Goal: Task Accomplishment & Management: Use online tool/utility

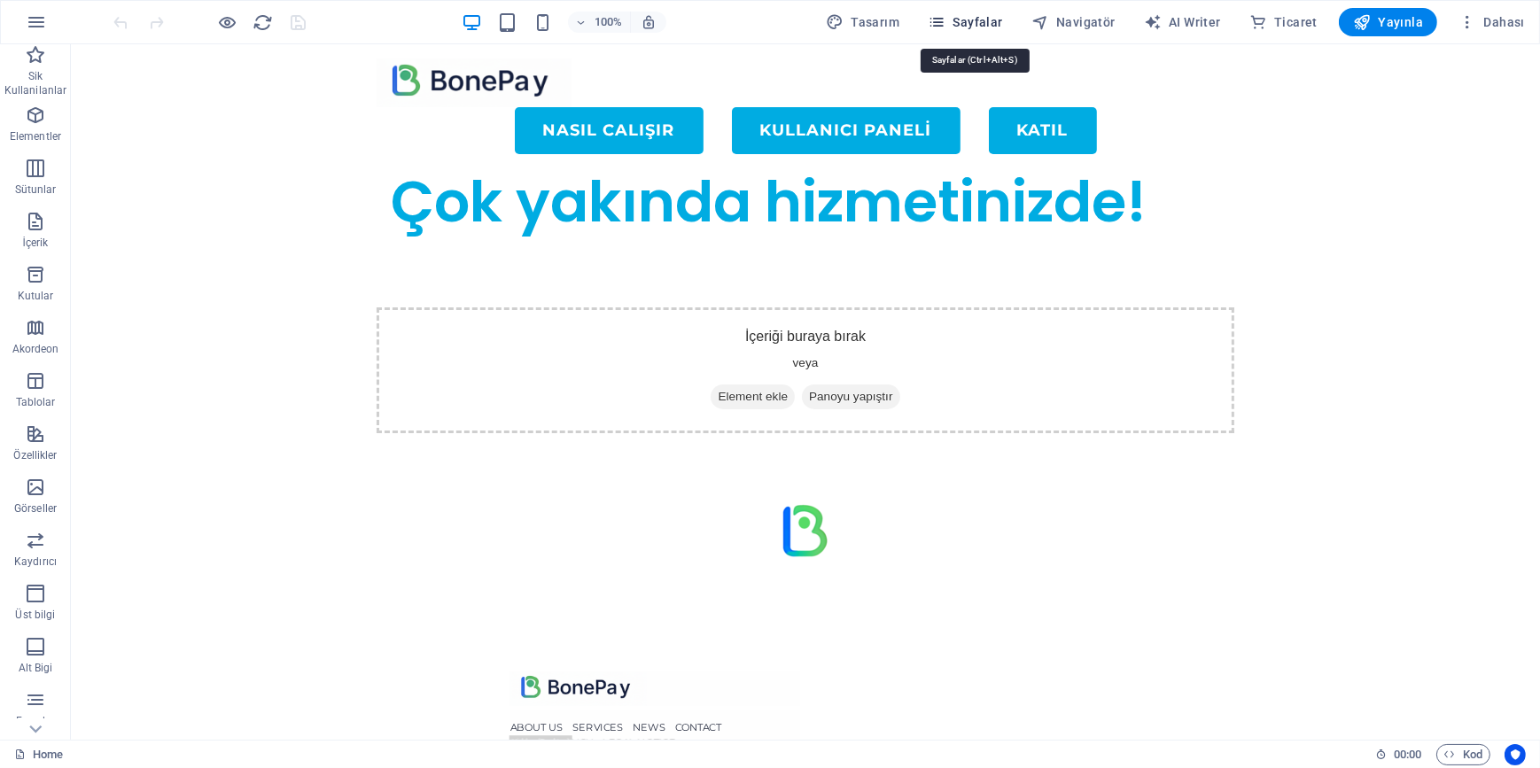
click at [962, 20] on span "Sayfalar" at bounding box center [965, 22] width 75 height 18
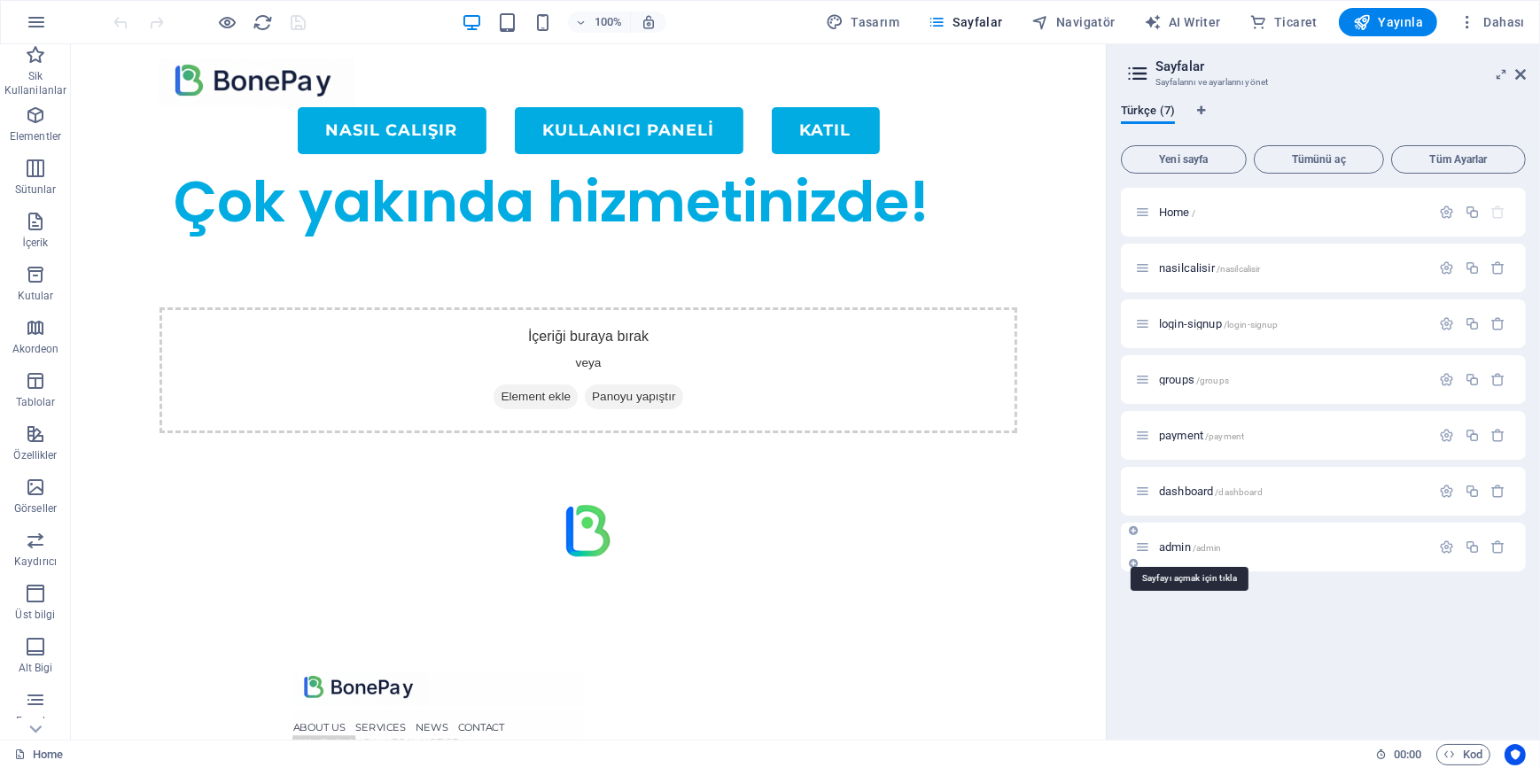
click at [1171, 549] on span "admin /admin" at bounding box center [1190, 547] width 63 height 13
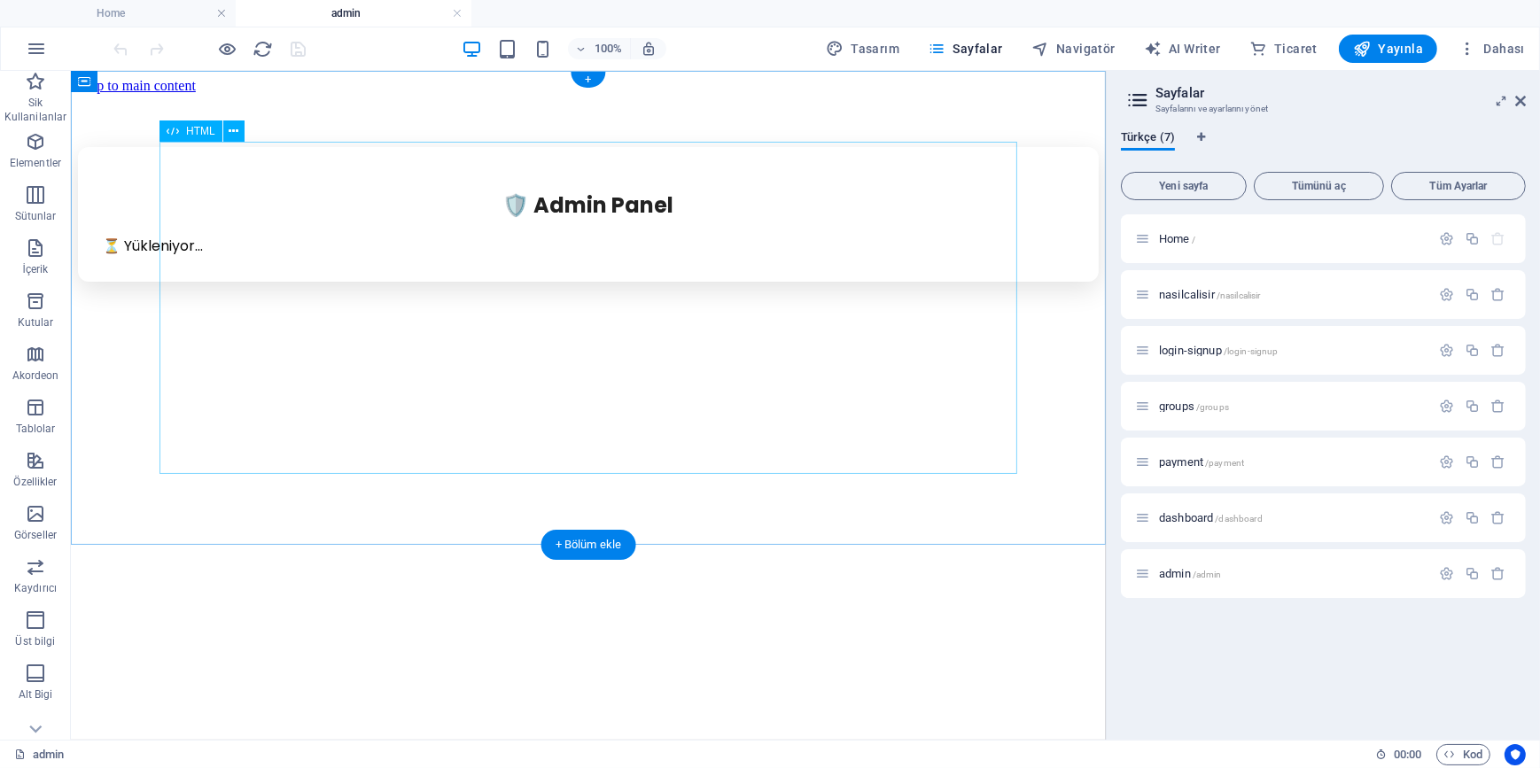
click at [583, 281] on div "🛡️ Admin Panel ⏳ Yükleniyor... Kullanıcı E-posta Üst Grup Alt Grup Fiyat Kalan …" at bounding box center [587, 213] width 1021 height 135
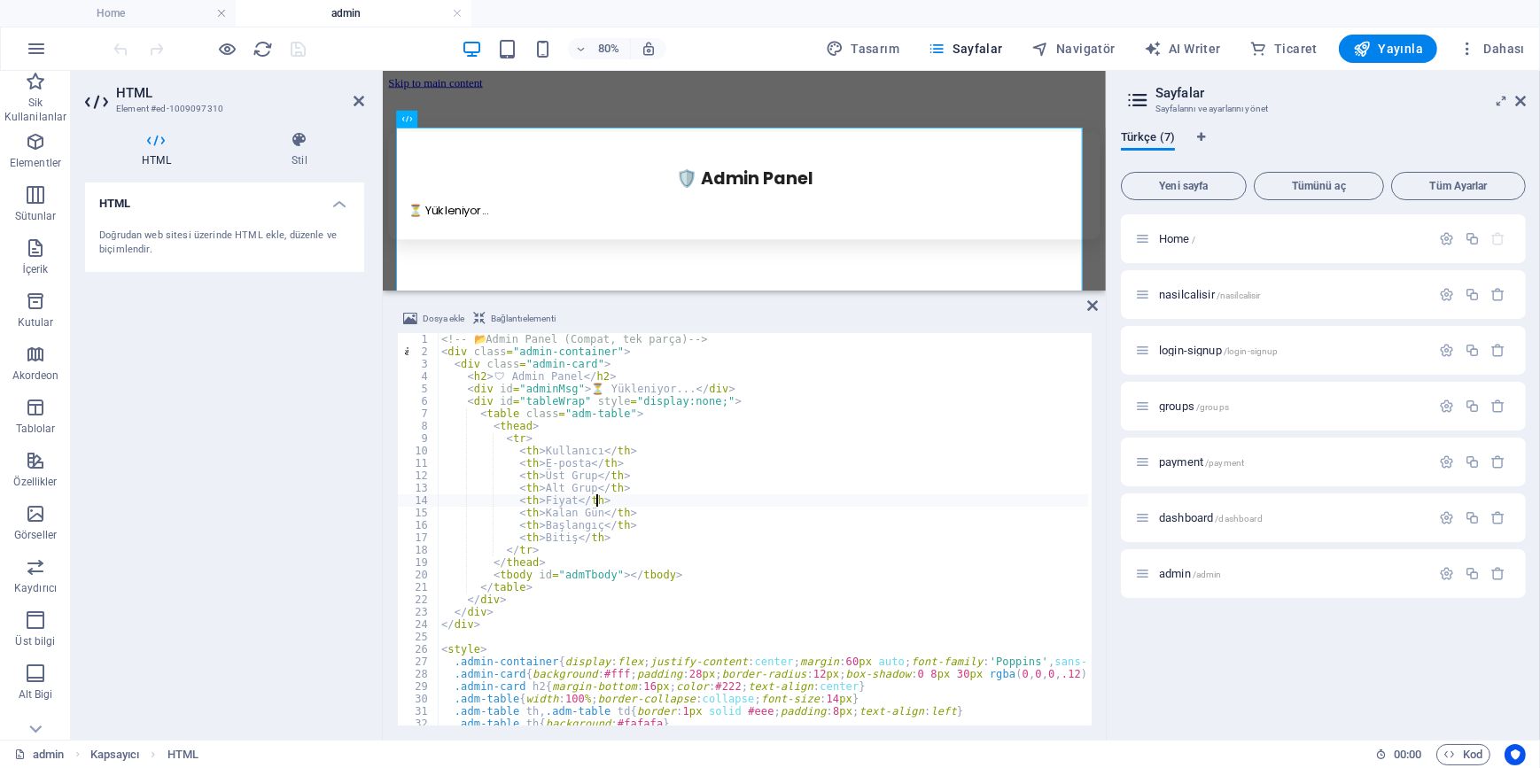
click at [626, 495] on div "<!-- 📂 Admin Panel (Compat, tek parça) --> < div class = "admin-container" > < …" at bounding box center [826, 540] width 777 height 414
type textarea "</script>"
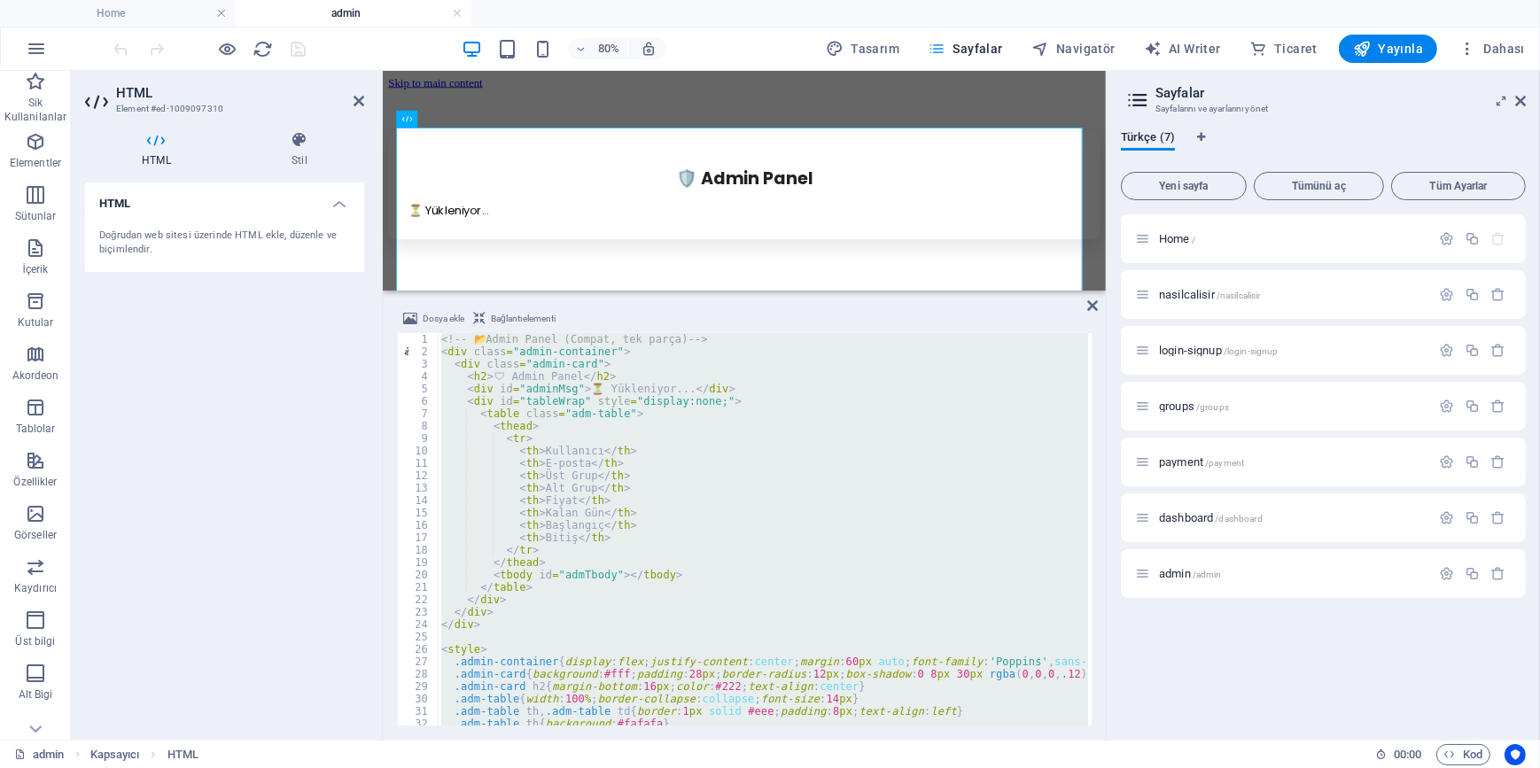
click at [969, 47] on span "Sayfalar" at bounding box center [965, 49] width 75 height 18
click at [1185, 459] on span "payment /payment" at bounding box center [1201, 461] width 85 height 13
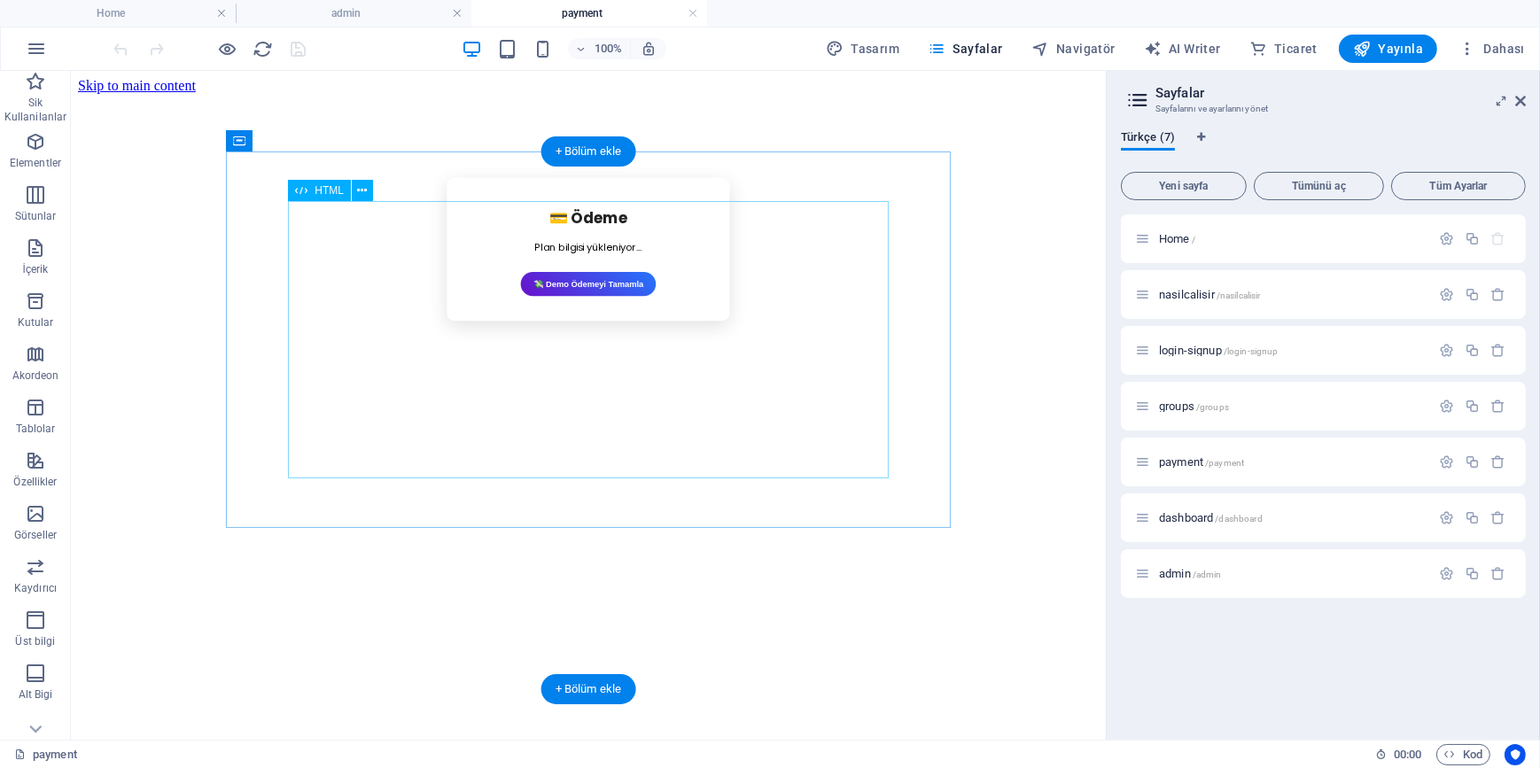
click at [512, 321] on div "💳 Ödeme Plan bilgisi yükleniyor... 💸 Demo Ödemeyi Tamamla" at bounding box center [587, 249] width 714 height 144
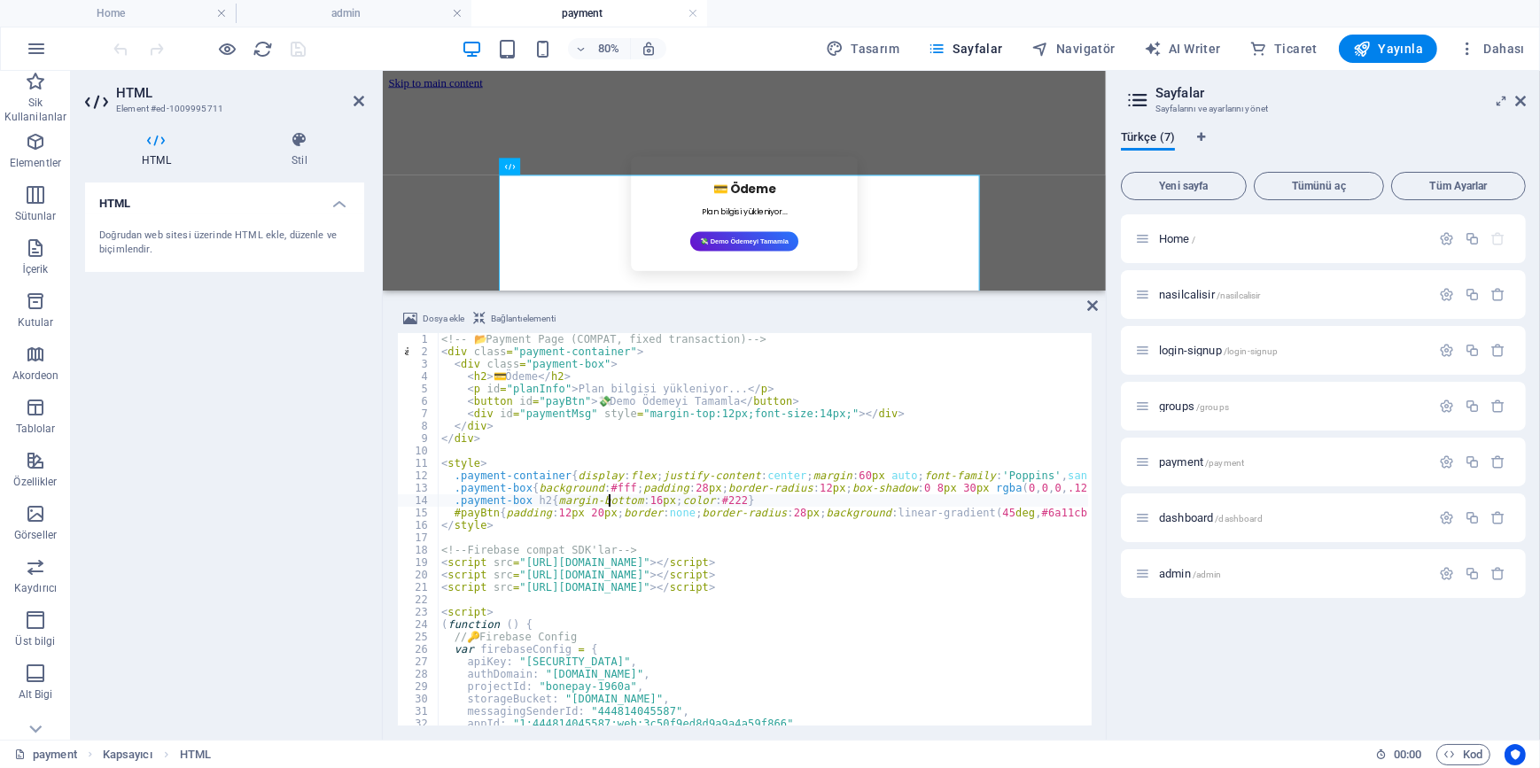
click at [608, 505] on div "<!-- 📂 Payment Page (COMPAT, fixed transaction) --> < div class = "payment-cont…" at bounding box center [940, 540] width 1004 height 414
type textarea "</script>"
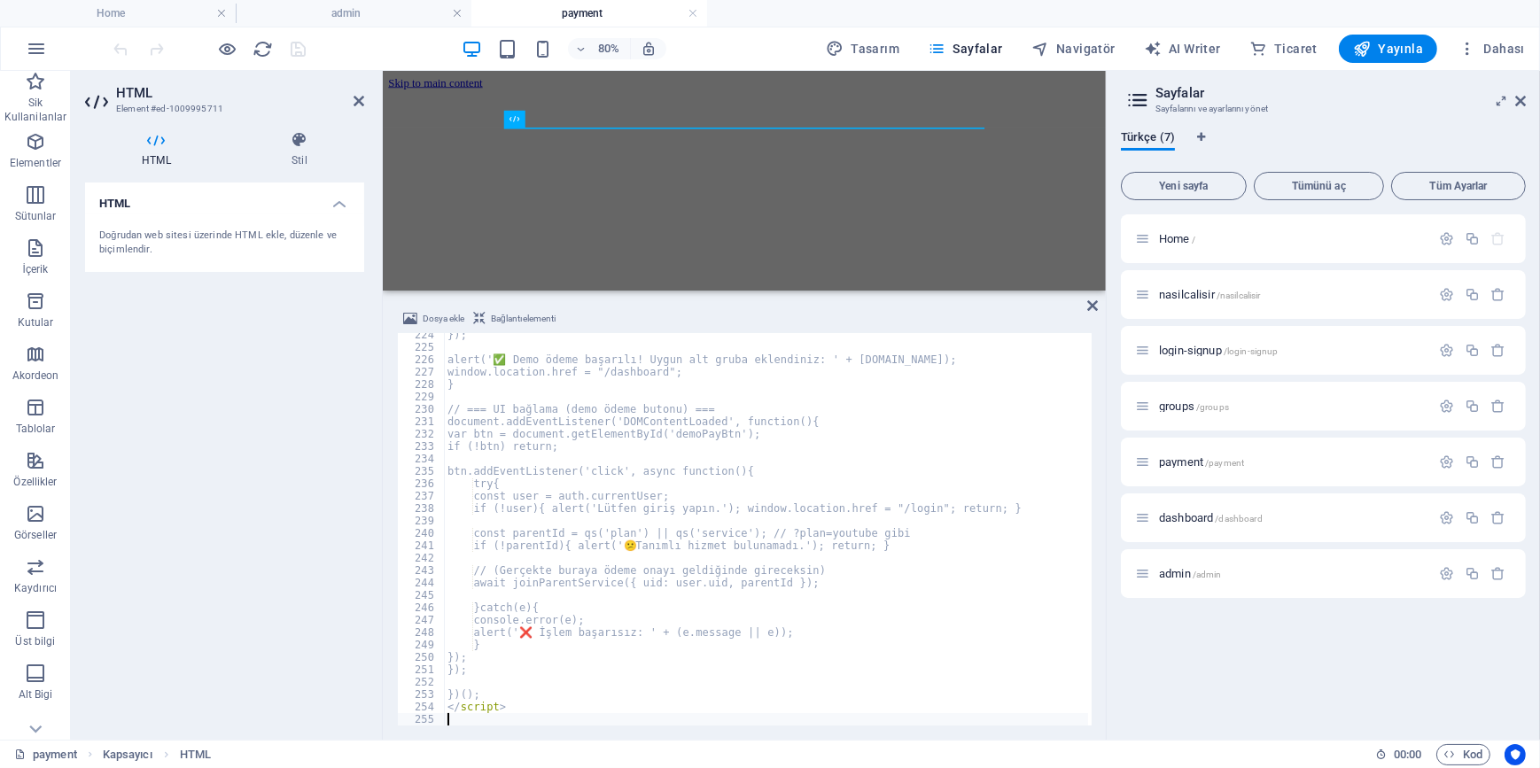
scroll to position [2771, 0]
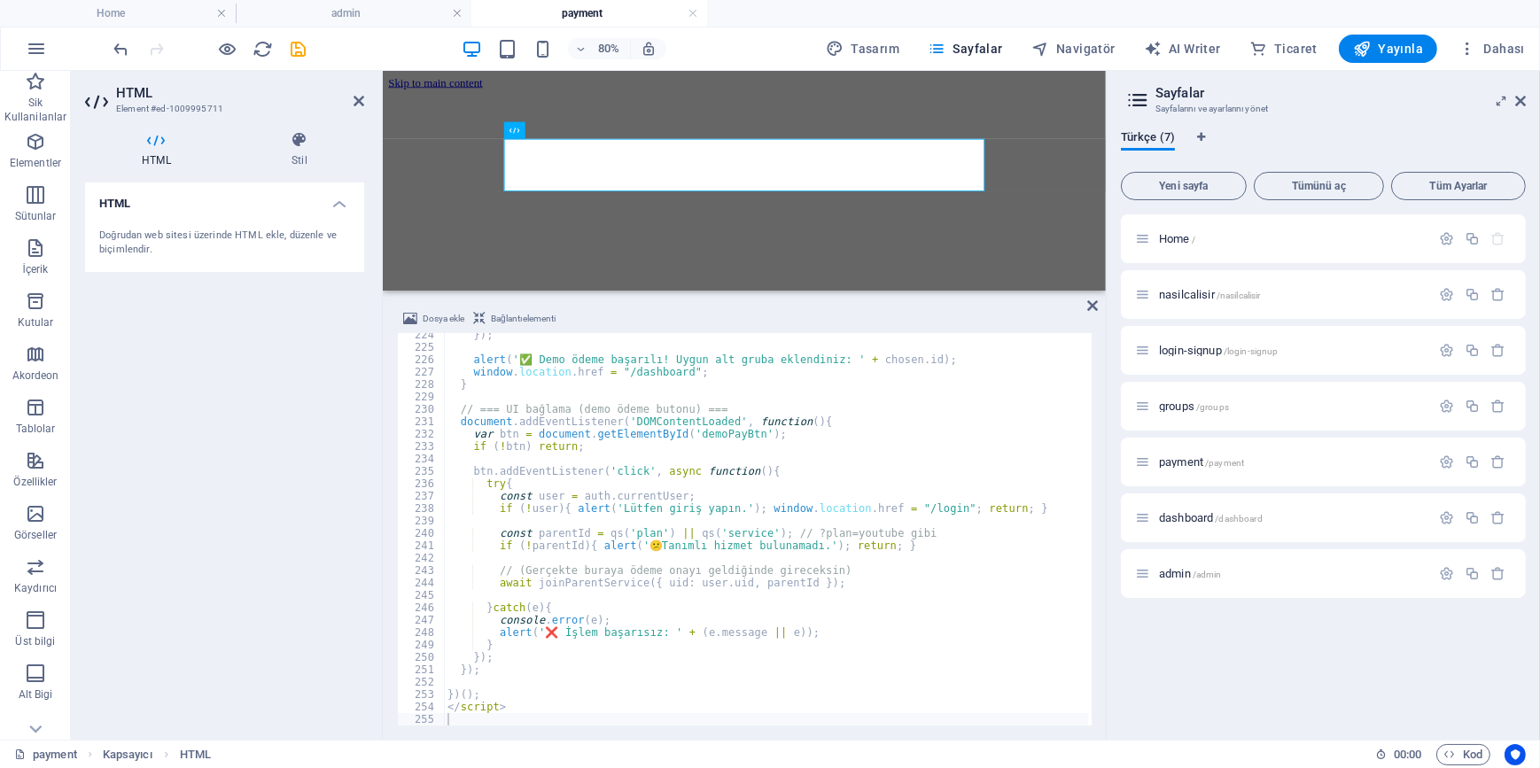
click at [230, 450] on div "HTML Doğrudan web sitesi üzerinde HTML ekle, düzenle ve biçimlendir." at bounding box center [224, 454] width 279 height 543
click at [292, 43] on icon "save" at bounding box center [299, 49] width 20 height 20
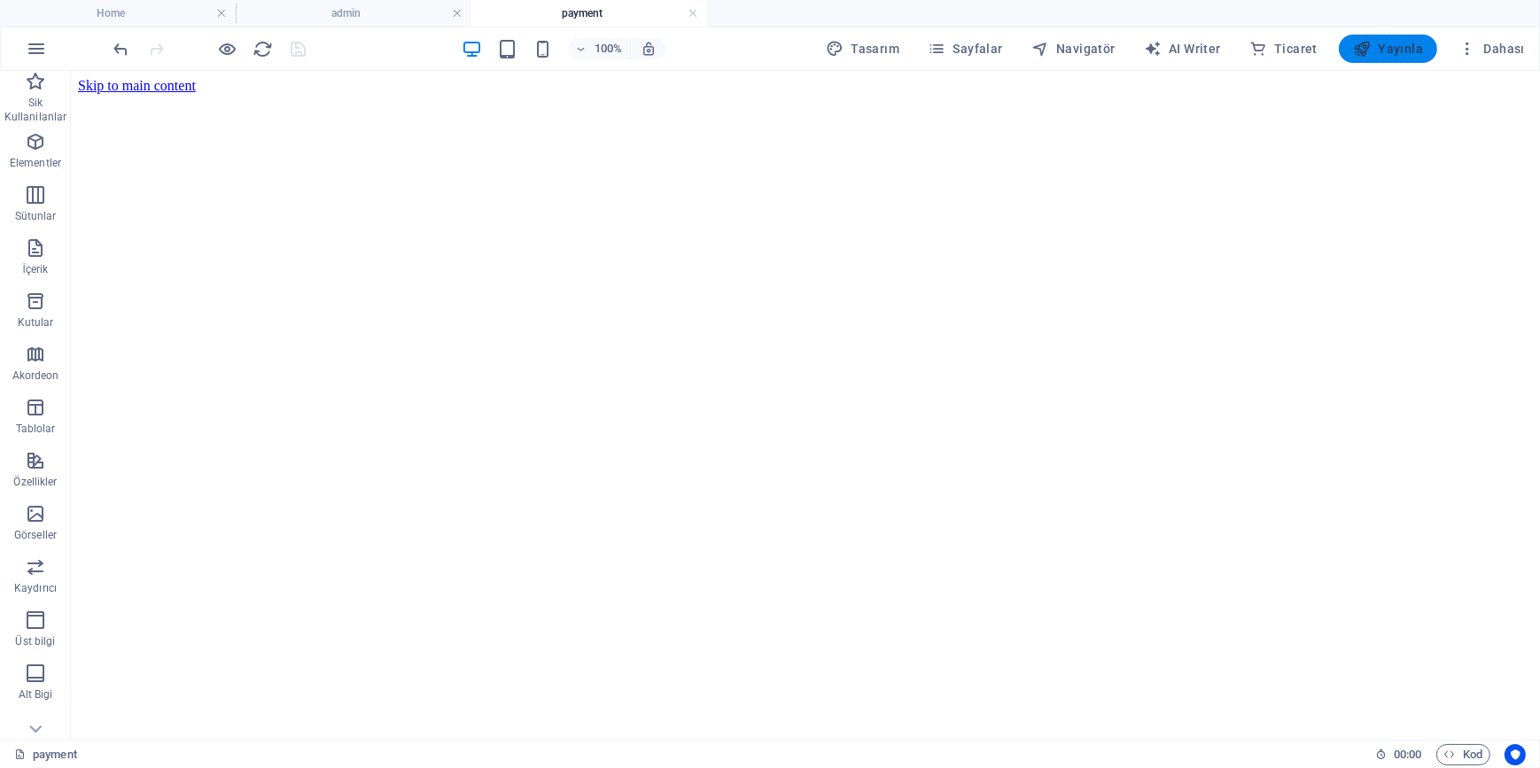
click at [1414, 53] on span "Yayınla" at bounding box center [1388, 49] width 70 height 18
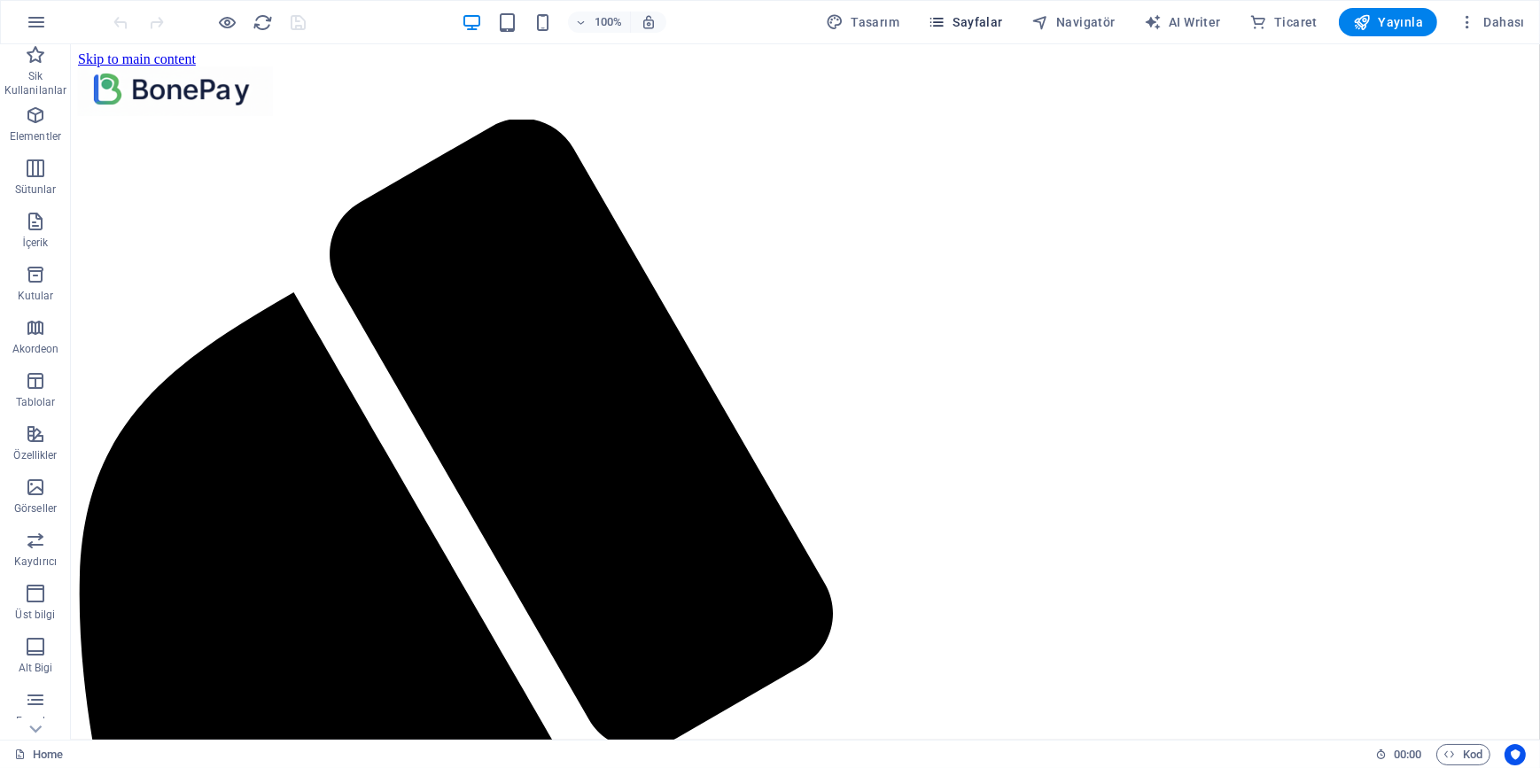
click at [958, 26] on span "Sayfalar" at bounding box center [965, 22] width 75 height 18
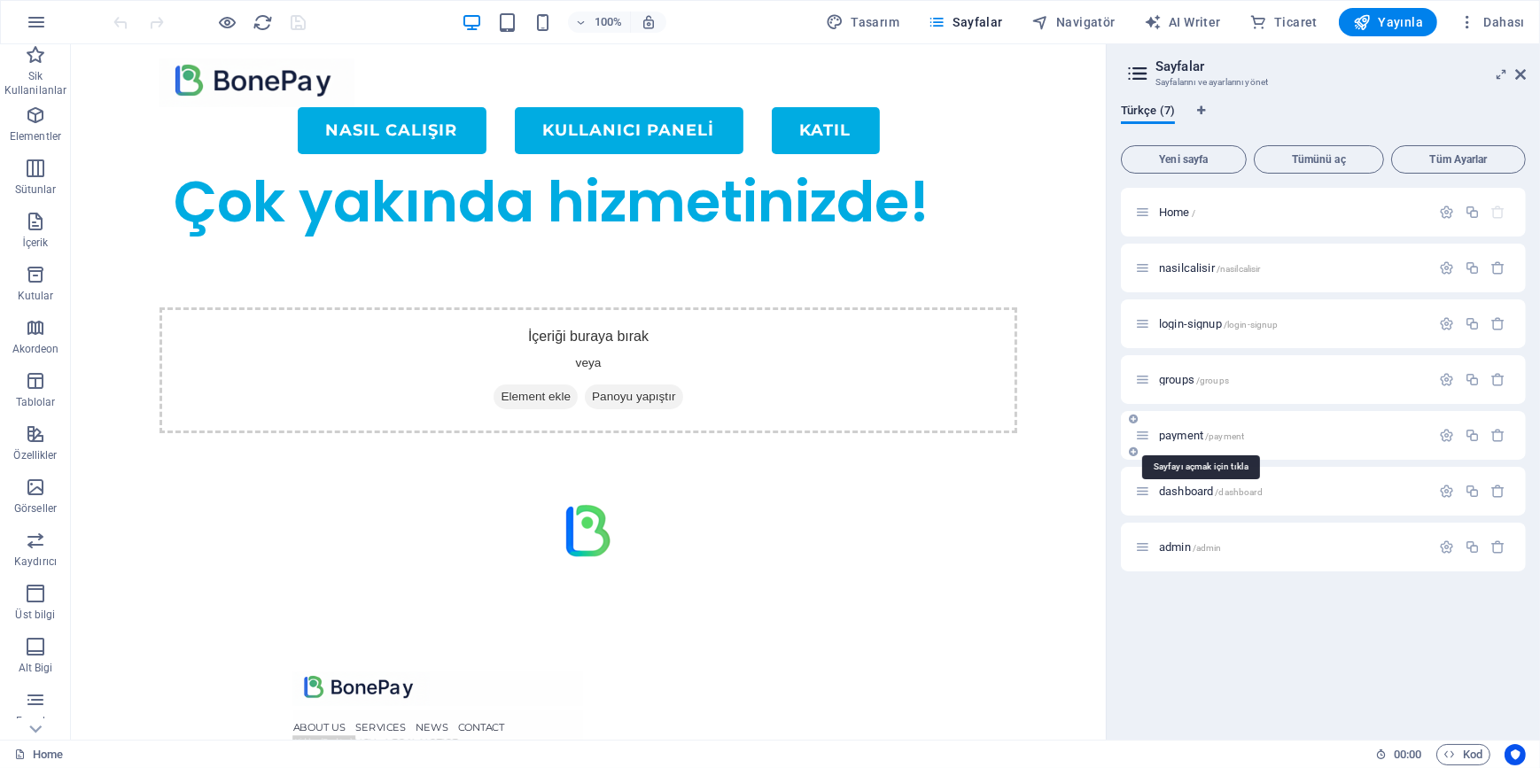
click at [1189, 437] on span "payment /payment" at bounding box center [1201, 435] width 85 height 13
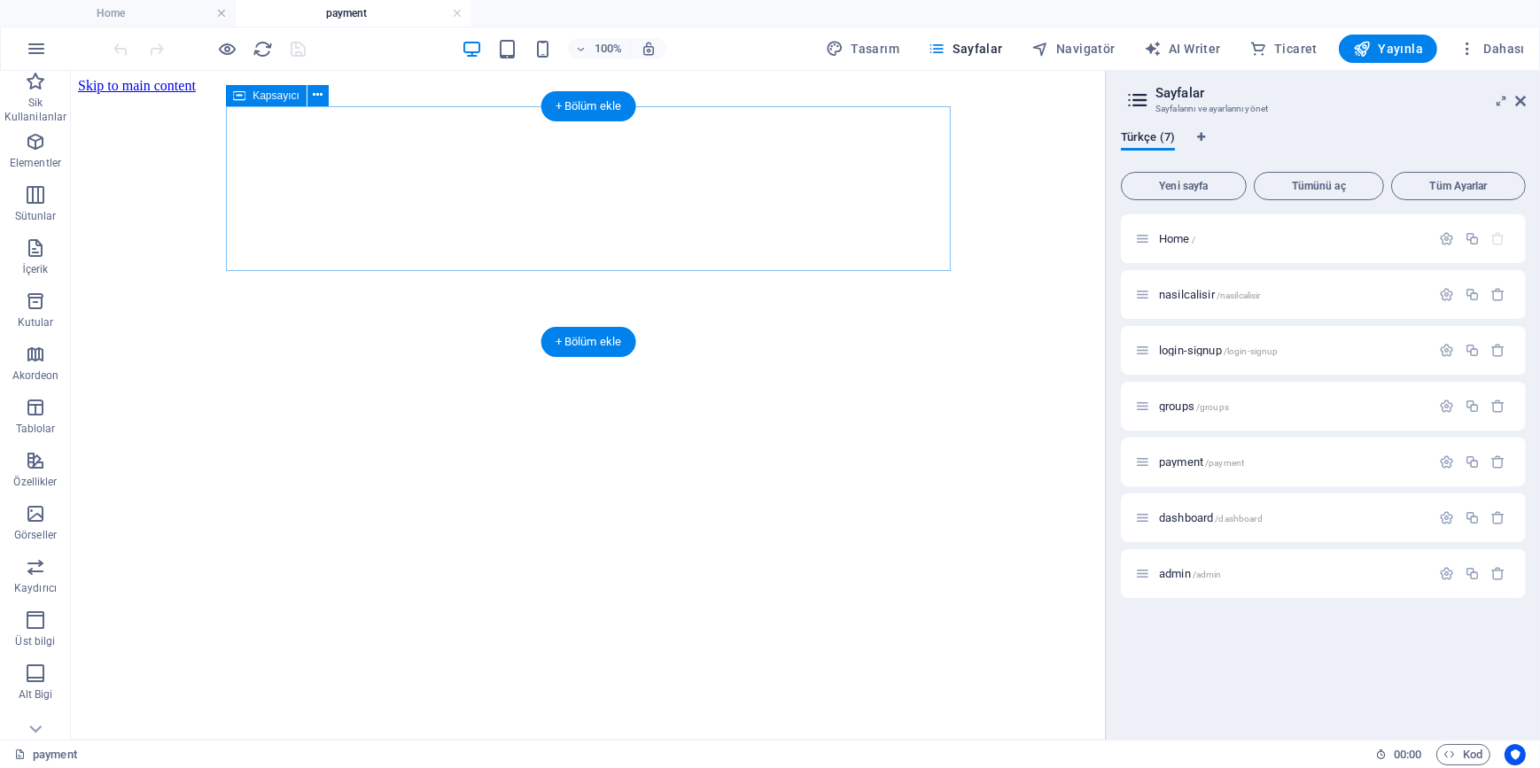
click at [438, 93] on div at bounding box center [587, 93] width 714 height 0
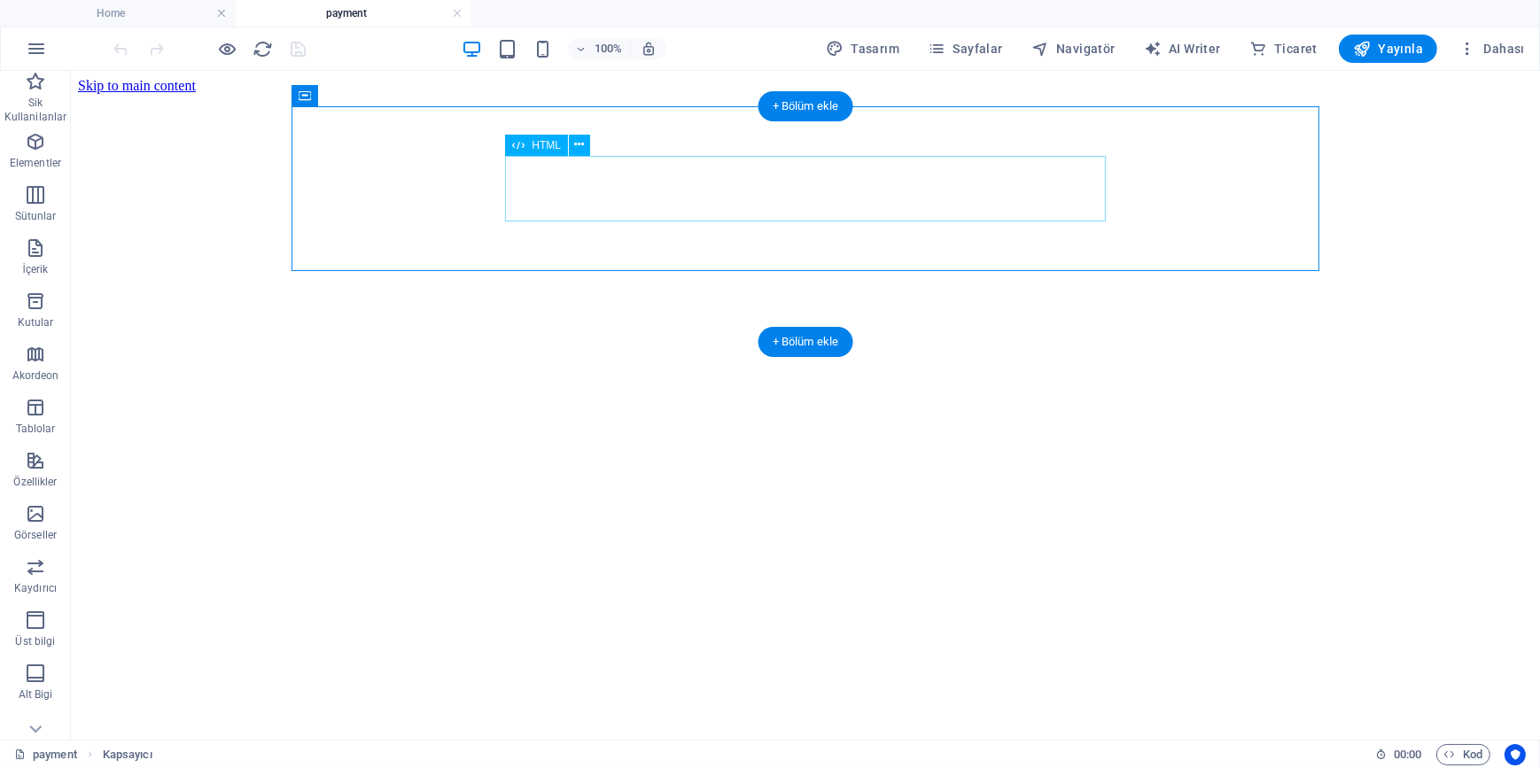
click at [657, 93] on div at bounding box center [804, 93] width 1018 height 0
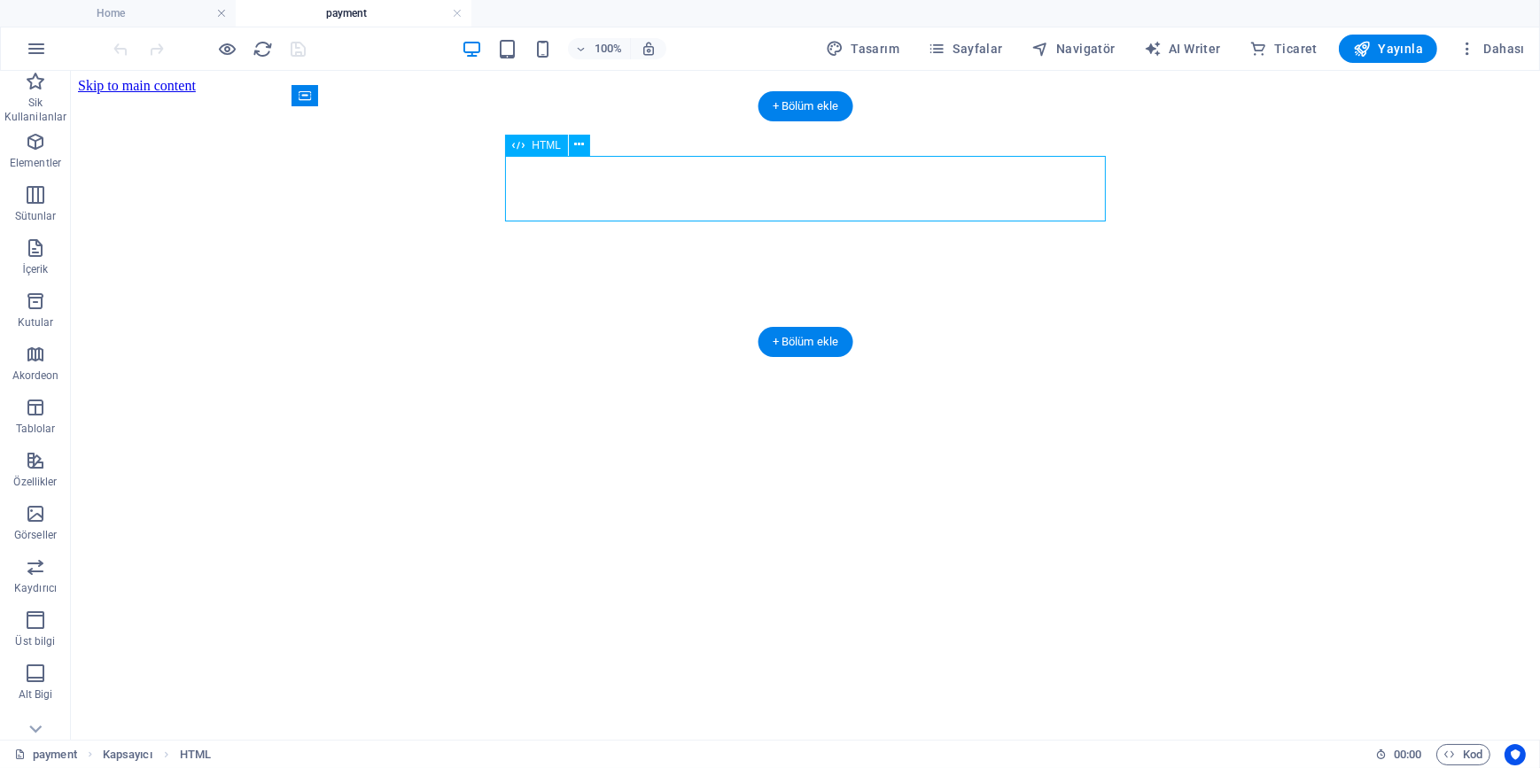
click at [657, 93] on div at bounding box center [804, 93] width 1018 height 0
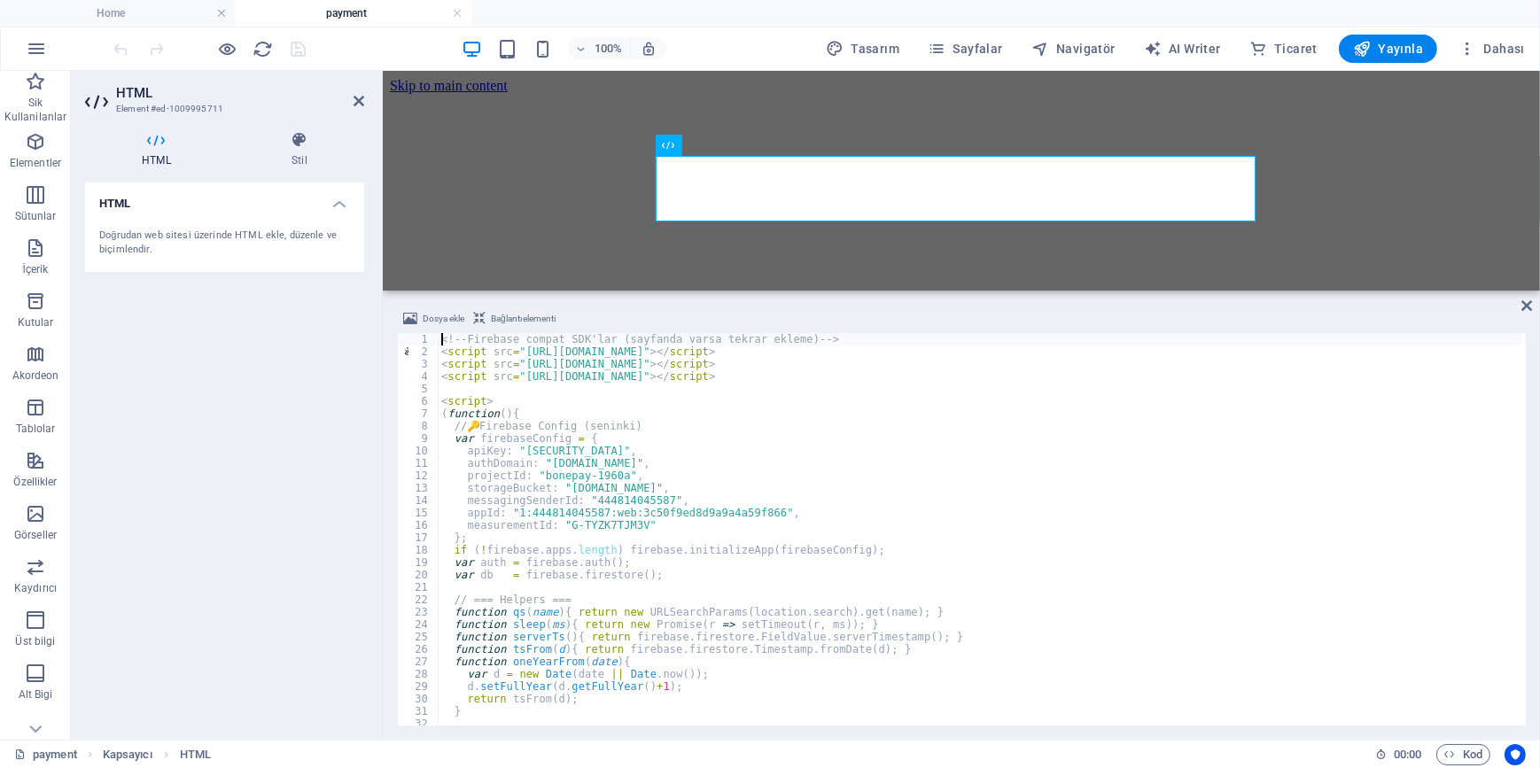
click at [651, 517] on div "<!-- Firebase compat SDK'lar (sayfanda varsa tekrar ekleme) --> < script src = …" at bounding box center [980, 541] width 1085 height 417
type textarea "</script>"
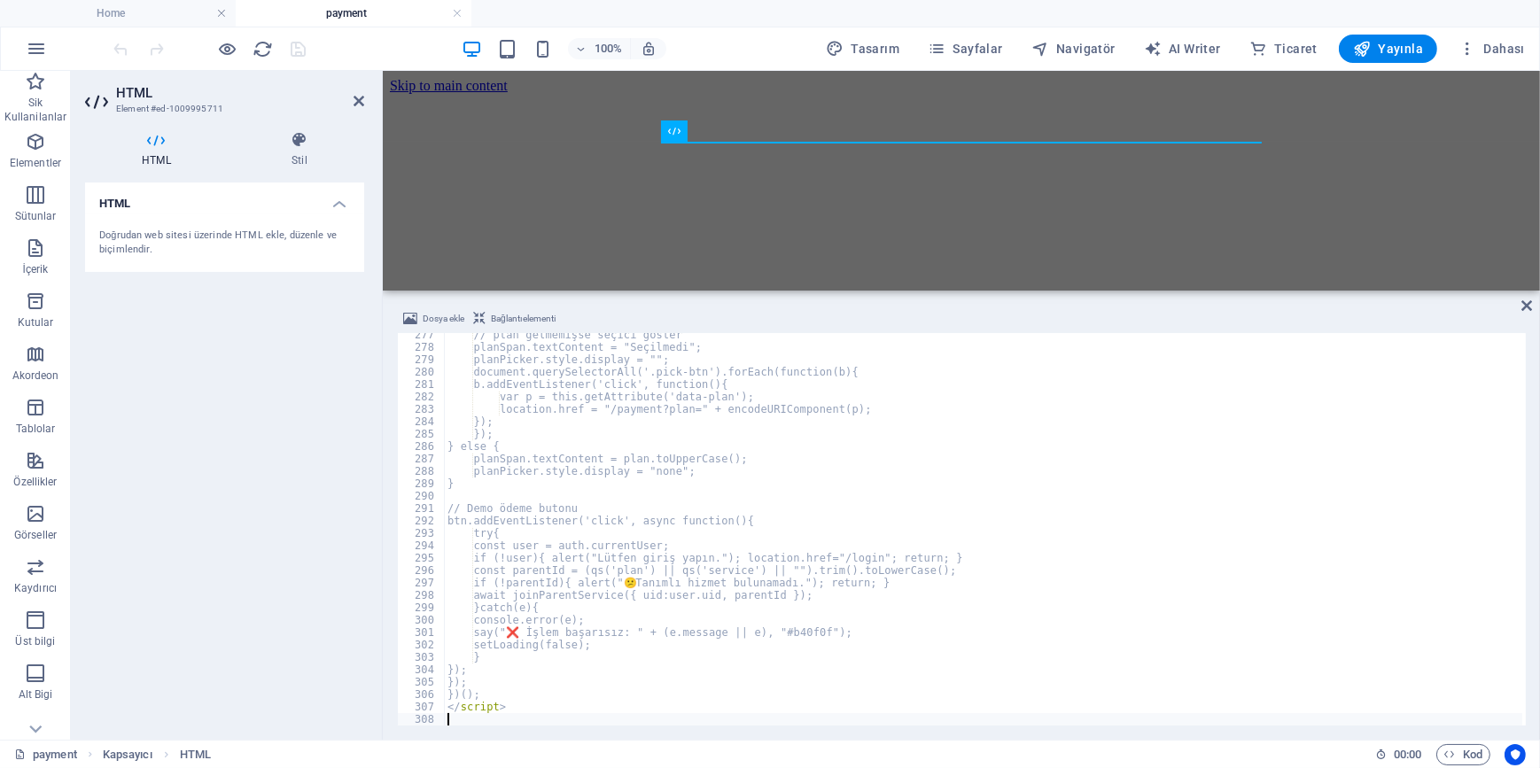
scroll to position [3428, 0]
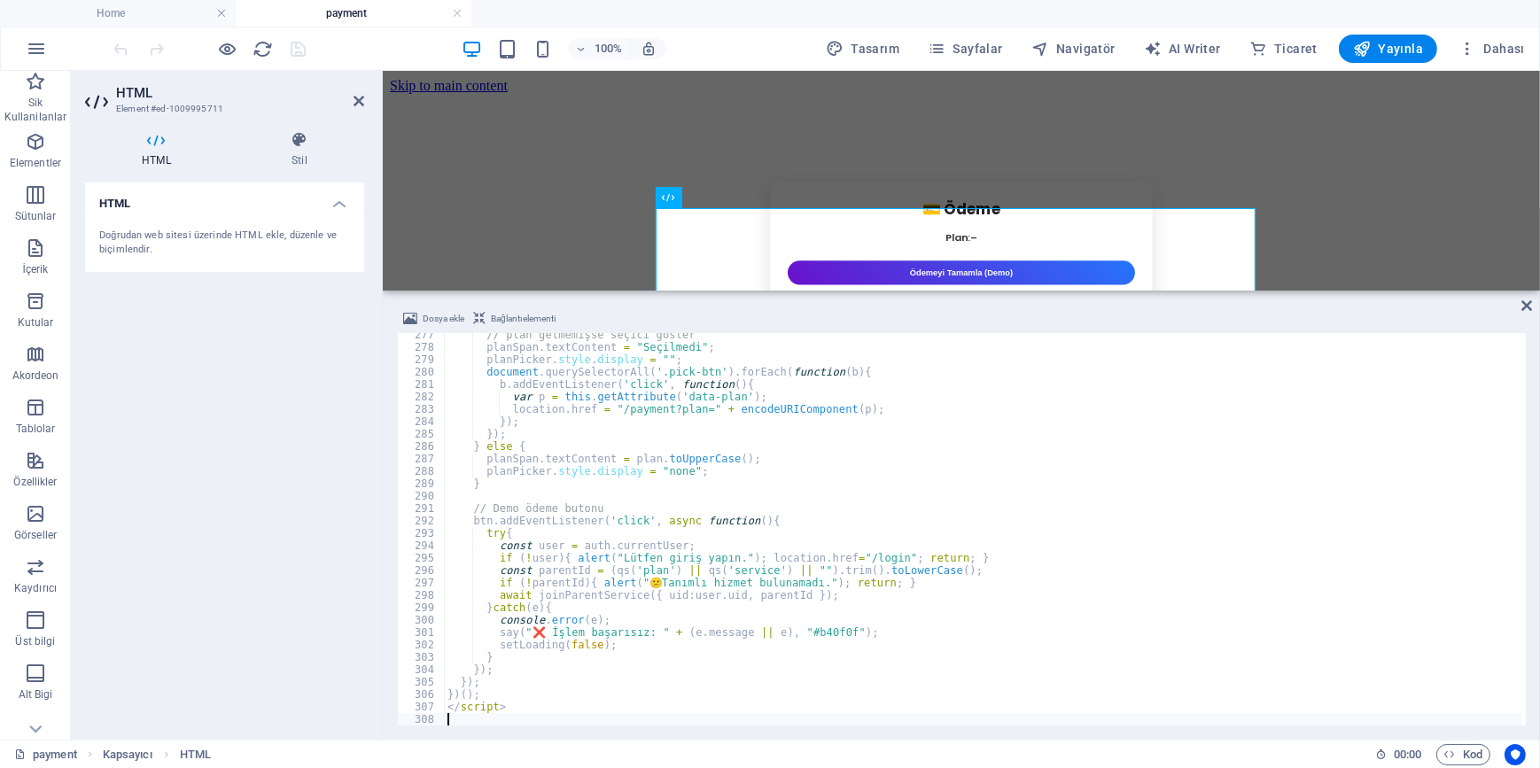
click at [287, 447] on div "HTML Doğrudan web sitesi üzerinde HTML ekle, düzenle ve biçimlendir." at bounding box center [224, 454] width 279 height 543
click at [299, 48] on icon "save" at bounding box center [299, 49] width 20 height 20
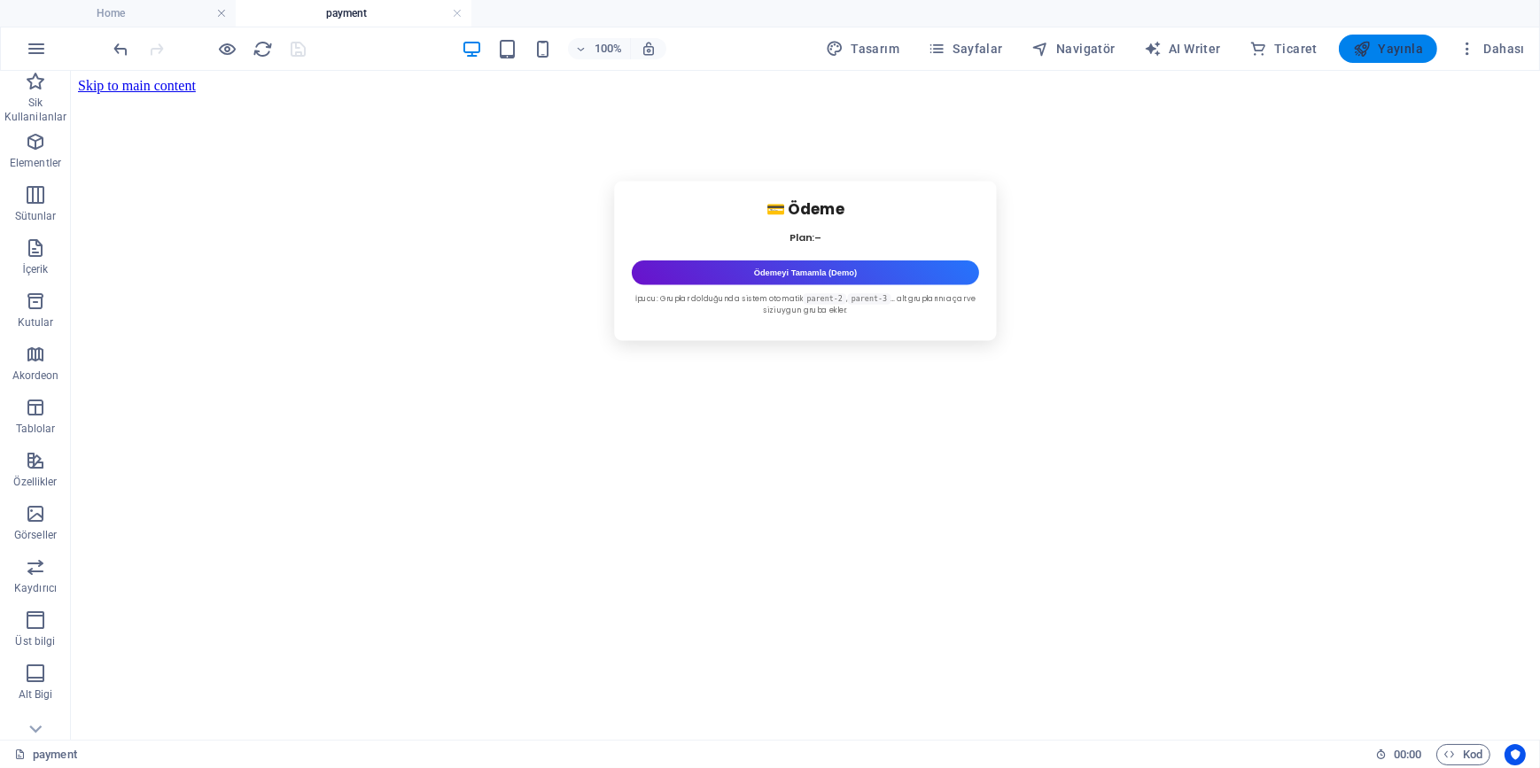
click at [1397, 53] on span "Yayınla" at bounding box center [1388, 49] width 70 height 18
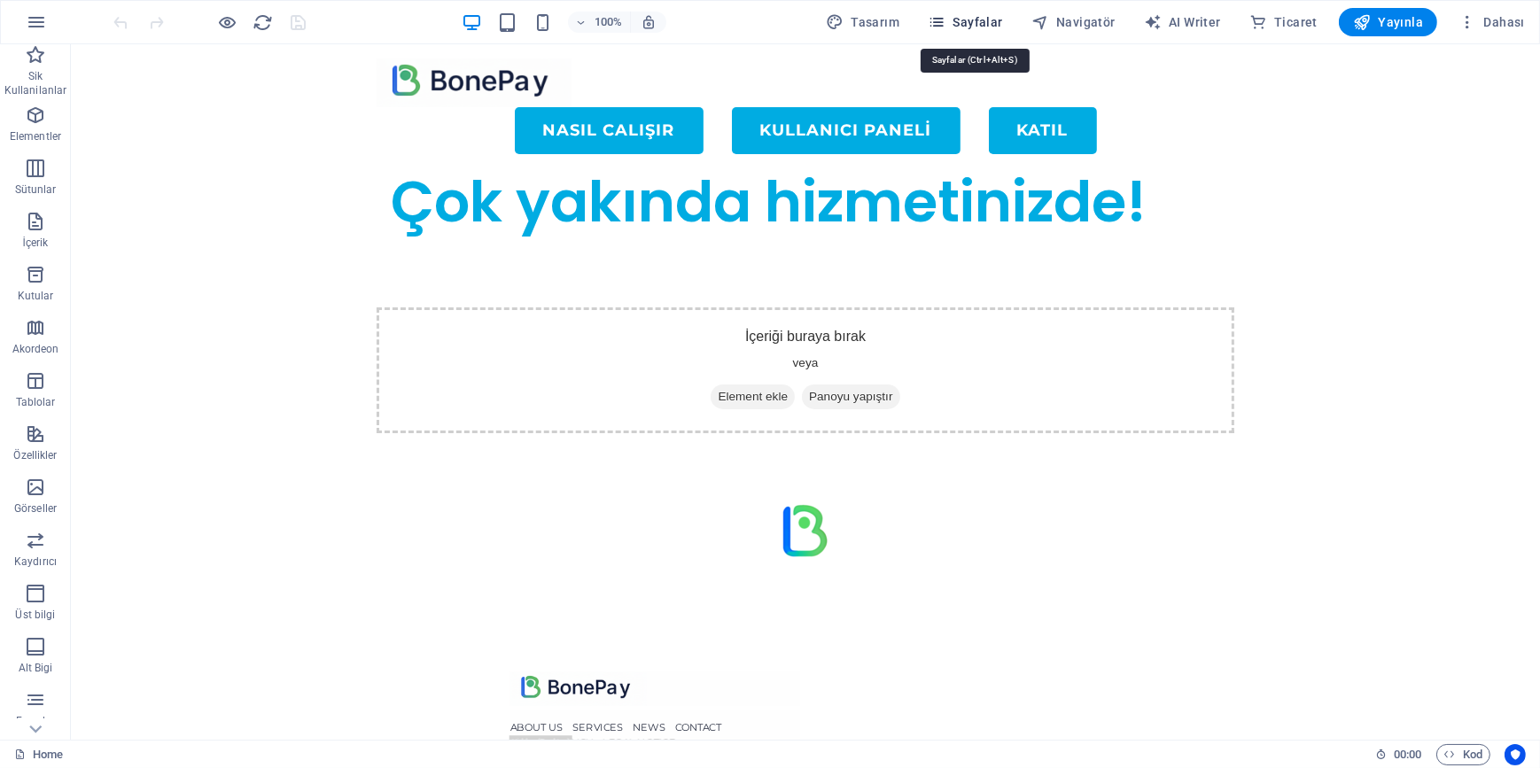
click at [967, 23] on span "Sayfalar" at bounding box center [965, 22] width 75 height 18
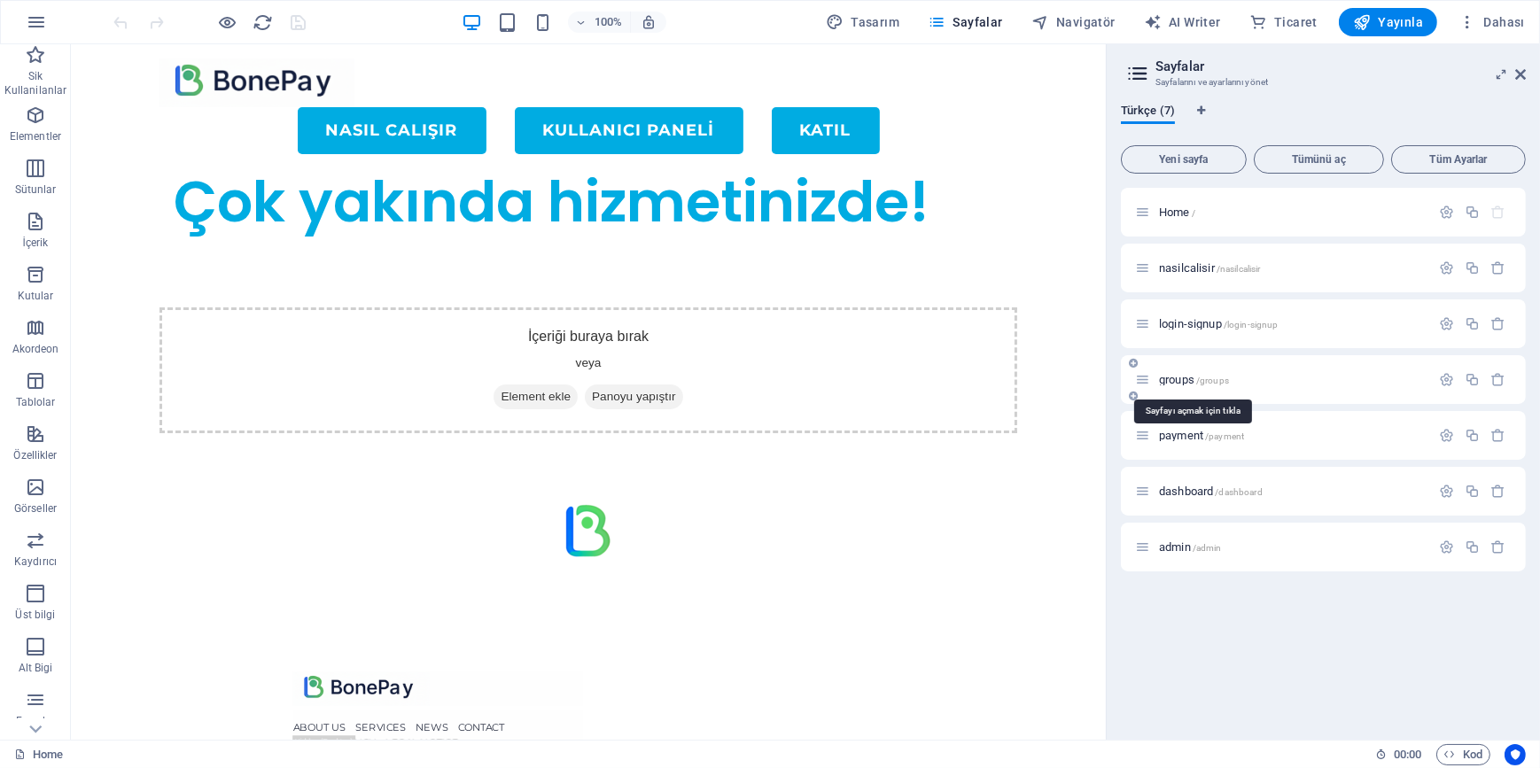
click at [1179, 378] on span "groups /groups" at bounding box center [1194, 379] width 70 height 13
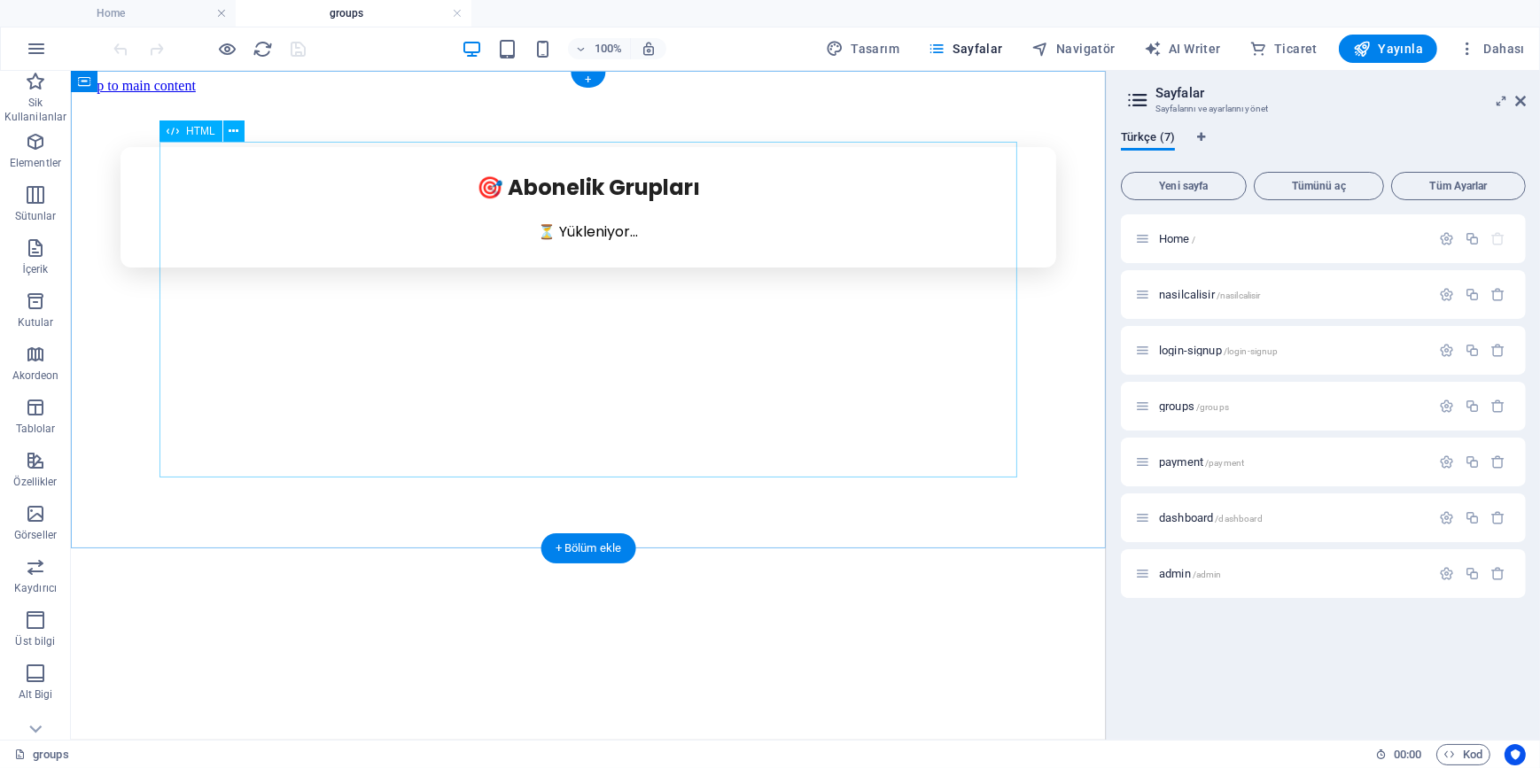
click at [511, 267] on div "🎯 Abonelik Grupları ⏳ Yükleniyor..." at bounding box center [587, 206] width 1021 height 121
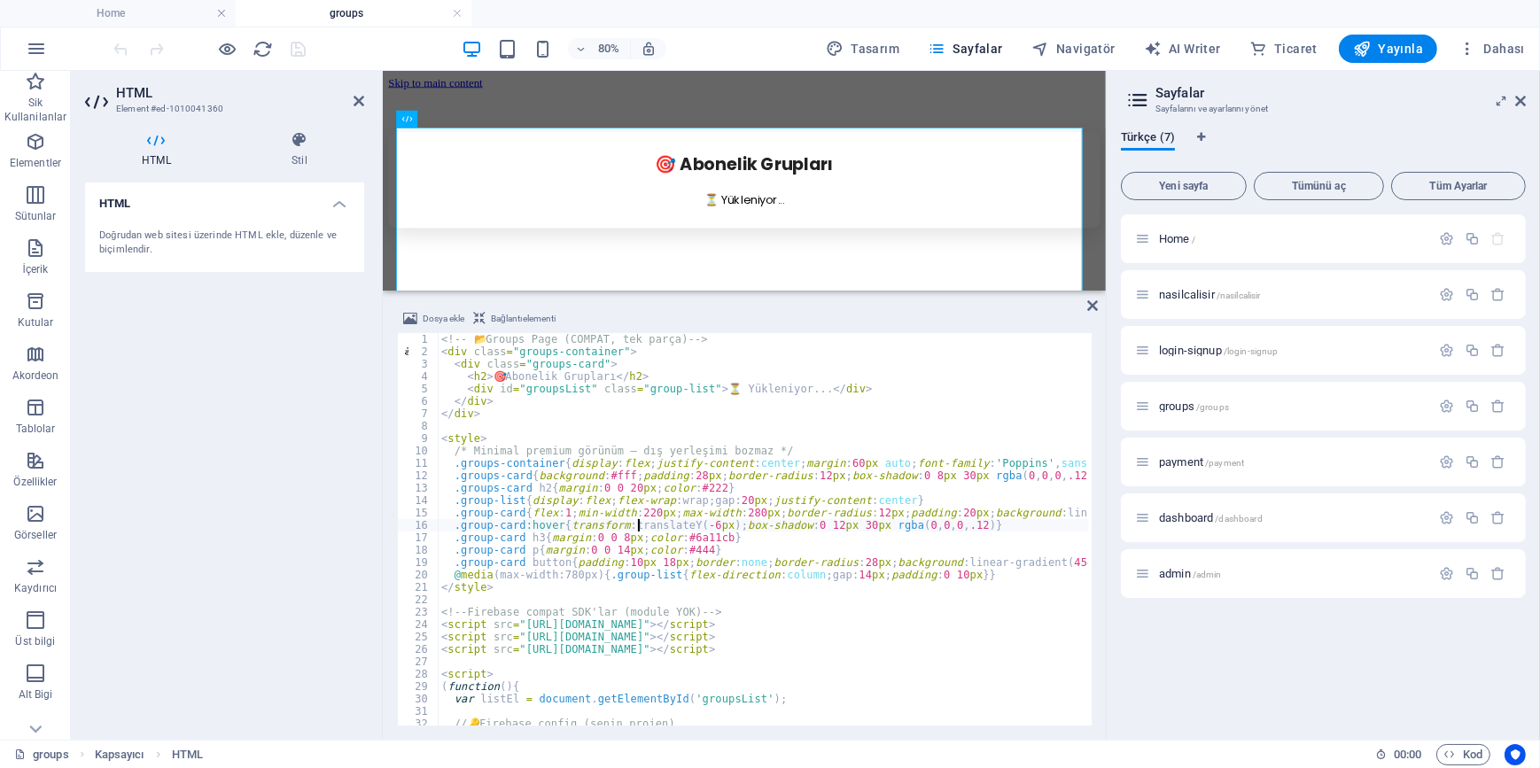
click at [636, 530] on div "<!-- 📂 Groups Page (COMPAT, tek parça) --> < div class = "groups-container" > <…" at bounding box center [1176, 540] width 1476 height 414
type textarea "</script>"
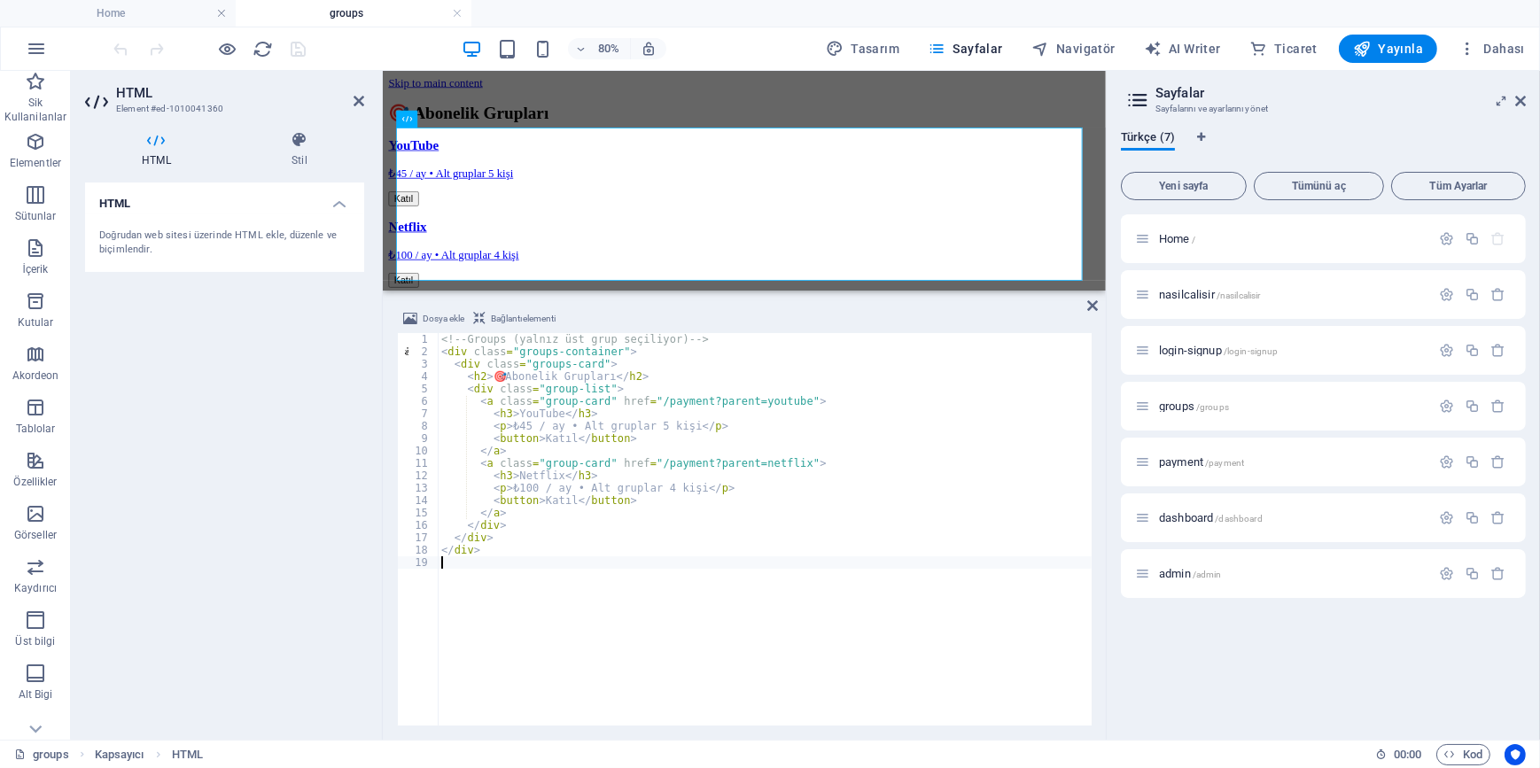
click at [276, 501] on div "HTML Doğrudan web sitesi üzerinde HTML ekle, düzenle ve biçimlendir." at bounding box center [224, 454] width 279 height 543
click at [301, 52] on icon "save" at bounding box center [299, 49] width 20 height 20
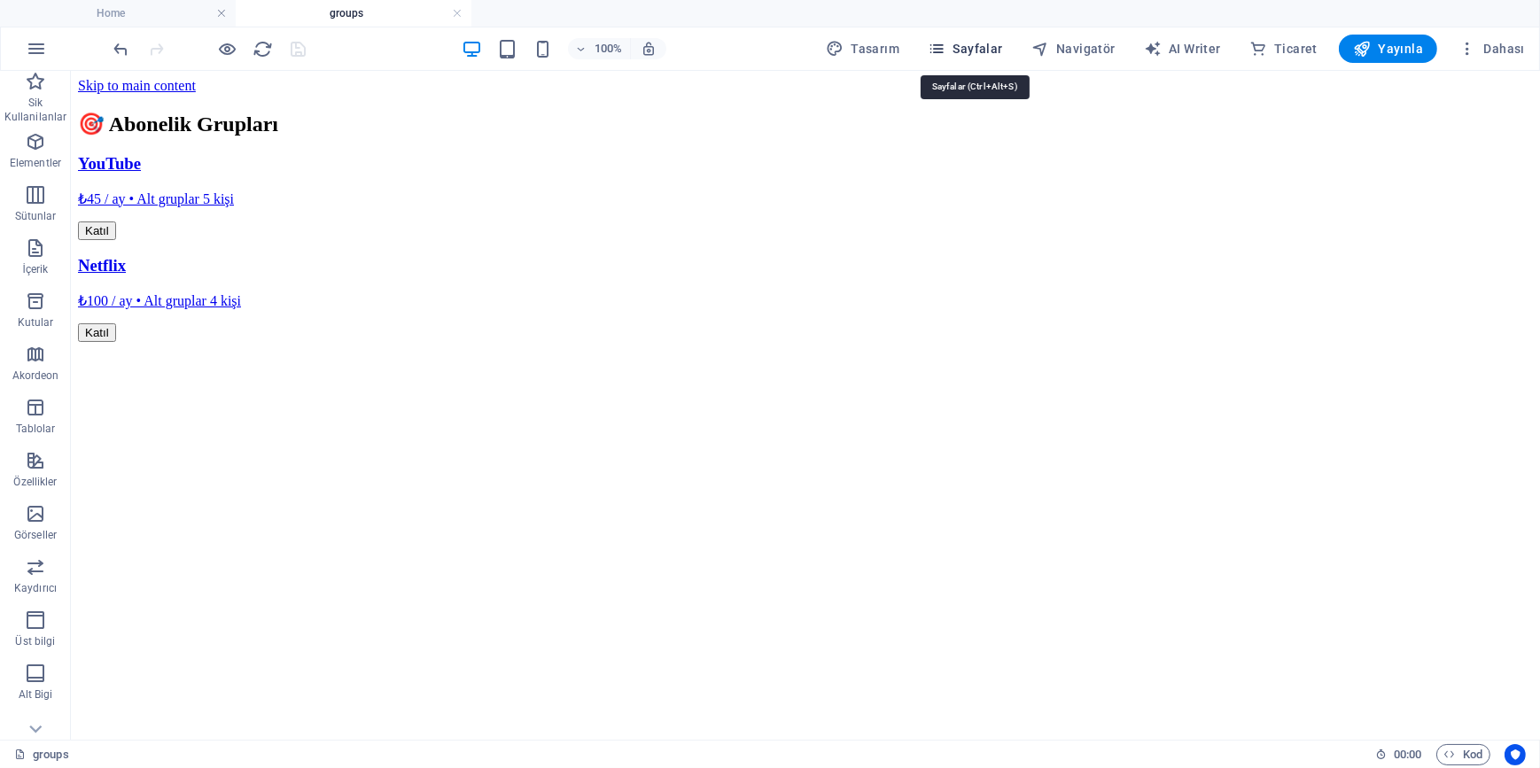
click at [990, 50] on span "Sayfalar" at bounding box center [965, 49] width 75 height 18
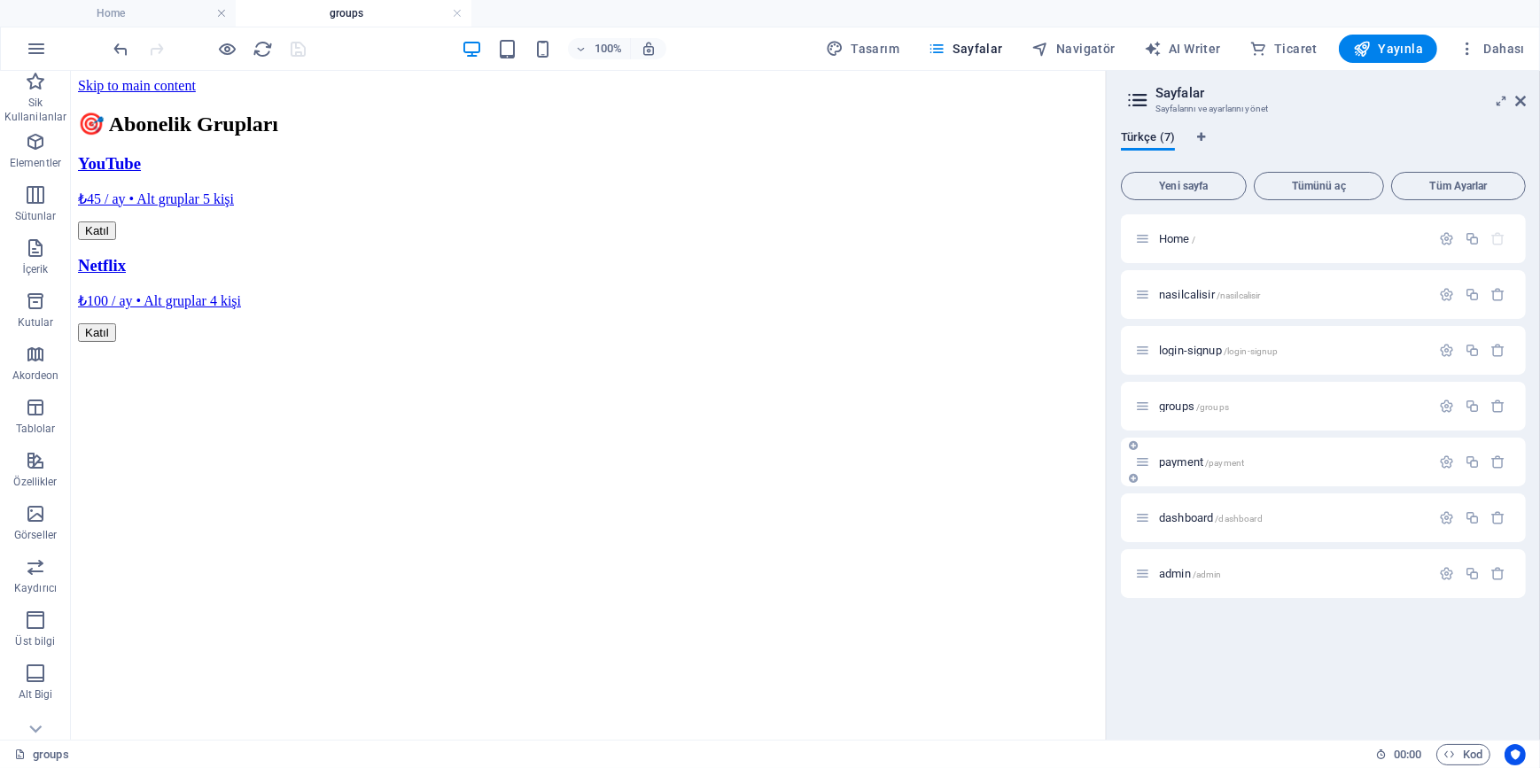
click at [1192, 456] on span "payment /payment" at bounding box center [1201, 461] width 85 height 13
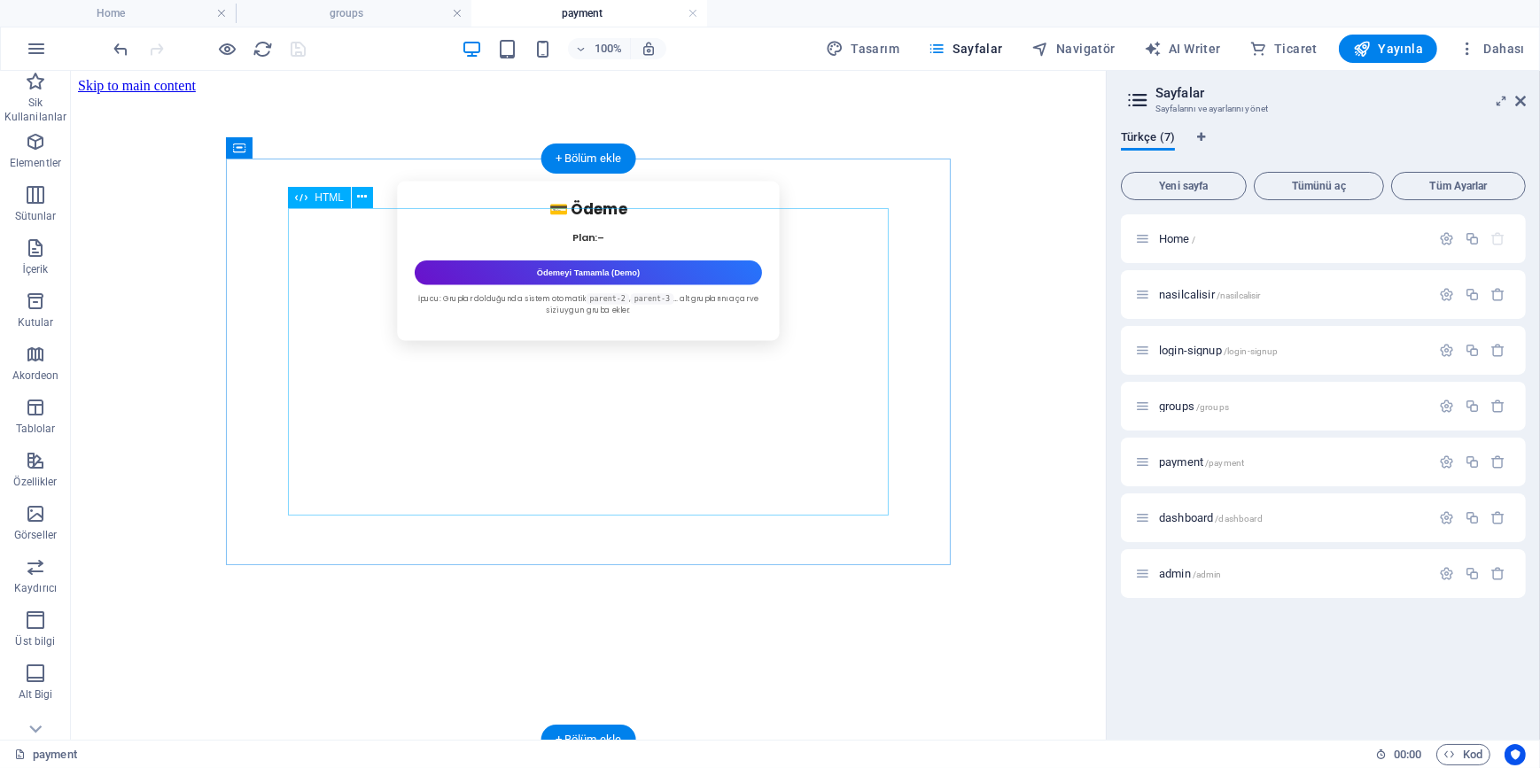
click at [542, 340] on div "💳 Ödeme Plan: – Bir hizmet seç: YouTube Netflix Ödemeyi Tamamla (Demo) İpucu: G…" at bounding box center [587, 261] width 714 height 160
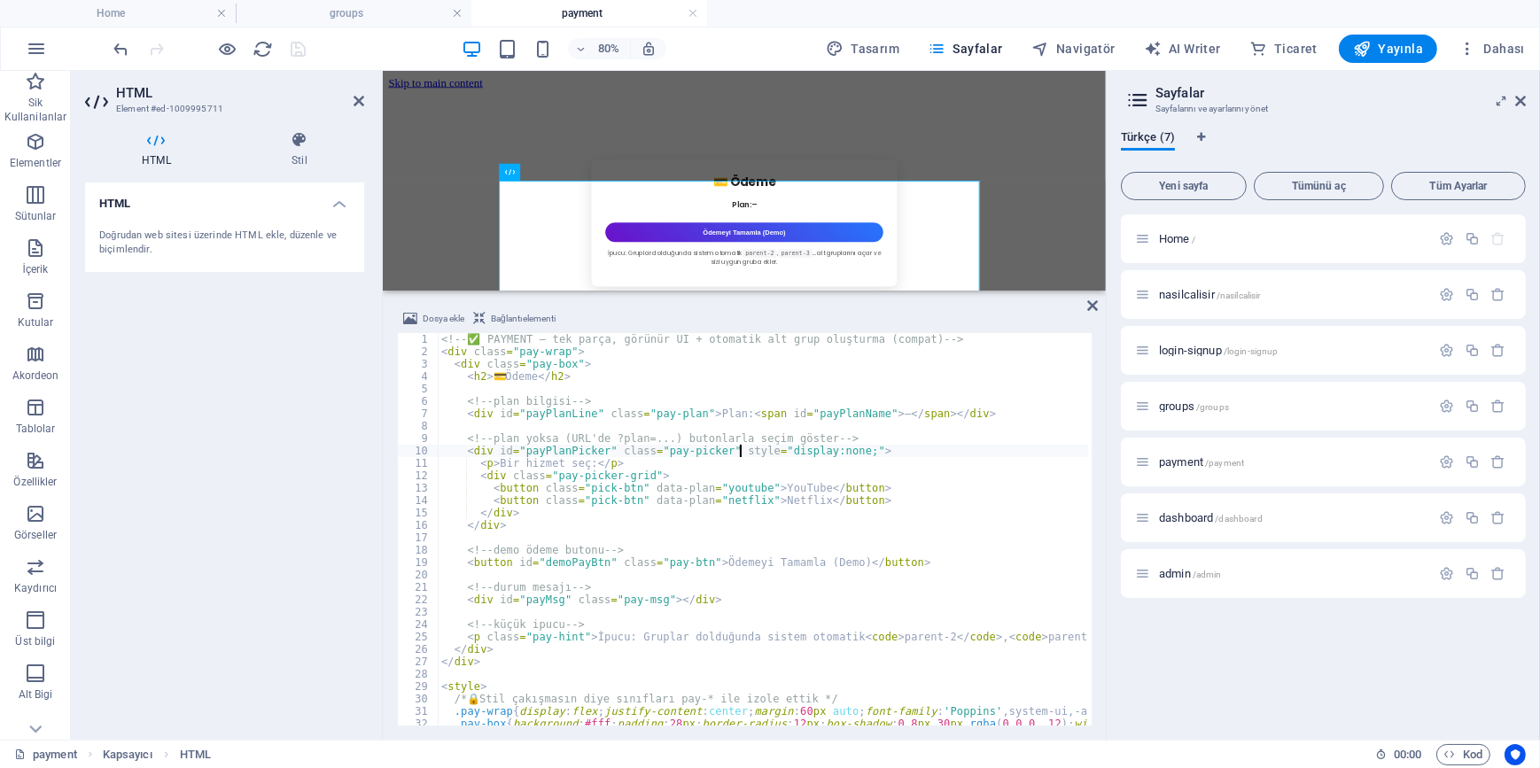
click at [741, 447] on div "<!-- ✅ PAYMENT – tek parça, görünür UI + otomatik alt grup oluşturma (compat) -…" at bounding box center [973, 540] width 1070 height 414
type textarea "</script>"
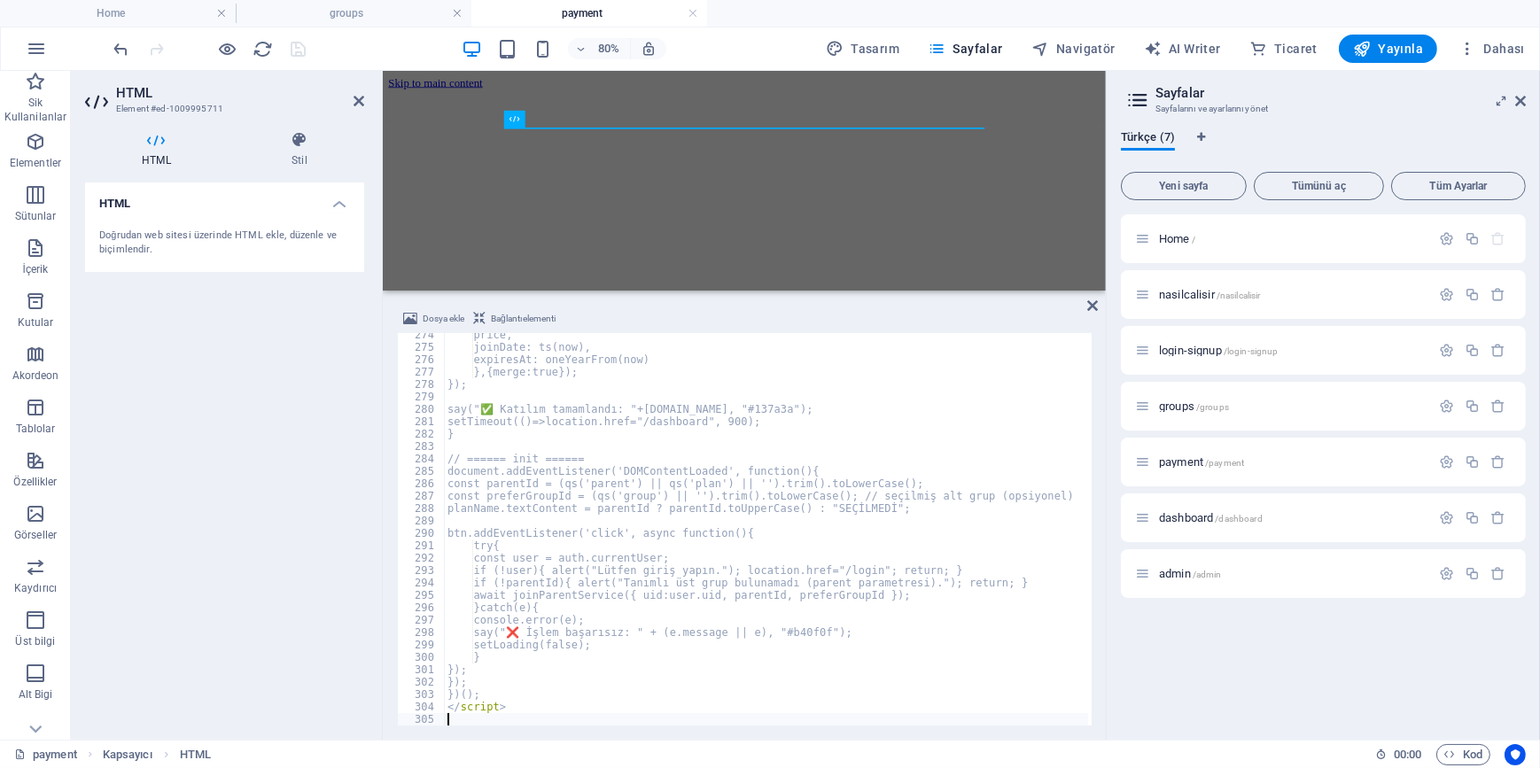
scroll to position [3391, 0]
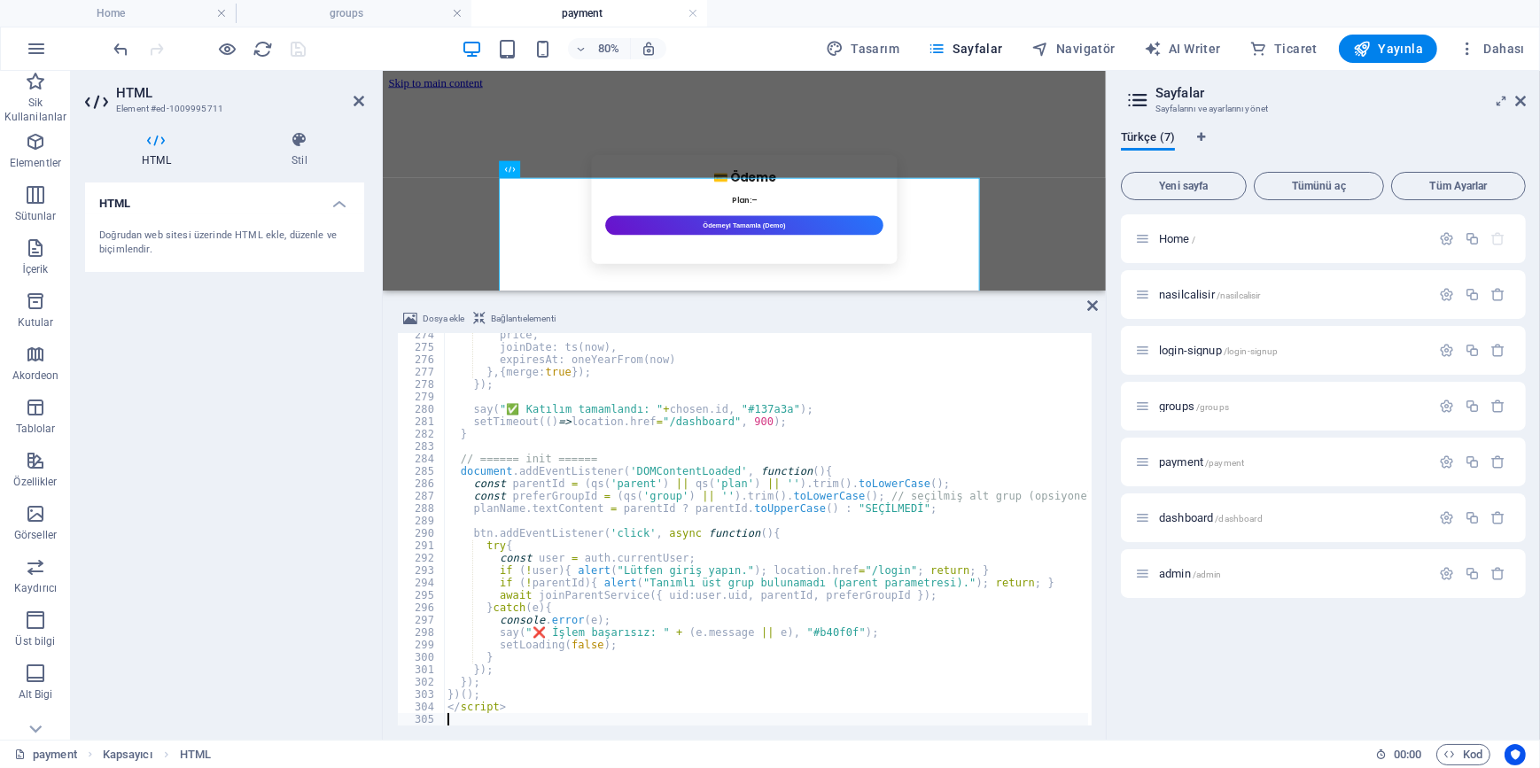
click at [201, 410] on div "HTML Doğrudan web sitesi üzerinde HTML ekle, düzenle ve biçimlendir." at bounding box center [224, 454] width 279 height 543
click at [1089, 307] on icon at bounding box center [1092, 306] width 11 height 14
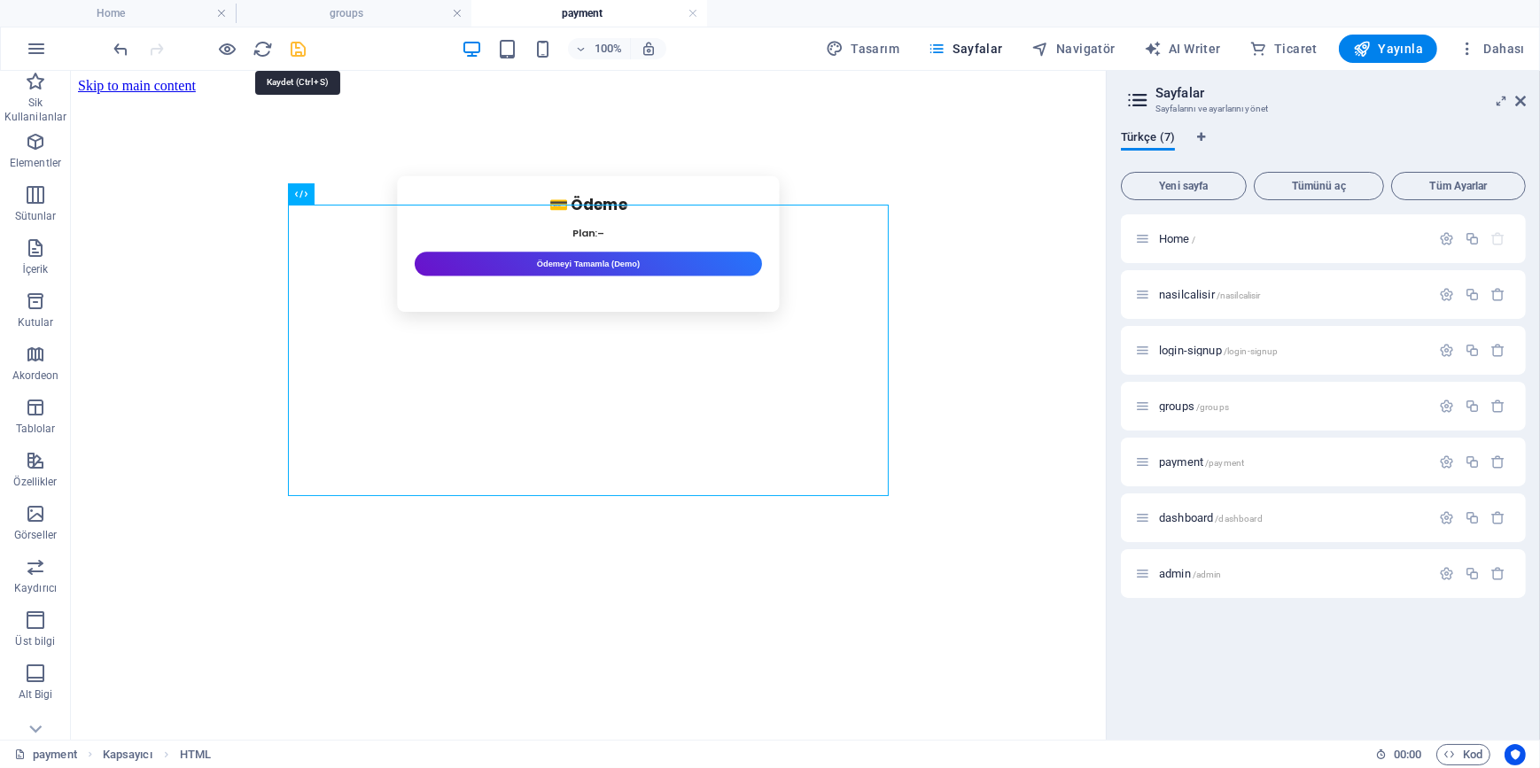
click at [299, 44] on icon "save" at bounding box center [299, 49] width 20 height 20
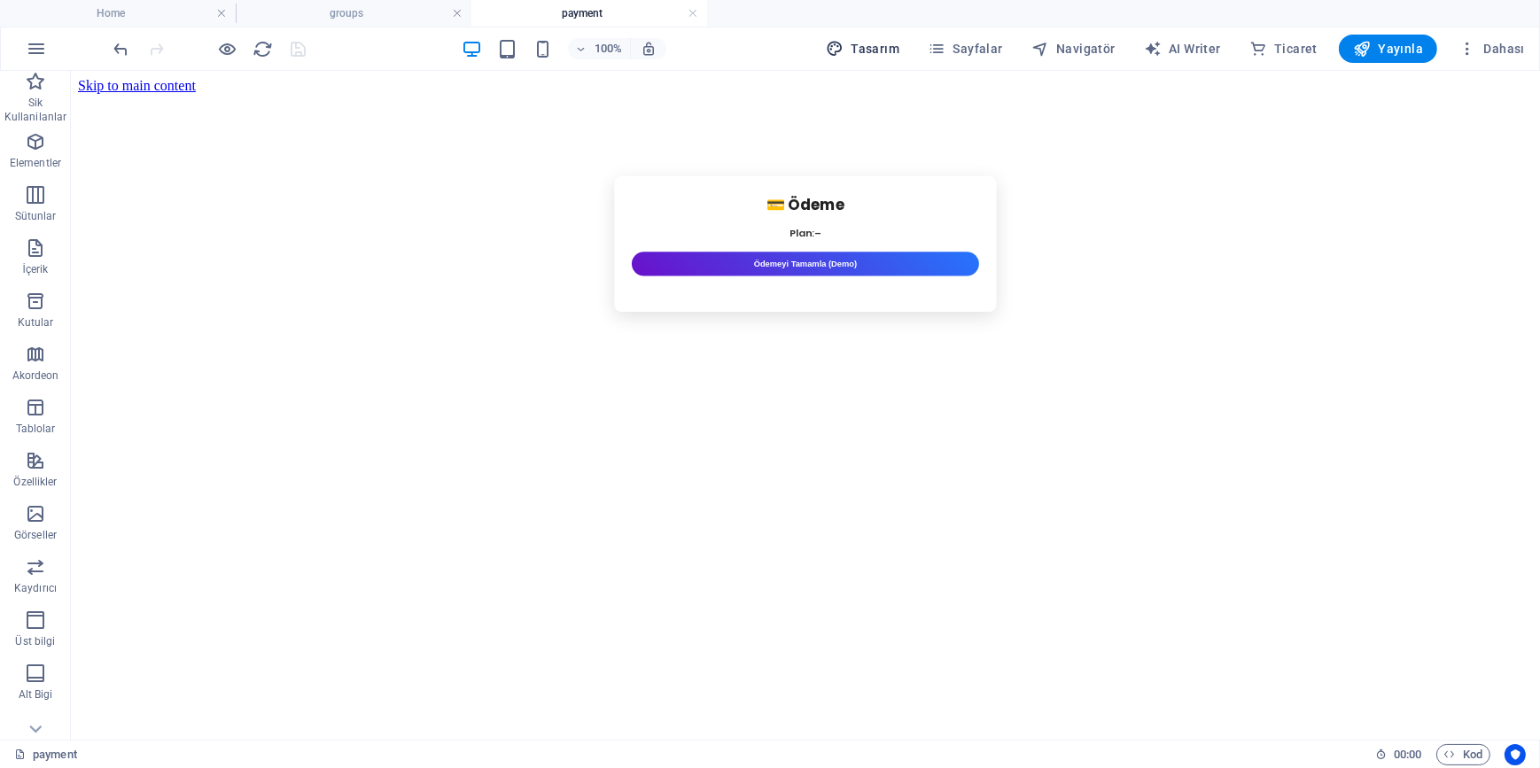
click at [896, 48] on span "Tasarım" at bounding box center [863, 49] width 74 height 18
select select "600"
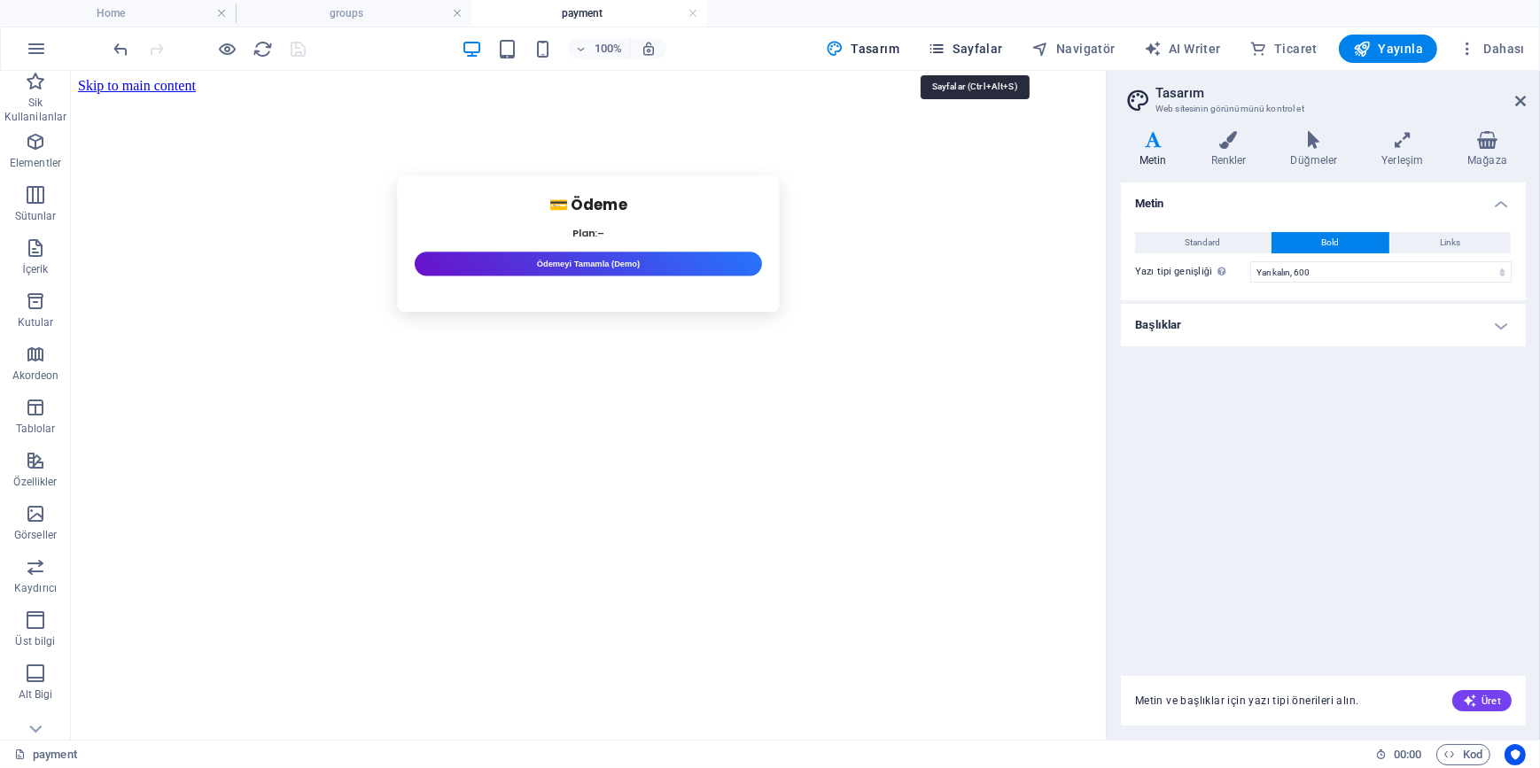
click at [965, 40] on span "Sayfalar" at bounding box center [965, 49] width 75 height 18
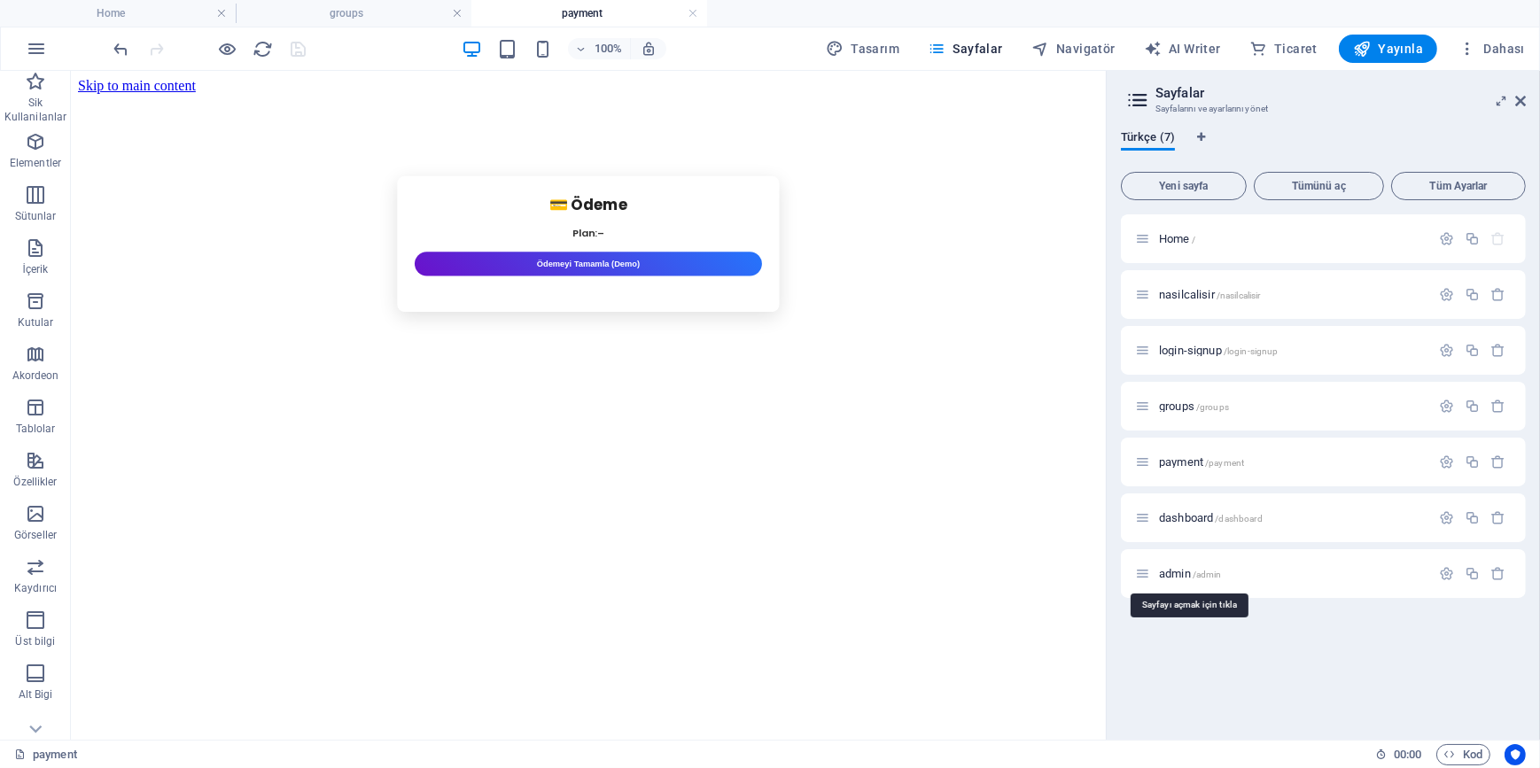
click at [1203, 568] on span "admin /admin" at bounding box center [1190, 573] width 63 height 13
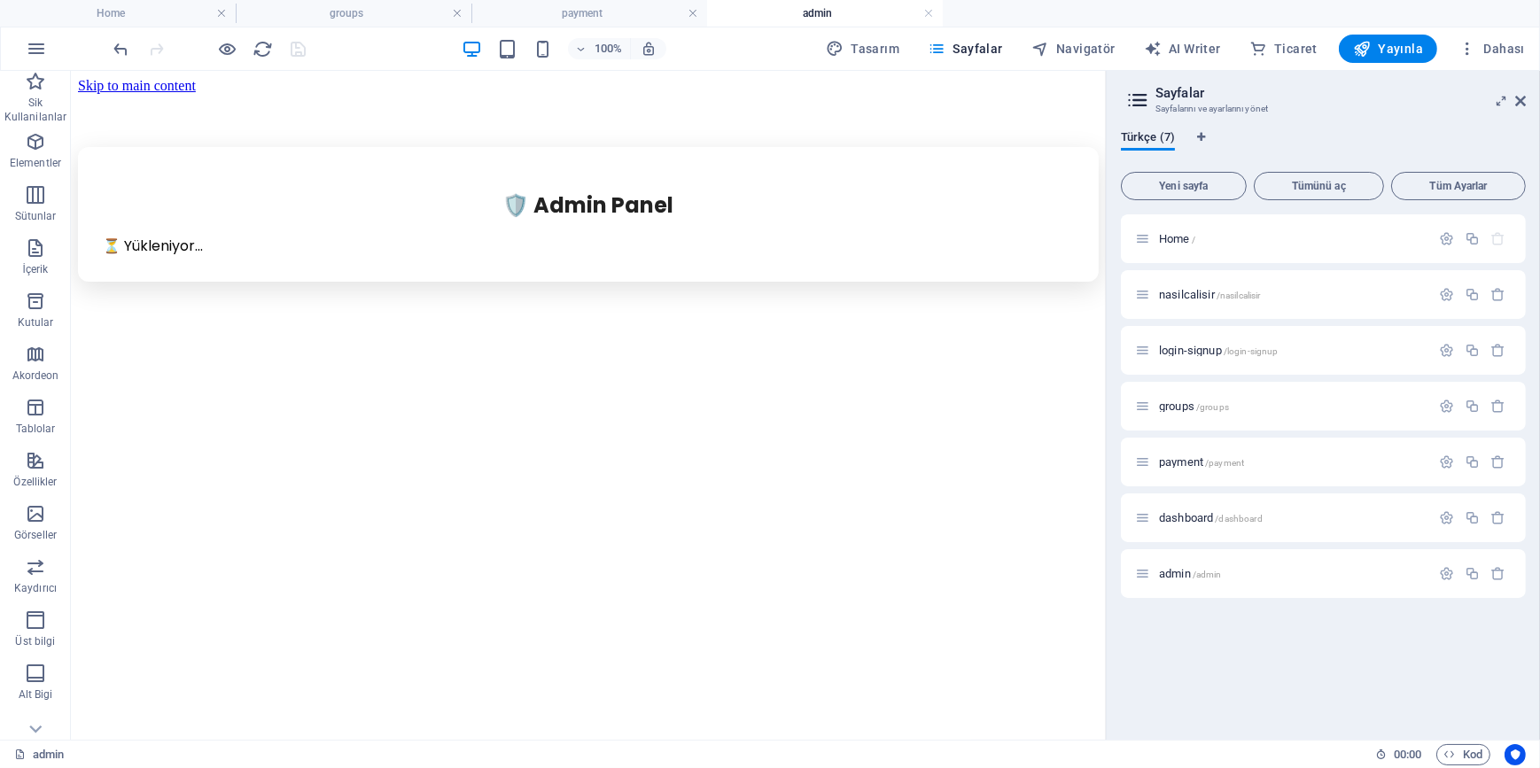
scroll to position [0, 0]
click at [701, 281] on div "🛡️ Admin Panel ⏳ Yükleniyor... Kullanıcı E-posta Üst Grup Alt Grup Fiyat Kalan …" at bounding box center [587, 213] width 1021 height 135
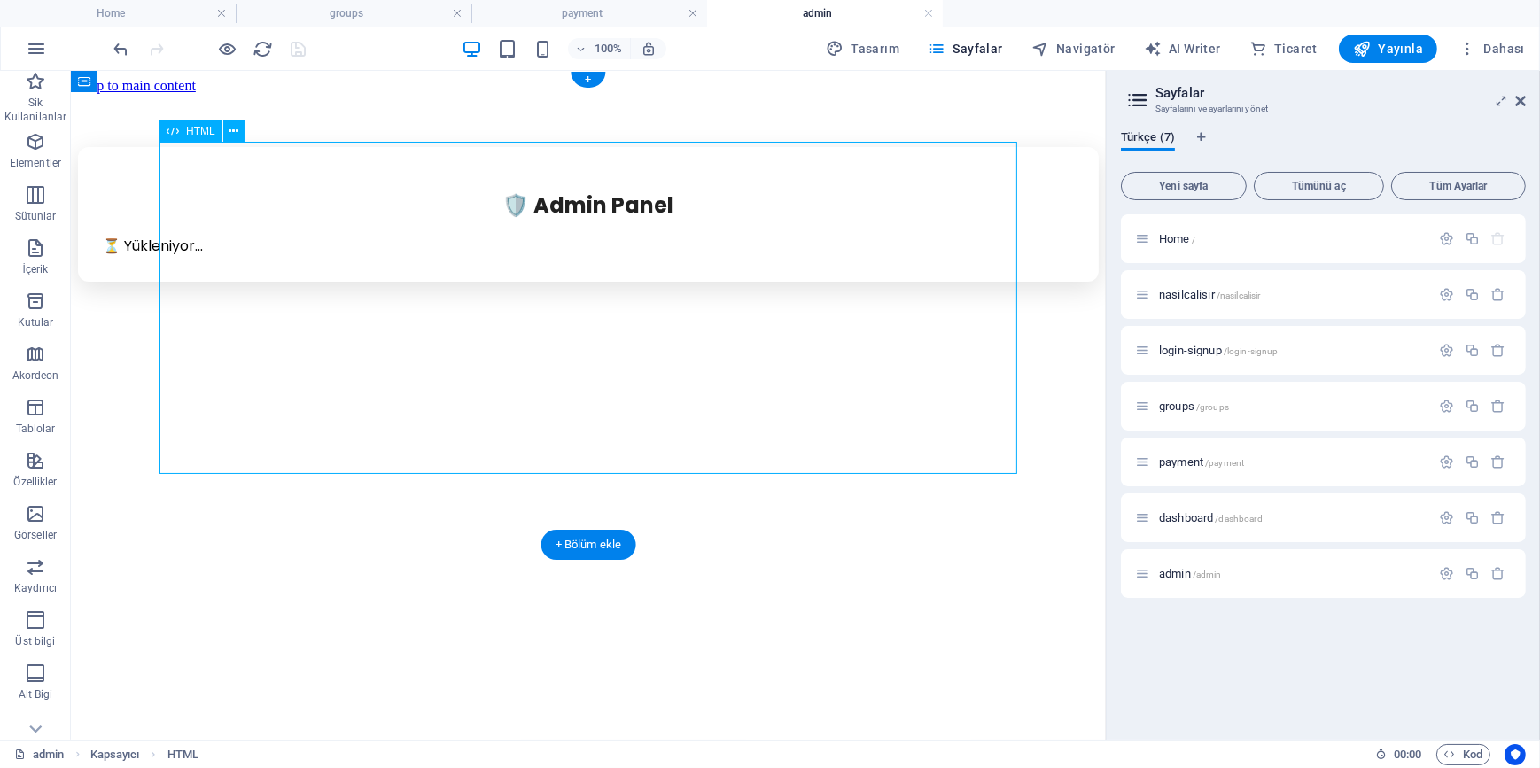
click at [701, 281] on div "🛡️ Admin Panel ⏳ Yükleniyor... Kullanıcı E-posta Üst Grup Alt Grup Fiyat Kalan …" at bounding box center [587, 213] width 1021 height 135
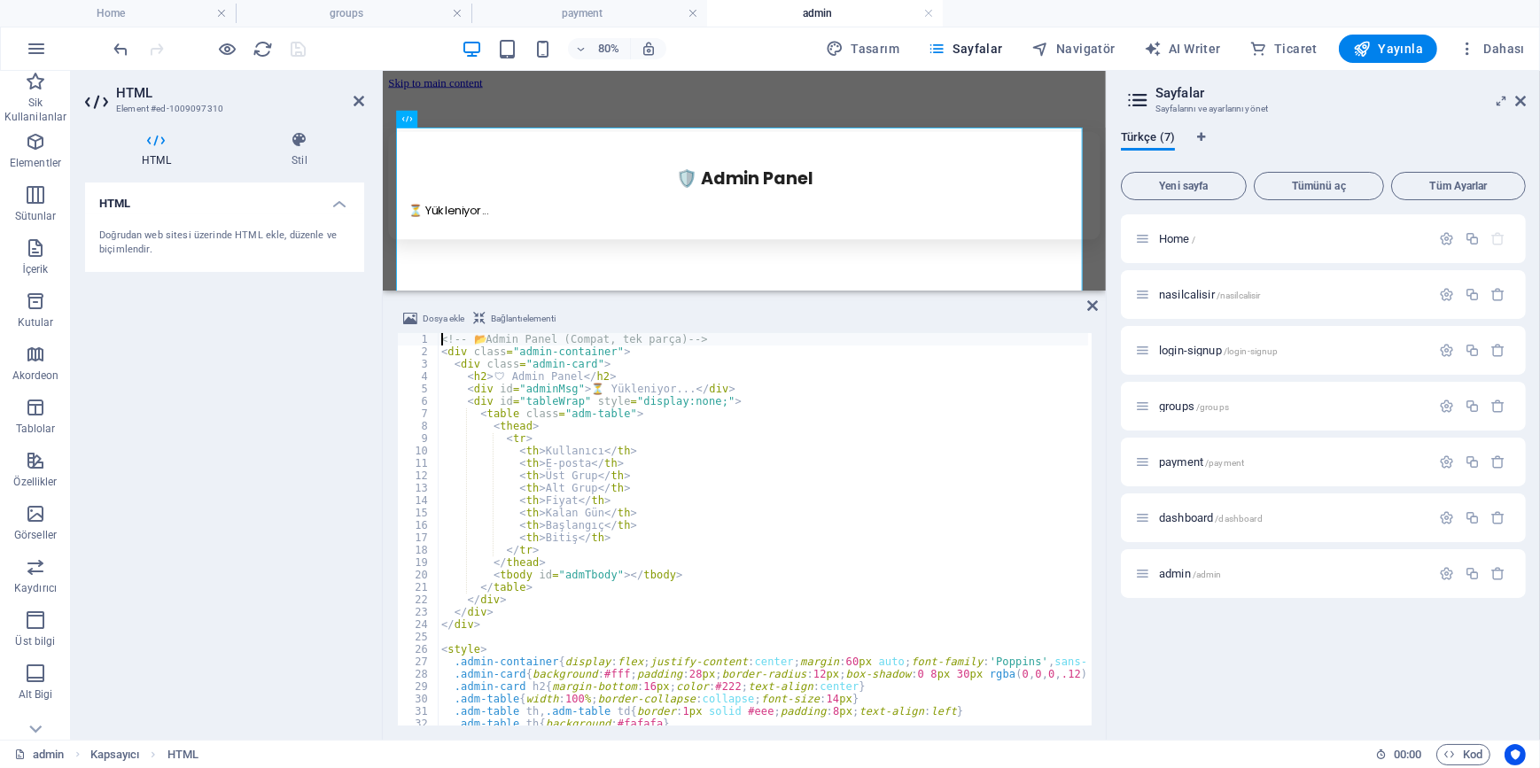
click at [715, 464] on div "<!-- 📂 Admin Panel (Compat, tek parça) --> < div class = "admin-container" > < …" at bounding box center [826, 540] width 777 height 414
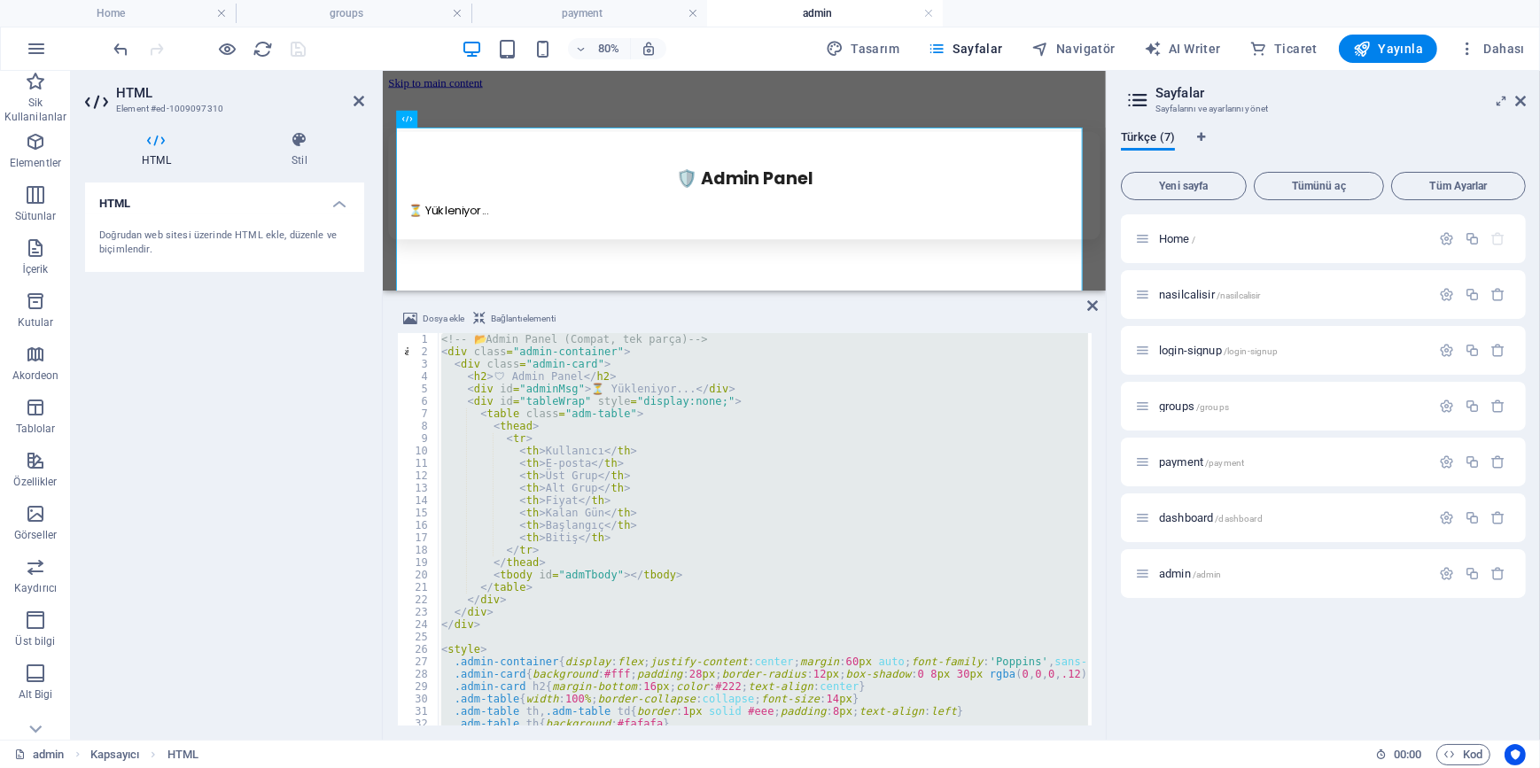
click at [713, 513] on div "<!-- 📂 Admin Panel (Compat, tek parça) --> < div class = "admin-container" > < …" at bounding box center [763, 529] width 650 height 393
click at [615, 517] on div "<!-- 📂 Admin Panel (Compat, tek parça) --> < div class = "admin-container" > < …" at bounding box center [763, 529] width 650 height 393
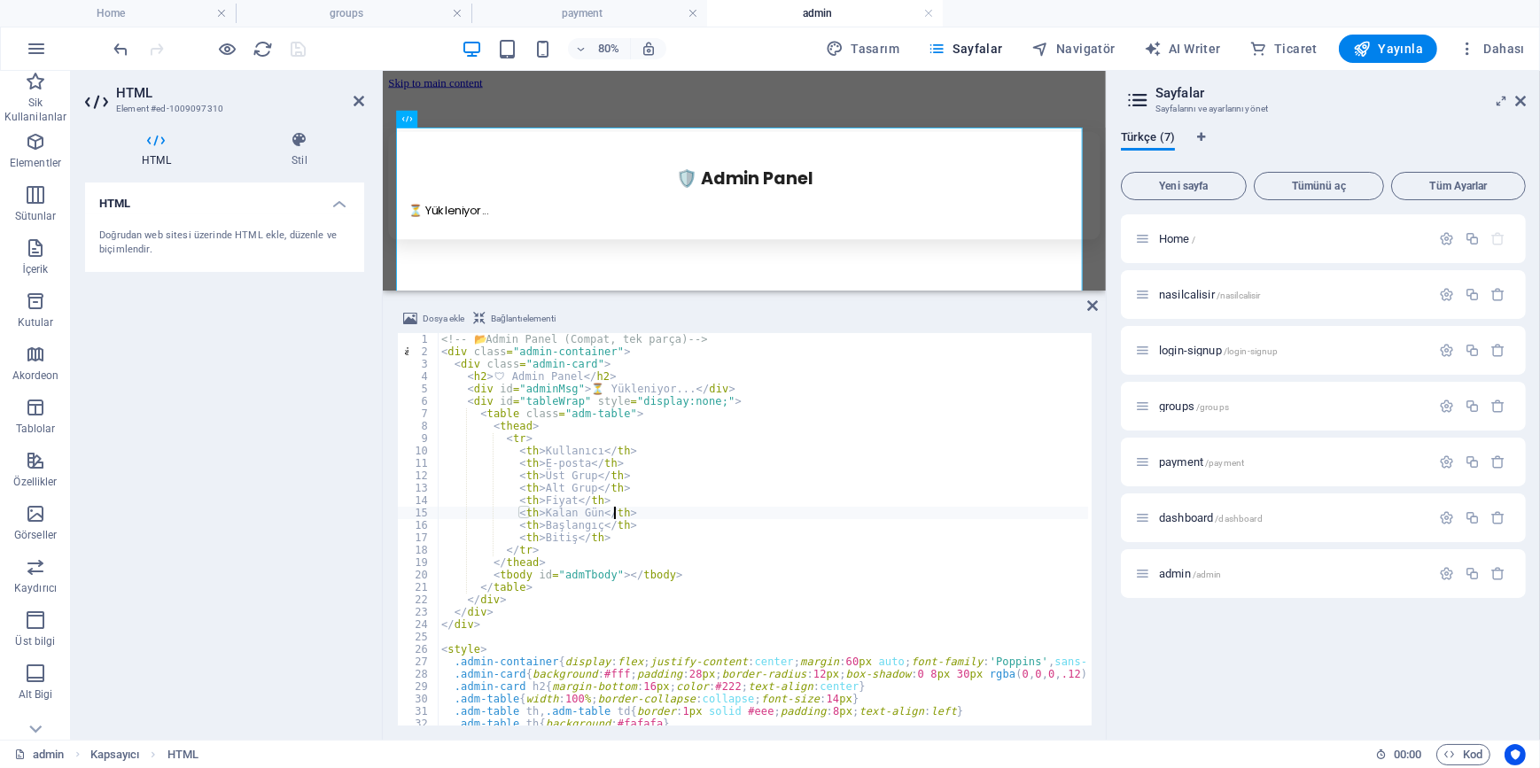
type textarea "</script>"
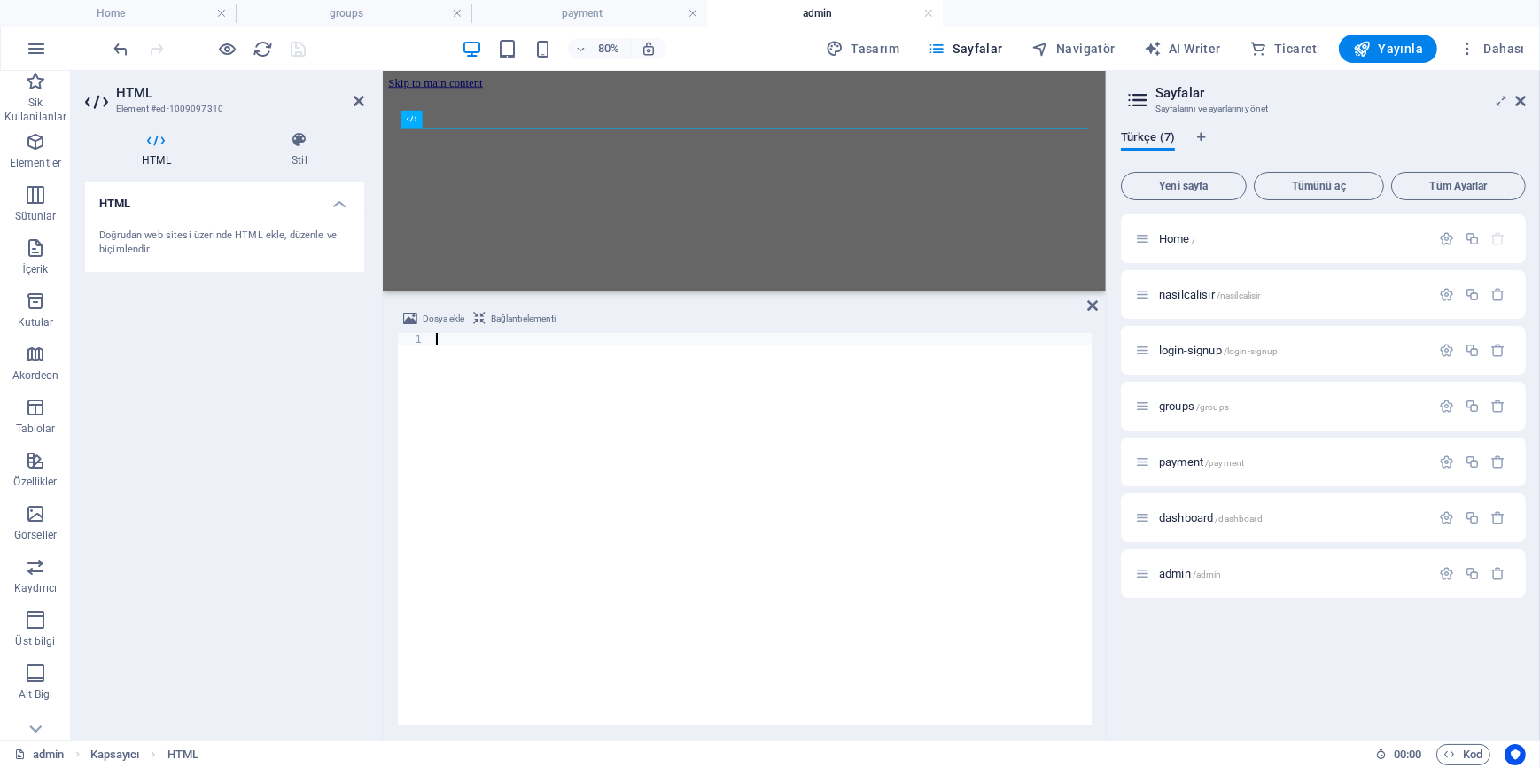
paste textarea "</script>"
type textarea "</script>"
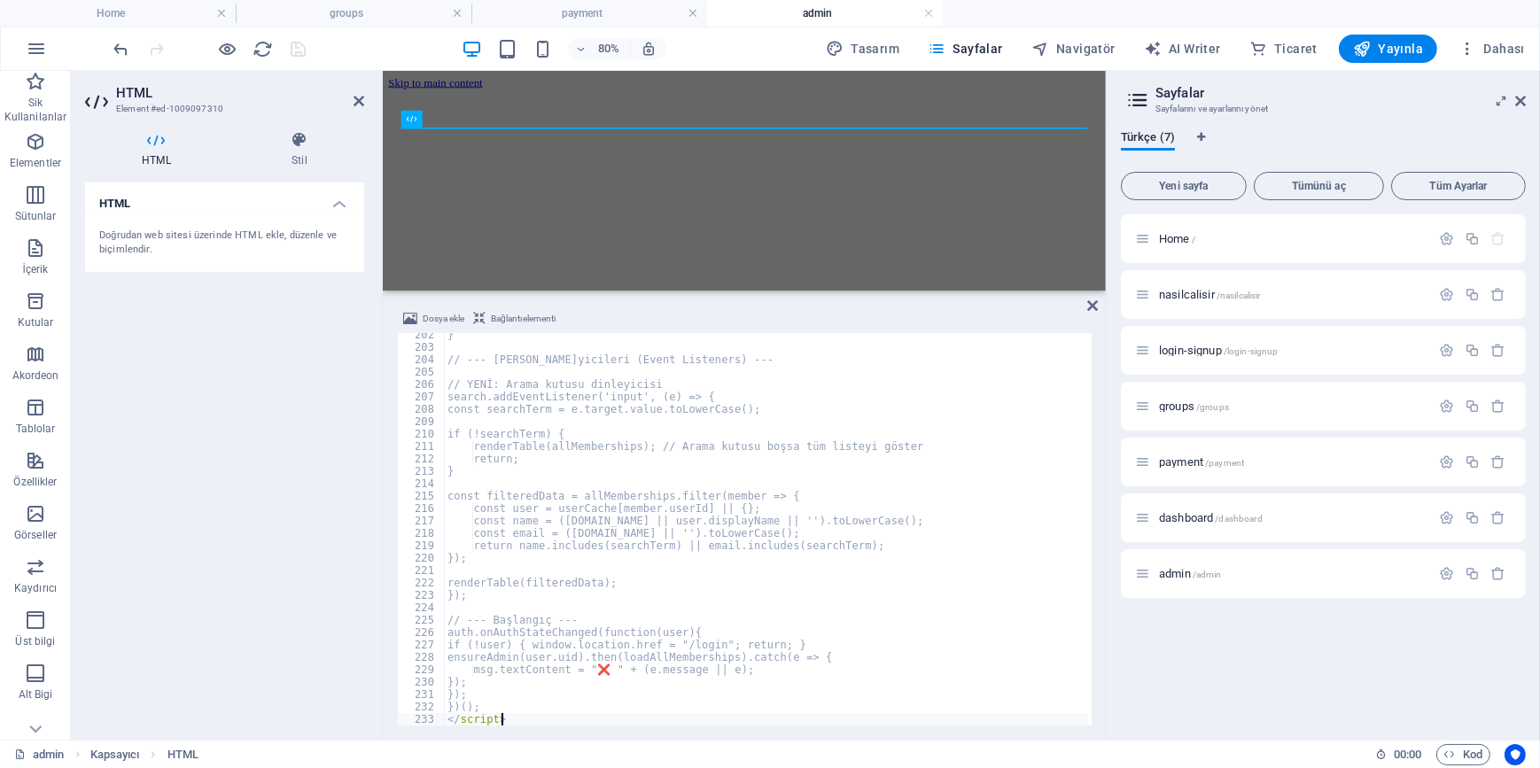
scroll to position [2498, 0]
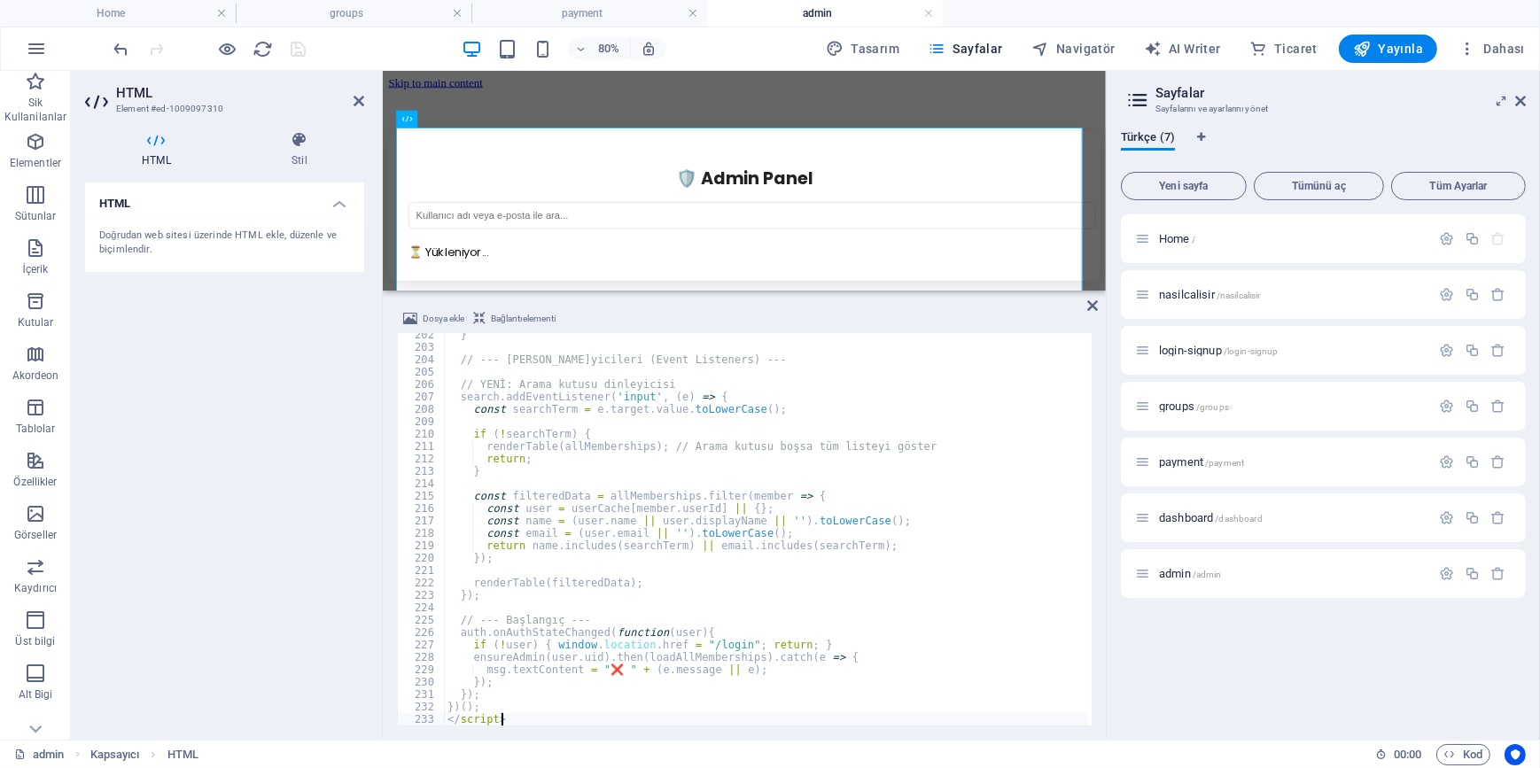
click at [229, 418] on div "HTML Doğrudan web sitesi üzerinde HTML ekle, düzenle ve biçimlendir." at bounding box center [224, 454] width 279 height 543
click at [1091, 301] on icon at bounding box center [1092, 306] width 11 height 14
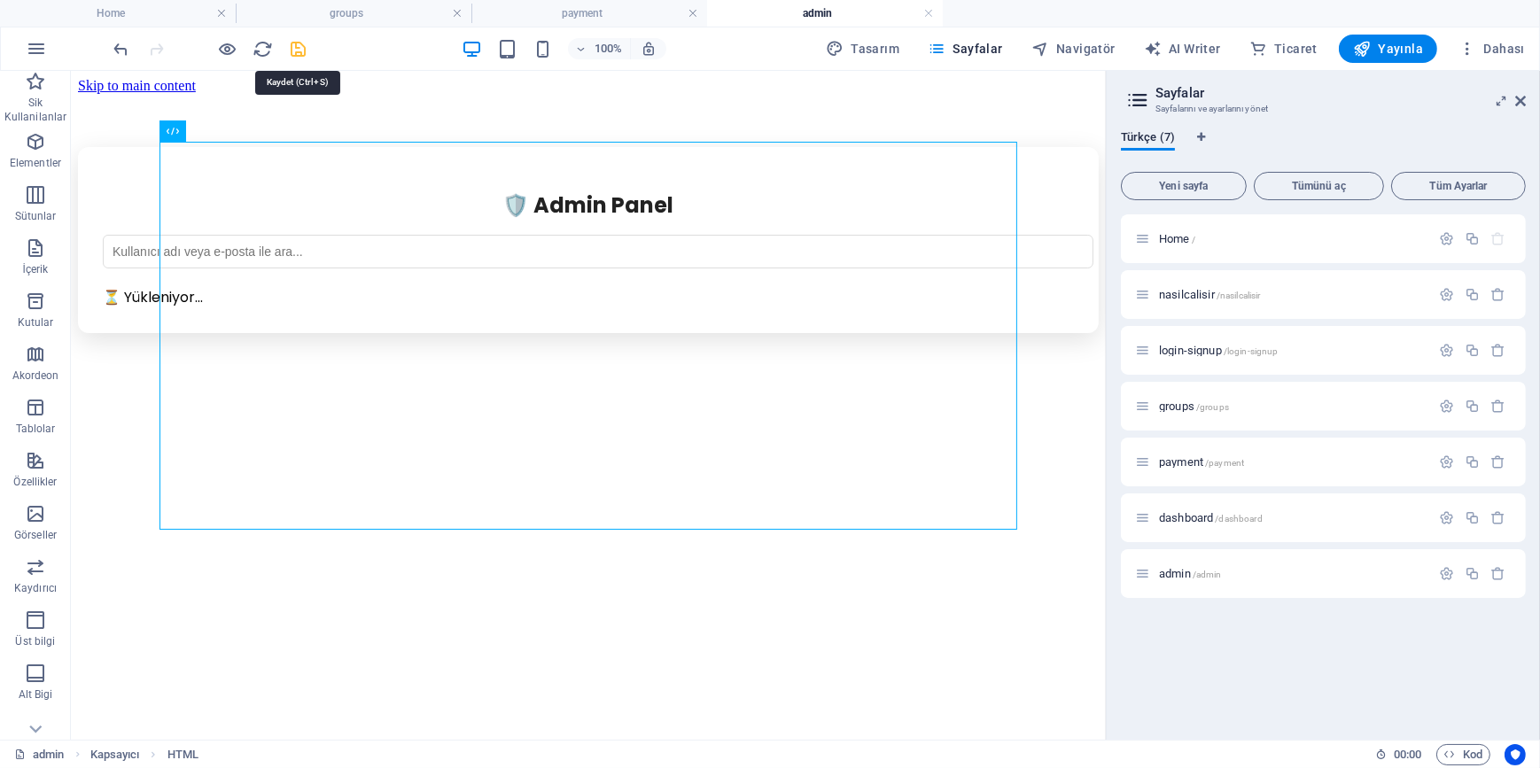
click at [300, 47] on icon "save" at bounding box center [299, 49] width 20 height 20
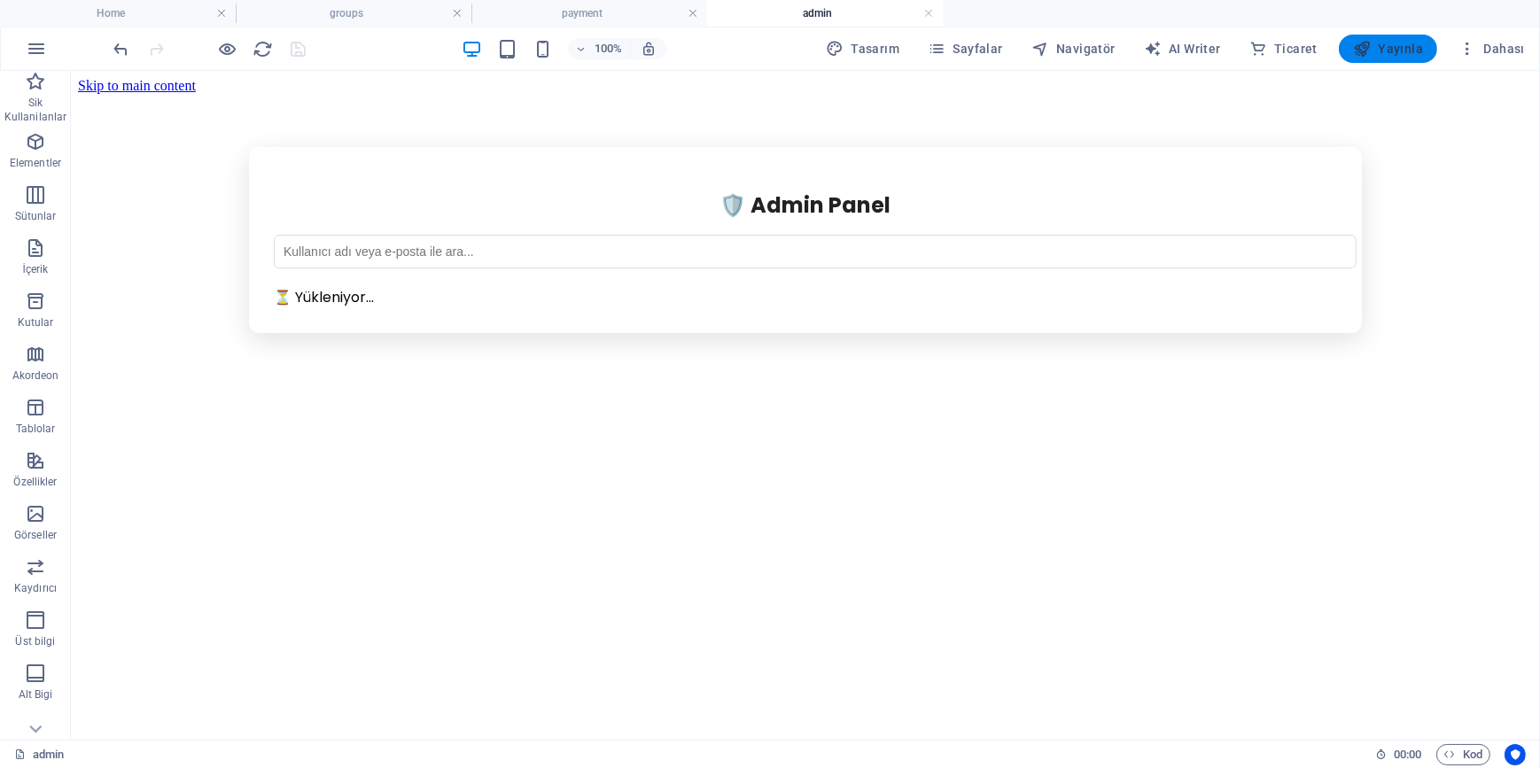
click at [1417, 47] on span "Yayınla" at bounding box center [1388, 49] width 70 height 18
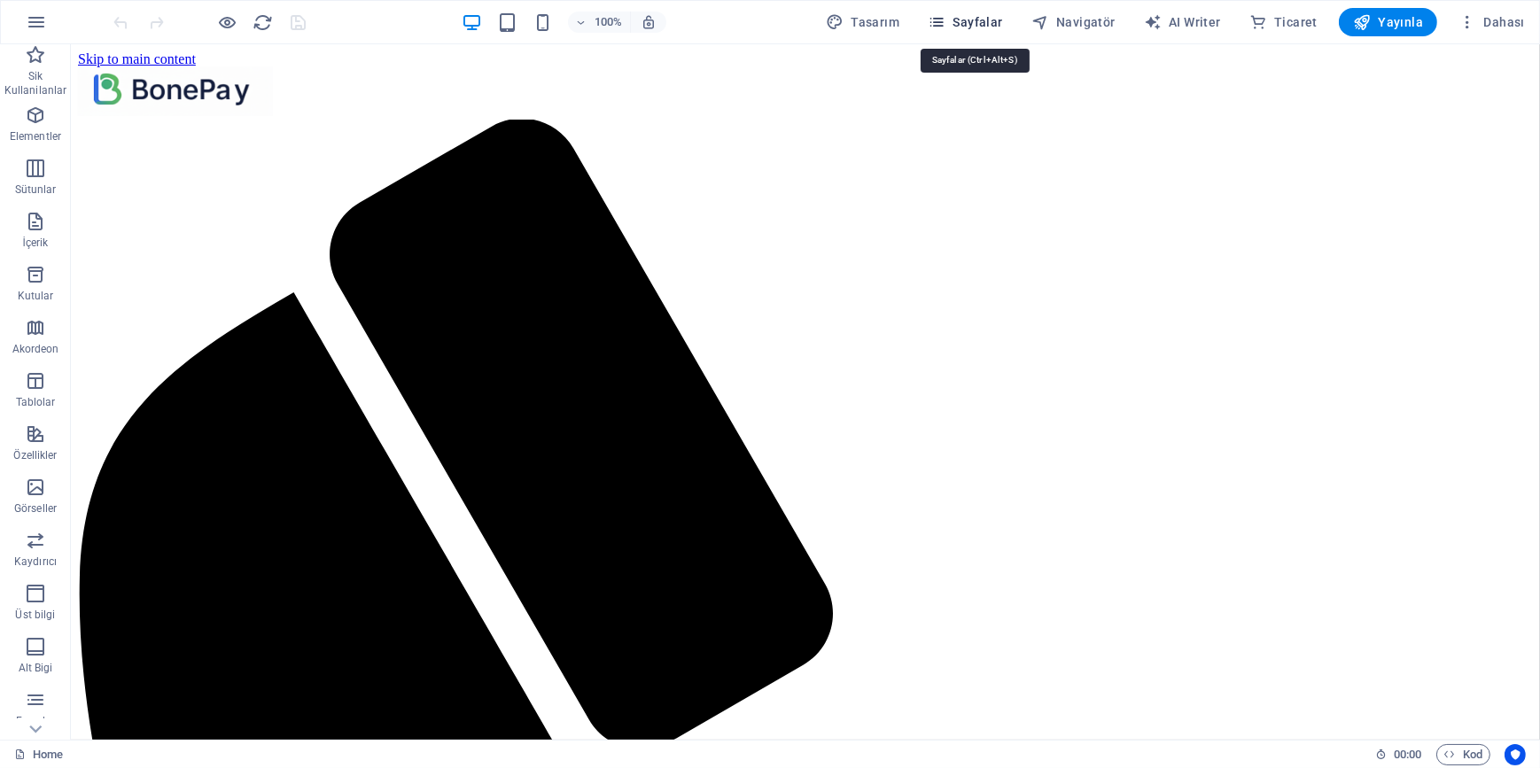
click at [982, 26] on span "Sayfalar" at bounding box center [965, 22] width 75 height 18
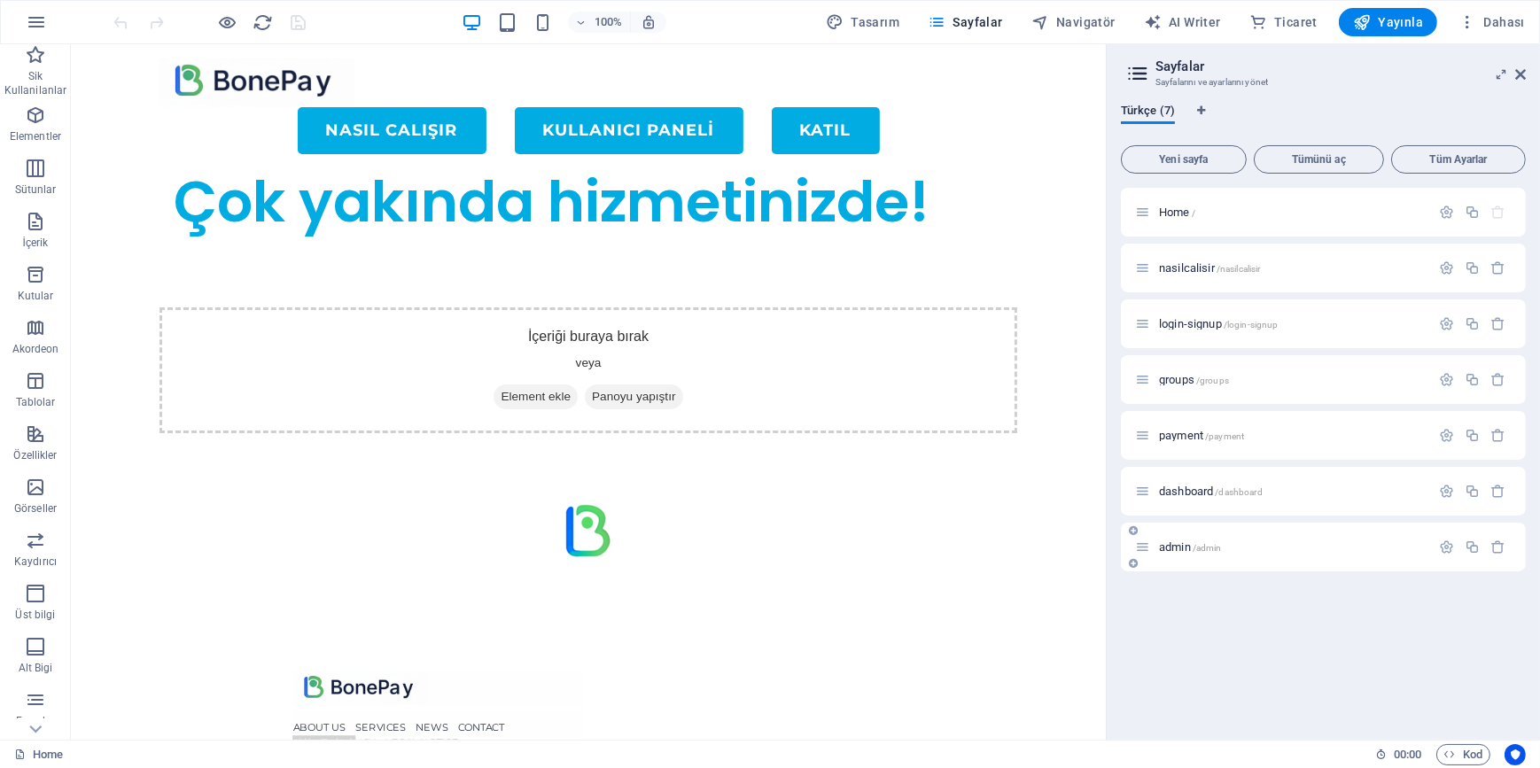
click at [1179, 547] on span "admin /admin" at bounding box center [1190, 547] width 63 height 13
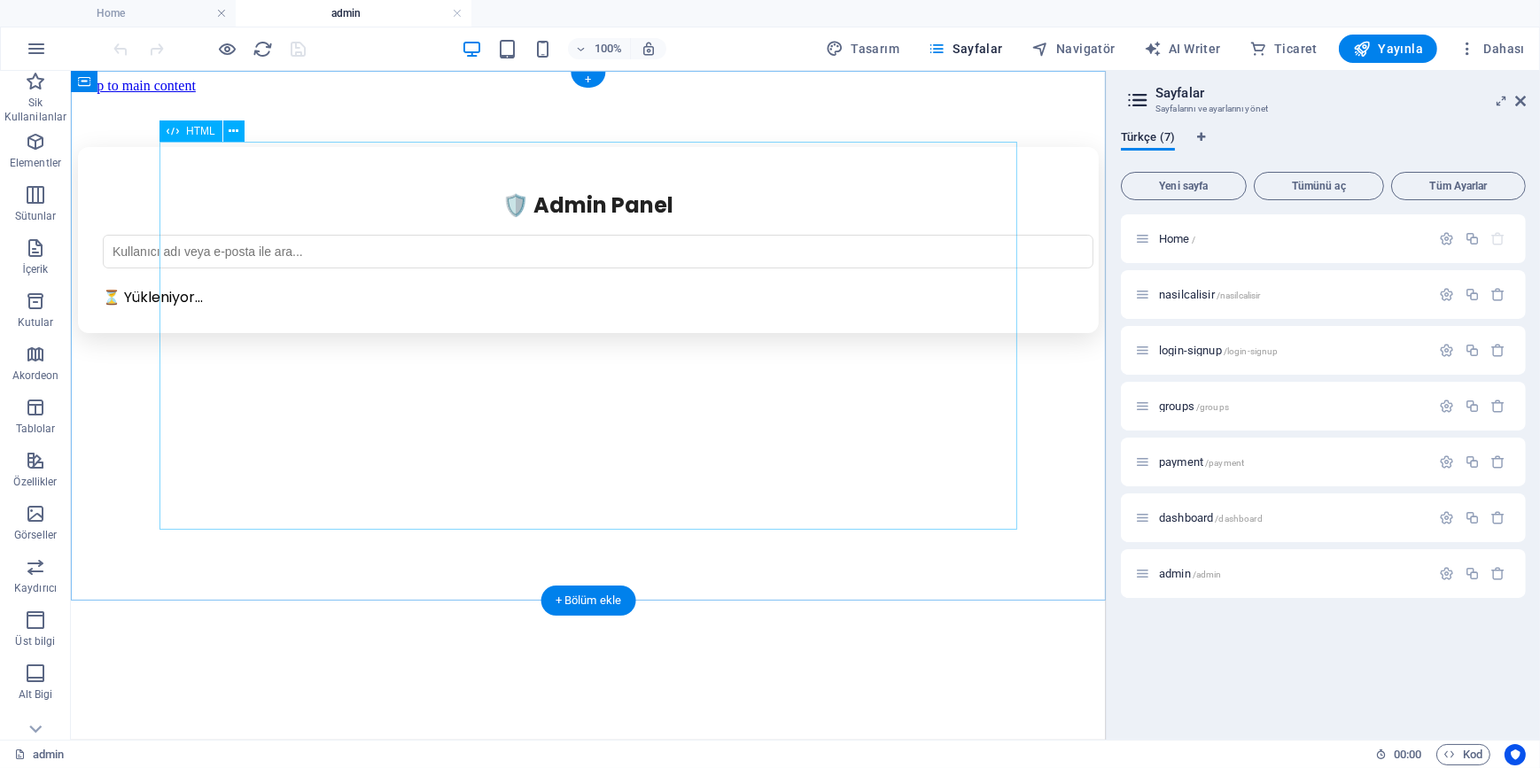
click at [549, 310] on div "🛡️ Admin Panel ⏳ Yükleniyor... Kullanıcı E-posta Üst Grup Alt Grup Fiyat Kalan …" at bounding box center [587, 239] width 1021 height 186
click at [549, 311] on div "Mevcut içeriği değiştirmek için buraya sürükleyin. Yeni bir element oluşturmak …" at bounding box center [588, 405] width 1035 height 669
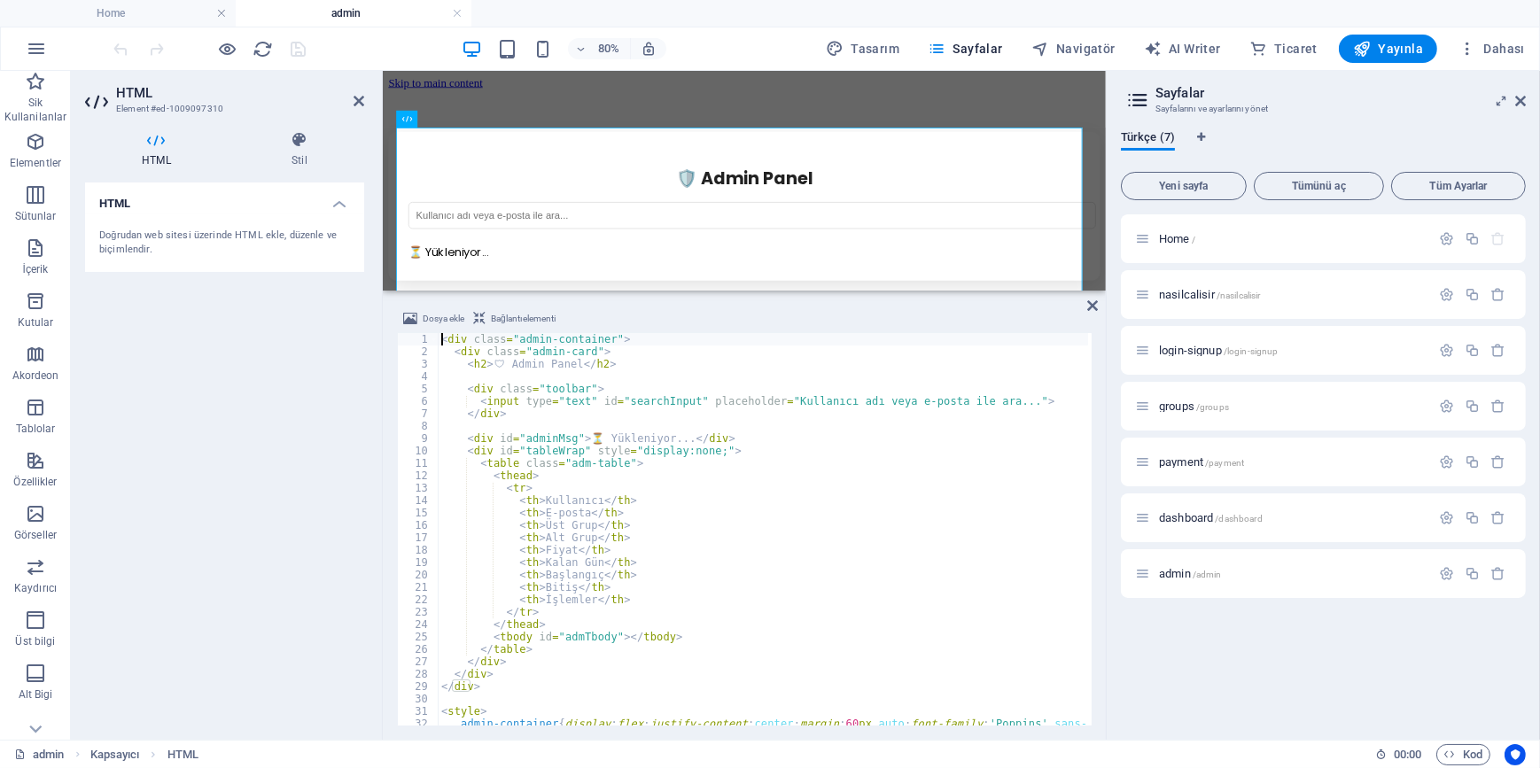
click at [622, 513] on div "< div class = "admin-container" > < div class = "admin-card" > < h2 > 🛡 ️ Admin…" at bounding box center [937, 540] width 999 height 414
type textarea "})(); </script>"
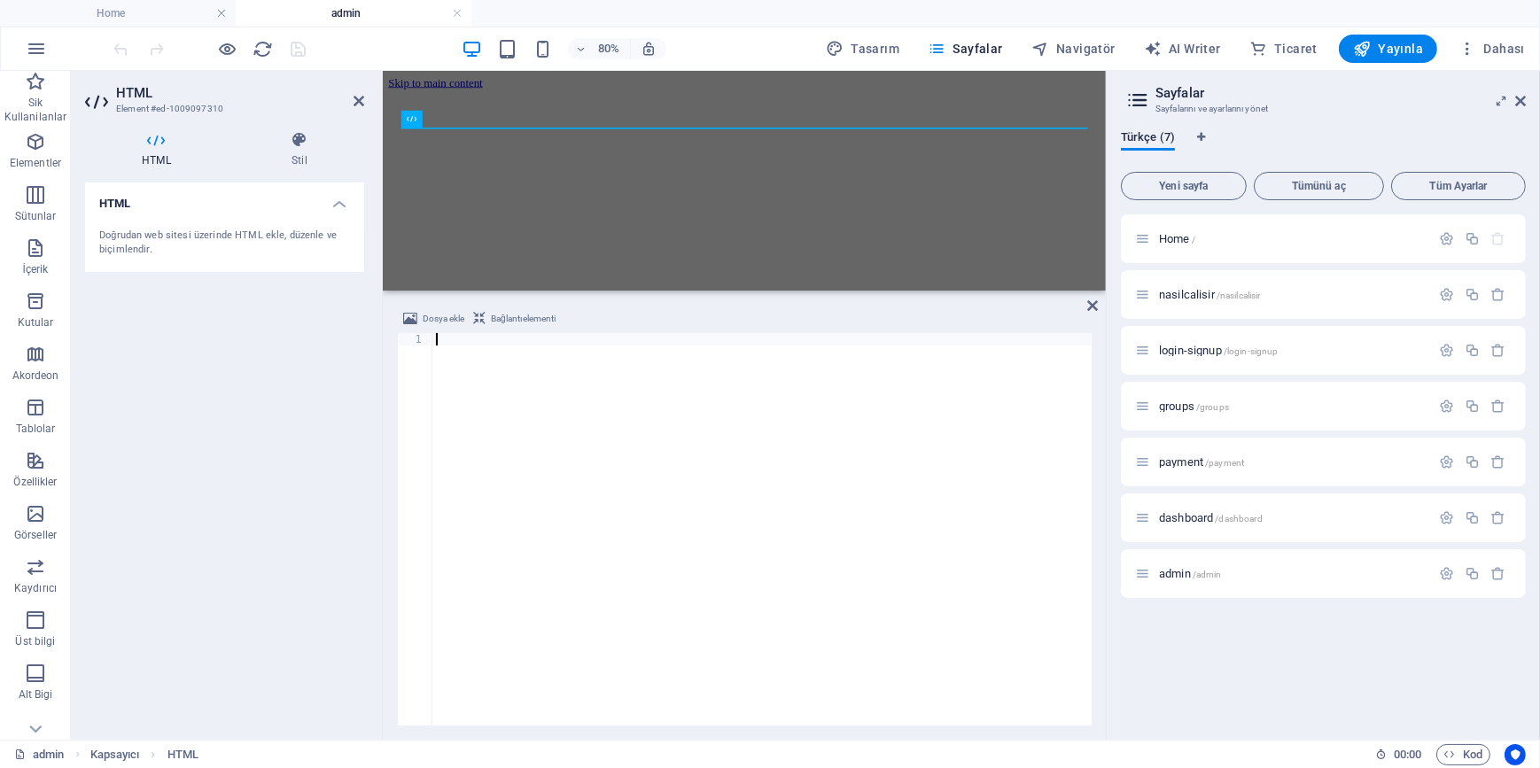
type textarea "</script>"
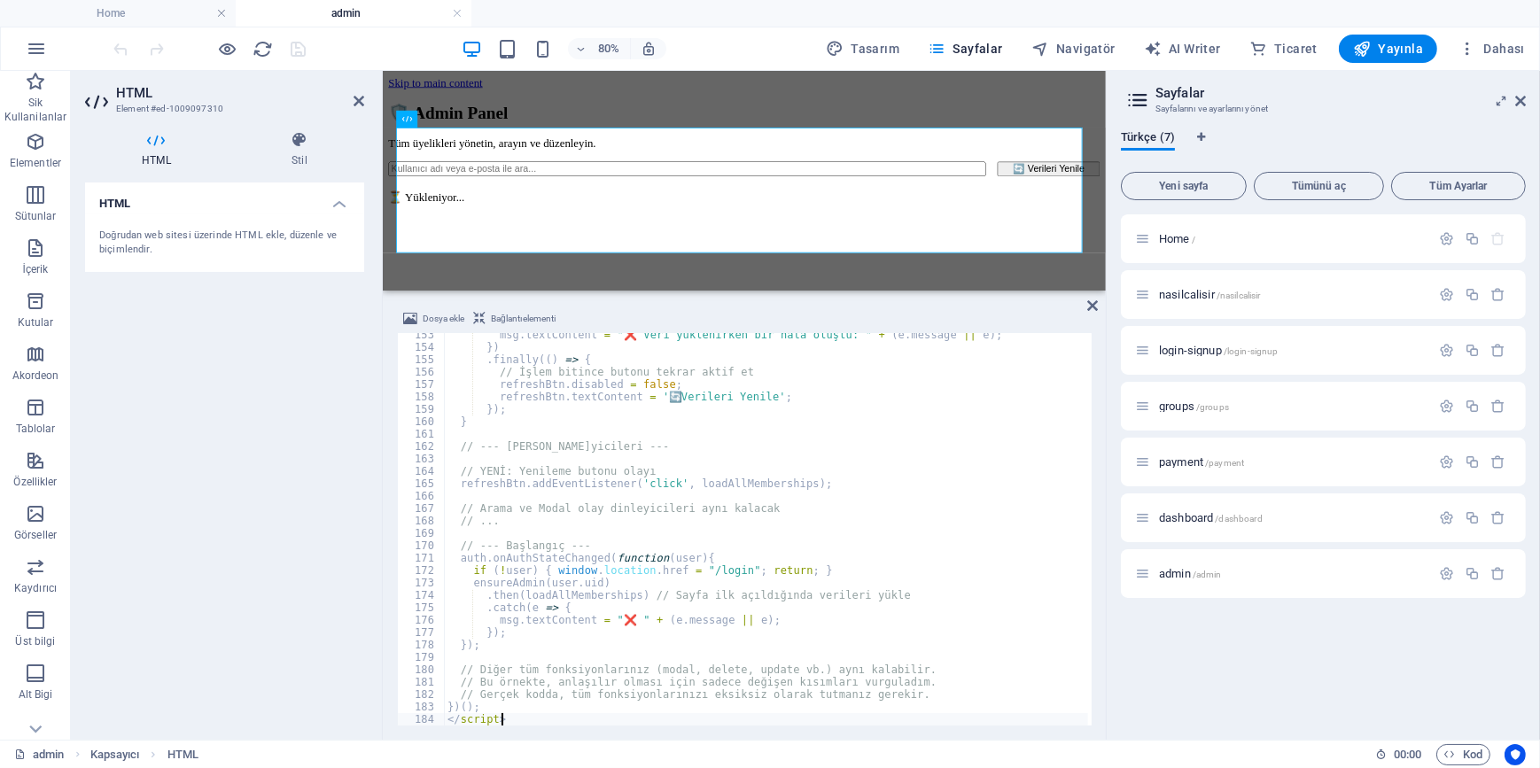
click at [233, 490] on div "HTML Doğrudan web sitesi üzerinde HTML ekle, düzenle ve biçimlendir." at bounding box center [224, 454] width 279 height 543
click at [302, 53] on icon "save" at bounding box center [299, 49] width 20 height 20
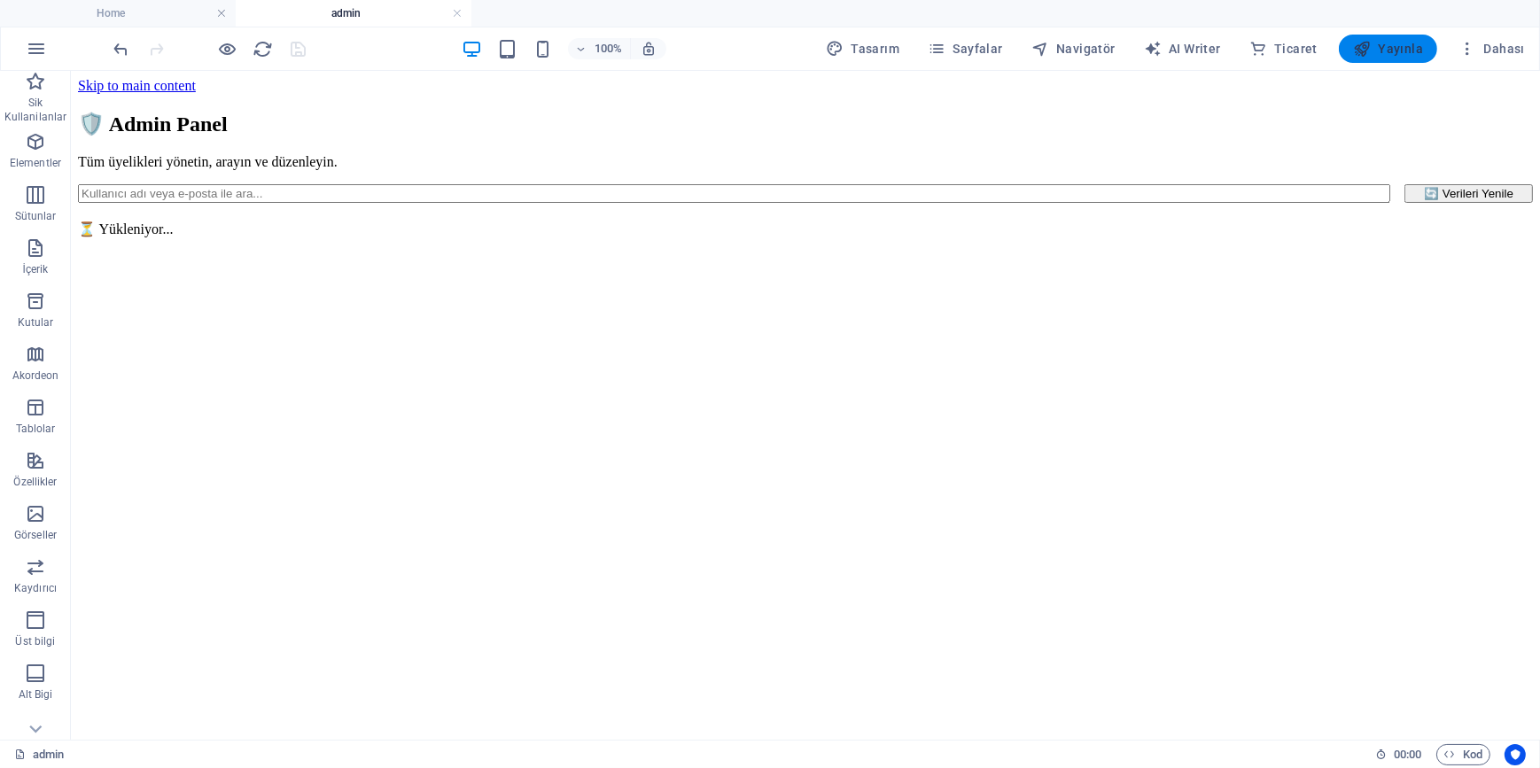
click at [1418, 49] on span "Yayınla" at bounding box center [1388, 49] width 70 height 18
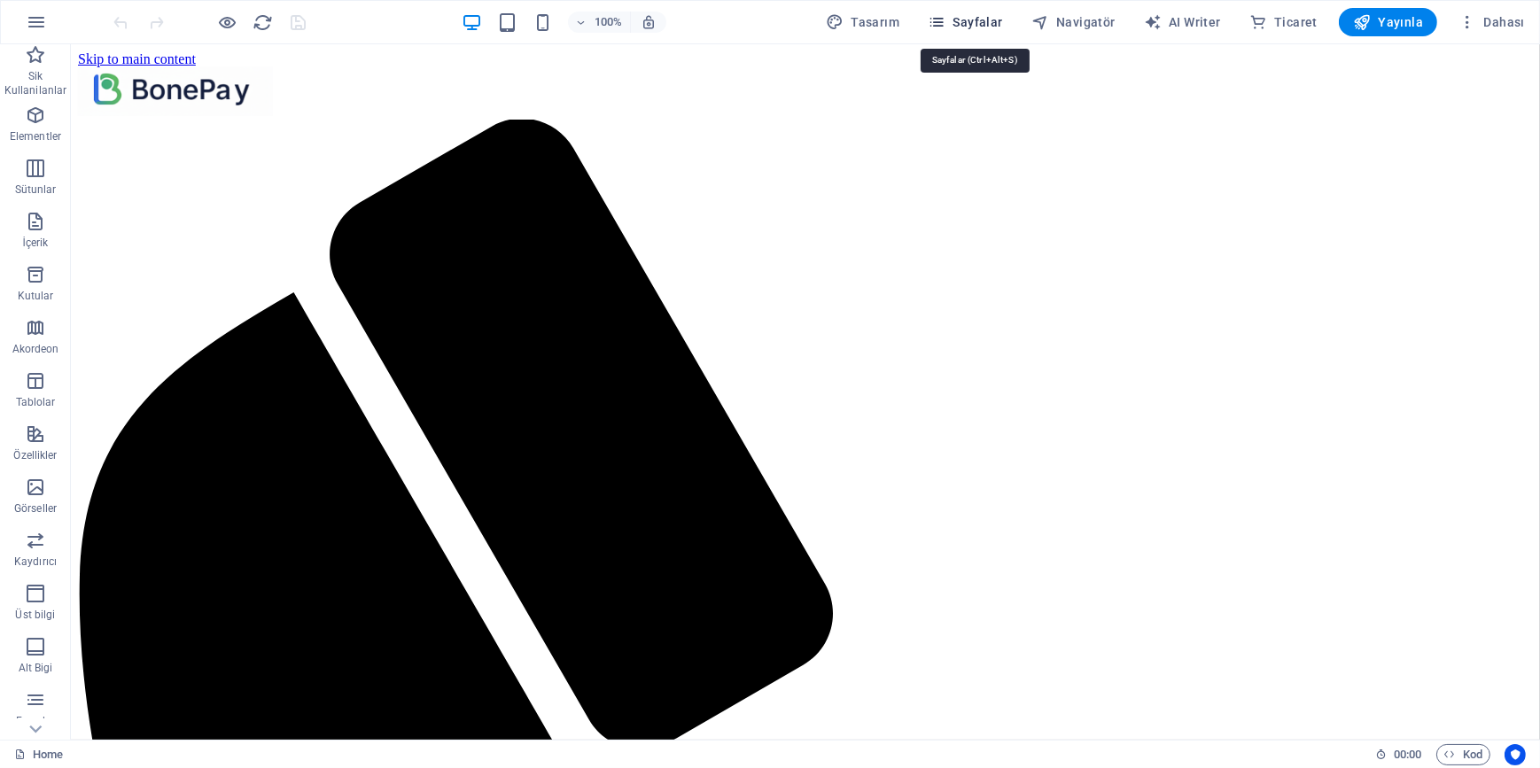
click at [956, 18] on span "Sayfalar" at bounding box center [965, 22] width 75 height 18
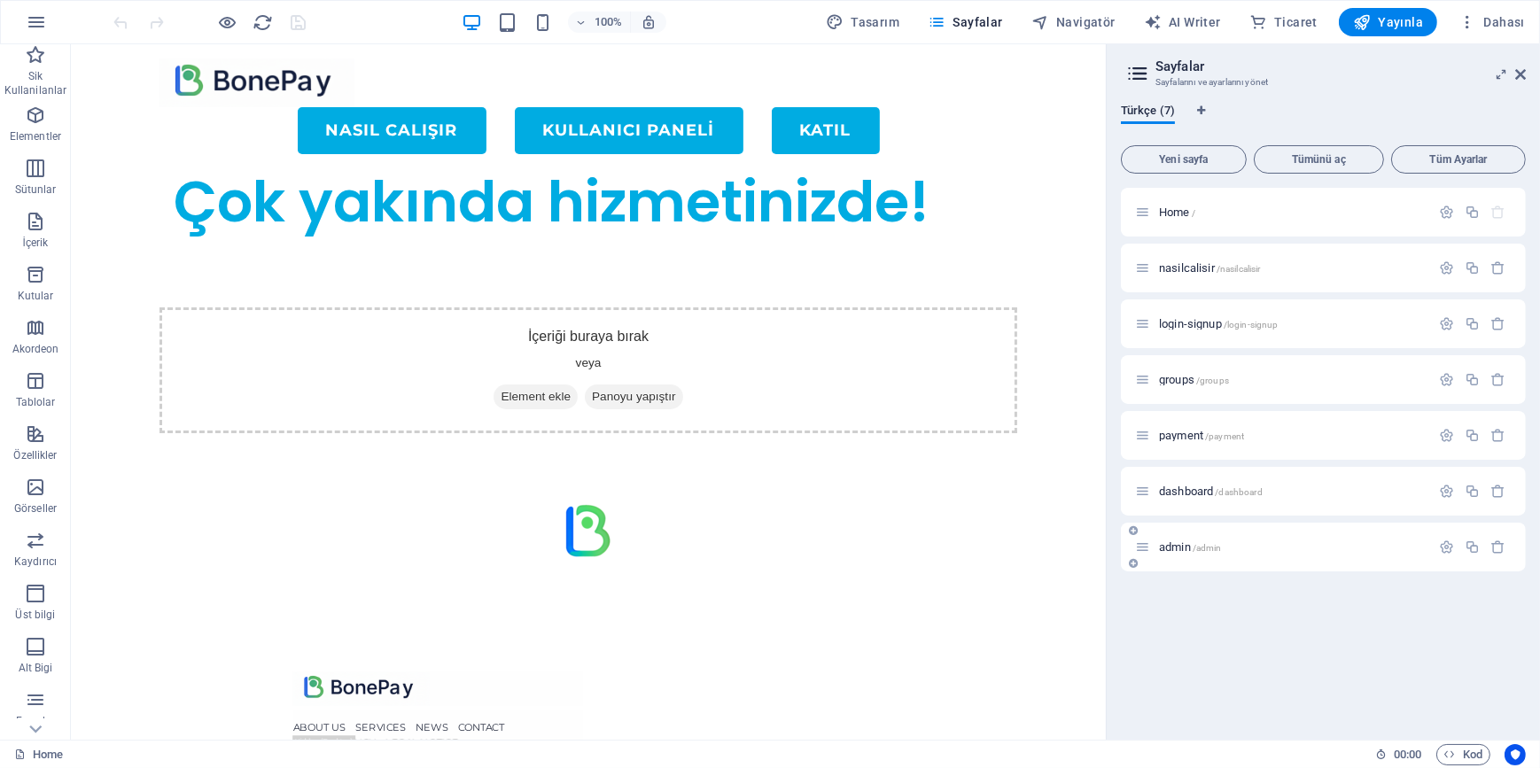
click at [1187, 554] on div "admin /admin" at bounding box center [1282, 547] width 295 height 20
click at [1183, 549] on span "admin /admin" at bounding box center [1190, 547] width 63 height 13
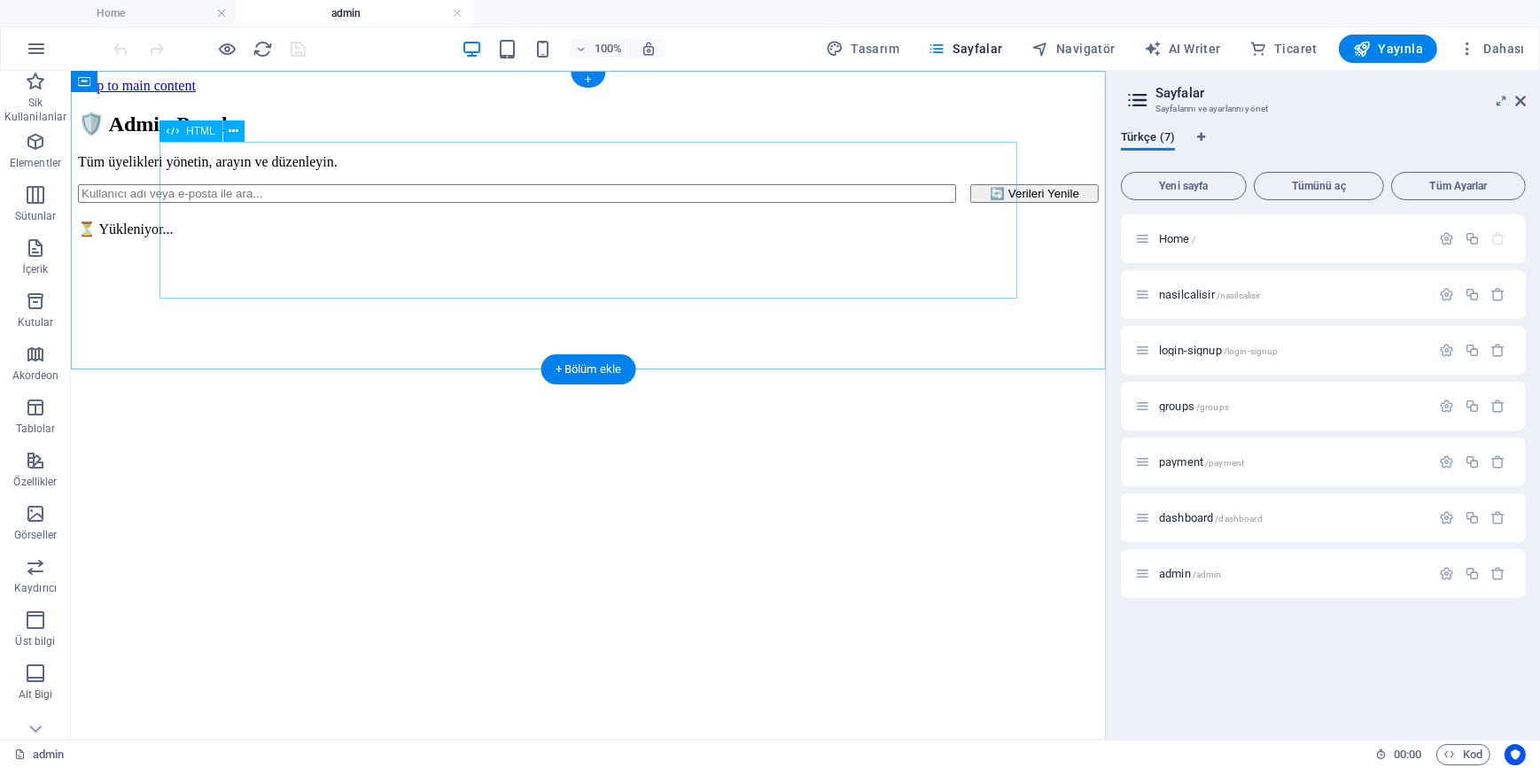
click at [414, 214] on div "🛡️ Admin Panel Tüm üyelikleri yönetin, arayın ve düzenleyin. 🔄 Verileri Yenile …" at bounding box center [587, 174] width 1021 height 126
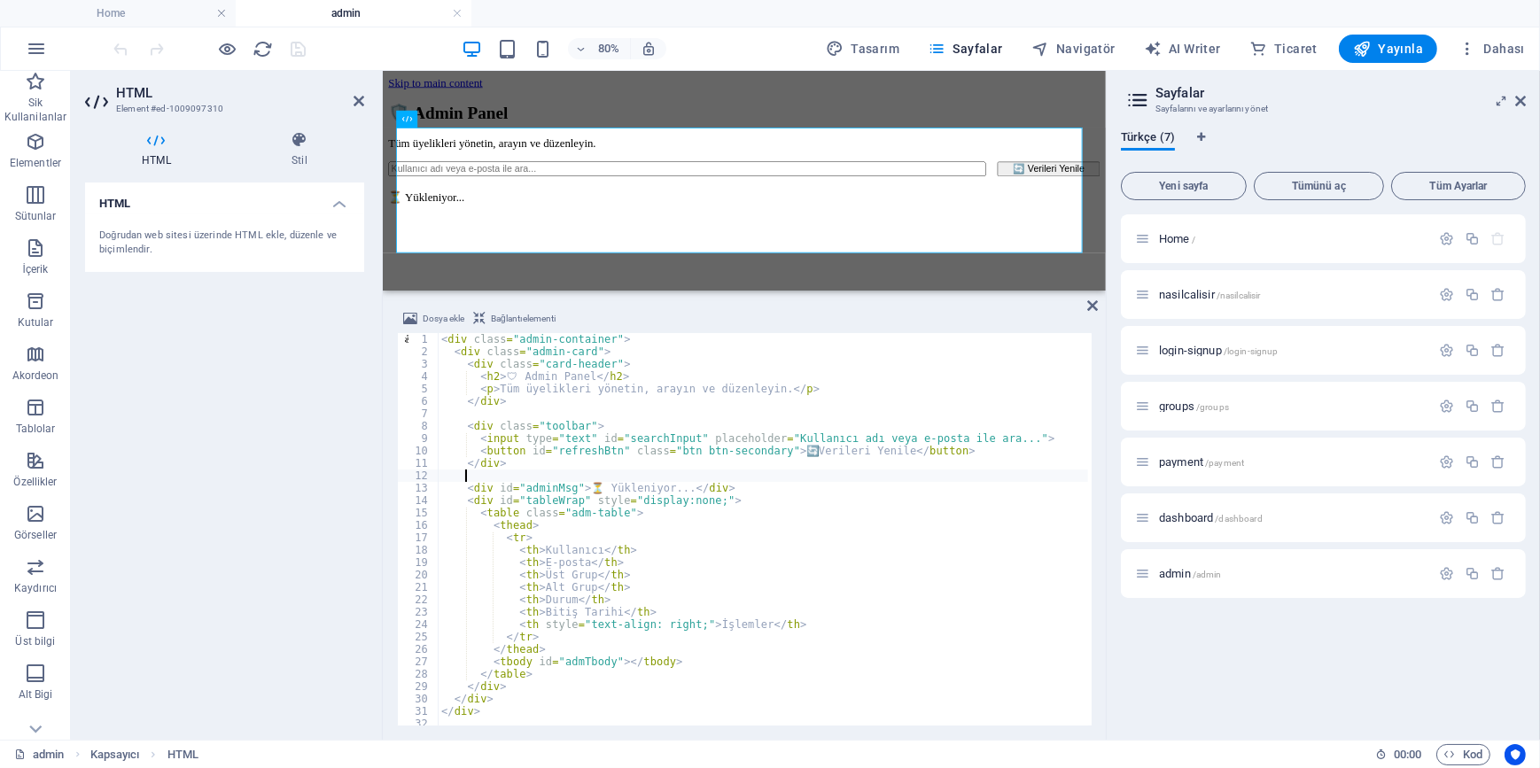
click at [597, 475] on div "< div class = "admin-container" > < div class = "admin-card" > < div class = "c…" at bounding box center [763, 541] width 650 height 417
type textarea "})(); </script>"
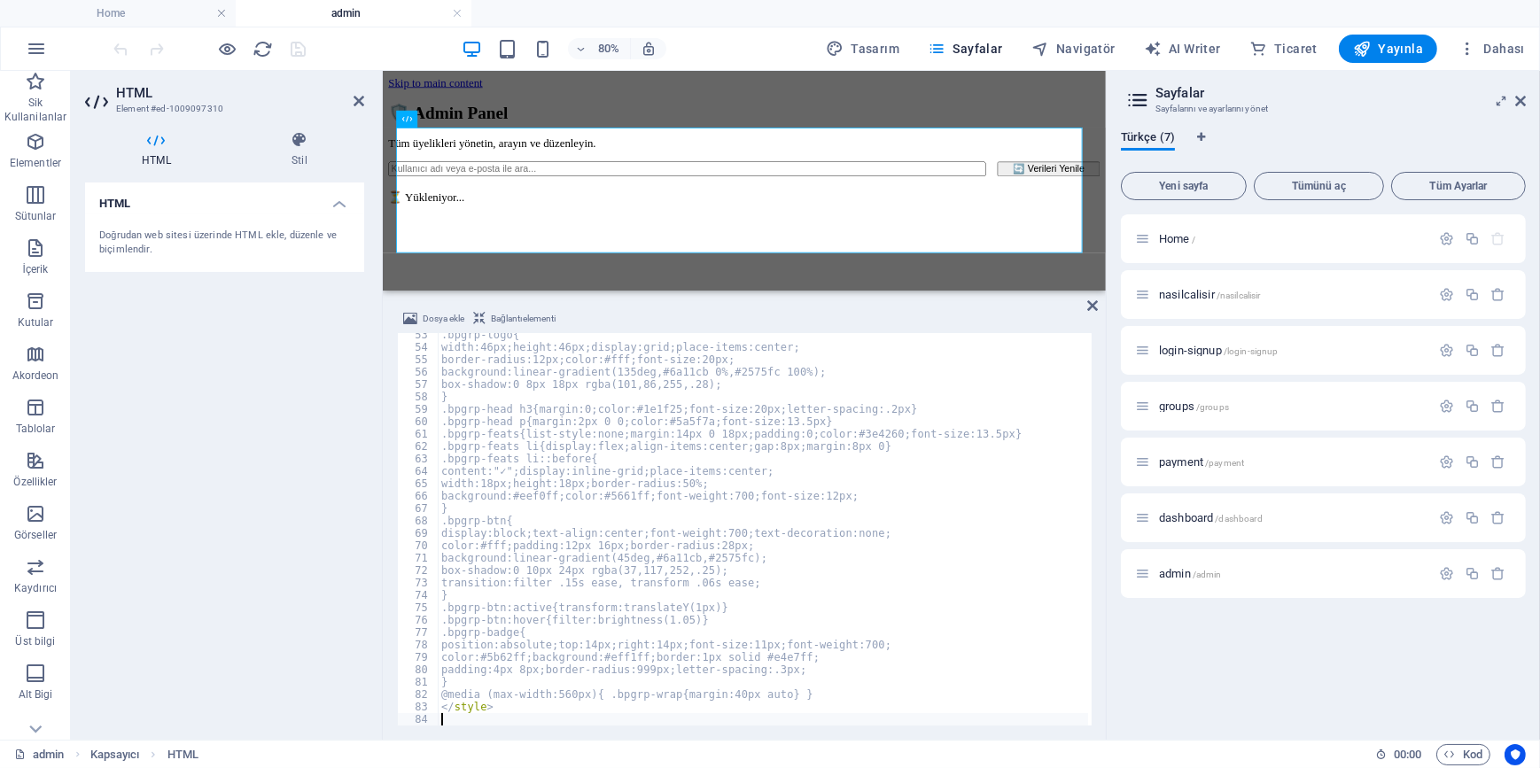
scroll to position [649, 0]
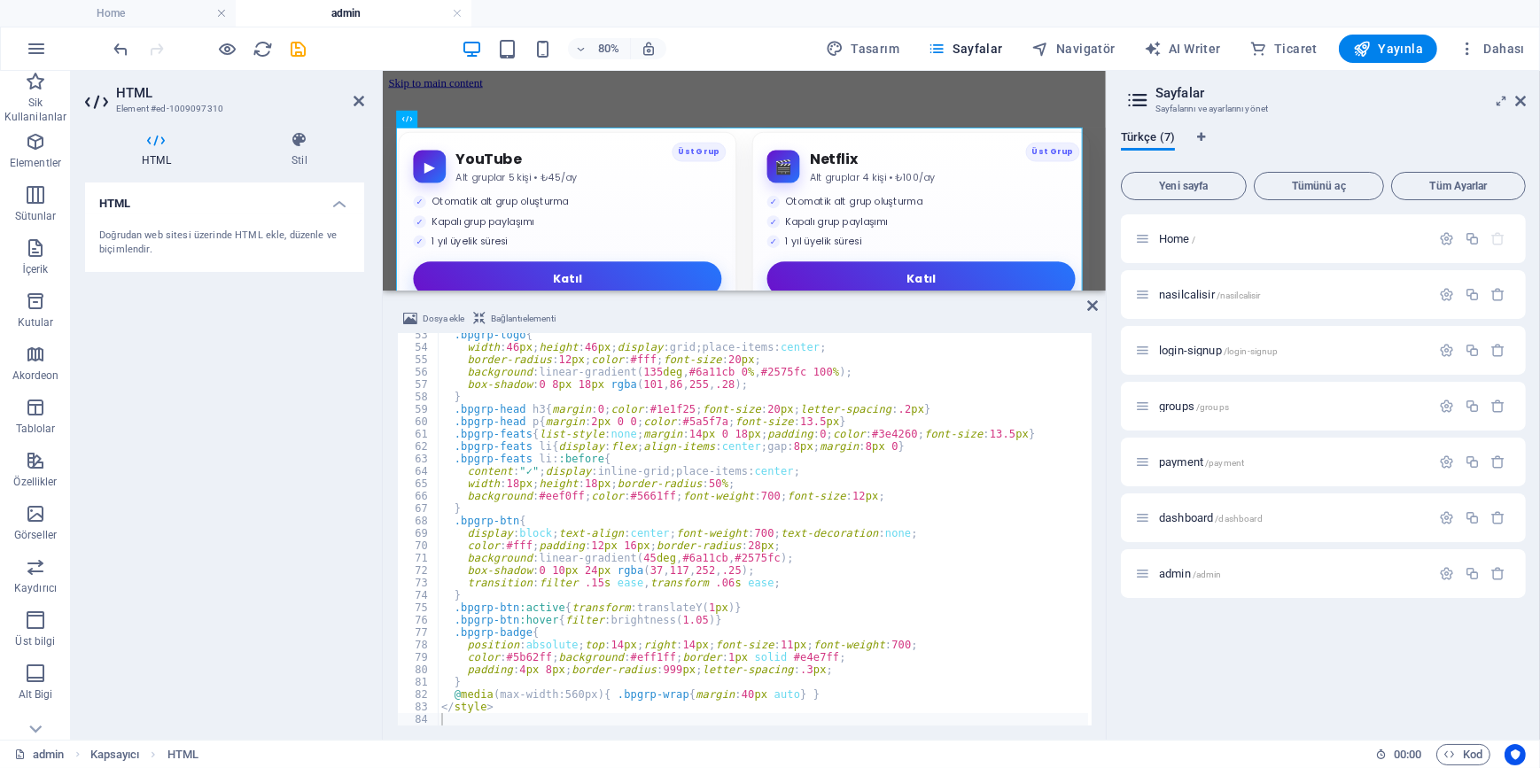
click at [273, 424] on div "HTML Doğrudan web sitesi üzerinde HTML ekle, düzenle ve biçimlendir." at bounding box center [224, 454] width 279 height 543
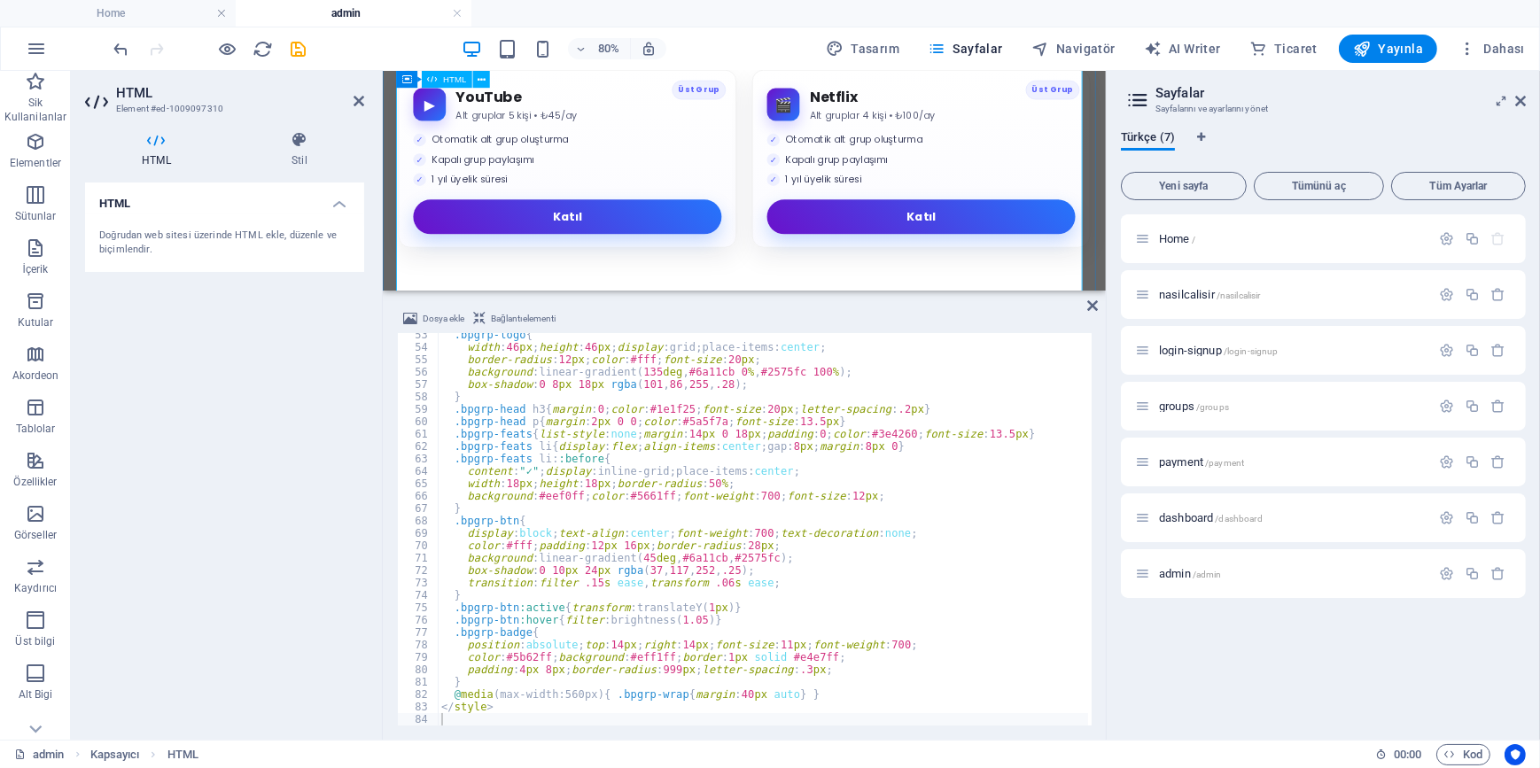
scroll to position [109, 0]
click at [689, 666] on div ".bpgrp-logo { width : 46 px ; height : 46 px ; display : grid ; place-items : c…" at bounding box center [773, 536] width 670 height 414
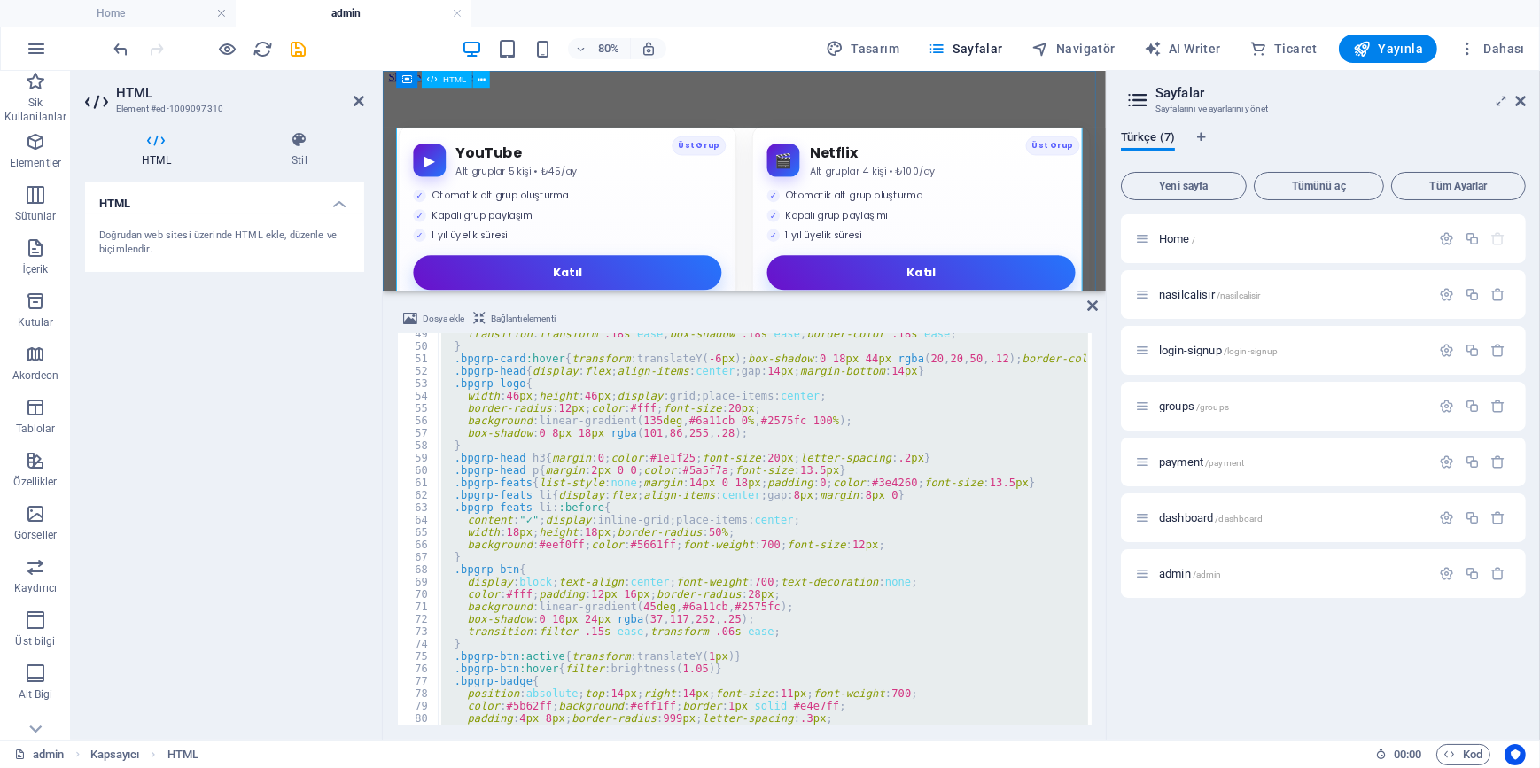
scroll to position [0, 0]
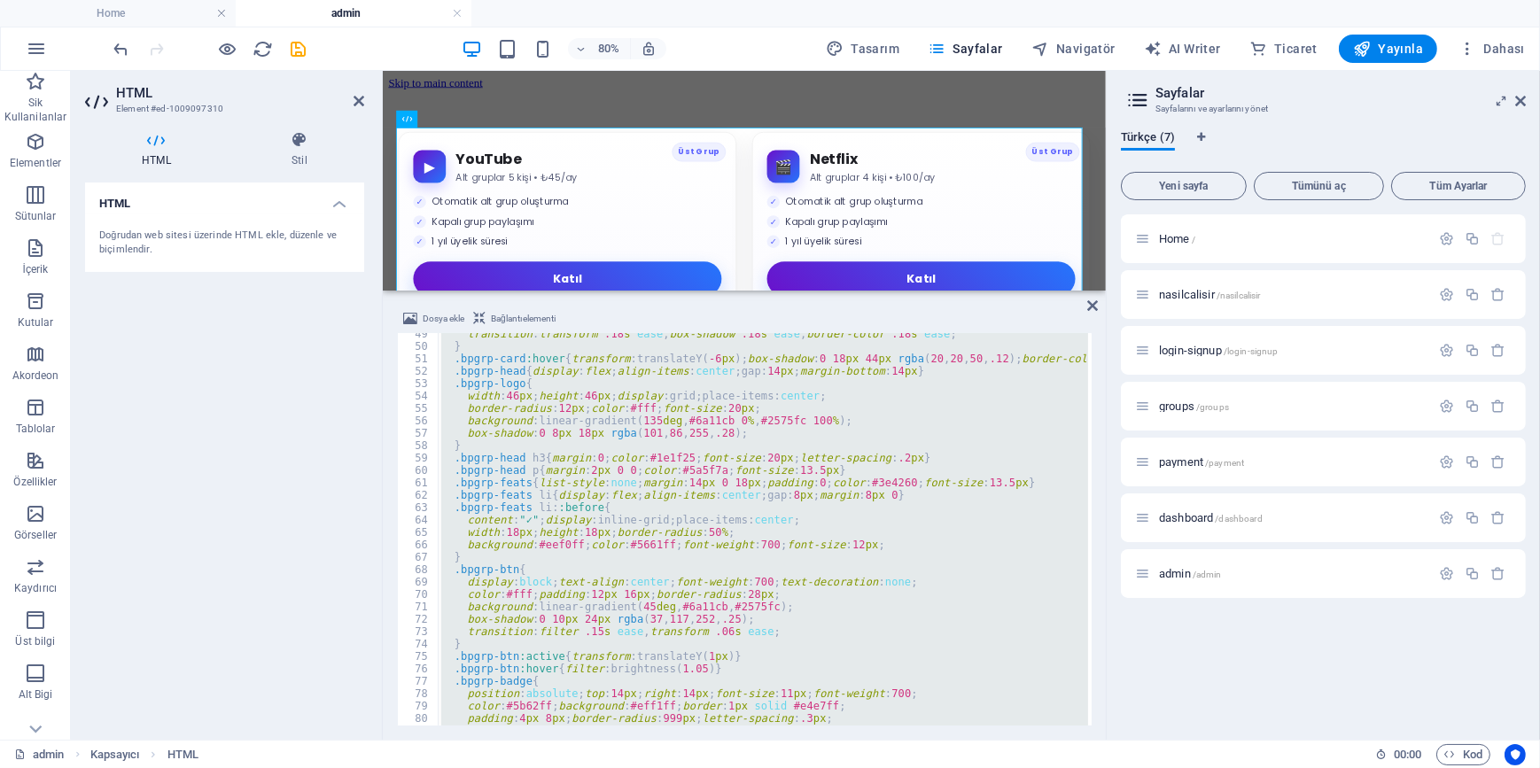
click at [626, 545] on div "transition : transform .18 s ease , box-shadow .18 s ease , border-color .18 s …" at bounding box center [763, 529] width 650 height 393
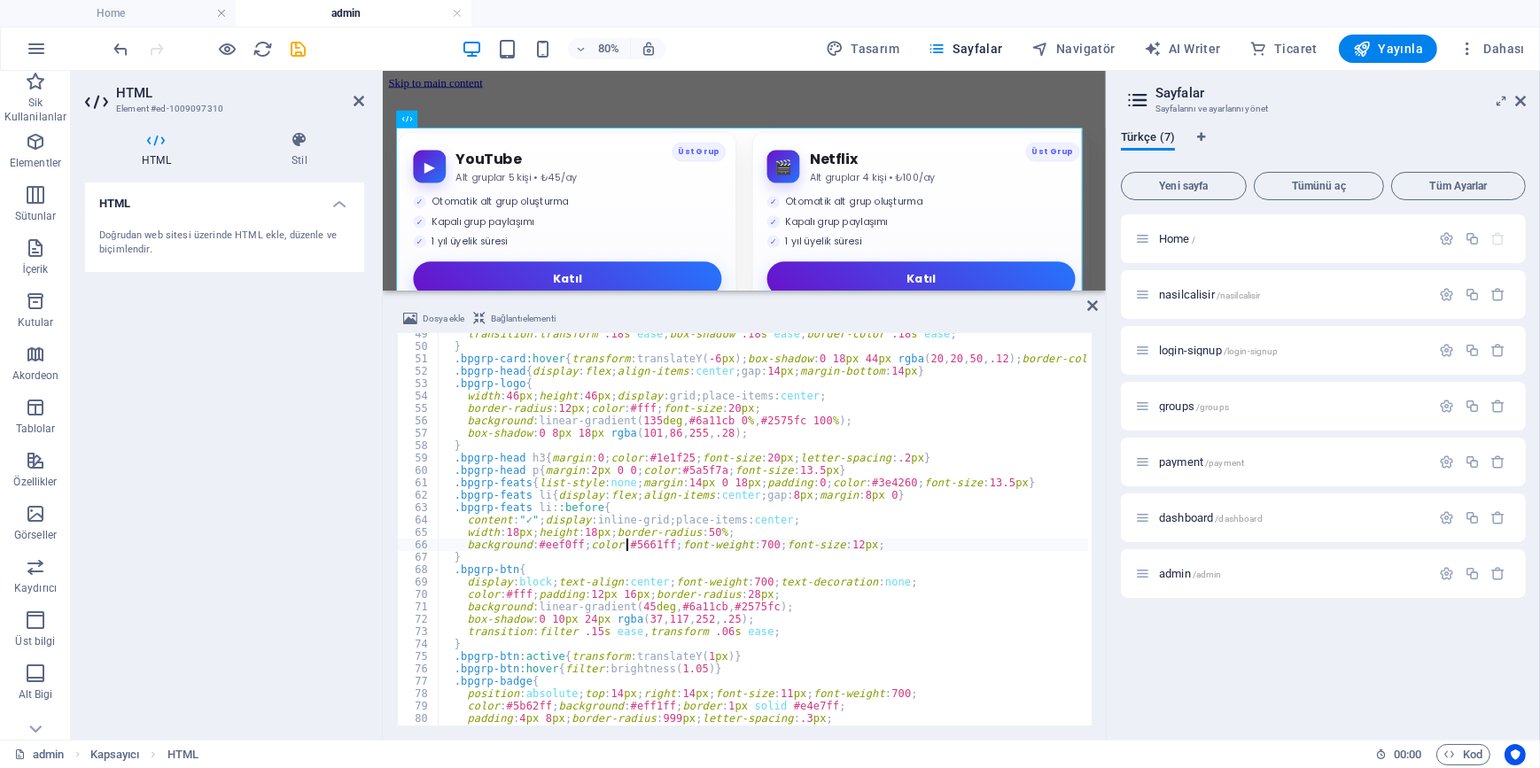
type textarea "</style>"
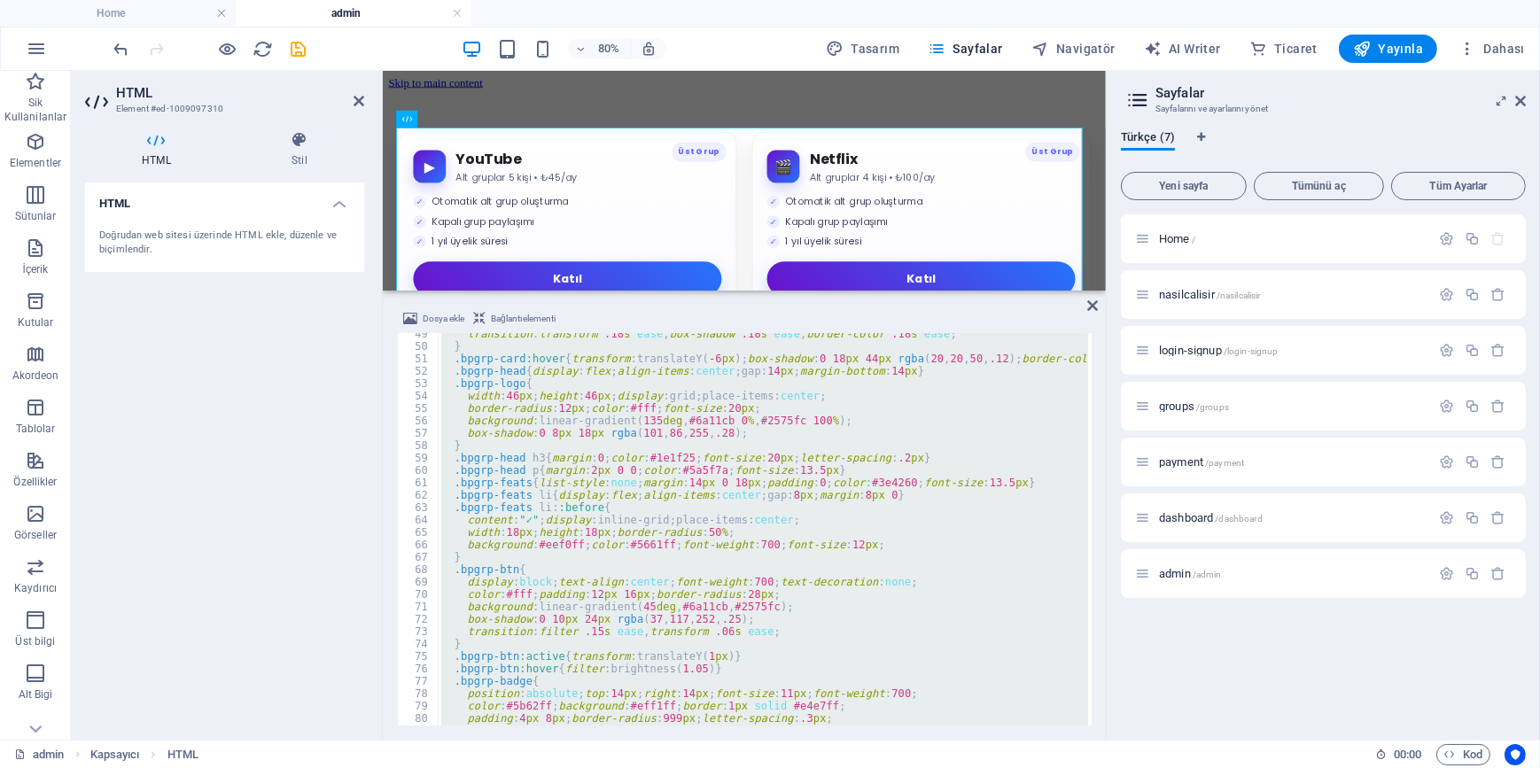
paste textarea
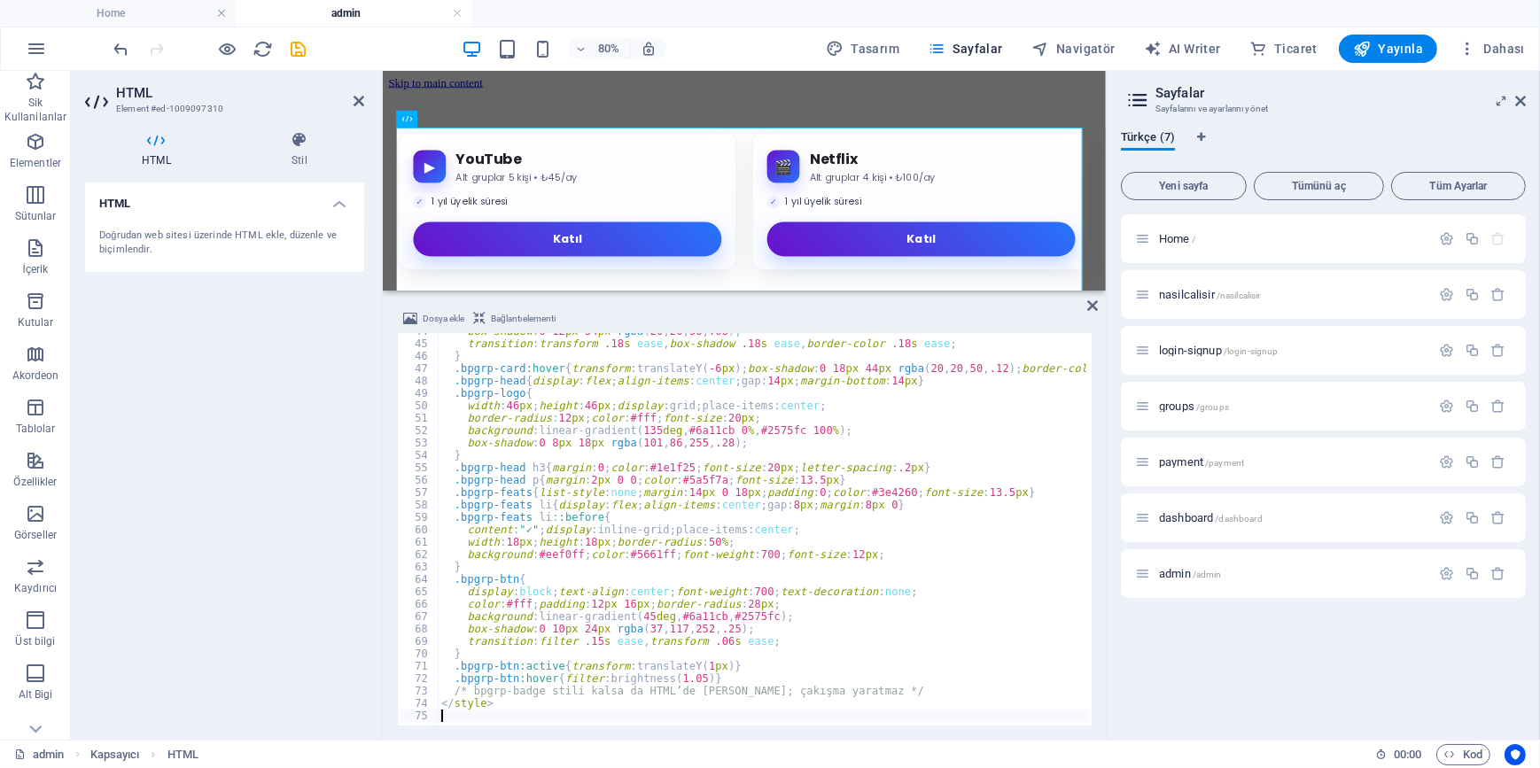
click at [253, 488] on div "HTML Doğrudan web sitesi üzerinde HTML ekle, düzenle ve biçimlendir." at bounding box center [224, 454] width 279 height 543
click at [300, 52] on icon "save" at bounding box center [299, 49] width 20 height 20
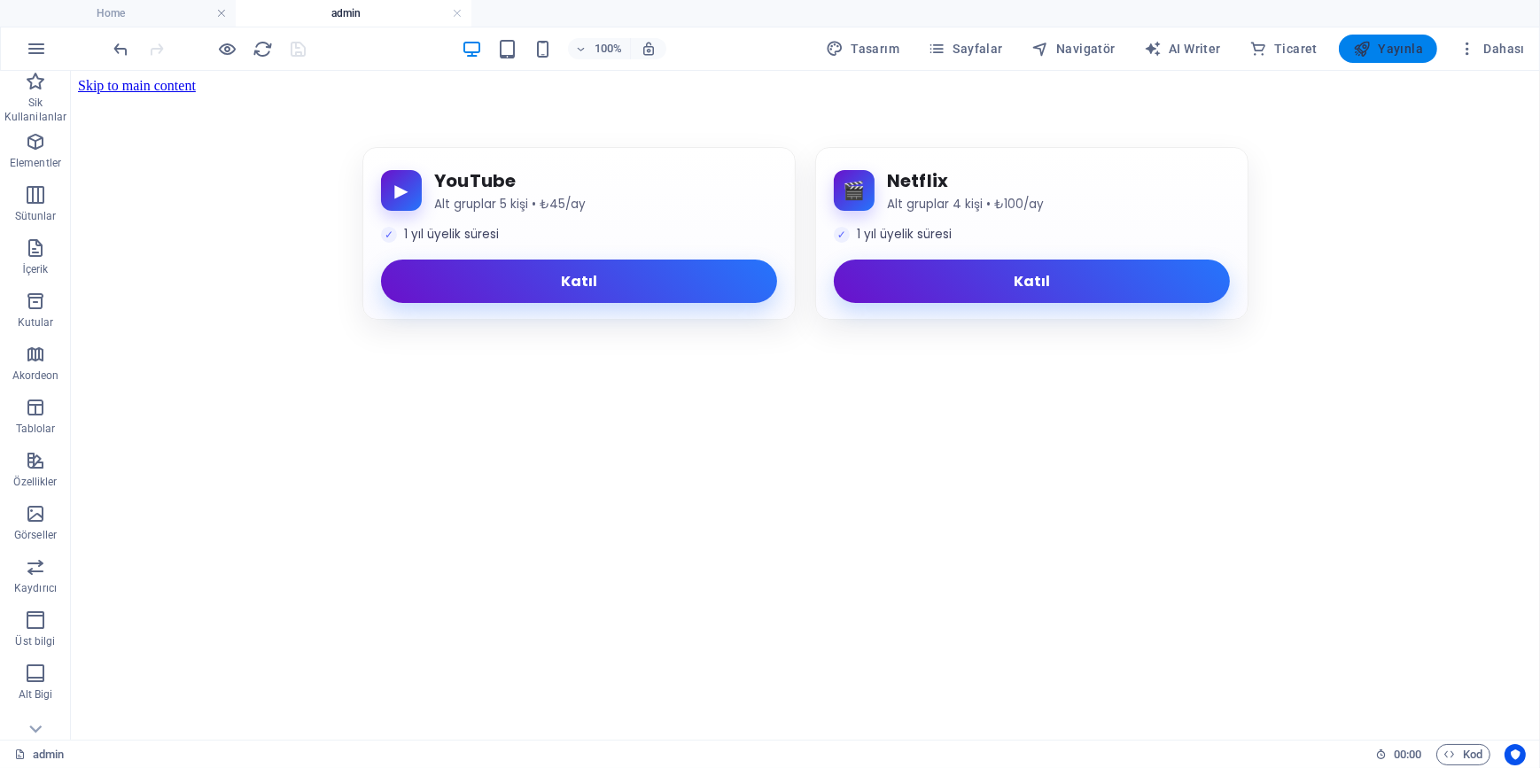
click at [1401, 52] on span "Yayınla" at bounding box center [1388, 49] width 70 height 18
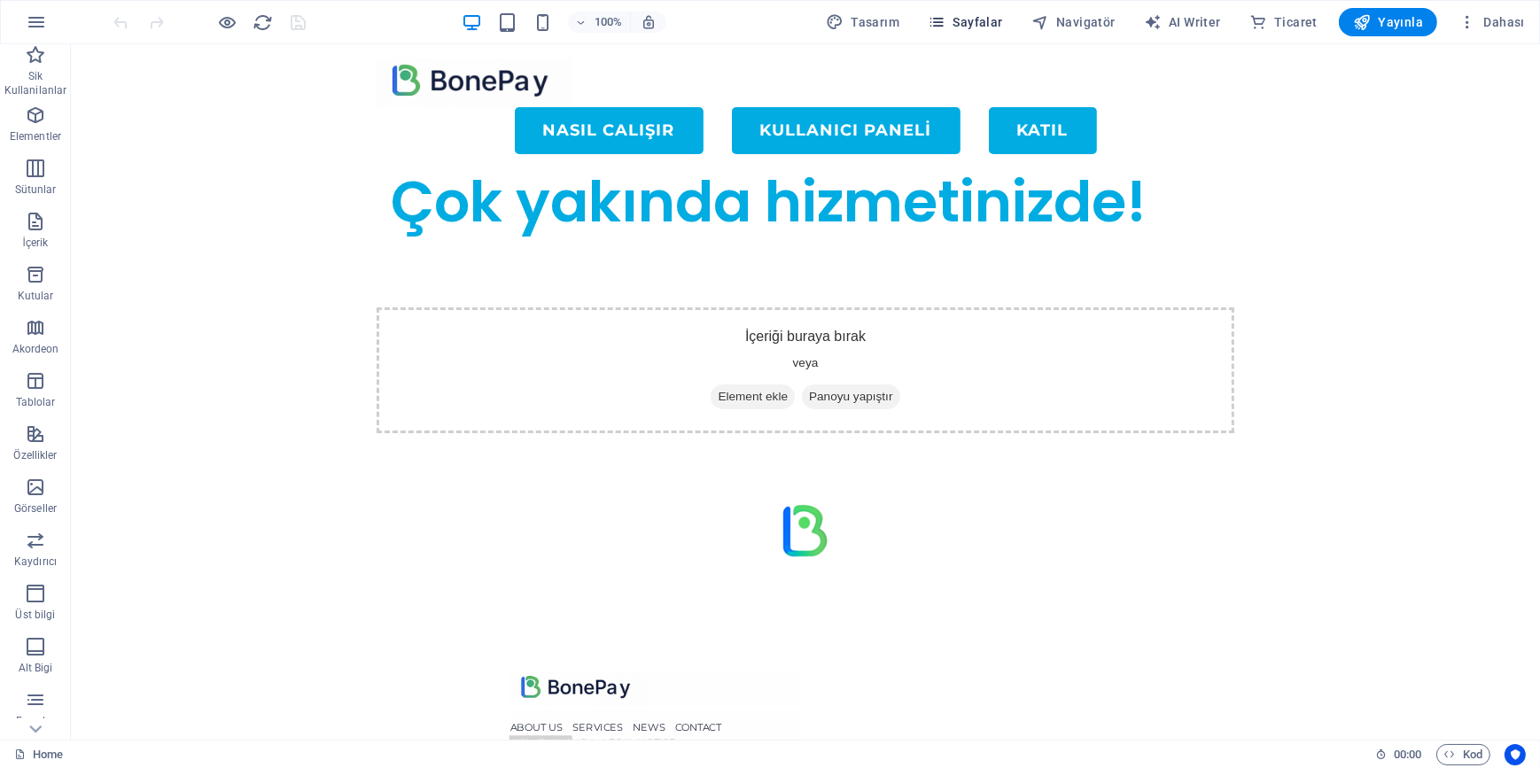
click at [968, 21] on span "Sayfalar" at bounding box center [965, 22] width 75 height 18
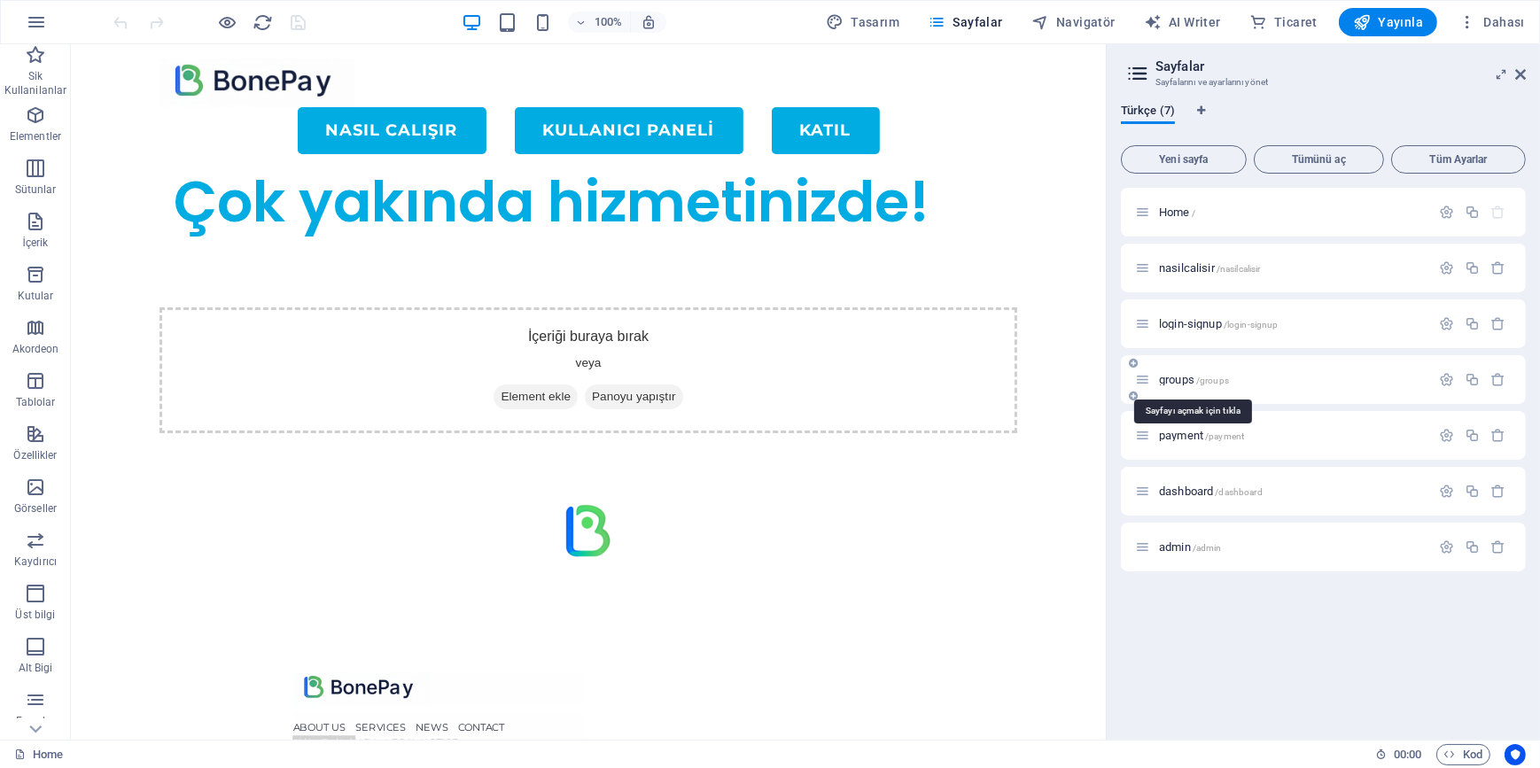
click at [1164, 380] on span "groups /groups" at bounding box center [1194, 379] width 70 height 13
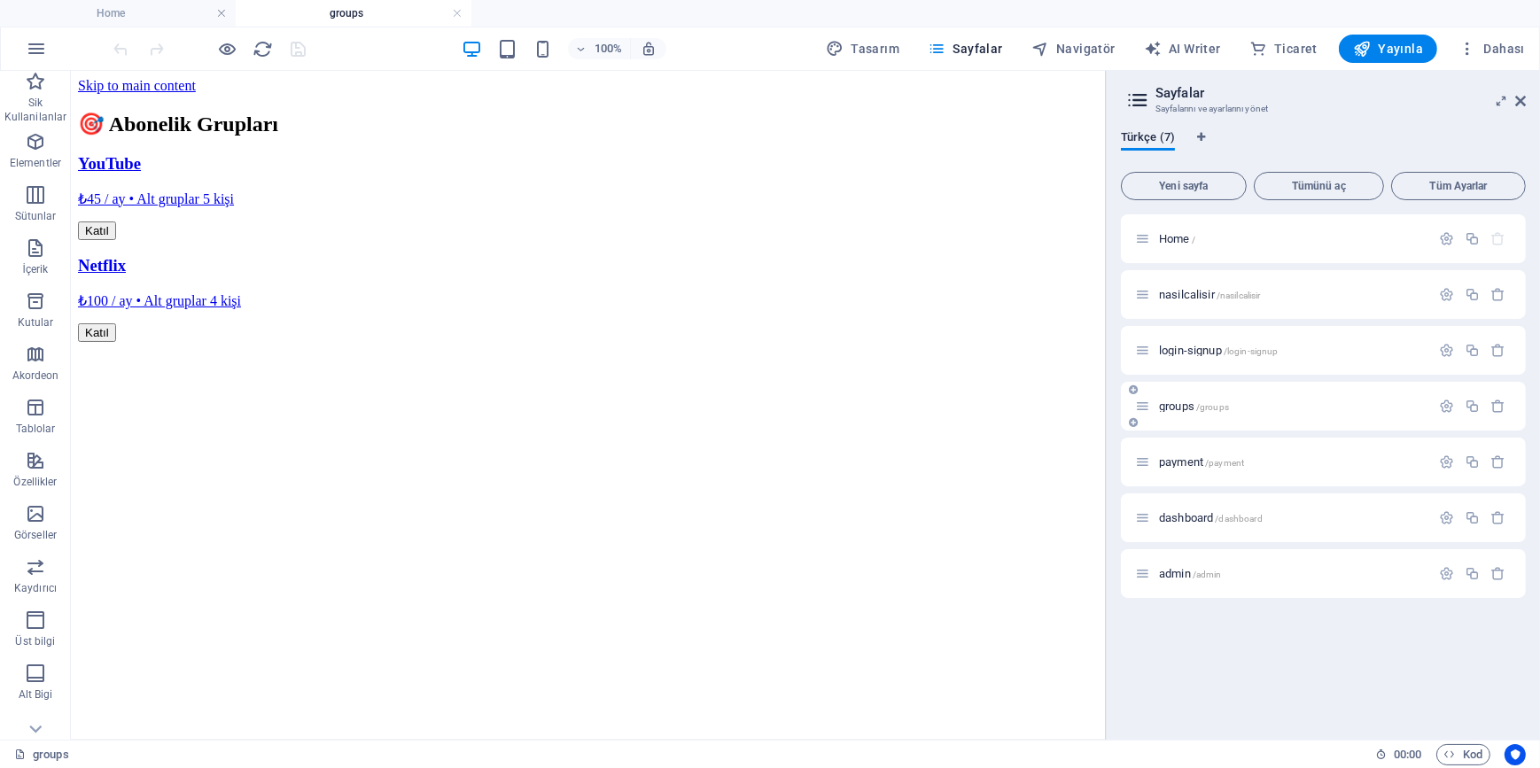
click at [1184, 404] on span "groups /groups" at bounding box center [1194, 406] width 70 height 13
click at [542, 341] on div "🎯 Abonelik Grupları YouTube ₺45 / ay • Alt gruplar 5 kişi Katıl Netflix ₺100 / …" at bounding box center [587, 226] width 1021 height 230
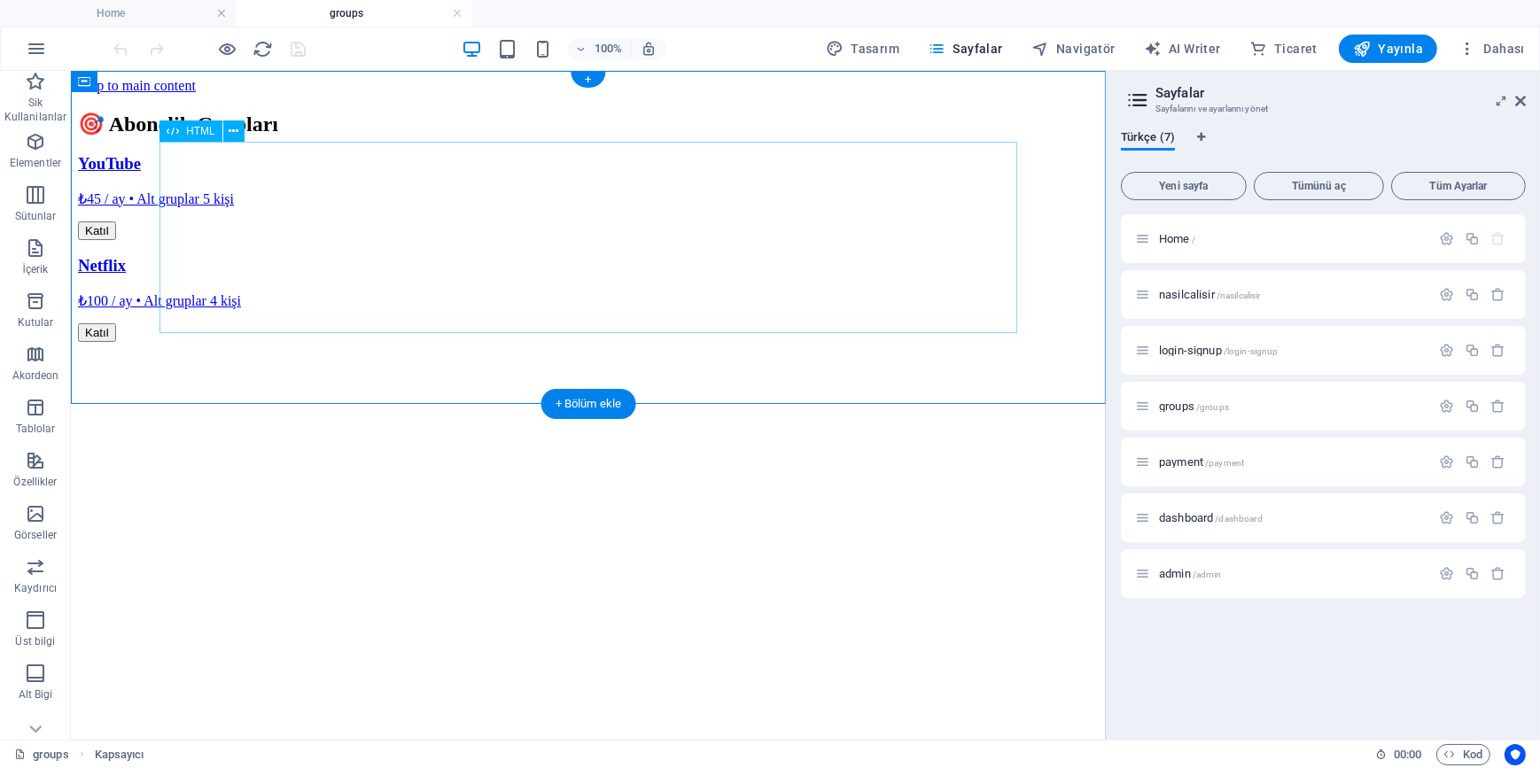
click at [578, 230] on div "🎯 Abonelik Grupları YouTube ₺45 / ay • Alt gruplar 5 kişi Katıl Netflix ₺100 / …" at bounding box center [587, 226] width 1021 height 230
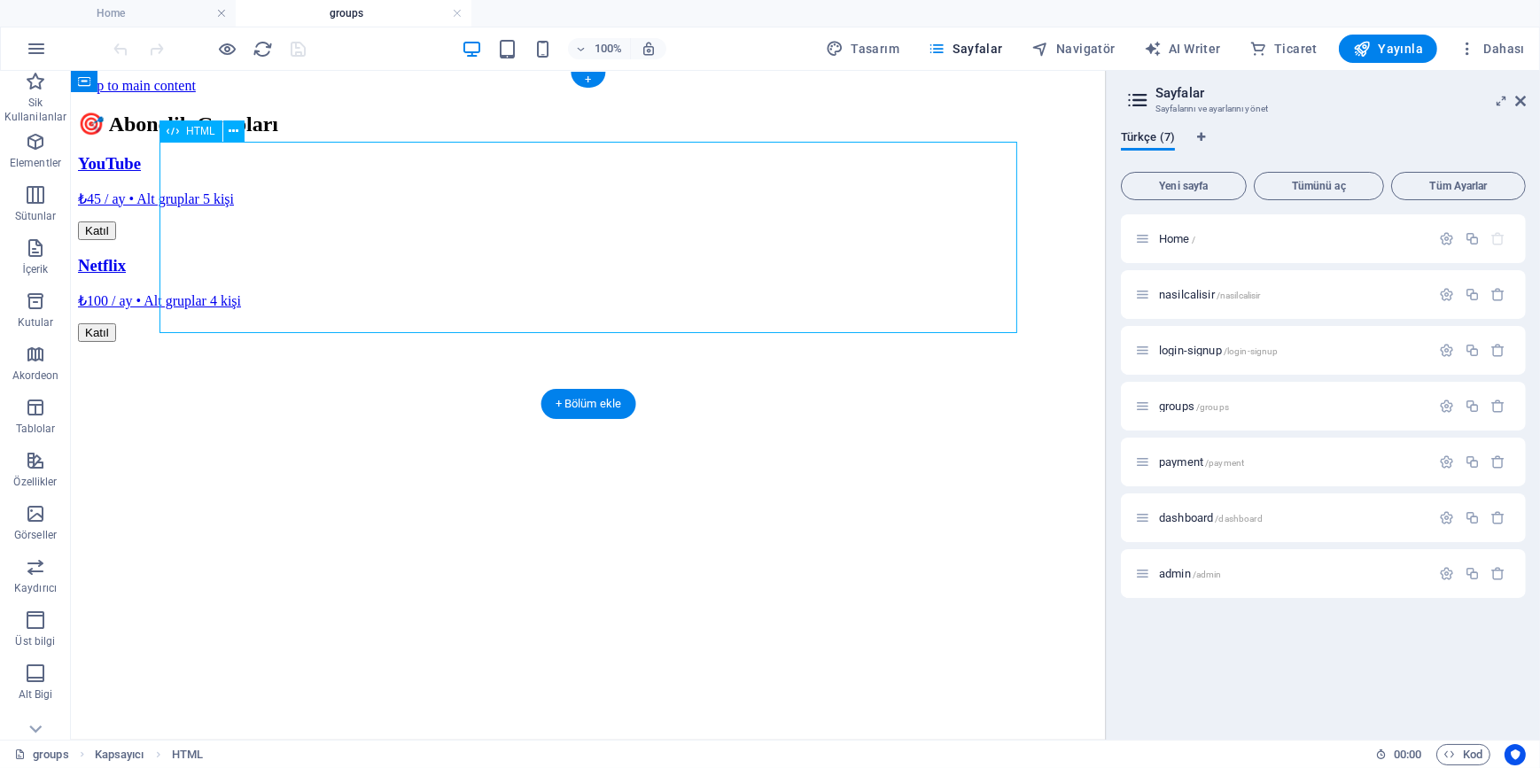
click at [578, 230] on div "🎯 Abonelik Grupları YouTube ₺45 / ay • Alt gruplar 5 kişi Katıl Netflix ₺100 / …" at bounding box center [587, 226] width 1021 height 230
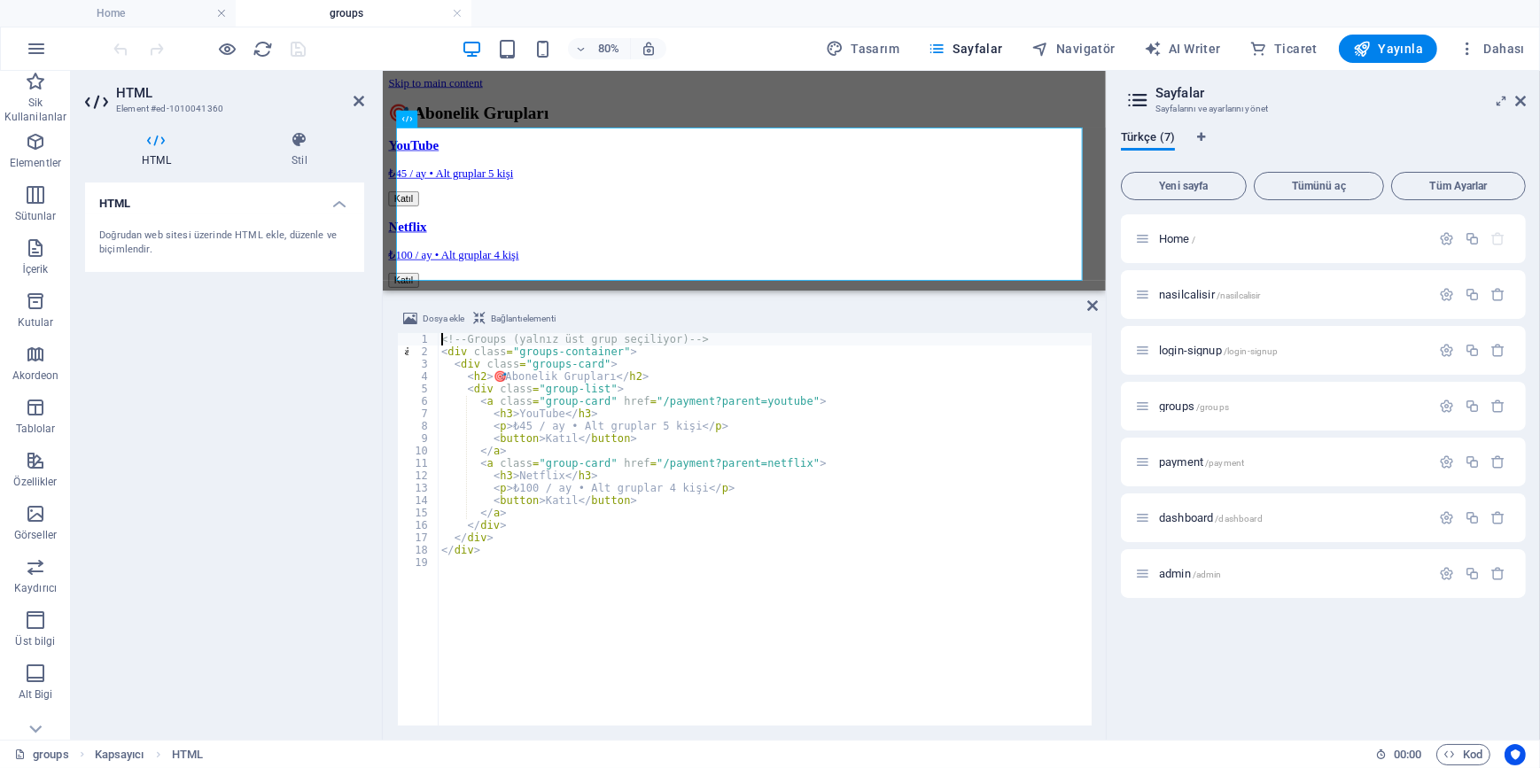
click at [634, 480] on div "<!-- Groups (yalnız üst grup seçiliyor) --> < div class = "groups-container" > …" at bounding box center [765, 541] width 654 height 417
type textarea "</div>"
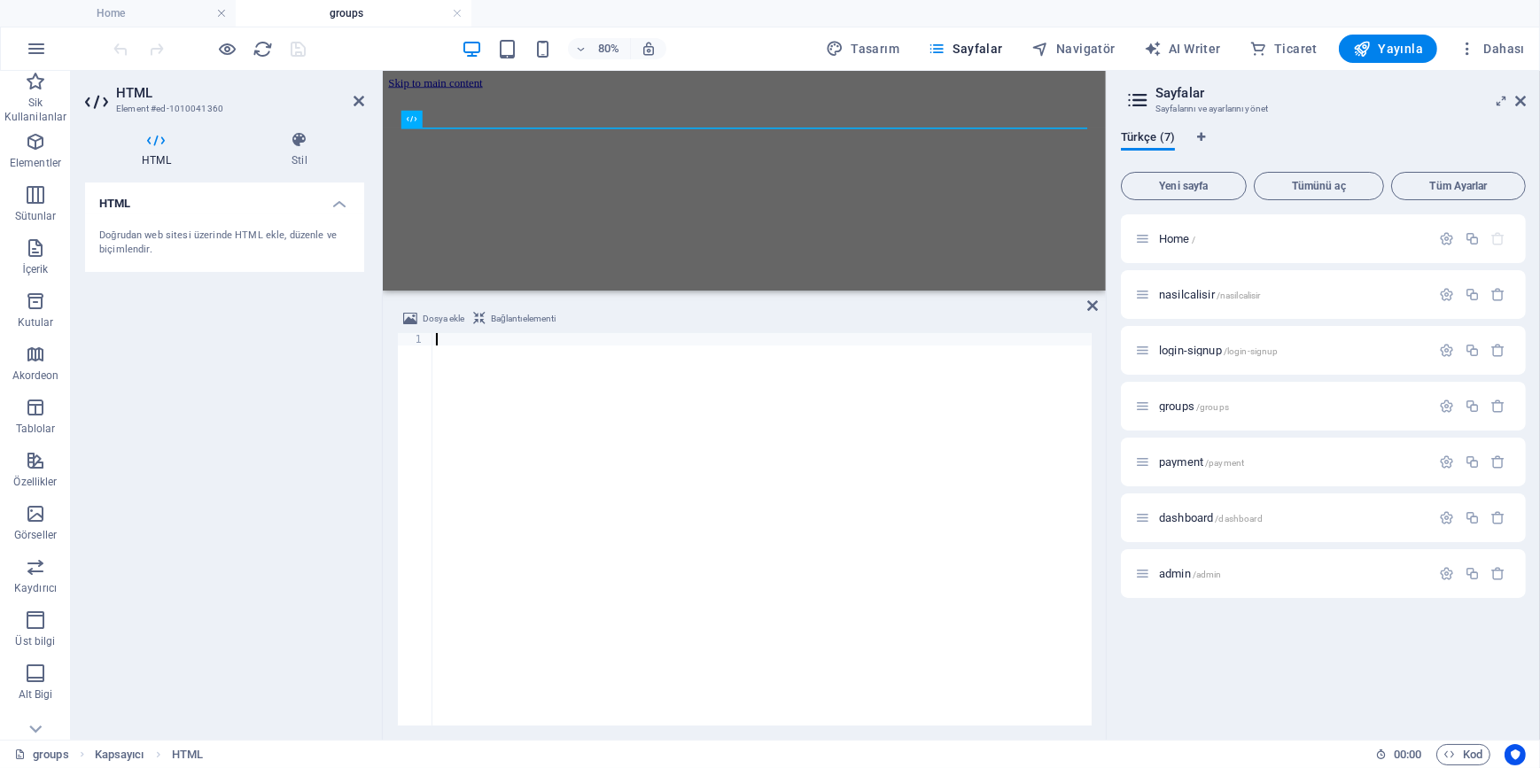
click at [549, 419] on div at bounding box center [761, 541] width 659 height 417
paste textarea "</script>"
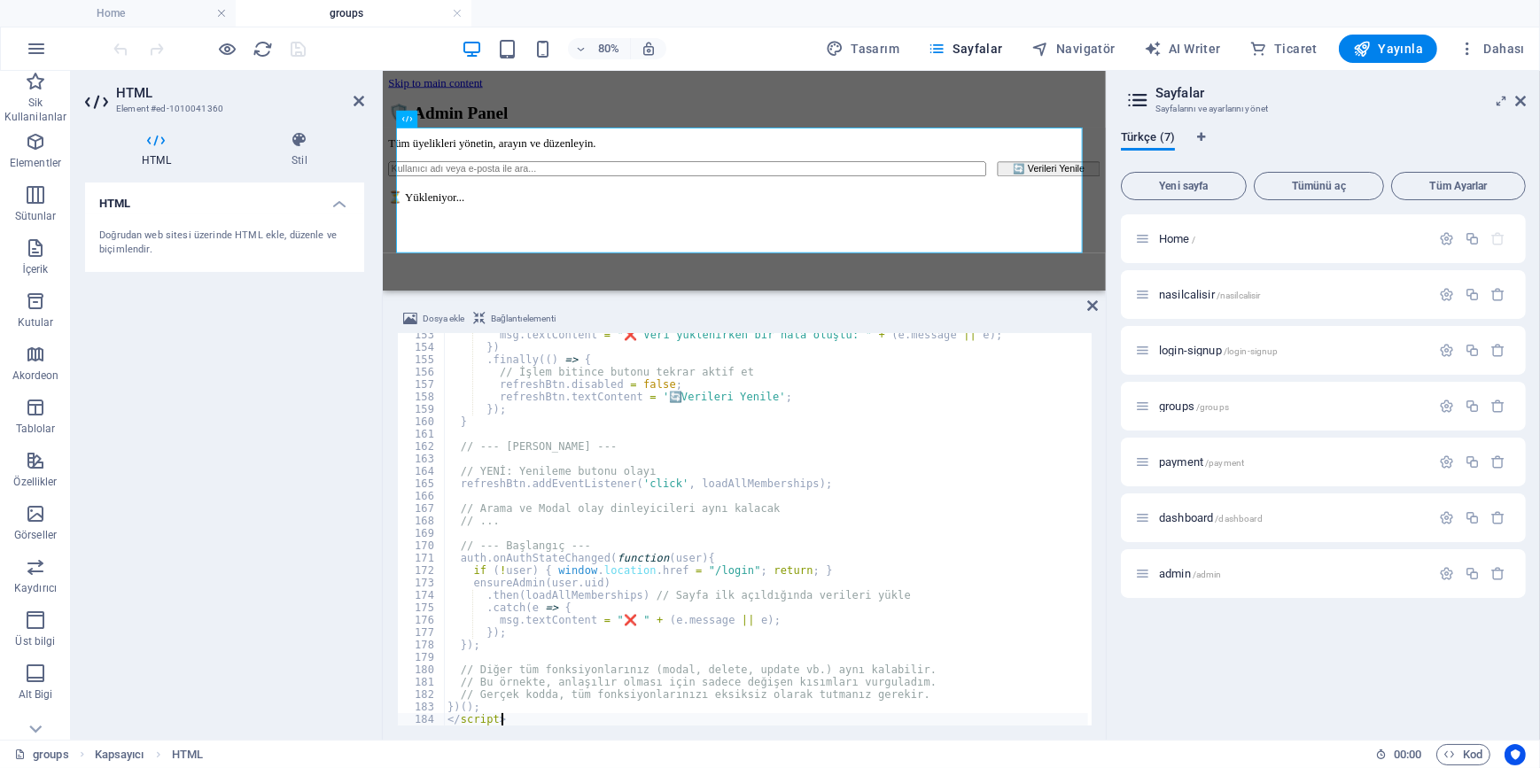
click at [573, 505] on div "msg . textContent = "❌ Veri yüklenirken bir hata oluştu: " + ( e . message || e…" at bounding box center [766, 537] width 644 height 417
type textarea "})(); </script>"
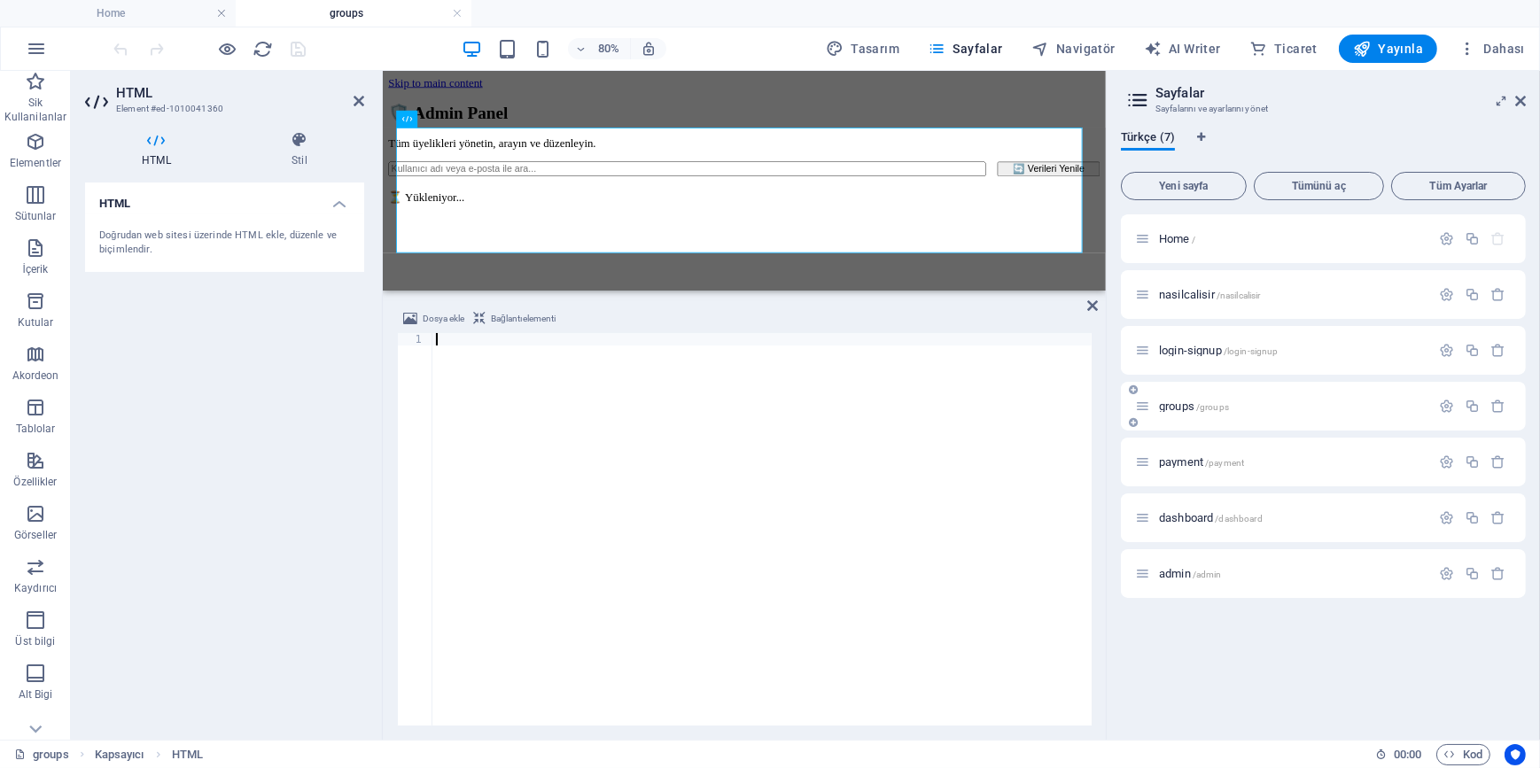
click at [1177, 407] on span "groups /groups" at bounding box center [1194, 406] width 70 height 13
click at [673, 462] on div at bounding box center [761, 541] width 659 height 417
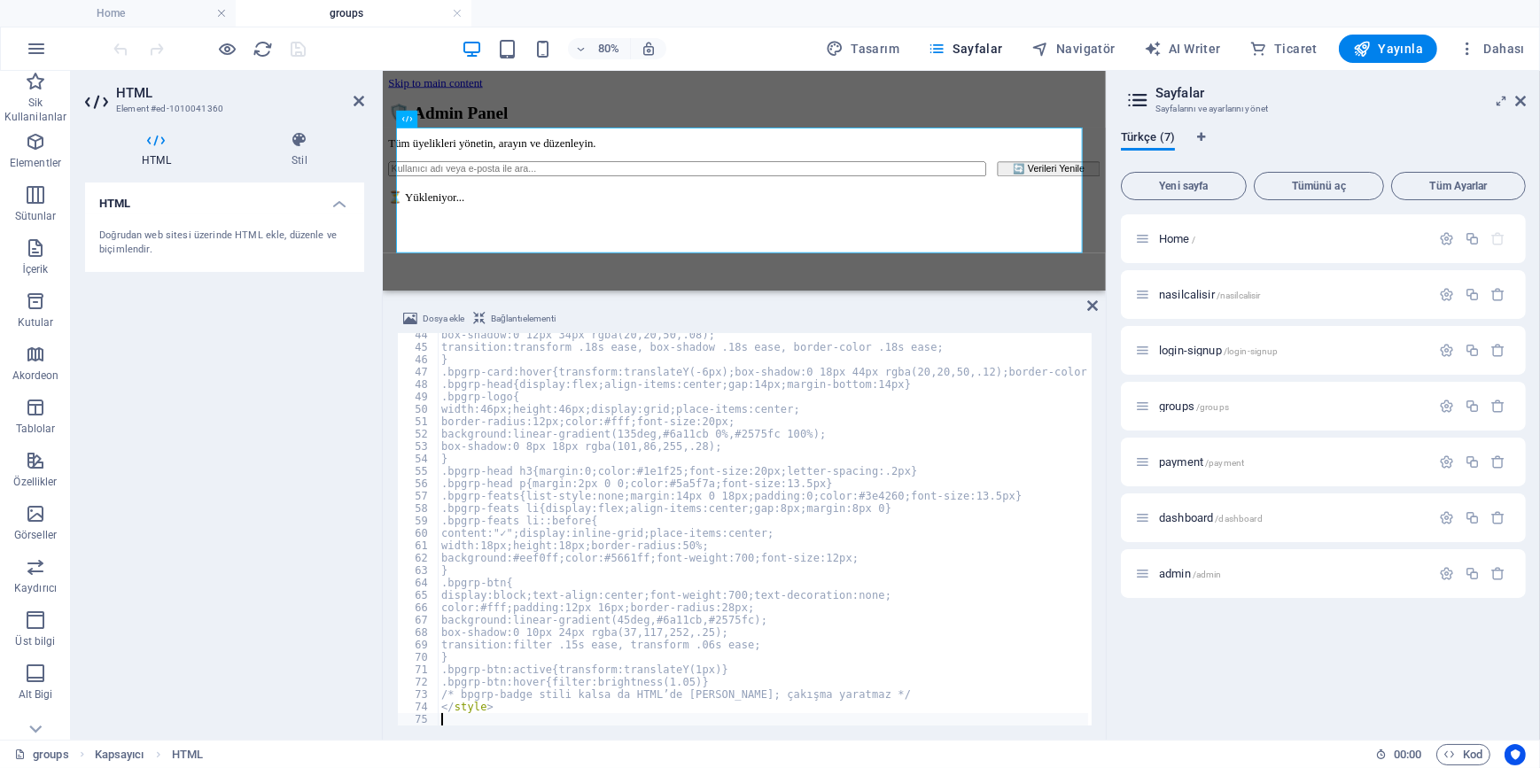
scroll to position [538, 0]
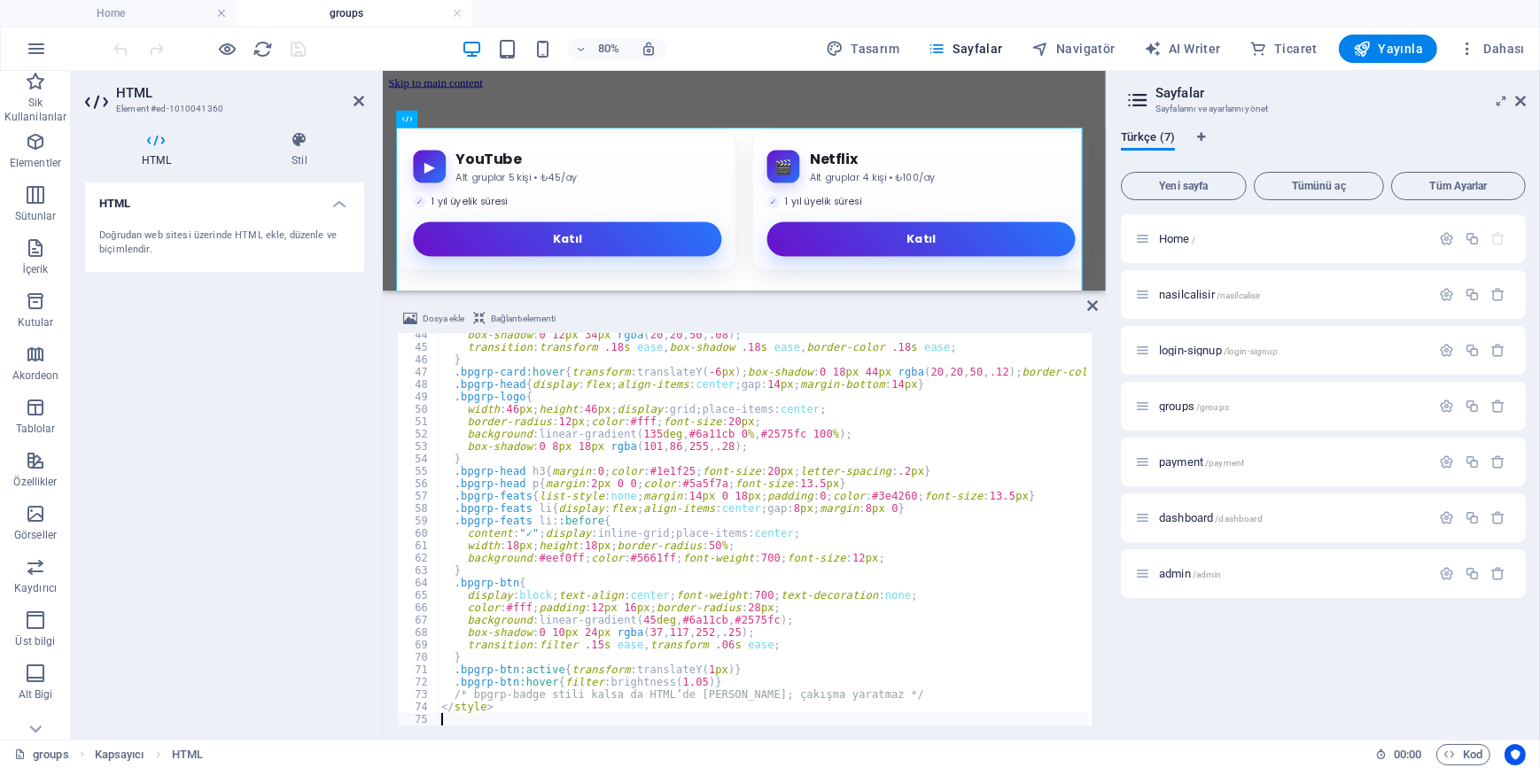
click at [178, 464] on div "HTML Doğrudan web sitesi üzerinde HTML ekle, düzenle ve biçimlendir." at bounding box center [224, 454] width 279 height 543
click at [300, 51] on icon "save" at bounding box center [299, 49] width 20 height 20
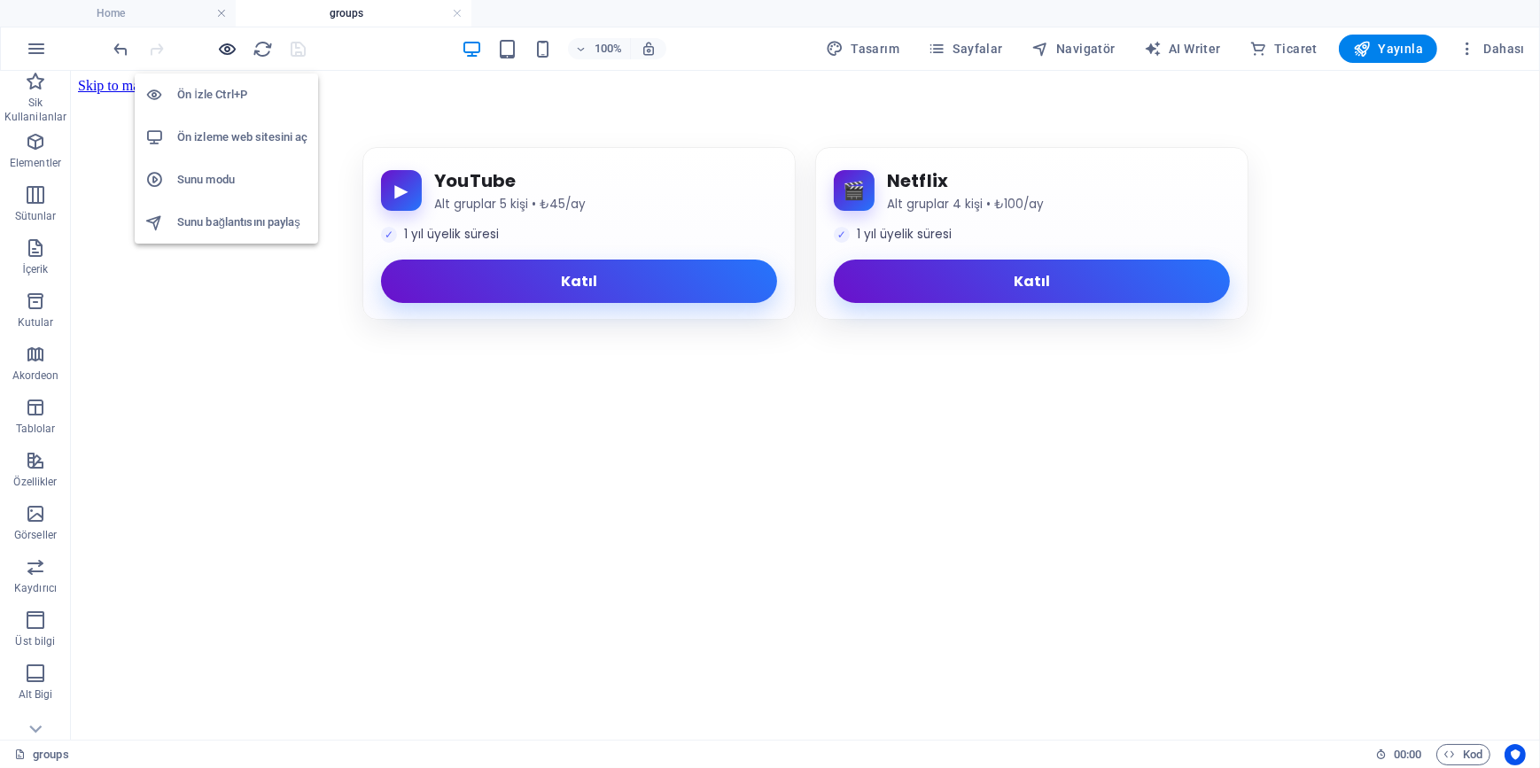
click at [230, 46] on icon "button" at bounding box center [228, 49] width 20 height 20
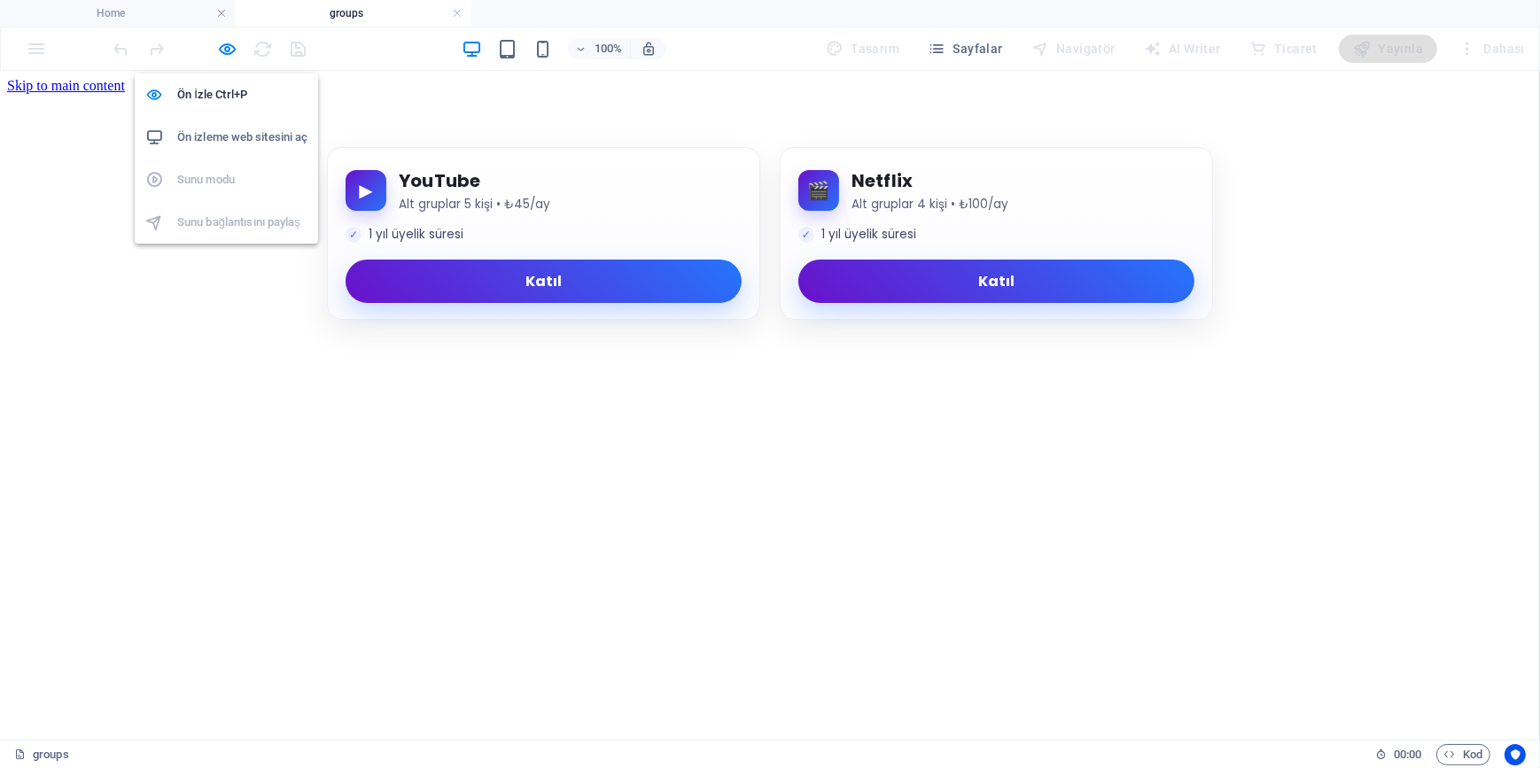
click at [255, 136] on h6 "Ön izleme web sitesini aç" at bounding box center [242, 137] width 130 height 21
click at [228, 52] on icon "button" at bounding box center [228, 49] width 20 height 20
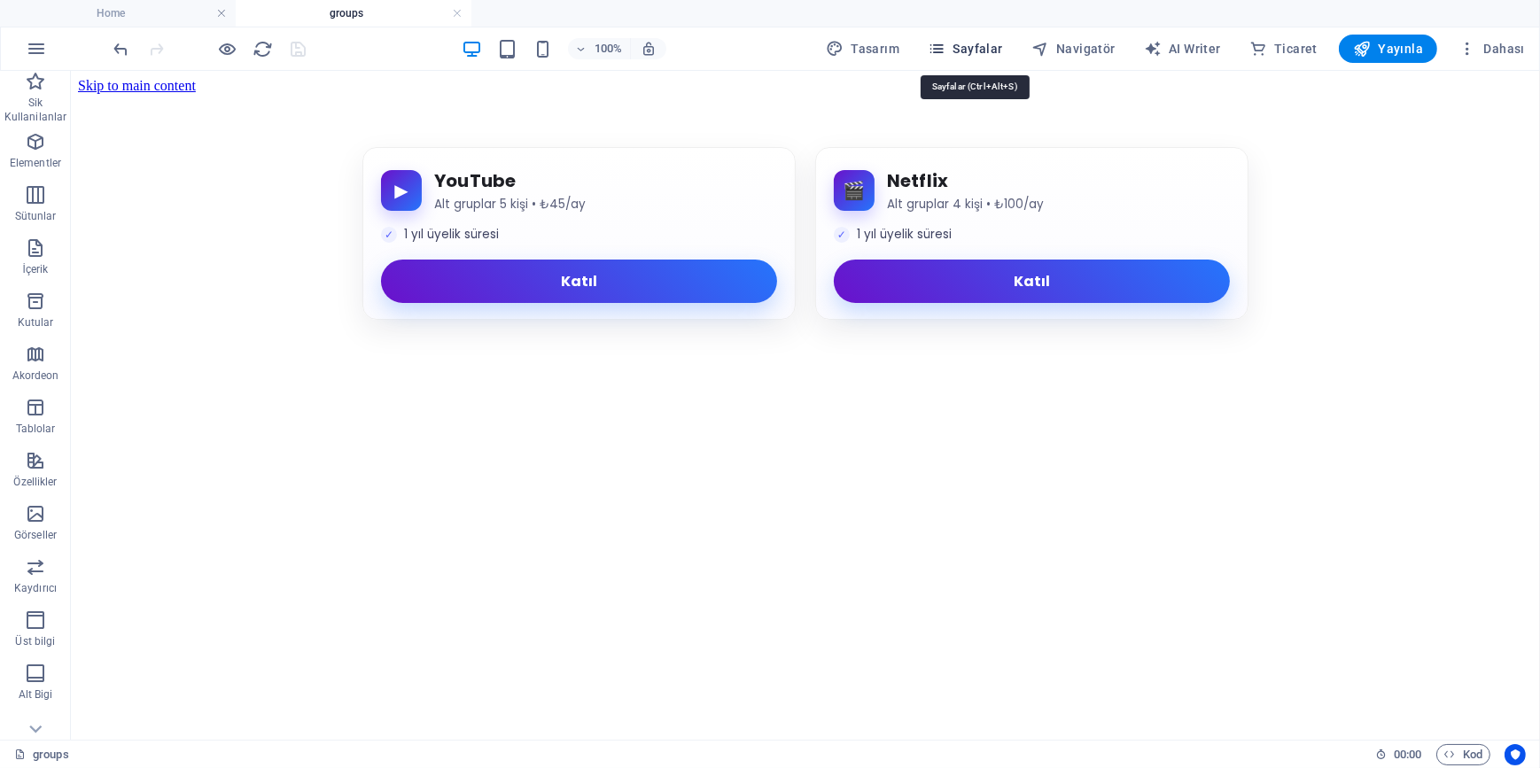
click at [956, 48] on span "Sayfalar" at bounding box center [965, 49] width 75 height 18
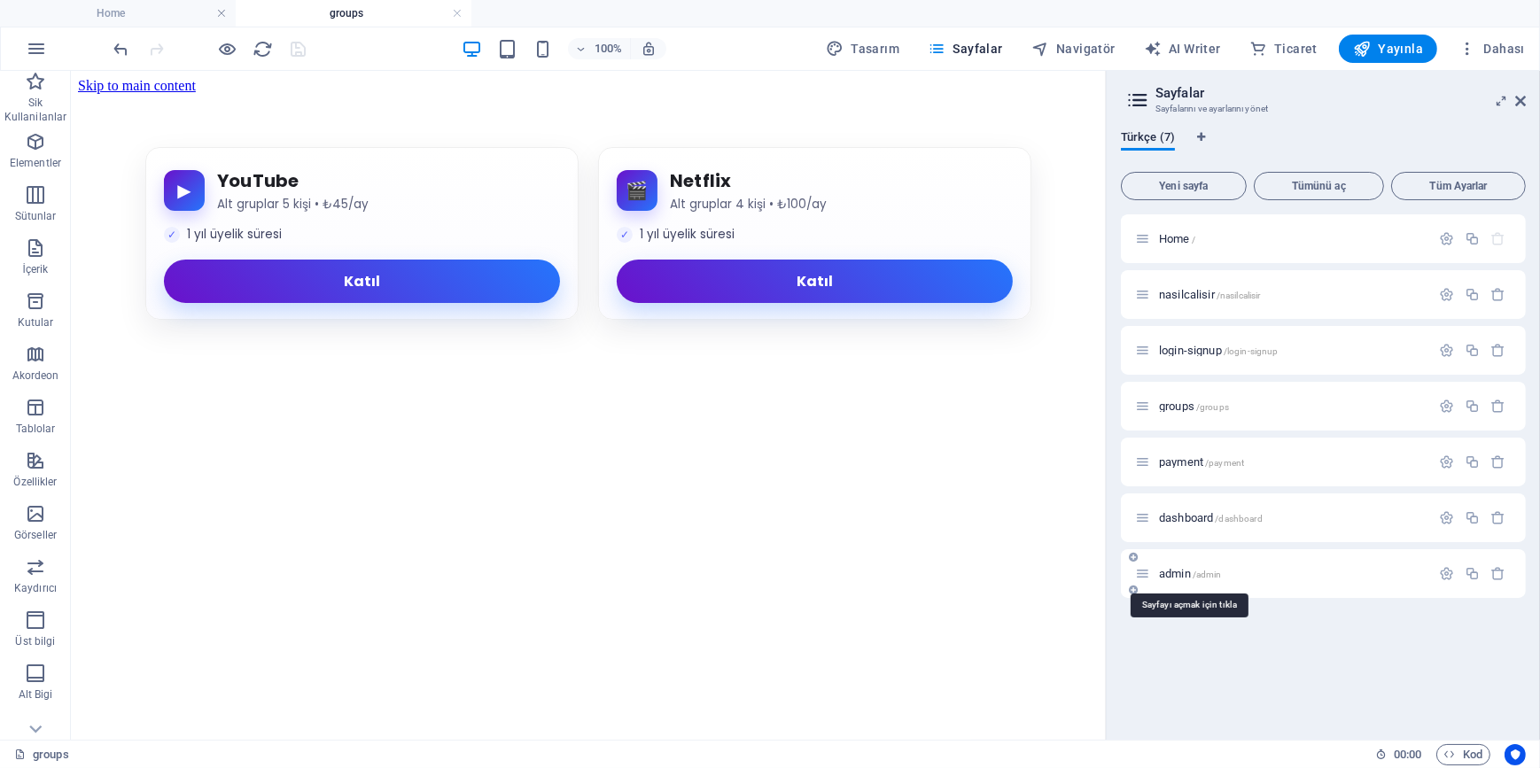
click at [1170, 571] on span "admin /admin" at bounding box center [1190, 573] width 63 height 13
click at [1179, 578] on span "admin /admin" at bounding box center [1190, 573] width 63 height 13
click at [355, 7] on h4 "groups" at bounding box center [354, 13] width 236 height 19
click at [564, 7] on h4 "admin" at bounding box center [589, 13] width 236 height 19
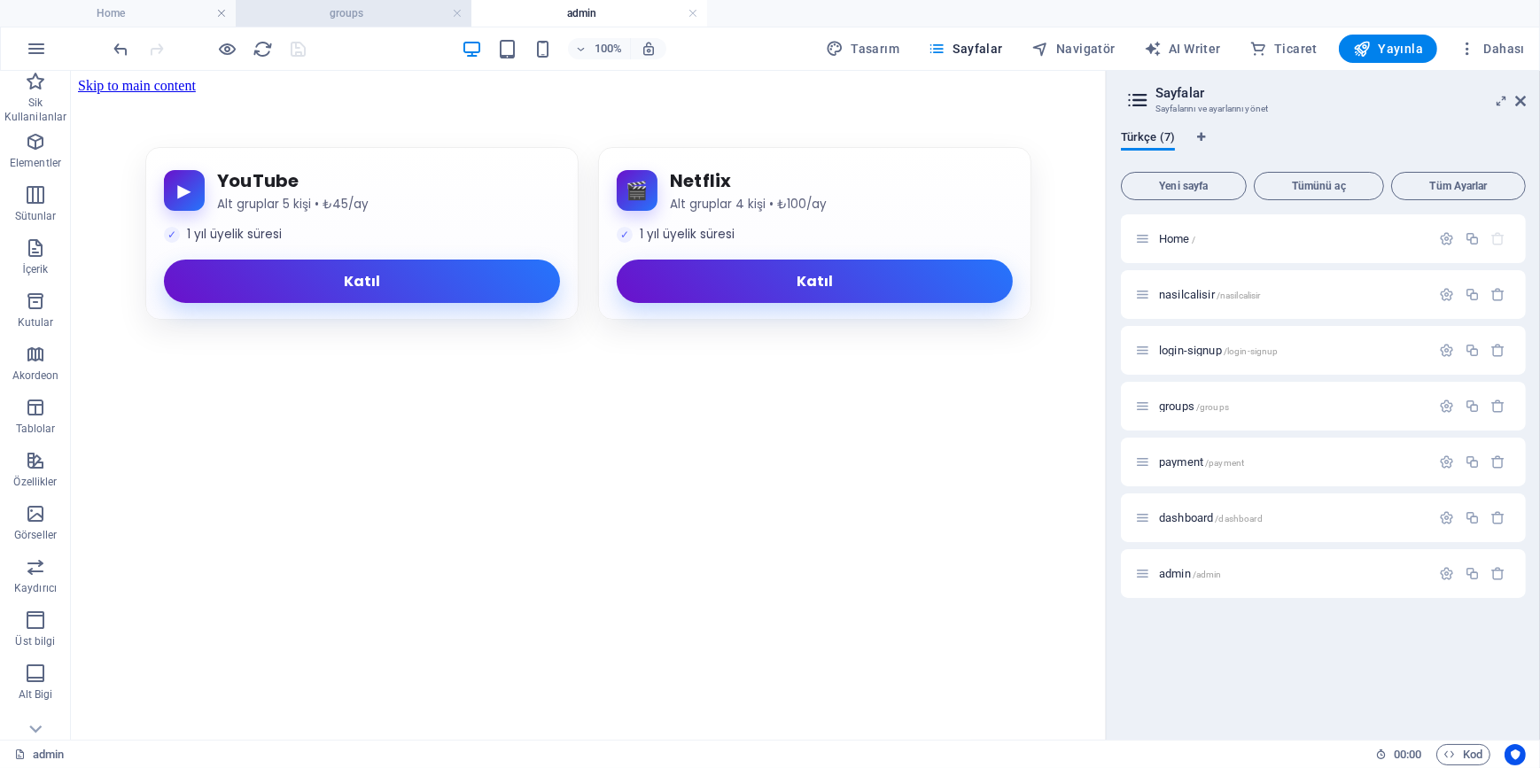
click at [338, 14] on h4 "groups" at bounding box center [354, 13] width 236 height 19
click at [175, 10] on h4 "Home" at bounding box center [118, 13] width 236 height 19
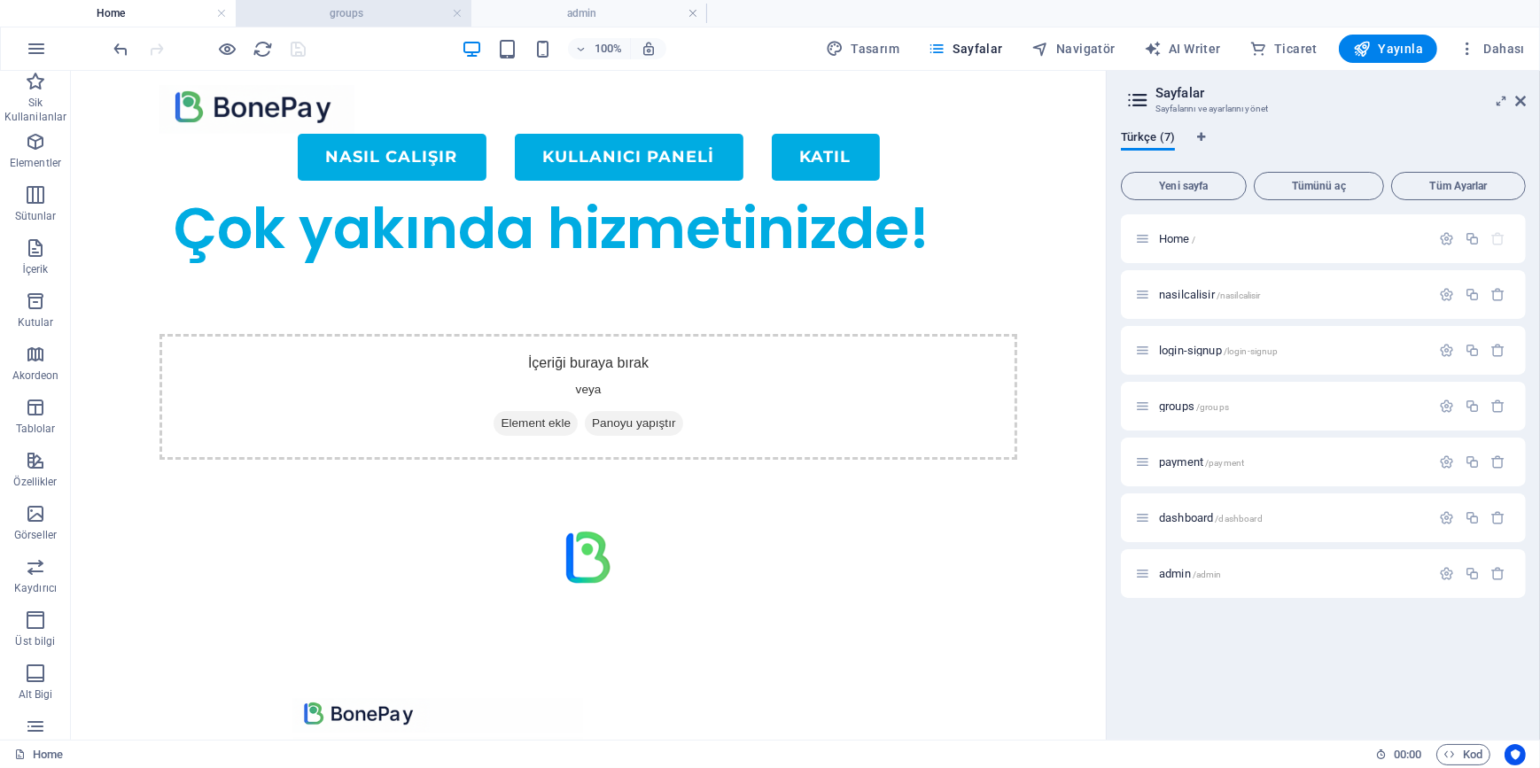
click at [363, 24] on li "groups" at bounding box center [354, 13] width 236 height 27
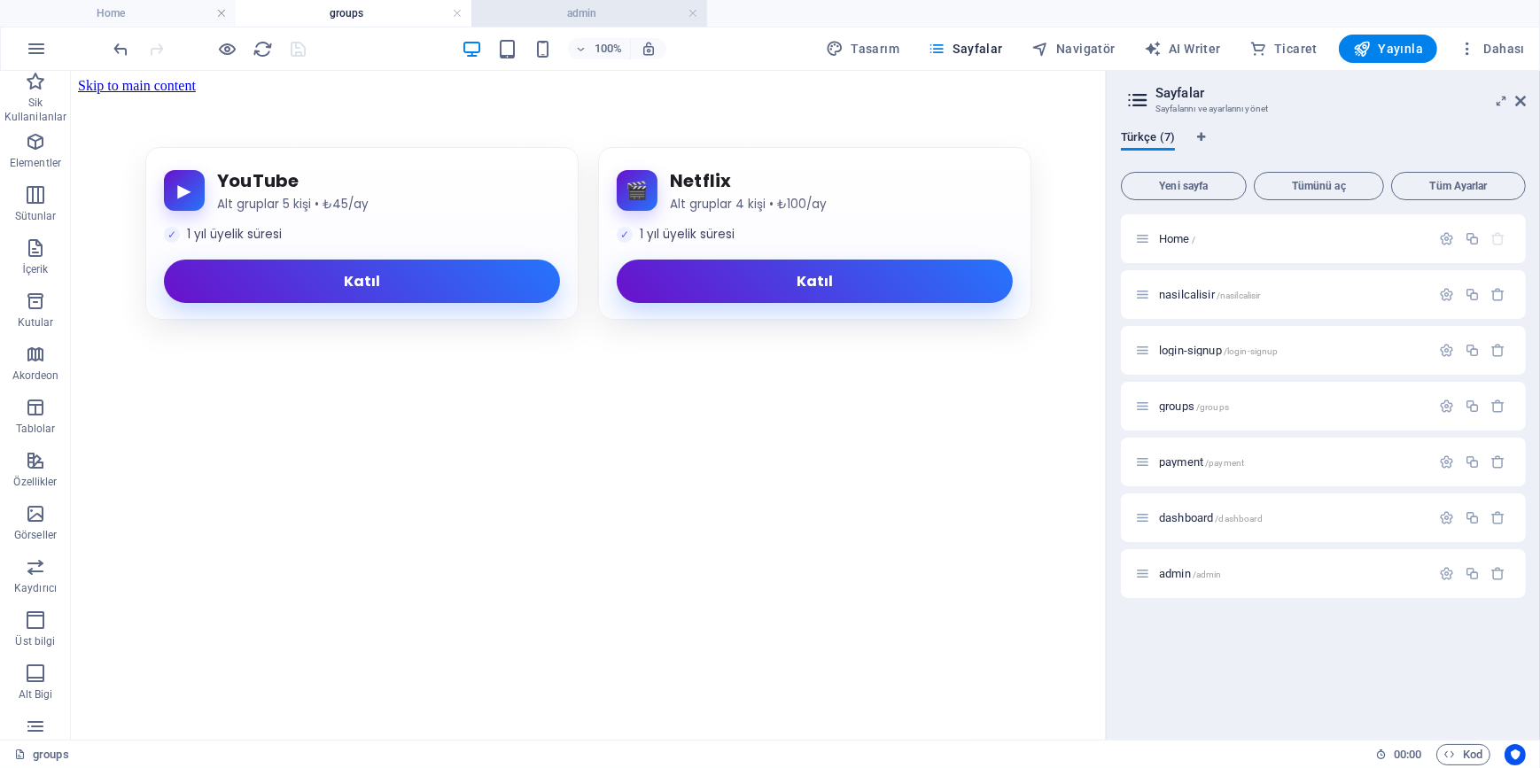
click at [576, 7] on h4 "admin" at bounding box center [589, 13] width 236 height 19
click at [371, 14] on h4 "groups" at bounding box center [354, 13] width 236 height 19
click at [459, 15] on link at bounding box center [457, 13] width 11 height 17
click at [457, 9] on link at bounding box center [457, 13] width 11 height 17
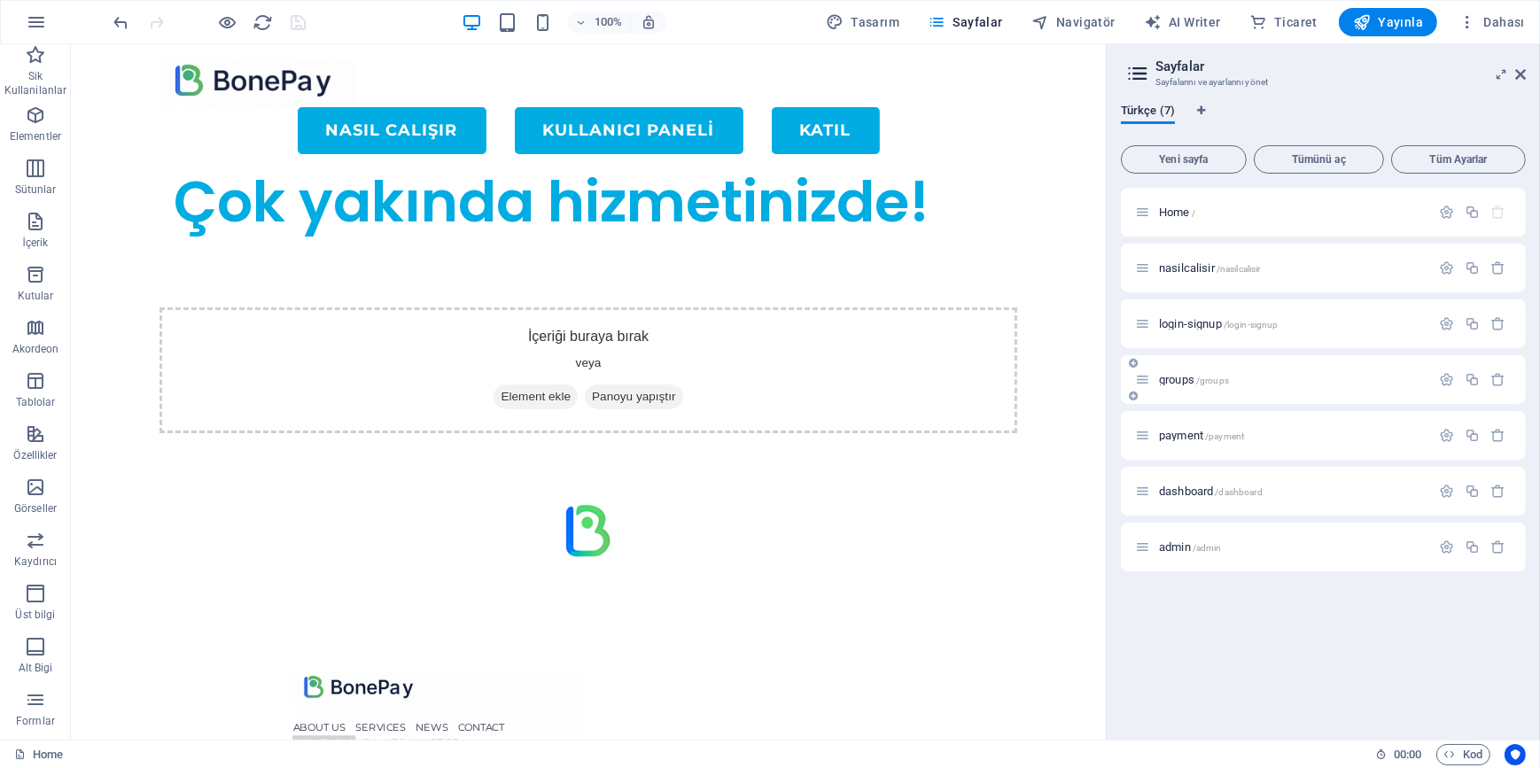
click at [1179, 377] on span "groups /groups" at bounding box center [1194, 379] width 70 height 13
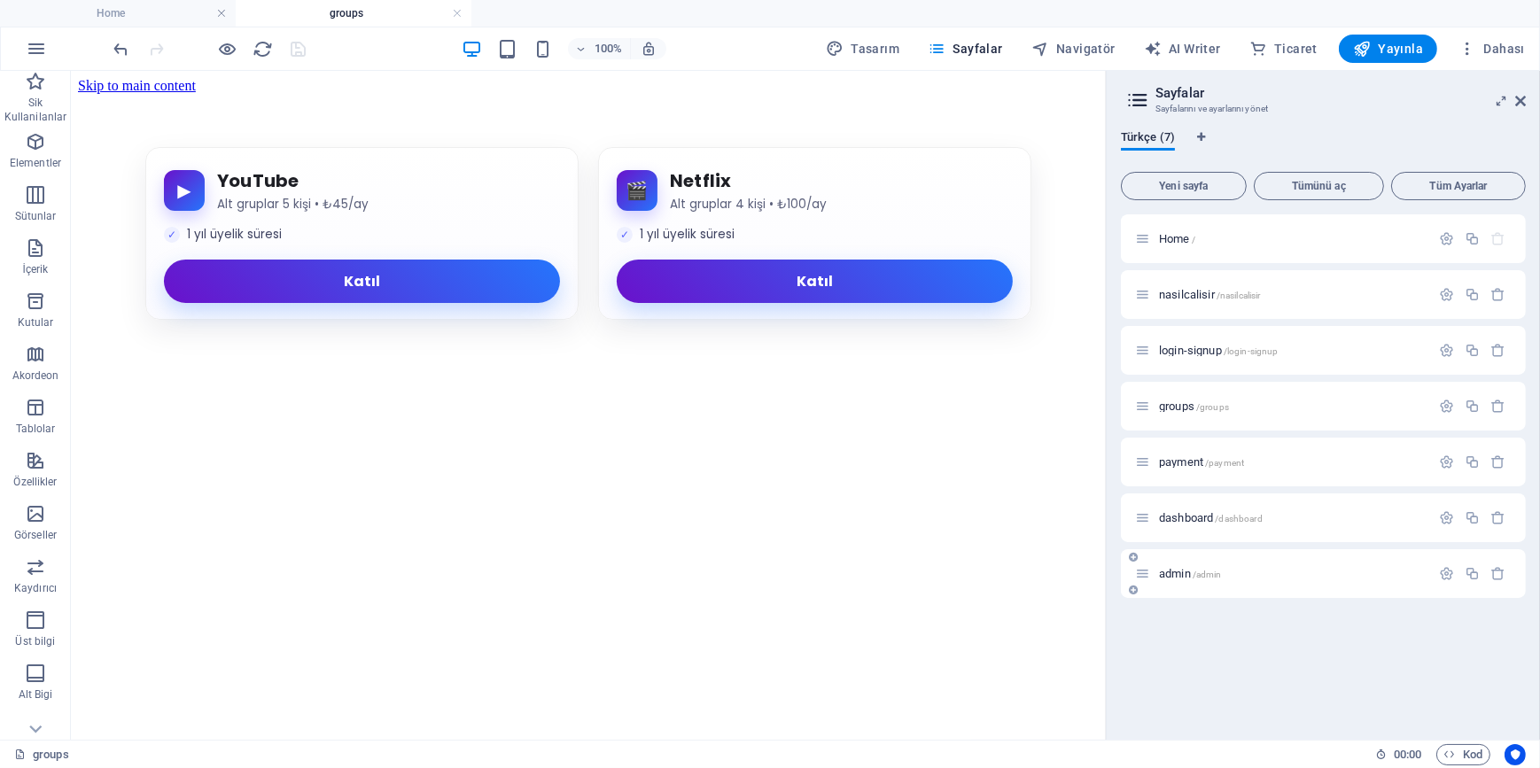
click at [1179, 572] on span "admin /admin" at bounding box center [1190, 573] width 63 height 13
click at [612, 319] on div "▶︎ YouTube Alt gruplar 5 kişi • ₺45/ay 1 yıl üyelik süresi Katıl 🎬 Netflix Alt …" at bounding box center [587, 232] width 1021 height 173
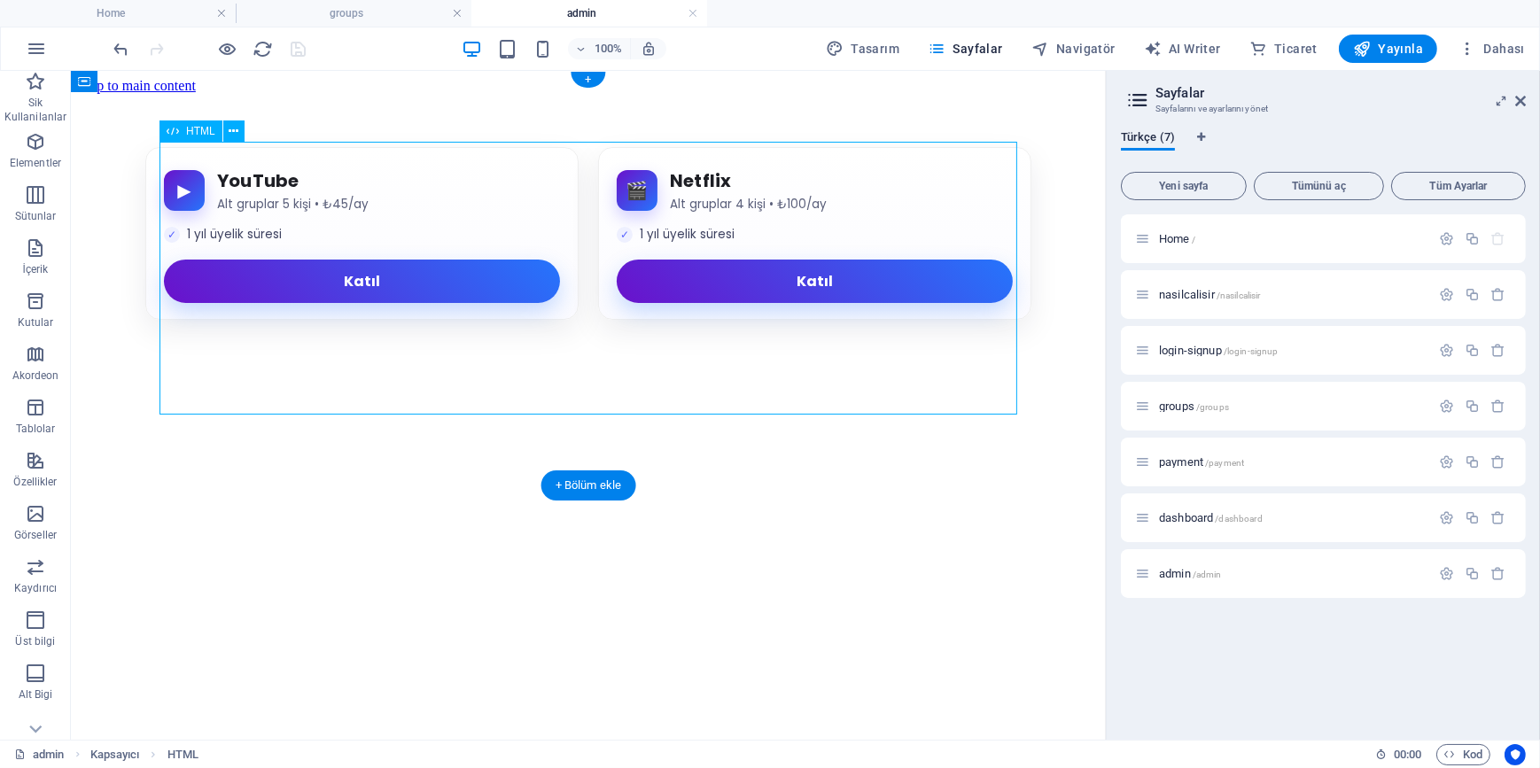
click at [612, 319] on div "▶︎ YouTube Alt gruplar 5 kişi • ₺45/ay 1 yıl üyelik süresi Katıl 🎬 Netflix Alt …" at bounding box center [587, 232] width 1021 height 173
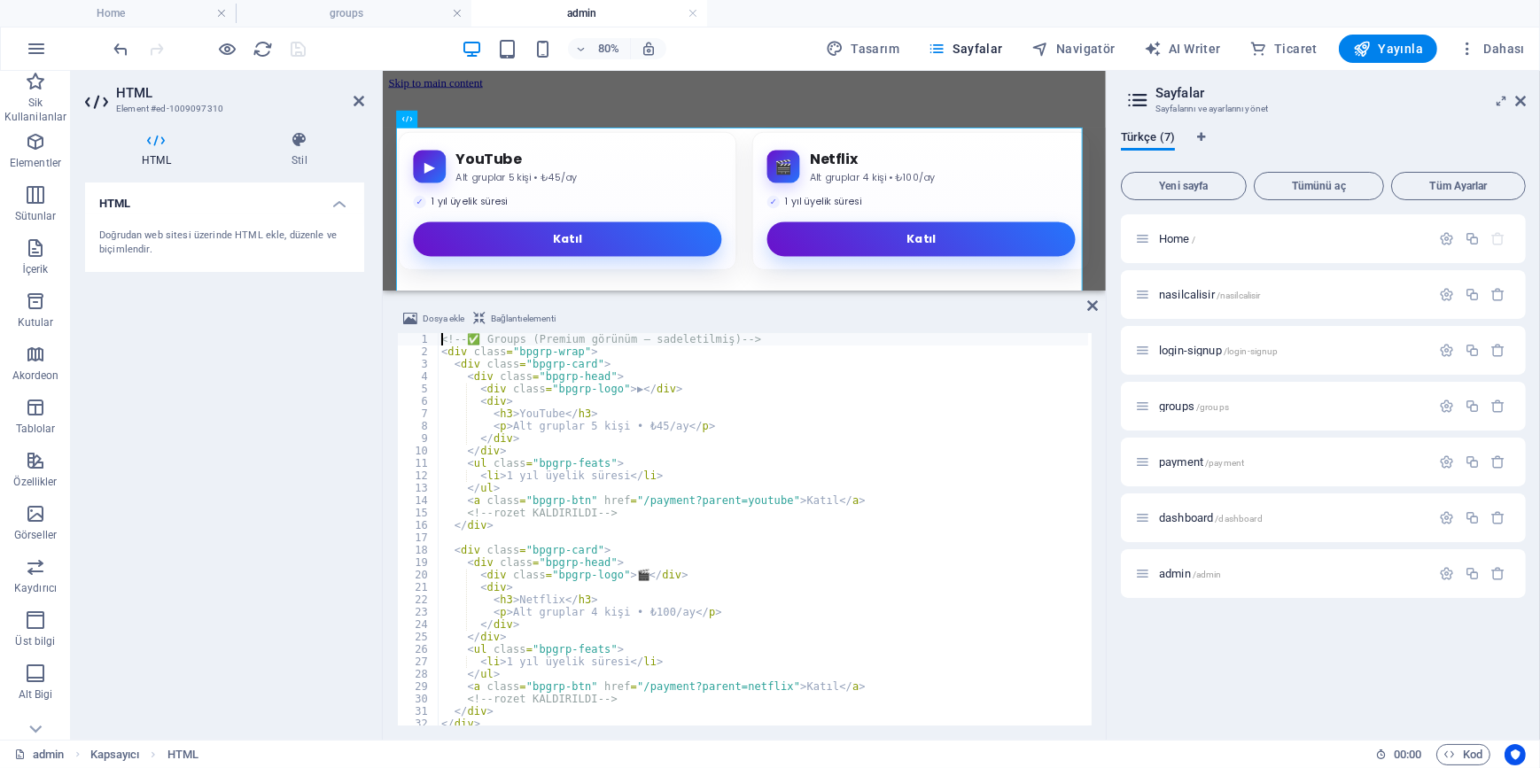
click at [653, 504] on div "<!-- ✅ Groups (Premium görünüm – sadeletilmiş) --> < div class = "bpgrp-wrap" >…" at bounding box center [773, 540] width 670 height 414
type textarea "</style>"
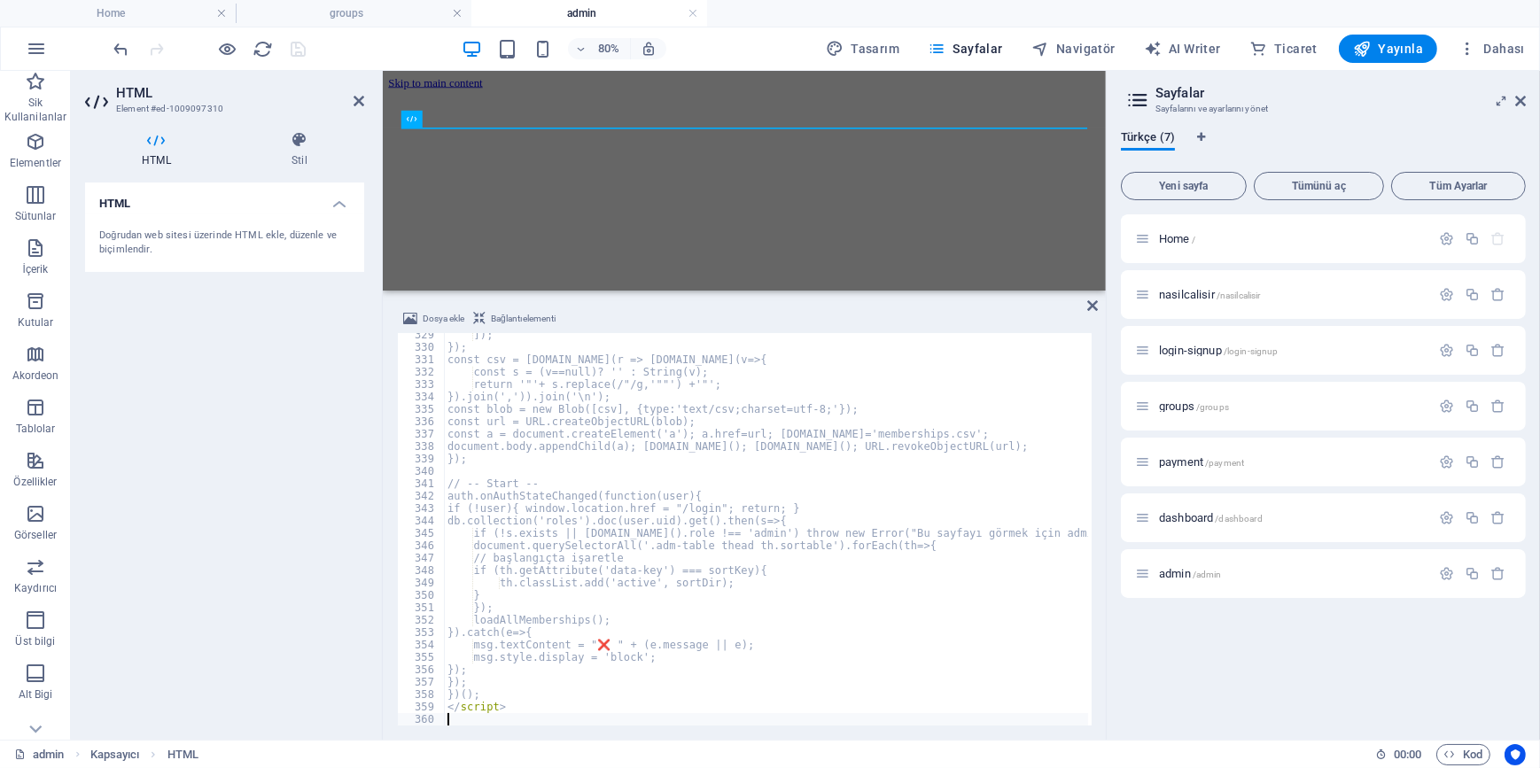
scroll to position [4073, 0]
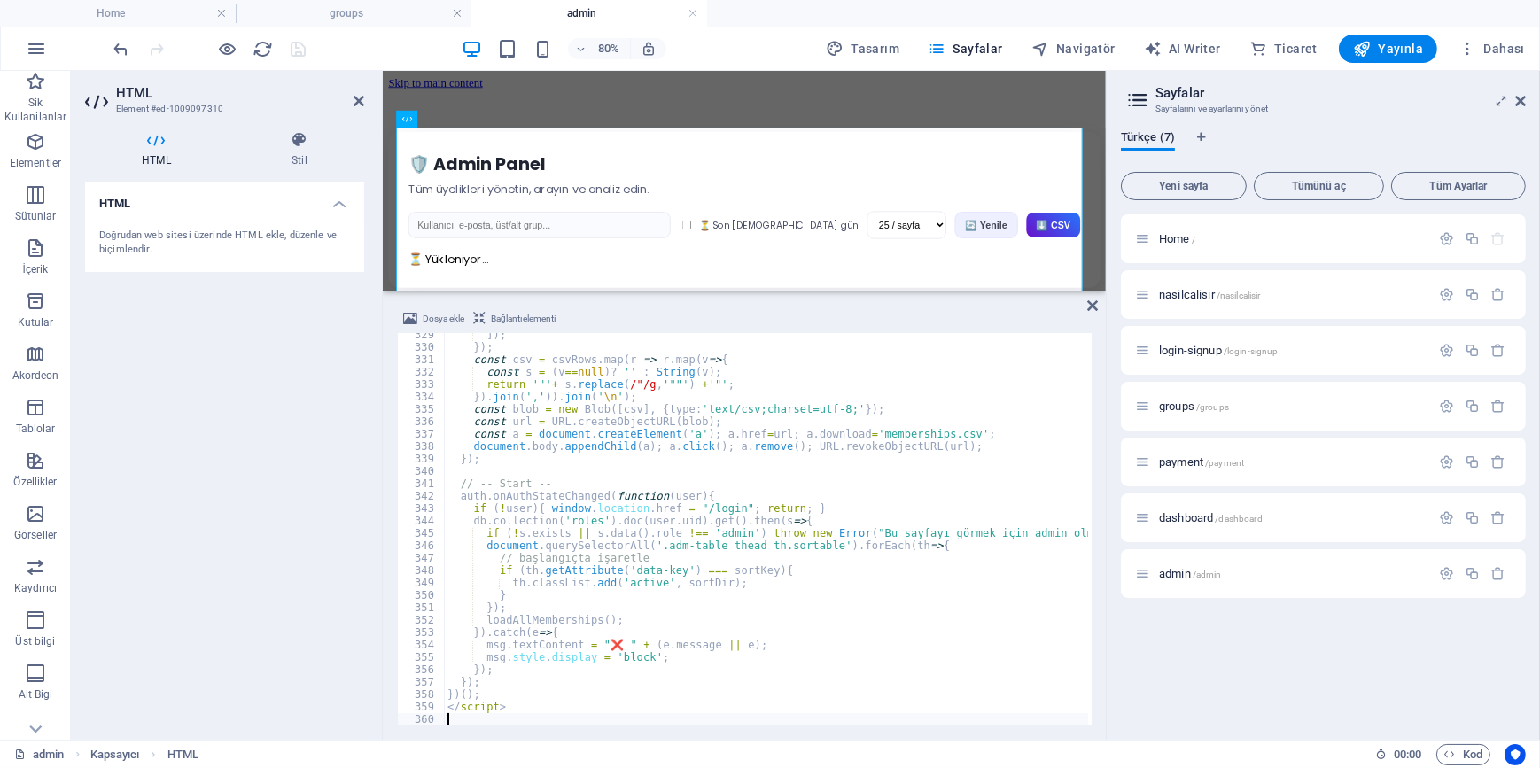
click at [219, 408] on div "HTML Doğrudan web sitesi üzerinde HTML ekle, düzenle ve biçimlendir." at bounding box center [224, 454] width 279 height 543
click at [303, 45] on icon "save" at bounding box center [299, 49] width 20 height 20
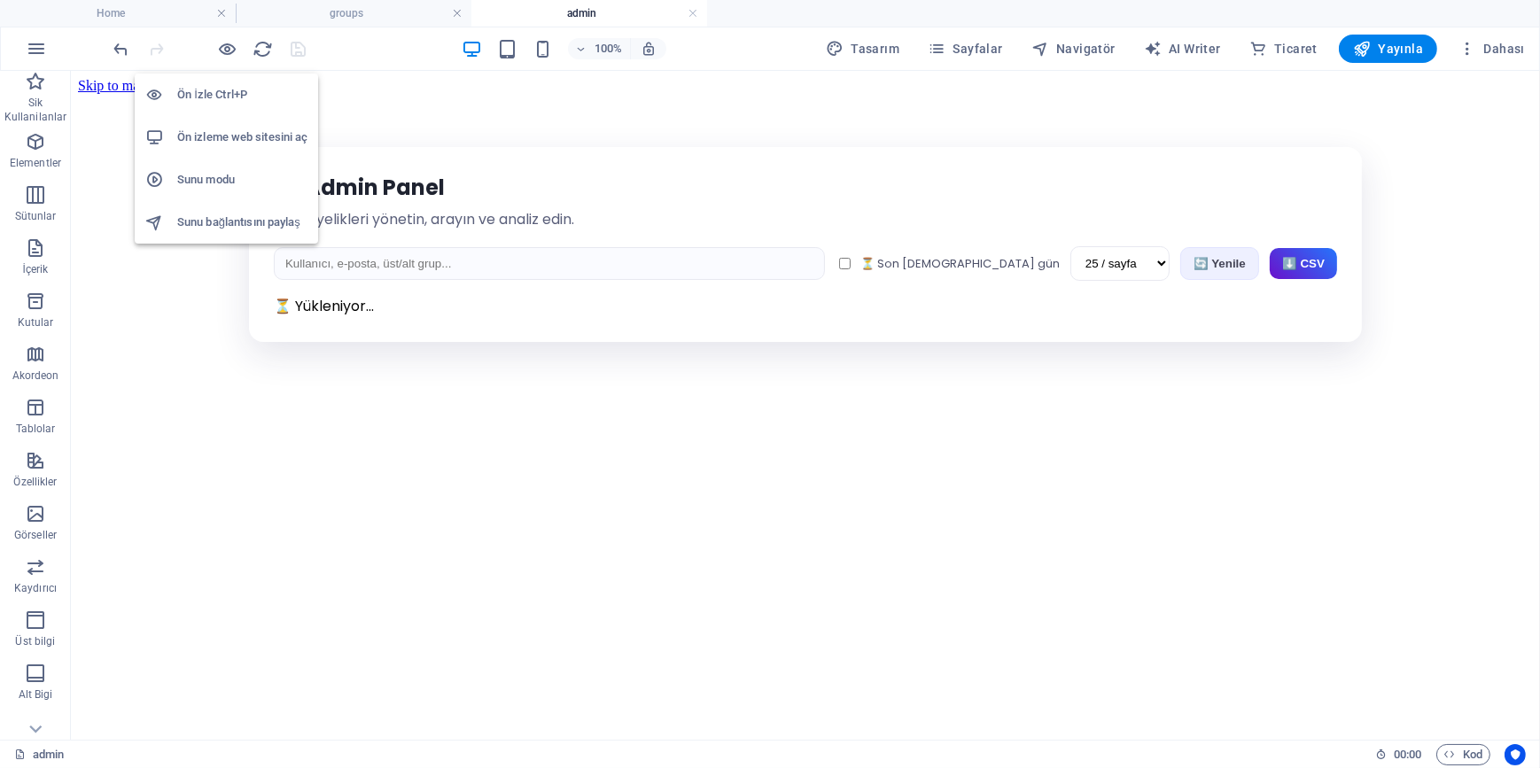
click at [236, 137] on h6 "Ön izleme web sitesini aç" at bounding box center [242, 137] width 130 height 21
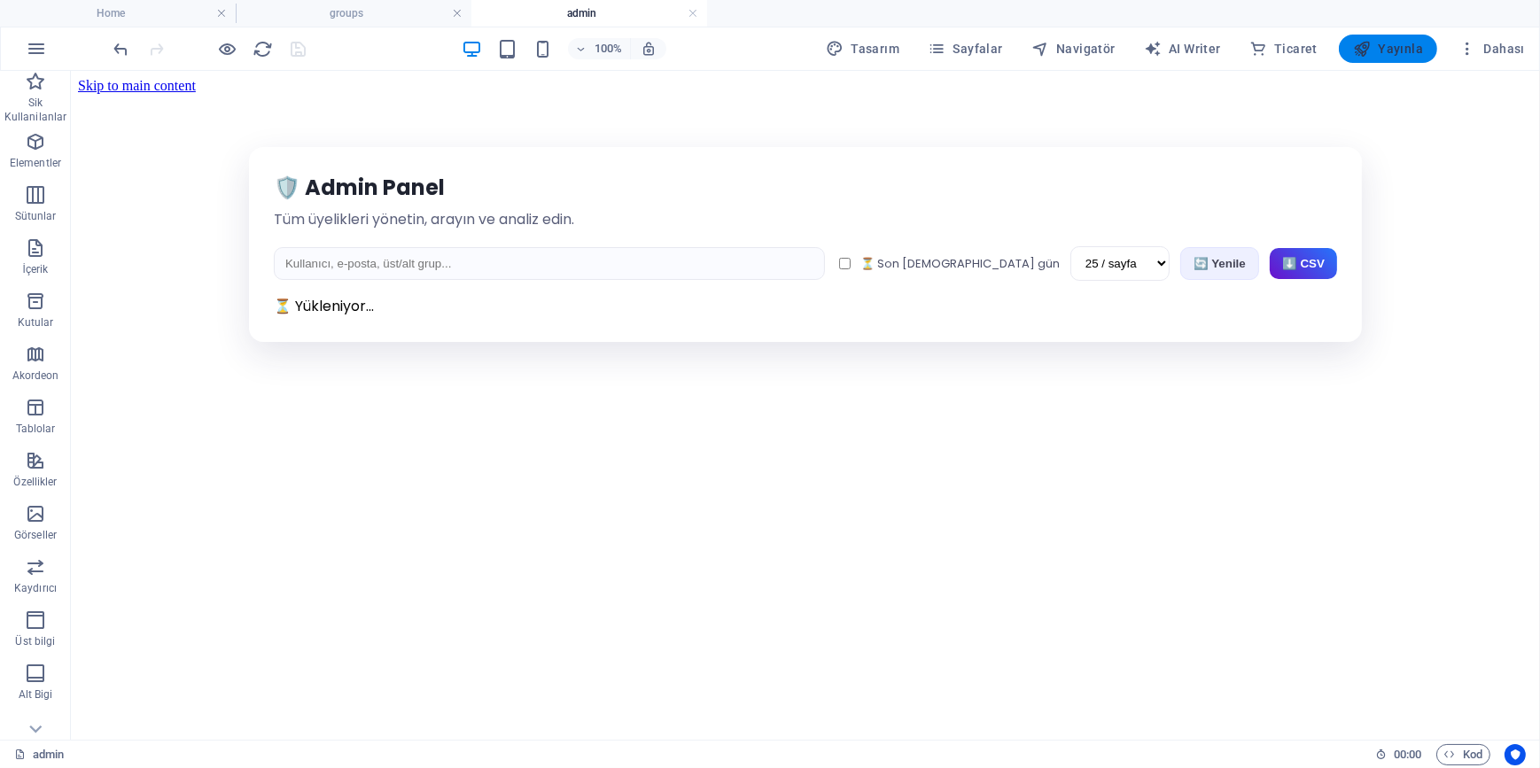
click at [1411, 51] on span "Yayınla" at bounding box center [1388, 49] width 70 height 18
click at [346, 4] on h4 "groups" at bounding box center [354, 13] width 236 height 19
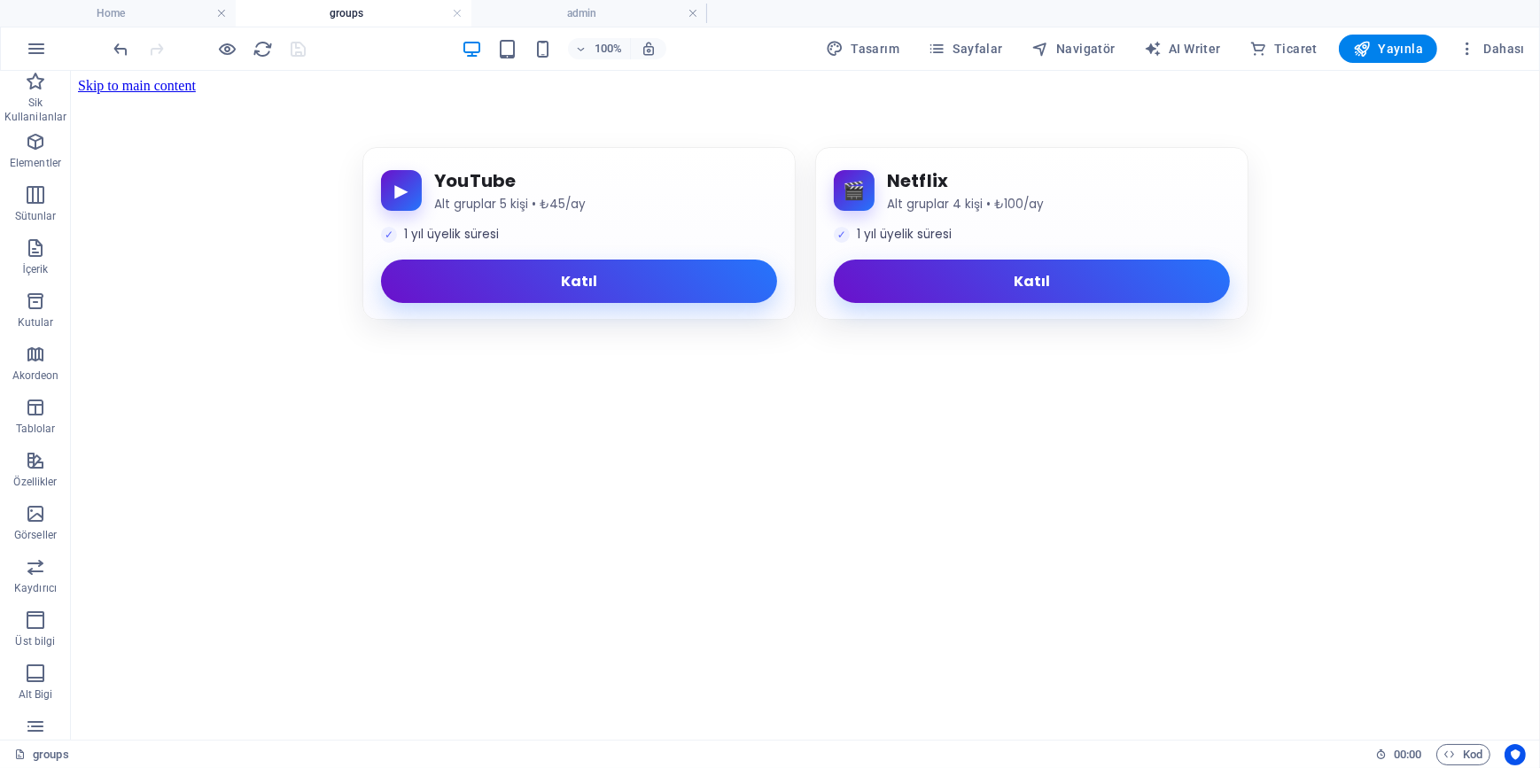
click at [297, 47] on div at bounding box center [210, 49] width 198 height 28
click at [553, 4] on h4 "admin" at bounding box center [589, 13] width 236 height 19
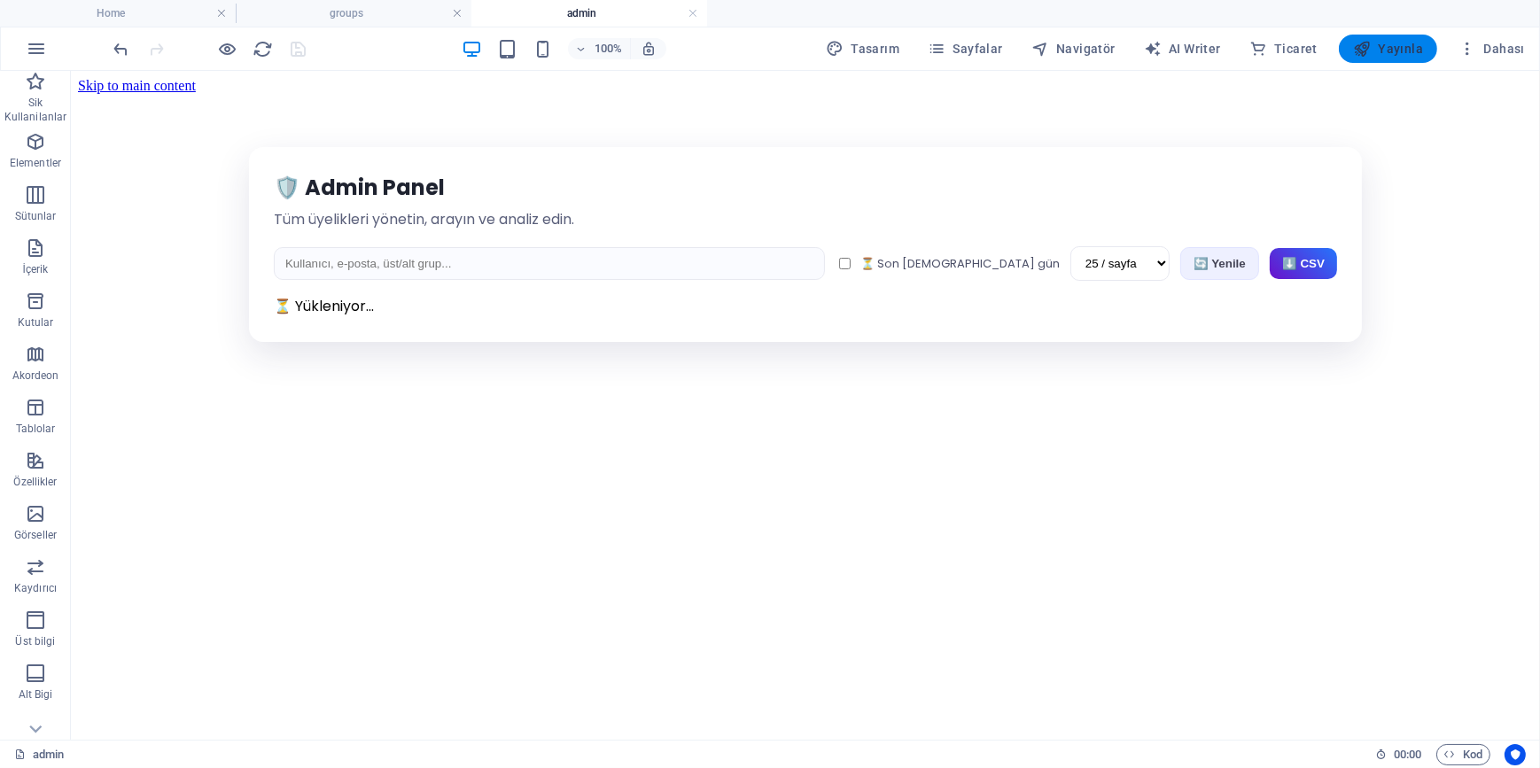
click at [1400, 51] on span "Yayınla" at bounding box center [1388, 49] width 70 height 18
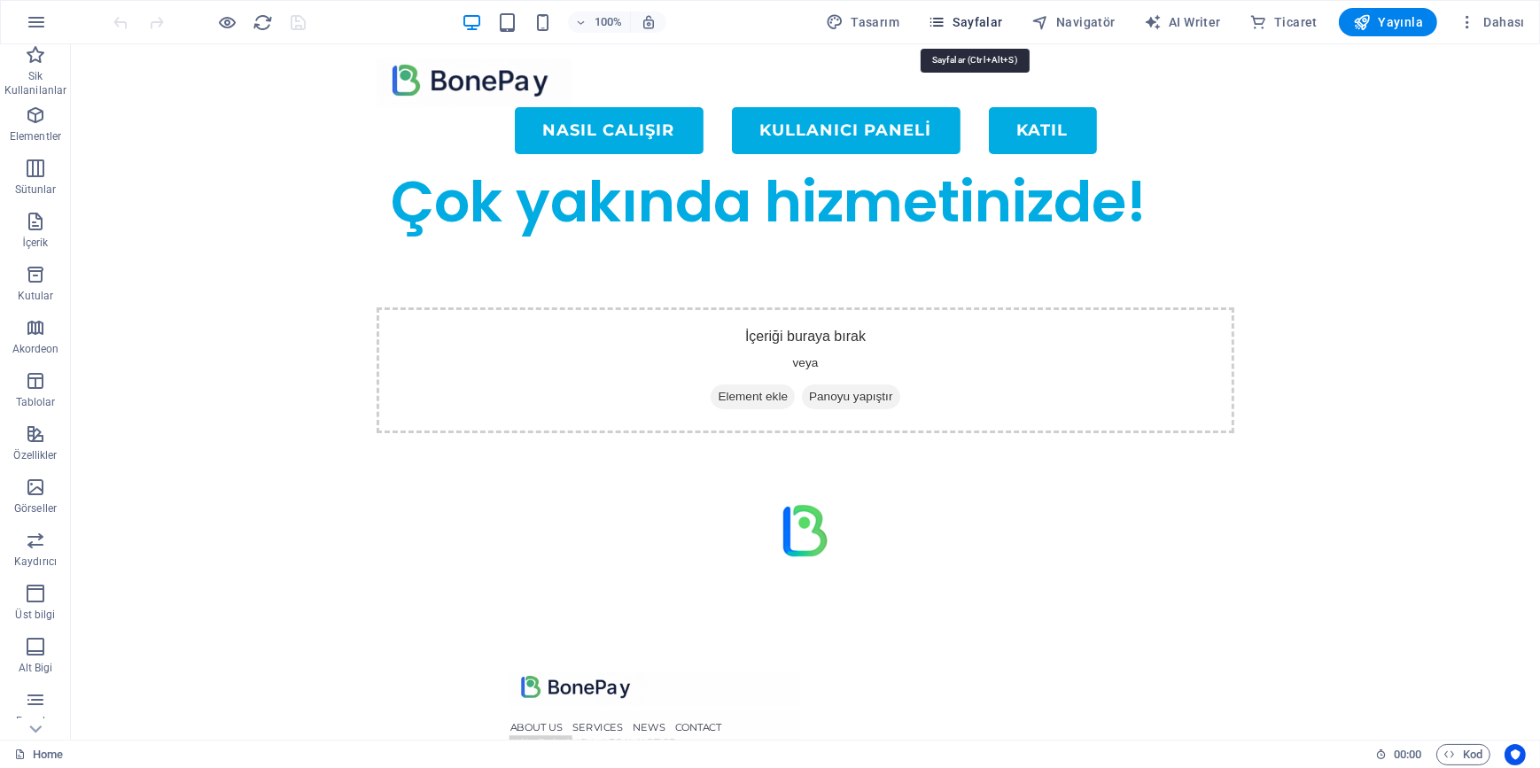
click at [937, 27] on icon "button" at bounding box center [937, 22] width 18 height 18
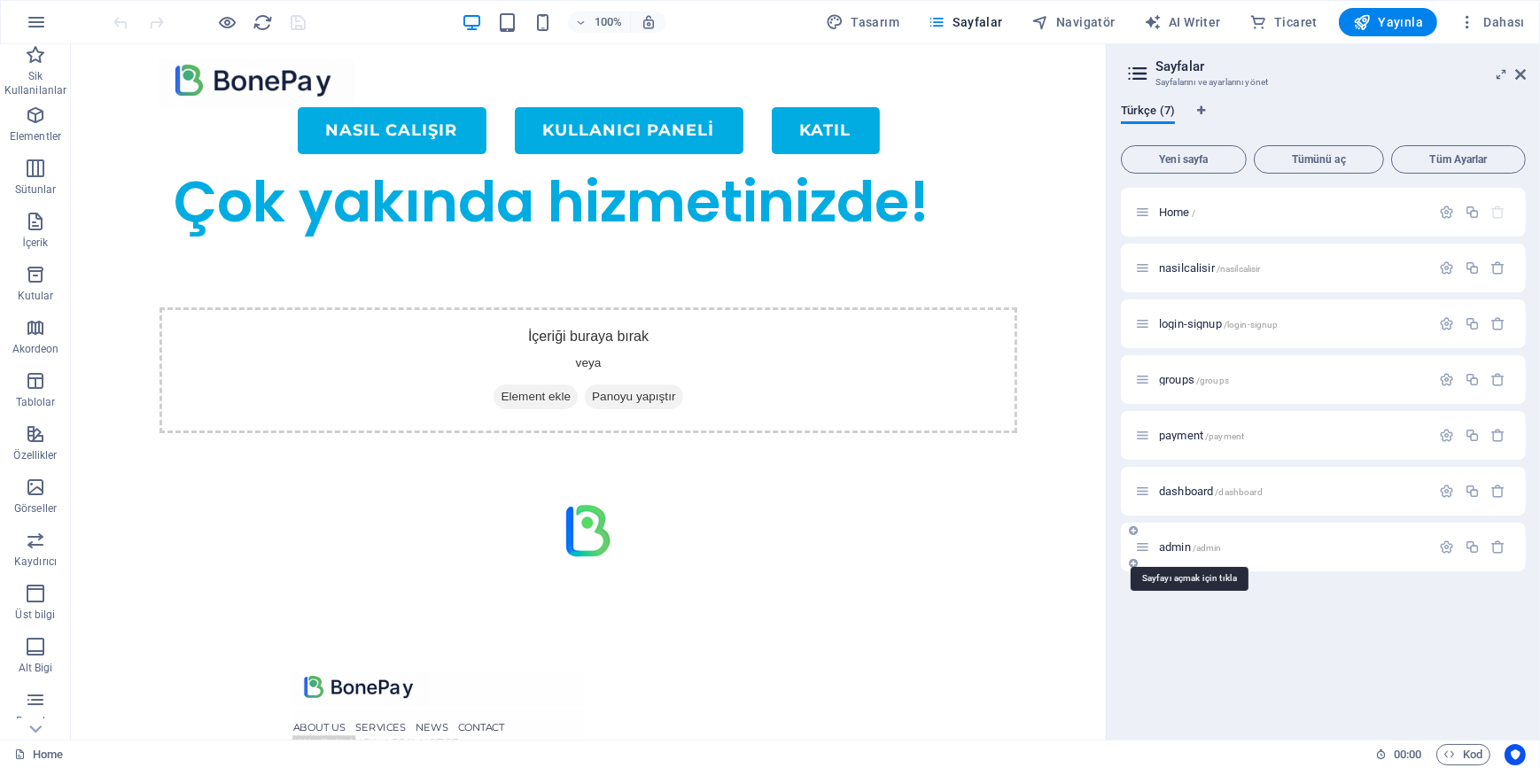
click at [1182, 549] on span "admin /admin" at bounding box center [1190, 547] width 63 height 13
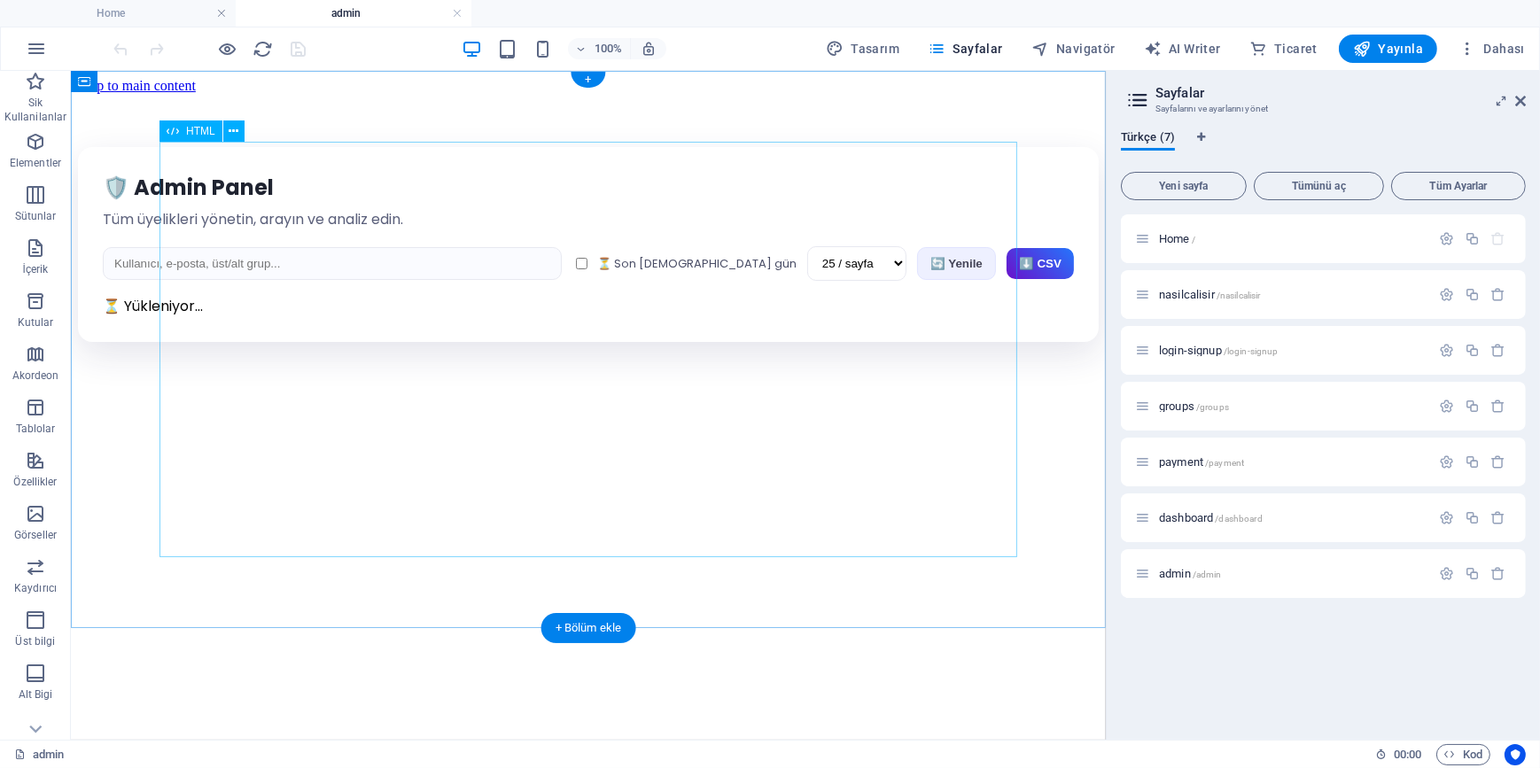
click at [512, 341] on div "🛡️ Admin Panel Tüm üyelikleri yönetin, arayın ve analiz edin. ⏳ Son 7 gün 10 / …" at bounding box center [587, 243] width 1021 height 195
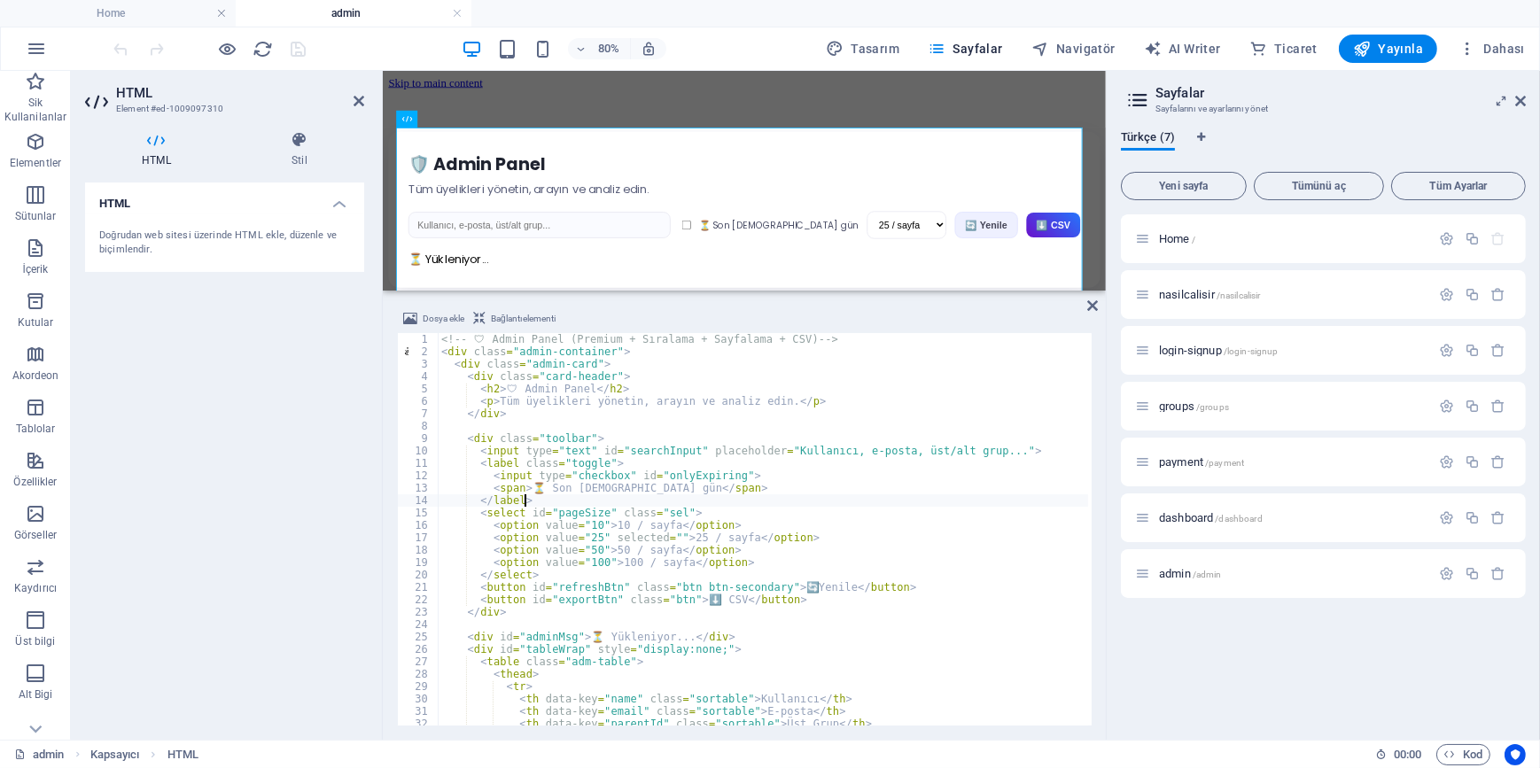
click at [649, 504] on div "<!-- 🛡 ️ Admin Panel (Premium + Sıralama + Sayfalama + CSV) --> < div class = "…" at bounding box center [892, 540] width 908 height 414
type textarea "</script>"
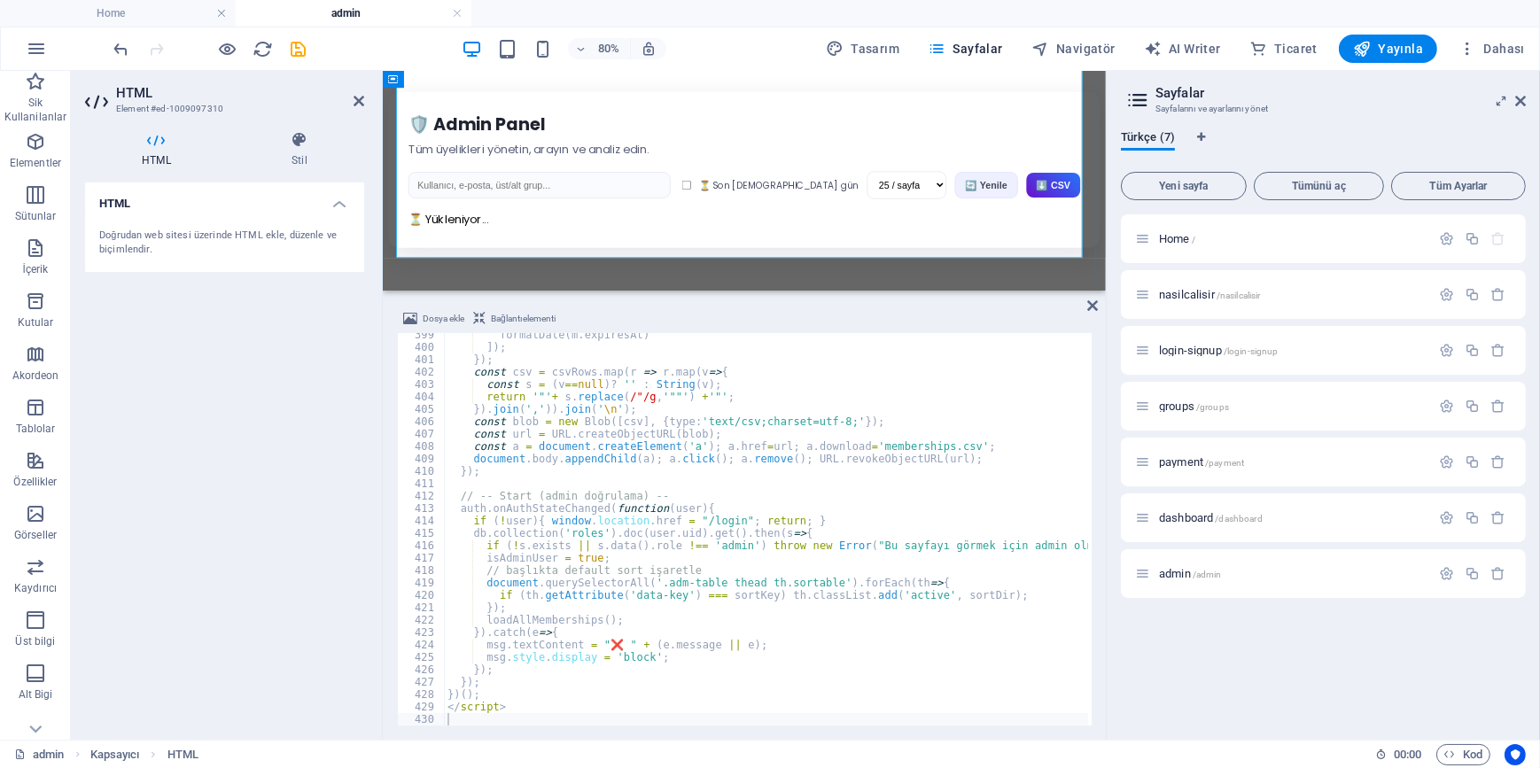
scroll to position [283, 0]
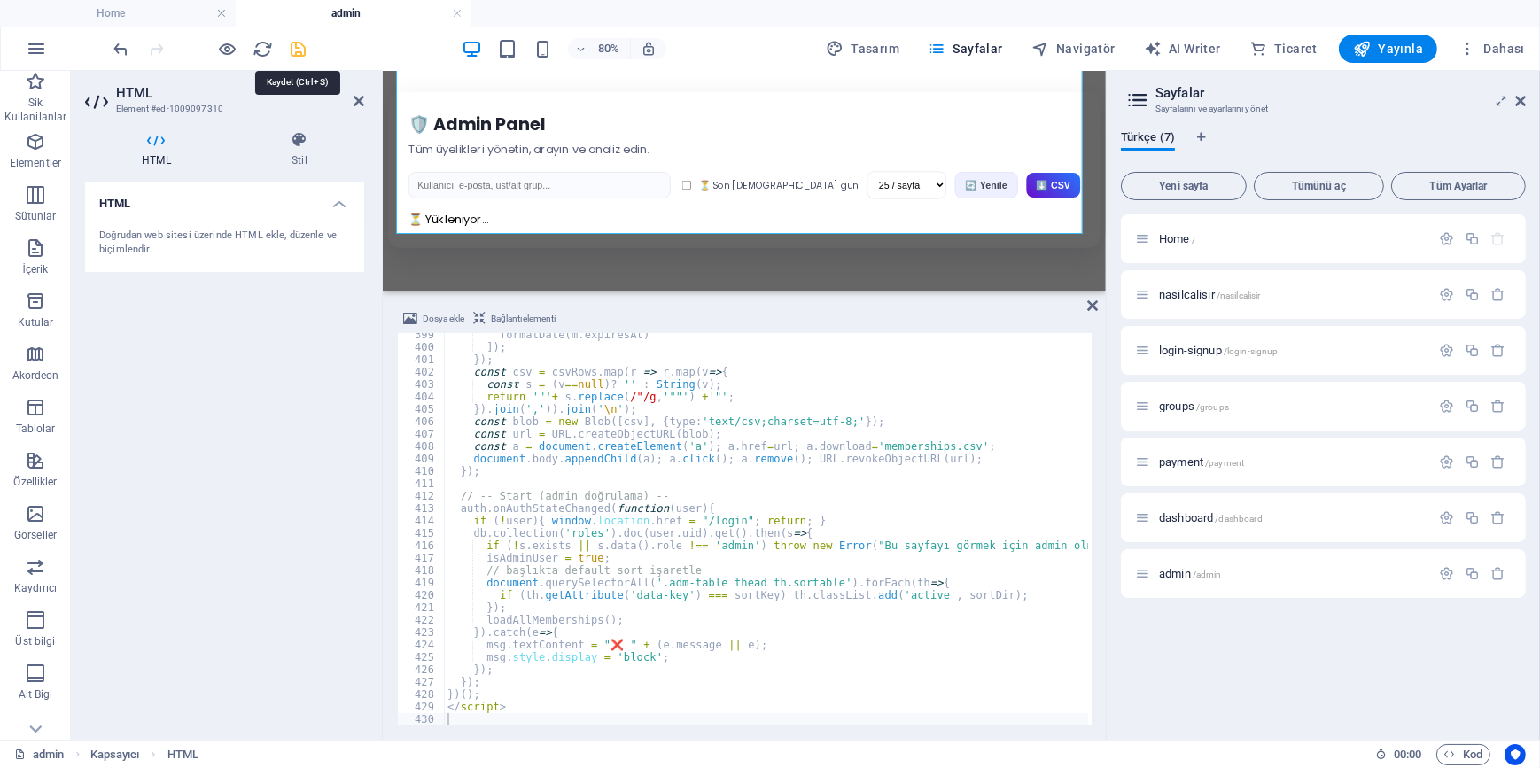
click at [304, 51] on icon "save" at bounding box center [299, 49] width 20 height 20
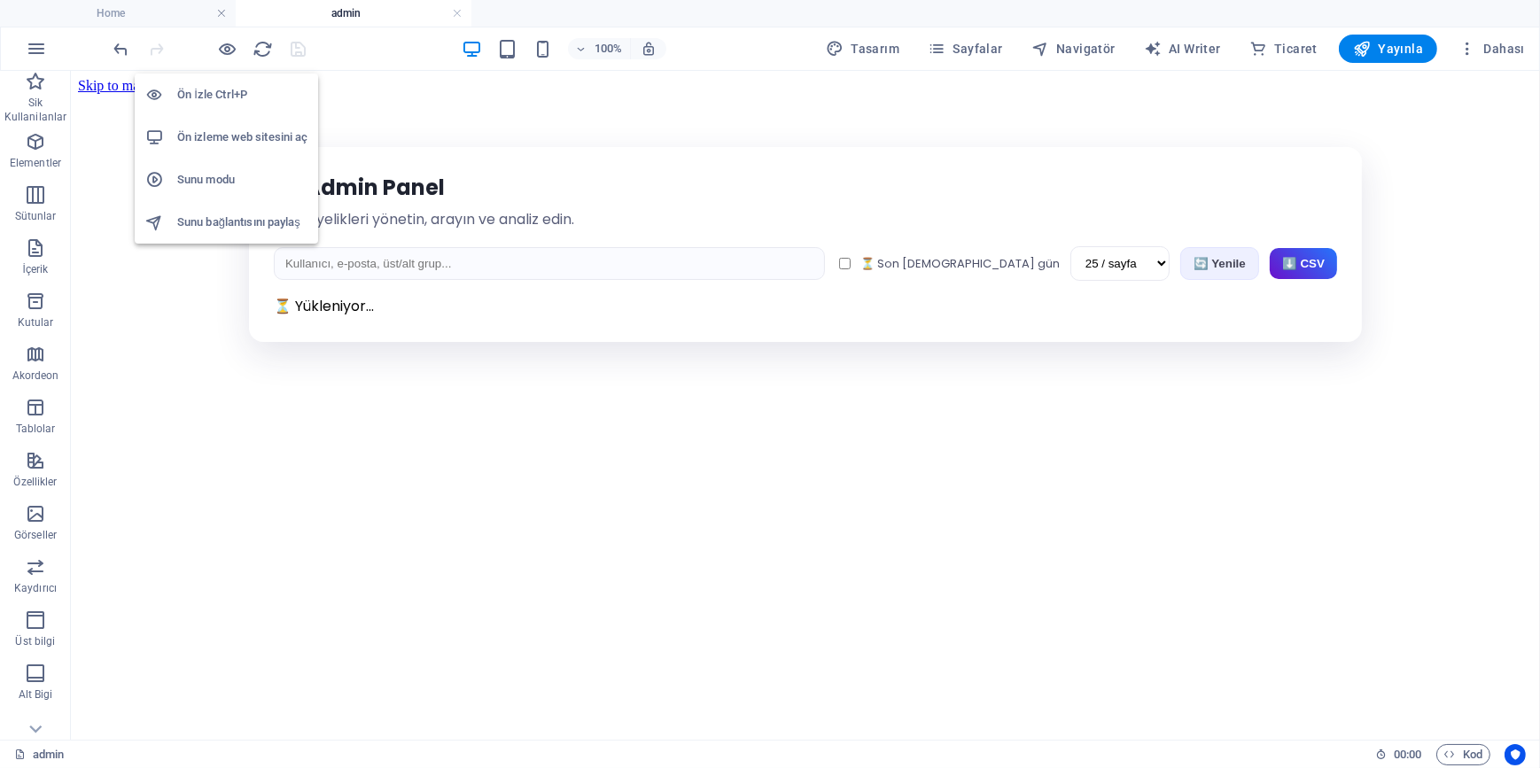
click at [238, 144] on h6 "Ön izleme web sitesini aç" at bounding box center [242, 137] width 130 height 21
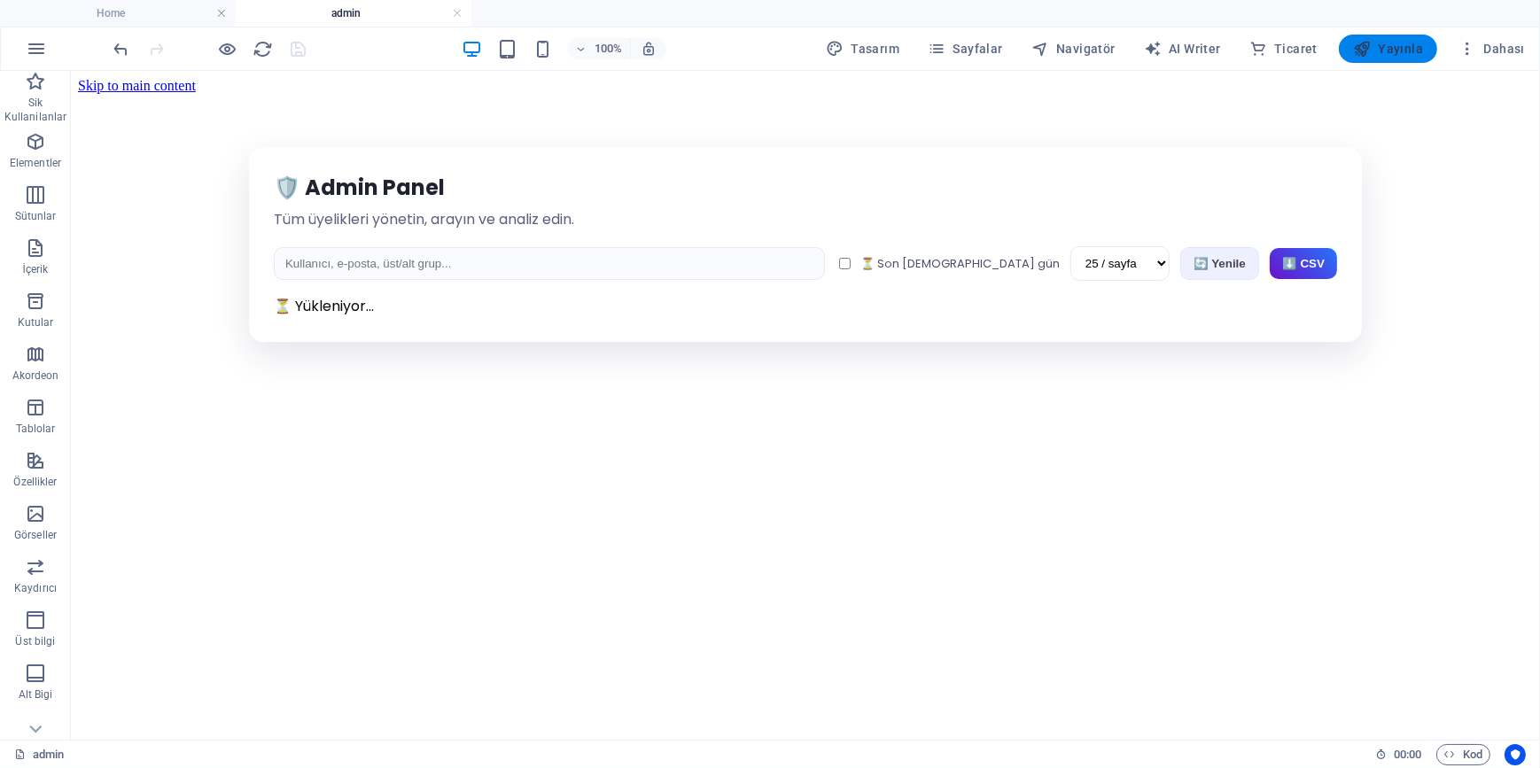
click at [1404, 54] on span "Yayınla" at bounding box center [1388, 49] width 70 height 18
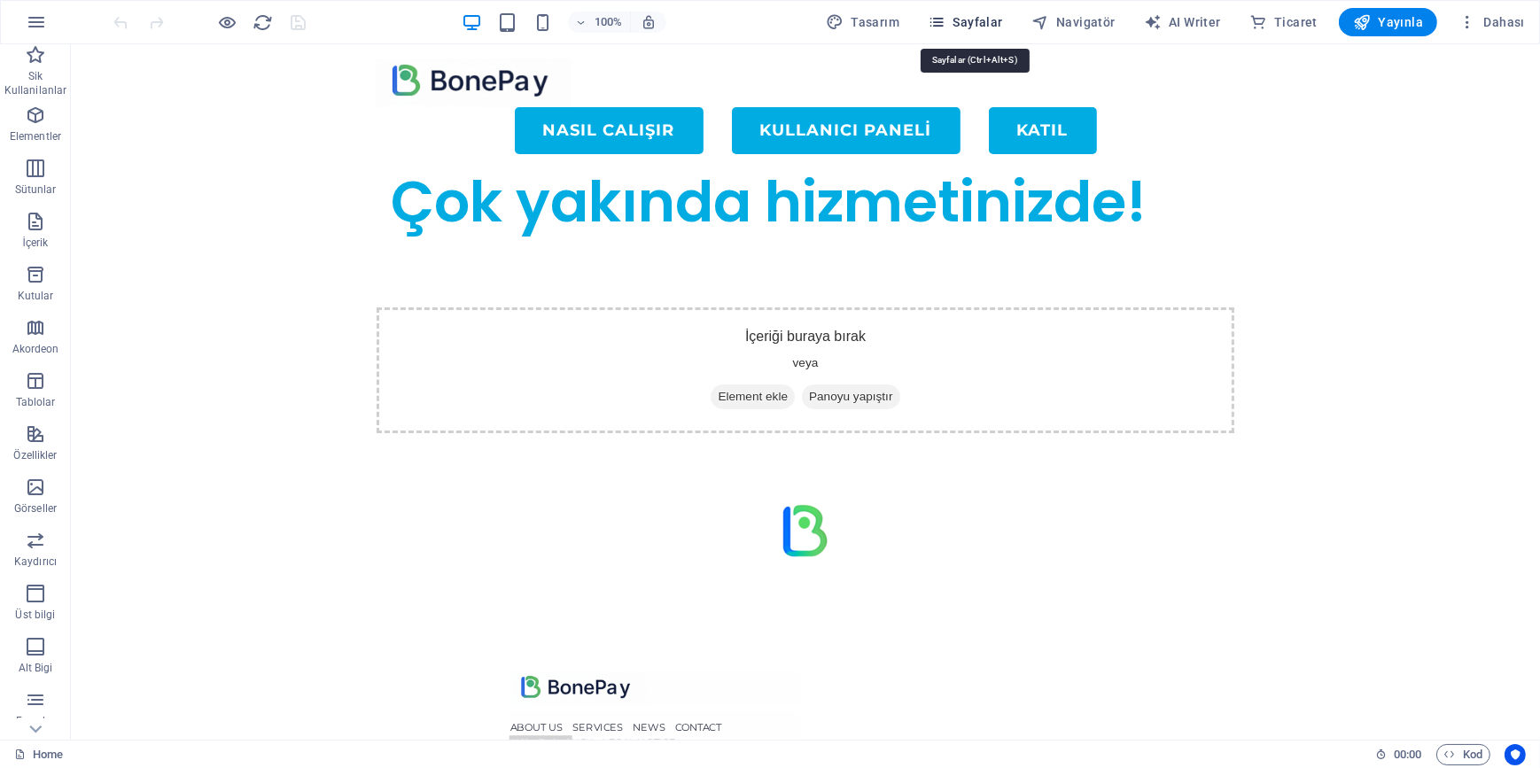
click at [960, 24] on span "Sayfalar" at bounding box center [965, 22] width 75 height 18
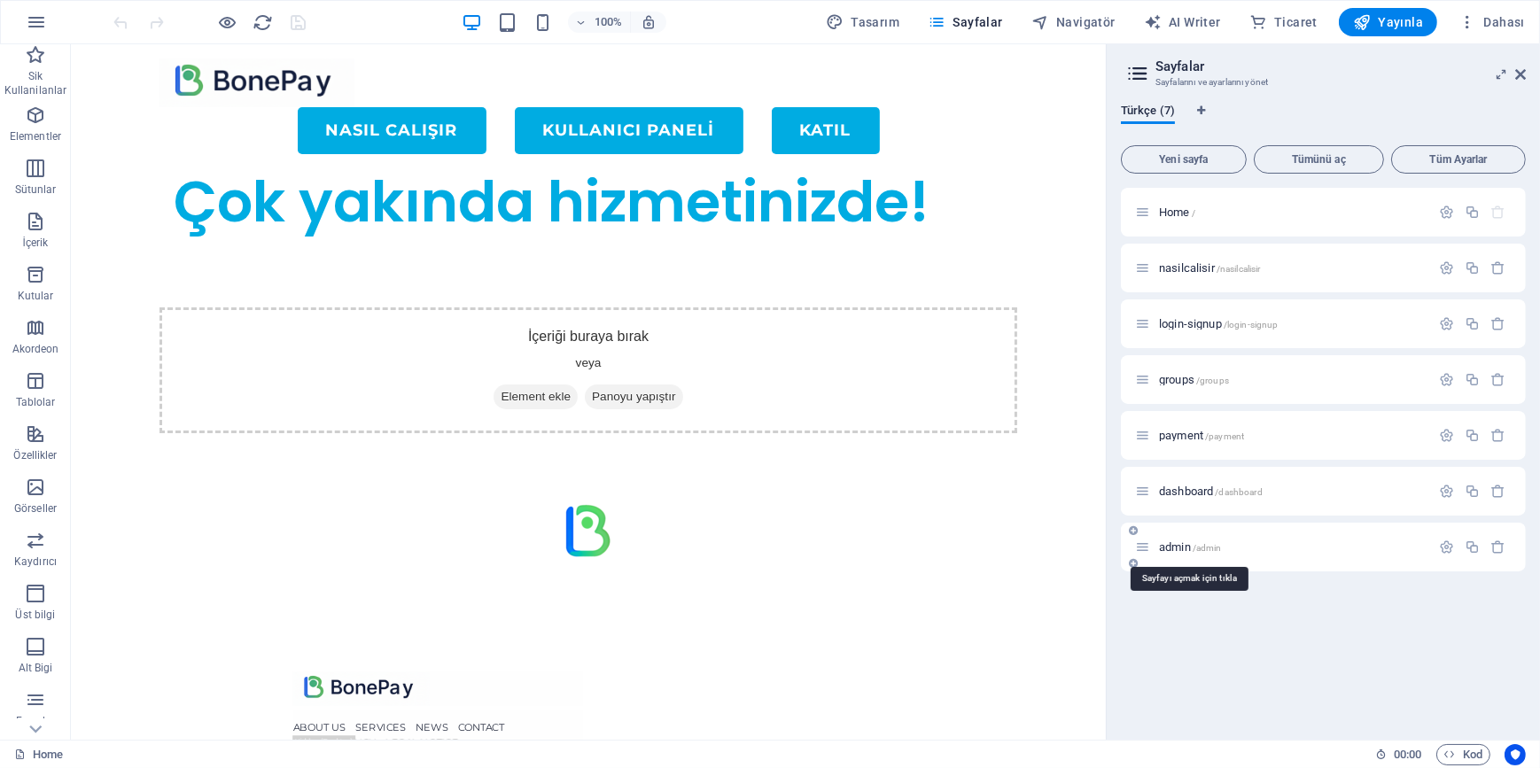
click at [1177, 546] on span "admin /admin" at bounding box center [1190, 547] width 63 height 13
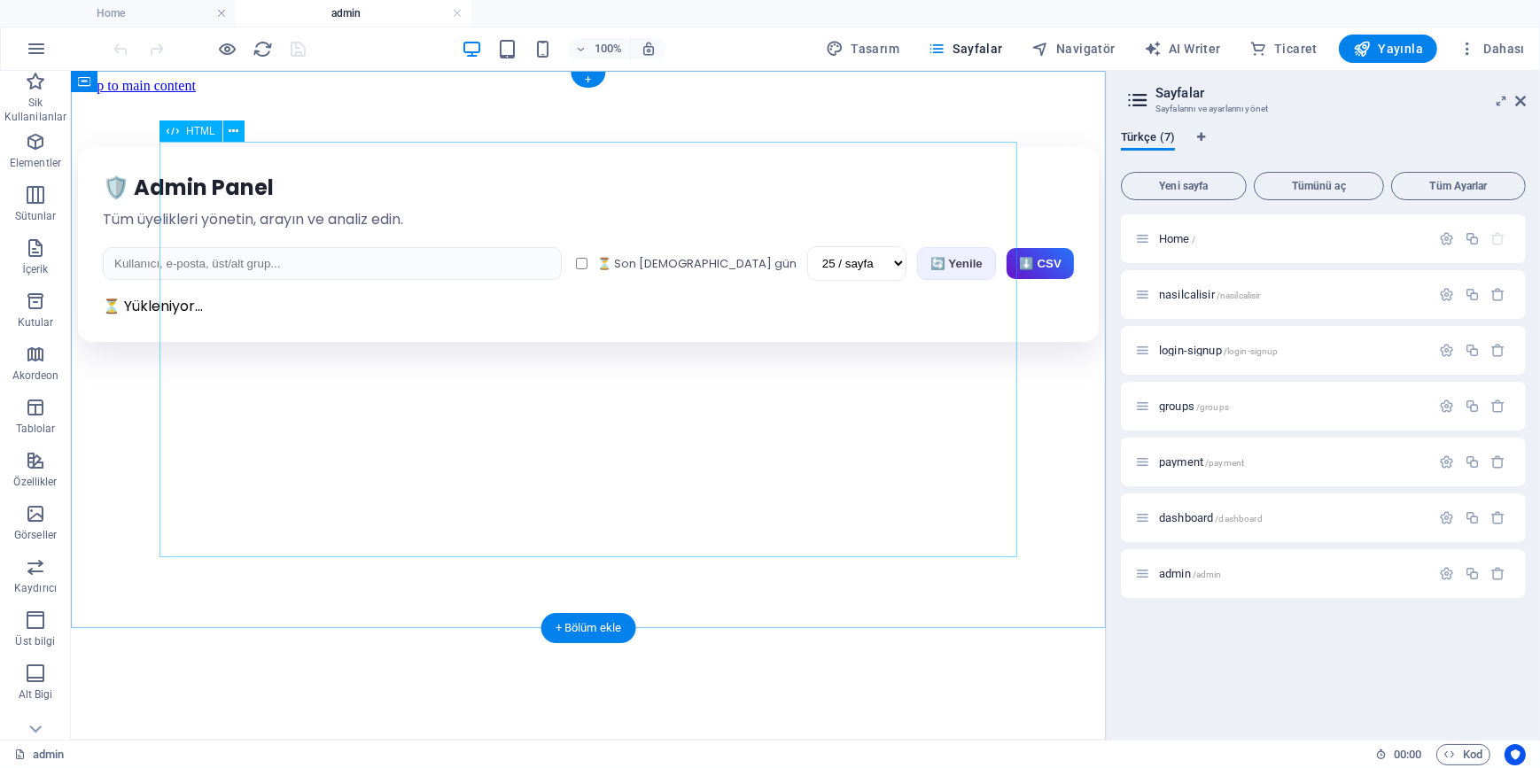
click at [553, 341] on div "🛡️ Admin Panel Tüm üyelikleri yönetin, arayın ve analiz edin. ⏳ Son [DEMOGRAPHI…" at bounding box center [587, 243] width 1021 height 195
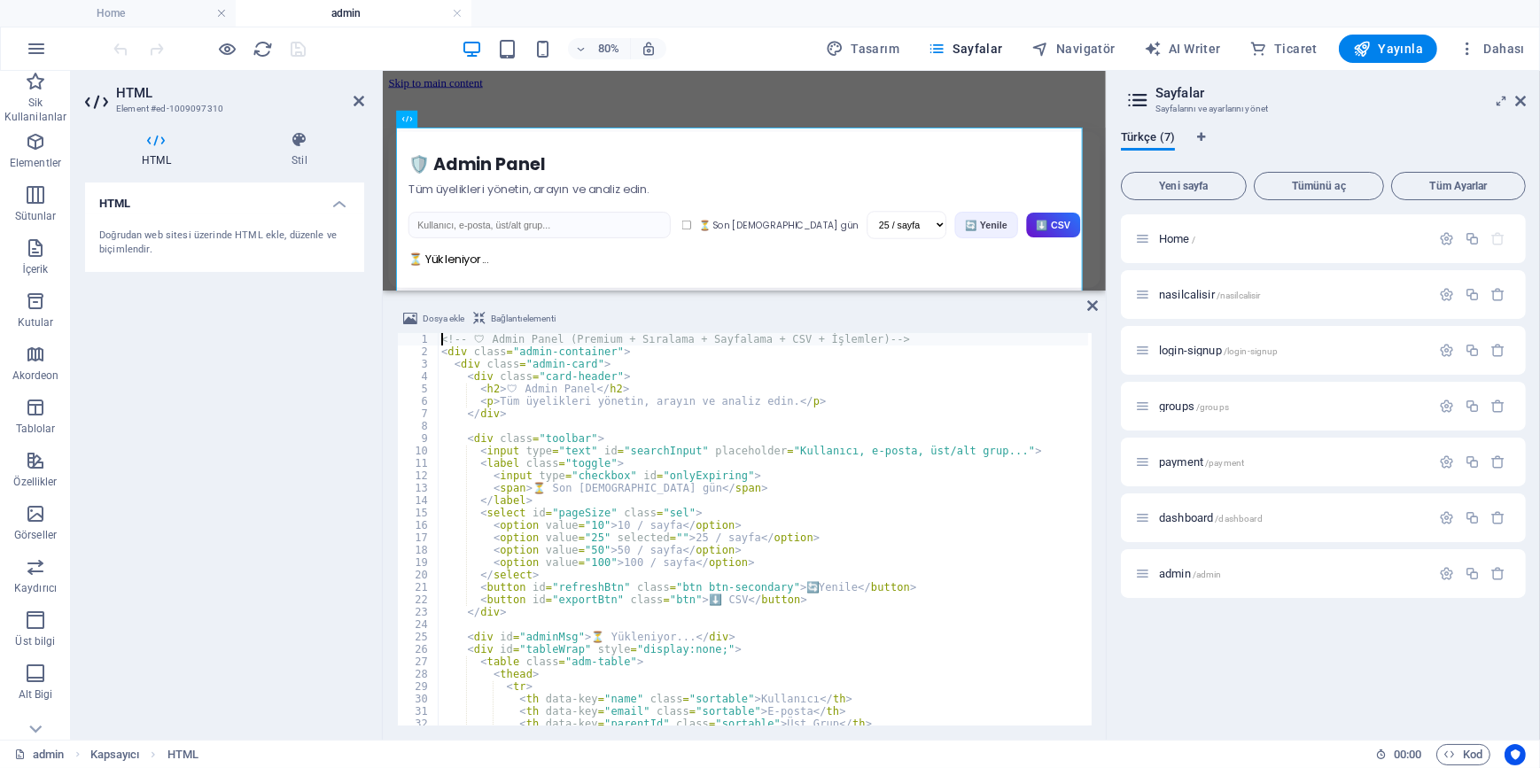
type textarea "</script>"
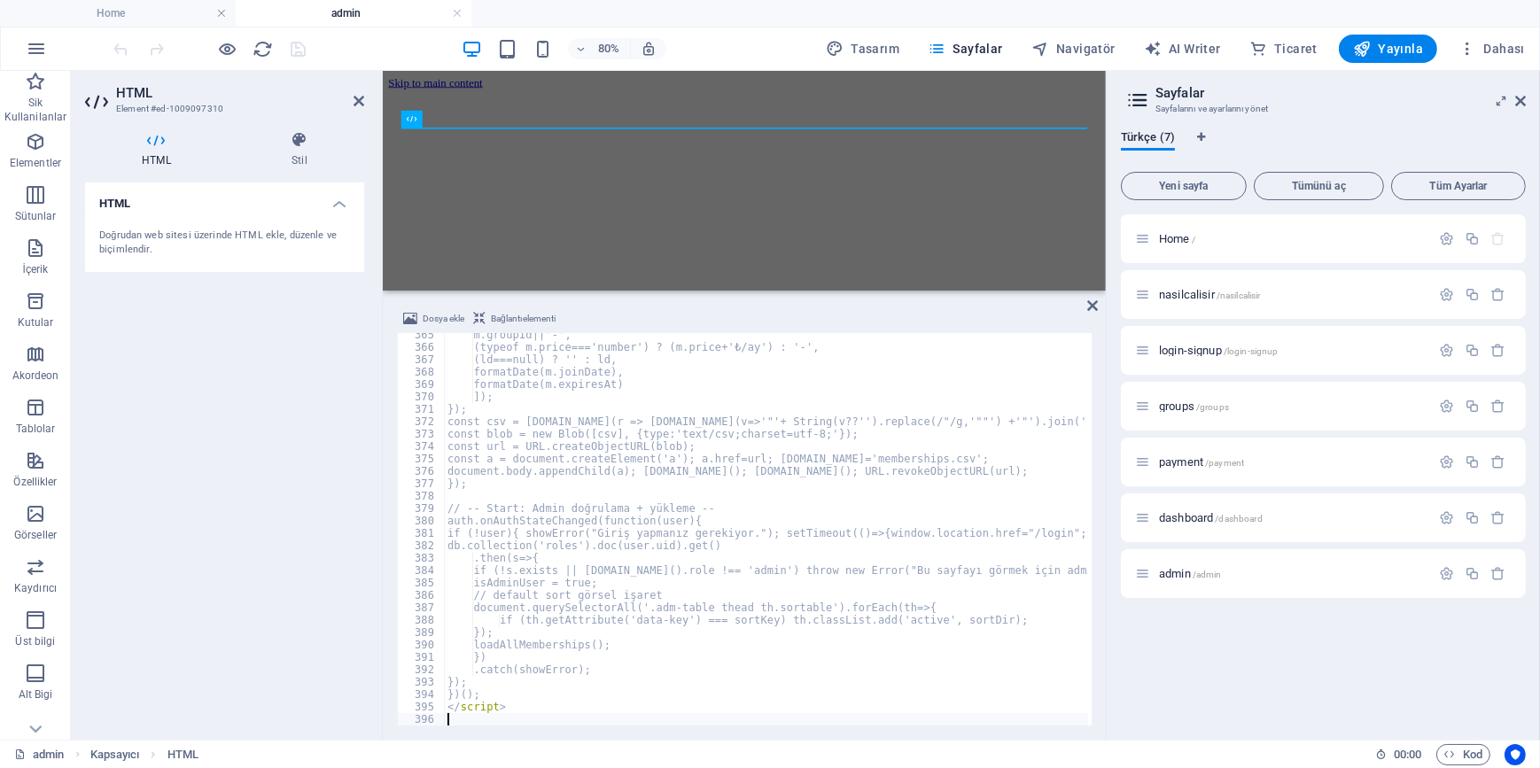
scroll to position [4519, 0]
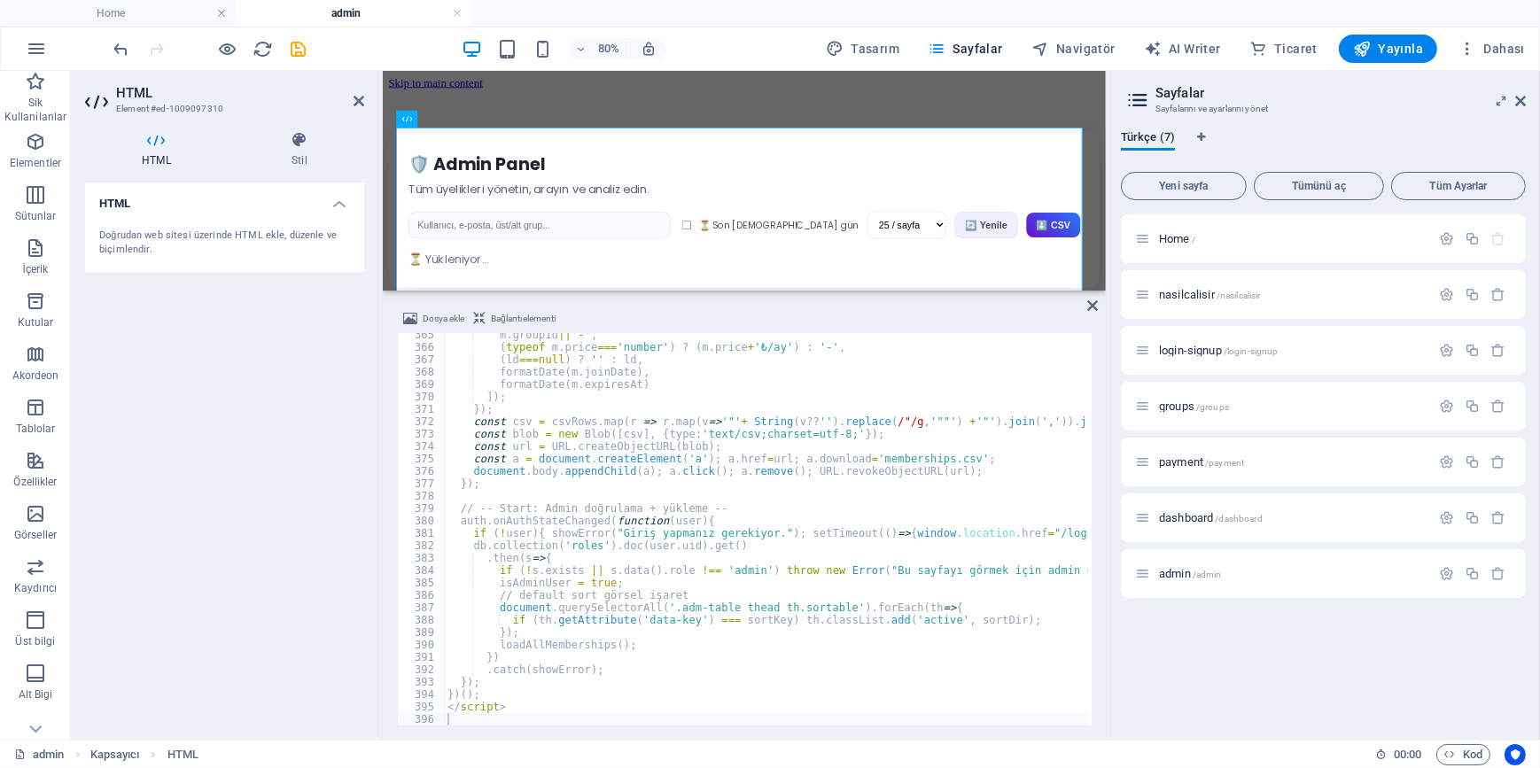
click at [327, 413] on div "HTML Doğrudan web sitesi üzerinde HTML ekle, düzenle ve biçimlendir." at bounding box center [224, 454] width 279 height 543
click at [301, 49] on icon "save" at bounding box center [299, 49] width 20 height 20
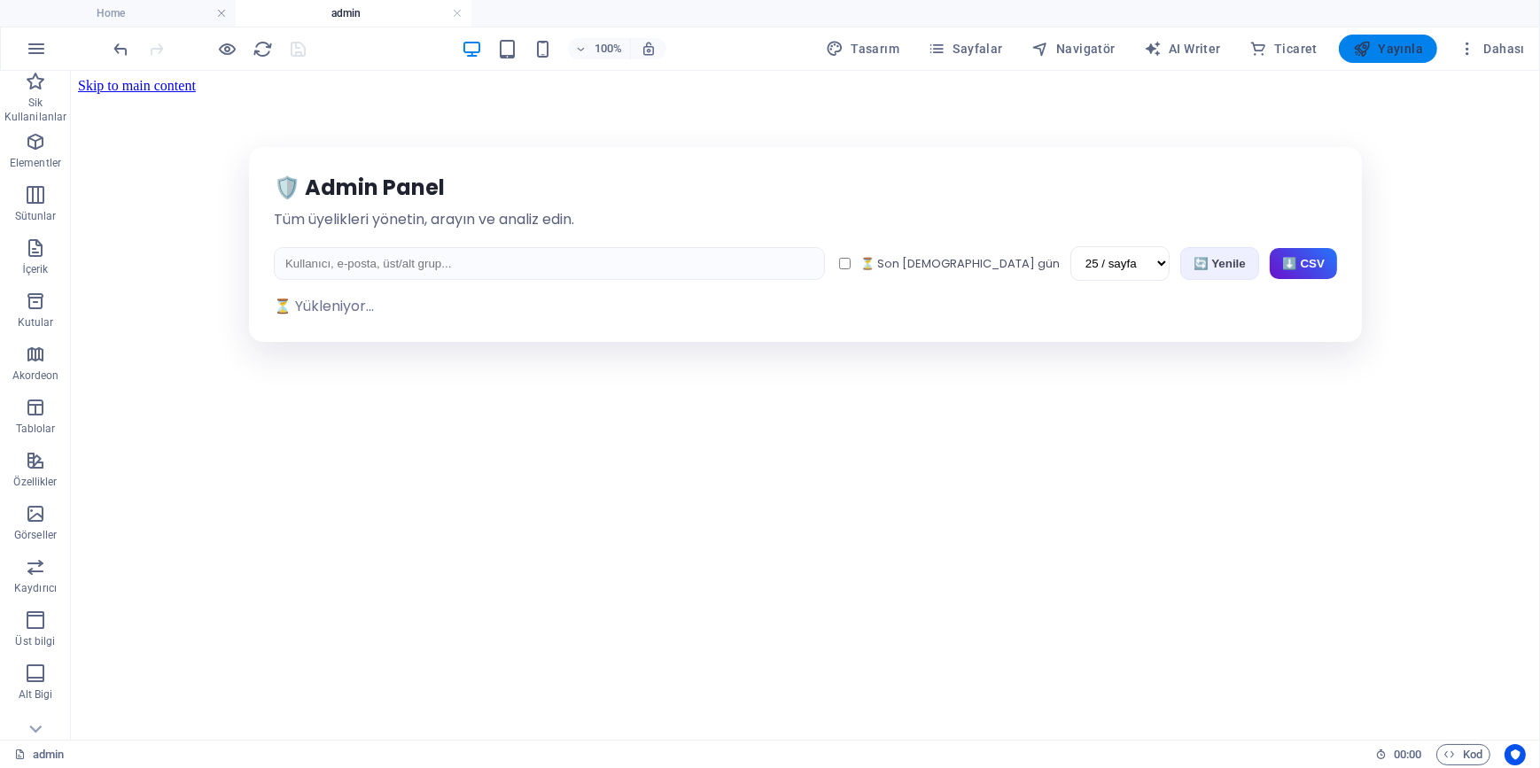
click at [1409, 52] on span "Yayınla" at bounding box center [1388, 49] width 70 height 18
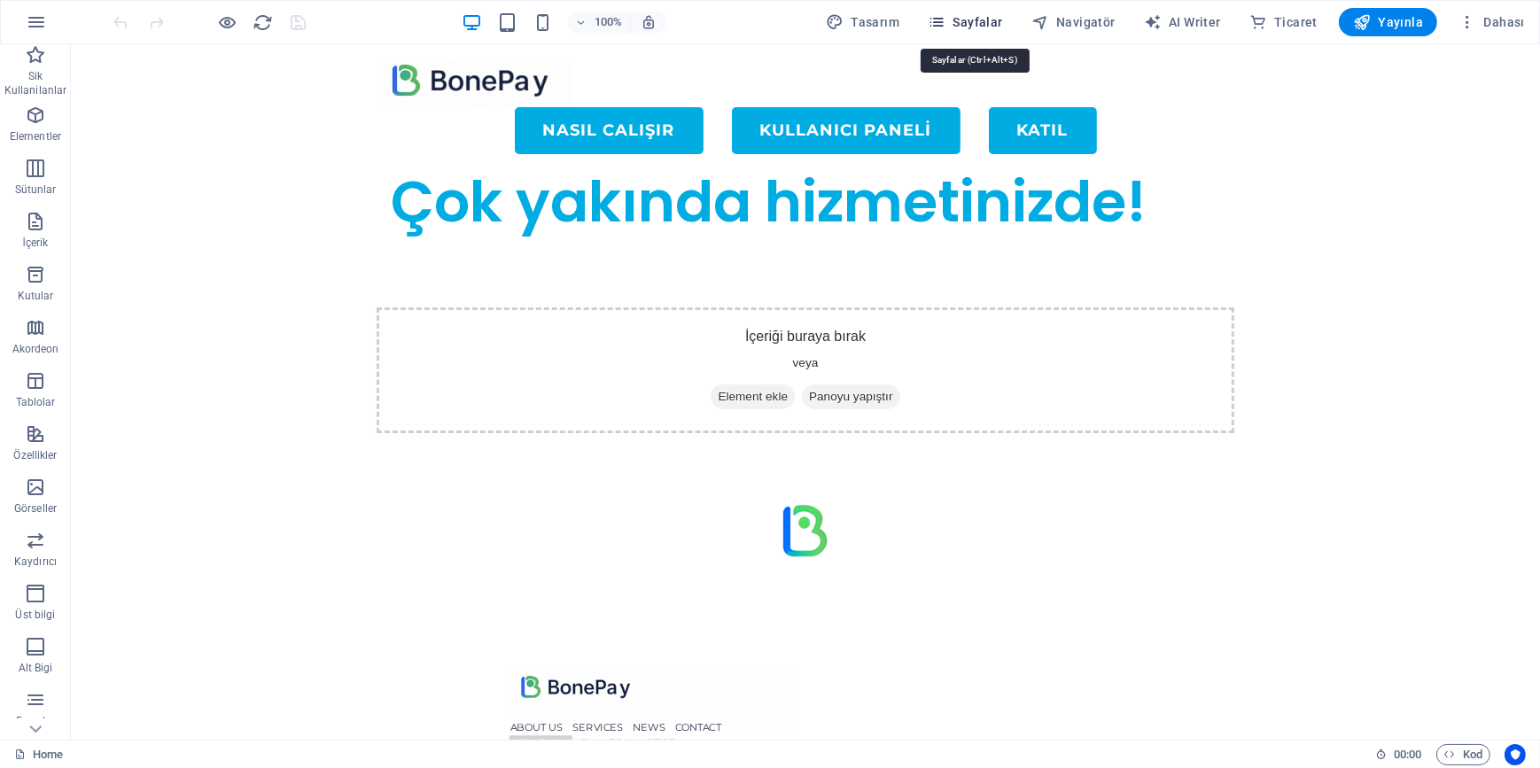
click at [945, 22] on icon "button" at bounding box center [937, 22] width 18 height 18
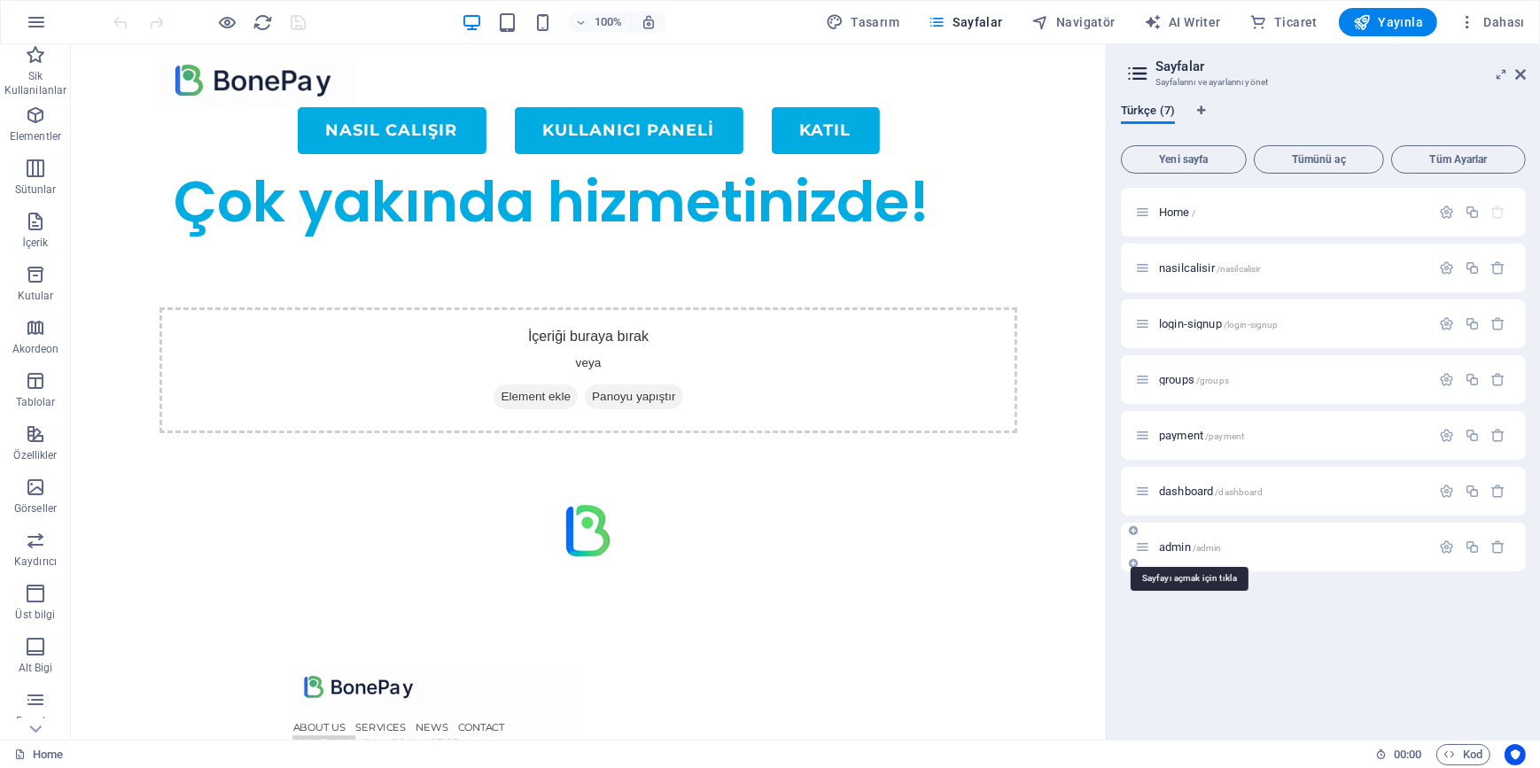
click at [1194, 549] on span "/admin" at bounding box center [1207, 548] width 29 height 10
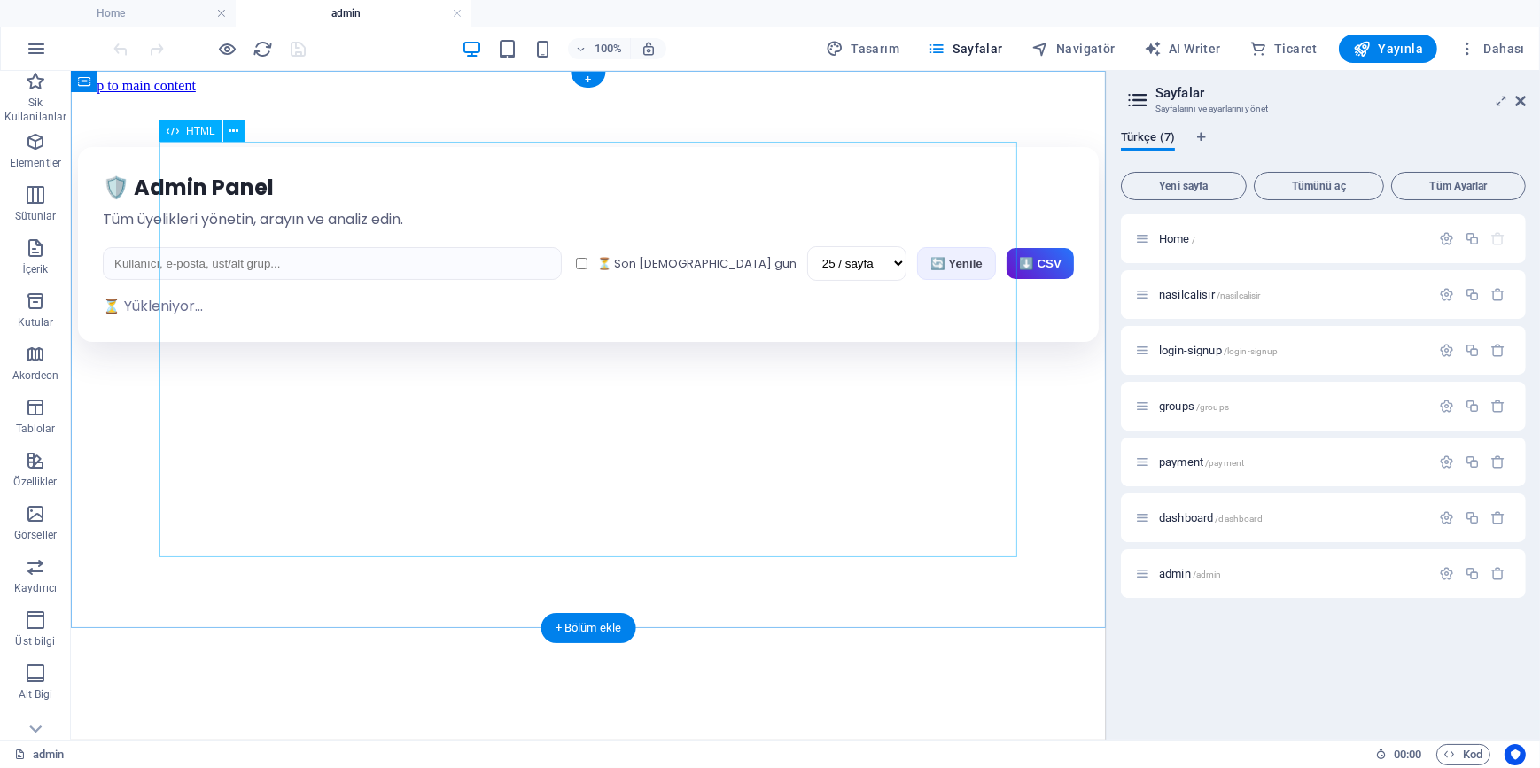
click at [512, 341] on div "🛡️ Admin Panel Tüm üyelikleri yönetin, arayın ve analiz edin. ⏳ Son [DEMOGRAPHI…" at bounding box center [587, 243] width 1021 height 195
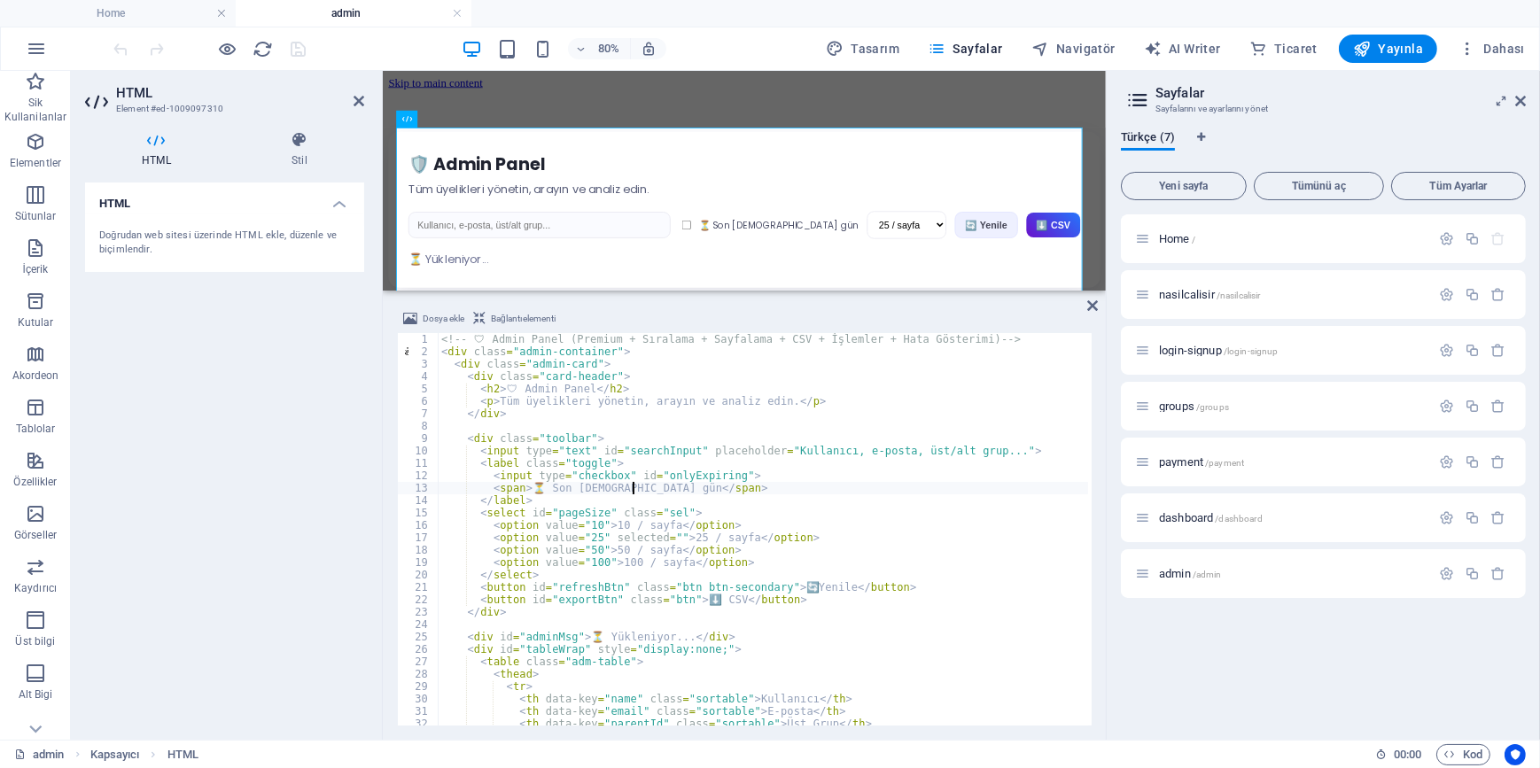
click at [675, 487] on div "<!-- 🛡 ️ Admin Panel (Premium + Sıralama + Sayfalama + CSV + İşlemler + Hata Gö…" at bounding box center [928, 540] width 980 height 414
type textarea "</script>"
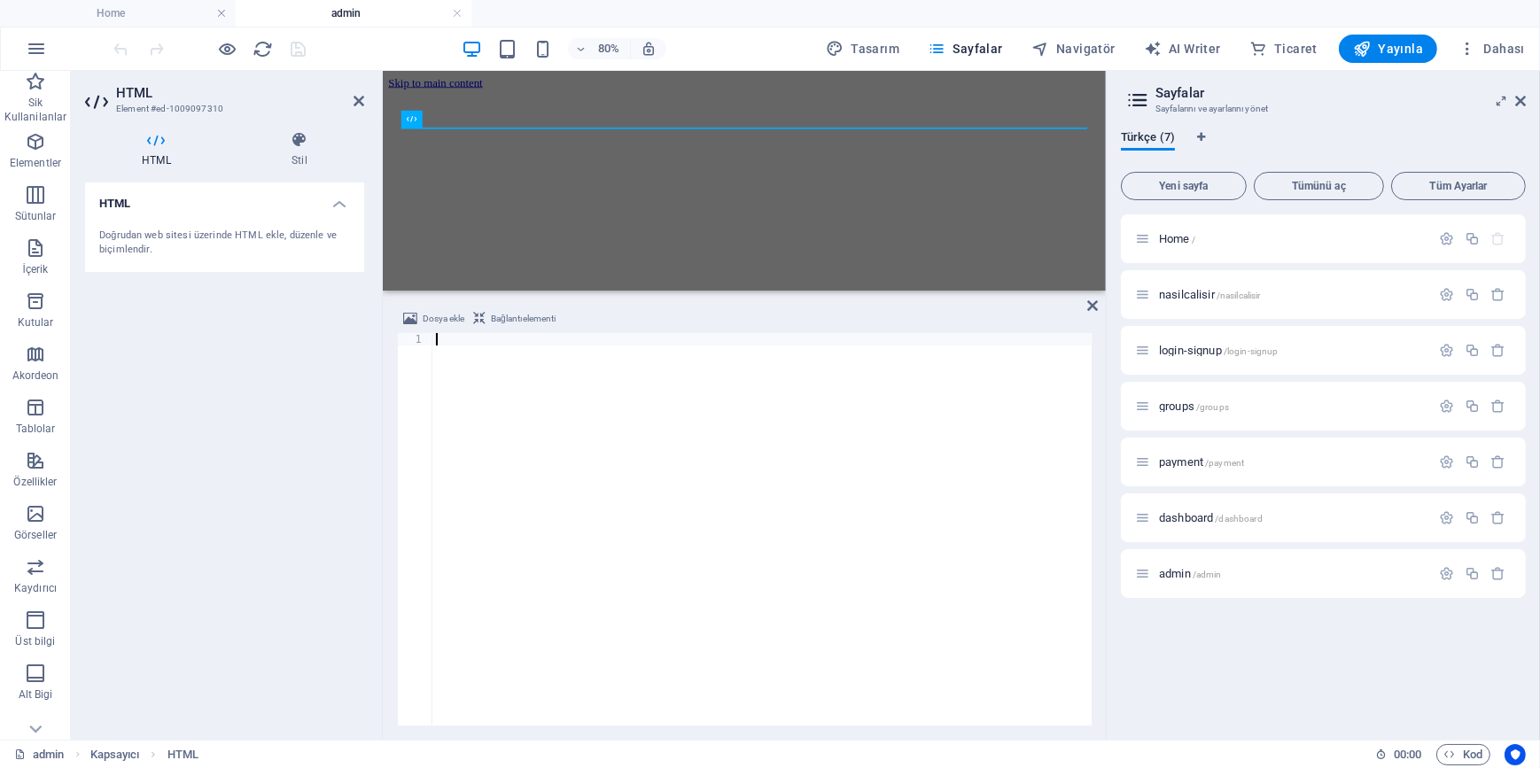
scroll to position [4705, 0]
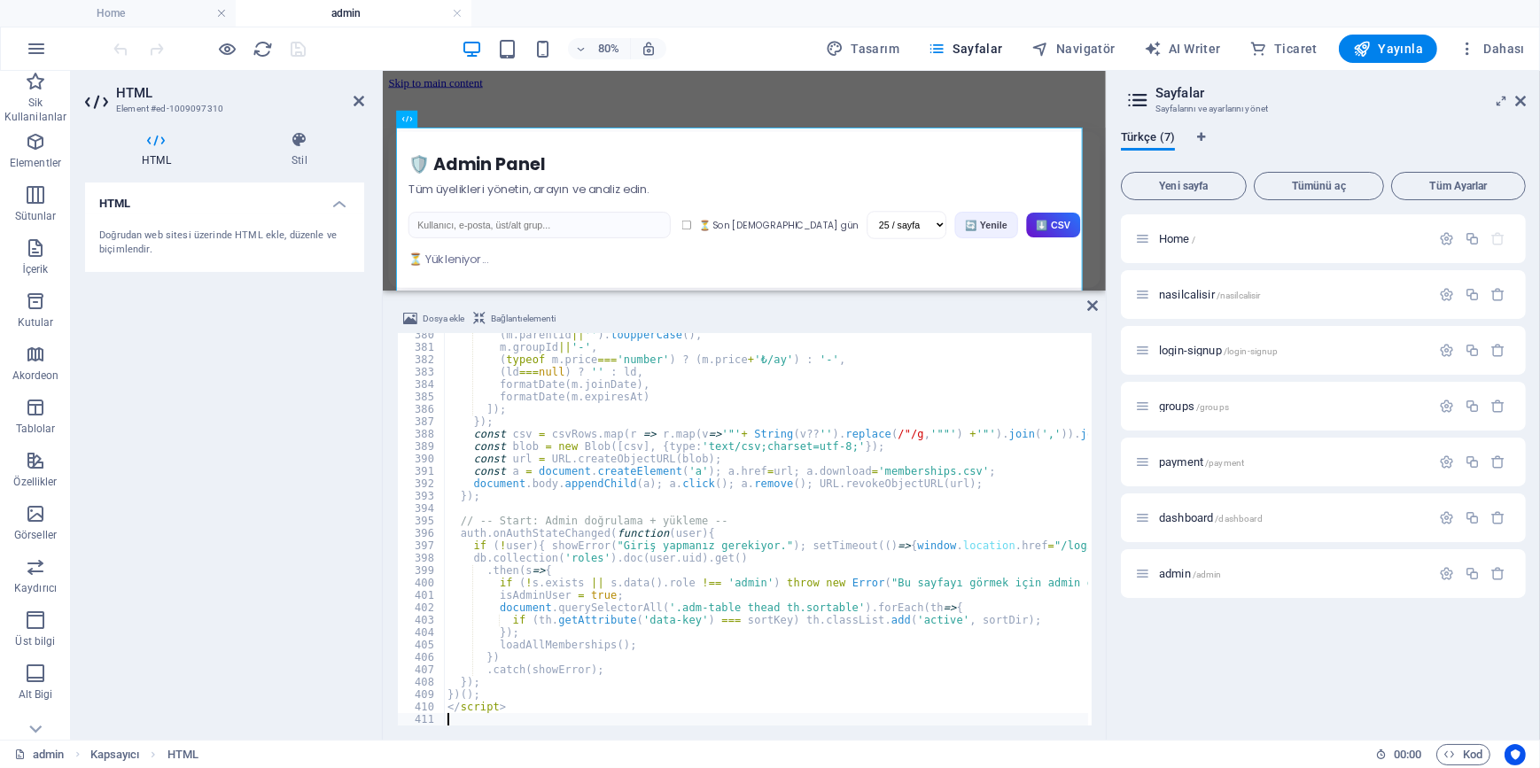
click at [300, 436] on div "HTML Doğrudan web sitesi üzerinde HTML ekle, düzenle ve biçimlendir." at bounding box center [224, 454] width 279 height 543
click at [304, 51] on icon "save" at bounding box center [299, 49] width 20 height 20
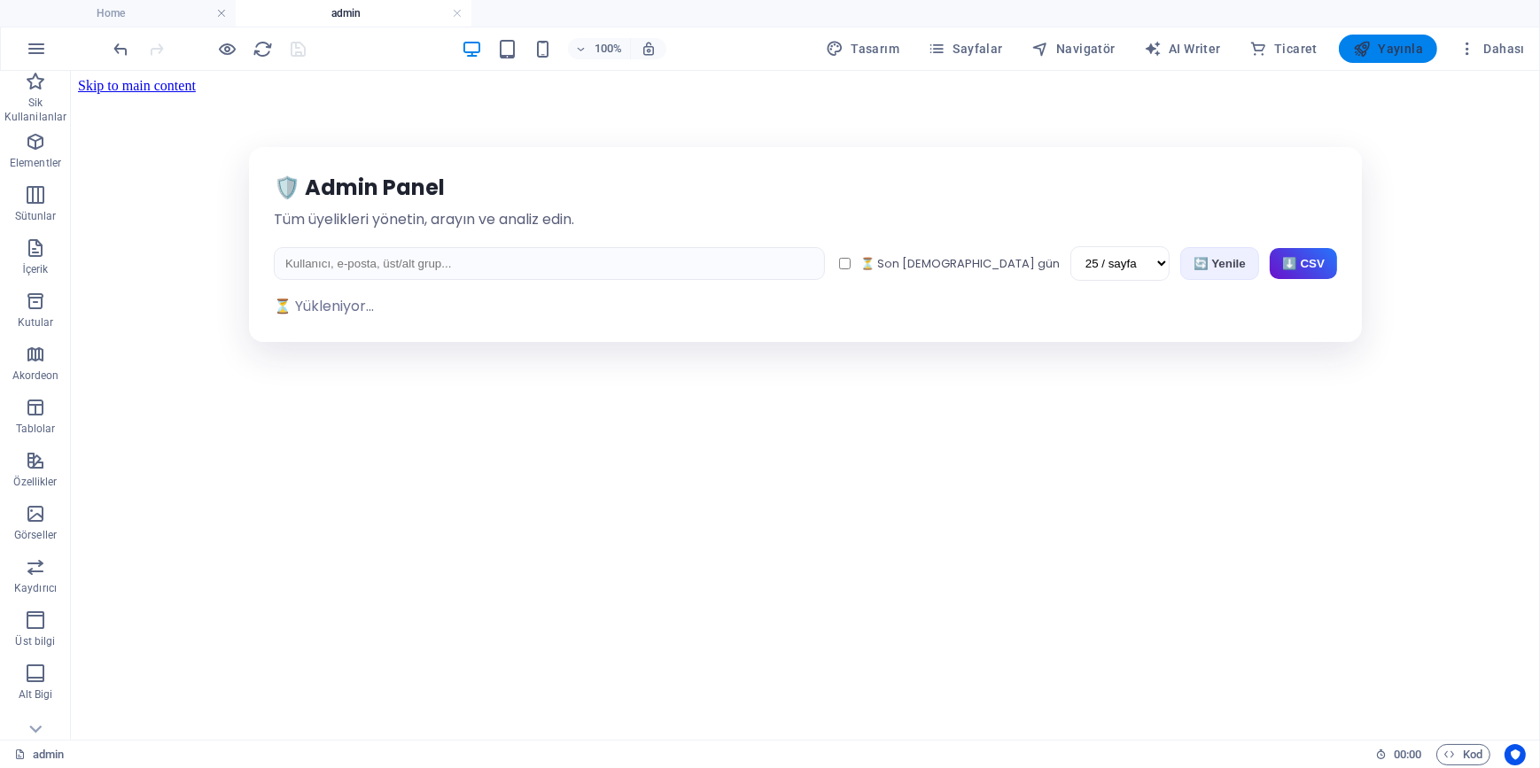
click at [1401, 51] on span "Yayınla" at bounding box center [1388, 49] width 70 height 18
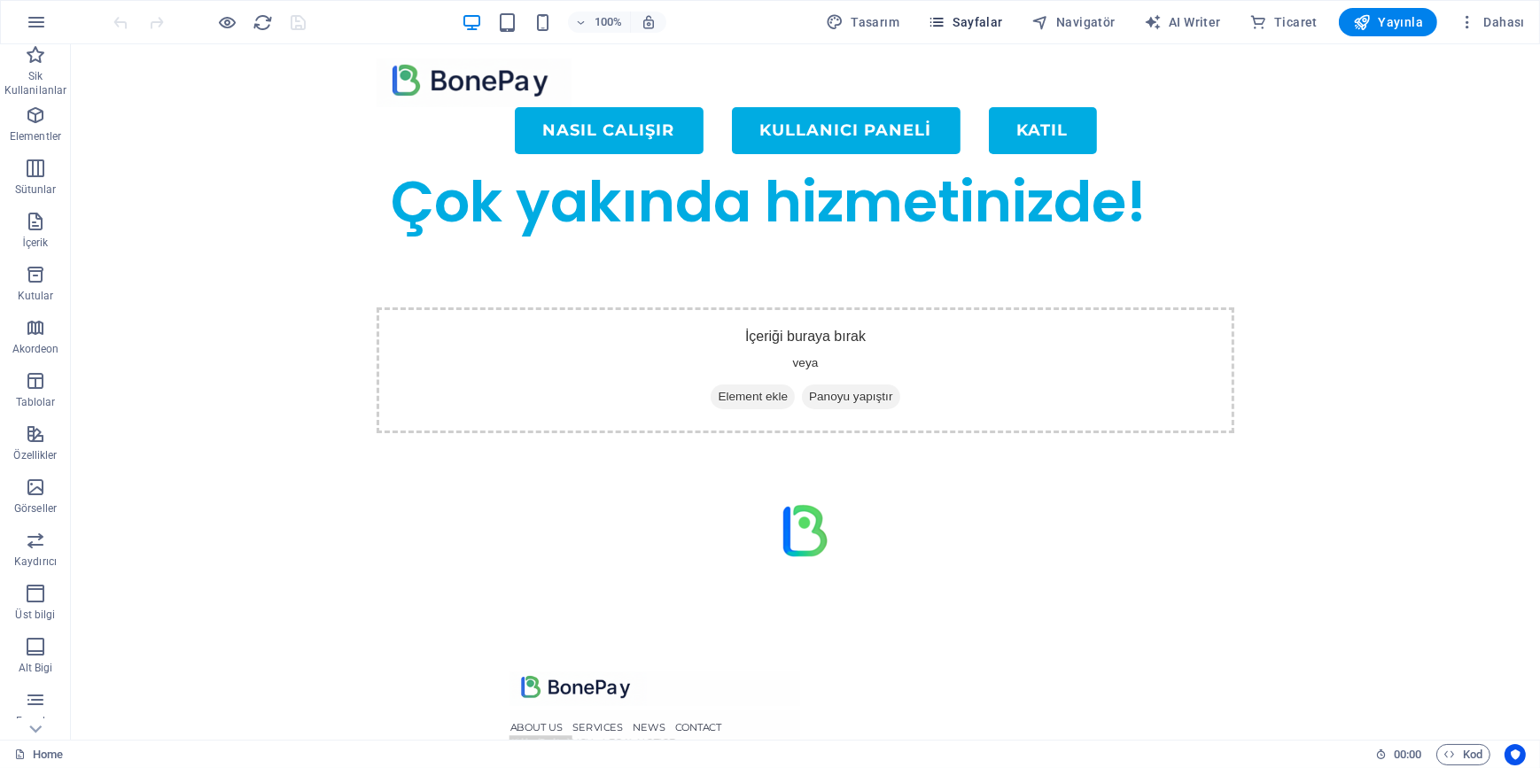
click at [945, 20] on icon "button" at bounding box center [937, 22] width 18 height 18
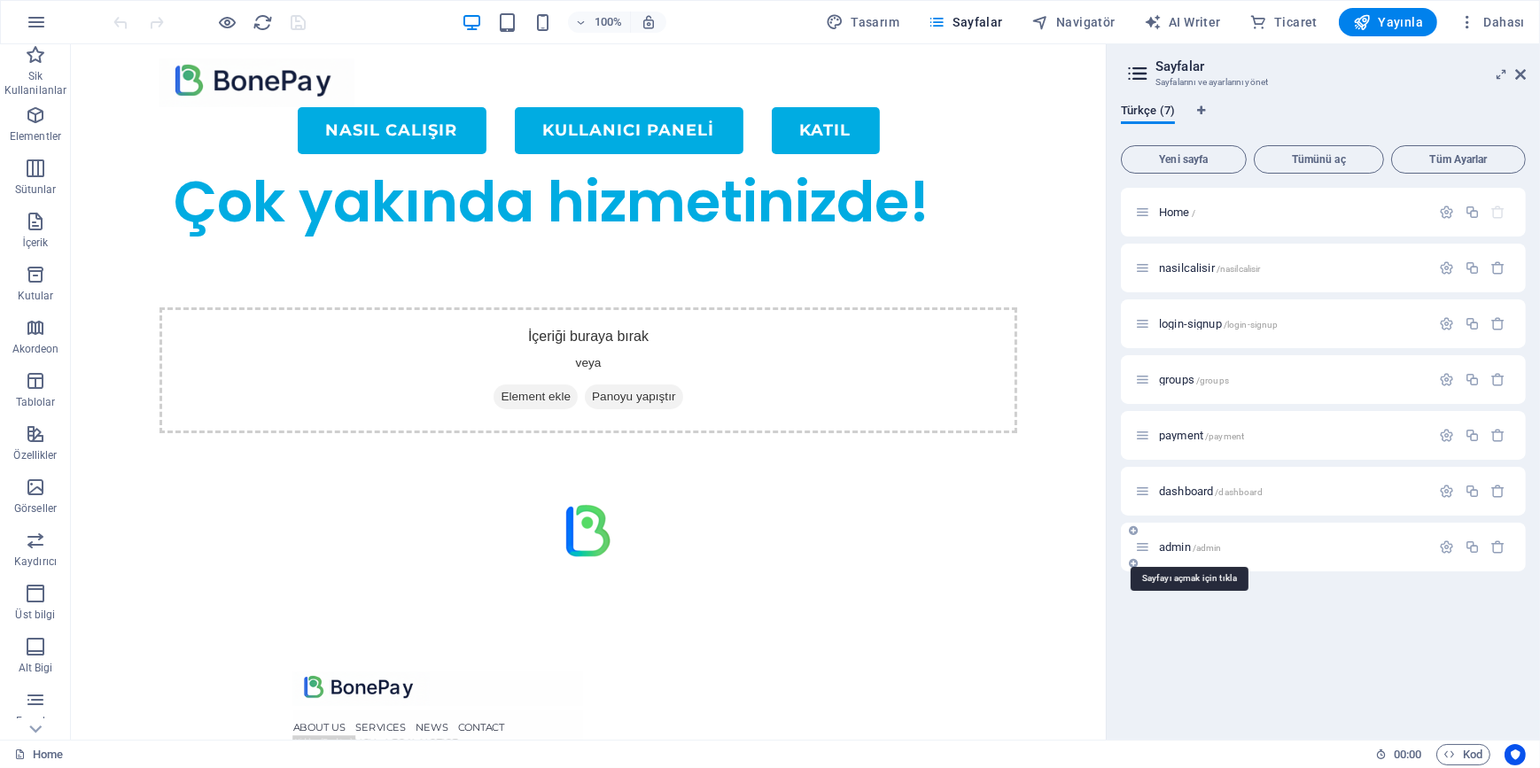
click at [1192, 541] on span "admin /admin" at bounding box center [1190, 547] width 63 height 13
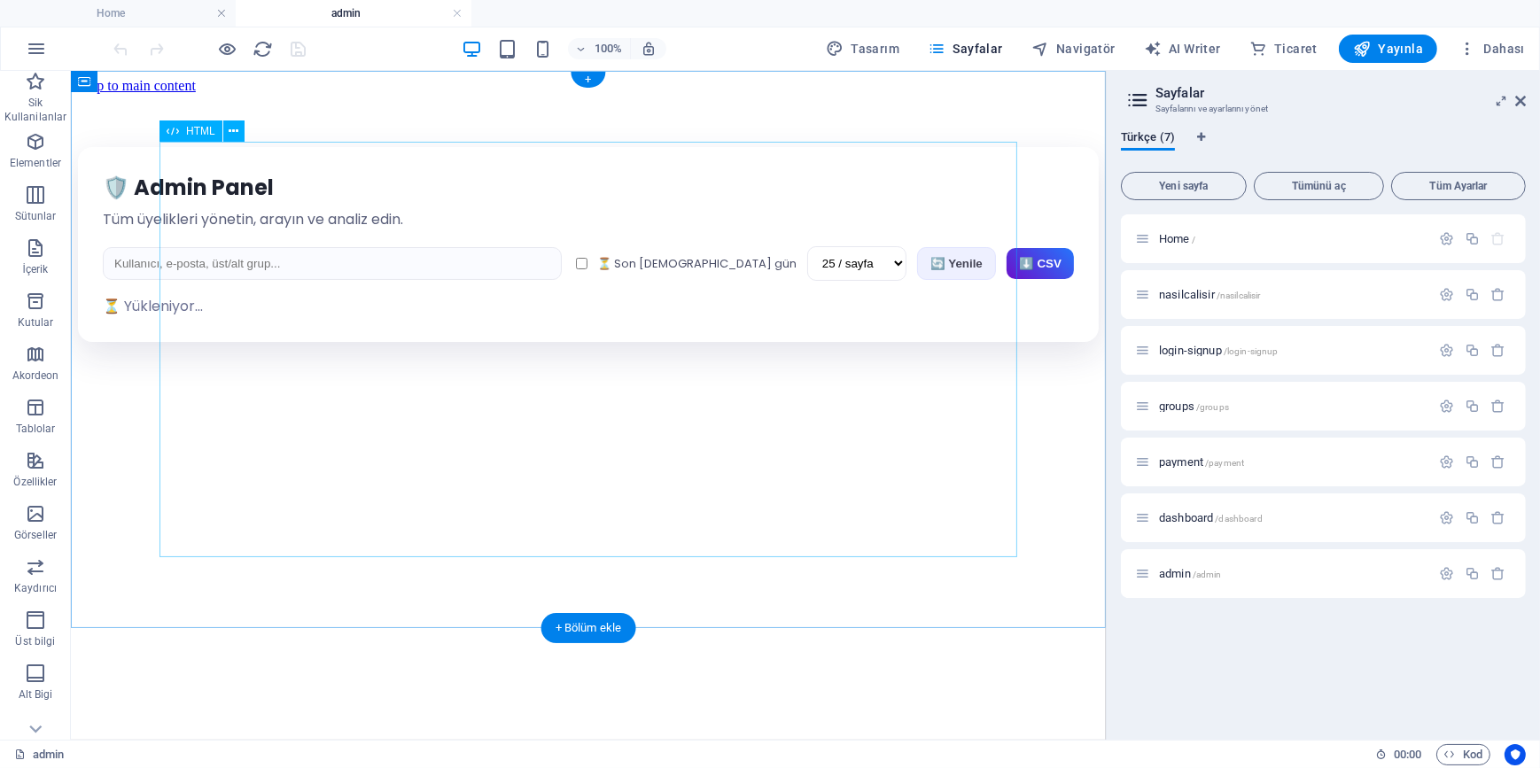
click at [604, 341] on div "🛡️ Admin Panel Tüm üyelikleri yönetin, arayın ve analiz edin. ⏳ Son 7 gün 10 / …" at bounding box center [587, 243] width 1021 height 195
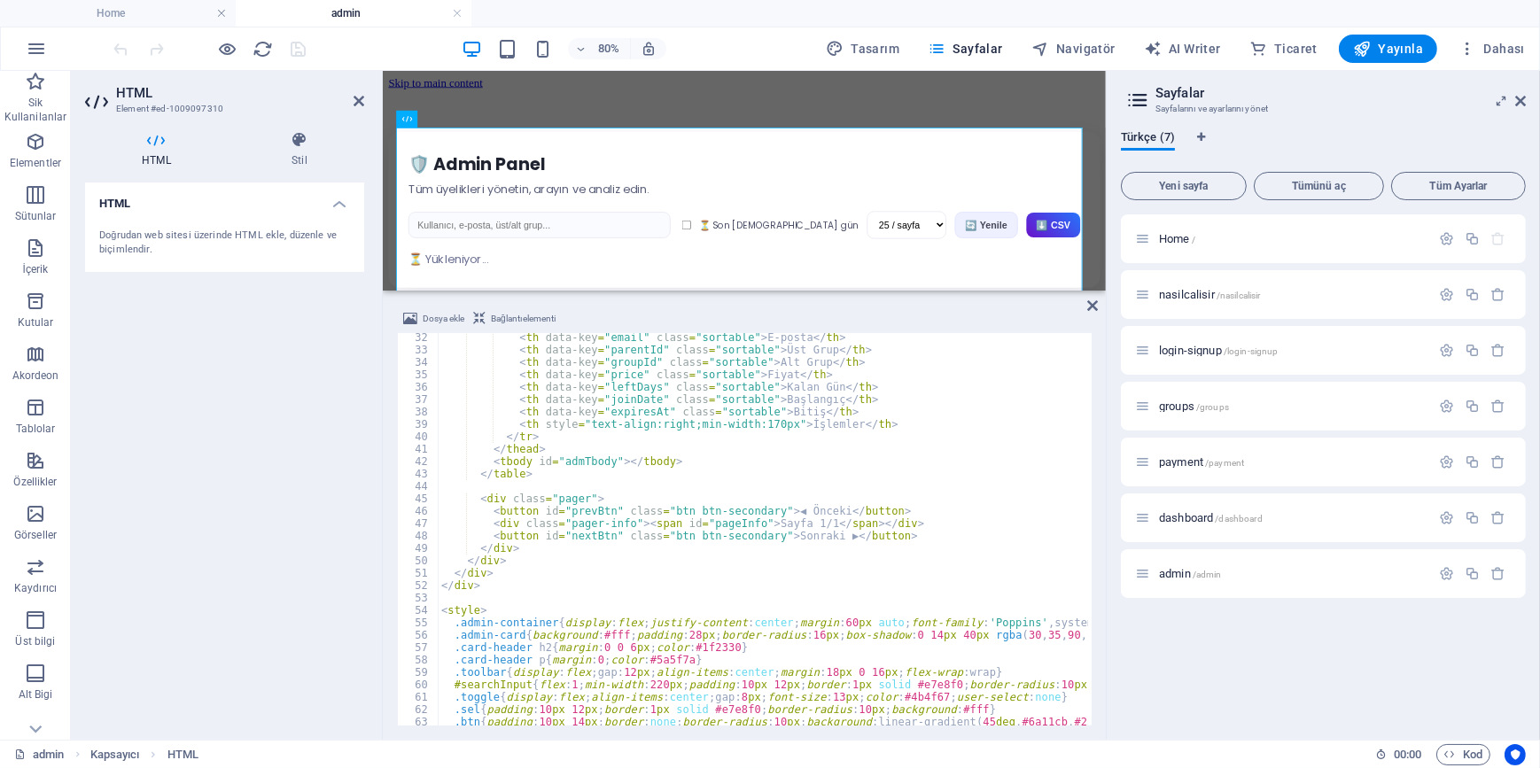
scroll to position [434, 0]
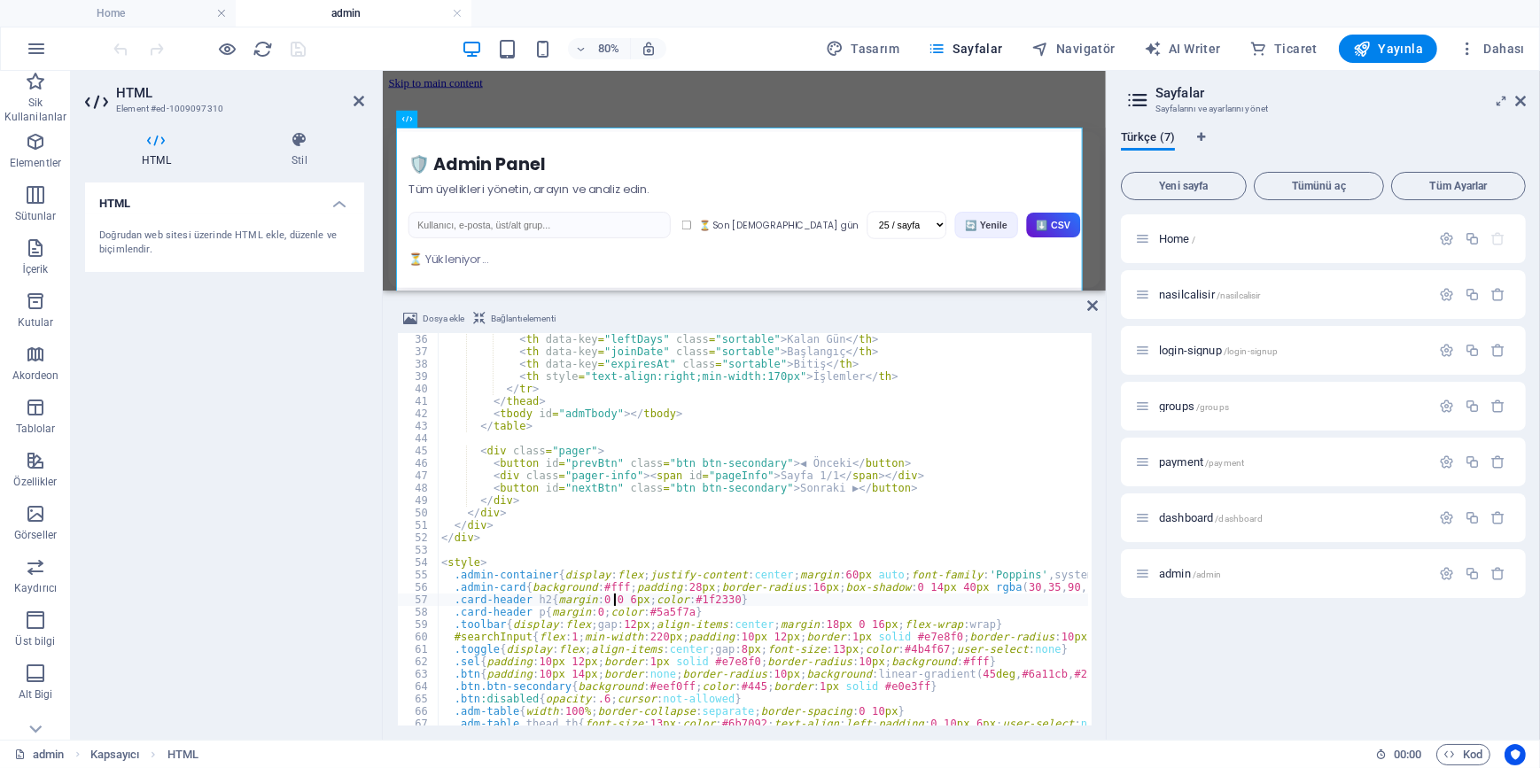
click at [615, 603] on div "< th data-key = "leftDays" class = "sortable" > Kalan Gün </ th > < th data-key…" at bounding box center [928, 540] width 980 height 414
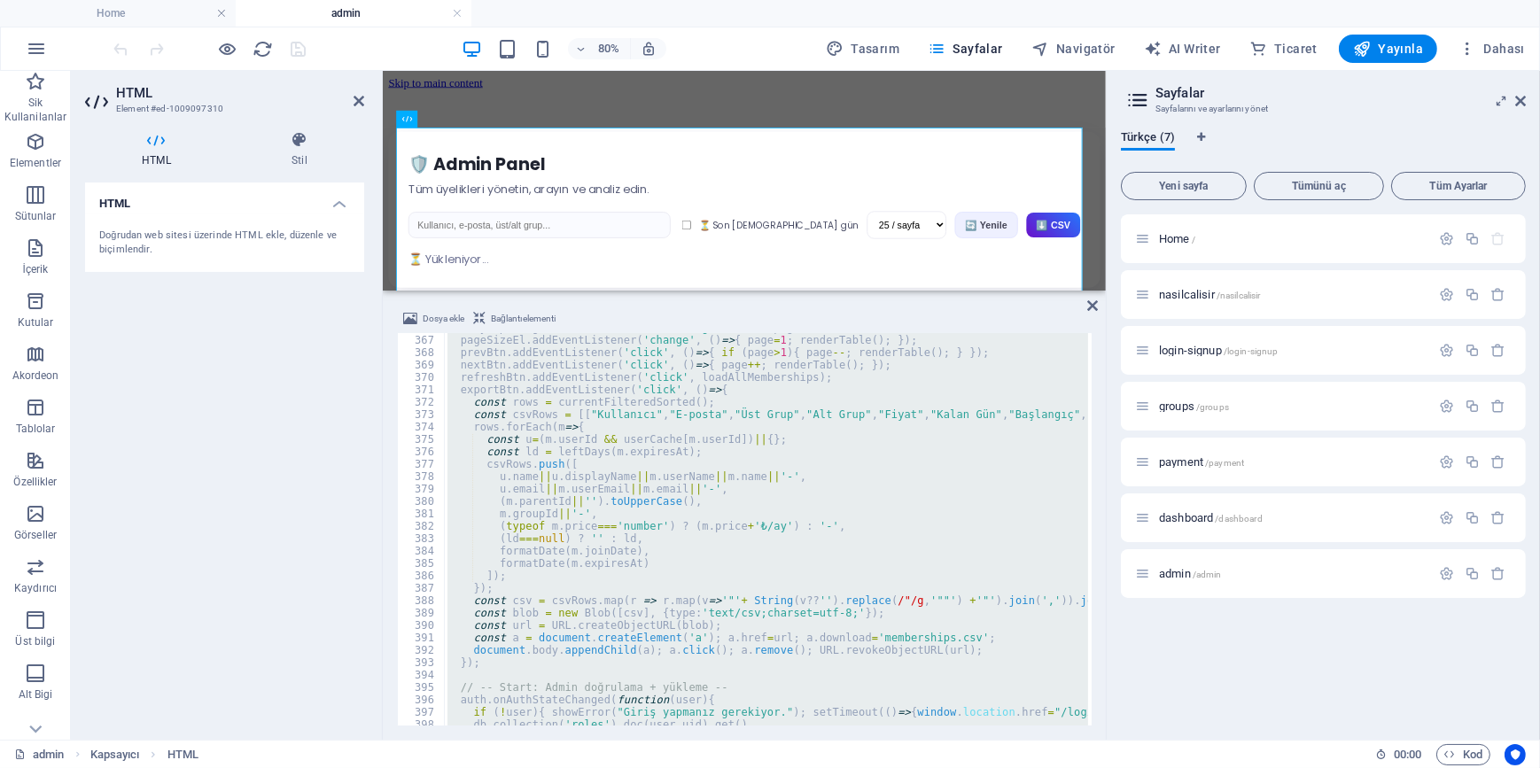
scroll to position [4709, 0]
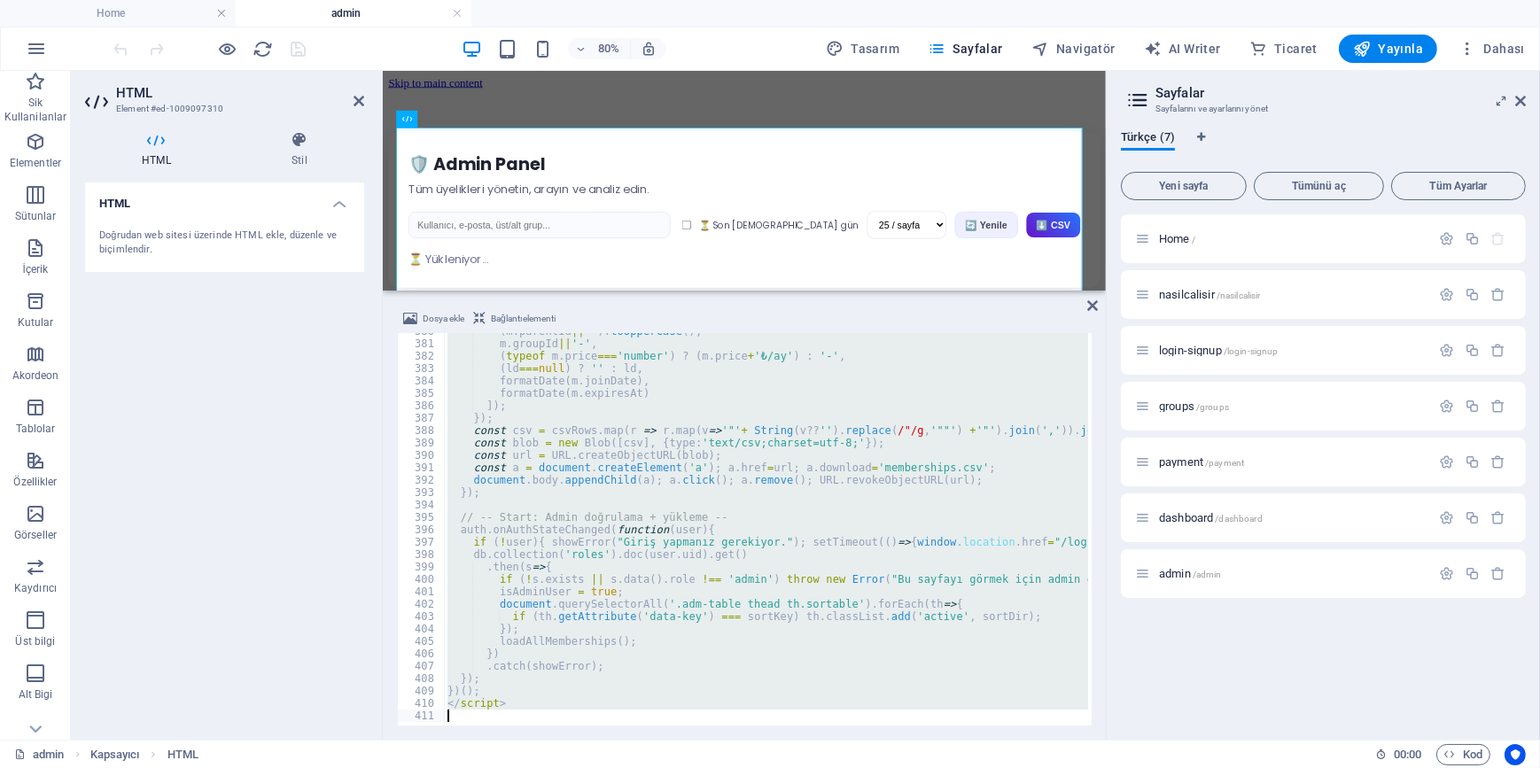
click at [712, 498] on div "( m . parentId || '' ) . toUpperCase ( ) , m . groupId || '-' , ( typeof m . pr…" at bounding box center [766, 529] width 644 height 393
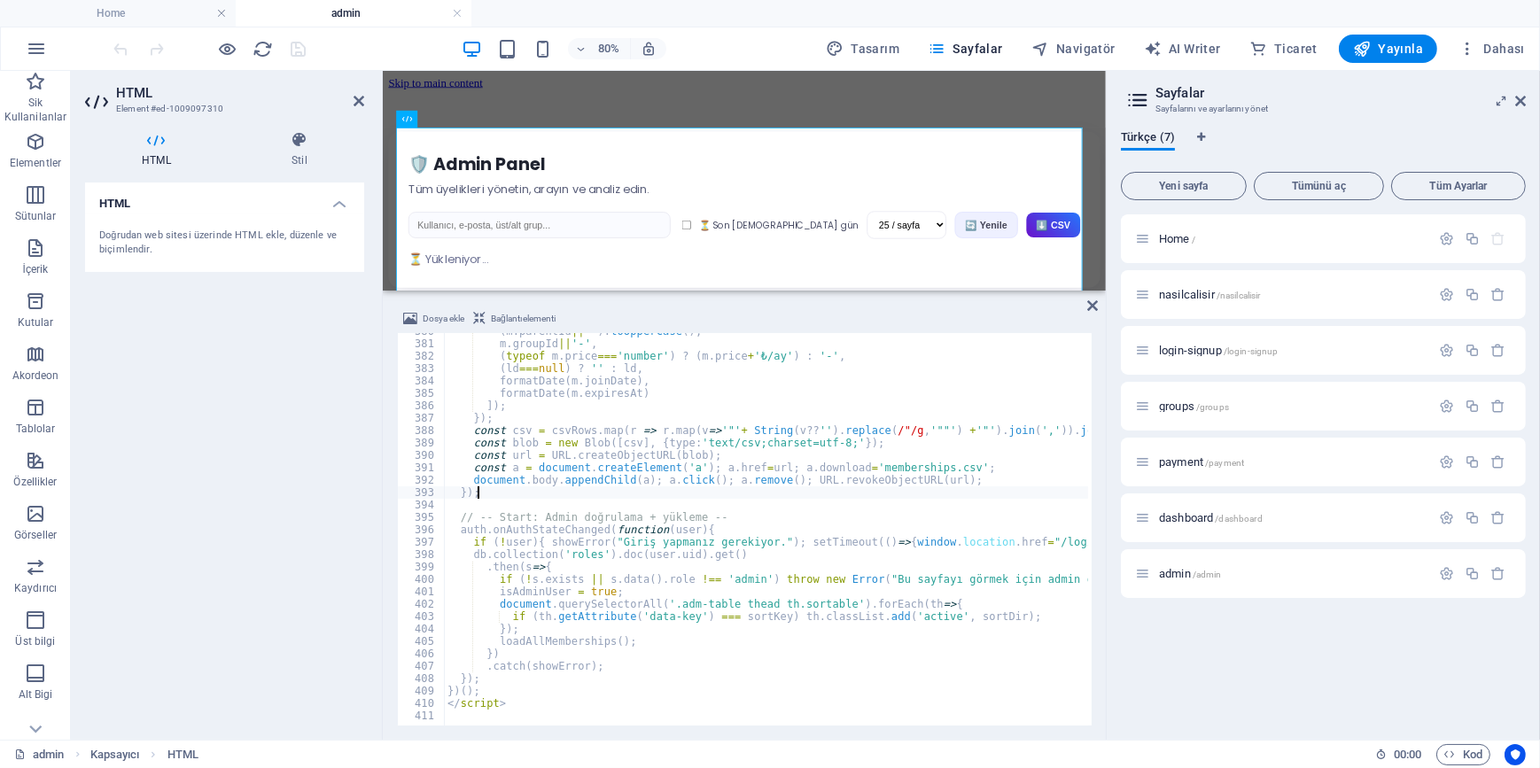
type textarea "</script>"
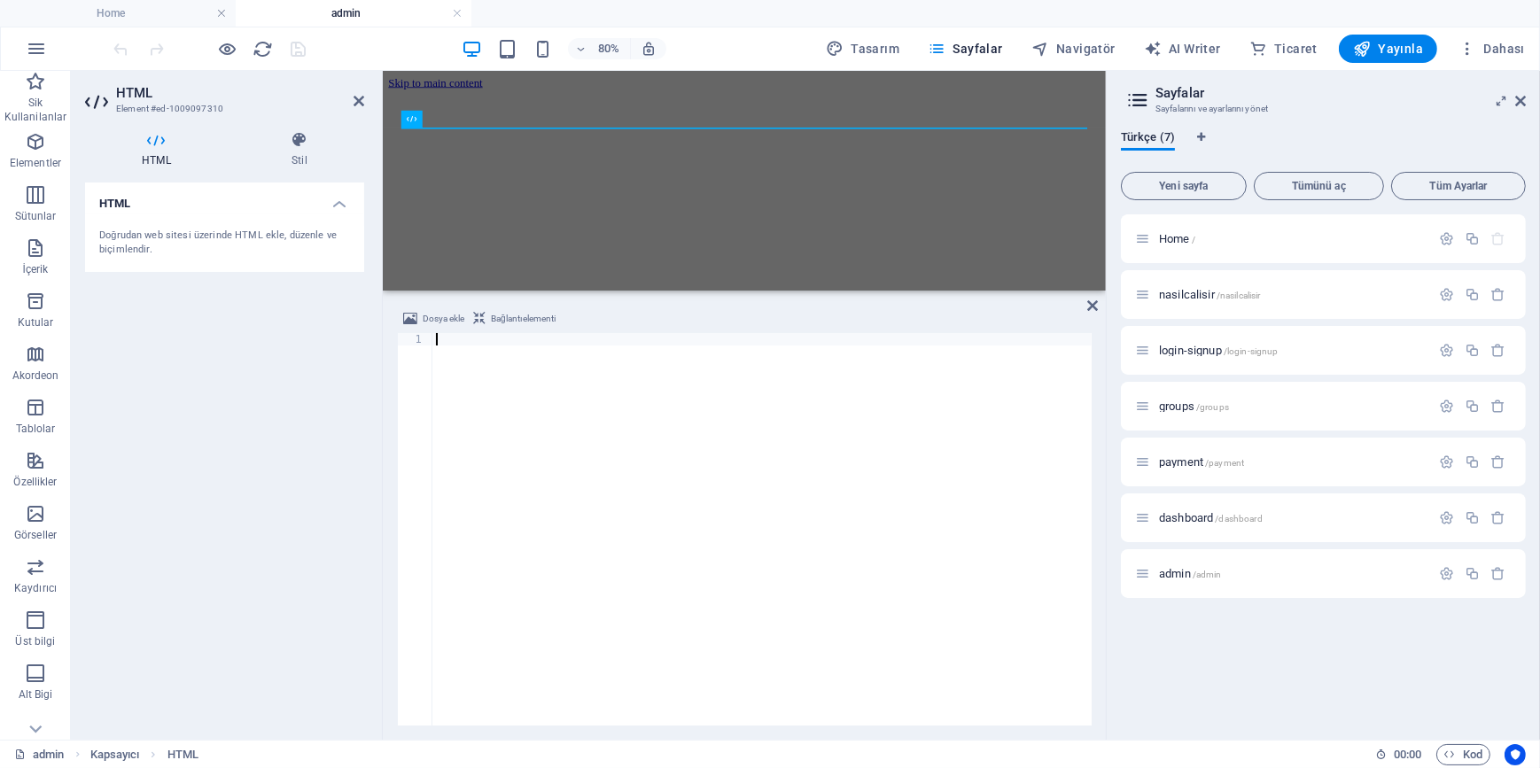
paste textarea "</html>"
type textarea "</html>"
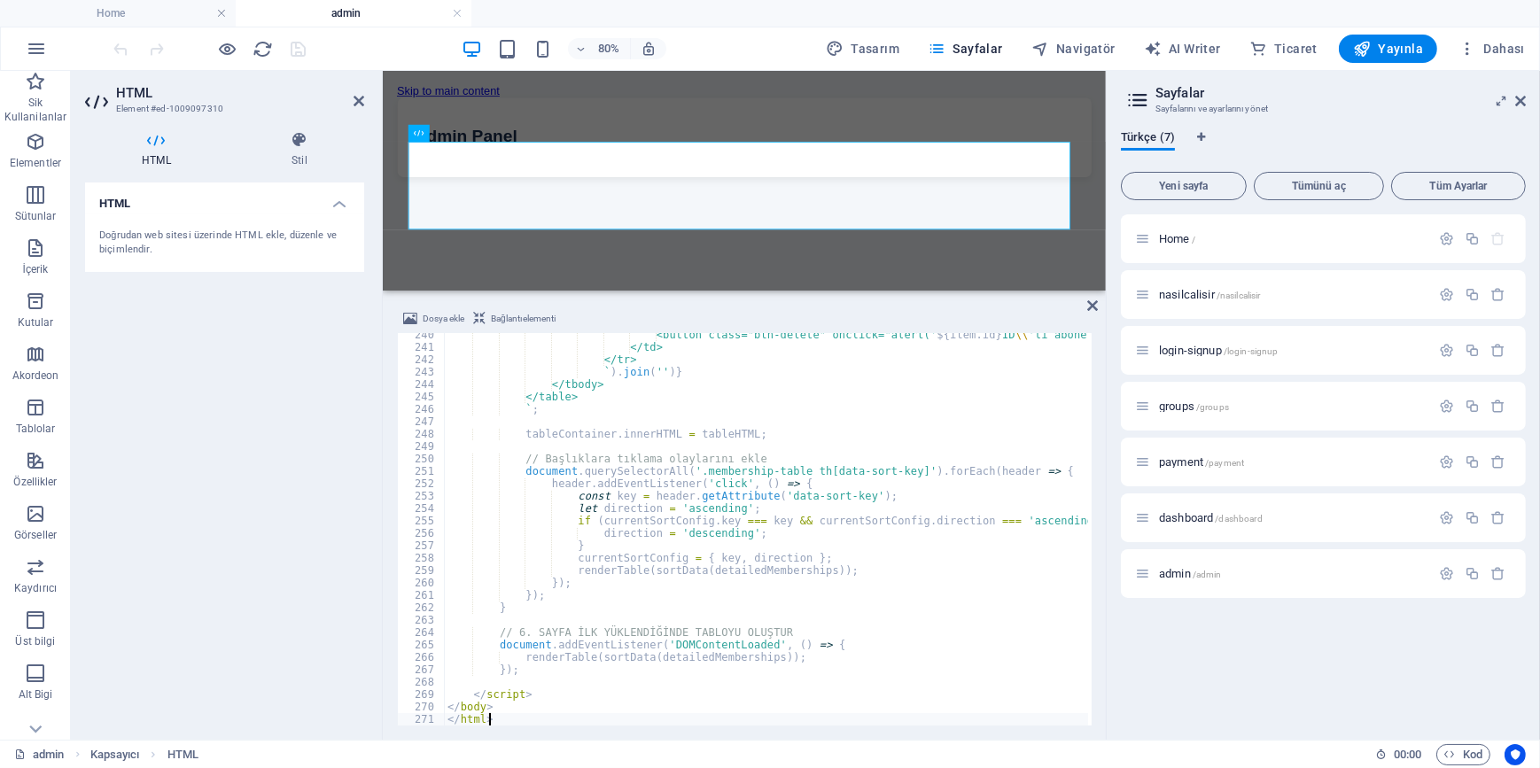
click at [220, 453] on div "HTML Doğrudan web sitesi üzerinde HTML ekle, düzenle ve biçimlendir." at bounding box center [224, 454] width 279 height 543
click at [295, 46] on icon "save" at bounding box center [299, 49] width 20 height 20
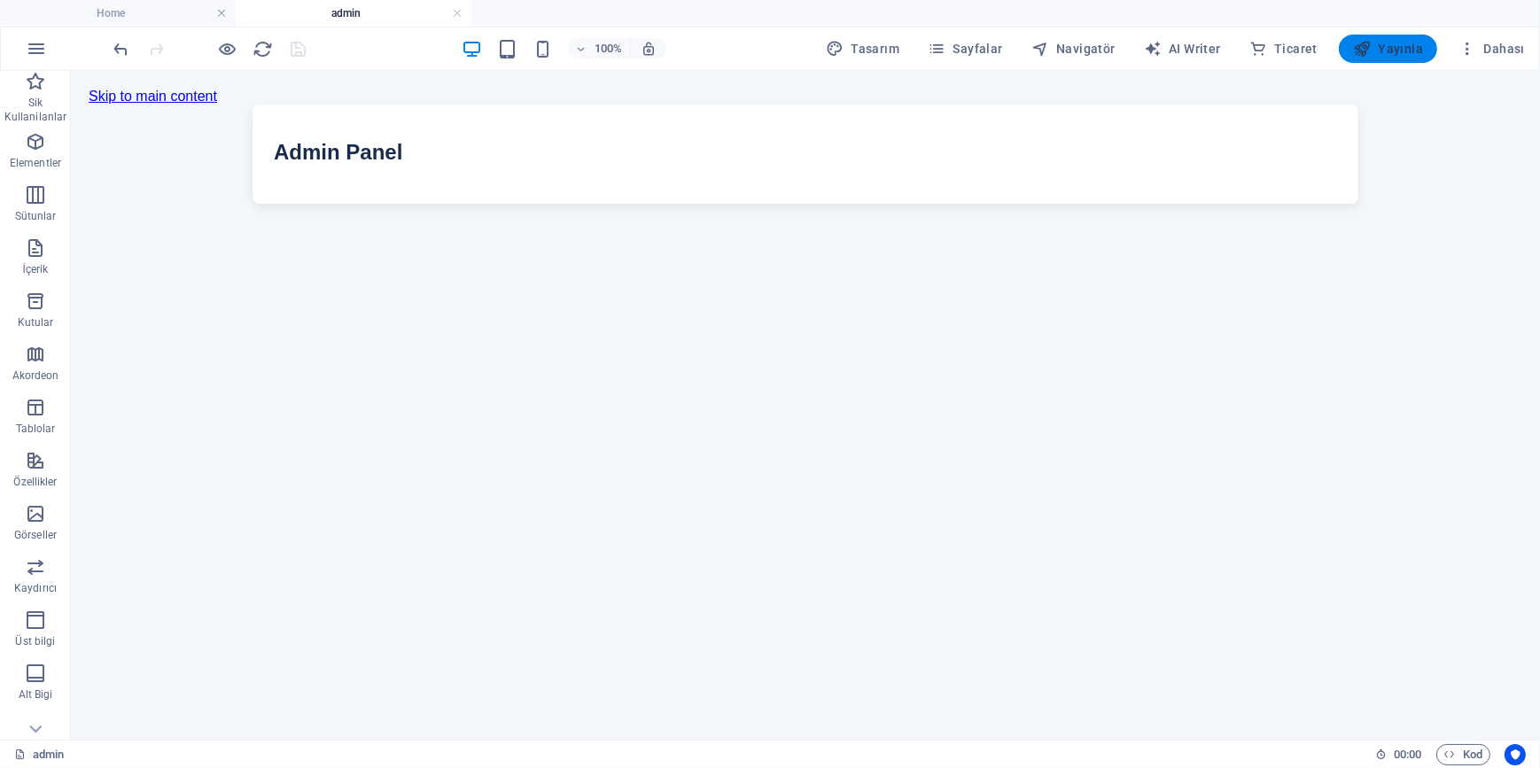
click at [1391, 55] on span "Yayınla" at bounding box center [1388, 49] width 70 height 18
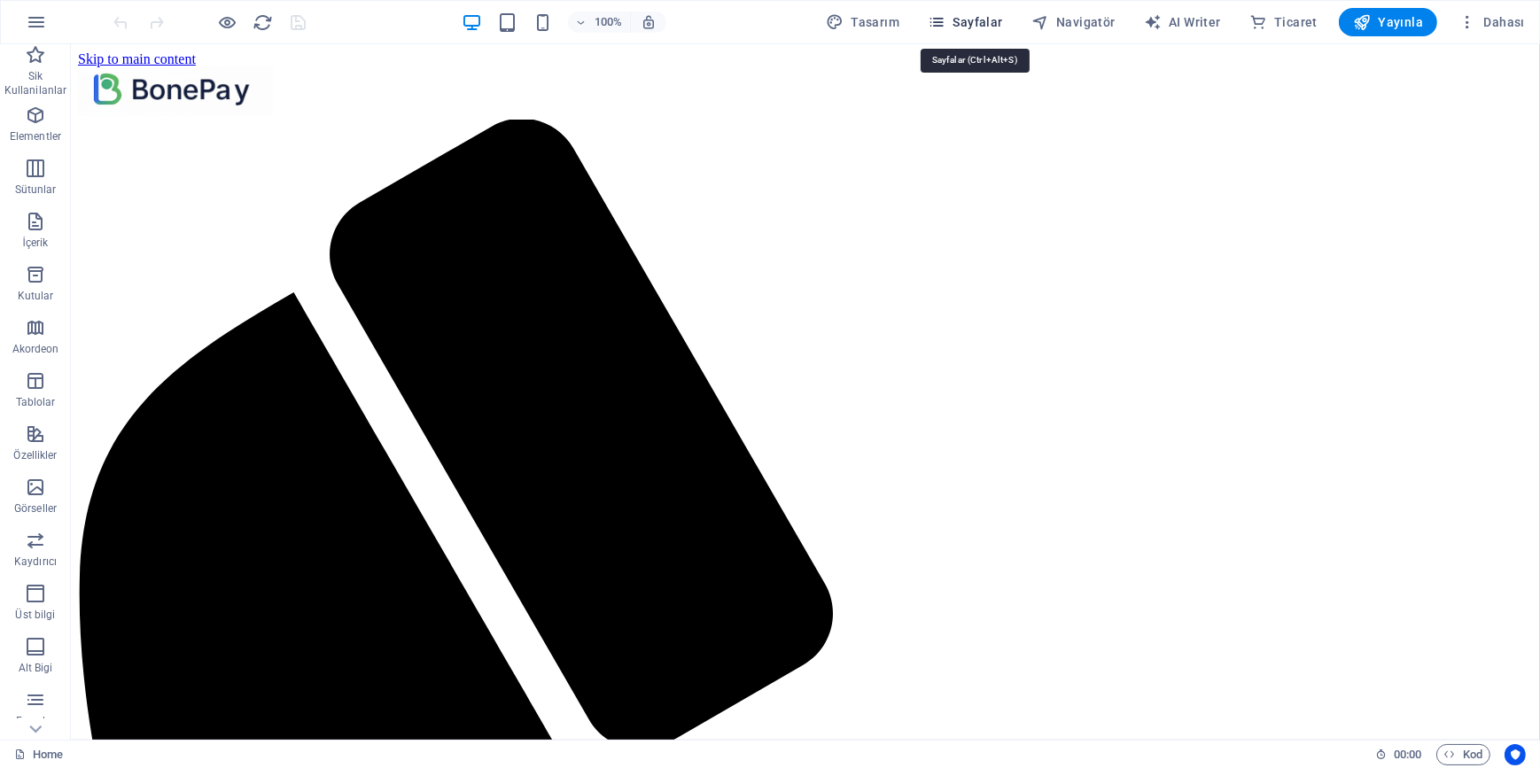
click at [957, 25] on span "Sayfalar" at bounding box center [965, 22] width 75 height 18
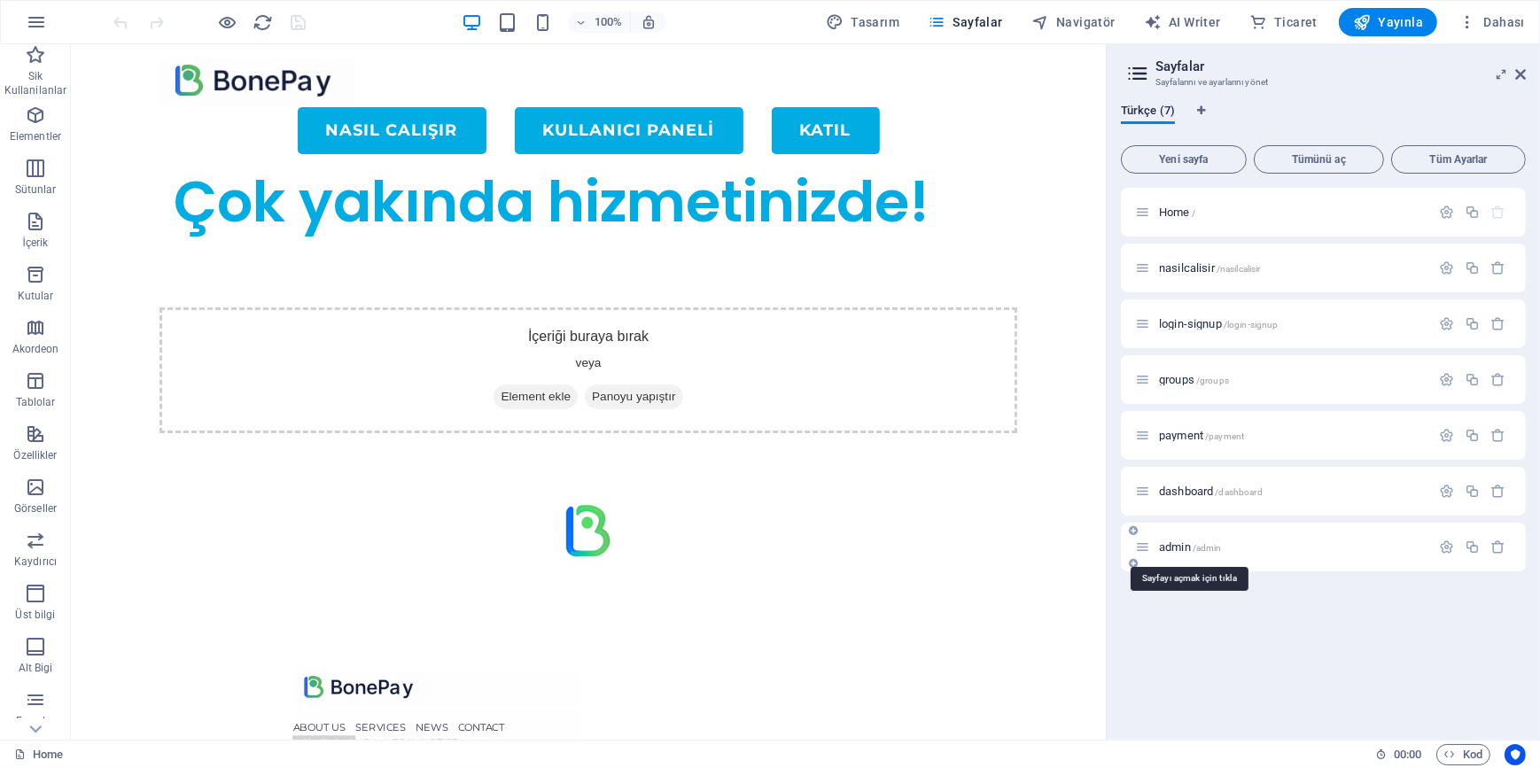
click at [1180, 546] on span "admin /admin" at bounding box center [1190, 547] width 63 height 13
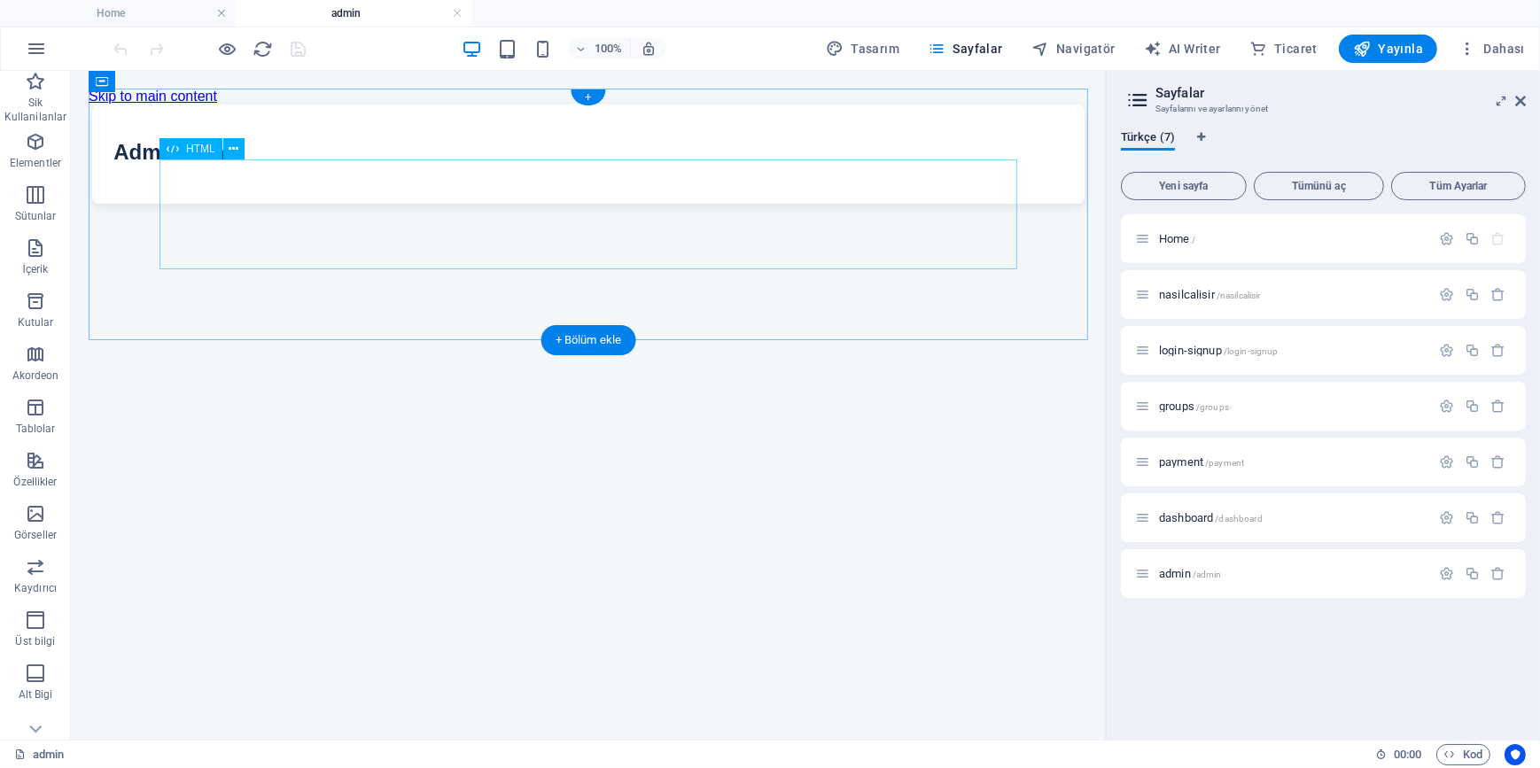
click at [628, 203] on div "Admin Panel Admin Panel" at bounding box center [588, 153] width 1000 height 99
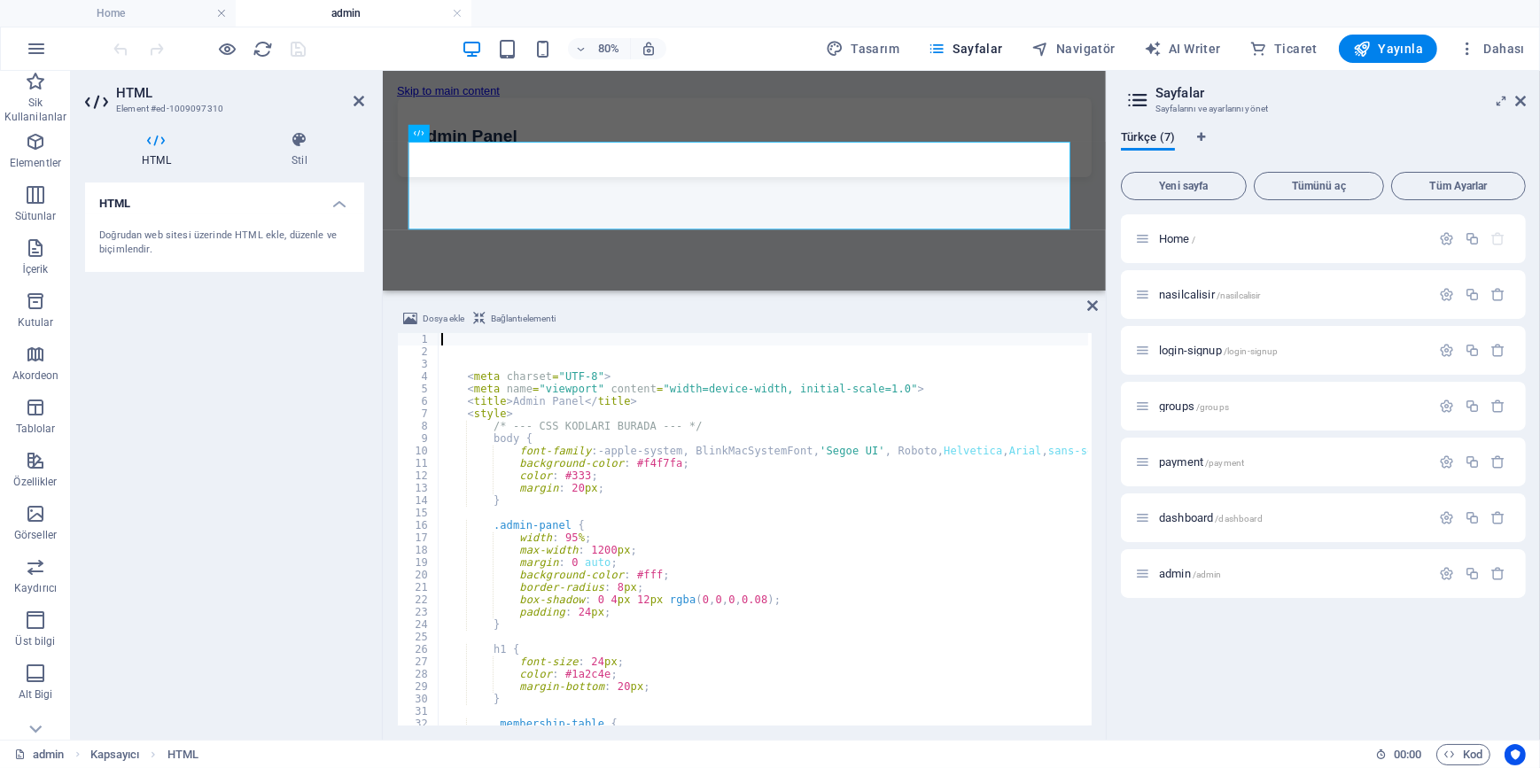
click at [637, 489] on div "< meta charset = "UTF-8" > < meta name = "viewport" content = "width=device-wid…" at bounding box center [934, 540] width 992 height 414
type textarea "margin: 20px;"
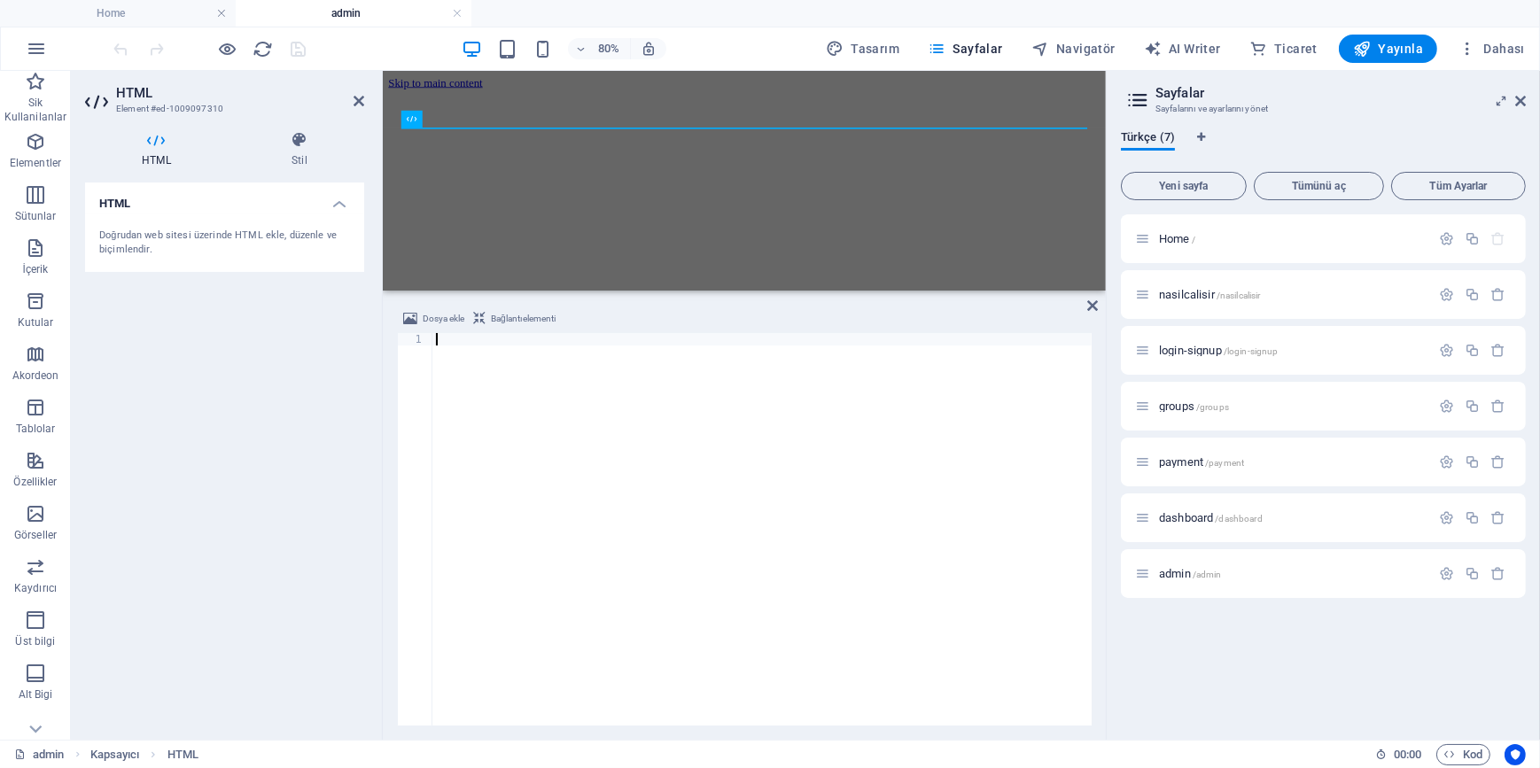
type textarea "</html>"
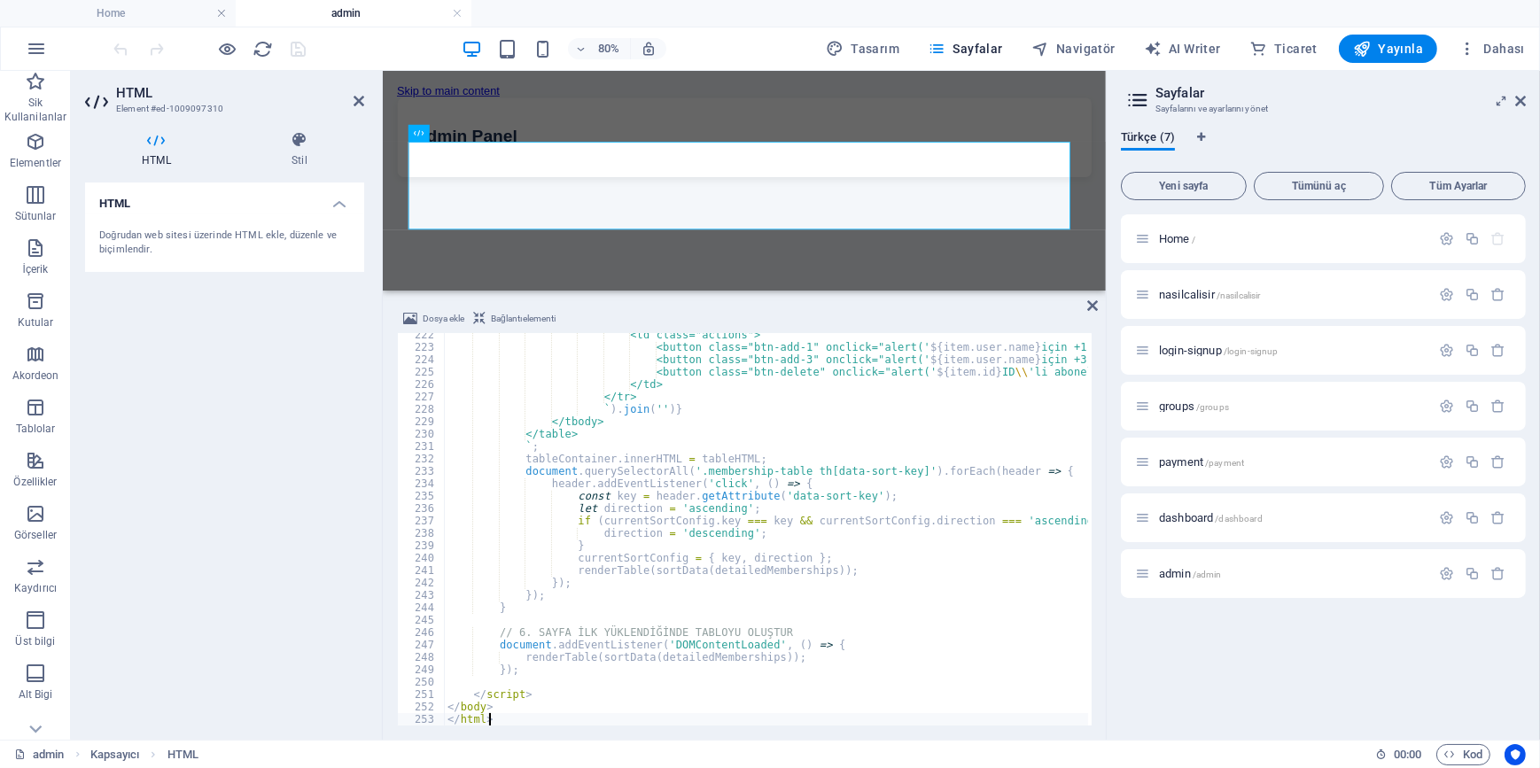
click at [229, 476] on div "HTML Doğrudan web sitesi üzerinde HTML ekle, düzenle ve biçimlendir." at bounding box center [224, 454] width 279 height 543
click at [302, 52] on icon "save" at bounding box center [299, 49] width 20 height 20
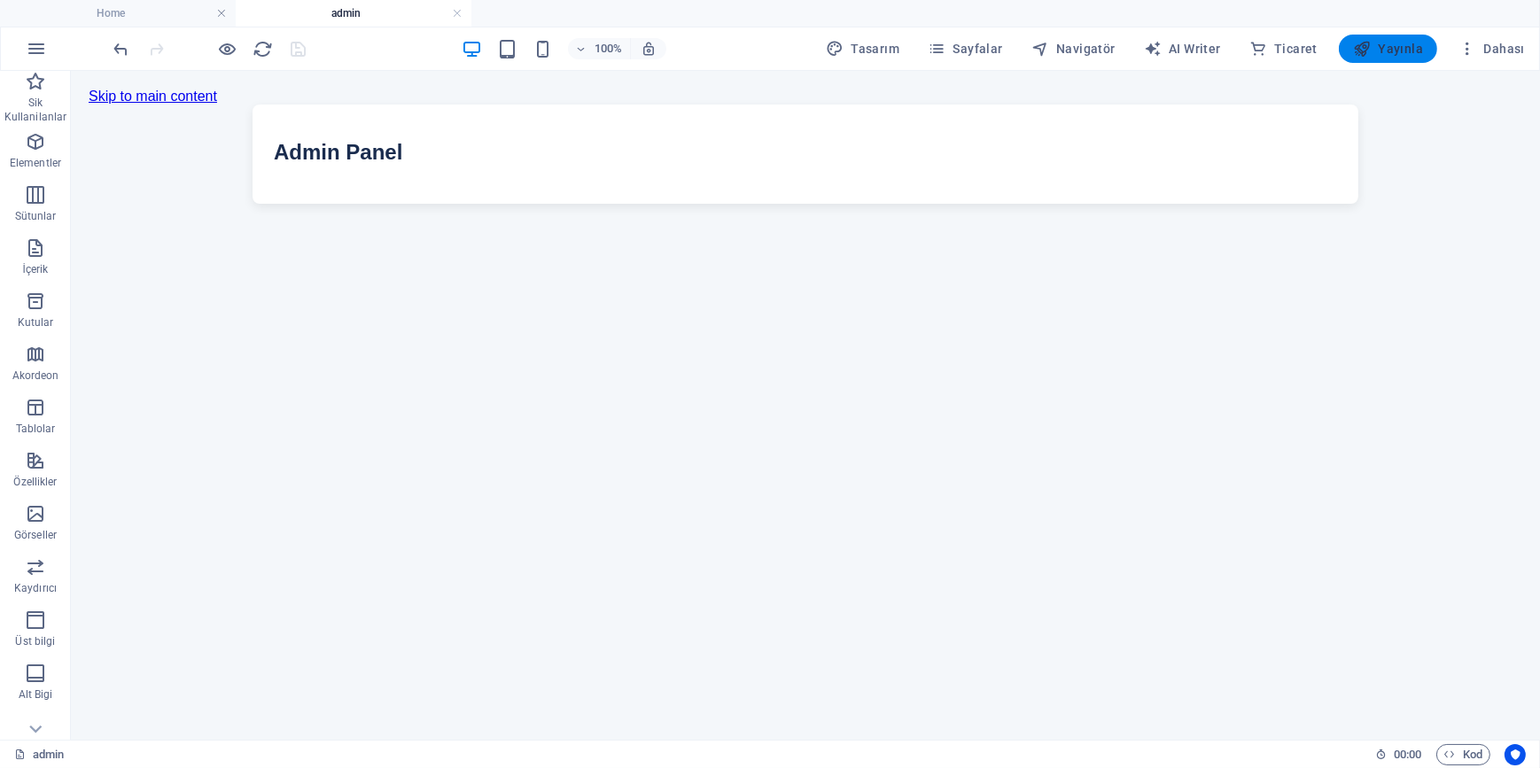
click at [1381, 46] on span "Yayınla" at bounding box center [1388, 49] width 70 height 18
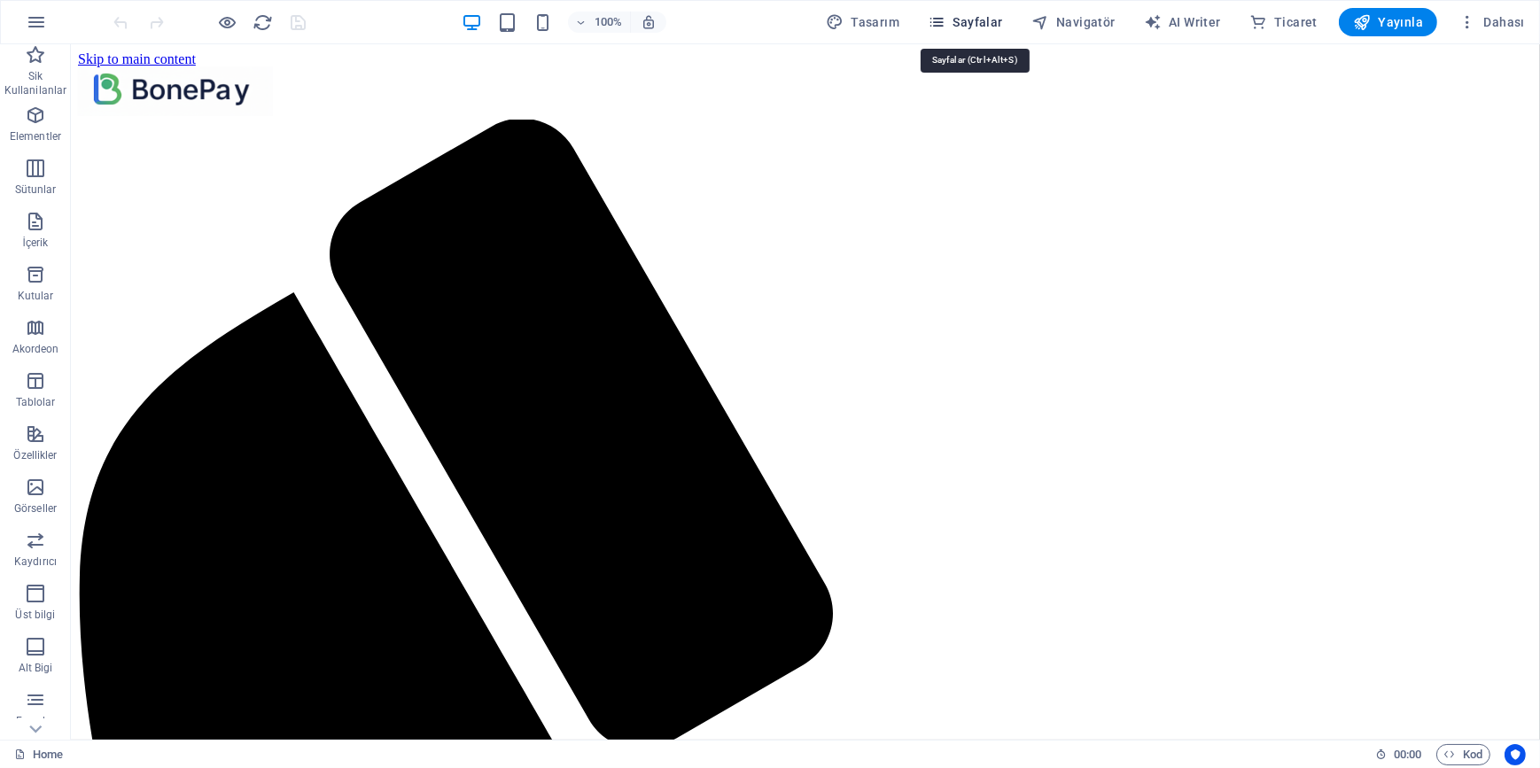
click at [960, 19] on span "Sayfalar" at bounding box center [965, 22] width 75 height 18
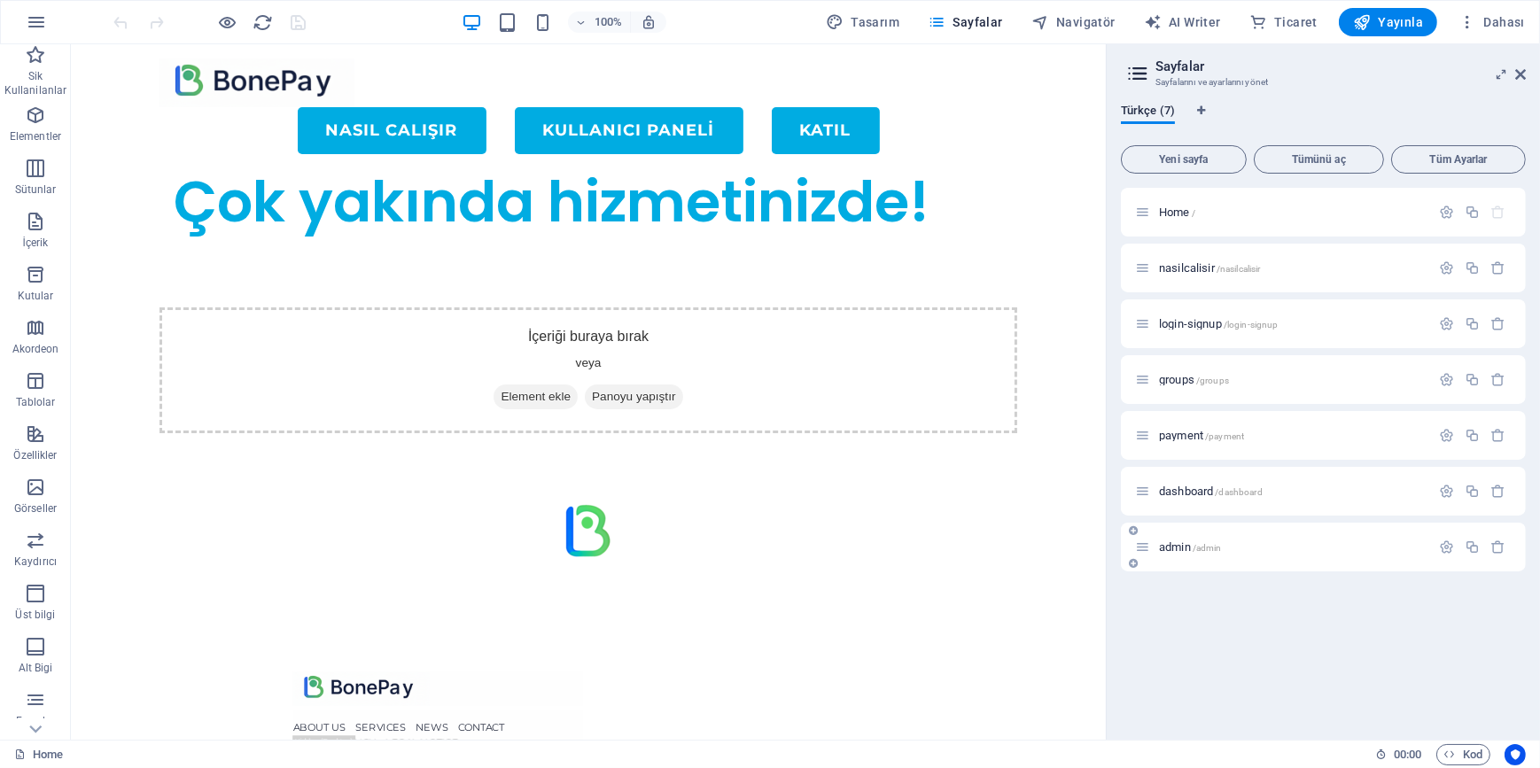
click at [1177, 556] on div "admin /admin" at bounding box center [1282, 547] width 295 height 20
click at [1180, 549] on span "admin /admin" at bounding box center [1190, 547] width 63 height 13
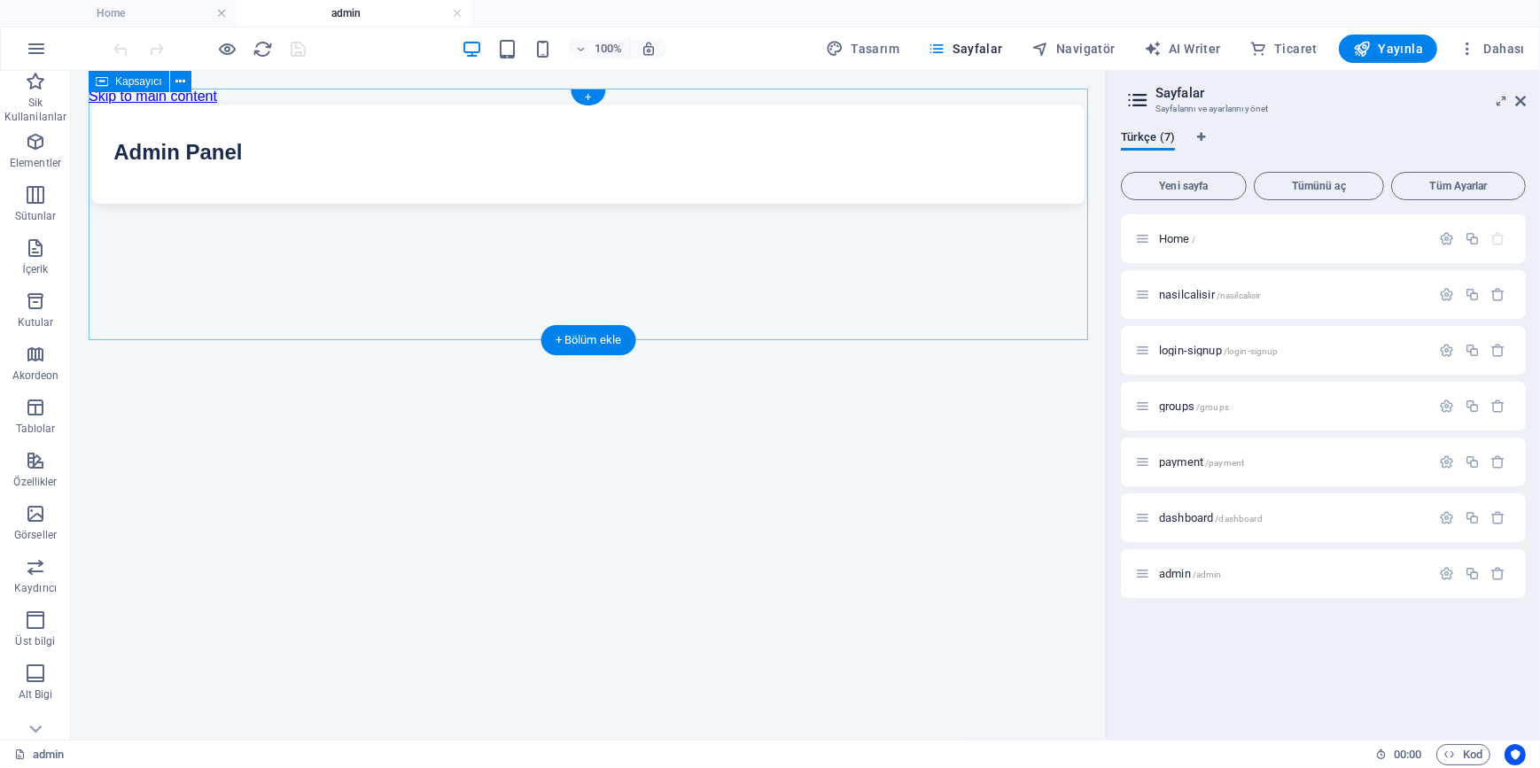
click at [537, 203] on div "Admin Panel Admin Panel" at bounding box center [588, 153] width 1000 height 99
click at [655, 203] on div "Admin Panel Admin Panel" at bounding box center [588, 153] width 1000 height 99
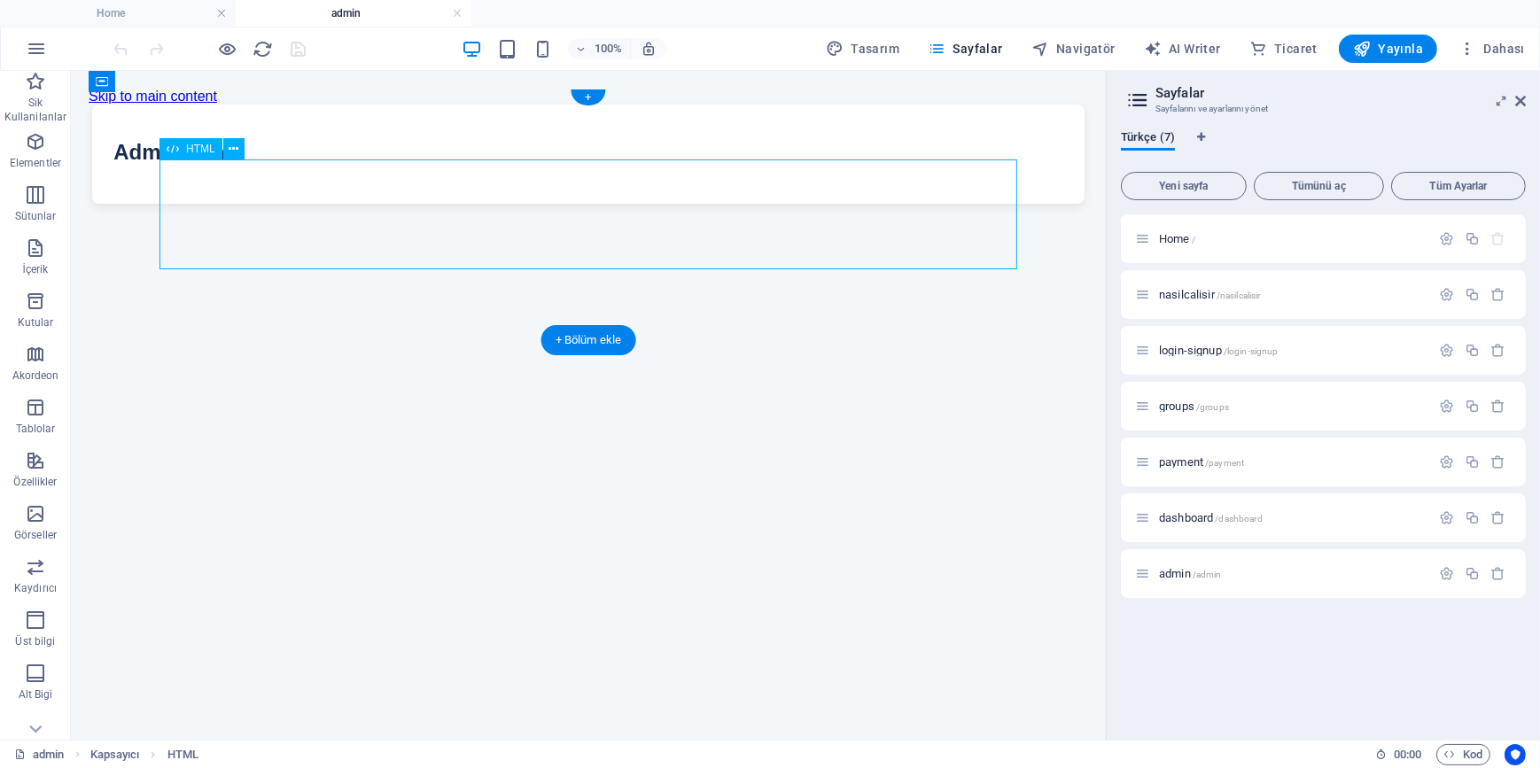
click at [655, 203] on div "Admin Panel Admin Panel" at bounding box center [588, 153] width 1000 height 99
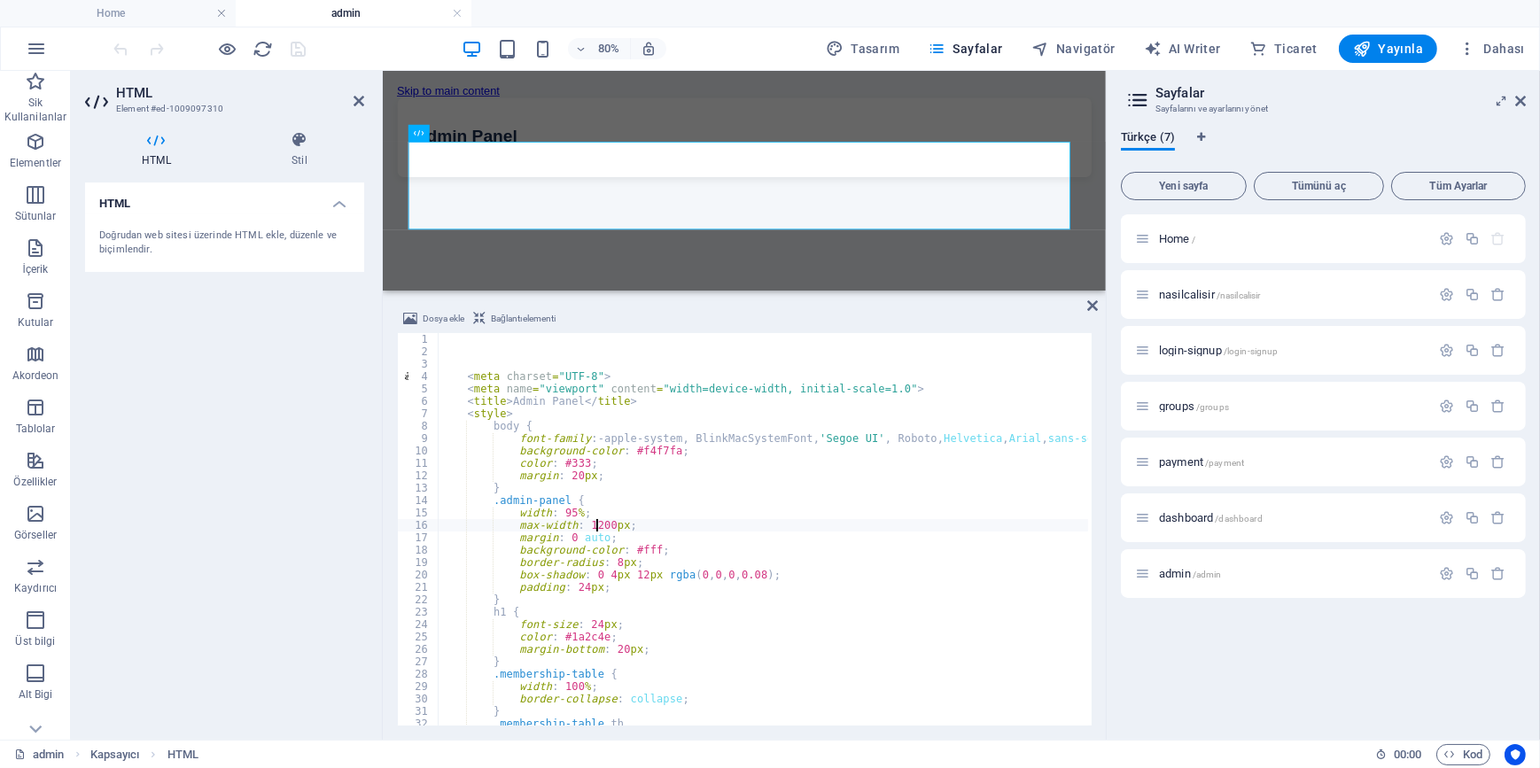
click at [595, 525] on div "< meta charset = "UTF-8" > < meta name = "viewport" content = "width=device-wid…" at bounding box center [928, 540] width 980 height 414
type textarea "max-width: 1200px;"
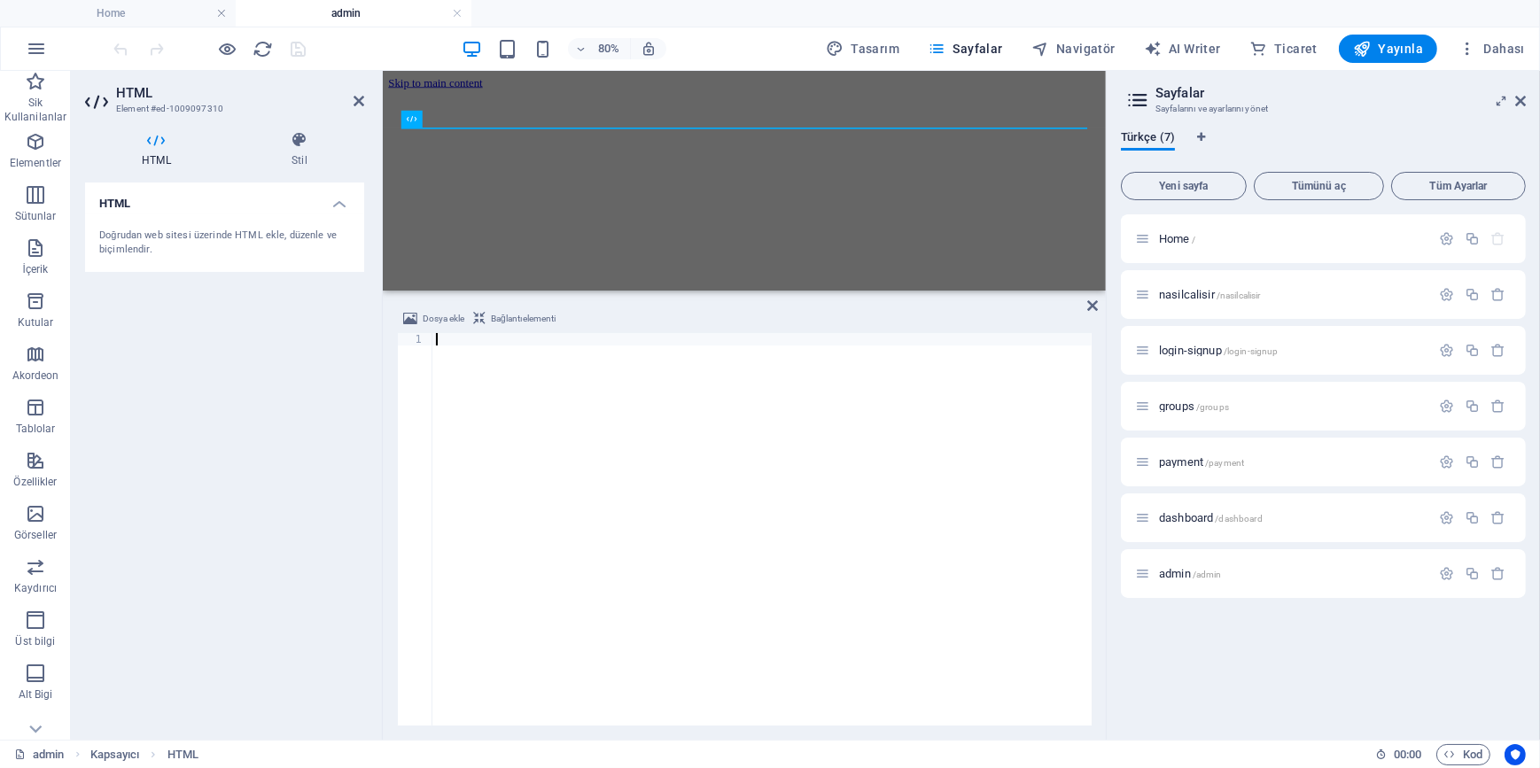
type textarea "</html>"
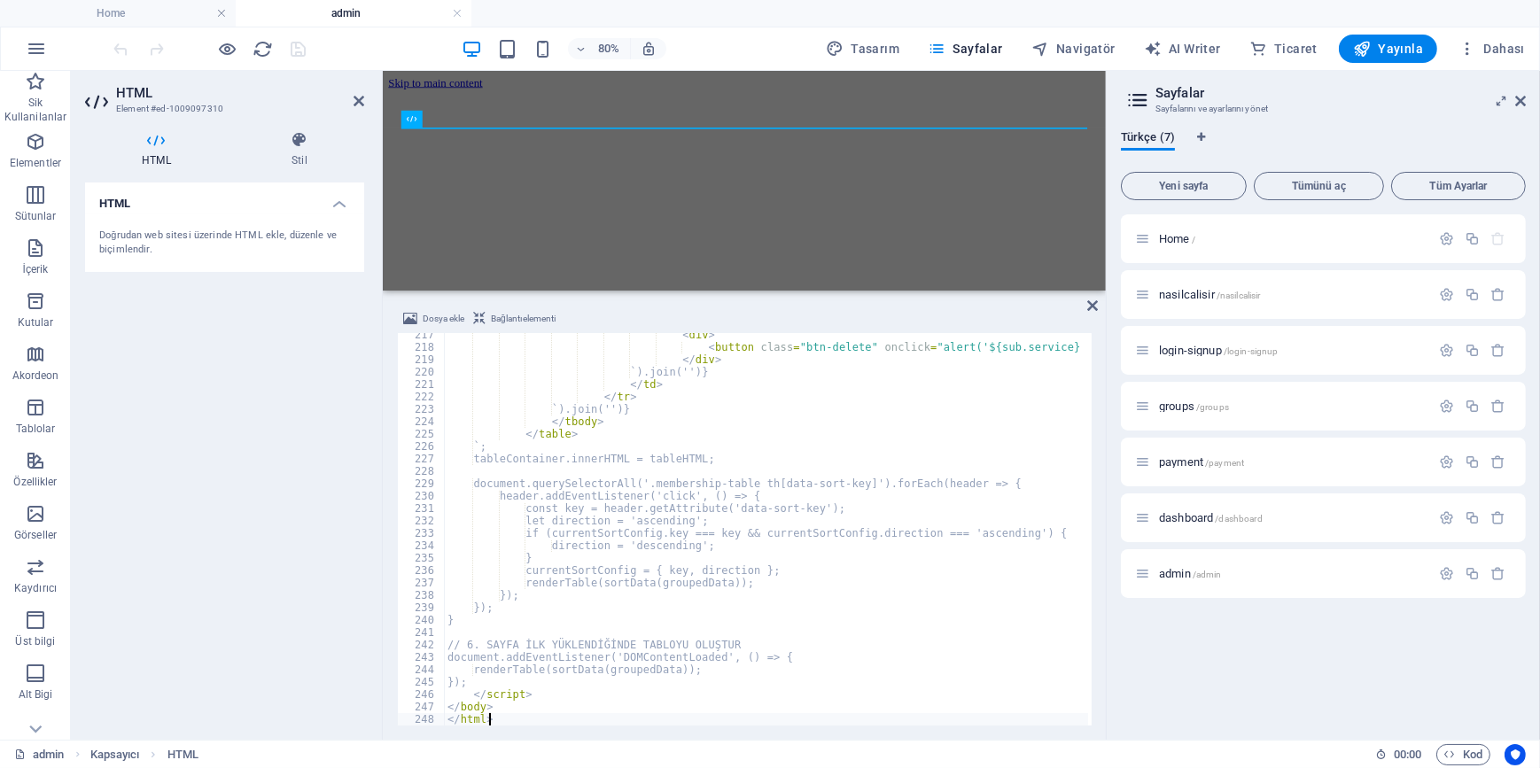
scroll to position [2684, 0]
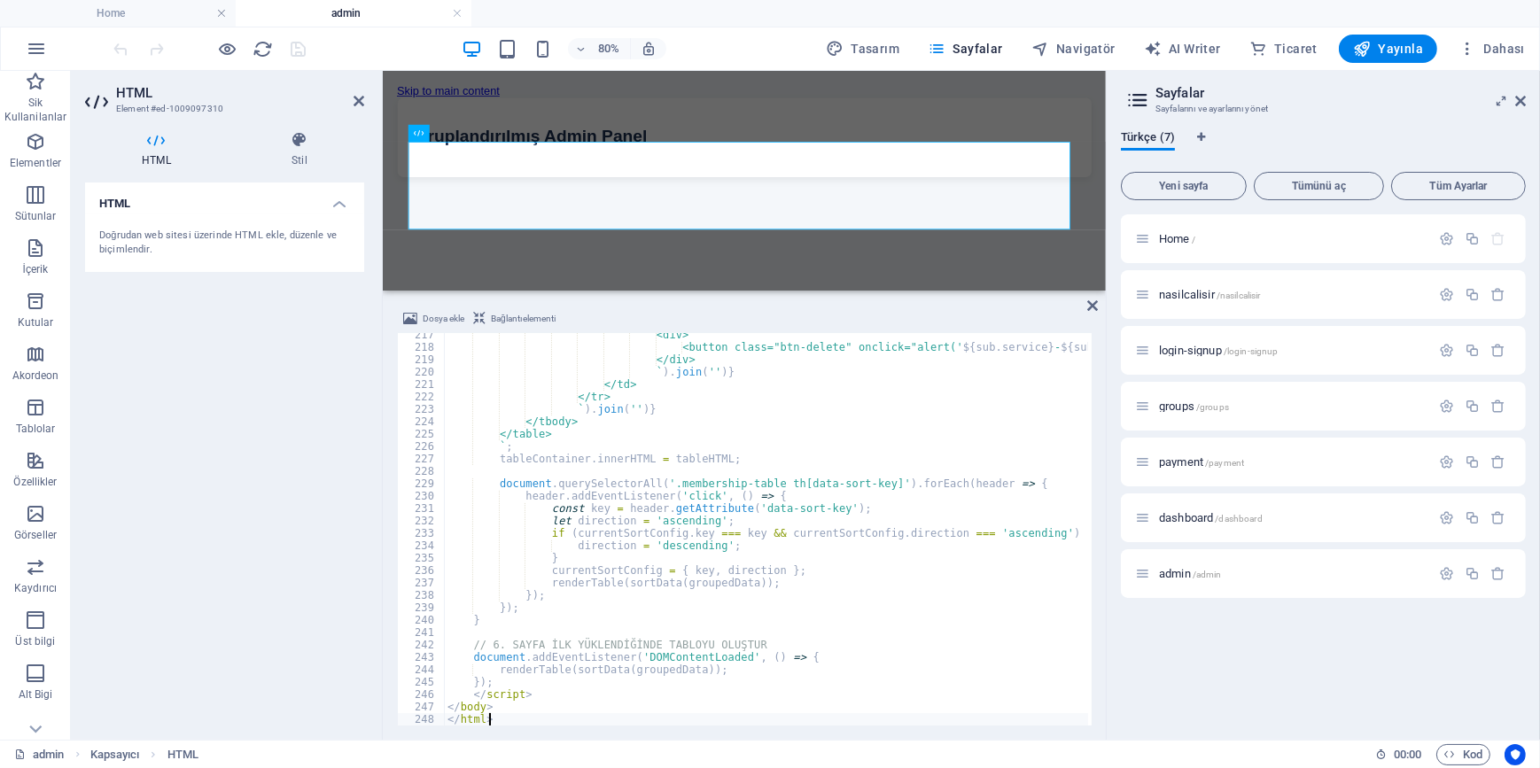
click at [289, 466] on div "HTML Doğrudan web sitesi üzerinde HTML ekle, düzenle ve biçimlendir." at bounding box center [224, 454] width 279 height 543
click at [296, 52] on icon "save" at bounding box center [299, 49] width 20 height 20
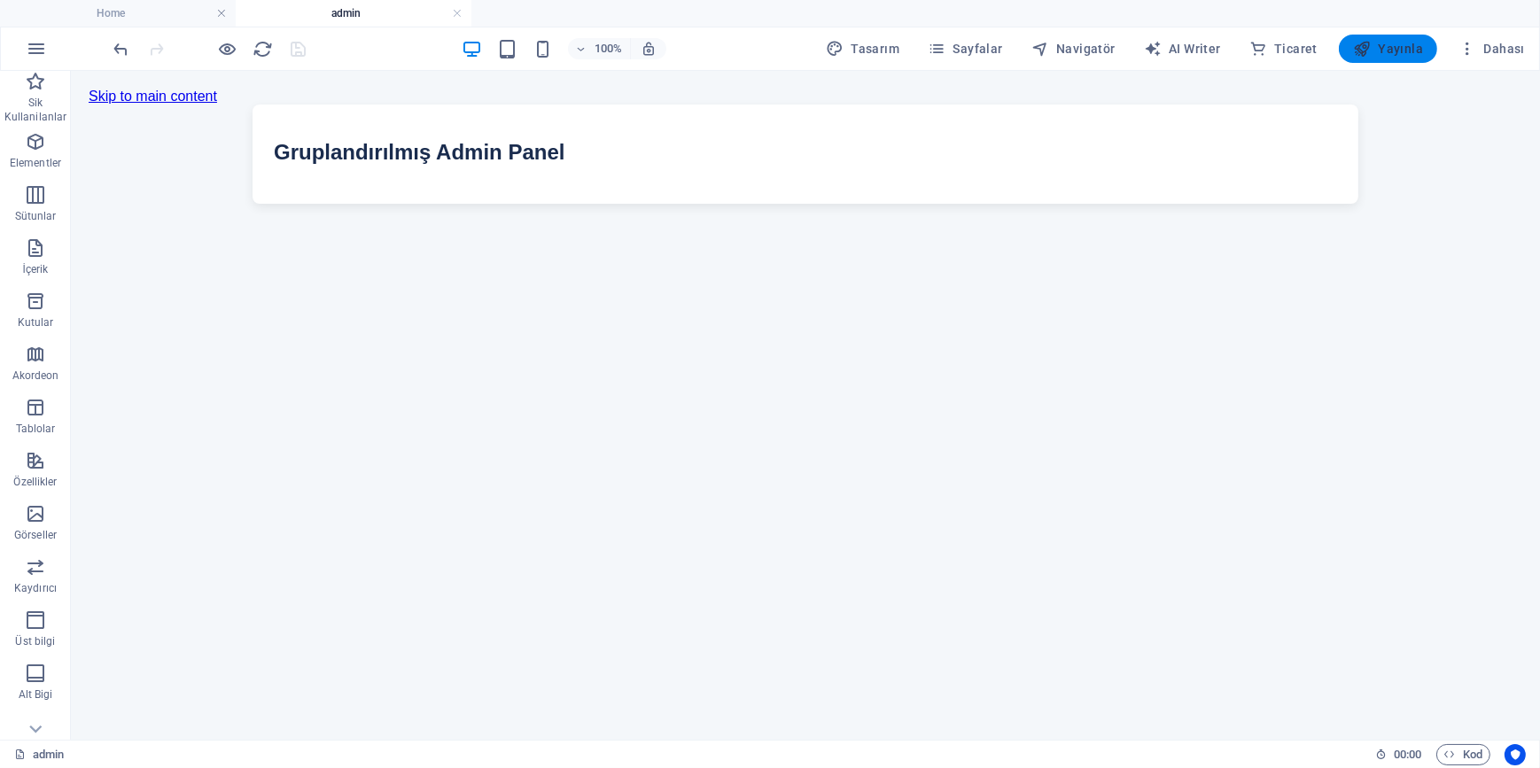
click at [1413, 48] on span "Yayınla" at bounding box center [1388, 49] width 70 height 18
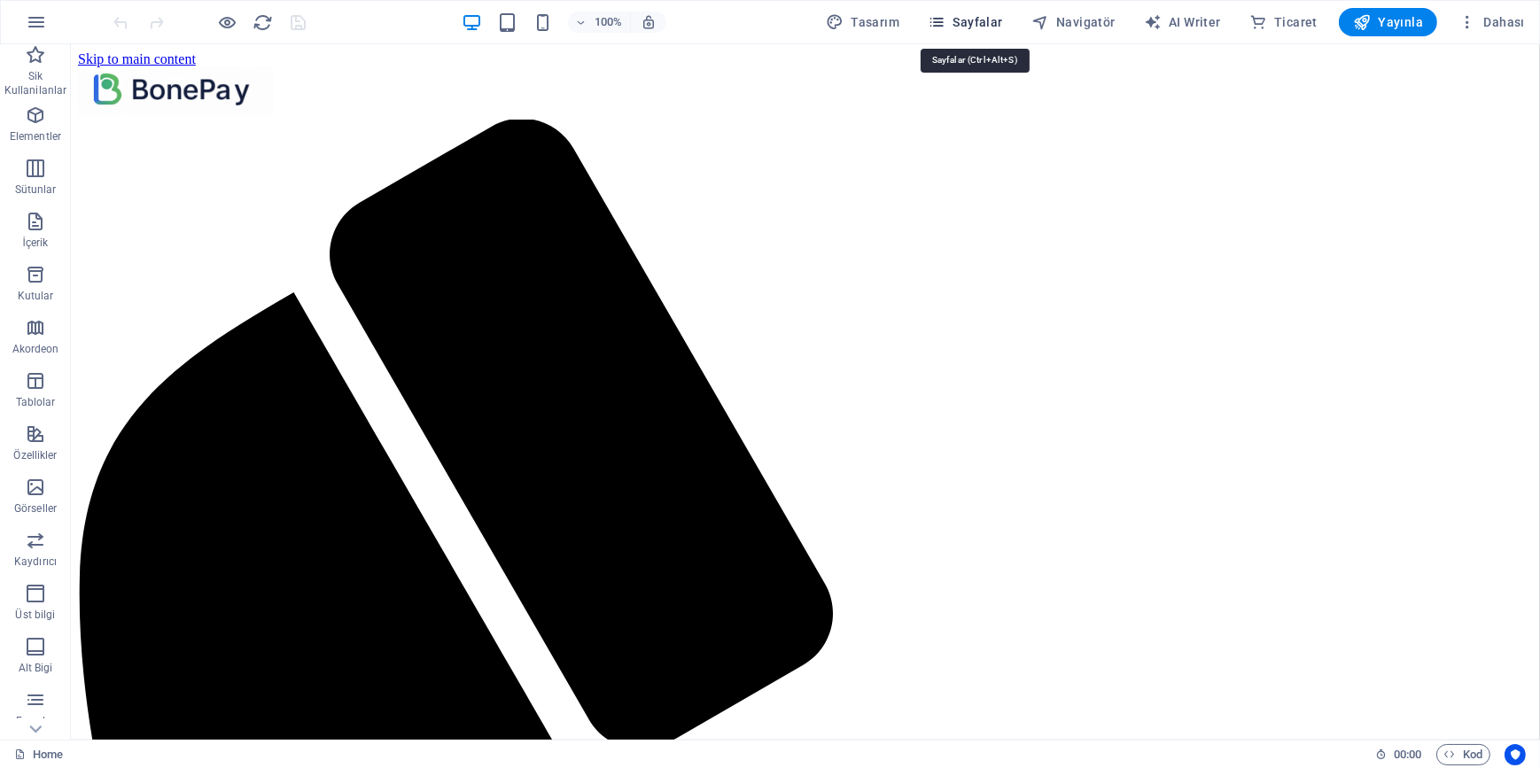
click at [945, 25] on icon "button" at bounding box center [937, 22] width 18 height 18
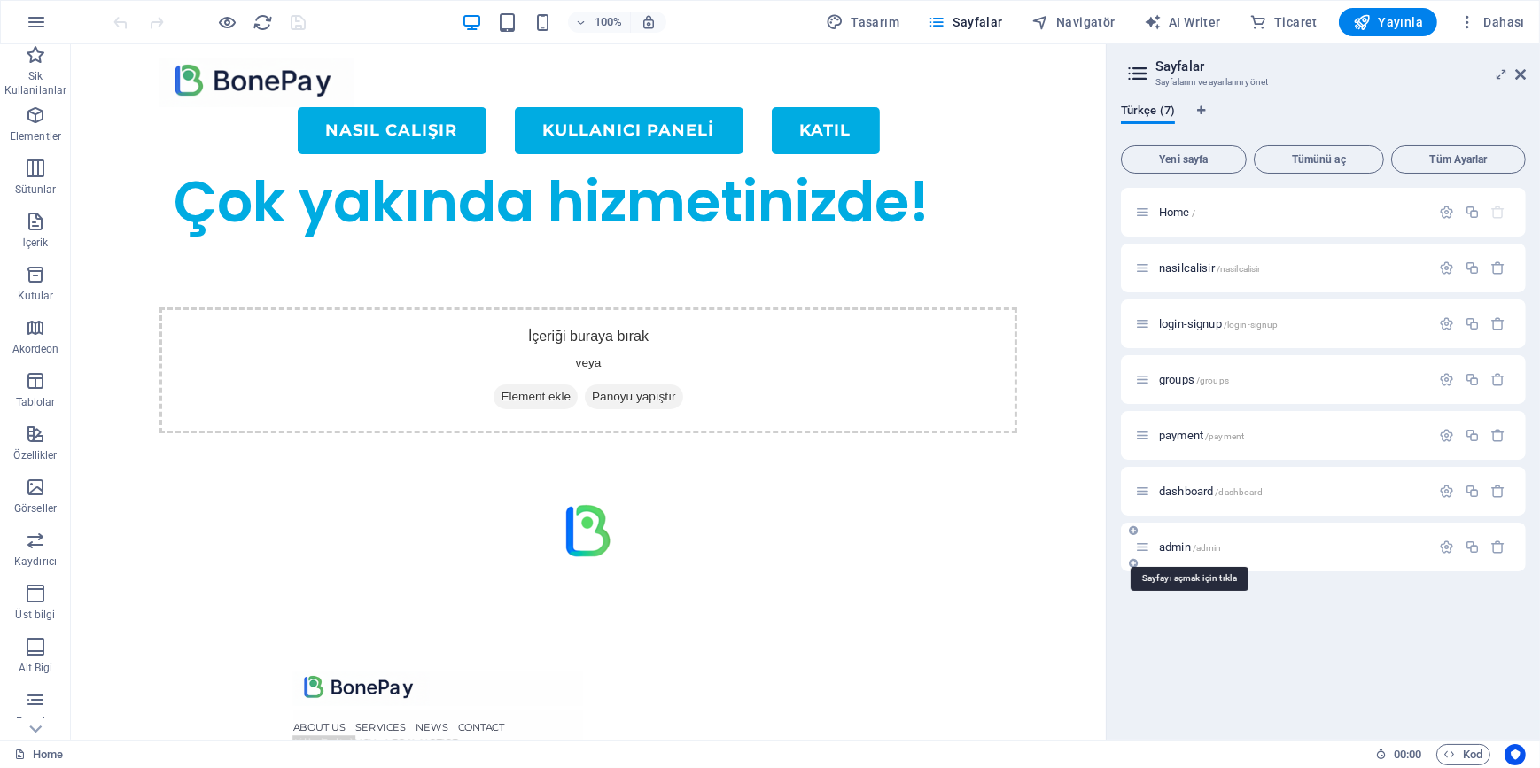
click at [1193, 552] on span "admin /admin" at bounding box center [1190, 547] width 63 height 13
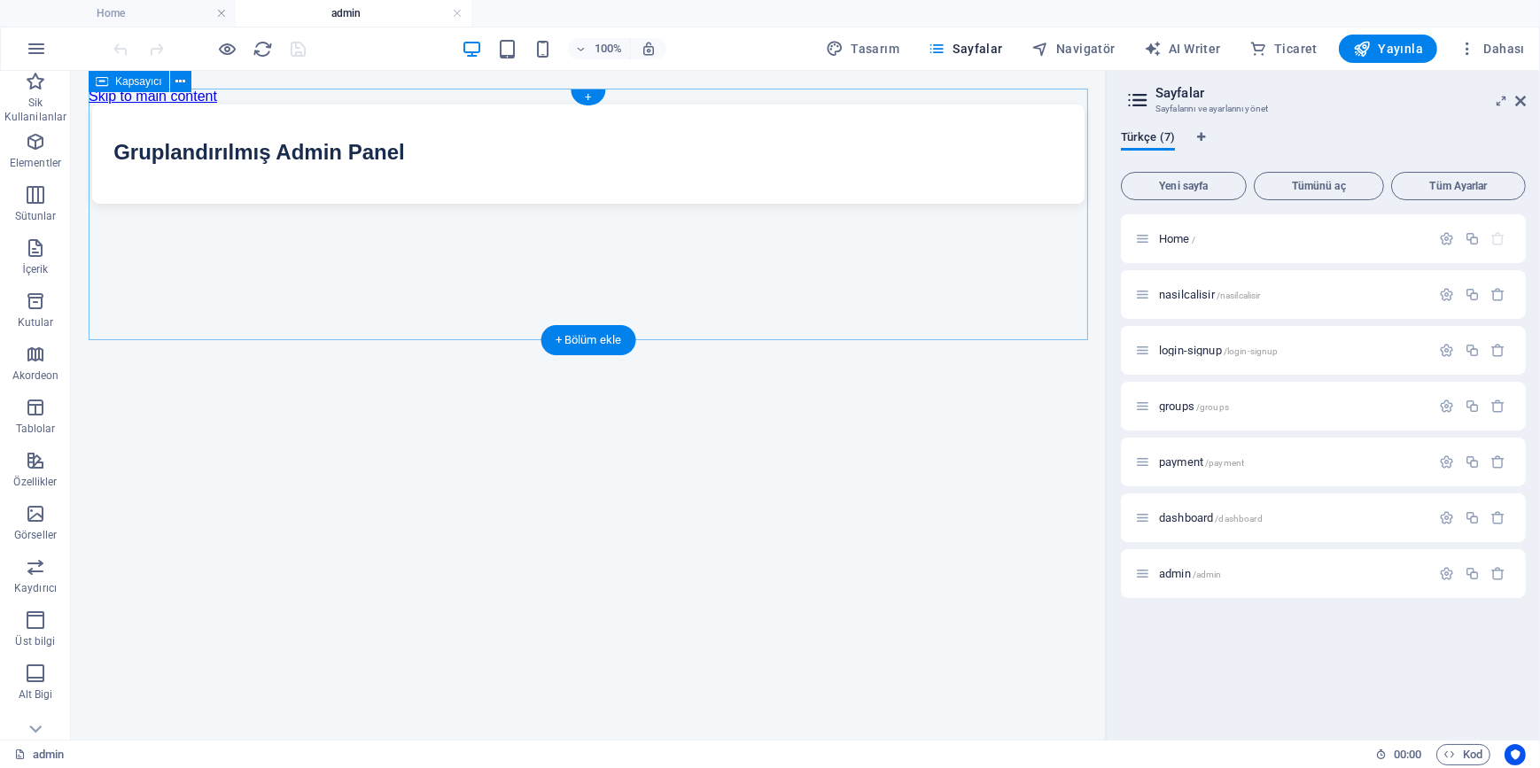
click at [442, 203] on div "Gruplandırılmış Admin Panel Gruplandırılmış Admin Panel" at bounding box center [588, 153] width 1000 height 99
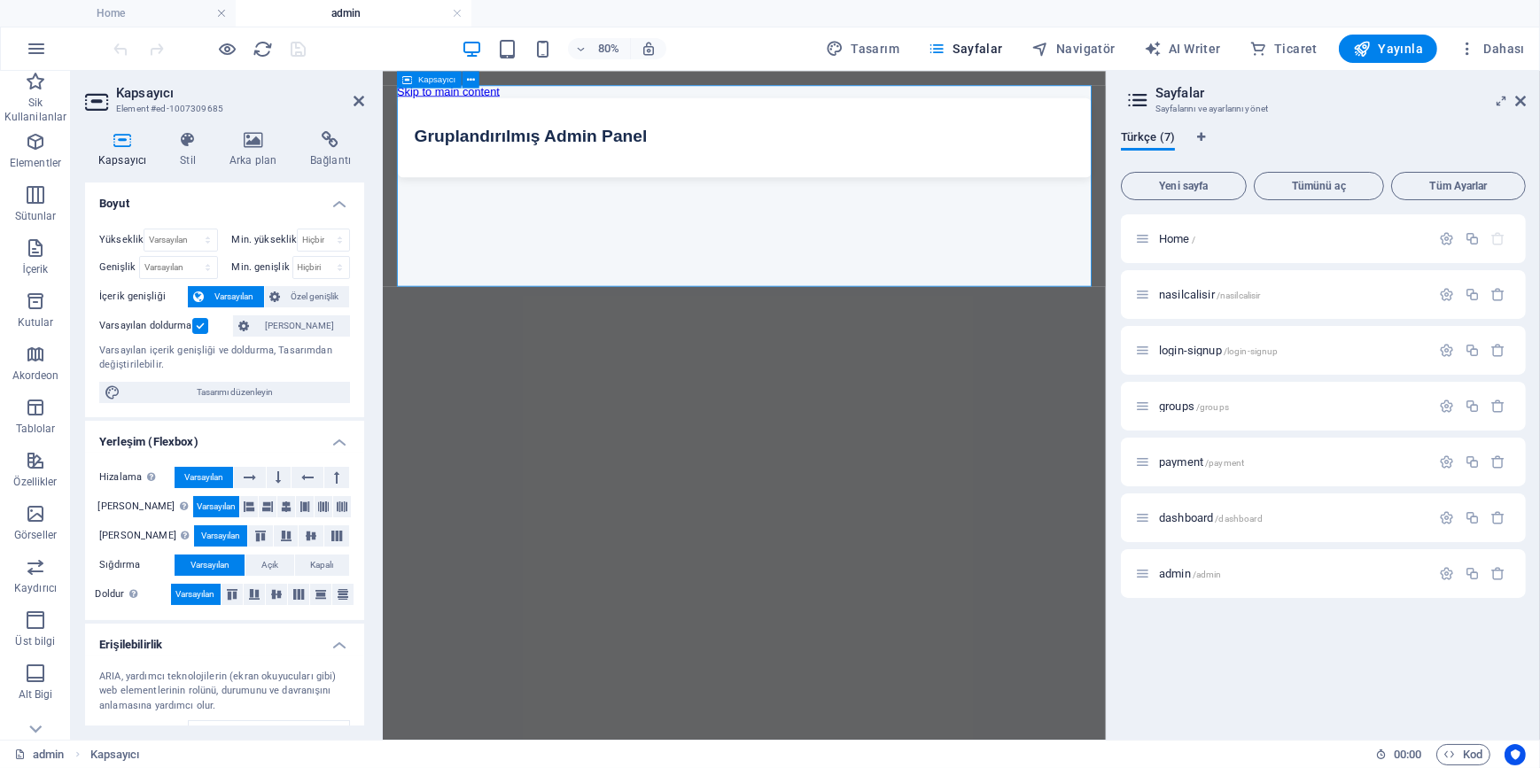
click at [713, 203] on div "Gruplandırılmış Admin Panel Gruplandırılmış Admin Panel" at bounding box center [834, 153] width 868 height 99
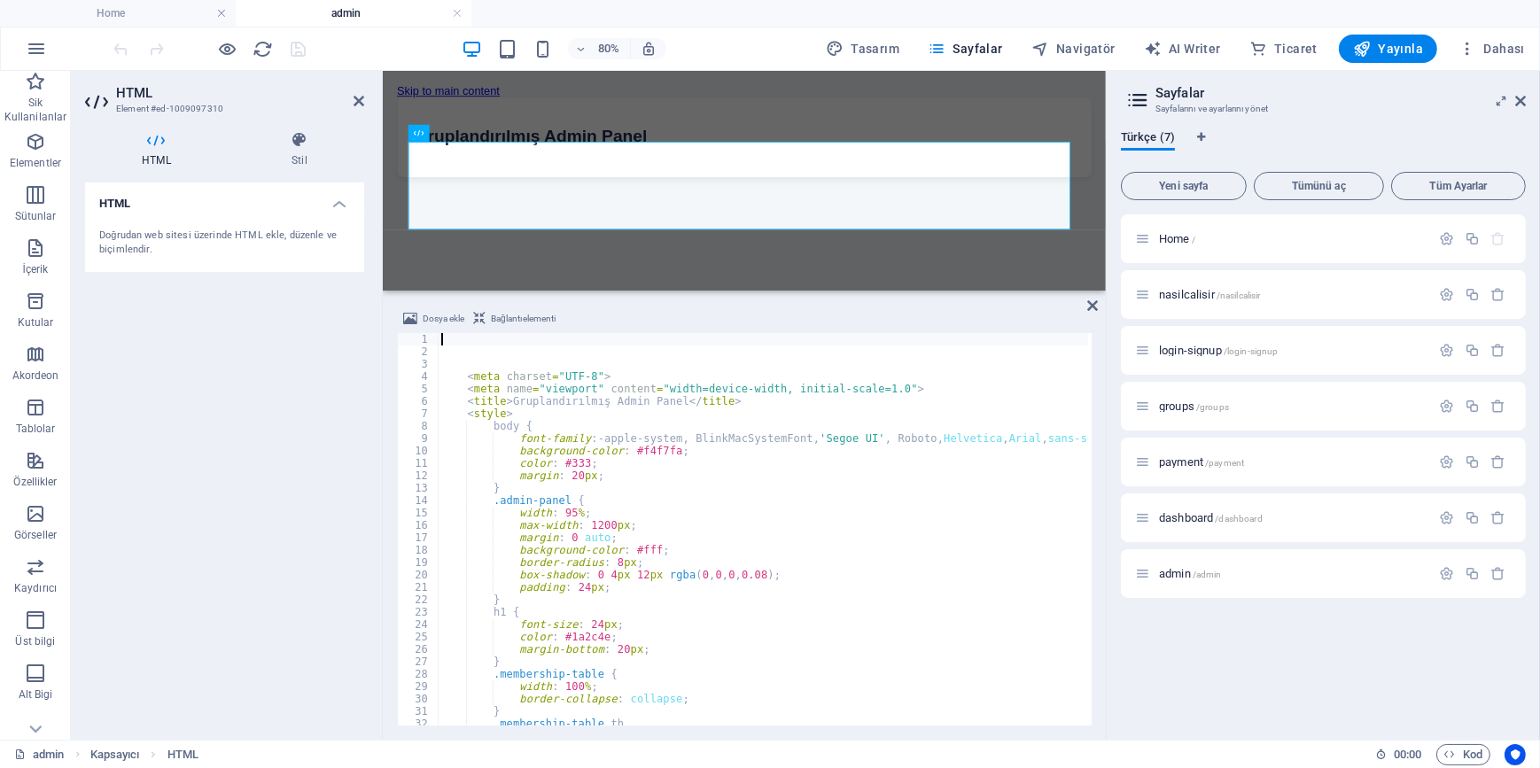
click at [651, 504] on div "< meta charset = "UTF-8" > < meta name = "viewport" content = "width=device-wid…" at bounding box center [883, 540] width 891 height 414
type textarea ".admin-panel {"
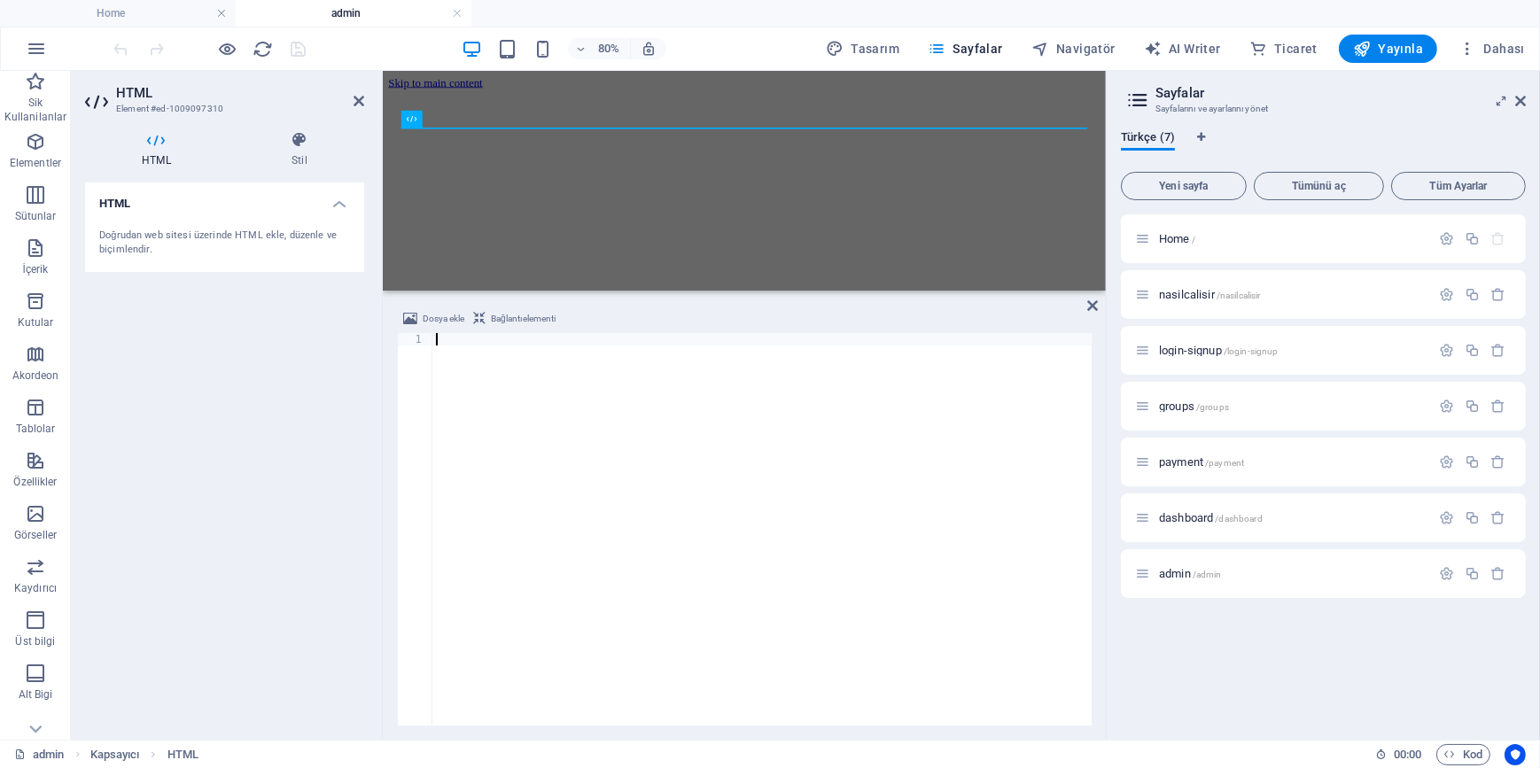
type textarea "</html>"
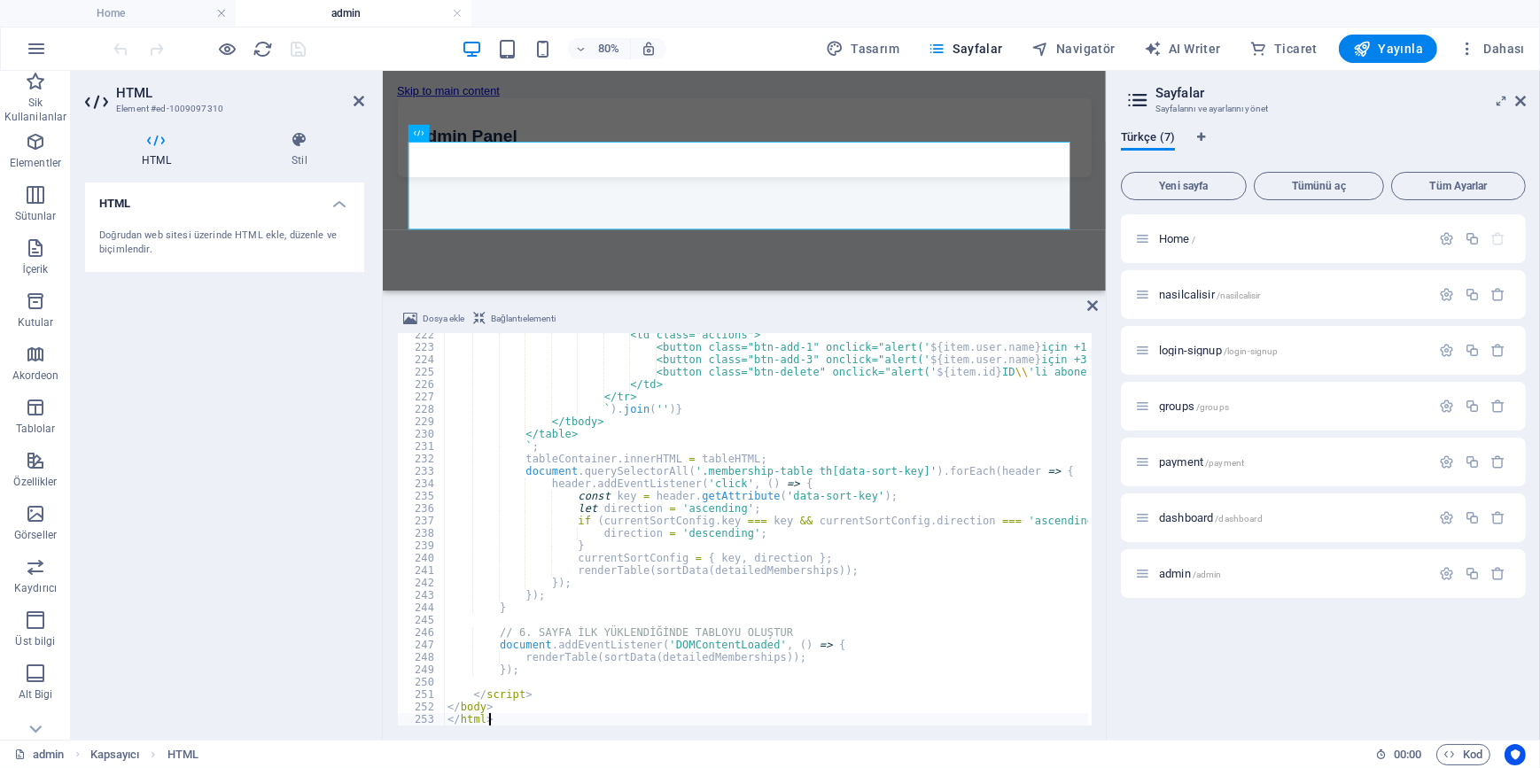
click at [261, 404] on div "HTML Doğrudan web sitesi üzerinde HTML ekle, düzenle ve biçimlendir." at bounding box center [224, 454] width 279 height 543
click at [292, 44] on icon "save" at bounding box center [299, 49] width 20 height 20
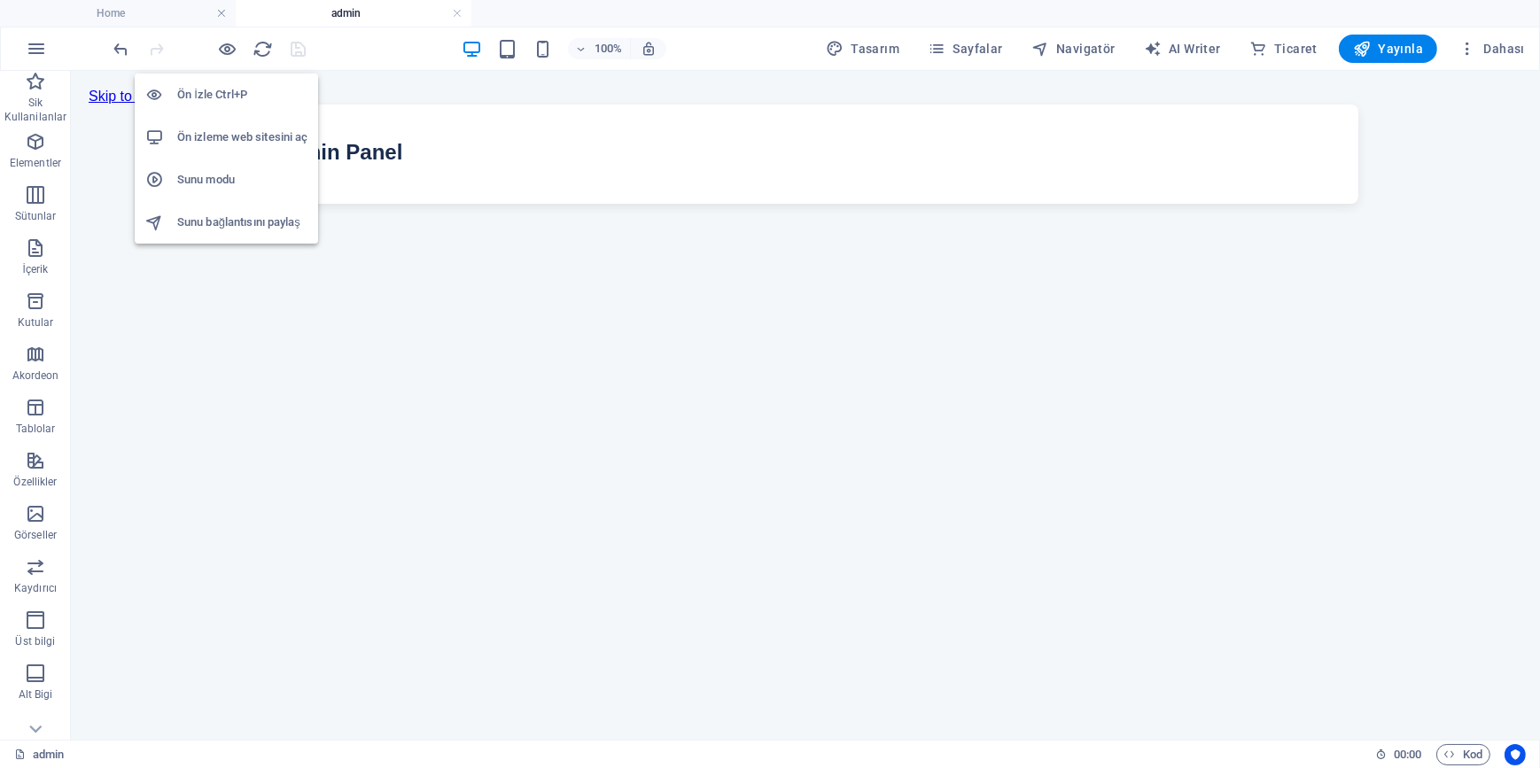
click at [240, 136] on h6 "Ön izleme web sitesini aç" at bounding box center [242, 137] width 130 height 21
click at [1410, 40] on span "Yayınla" at bounding box center [1388, 49] width 70 height 18
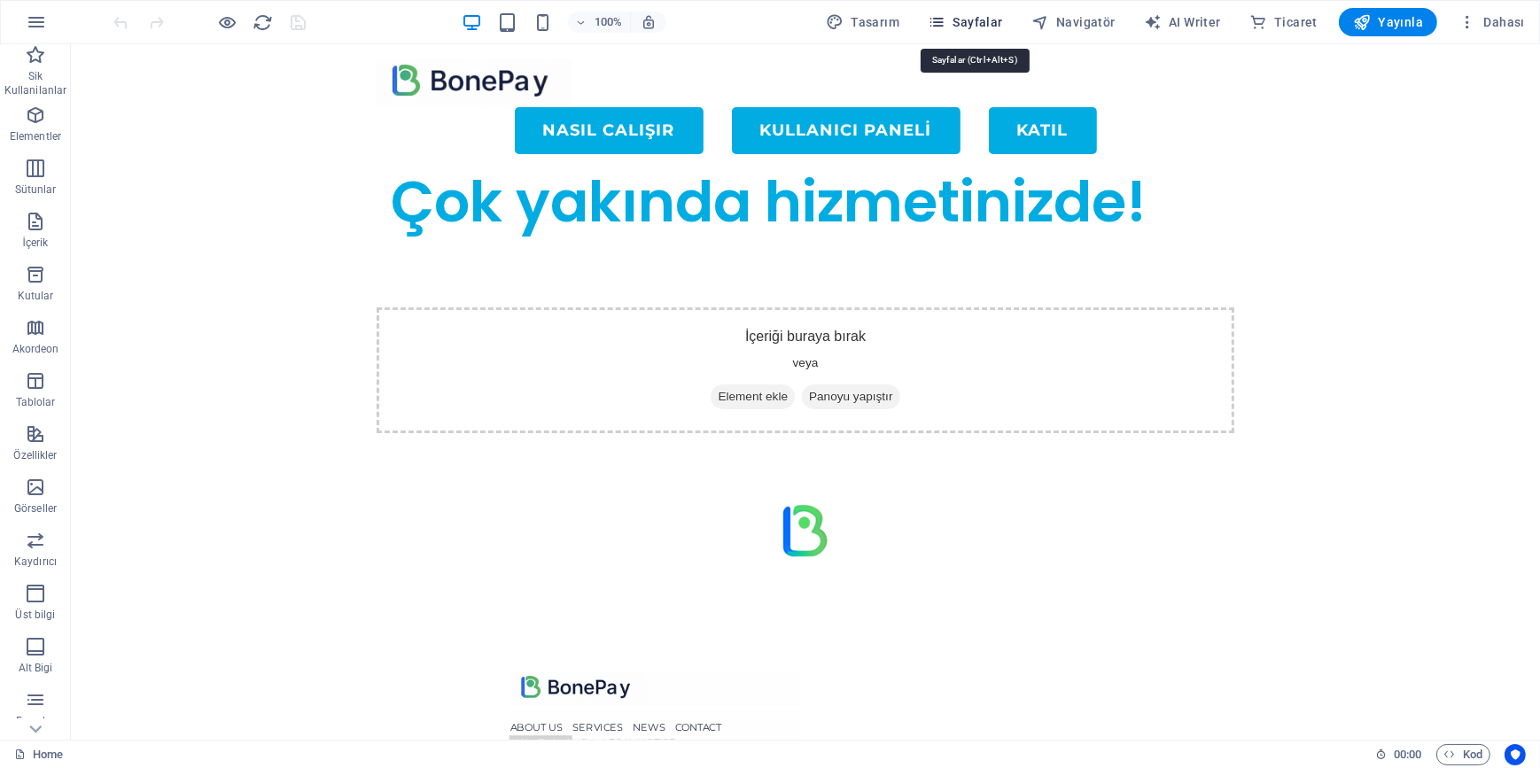
click at [945, 22] on icon "button" at bounding box center [937, 22] width 18 height 18
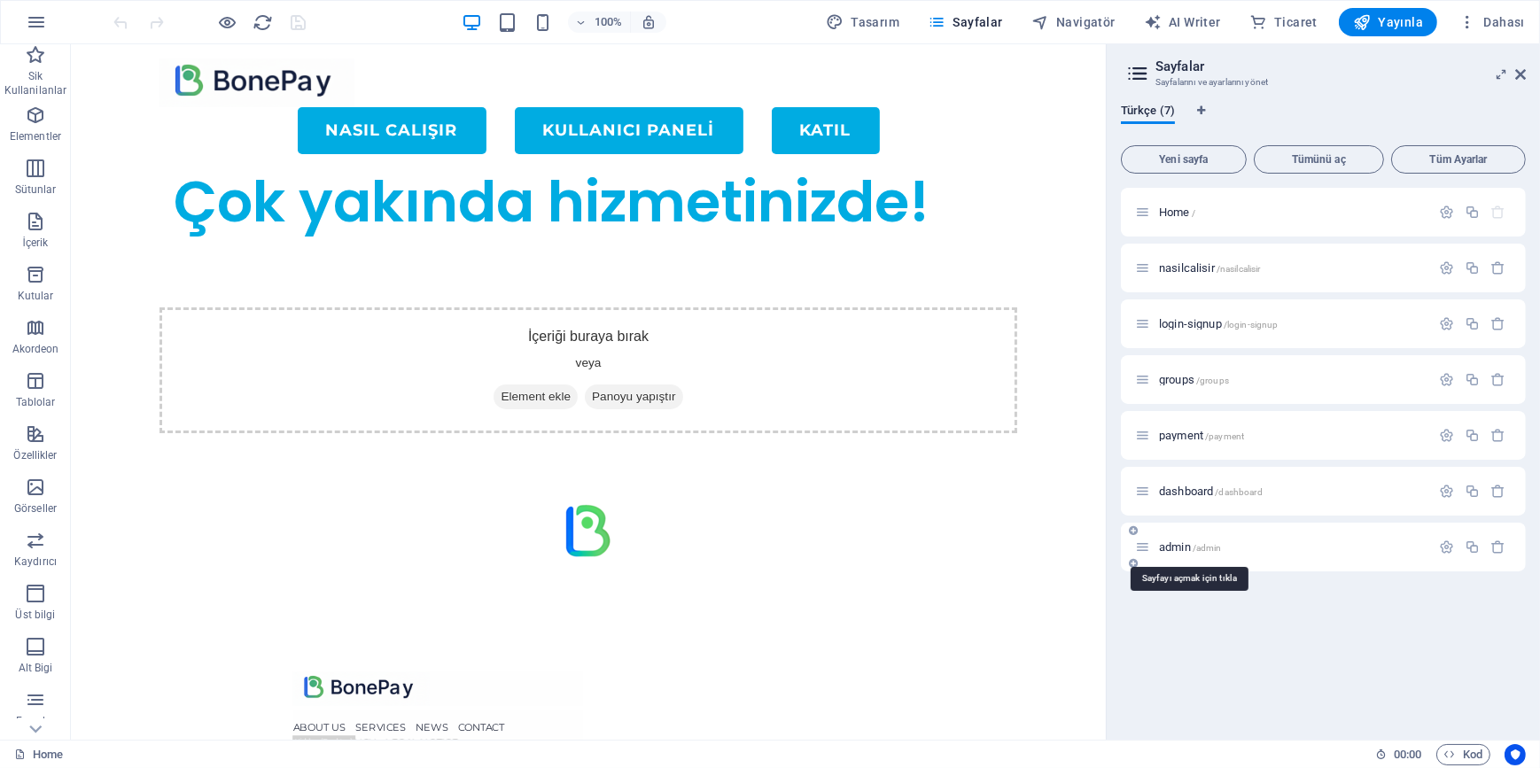
click at [1187, 544] on span "admin /admin" at bounding box center [1190, 547] width 63 height 13
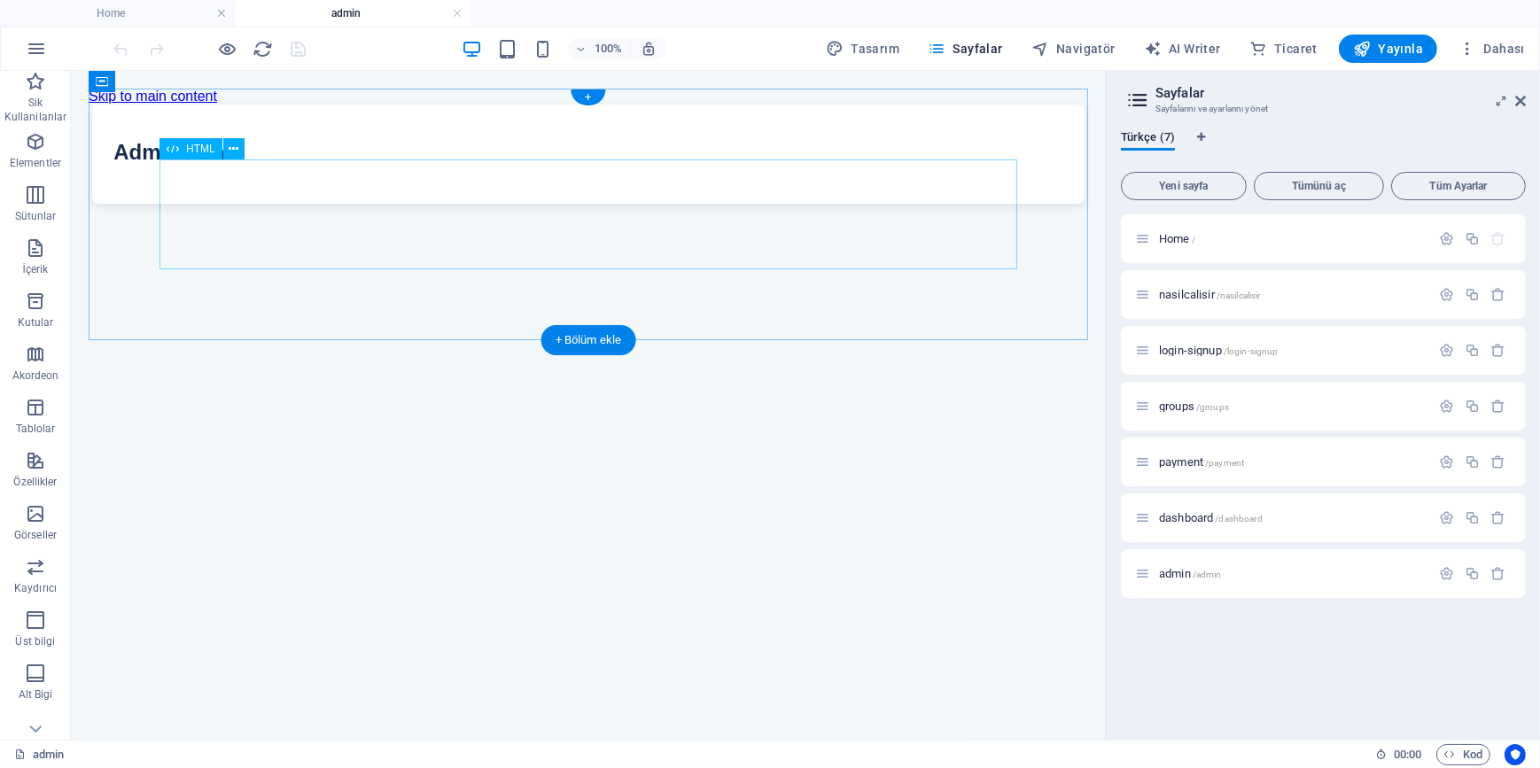
click at [601, 203] on div "Admin Panel Admin Panel" at bounding box center [588, 153] width 1000 height 99
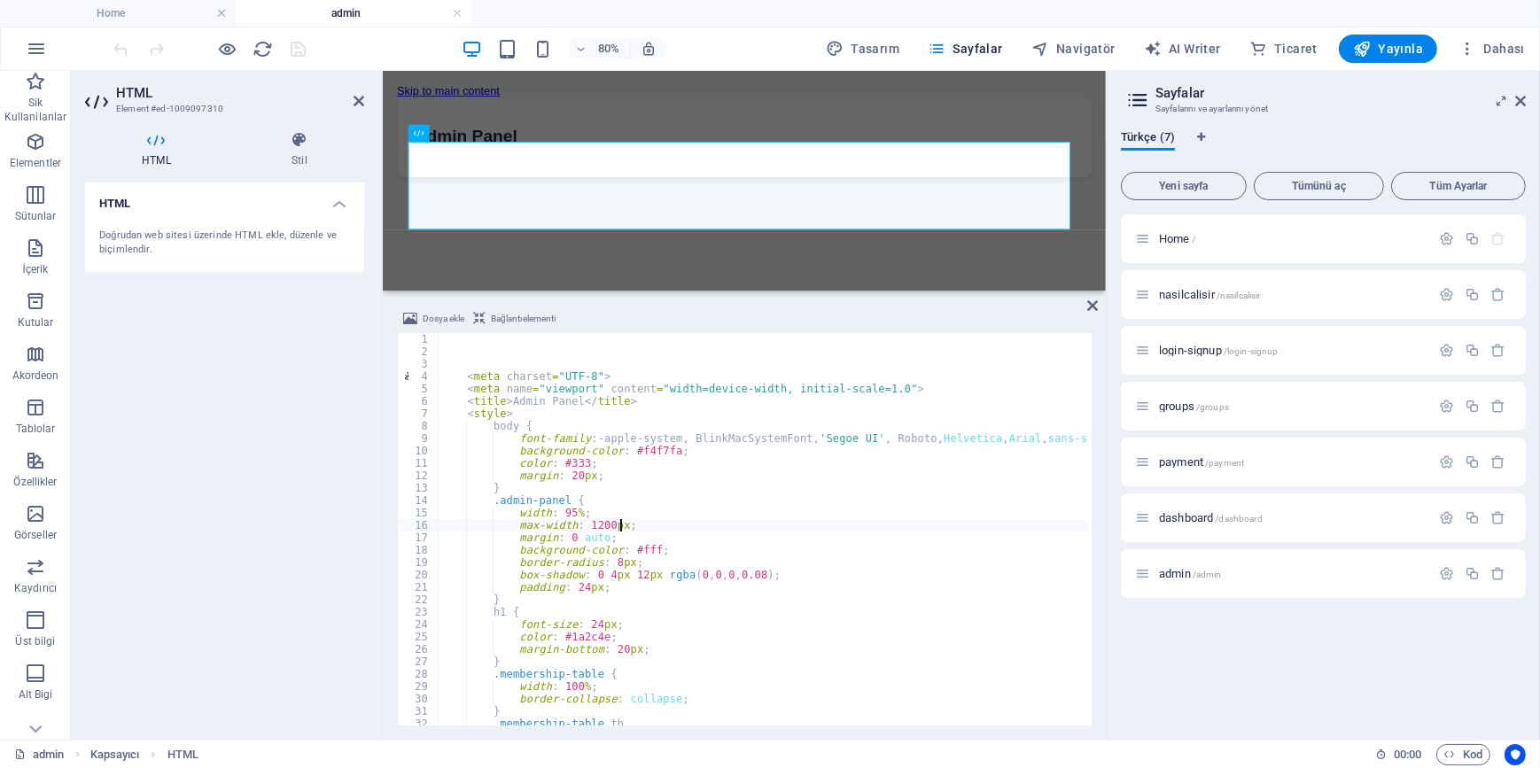
click at [626, 523] on div "< meta charset = "UTF-8" > < meta name = "viewport" content = "width=device-wid…" at bounding box center [928, 540] width 980 height 414
type textarea "max-width: 1200px;"
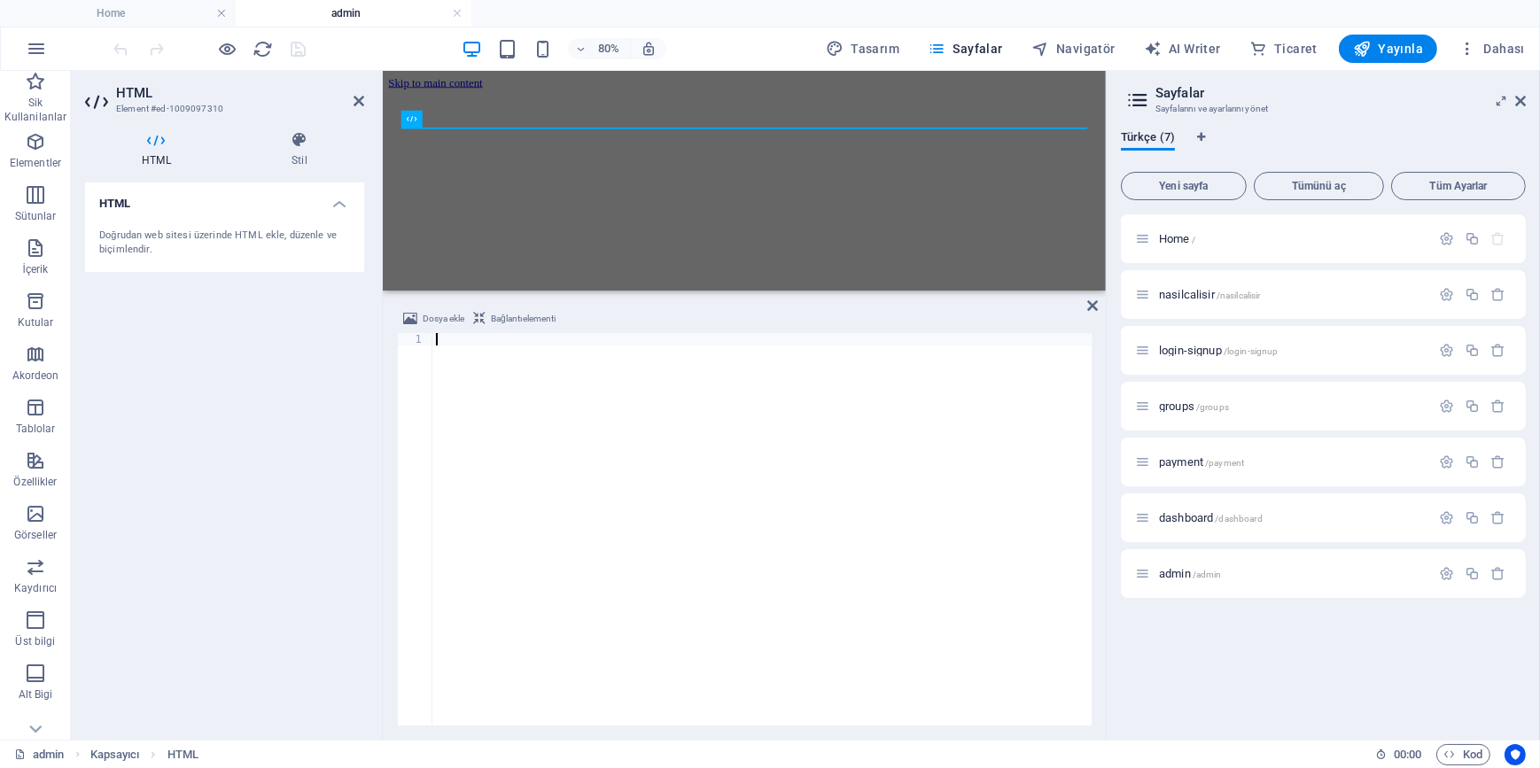
type textarea "</html>"
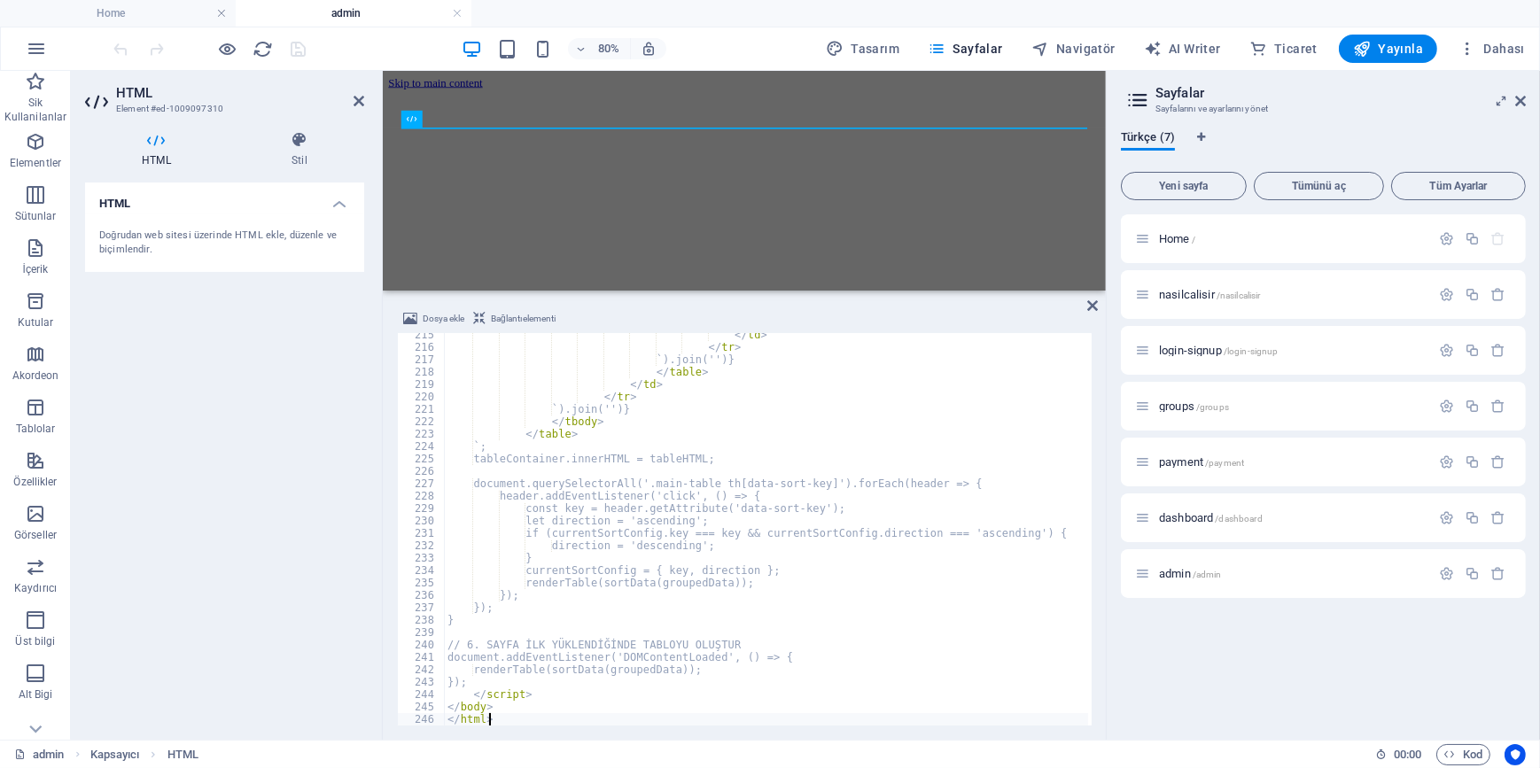
scroll to position [2658, 0]
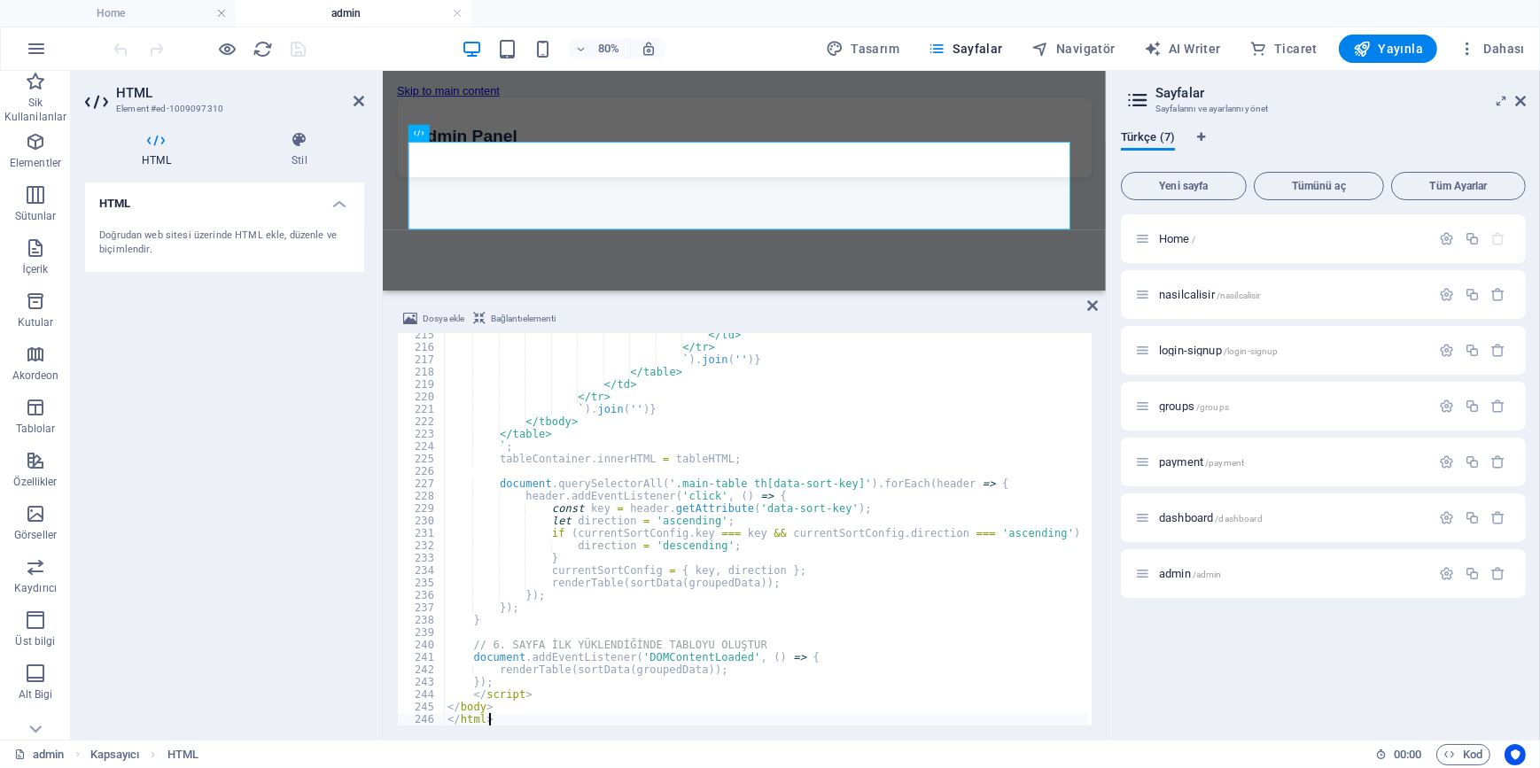
click at [226, 427] on div "HTML Doğrudan web sitesi üzerinde HTML ekle, düzenle ve biçimlendir." at bounding box center [224, 454] width 279 height 543
click at [300, 45] on icon "save" at bounding box center [299, 49] width 20 height 20
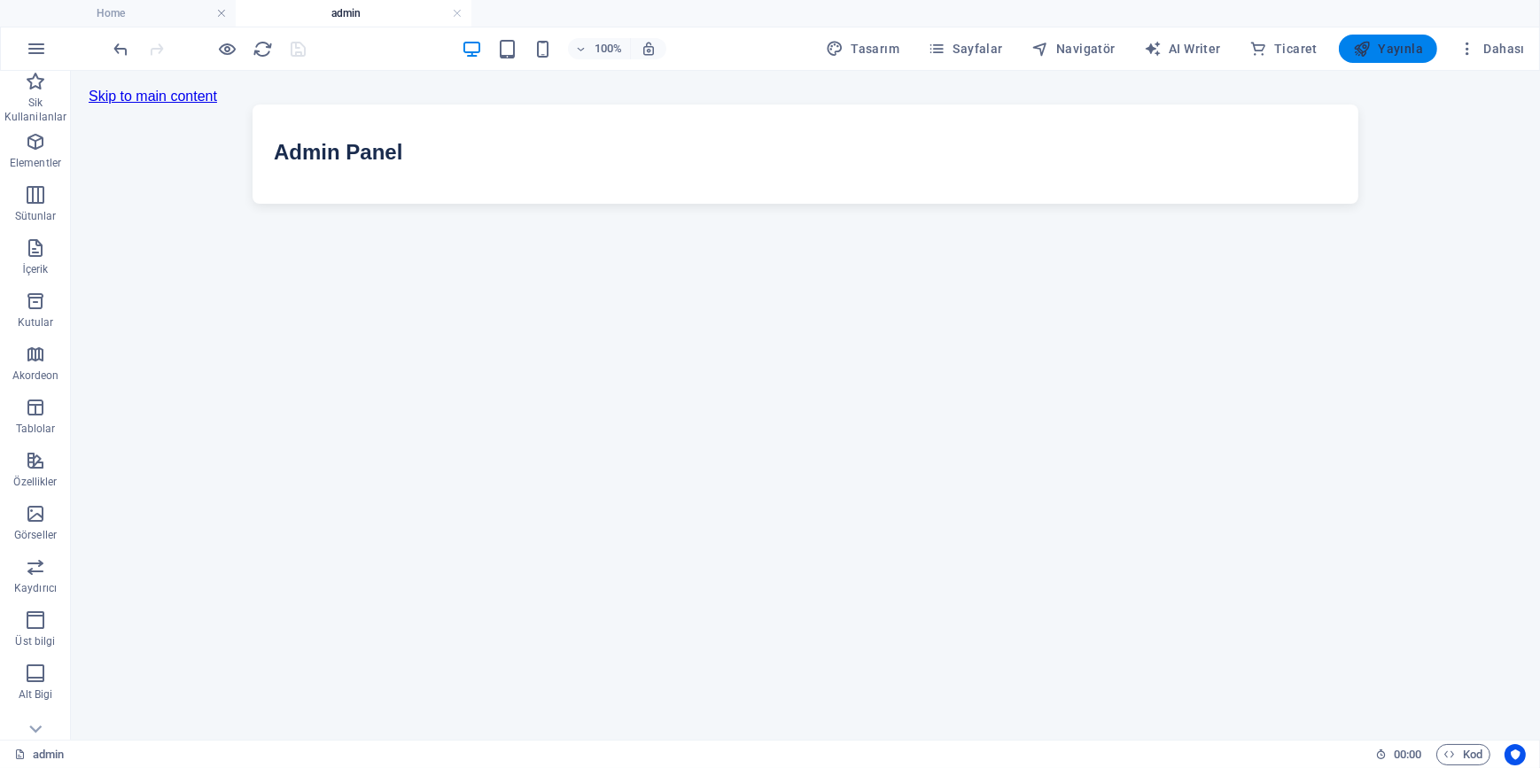
click at [1388, 54] on span "Yayınla" at bounding box center [1388, 49] width 70 height 18
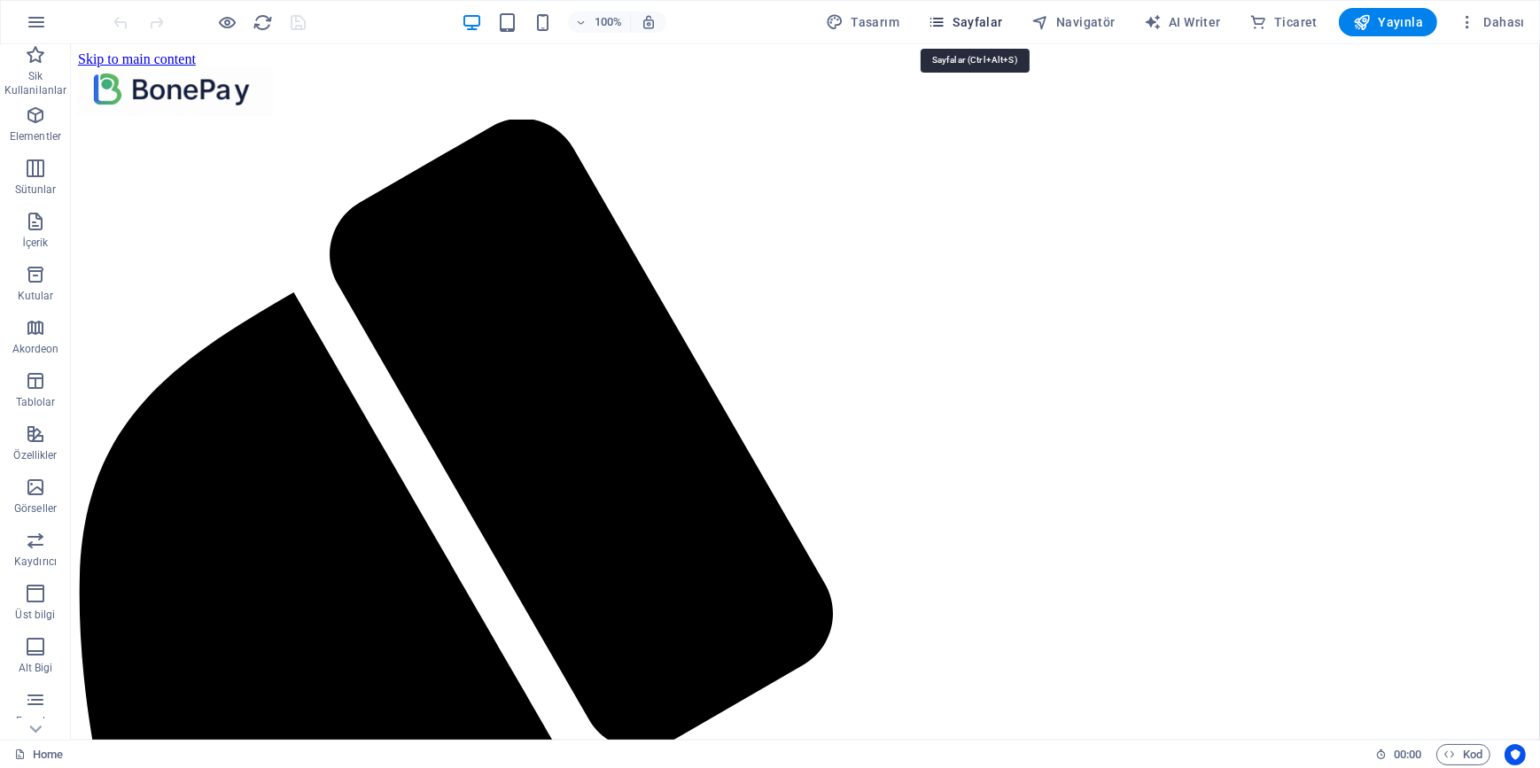
click at [968, 28] on span "Sayfalar" at bounding box center [965, 22] width 75 height 18
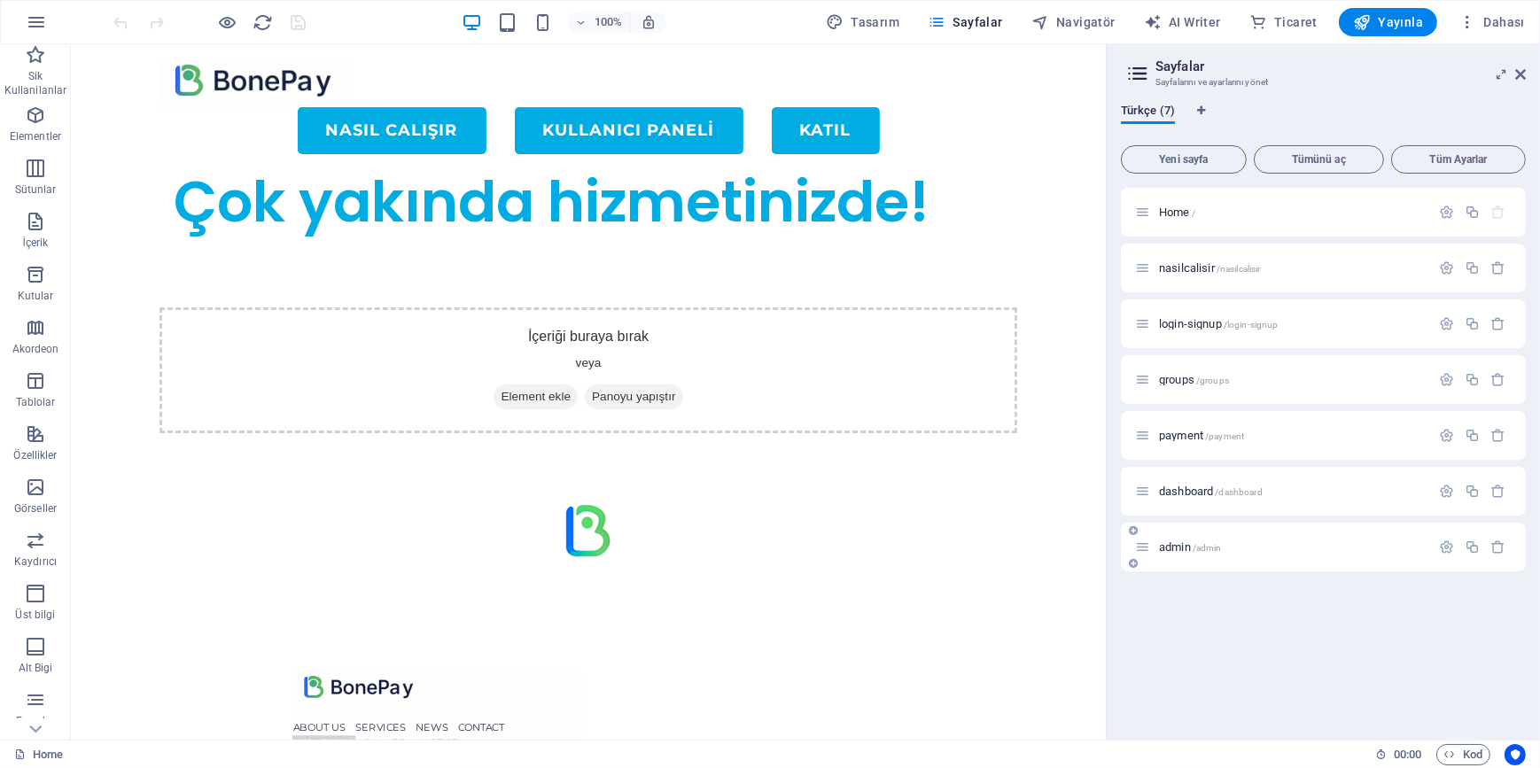
click at [1173, 556] on div "admin /admin" at bounding box center [1282, 547] width 295 height 20
click at [1181, 549] on span "admin /admin" at bounding box center [1190, 547] width 63 height 13
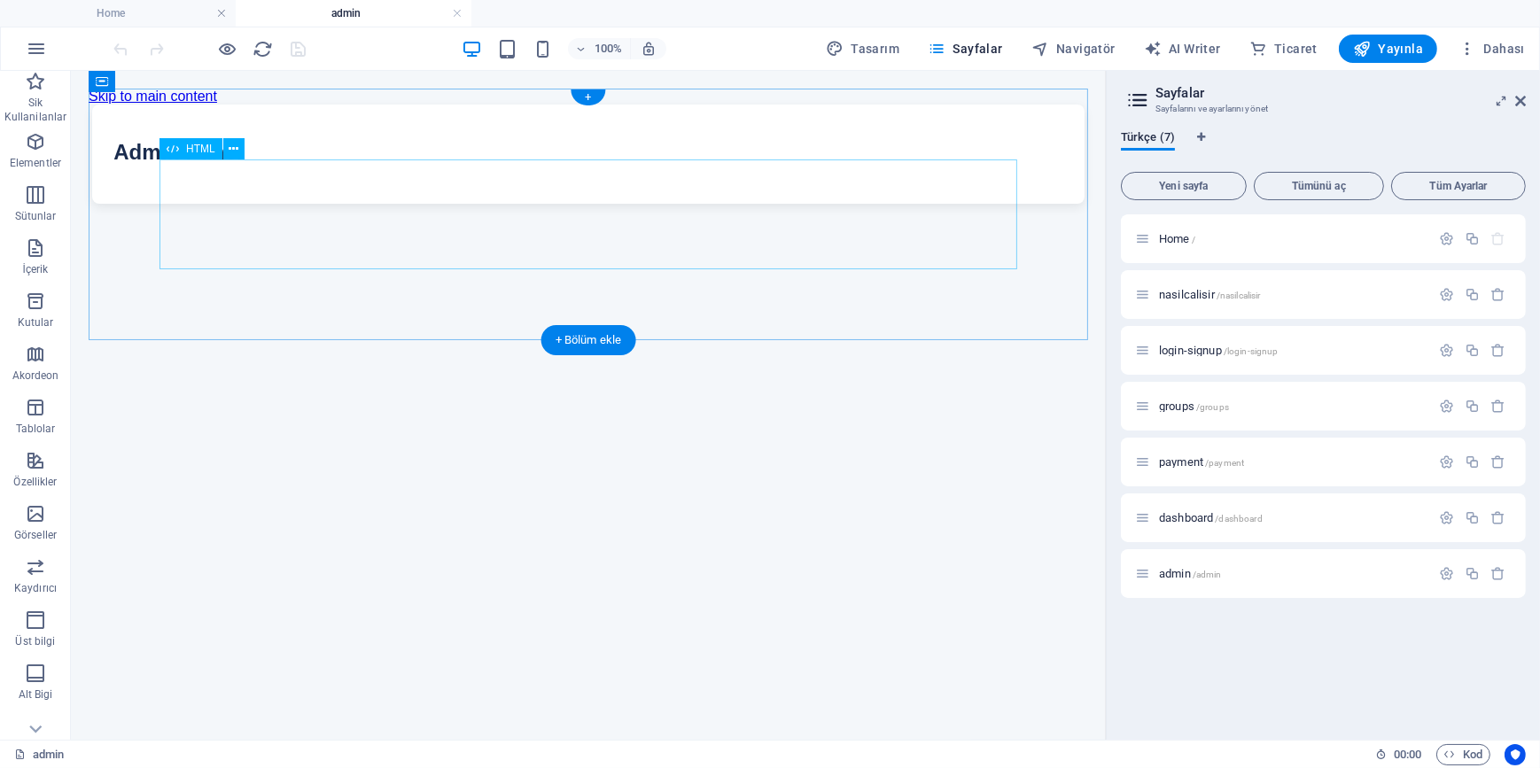
click at [570, 194] on div "Geliştirilmiş Gruplu Panel Admin Panel" at bounding box center [588, 153] width 1000 height 99
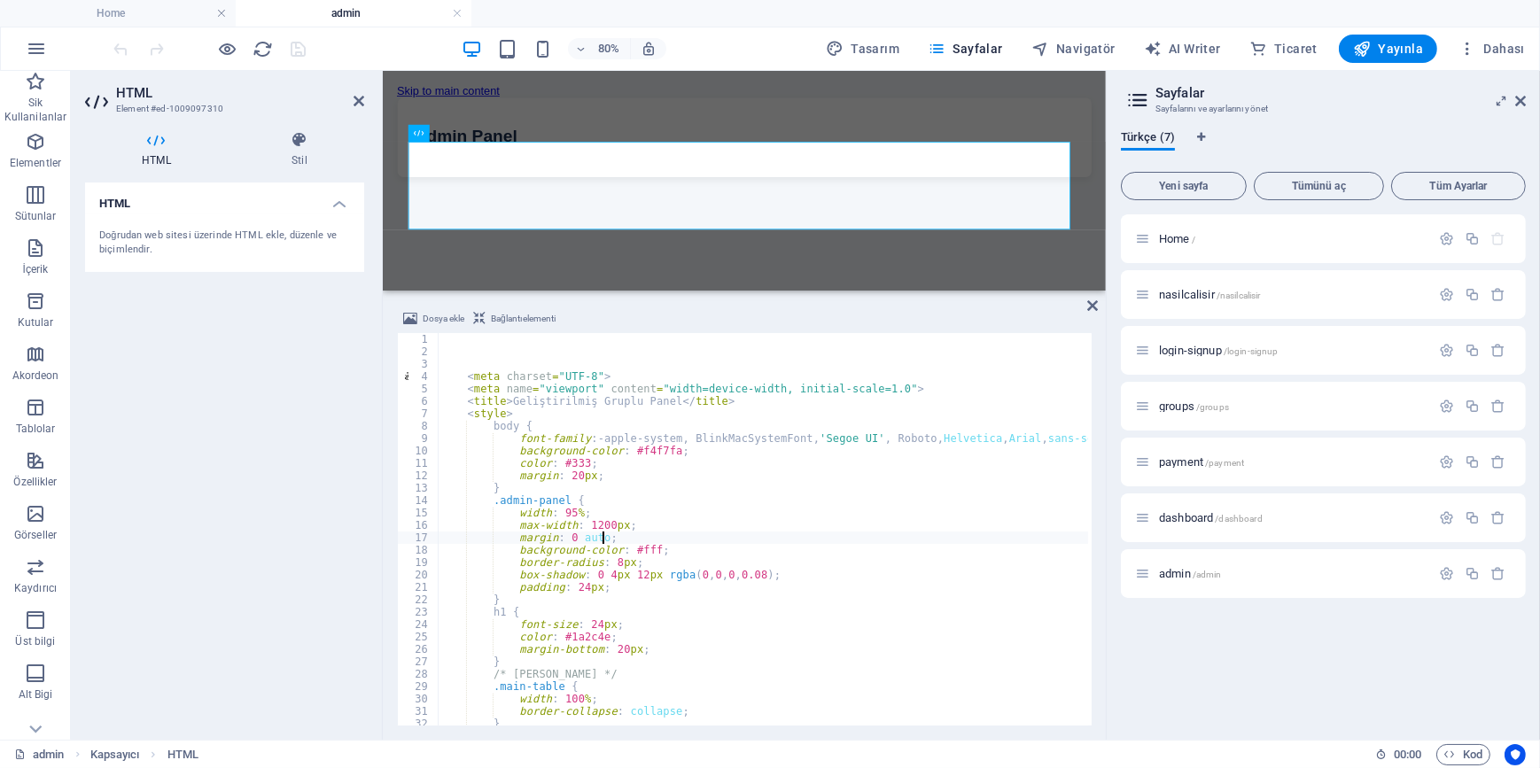
click at [738, 540] on div "< meta charset = "UTF-8" > < meta name = "viewport" content = "width=device-wid…" at bounding box center [970, 540] width 1064 height 414
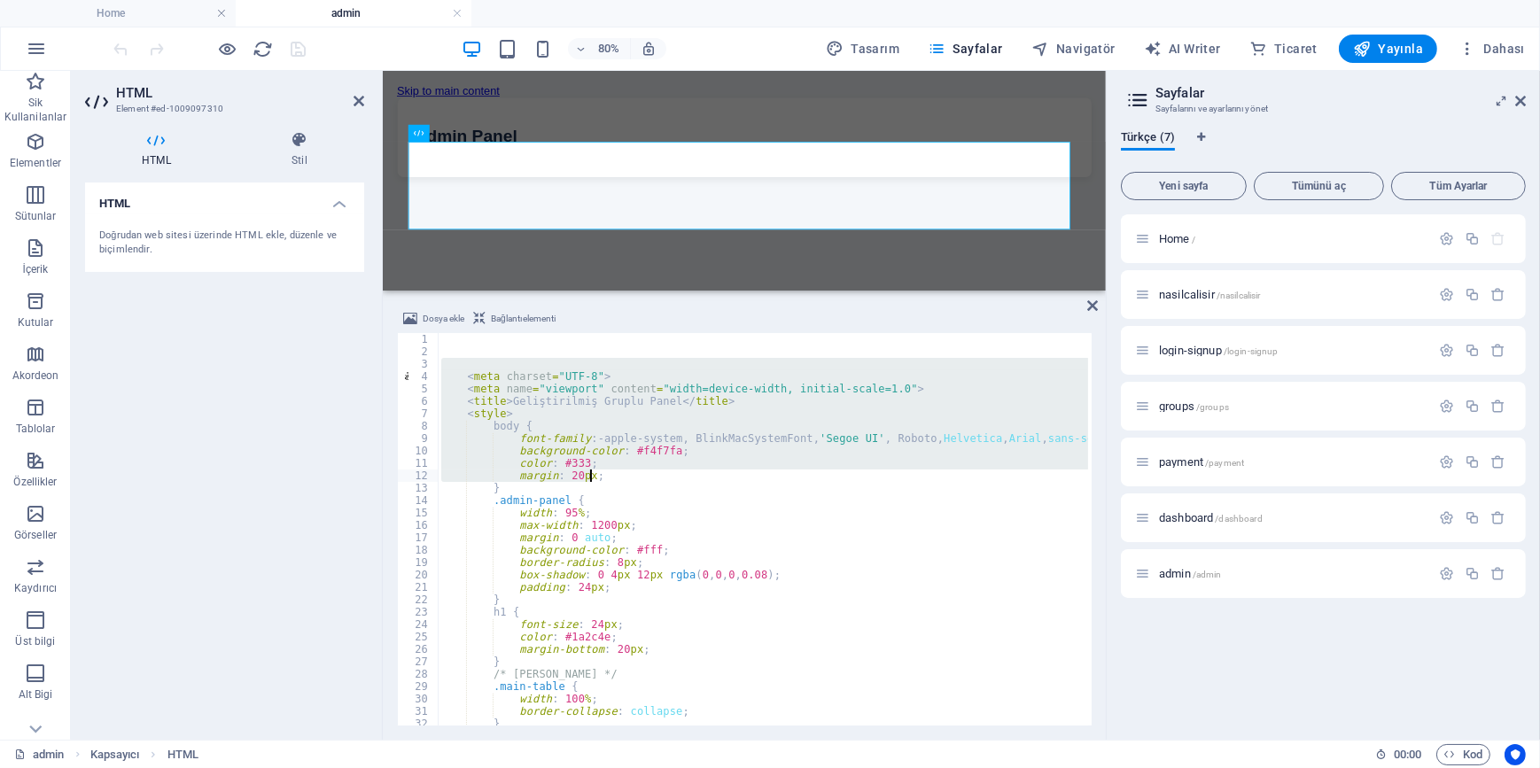
drag, startPoint x: 469, startPoint y: 365, endPoint x: 798, endPoint y: 611, distance: 410.8
click at [798, 611] on div "< meta charset = "UTF-8" > < meta name = "viewport" content = "width=device-wid…" at bounding box center [970, 540] width 1064 height 414
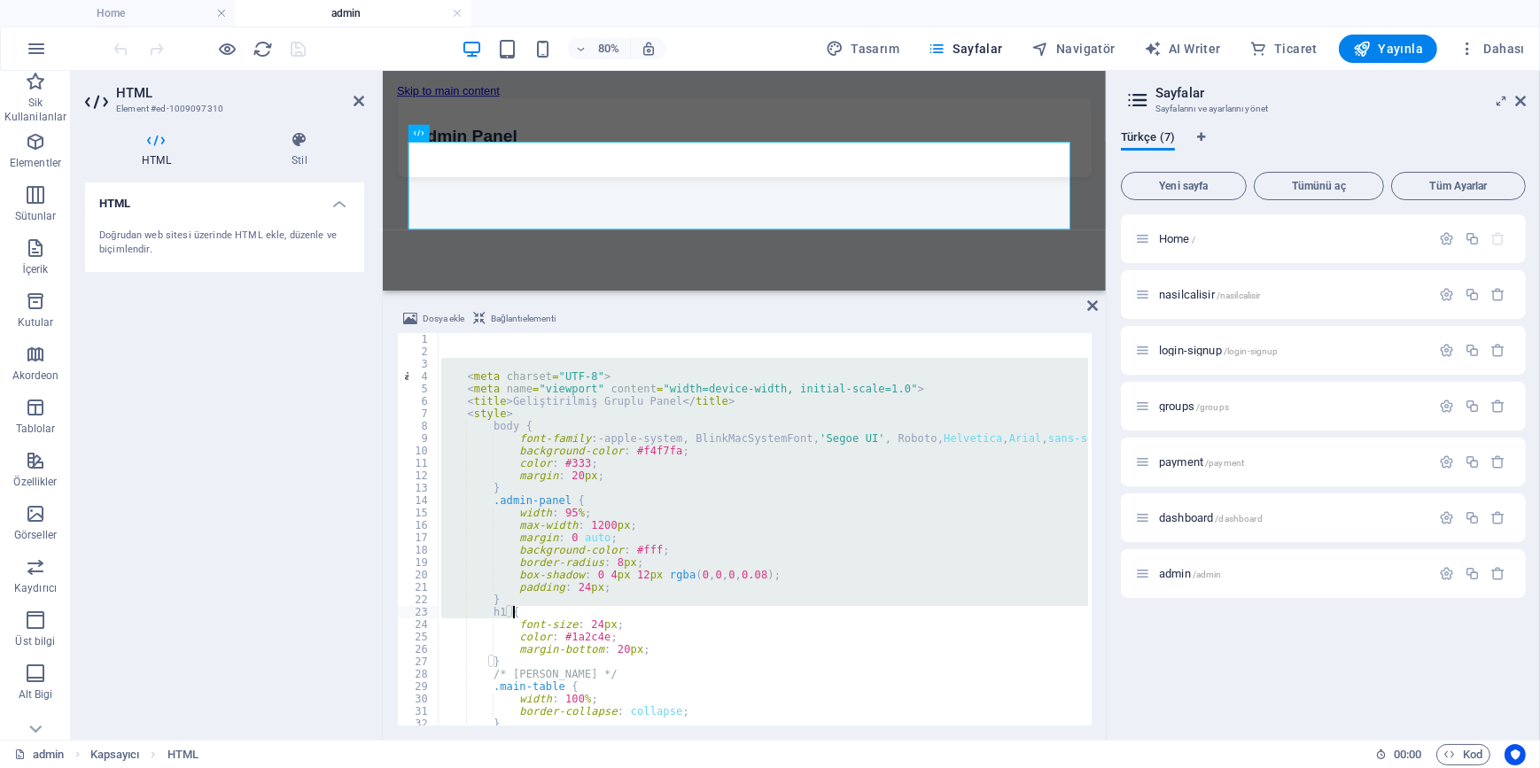
click at [871, 610] on div "< meta charset = "UTF-8" > < meta name = "viewport" content = "width=device-wid…" at bounding box center [763, 529] width 650 height 393
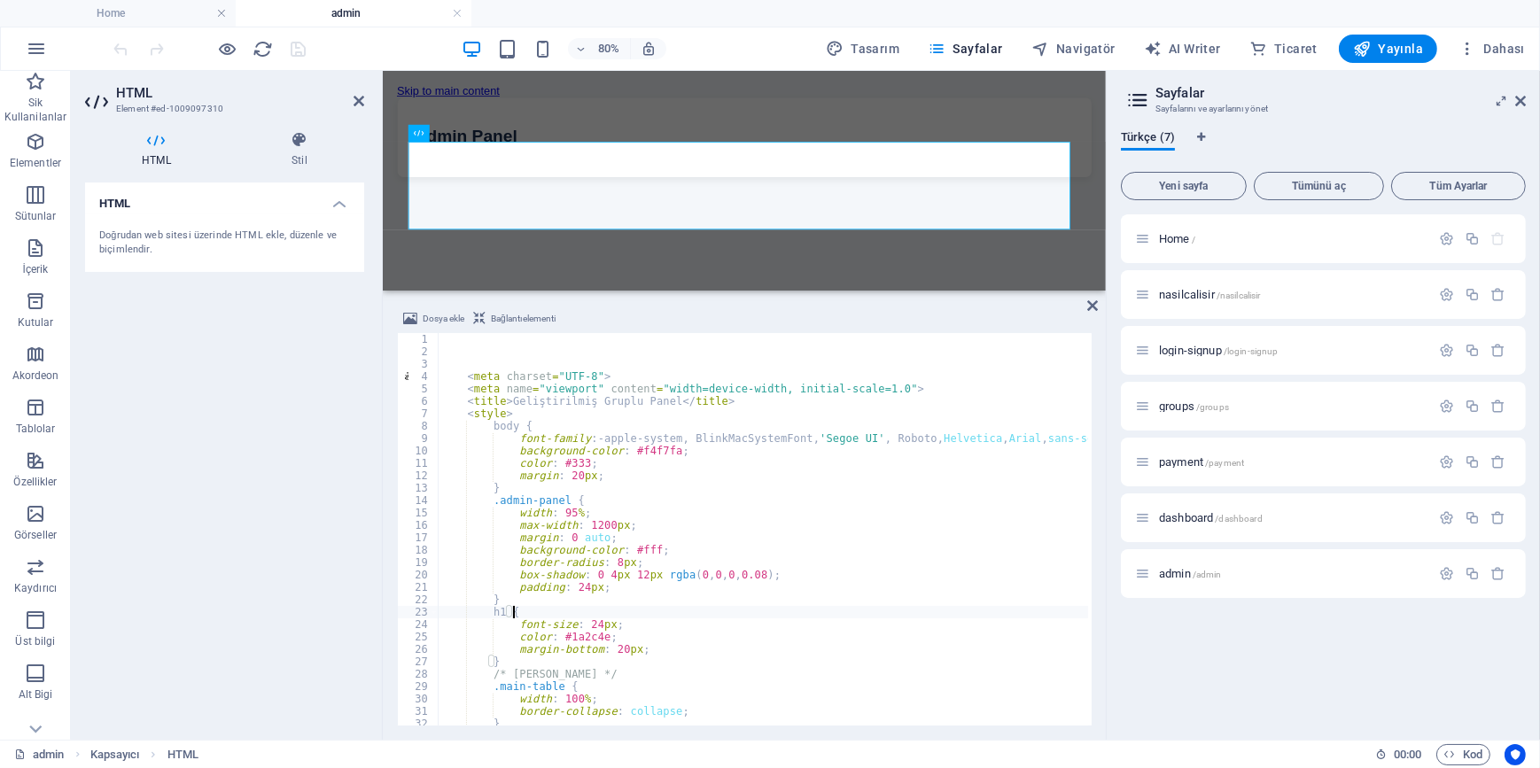
click at [541, 416] on div "< meta charset = "UTF-8" > < meta name = "viewport" content = "width=device-wid…" at bounding box center [970, 540] width 1064 height 414
drag, startPoint x: 489, startPoint y: 394, endPoint x: 651, endPoint y: 411, distance: 163.0
click at [651, 411] on div "< meta charset = "UTF-8" > < meta name = "viewport" content = "width=device-wid…" at bounding box center [970, 540] width 1064 height 414
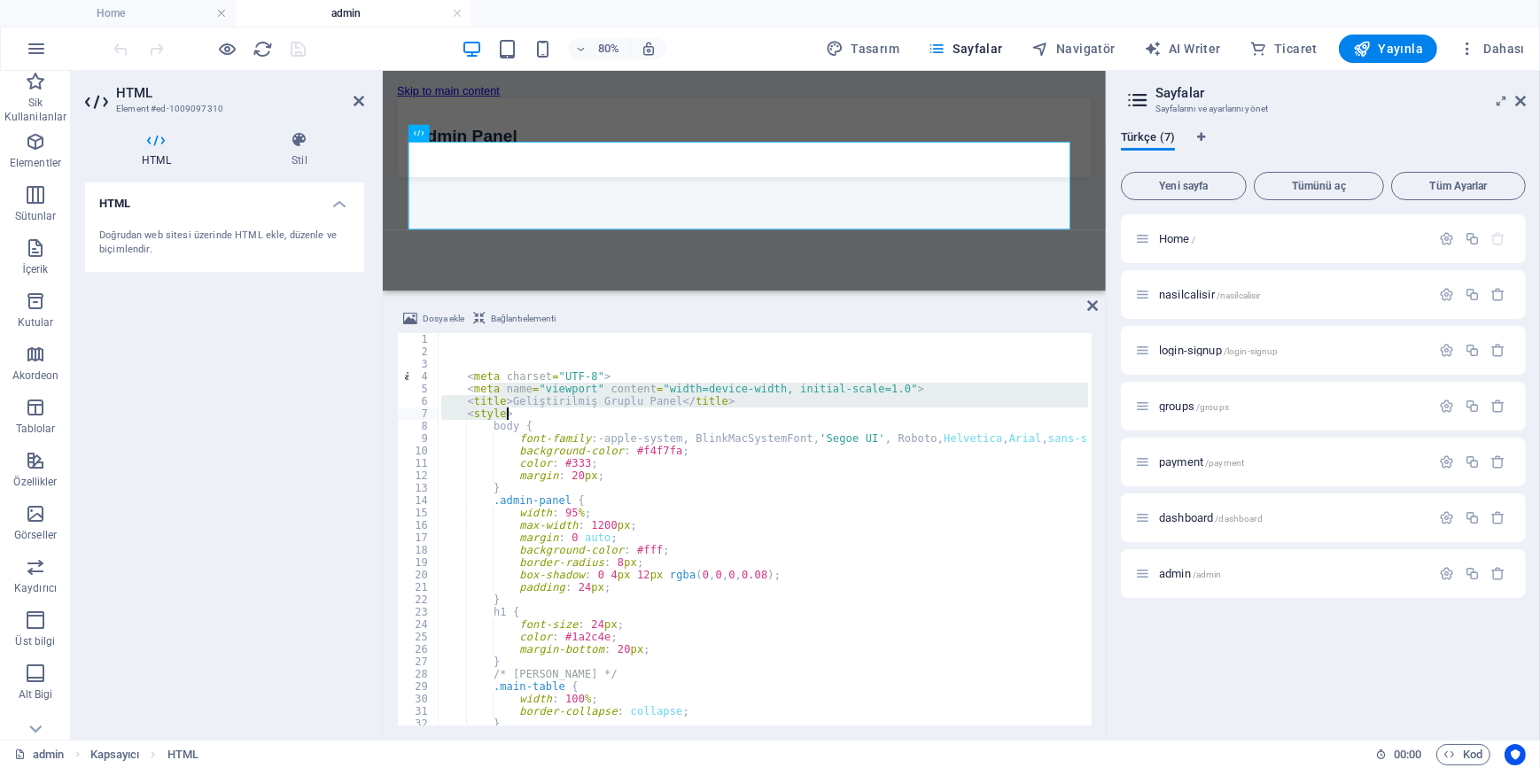
click at [746, 536] on div "< meta charset = "UTF-8" > < meta name = "viewport" content = "width=device-wid…" at bounding box center [970, 540] width 1064 height 414
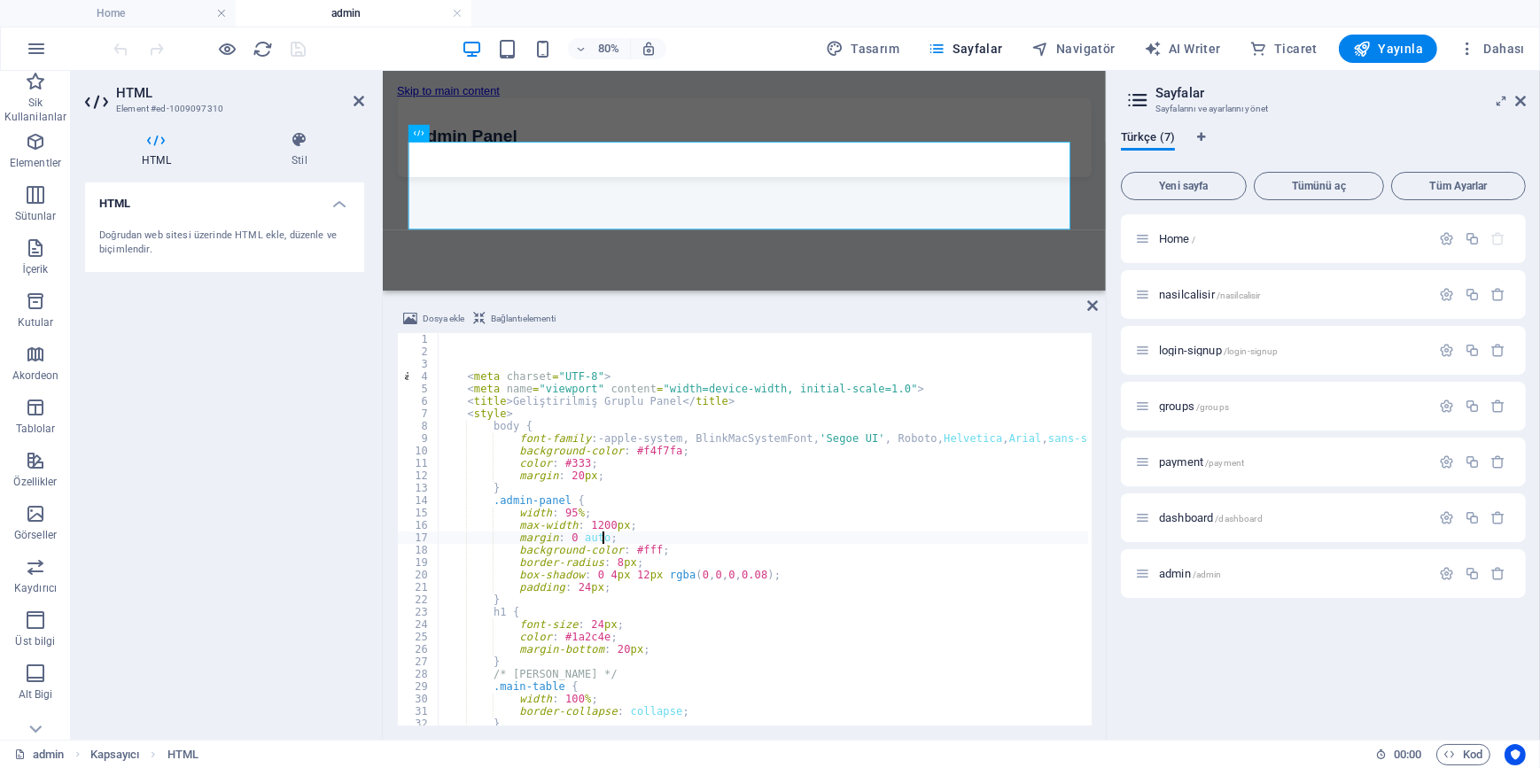
click at [253, 430] on div "HTML Doğrudan web sitesi üzerinde HTML ekle, düzenle ve biçimlendir." at bounding box center [224, 454] width 279 height 543
type textarea "border-radius: 8px;"
click at [744, 564] on div "< meta charset = "UTF-8" > < meta name = "viewport" content = "width=device-wid…" at bounding box center [970, 540] width 1064 height 414
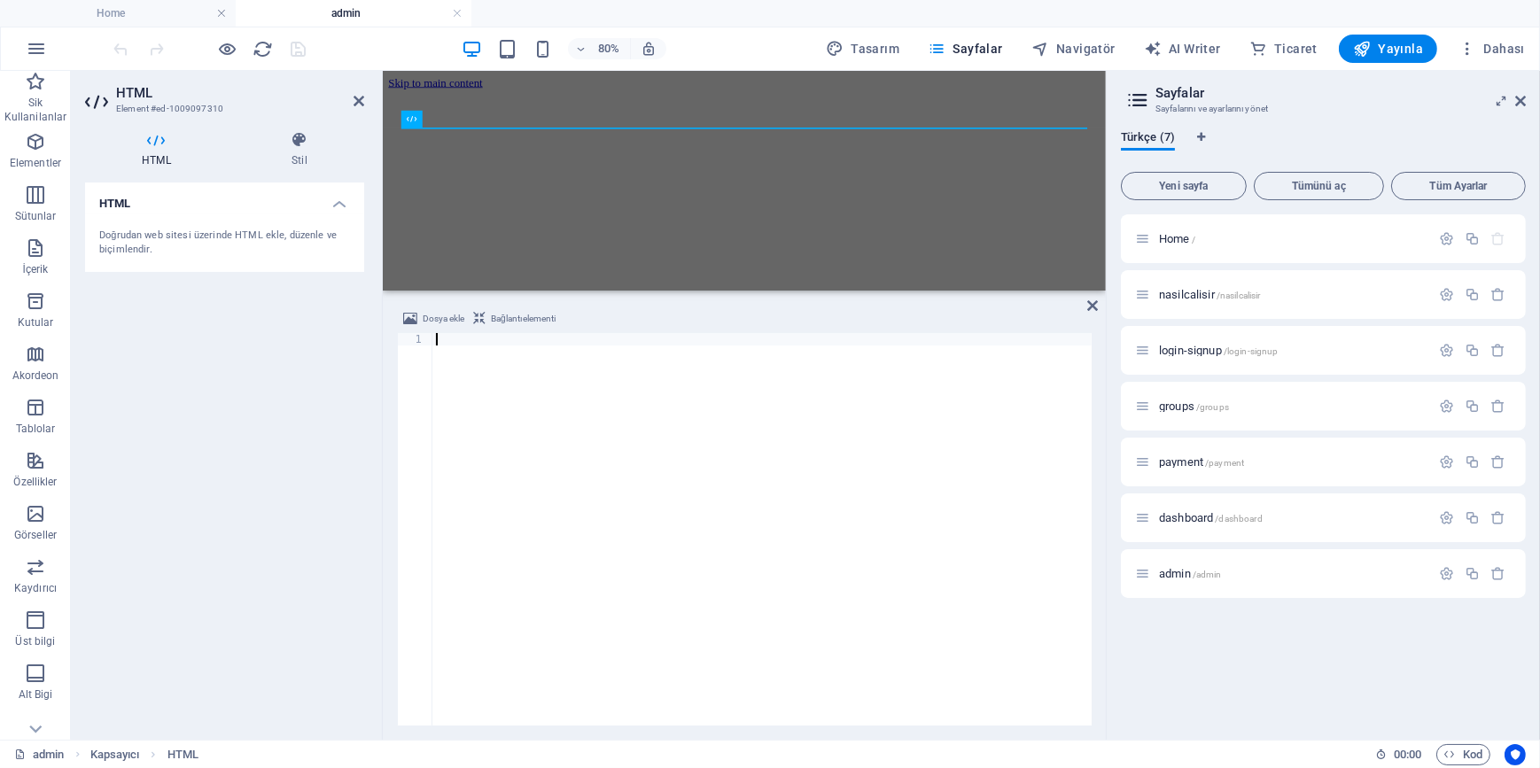
click at [558, 457] on div at bounding box center [761, 541] width 659 height 417
paste textarea "</html>"
type textarea "</html>"
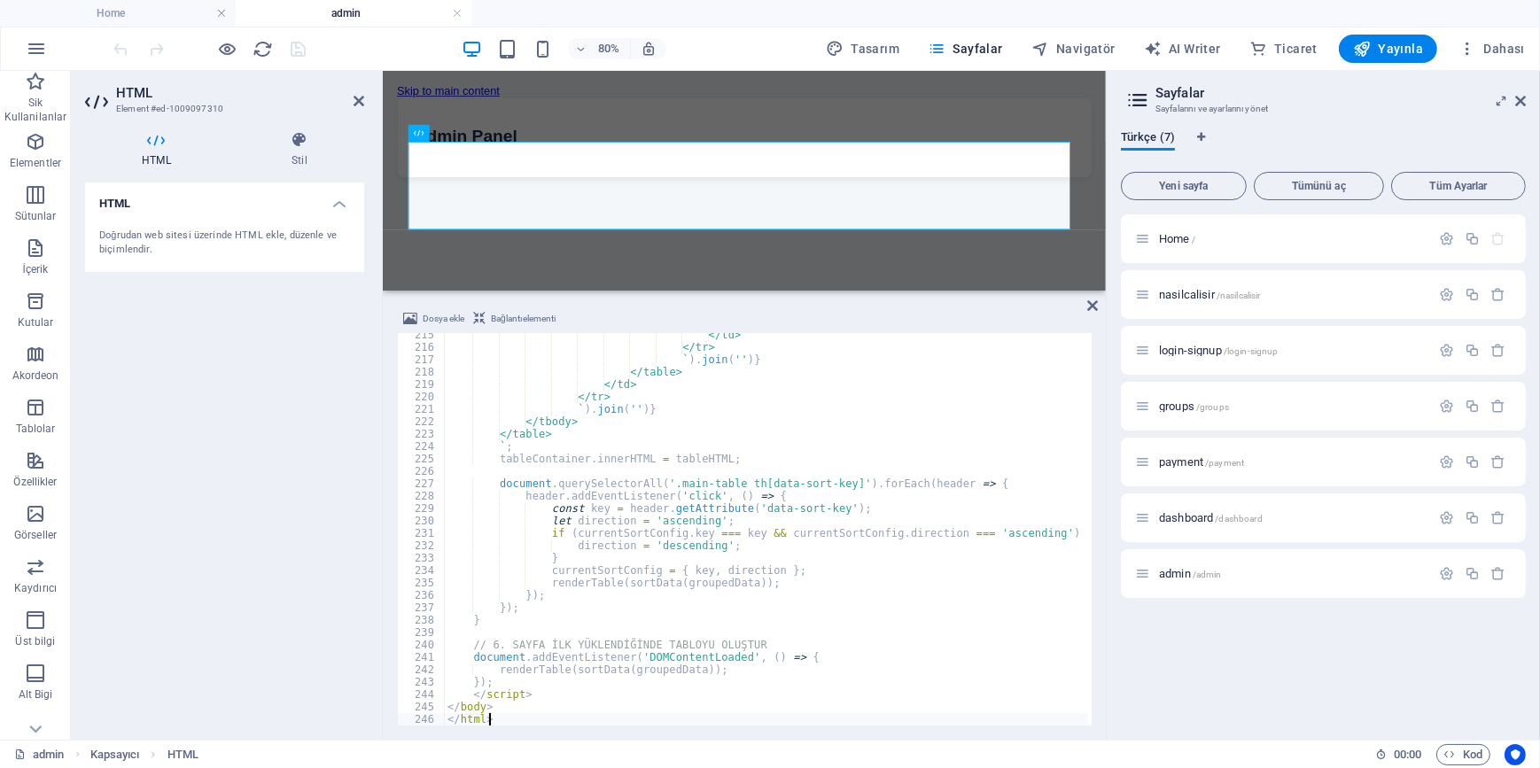
click at [218, 494] on div "HTML Doğrudan web sitesi üzerinde HTML ekle, düzenle ve biçimlendir." at bounding box center [224, 454] width 279 height 543
click at [305, 43] on icon "save" at bounding box center [299, 49] width 20 height 20
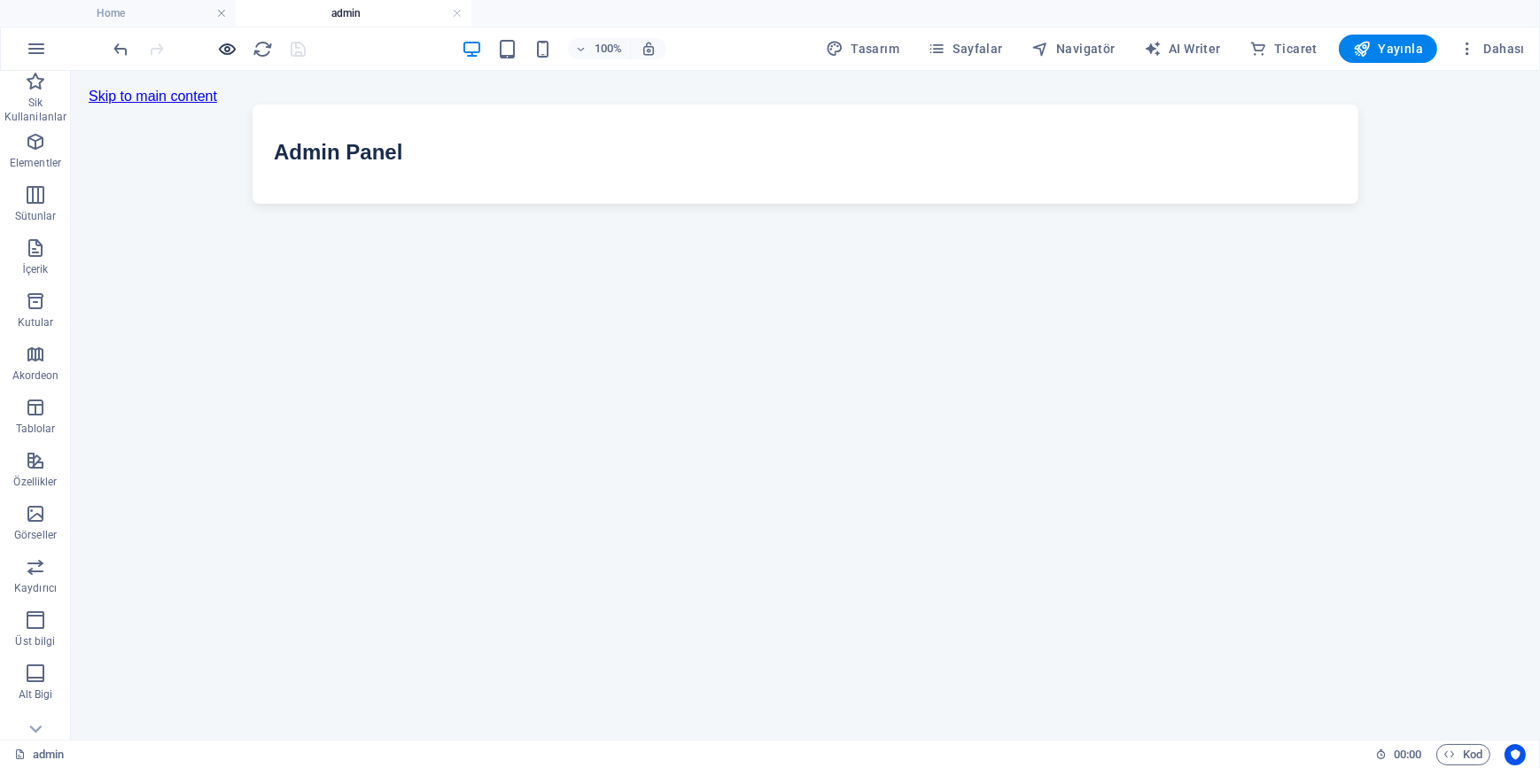
click at [222, 50] on icon "button" at bounding box center [228, 49] width 20 height 20
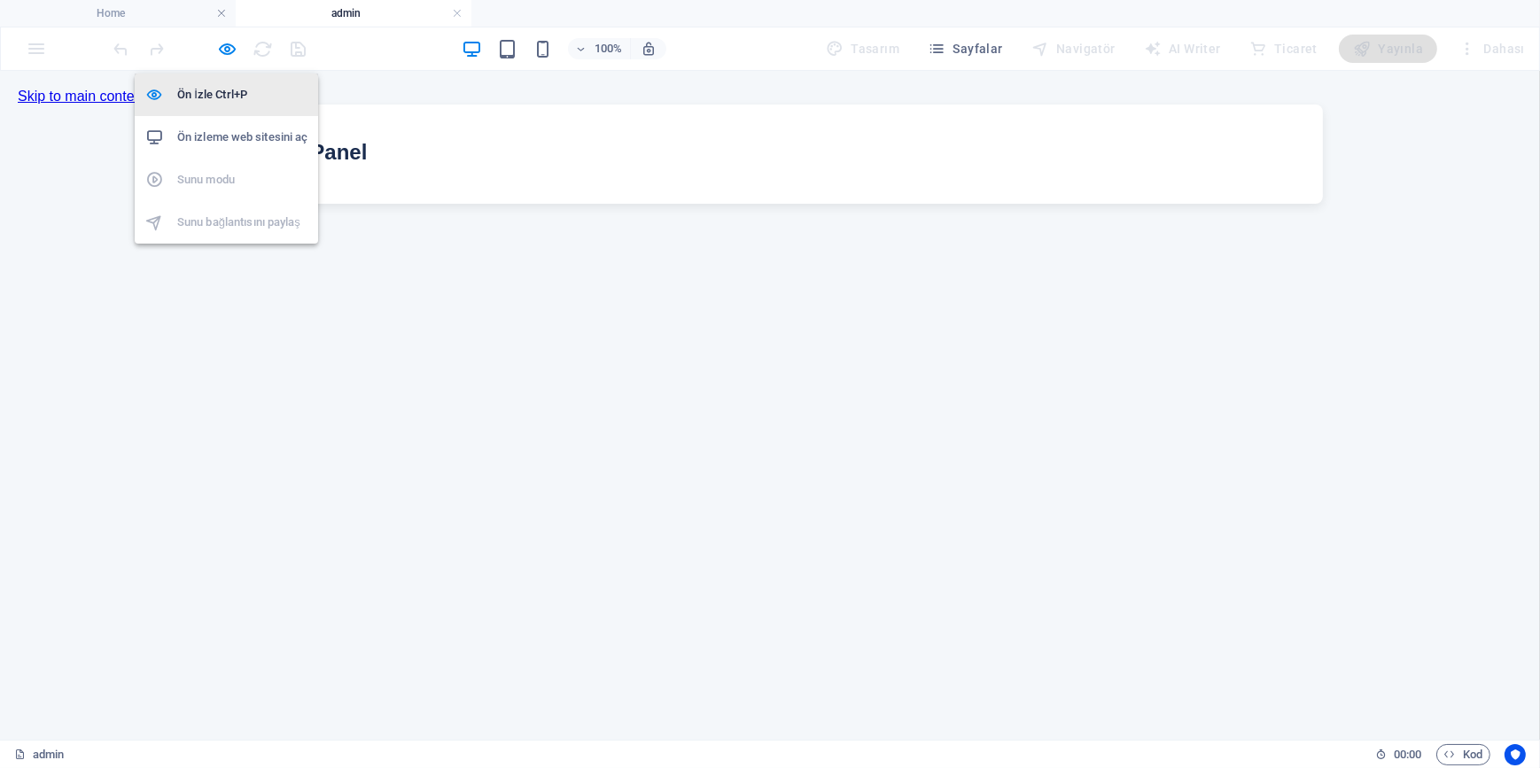
click at [215, 100] on h6 "Ön İzle Ctrl+P" at bounding box center [242, 94] width 130 height 21
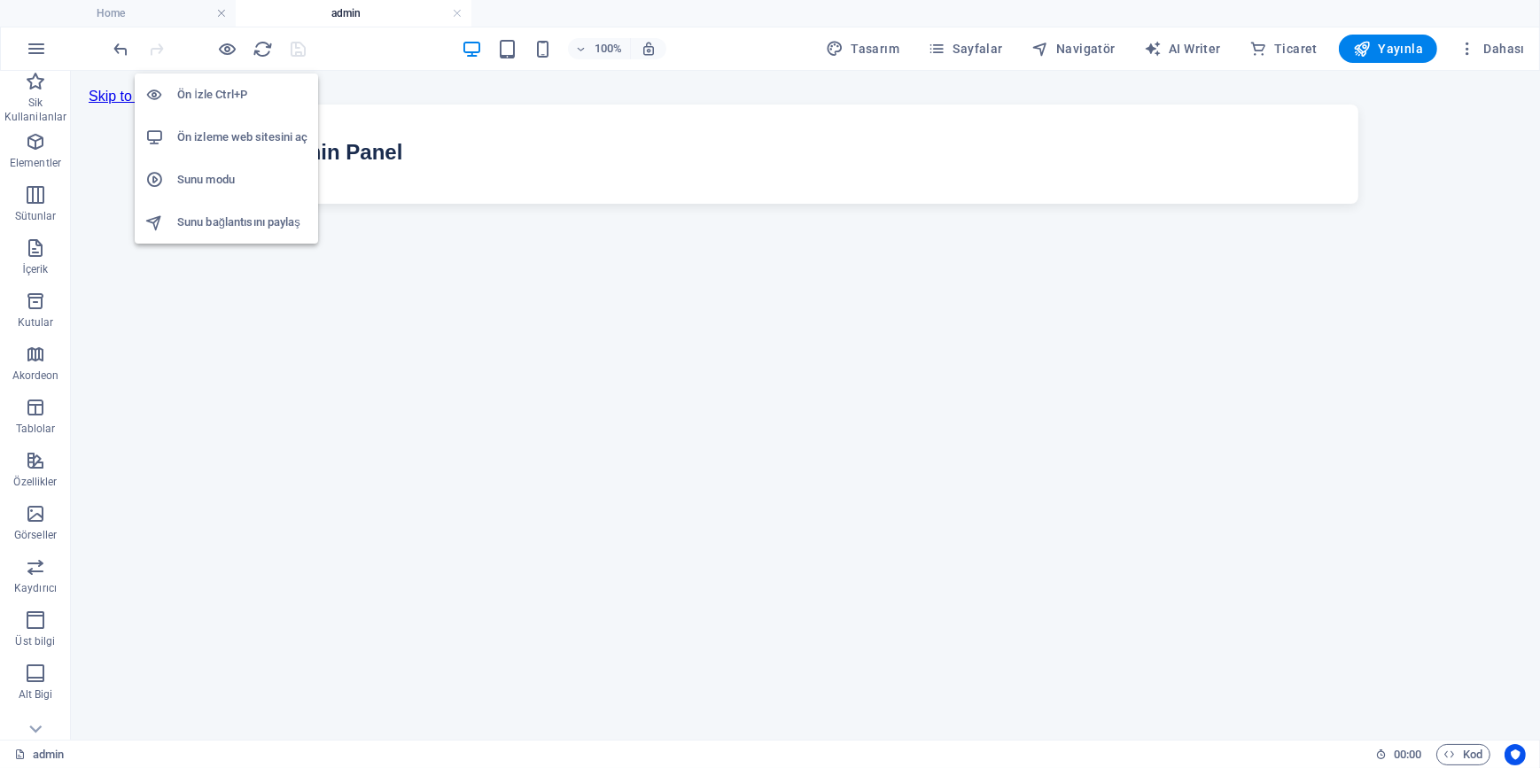
click at [213, 133] on h6 "Ön izleme web sitesini aç" at bounding box center [242, 137] width 130 height 21
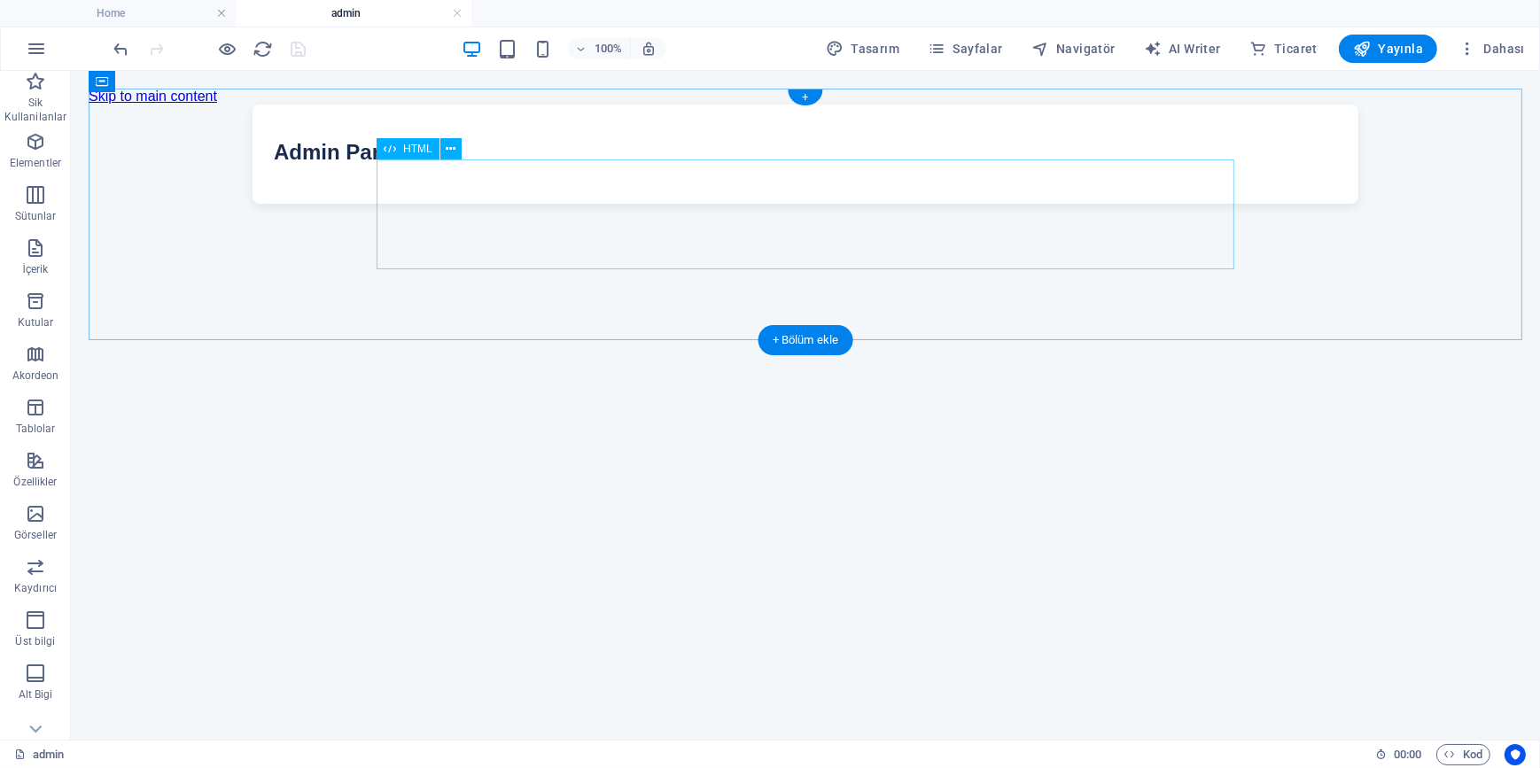
click at [658, 203] on div "Geliştirilmiş Gruplu Panel Admin Panel" at bounding box center [805, 153] width 1434 height 99
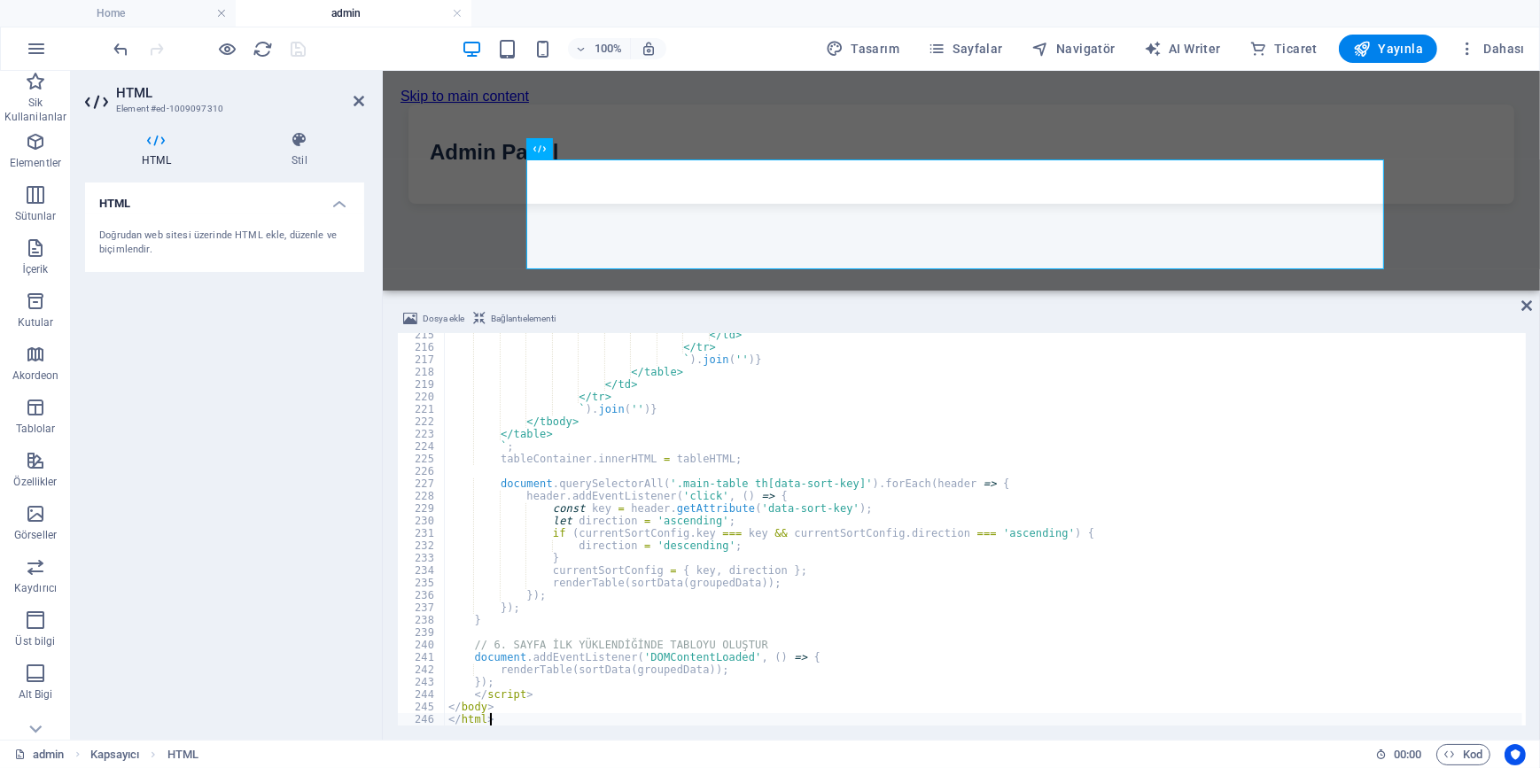
click at [587, 532] on div "</td> </tr> ` ) . join ( '' ) } </table> </td> </tr> ` ) . join ( '' ) } </tbod…" at bounding box center [984, 536] width 1078 height 414
type textarea "</body> </html>"
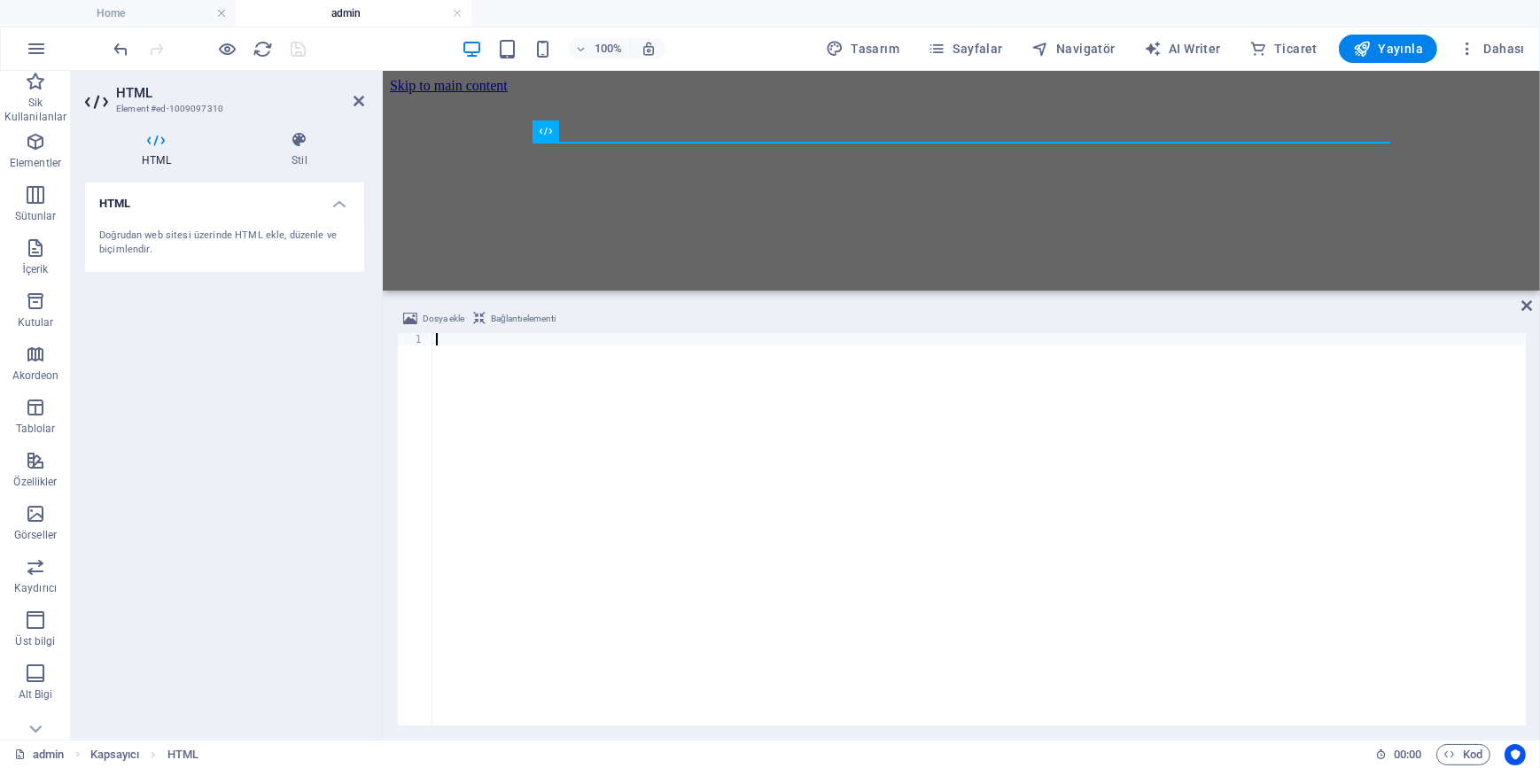
type textarea "</html>"
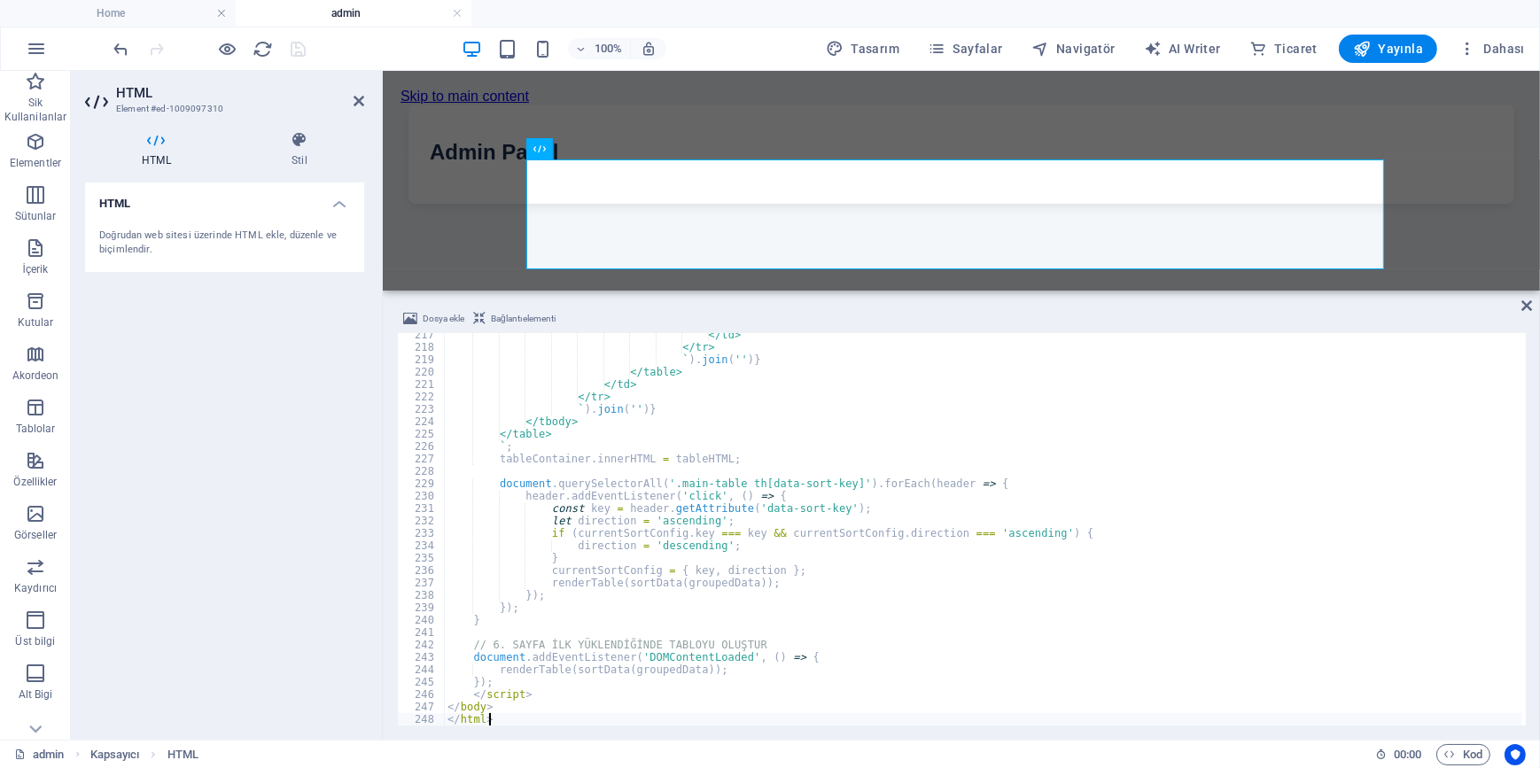
click at [185, 417] on div "HTML Doğrudan web sitesi üzerinde HTML ekle, düzenle ve biçimlendir." at bounding box center [224, 454] width 279 height 543
click at [300, 43] on icon "save" at bounding box center [299, 49] width 20 height 20
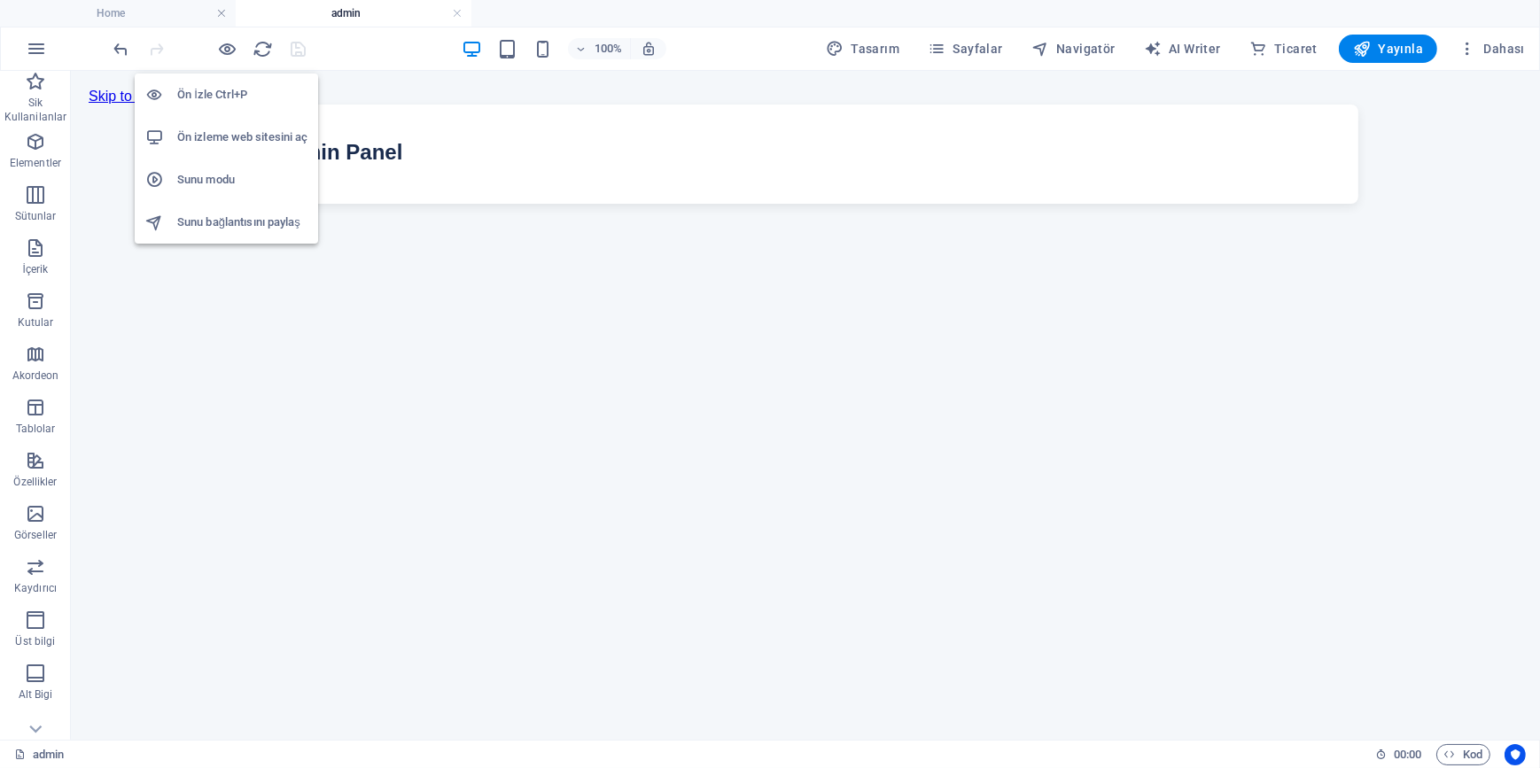
click at [230, 91] on h6 "Ön İzle Ctrl+P" at bounding box center [242, 94] width 130 height 21
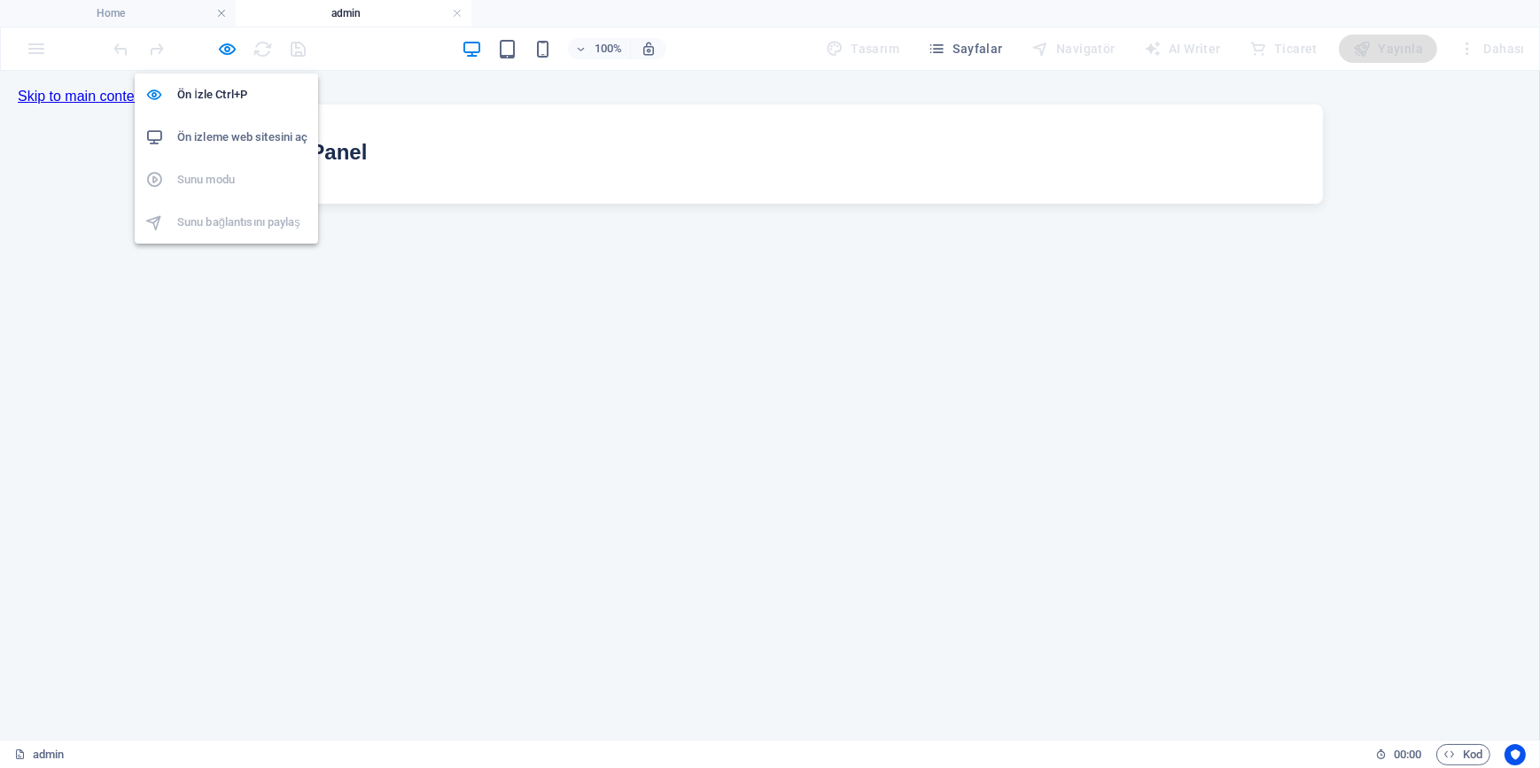
click at [217, 59] on div "Ön İzle Ctrl+P Ön izleme web sitesini aç Sunu modu Sunu bağlantısını paylaş" at bounding box center [226, 151] width 183 height 184
click at [227, 53] on icon "button" at bounding box center [228, 49] width 20 height 20
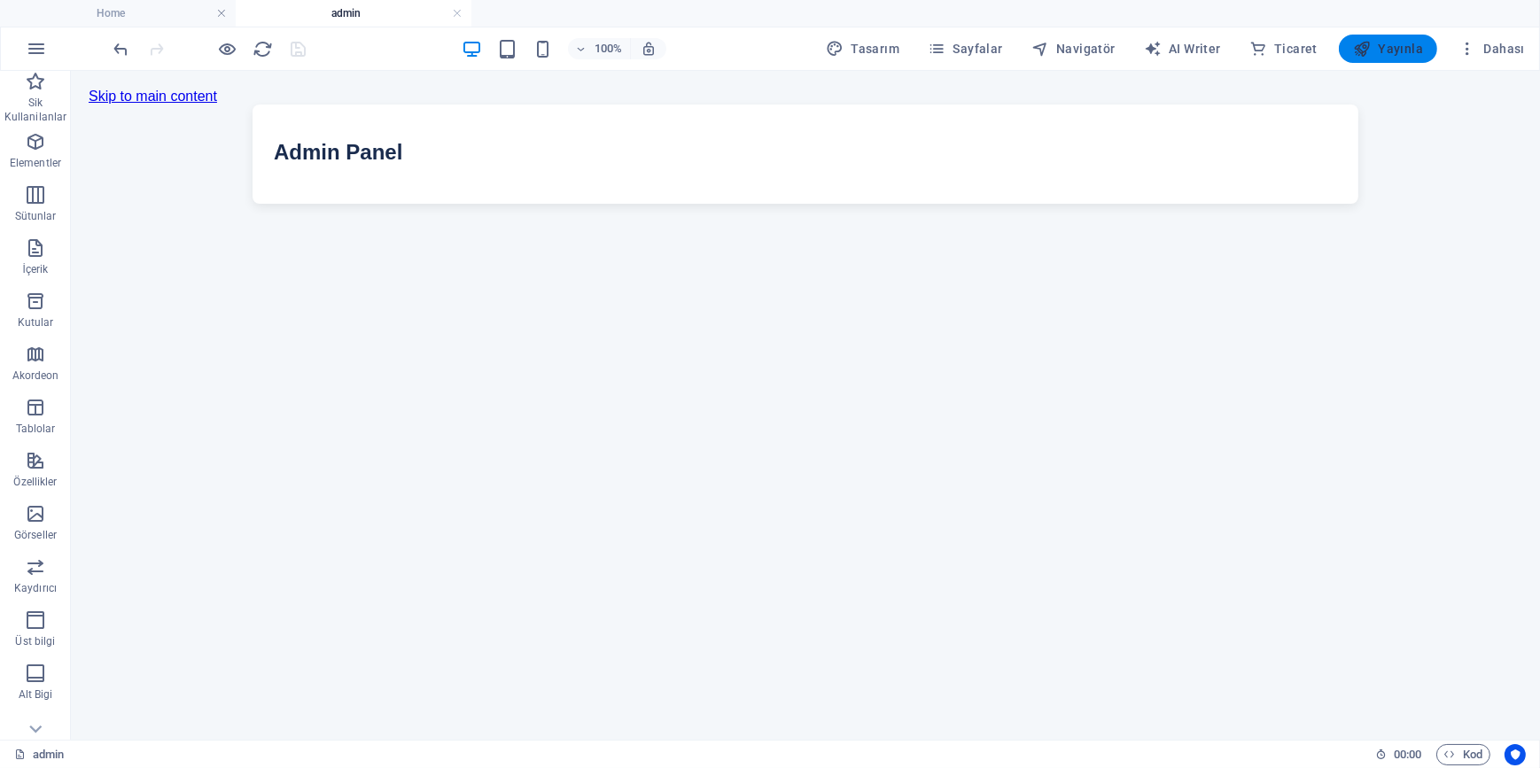
click at [1405, 40] on span "Yayınla" at bounding box center [1388, 49] width 70 height 18
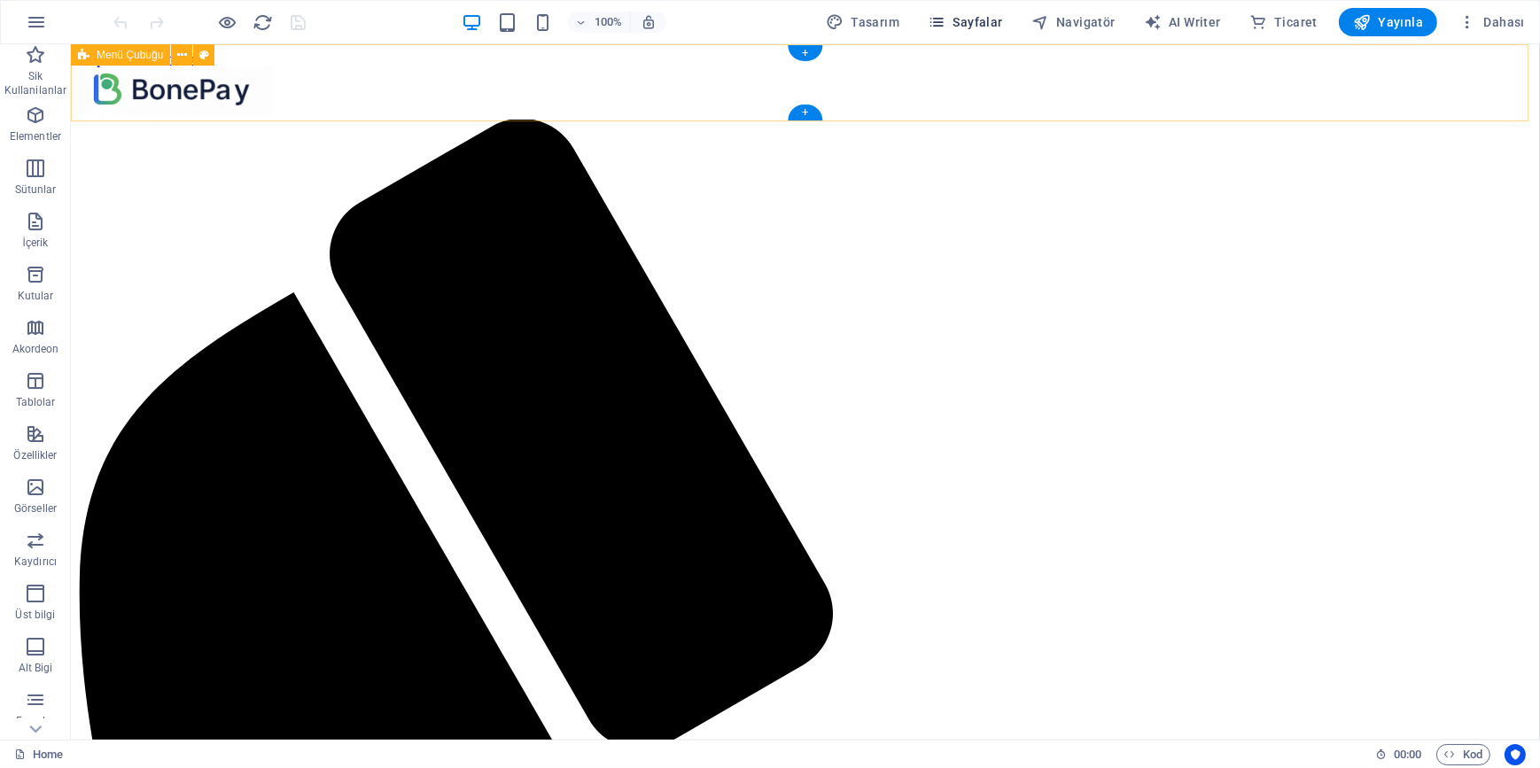
click at [945, 18] on icon "button" at bounding box center [937, 22] width 18 height 18
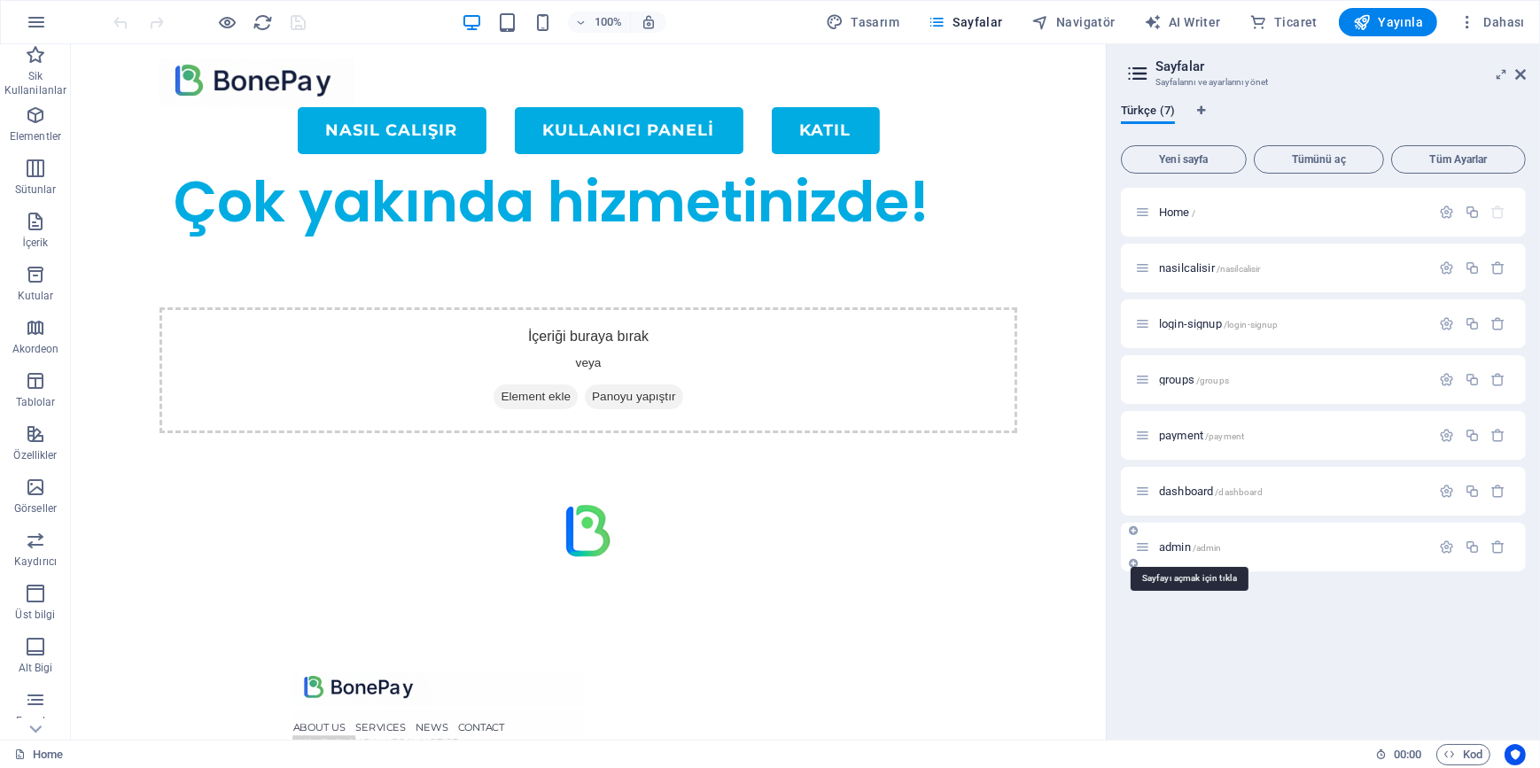
click at [1170, 550] on span "admin /admin" at bounding box center [1190, 547] width 63 height 13
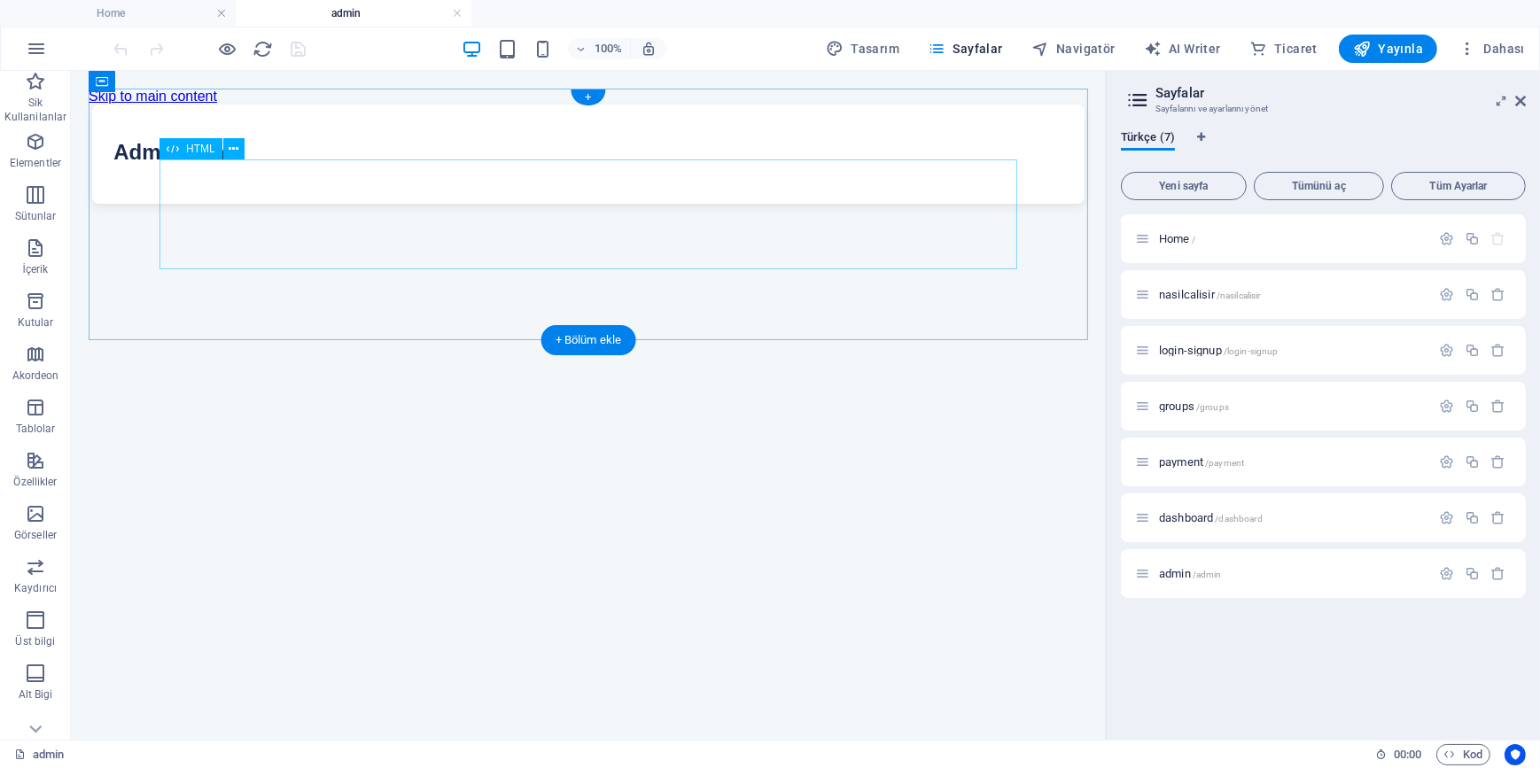
click at [539, 198] on div "Geliştirilmiş Gruplu Panel Admin Panel" at bounding box center [588, 153] width 1000 height 99
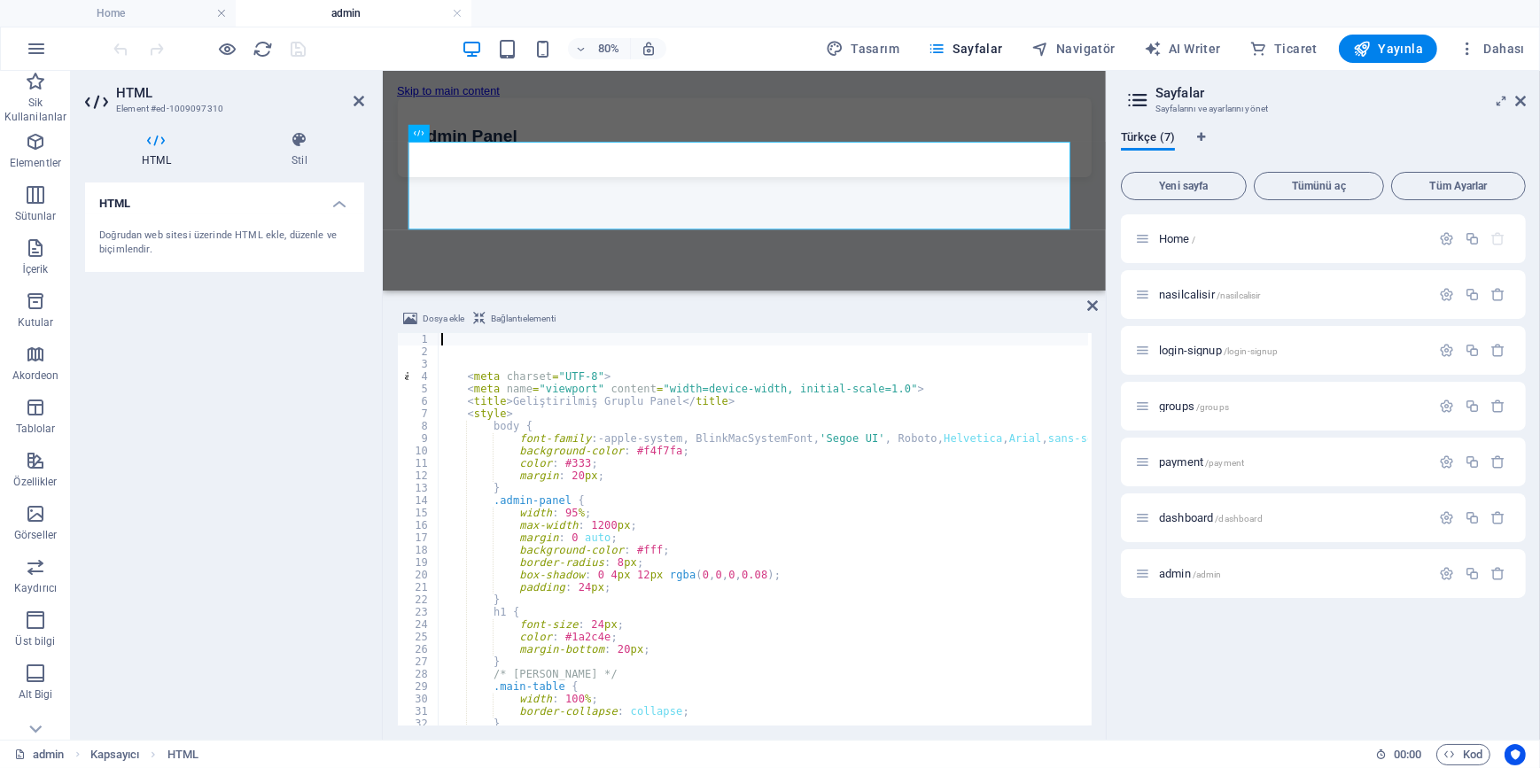
click at [645, 479] on div "< meta charset = "UTF-8" > < meta name = "viewport" content = "width=device-wid…" at bounding box center [970, 540] width 1064 height 414
type textarea "margin: 20px;"
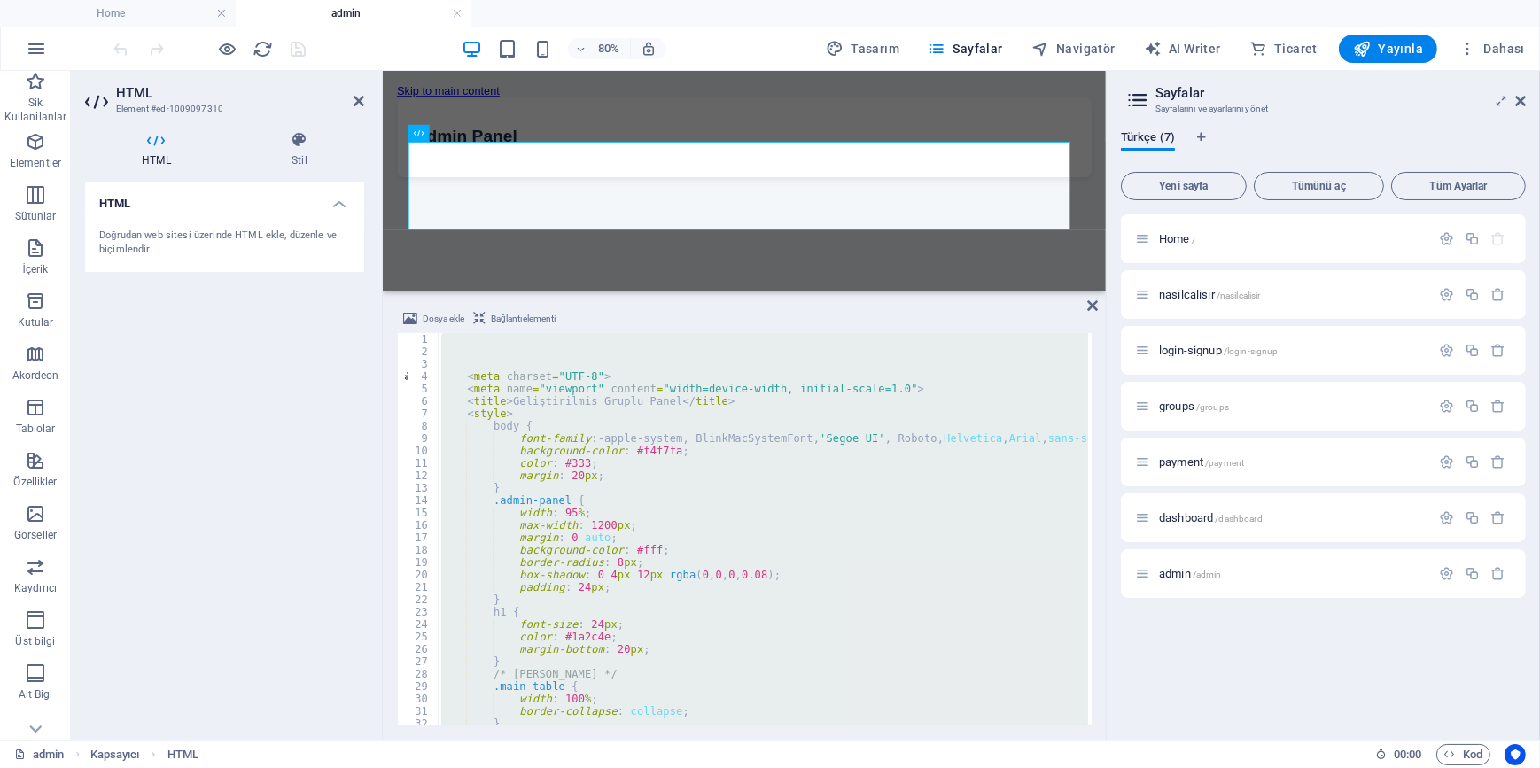
scroll to position [2687, 0]
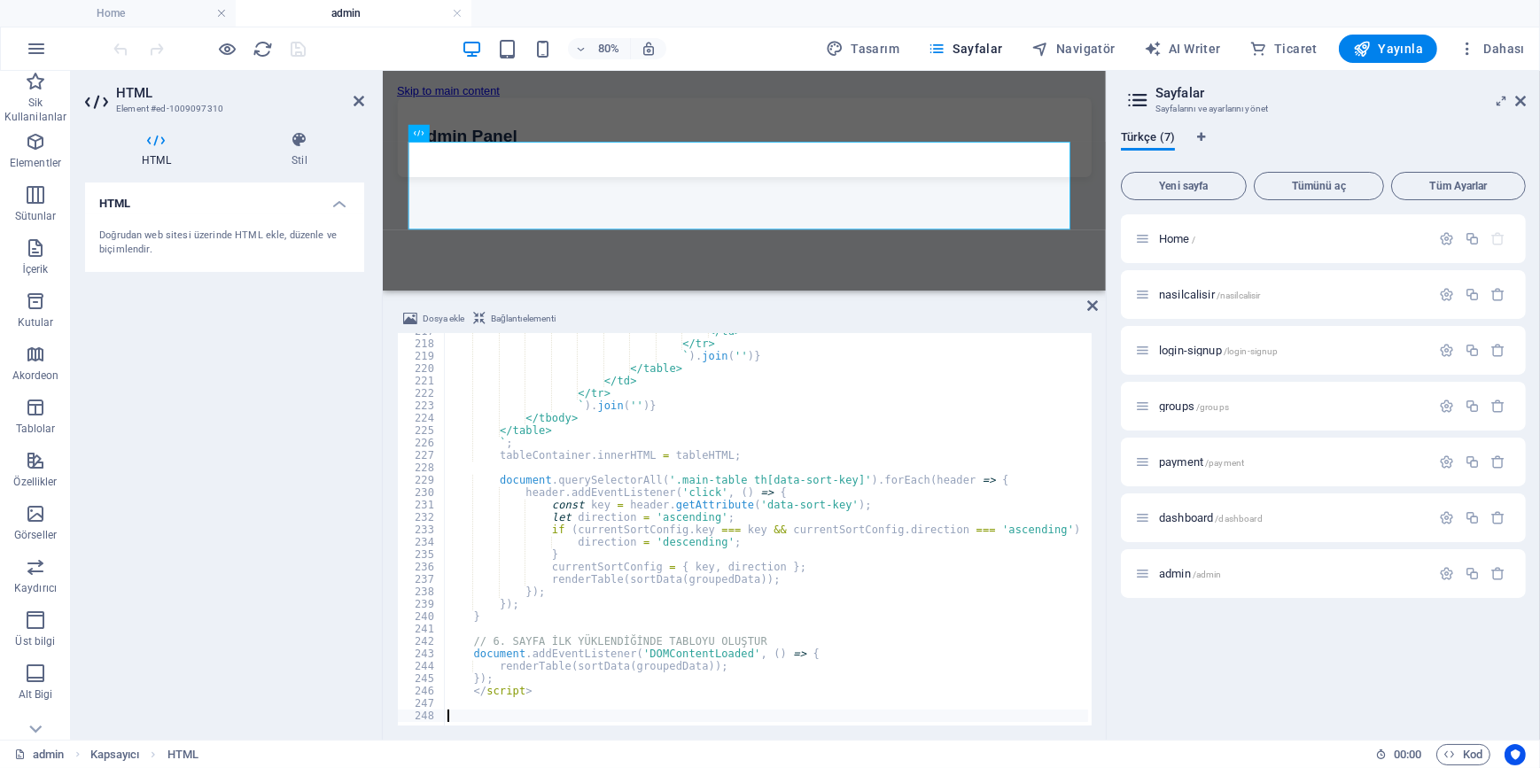
click at [638, 587] on div "</td> </tr> ` ) . join ( '' ) } </table> </td> </tr> ` ) . join ( '' ) } </tbod…" at bounding box center [976, 532] width 1064 height 414
type textarea "});"
click at [638, 587] on div "</td> </tr> ` ) . join ( '' ) } </table> </td> </tr> ` ) . join ( '' ) } </tbod…" at bounding box center [976, 532] width 1064 height 414
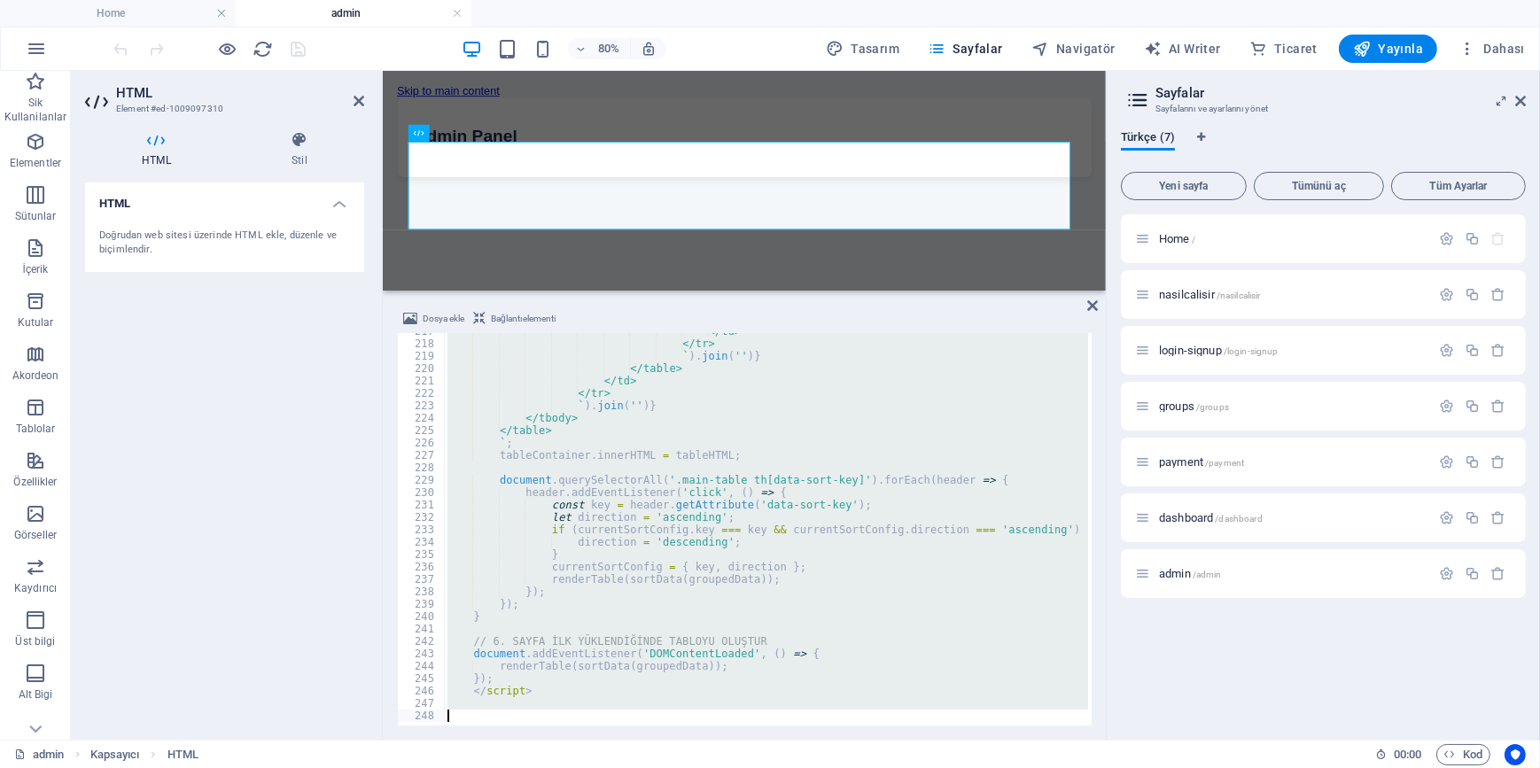
type textarea "</html>"
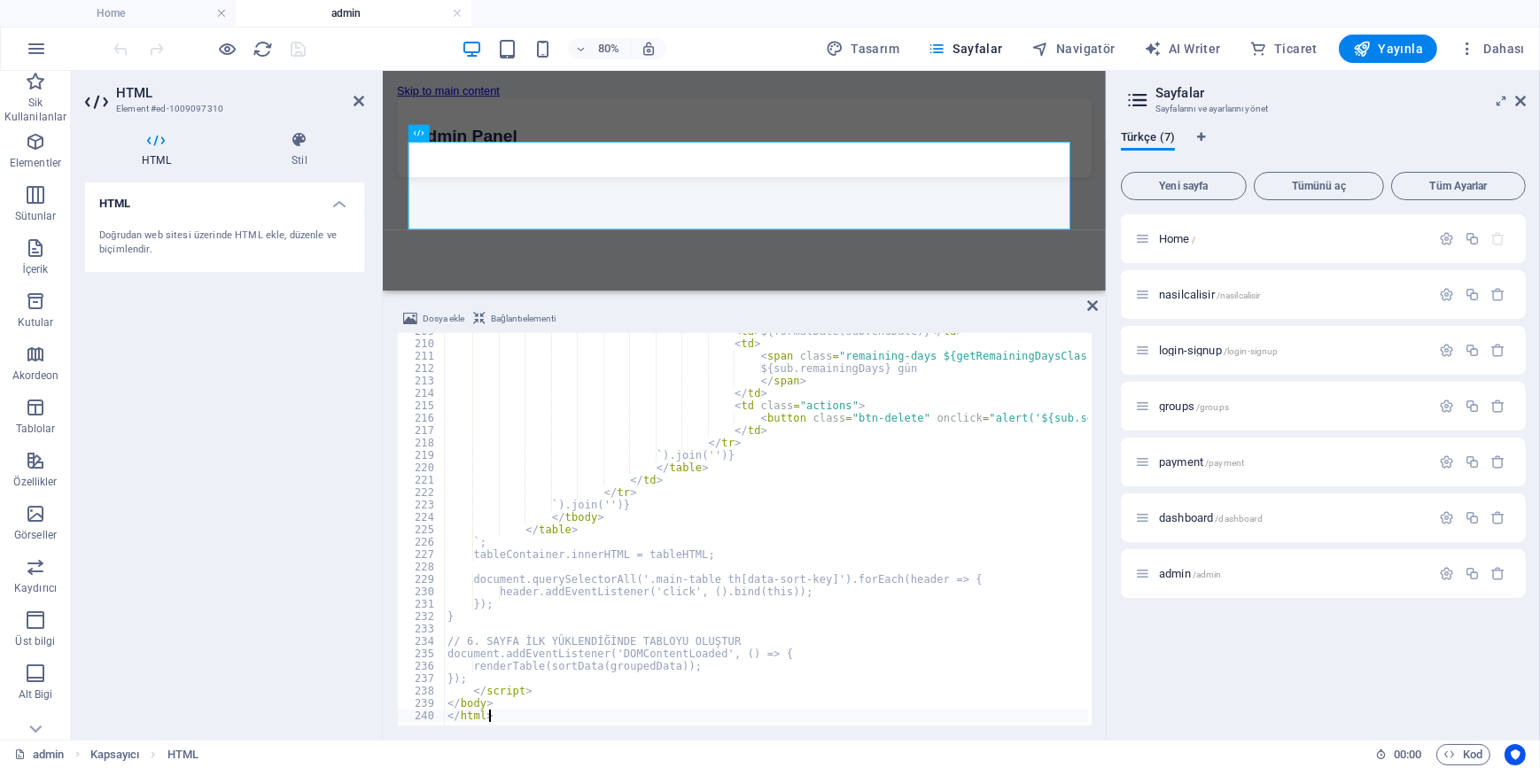
scroll to position [2587, 0]
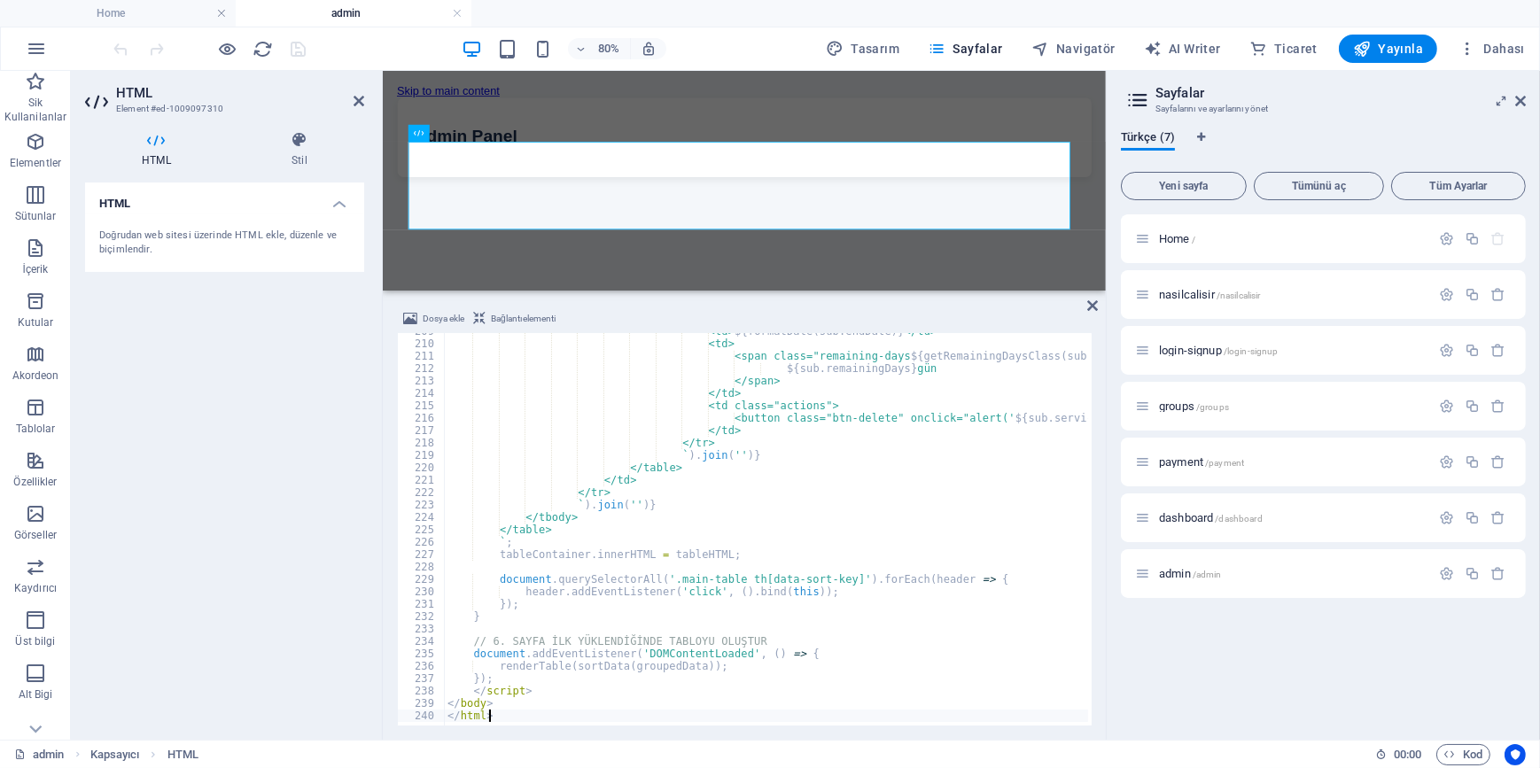
click at [292, 456] on div "HTML Doğrudan web sitesi üzerinde HTML ekle, düzenle ve biçimlendir." at bounding box center [224, 454] width 279 height 543
click at [307, 44] on icon "save" at bounding box center [299, 49] width 20 height 20
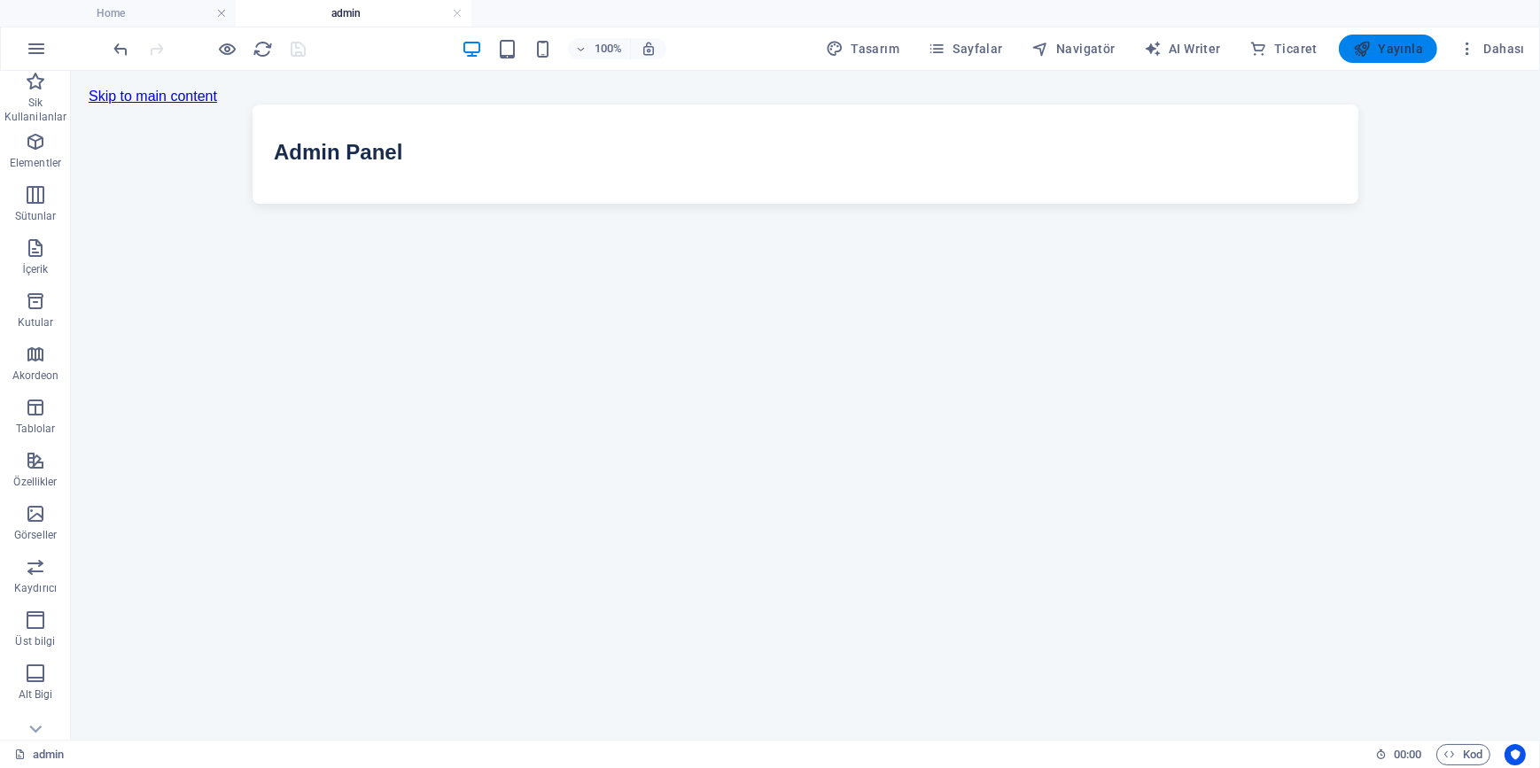
click at [1380, 51] on span "Yayınla" at bounding box center [1388, 49] width 70 height 18
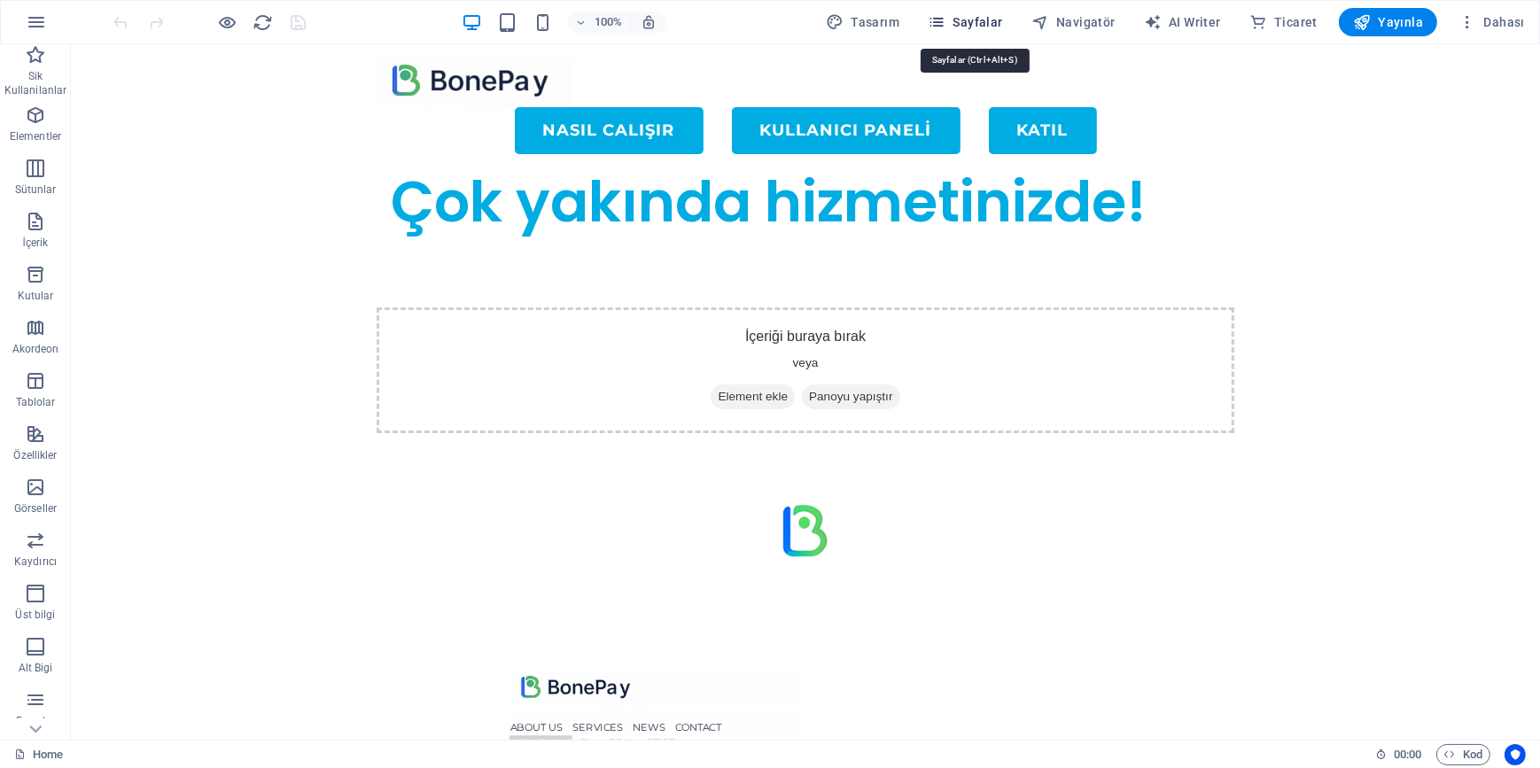
click at [984, 18] on span "Sayfalar" at bounding box center [965, 22] width 75 height 18
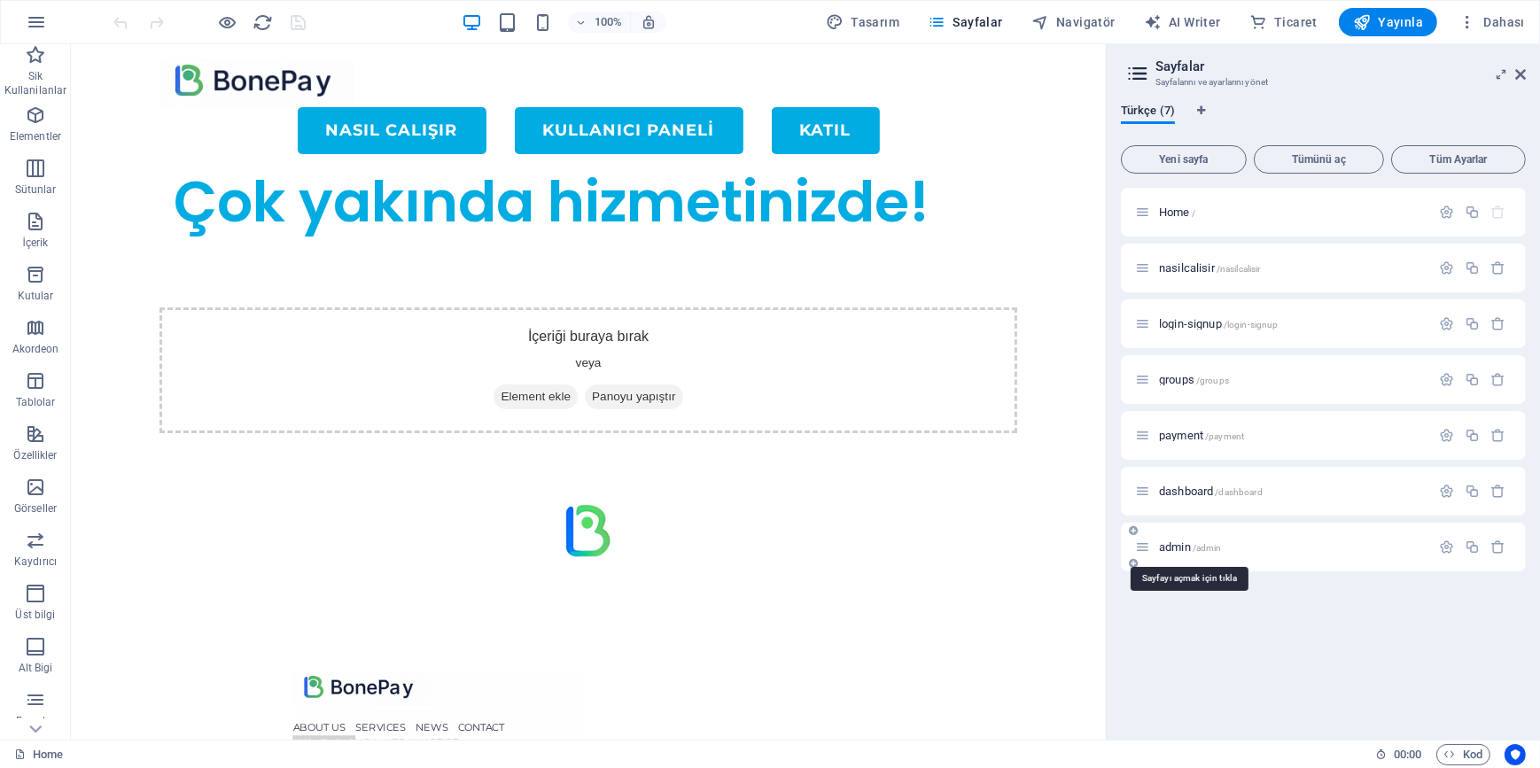
click at [1184, 549] on span "admin /admin" at bounding box center [1190, 547] width 63 height 13
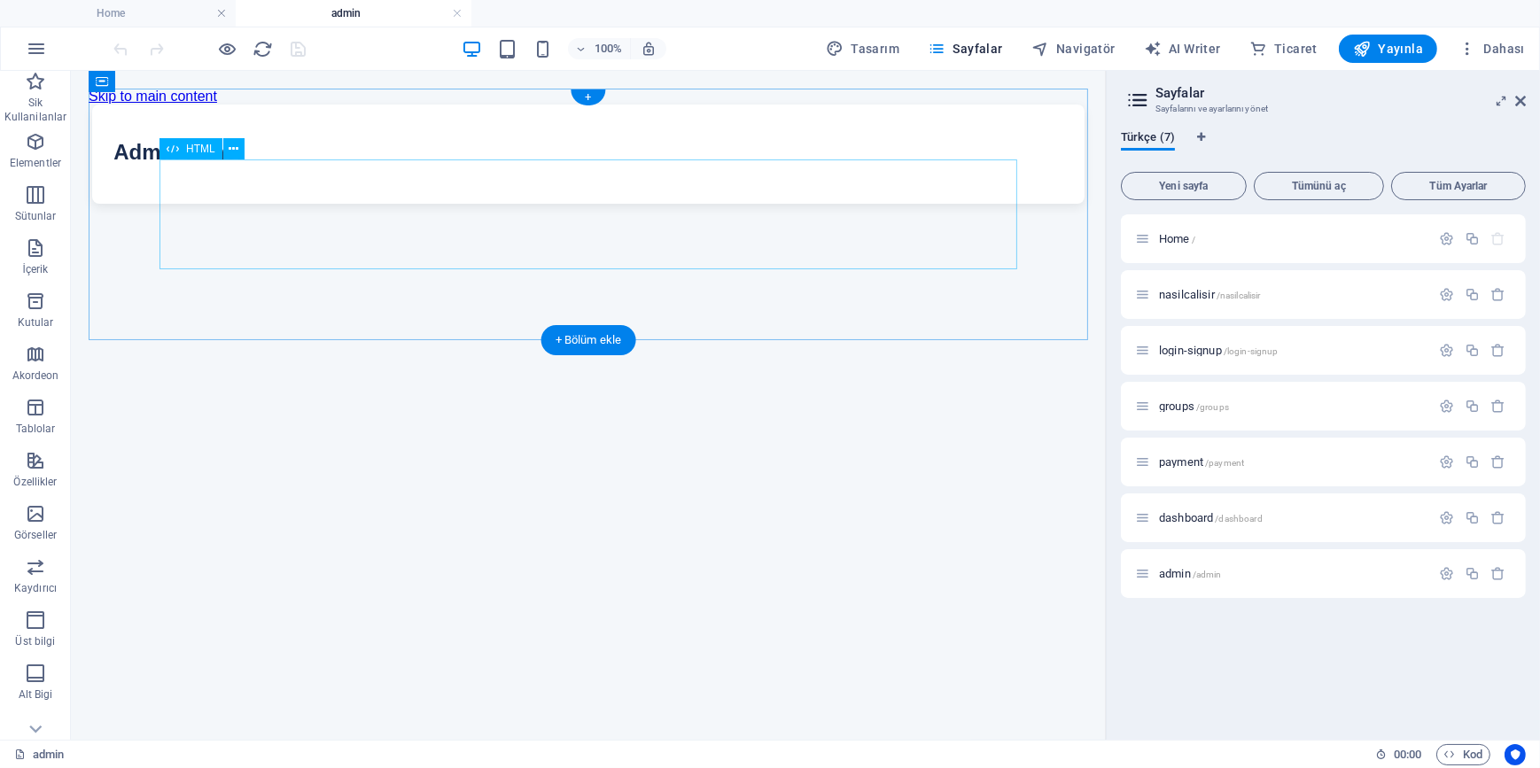
click at [447, 203] on div "Geliştirilmiş Gruplu Panel Admin Panel" at bounding box center [588, 153] width 1000 height 99
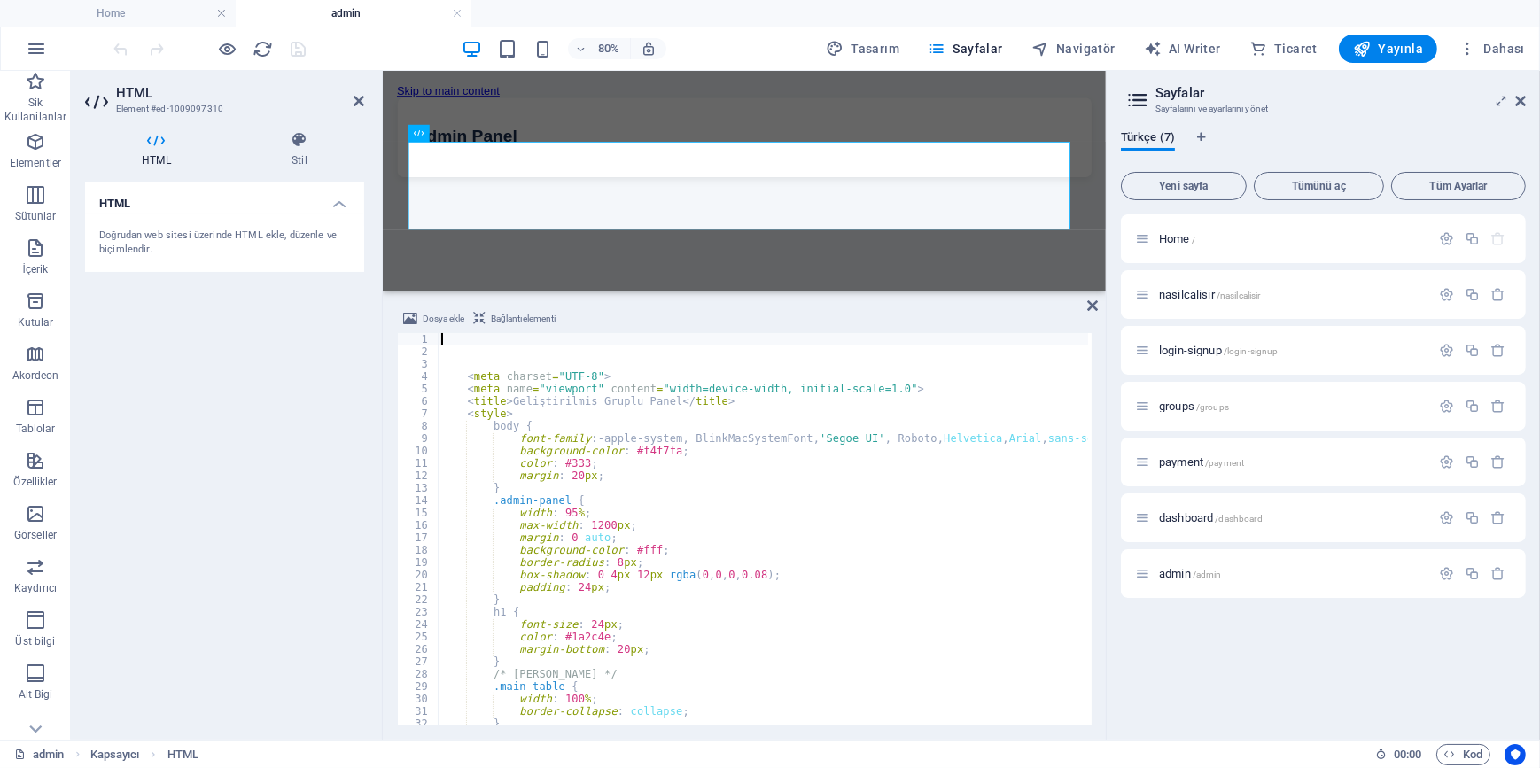
click at [708, 523] on div "< meta charset = "UTF-8" > < meta name = "viewport" content = "width=device-wid…" at bounding box center [970, 540] width 1064 height 414
type textarea "max-width: 1200px;"
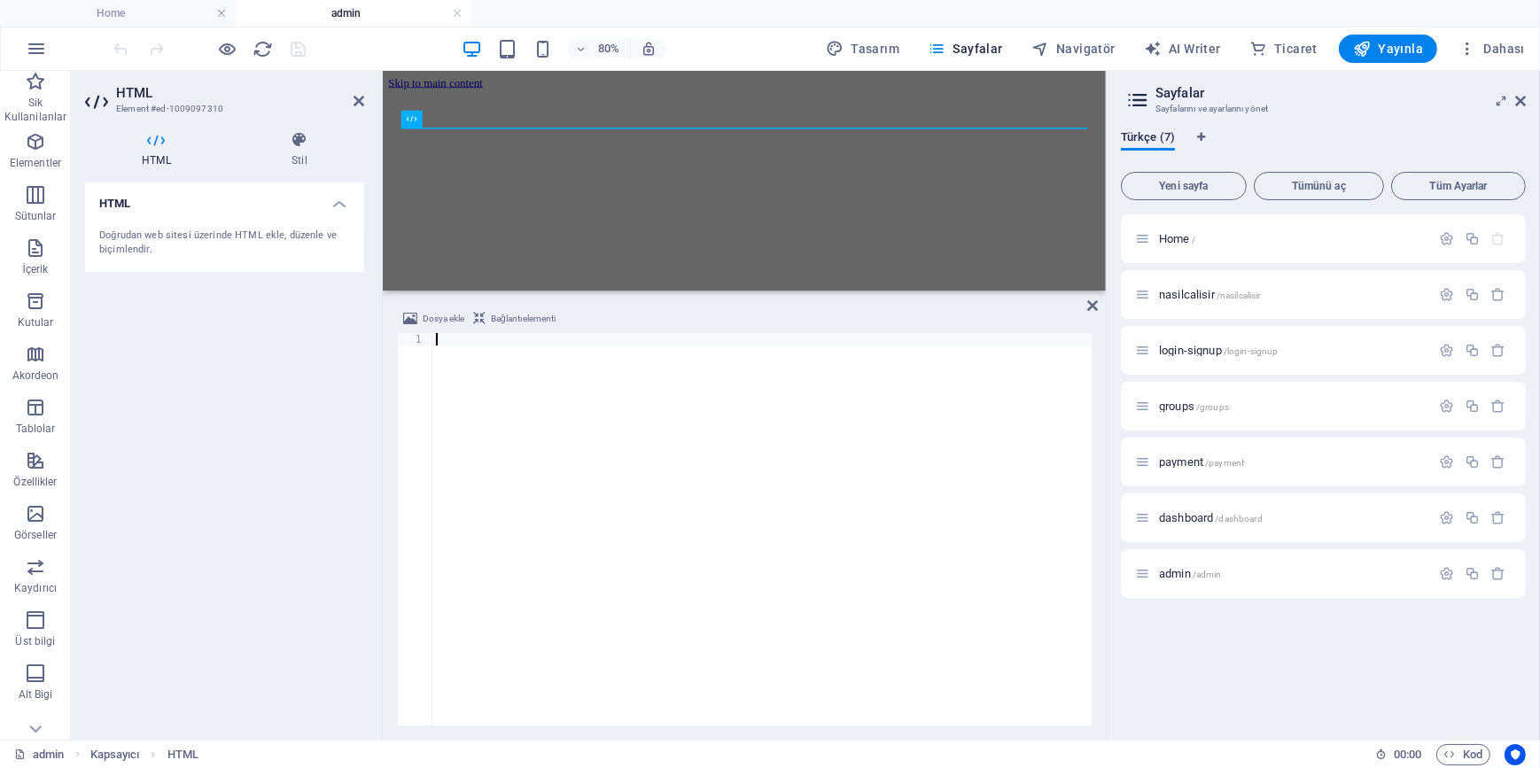
type textarea "</html>"
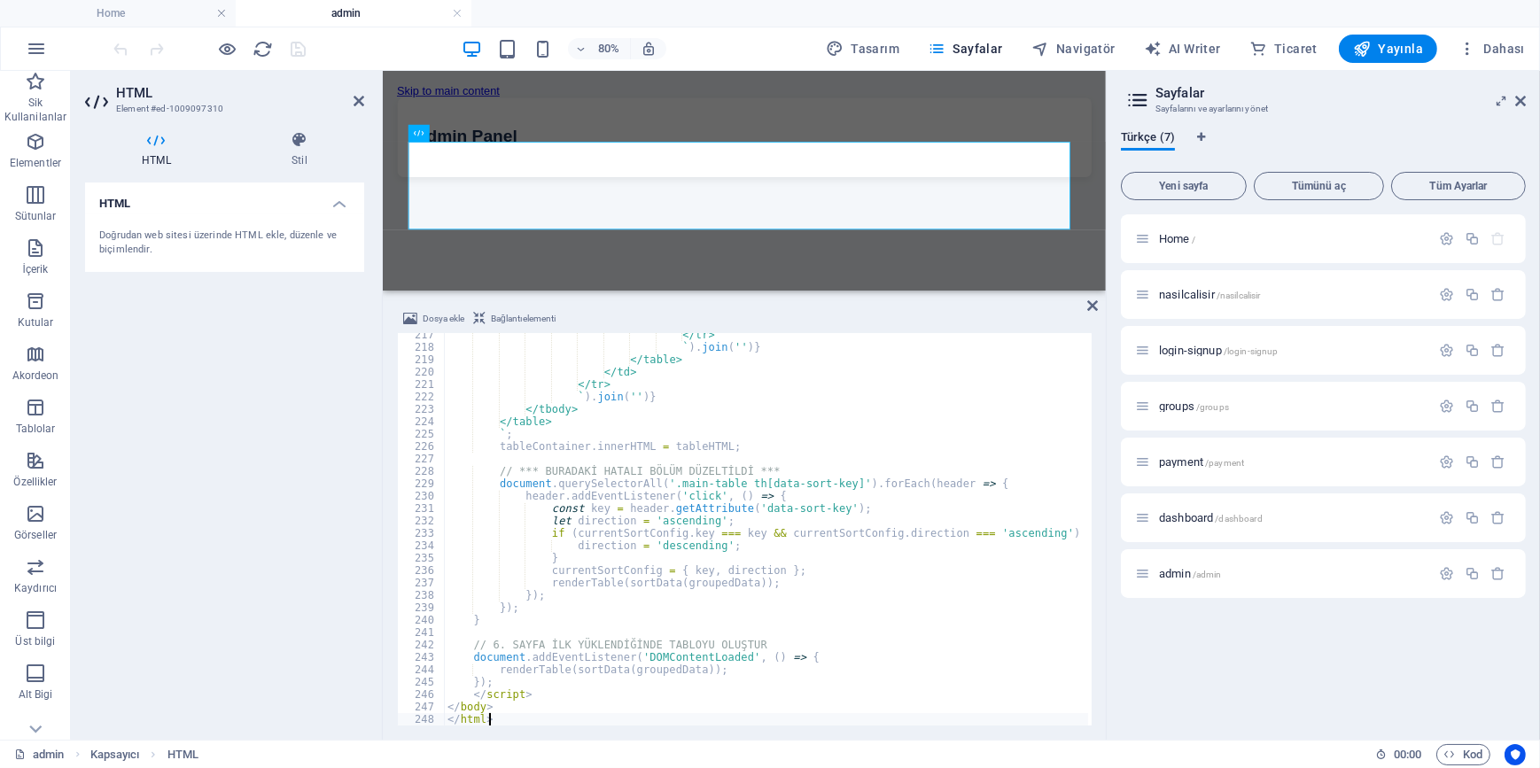
click at [268, 461] on div "HTML Doğrudan web sitesi üzerinde HTML ekle, düzenle ve biçimlendir." at bounding box center [224, 454] width 279 height 543
click at [292, 43] on icon "save" at bounding box center [299, 49] width 20 height 20
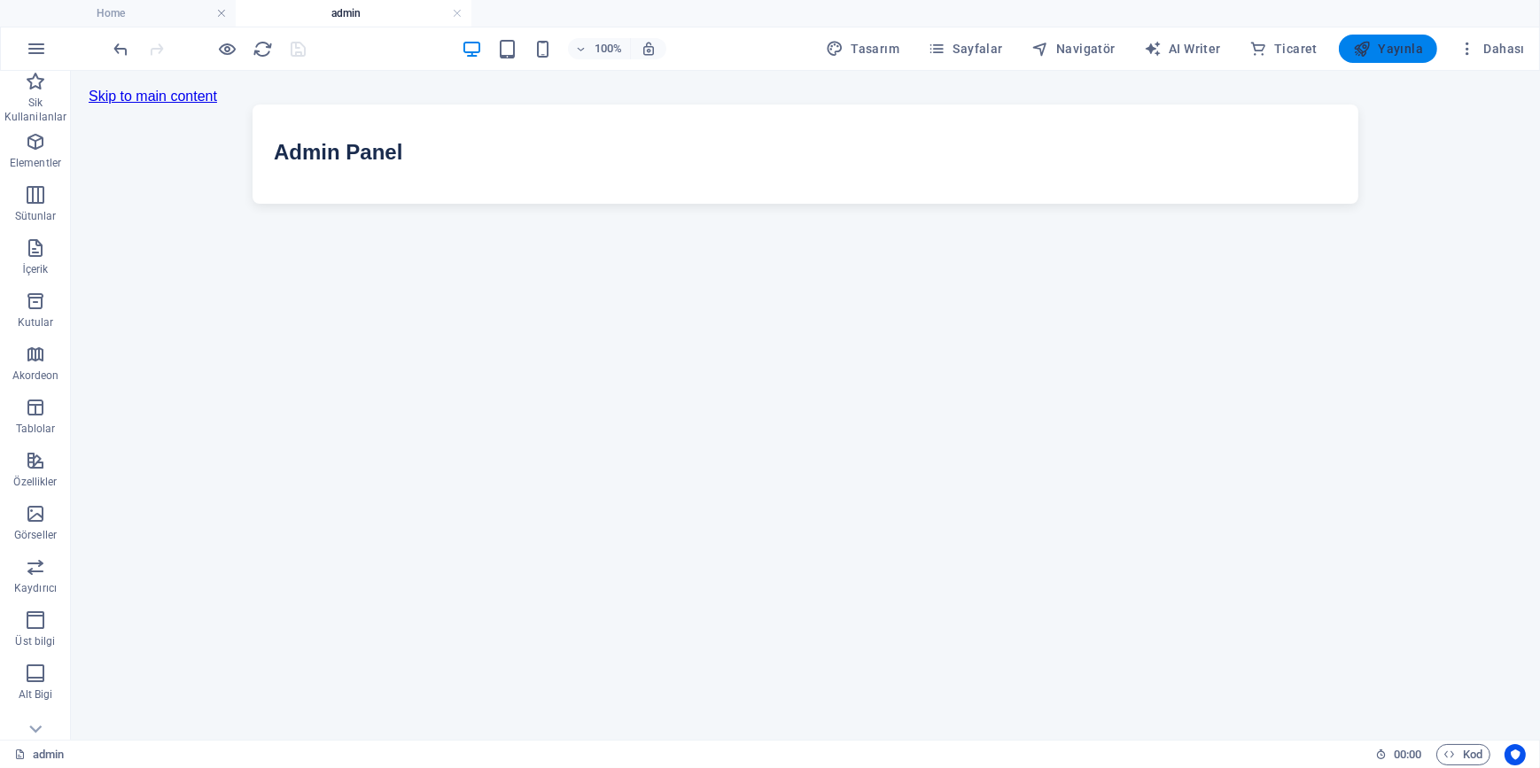
click at [1375, 51] on span "Yayınla" at bounding box center [1388, 49] width 70 height 18
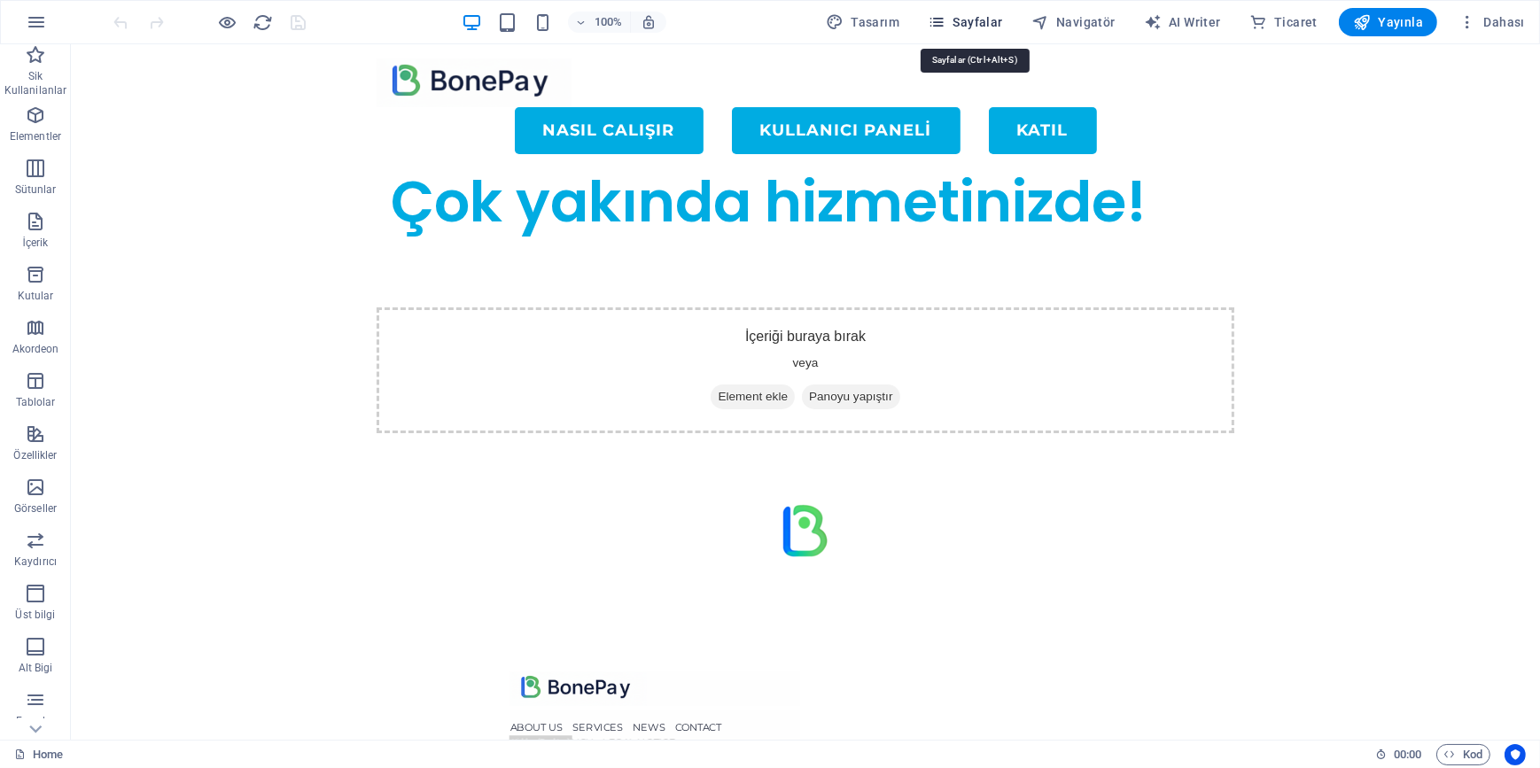
click at [969, 26] on span "Sayfalar" at bounding box center [965, 22] width 75 height 18
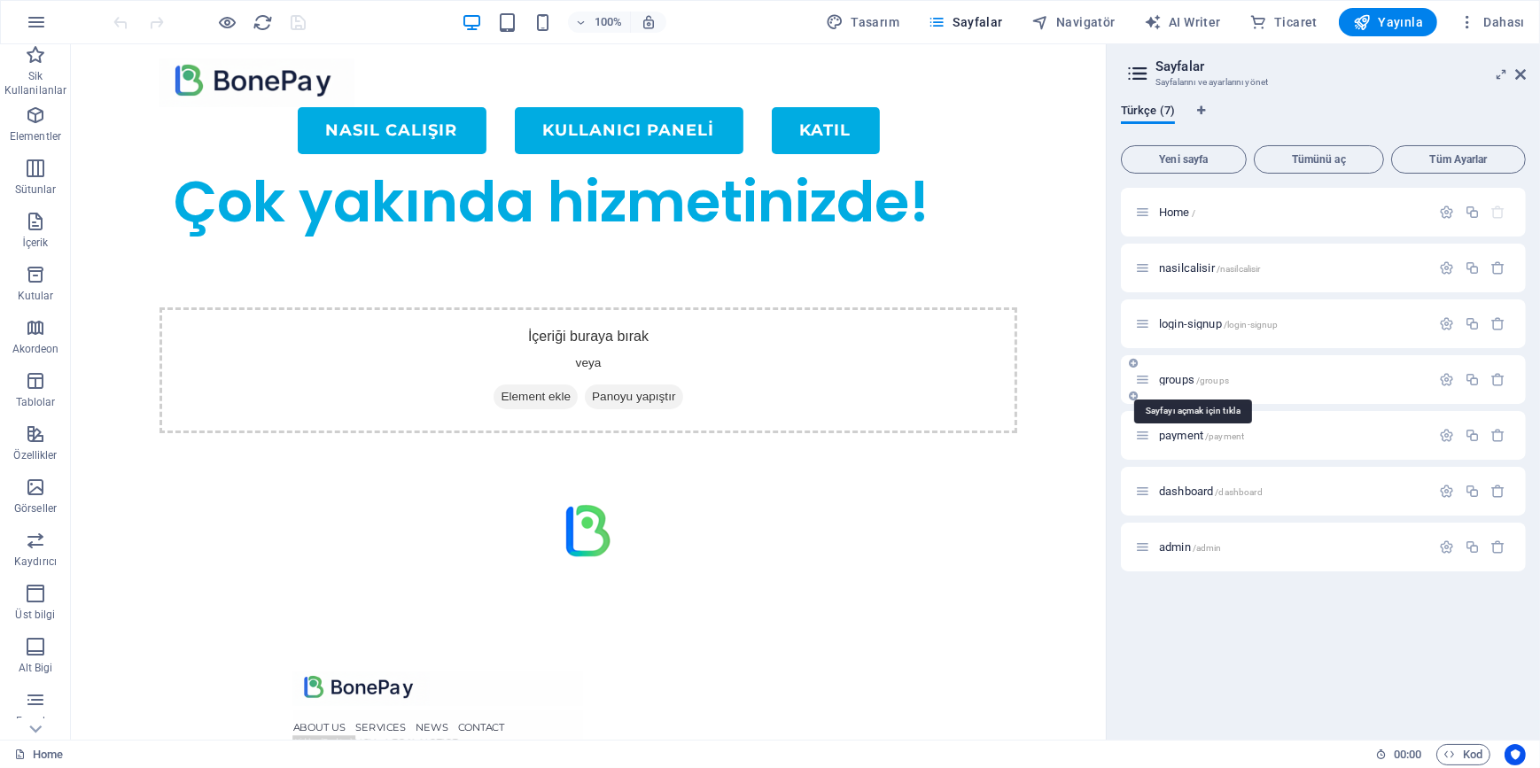
click at [1188, 378] on span "groups /groups" at bounding box center [1194, 379] width 70 height 13
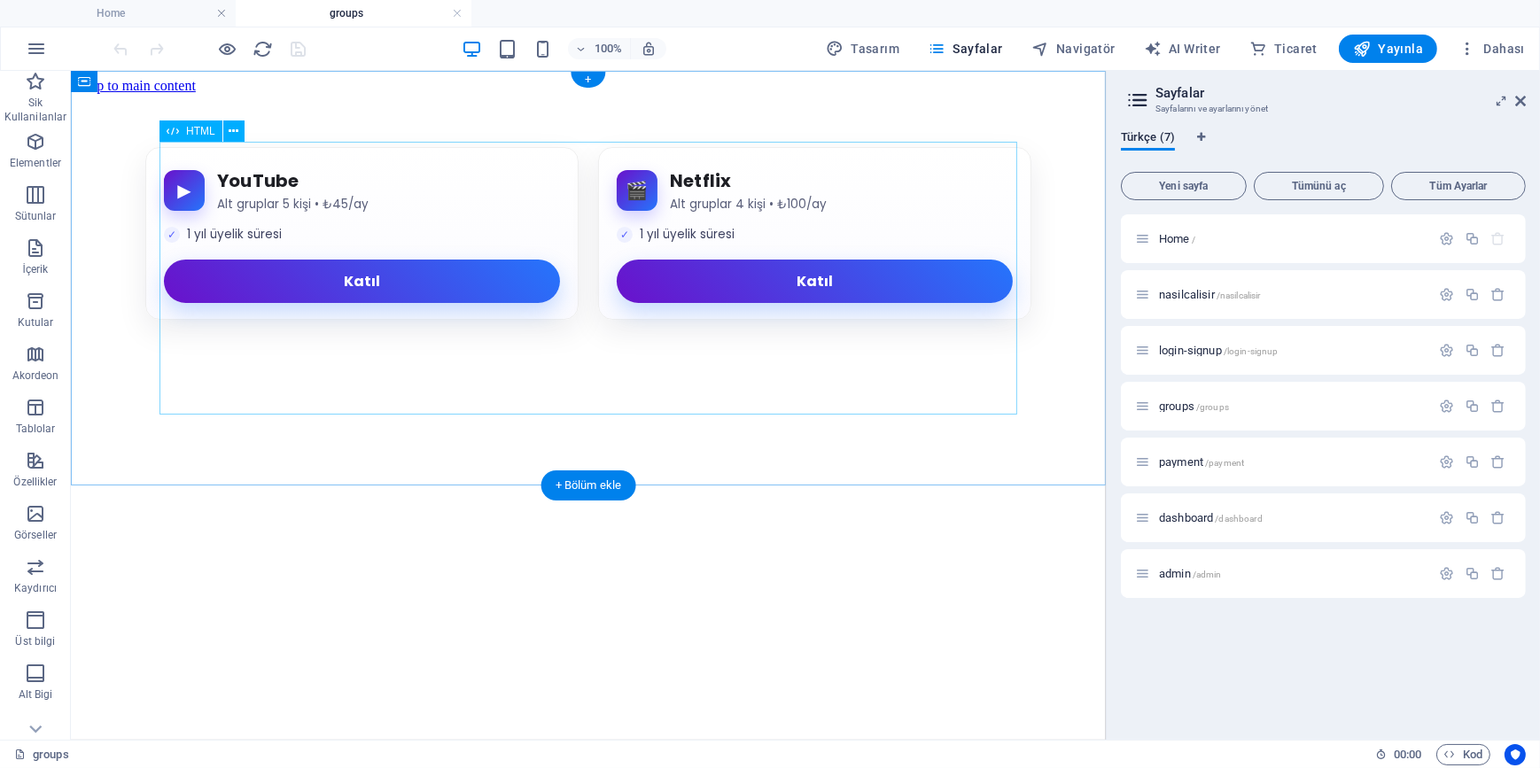
click at [591, 249] on div "▶︎ YouTube Alt gruplar 5 kişi • ₺45/ay 1 yıl üyelik süresi Katıl 🎬 Netflix Alt …" at bounding box center [587, 232] width 1021 height 173
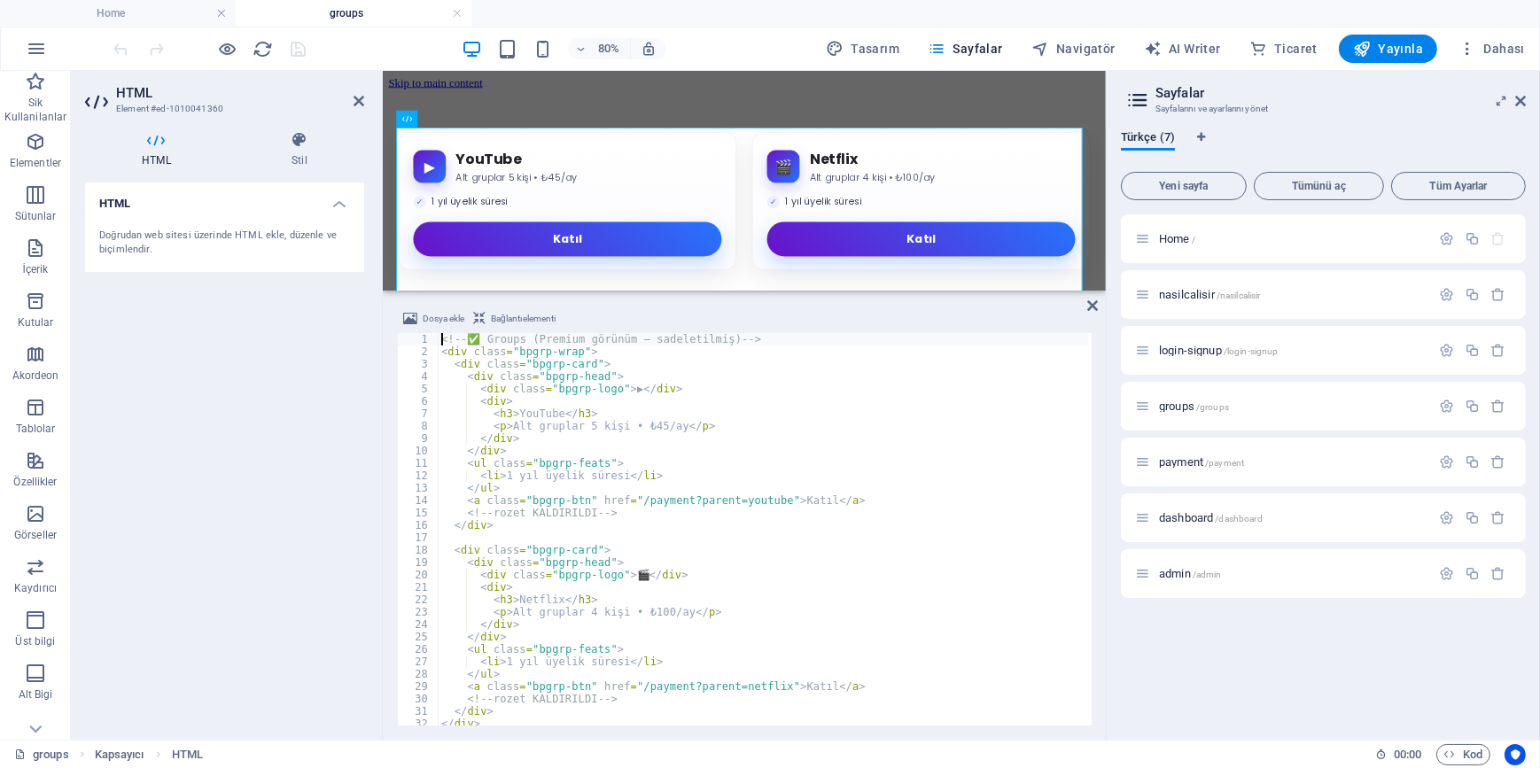
click at [648, 555] on div "<!-- ✅ Groups (Premium görünüm – sadeletilmiş) --> < div class = "bpgrp-wrap" >…" at bounding box center [773, 540] width 670 height 414
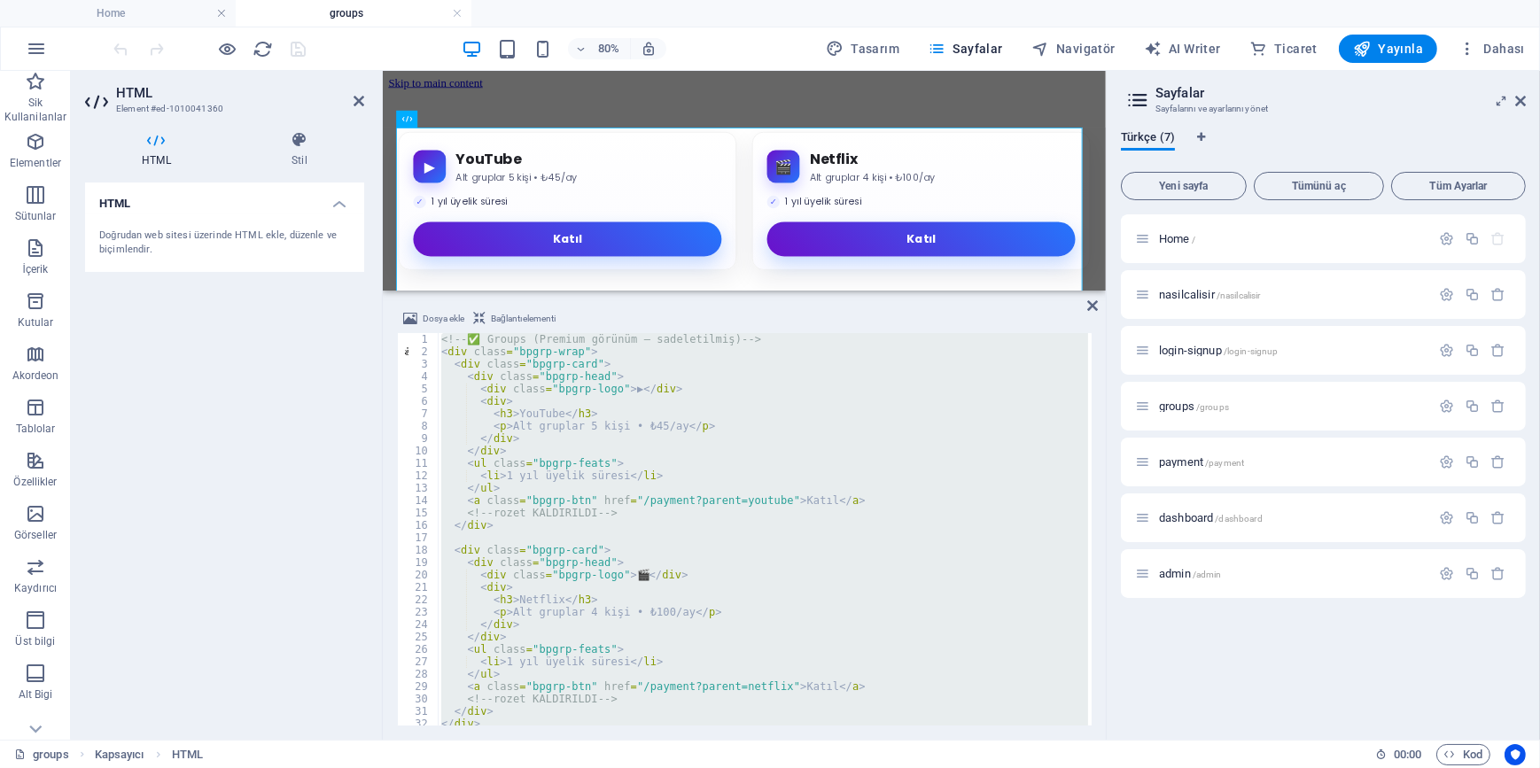
click at [838, 531] on div "<!-- ✅ Groups (Premium görünüm – sadeletilmiş) --> < div class = "bpgrp-wrap" >…" at bounding box center [763, 529] width 650 height 393
click at [838, 531] on div "<!-- ✅ Groups (Premium görünüm – sadeletilmiş) --> < div class = "bpgrp-wrap" >…" at bounding box center [773, 540] width 670 height 414
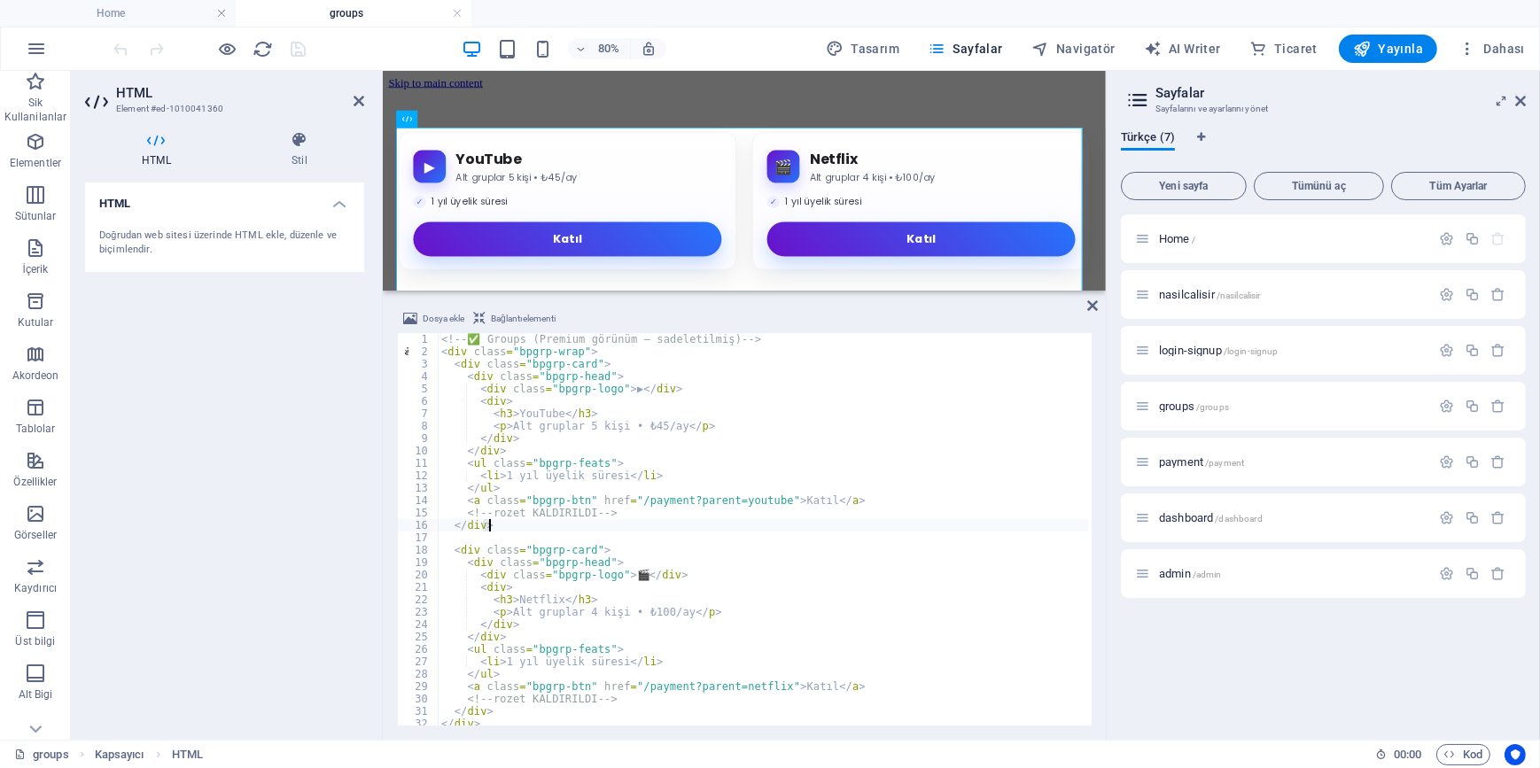
type textarea "</style>"
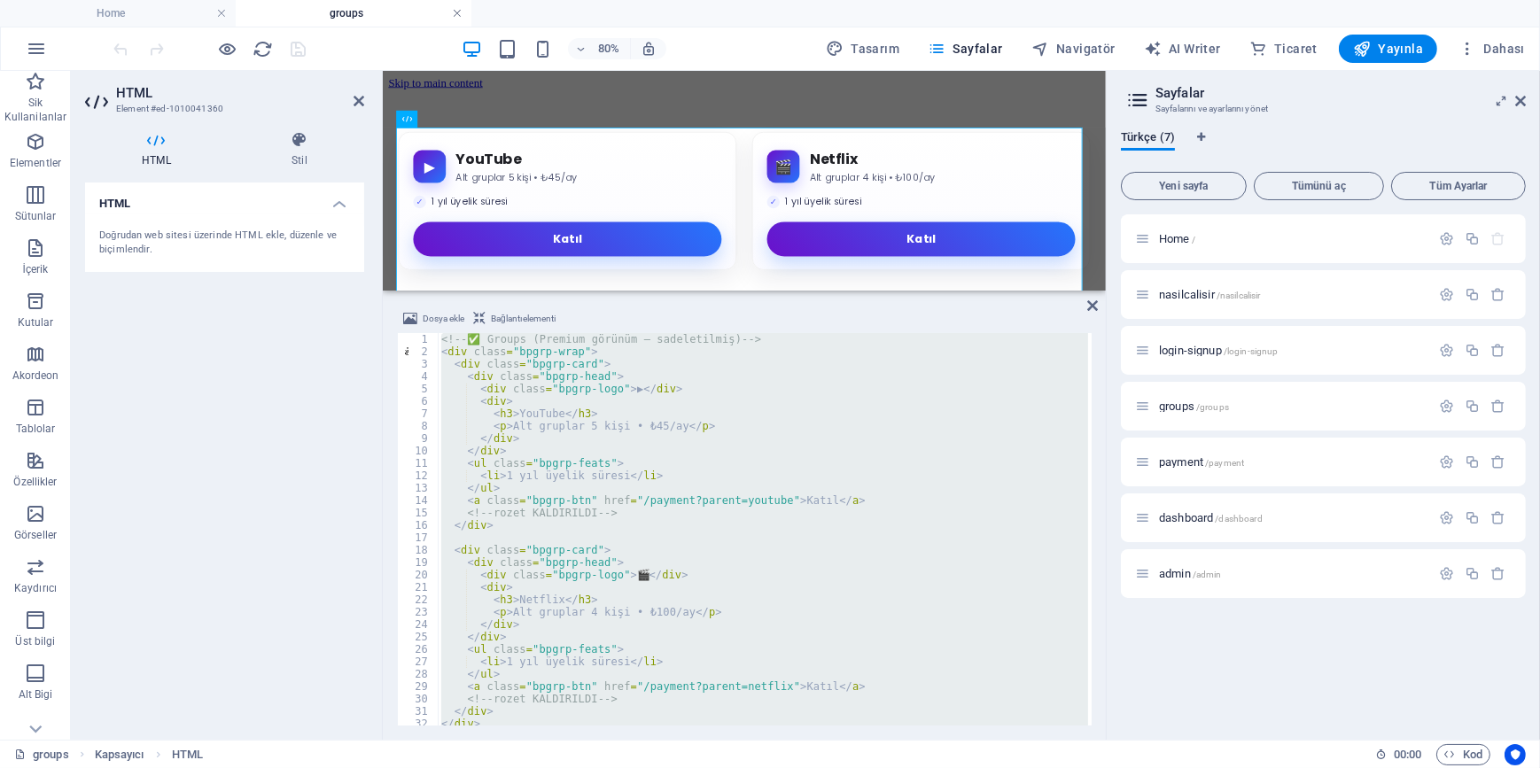
click at [461, 18] on link at bounding box center [457, 13] width 11 height 17
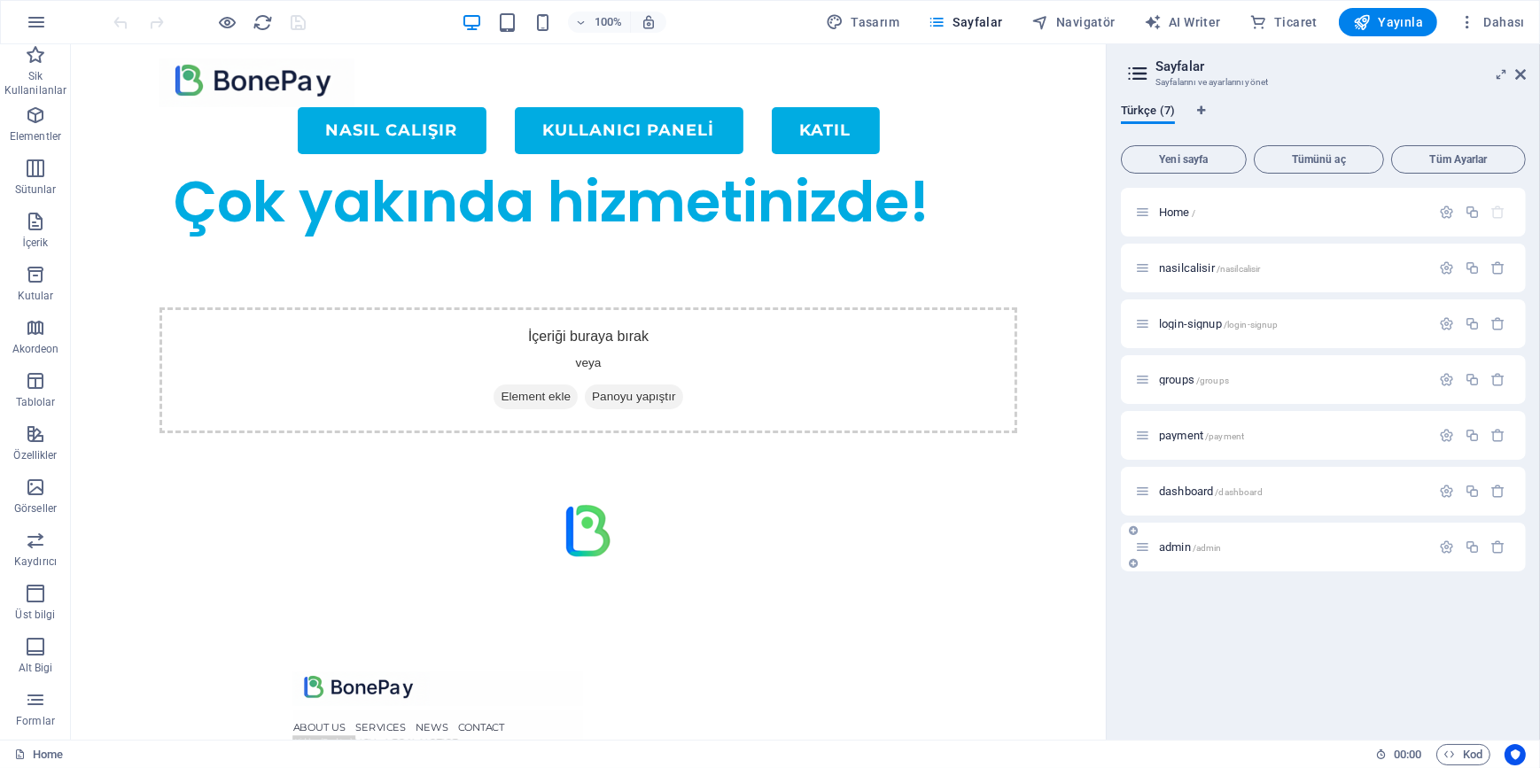
click at [1180, 551] on span "admin /admin" at bounding box center [1190, 547] width 63 height 13
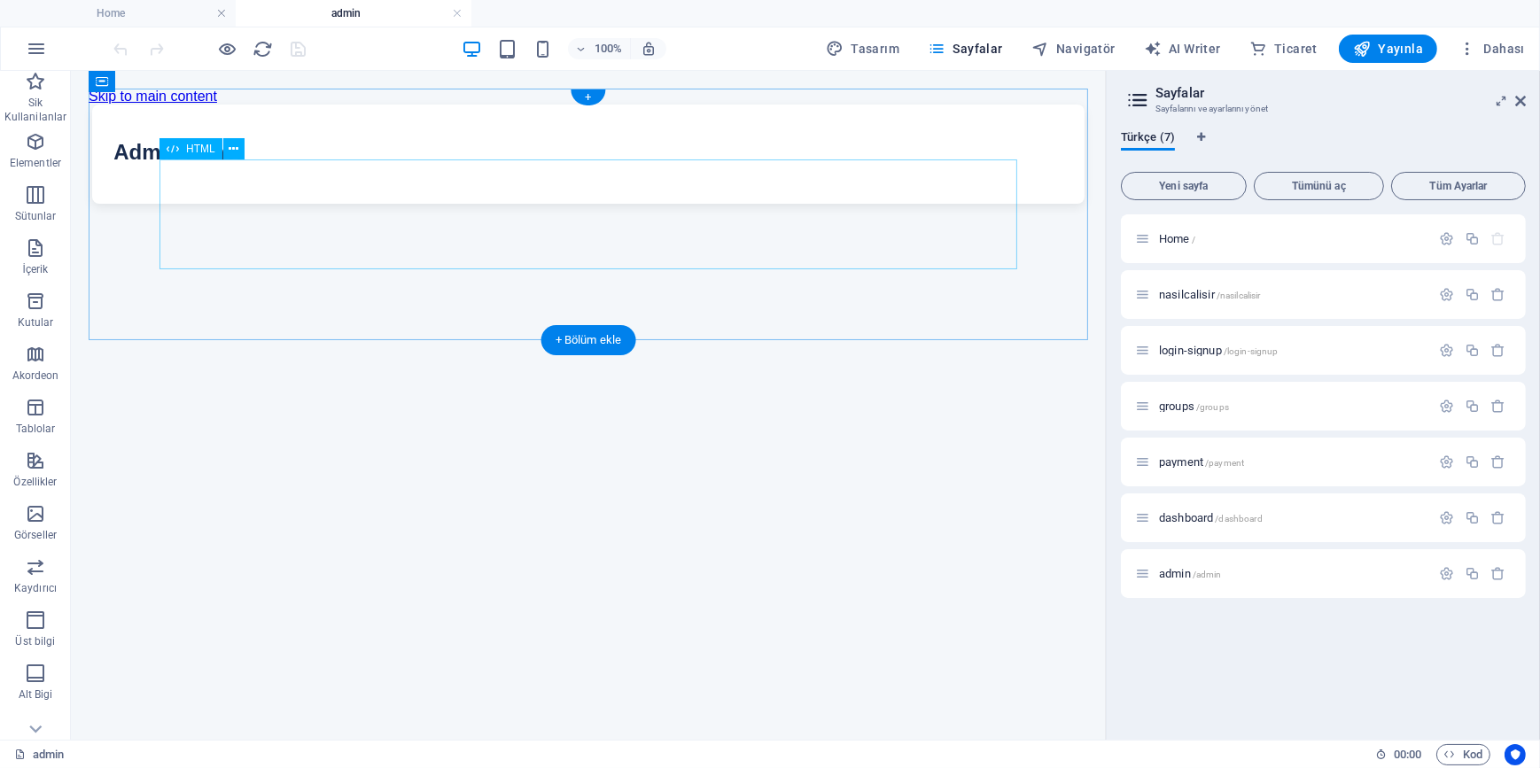
click at [534, 203] on div "Geliştirilmiş Gruplu Panel Admin Panel" at bounding box center [588, 153] width 1000 height 99
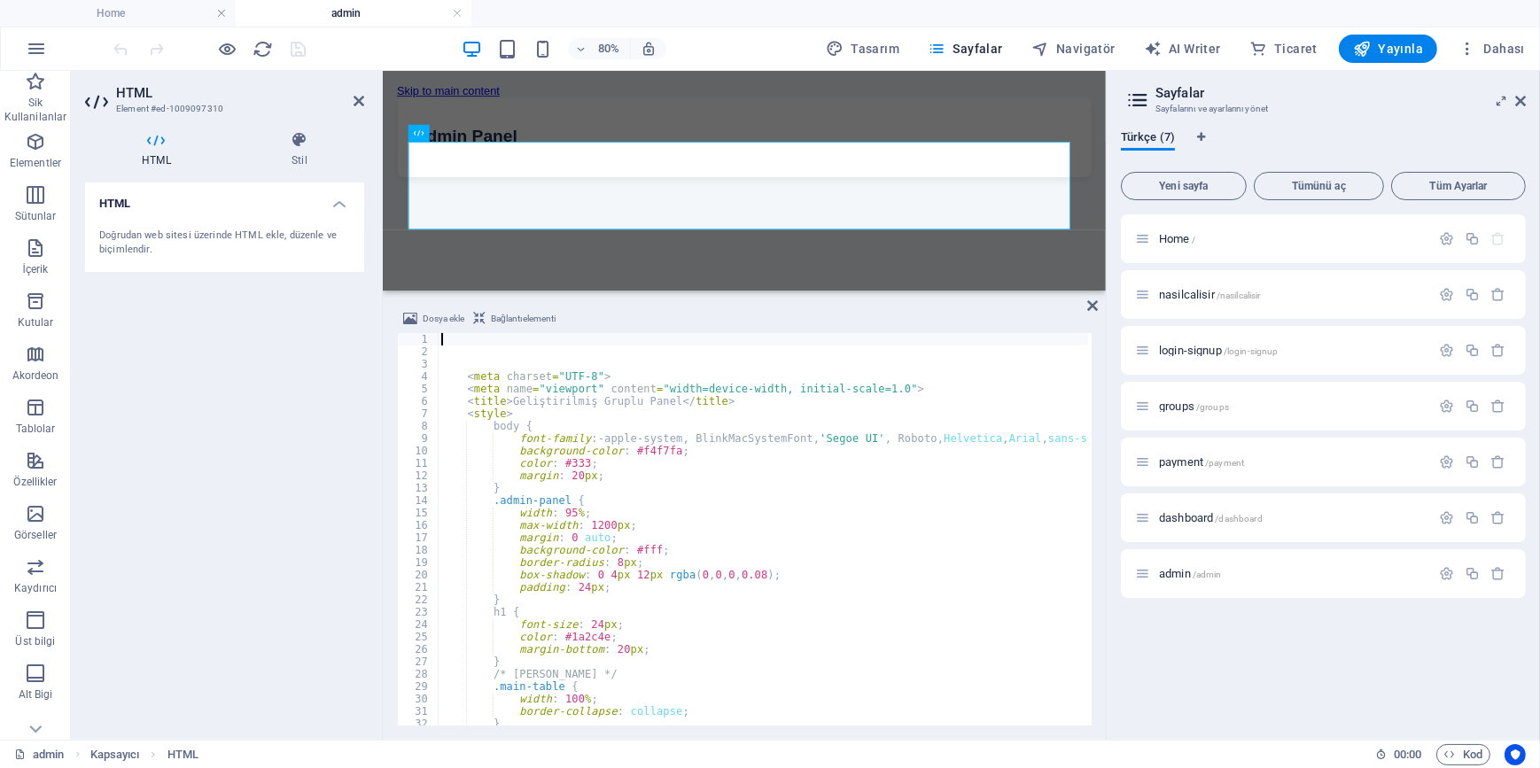
click at [686, 579] on div "< meta charset = "UTF-8" > < meta name = "viewport" content = "width=device-wid…" at bounding box center [970, 540] width 1064 height 414
type textarea "box-shadow: 0 4px 12px rgba(0, 0, 0, 0.08);"
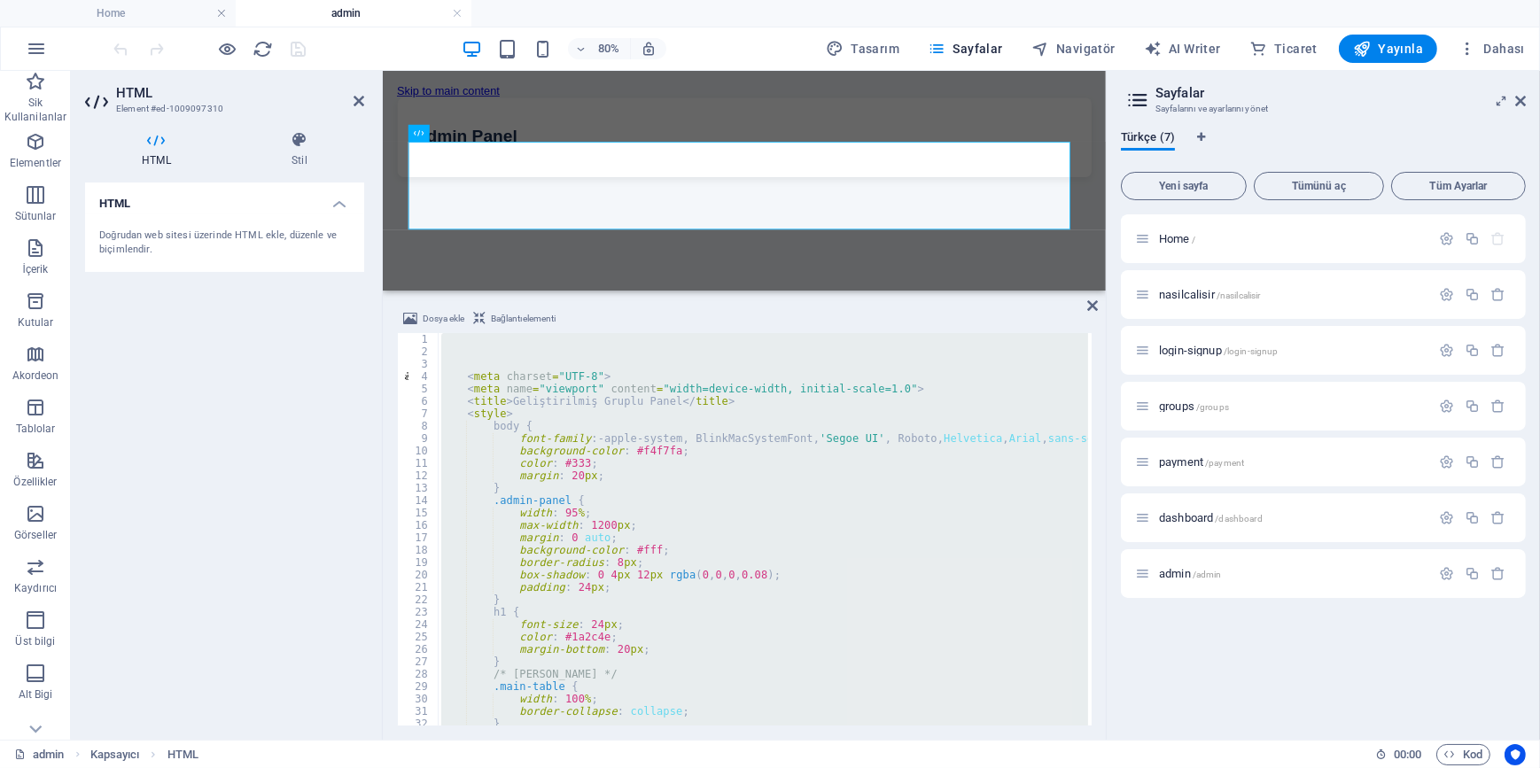
click at [580, 499] on div "< meta charset = "UTF-8" > < meta name = "viewport" content = "width=device-wid…" at bounding box center [763, 529] width 650 height 393
type textarea ".admin-panel {"
click at [650, 556] on div "< meta charset = "UTF-8" > < meta name = "viewport" content = "width=device-wid…" at bounding box center [763, 529] width 650 height 393
type textarea "background-color: #fff;"
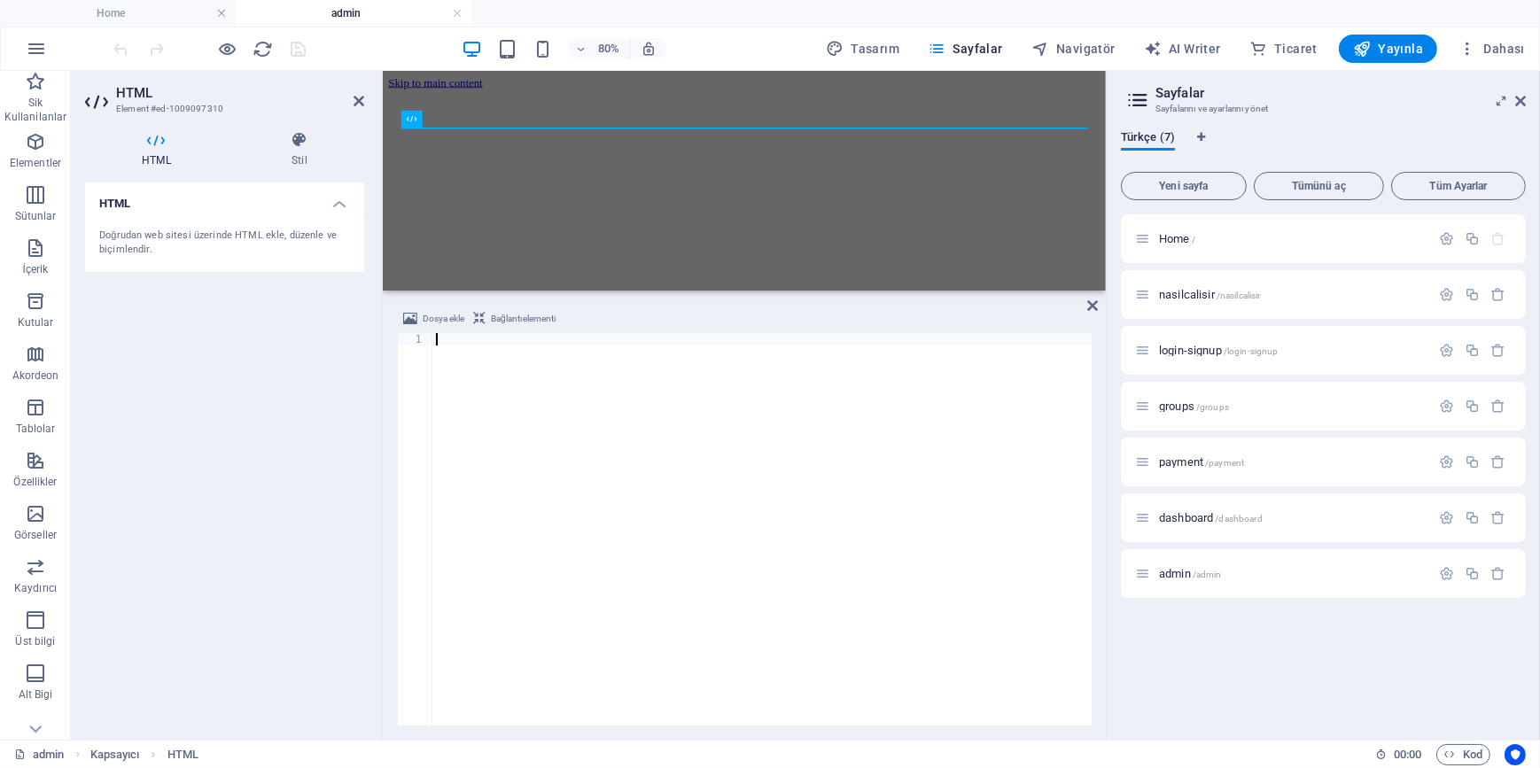
scroll to position [2399, 0]
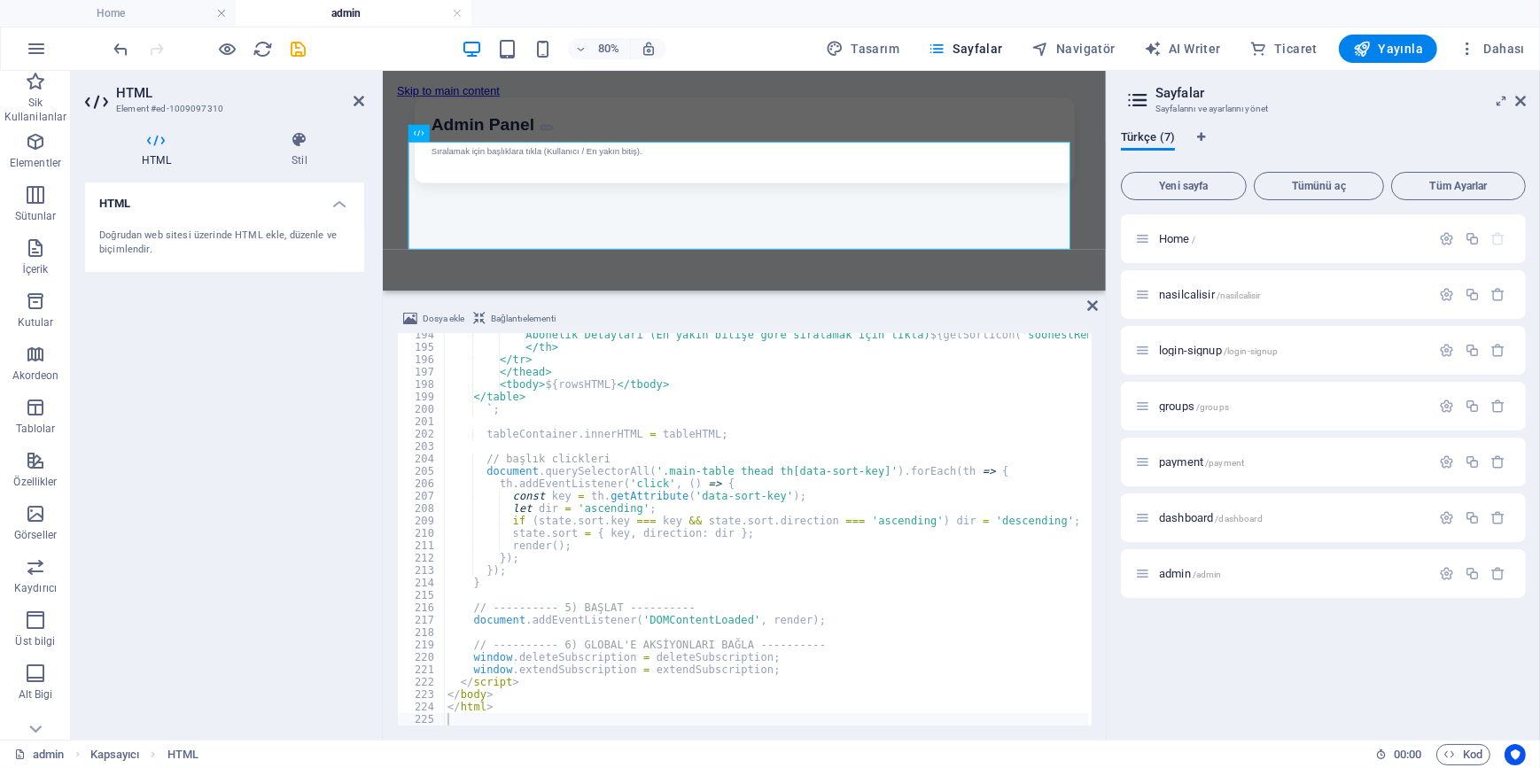
click at [300, 431] on div "HTML Doğrudan web sitesi üzerinde HTML ekle, düzenle ve biçimlendir." at bounding box center [224, 454] width 279 height 543
click at [302, 44] on icon "save" at bounding box center [299, 49] width 20 height 20
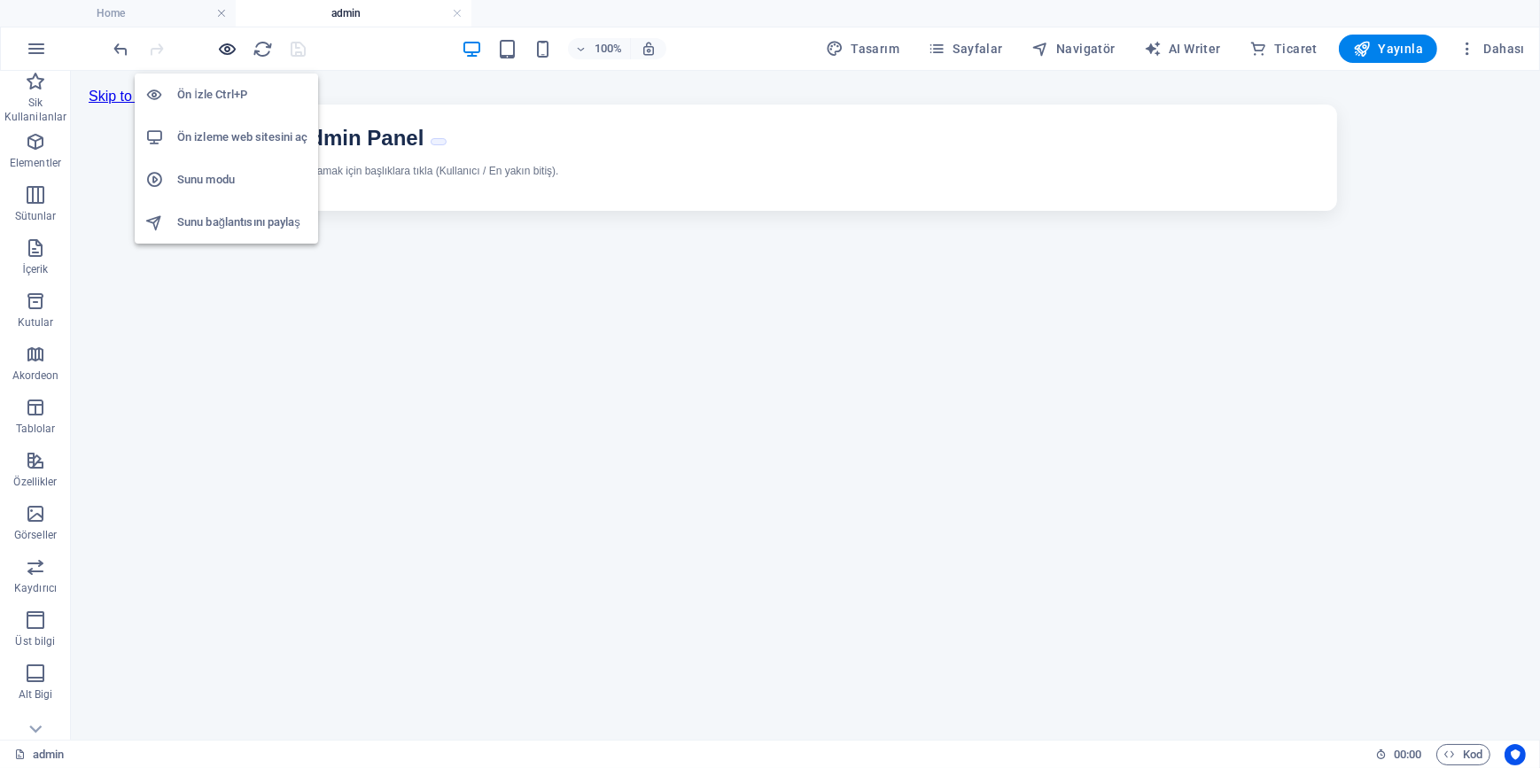
click at [228, 44] on icon "button" at bounding box center [228, 49] width 20 height 20
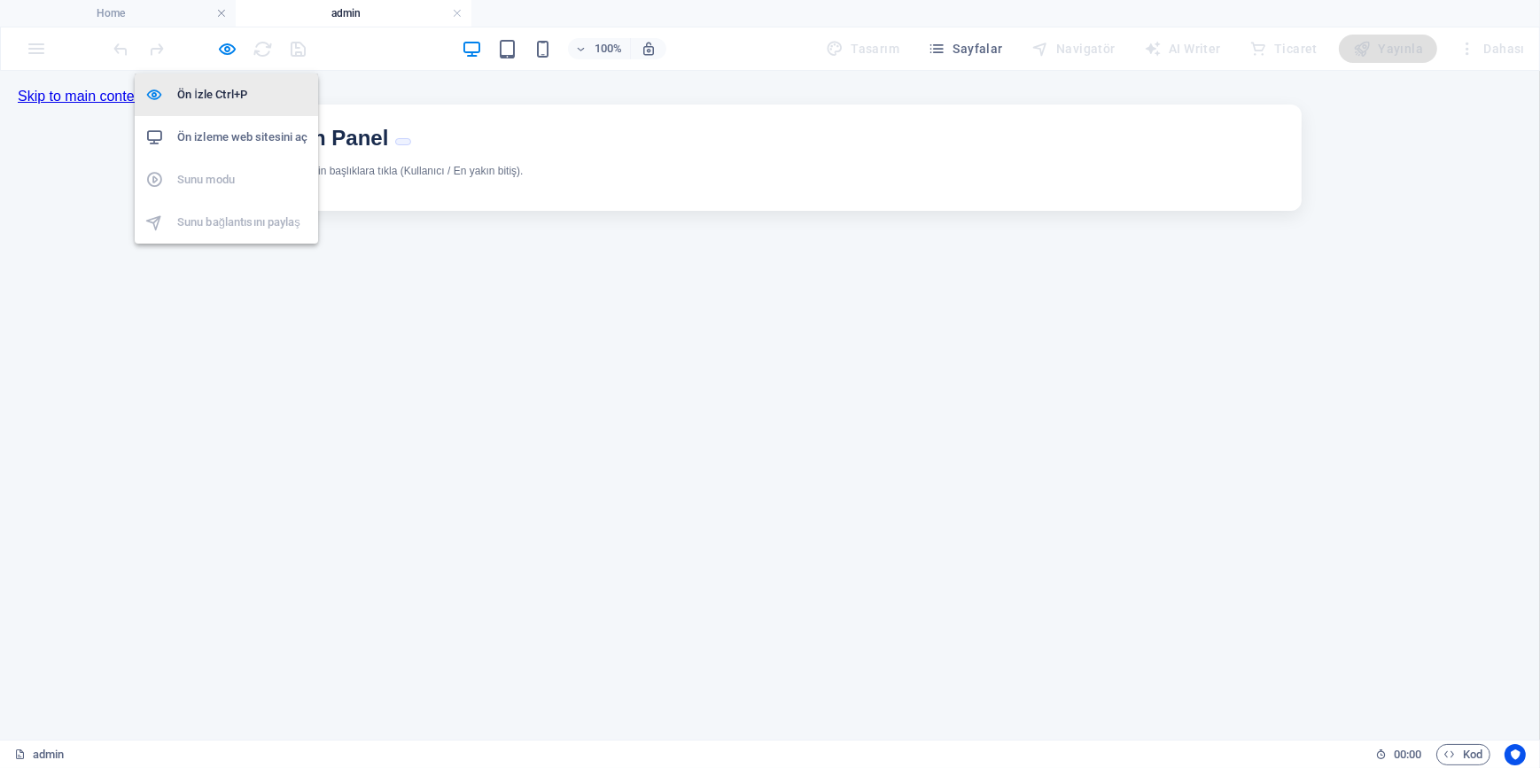
click at [239, 99] on h6 "Ön İzle Ctrl+P" at bounding box center [242, 94] width 130 height 21
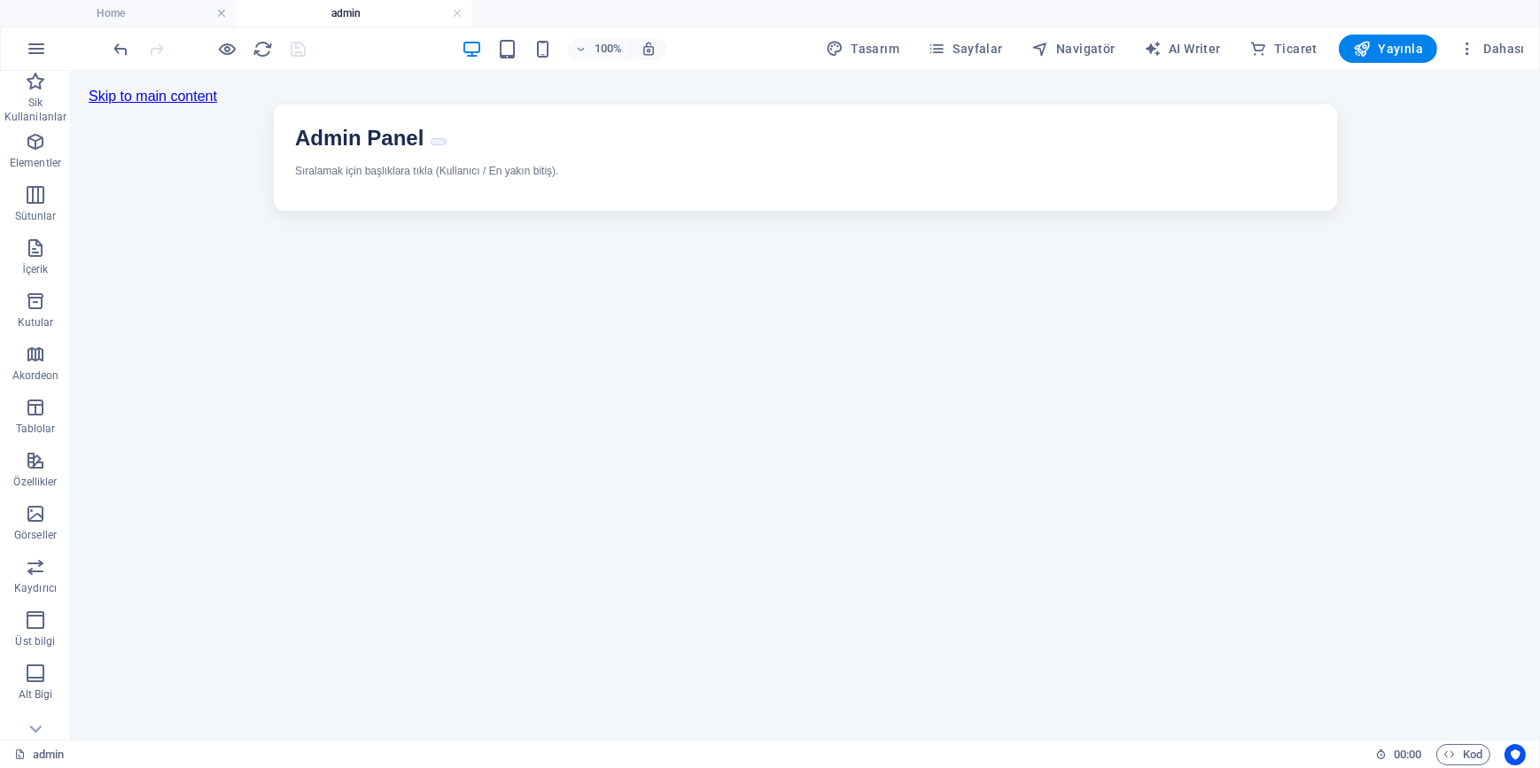
click at [238, 47] on div at bounding box center [210, 49] width 198 height 28
click at [1416, 40] on span "Yayınla" at bounding box center [1388, 49] width 70 height 18
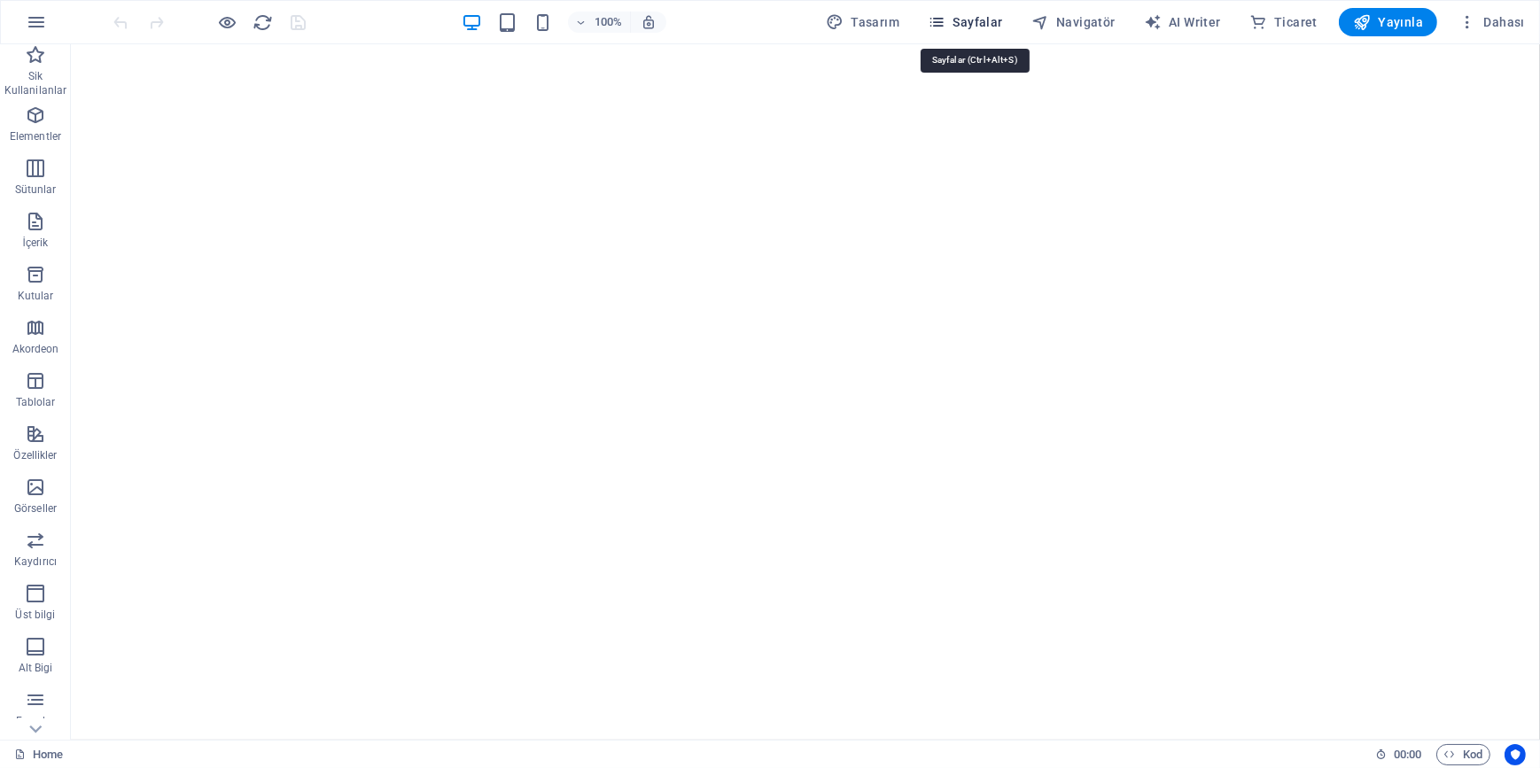
click at [945, 19] on icon "button" at bounding box center [937, 22] width 18 height 18
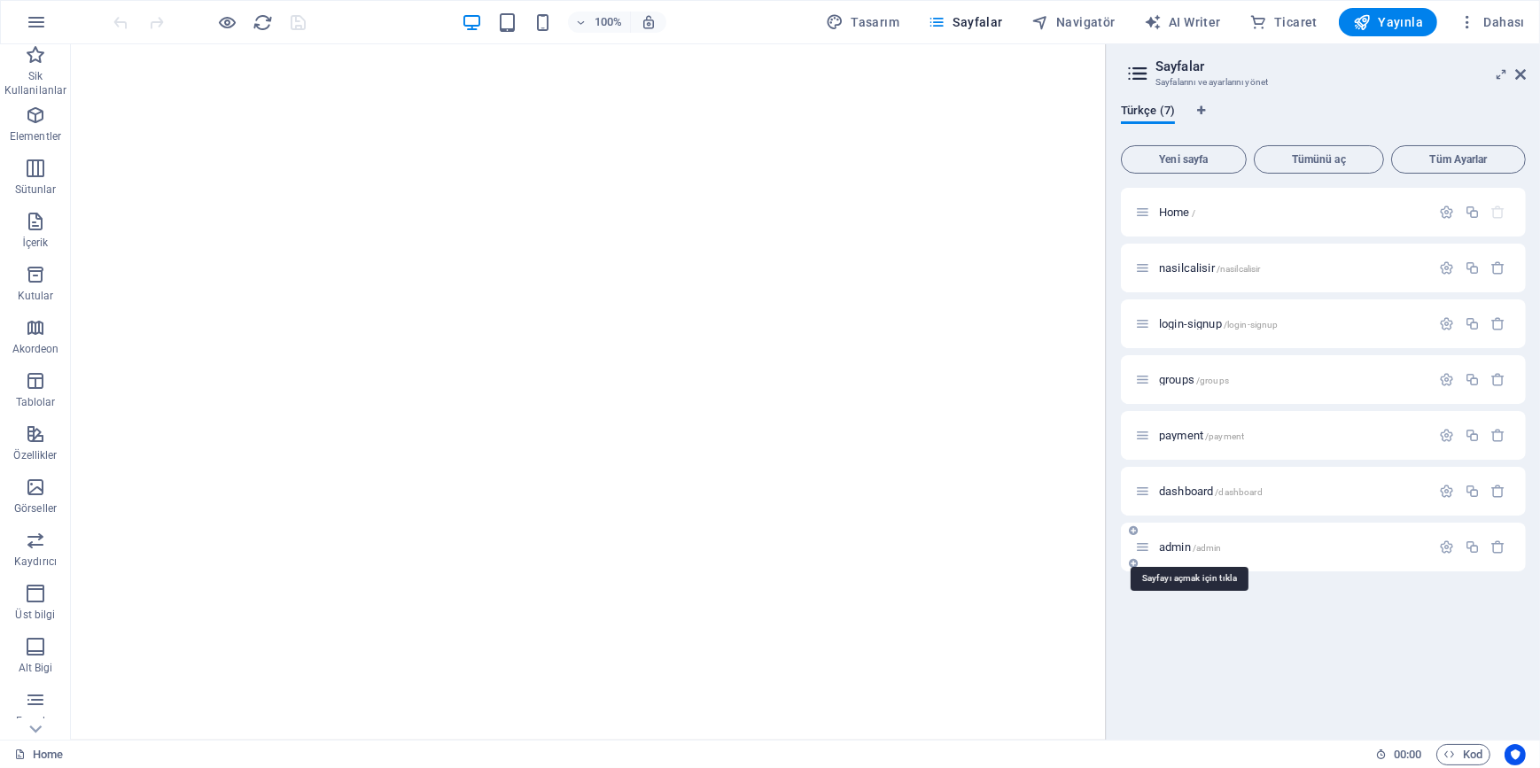
click at [1179, 542] on span "admin /admin" at bounding box center [1190, 547] width 63 height 13
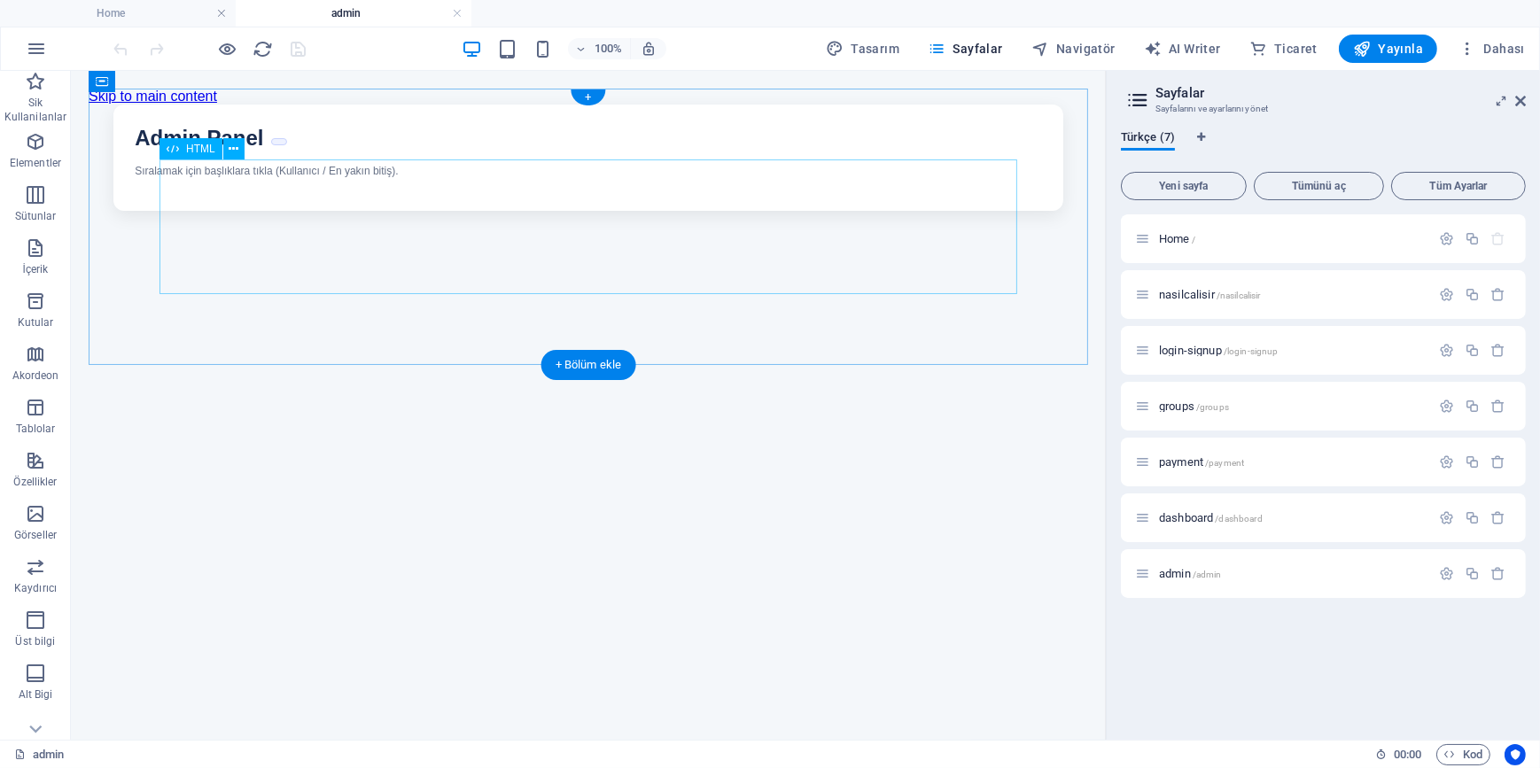
click at [552, 205] on div "Geliştirilmiş Gruplu Panel Admin Panel Sıralamak için başlıklara tıkla (Kullanı…" at bounding box center [588, 157] width 1000 height 106
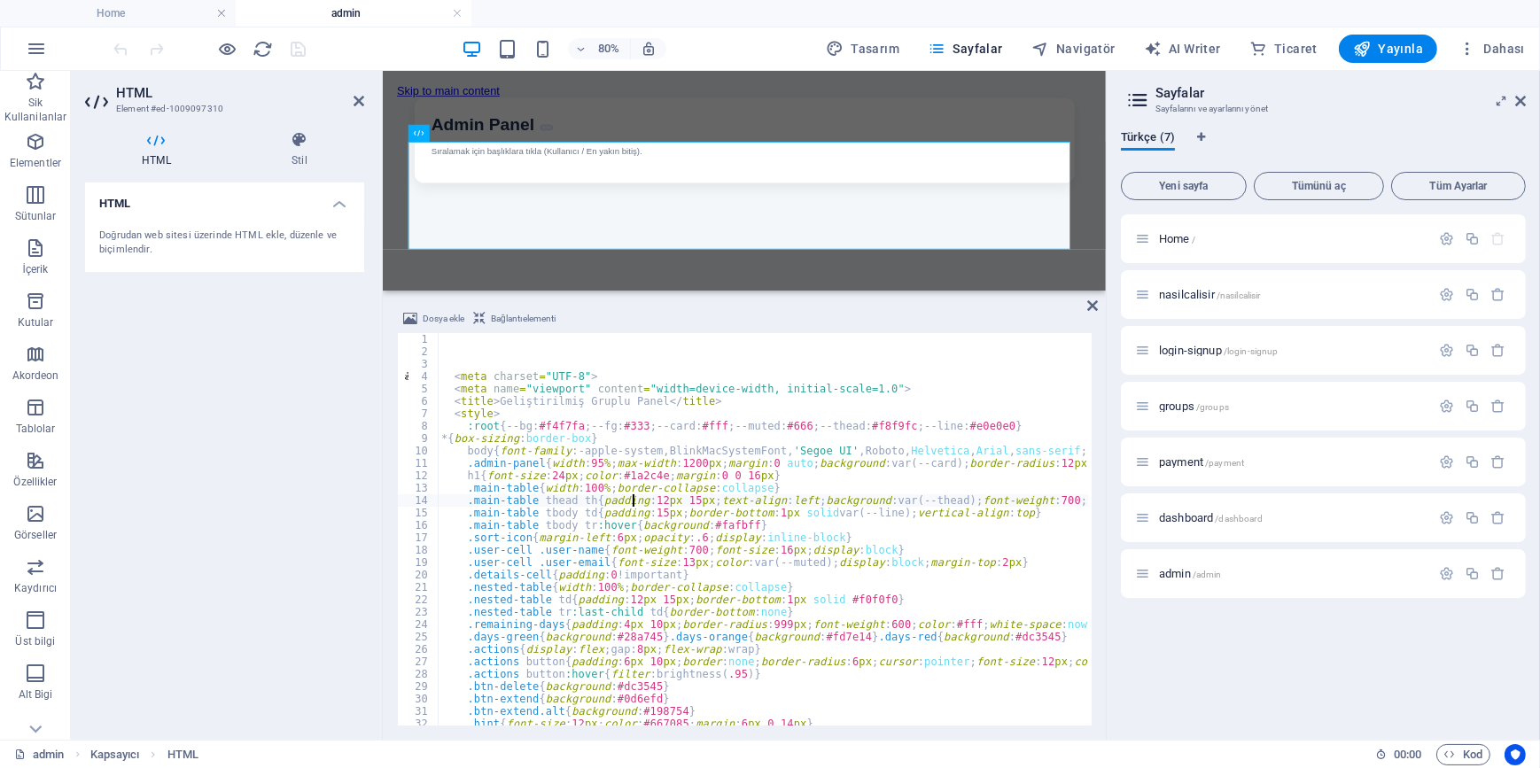
click at [634, 498] on div "< meta charset = "UTF-8" > < meta name = "viewport" content = "width=device-wid…" at bounding box center [1035, 540] width 1195 height 414
type textarea ".main-table thead th{padding:12px 15px;text-align:left;background:var(--thead);…"
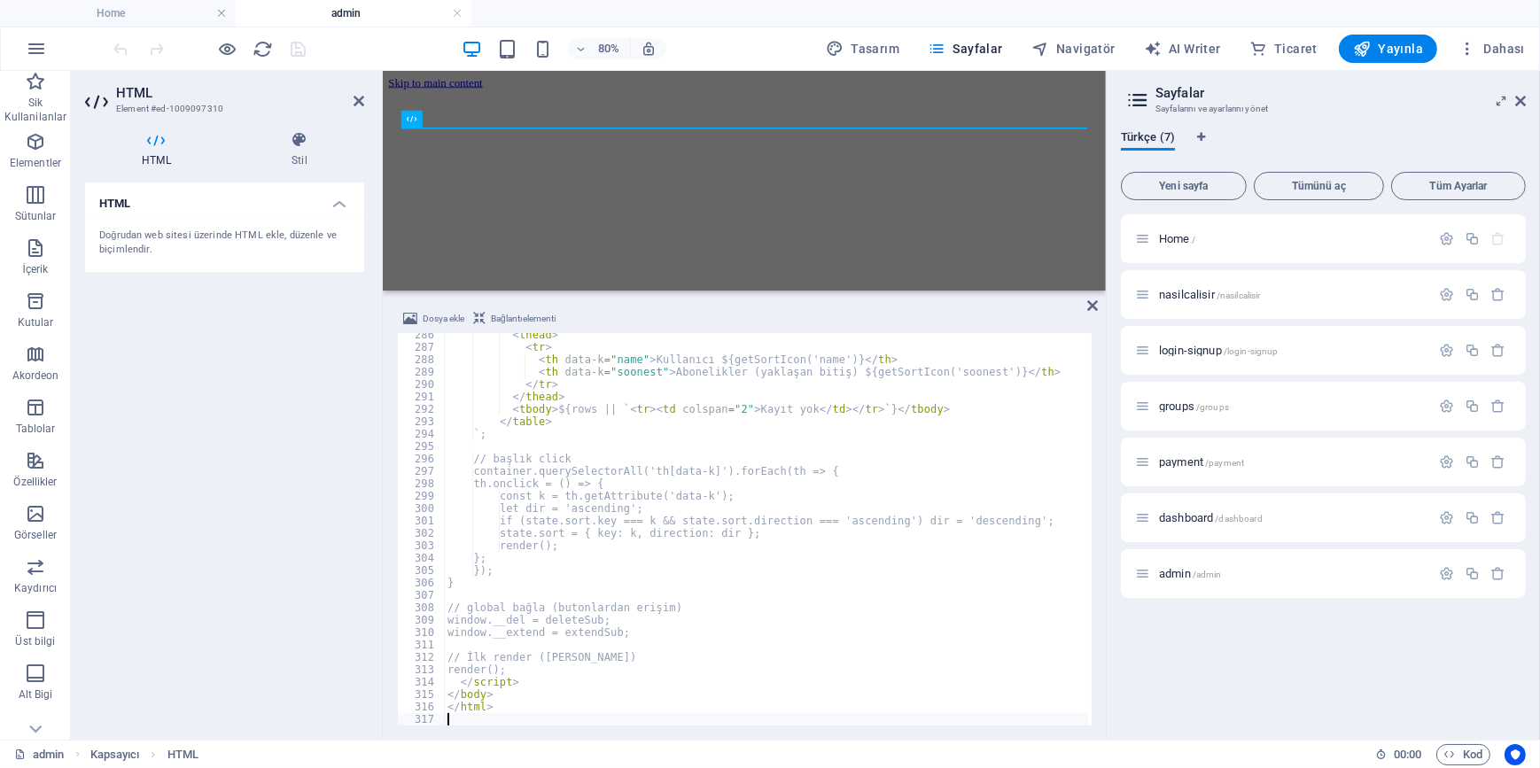
scroll to position [3540, 0]
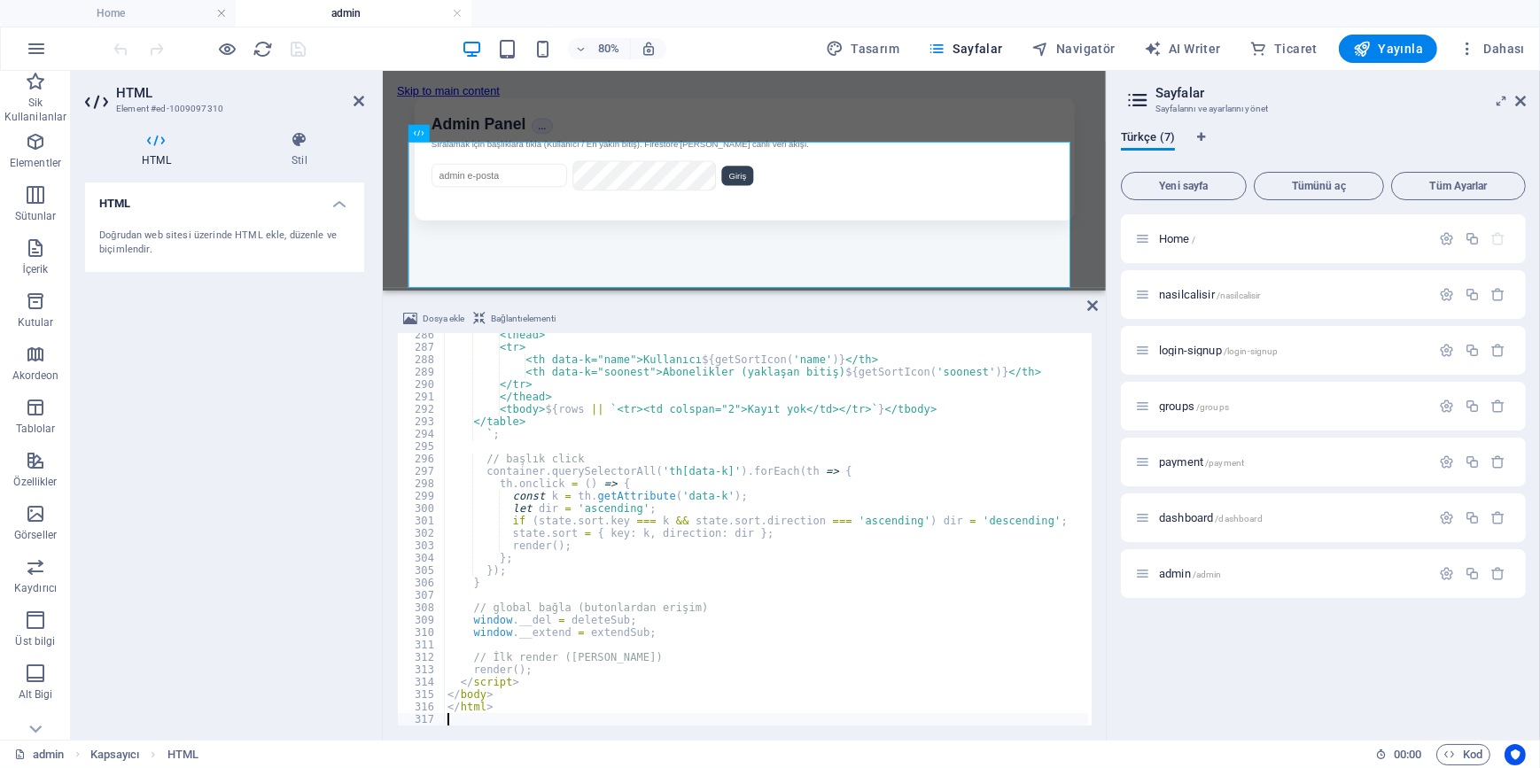
click at [276, 493] on div "HTML Doğrudan web sitesi üzerinde HTML ekle, düzenle ve biçimlendir." at bounding box center [224, 454] width 279 height 543
click at [300, 50] on icon "save" at bounding box center [299, 49] width 20 height 20
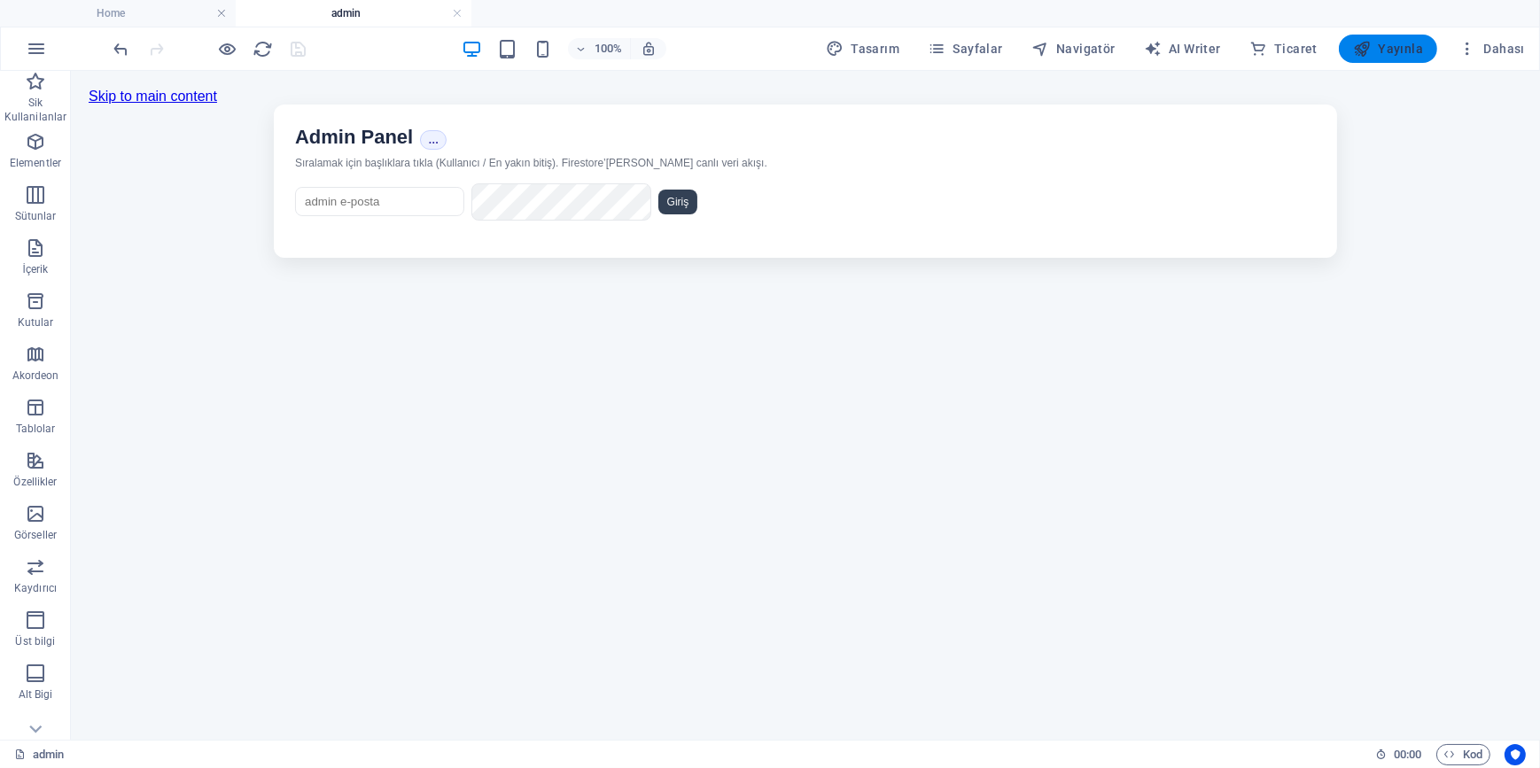
click at [1383, 51] on span "Yayınla" at bounding box center [1388, 49] width 70 height 18
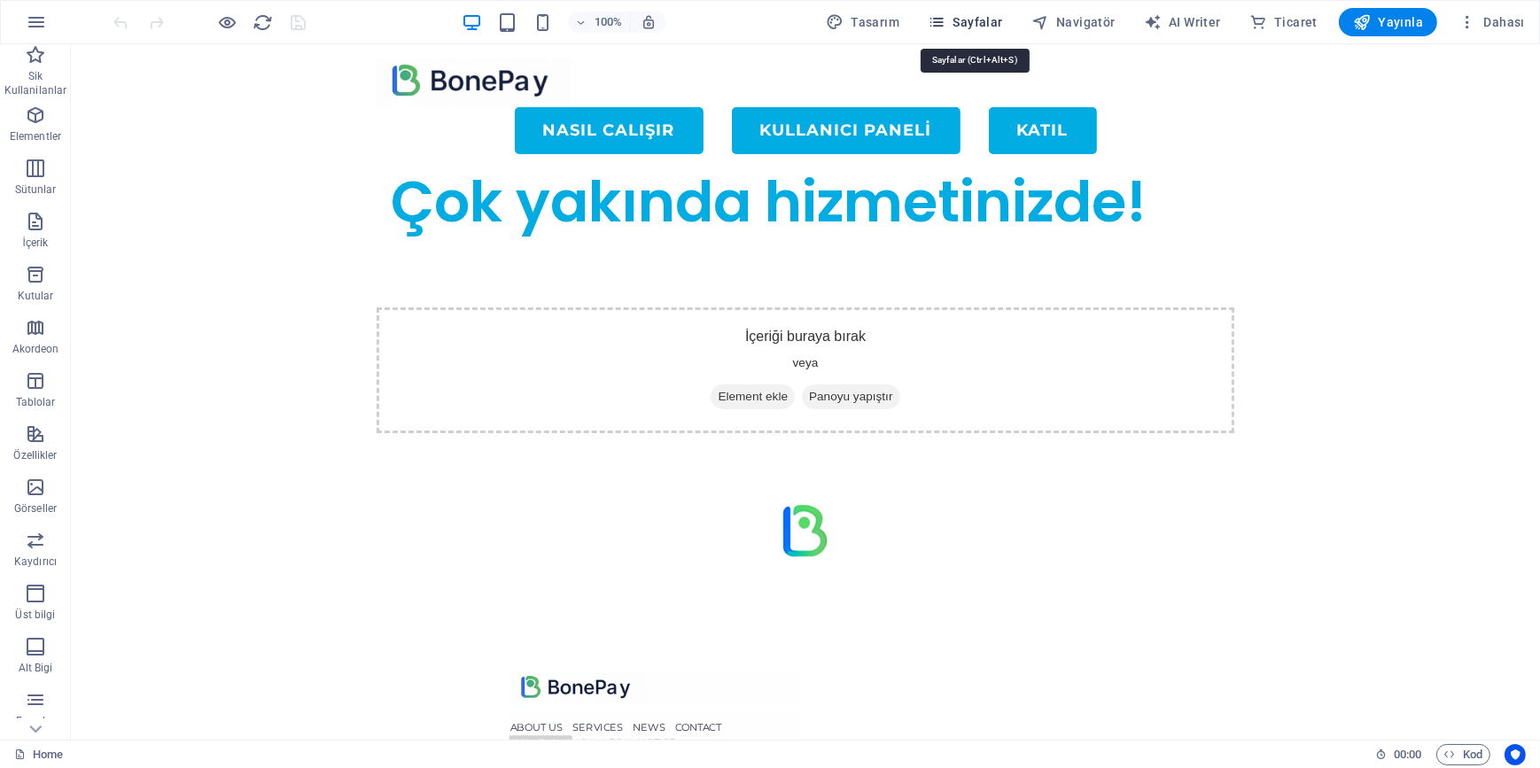
click at [957, 20] on span "Sayfalar" at bounding box center [965, 22] width 75 height 18
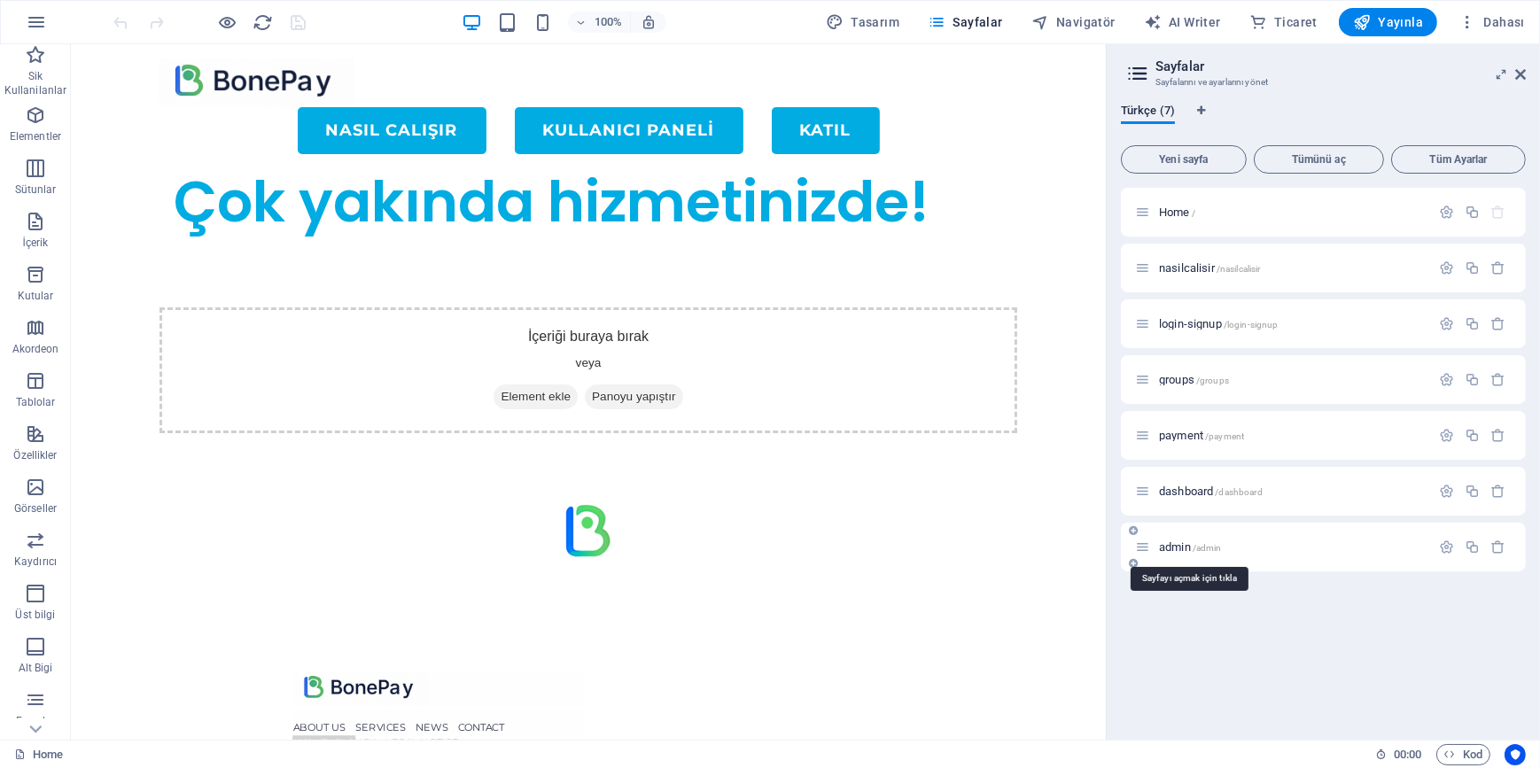
click at [1190, 547] on span "admin /admin" at bounding box center [1190, 547] width 63 height 13
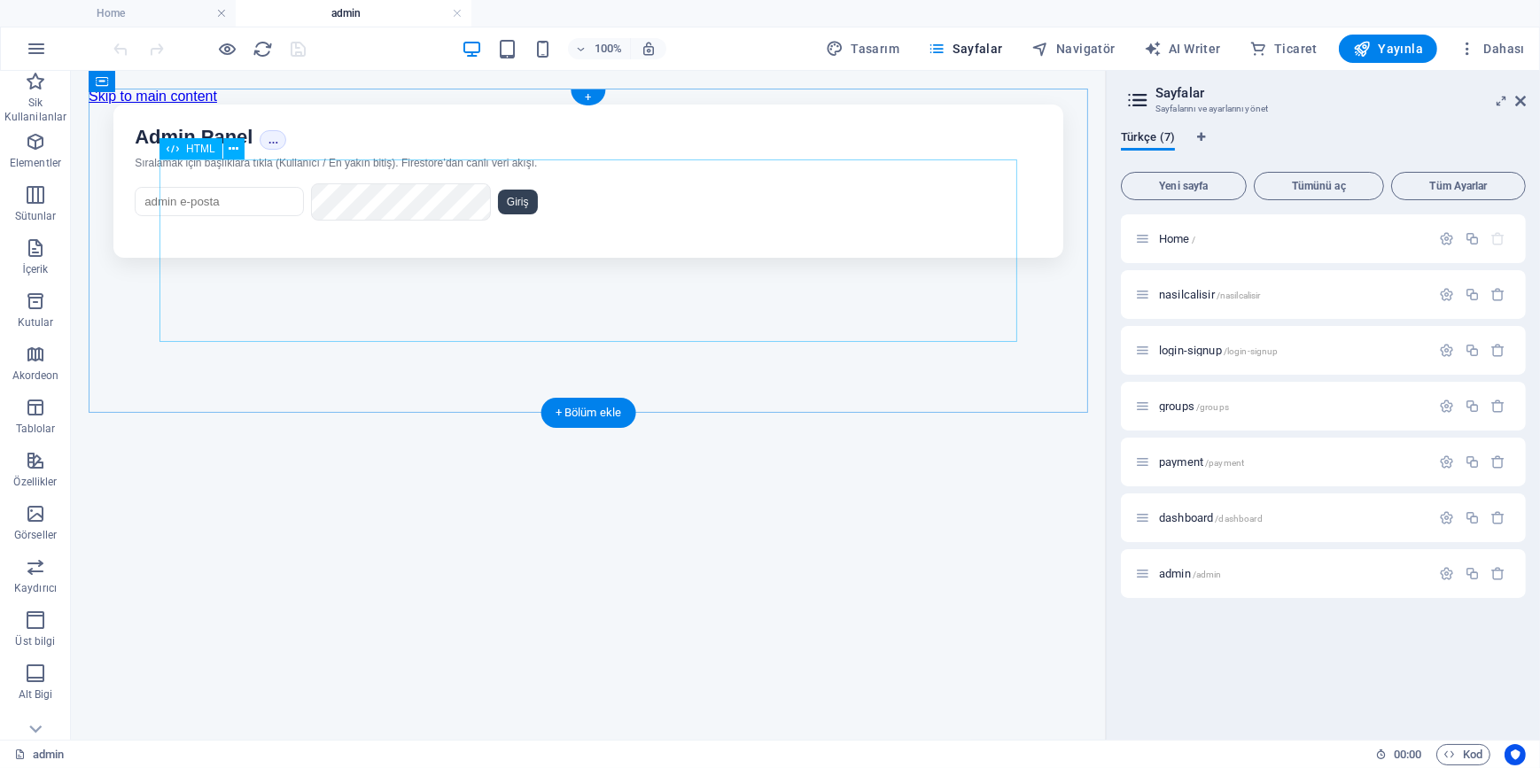
click at [739, 230] on div "Bonepay Admin • Gerçek Zamanlı Admin Panel … Sıralamak için başlıklara tıkla (K…" at bounding box center [588, 180] width 1000 height 153
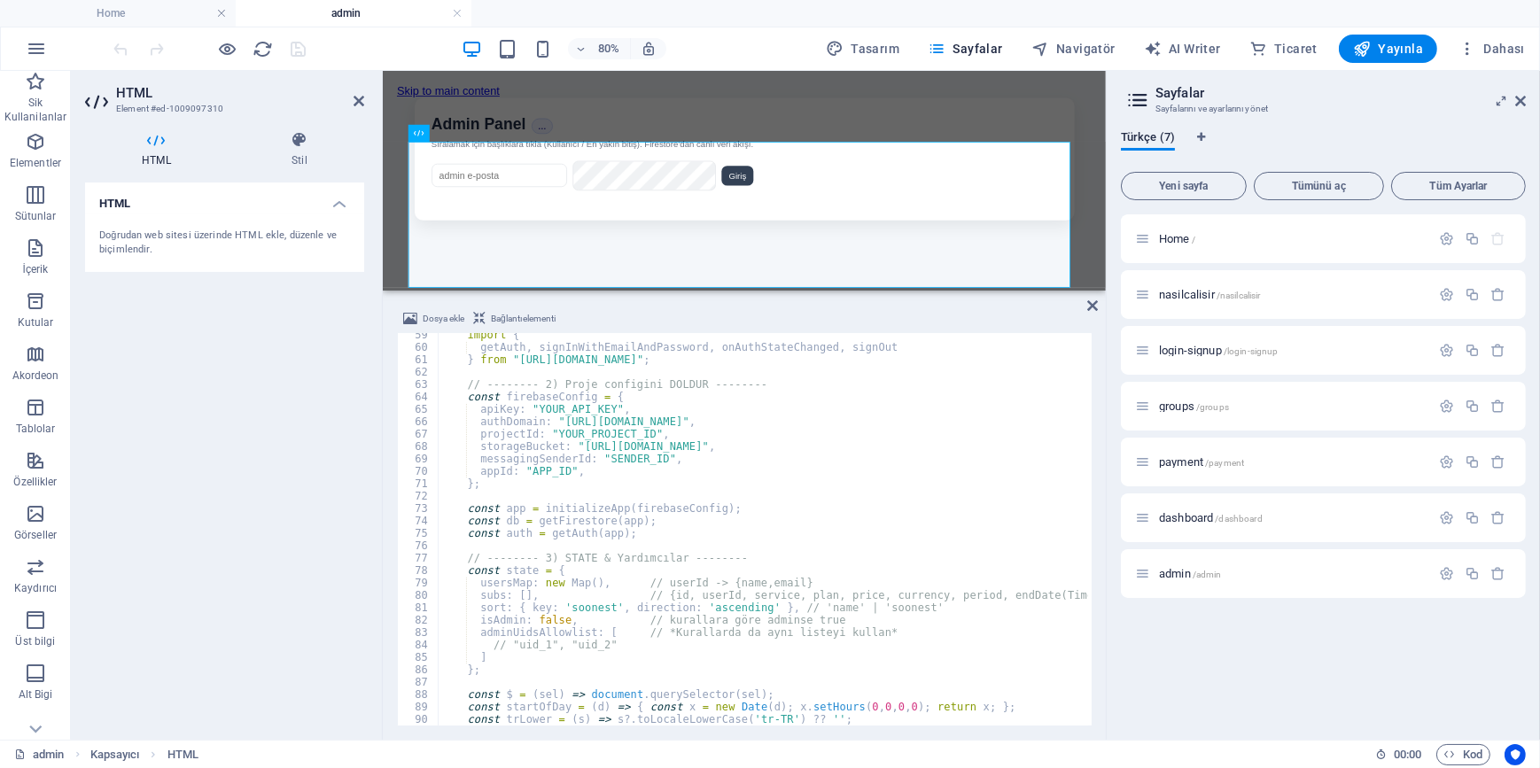
scroll to position [724, 0]
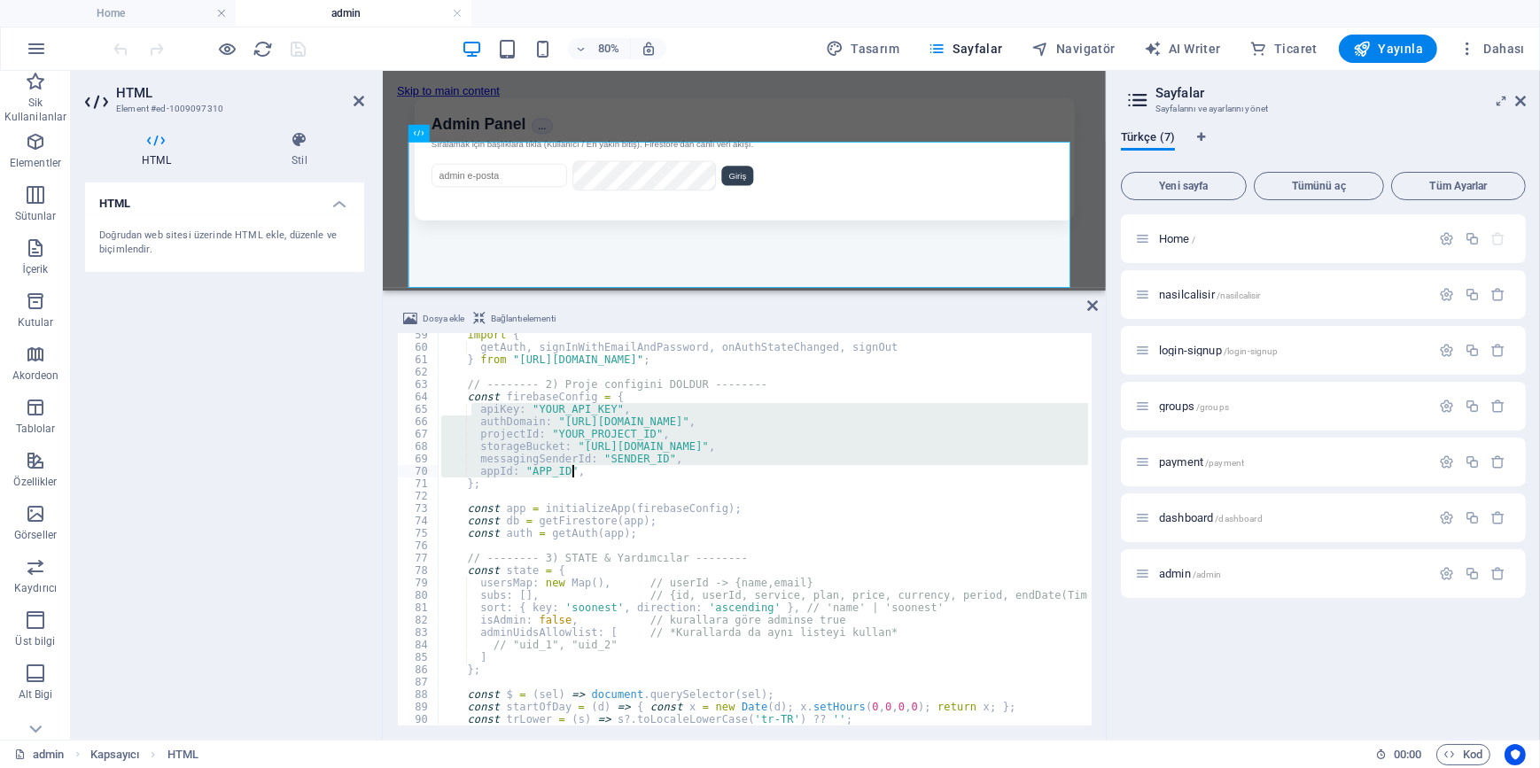
drag, startPoint x: 471, startPoint y: 411, endPoint x: 590, endPoint y: 473, distance: 134.0
click at [590, 473] on div "import { getAuth , signInWithEmailAndPassword , onAuthStateChanged , signOut } …" at bounding box center [958, 536] width 1040 height 414
paste textarea "measurementId: "G-TYZK7TJM3V""
type textarea "measurementId: "G-TYZK7TJM3V""
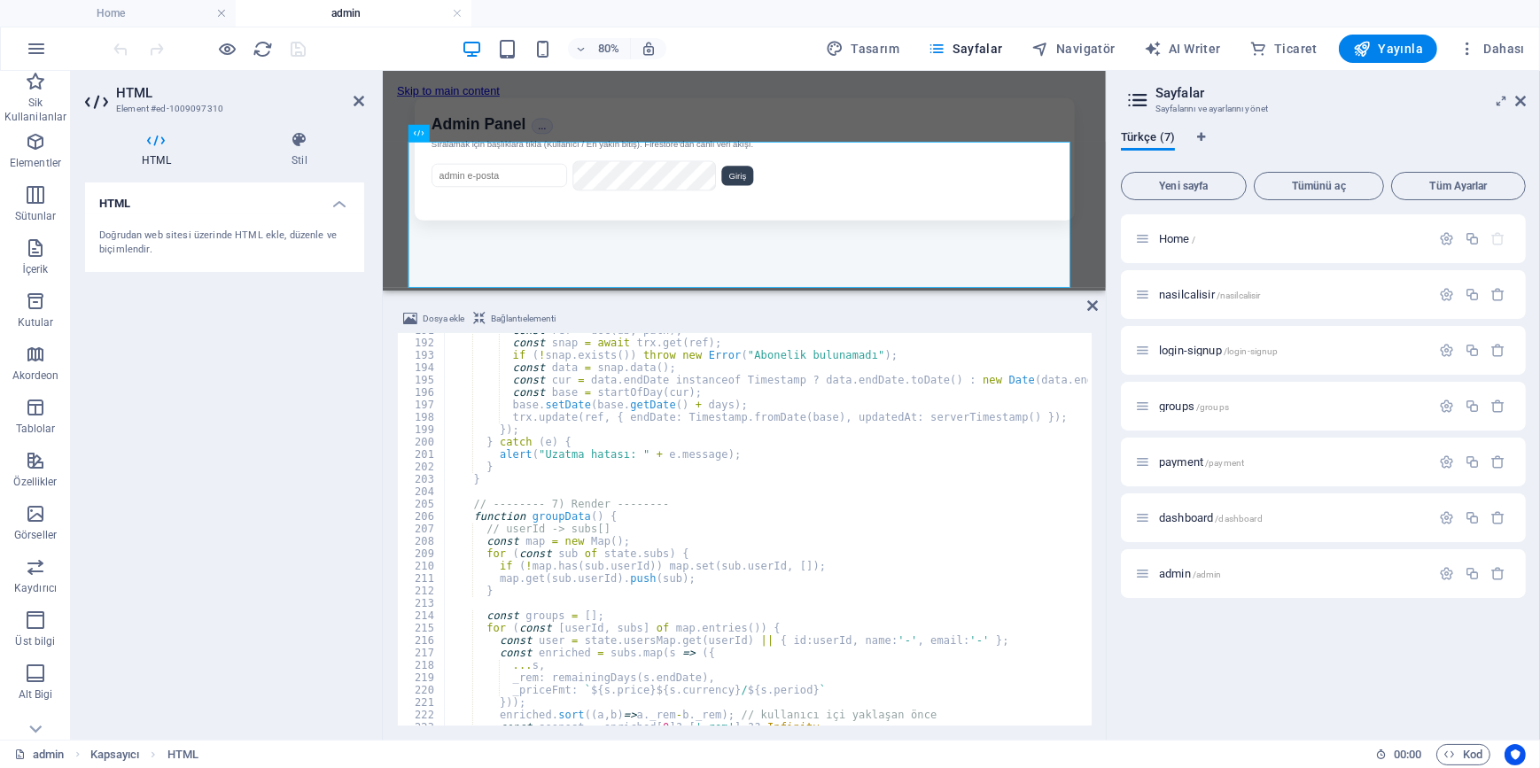
scroll to position [2510, 0]
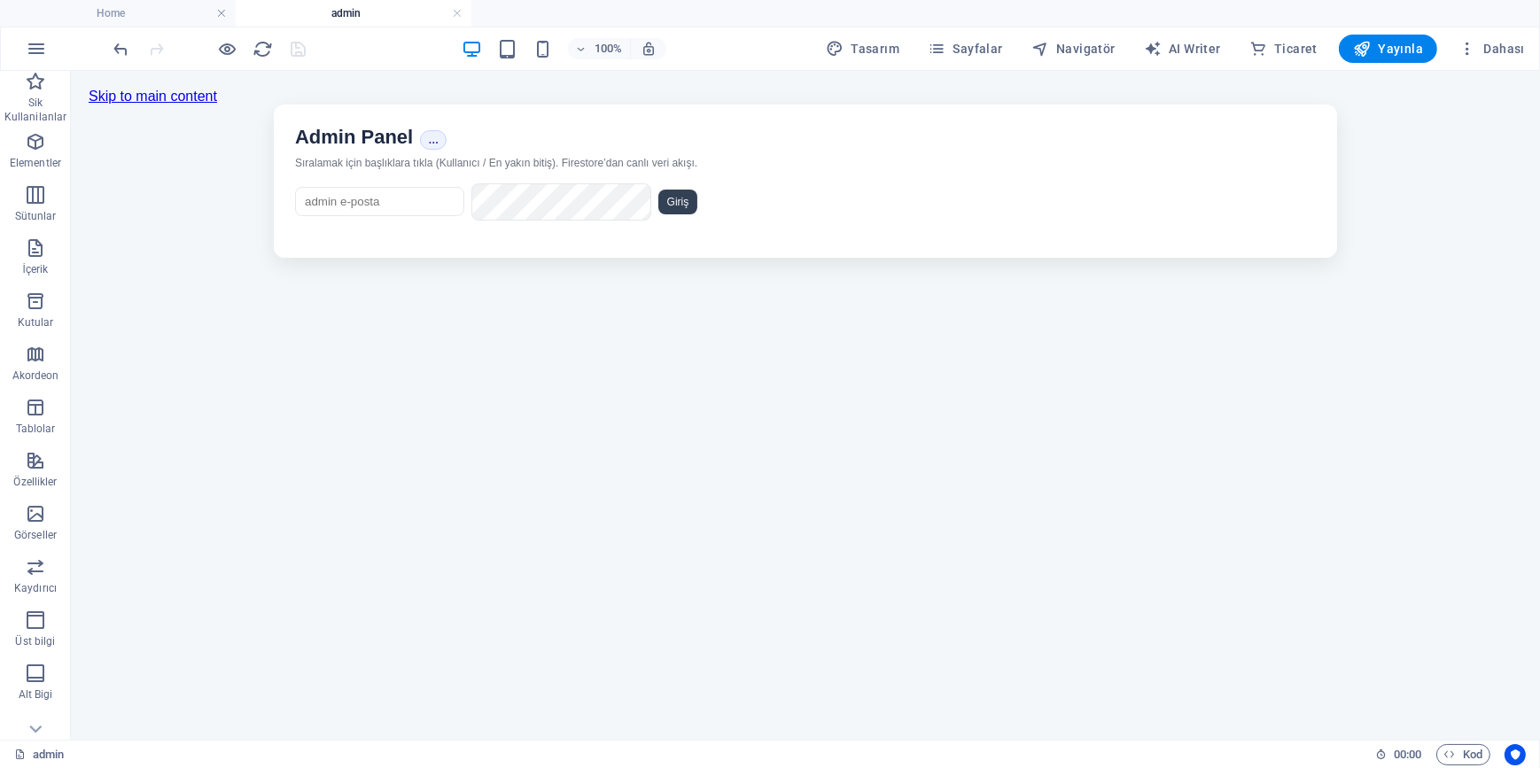
click at [595, 275] on html "Skip to main content Bonepay Admin • Gerçek Zamanlı Admin Panel … Sıralamak içi…" at bounding box center [804, 172] width 1469 height 205
click at [1393, 54] on span "Yayınla" at bounding box center [1388, 49] width 70 height 18
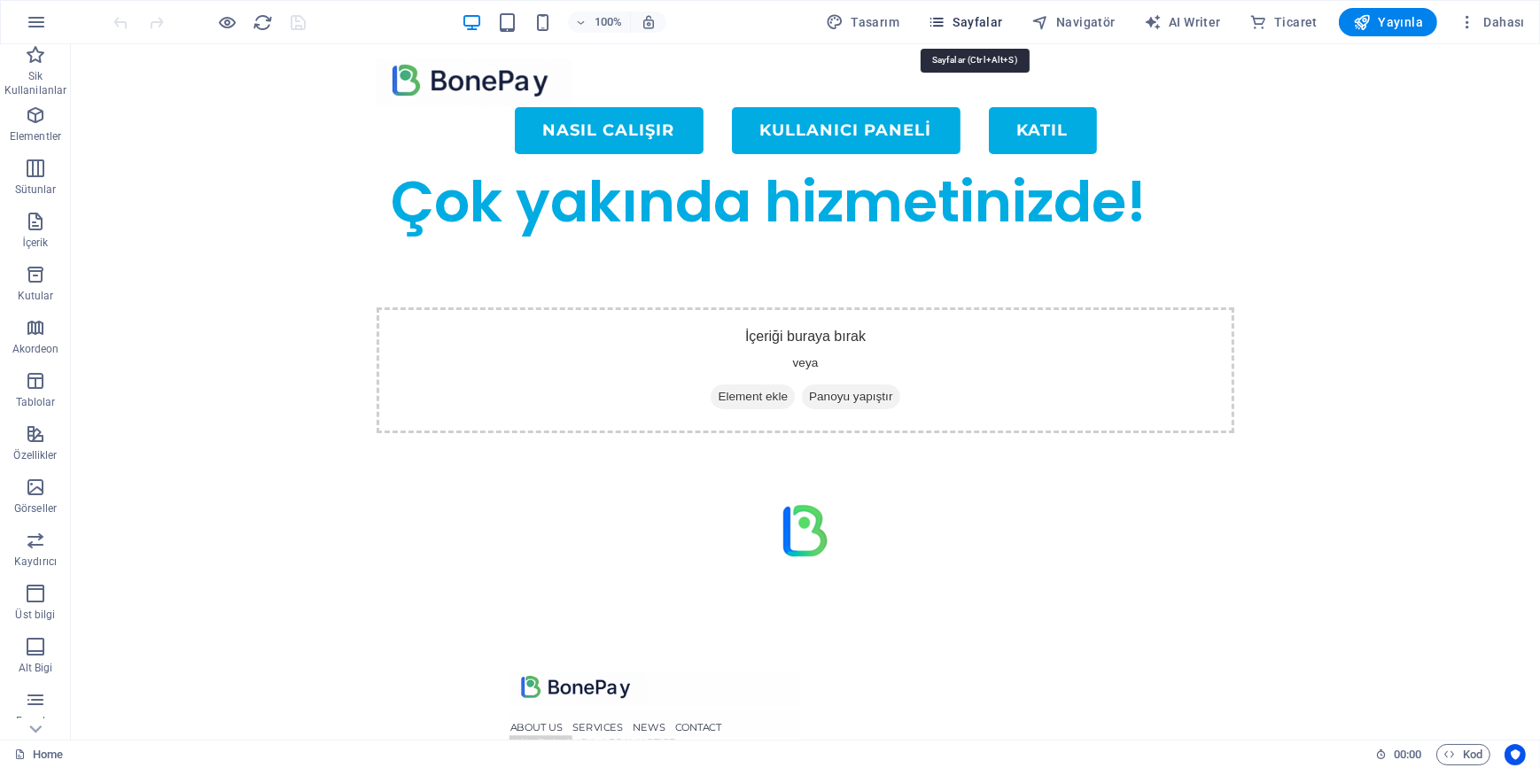
click at [971, 23] on span "Sayfalar" at bounding box center [965, 22] width 75 height 18
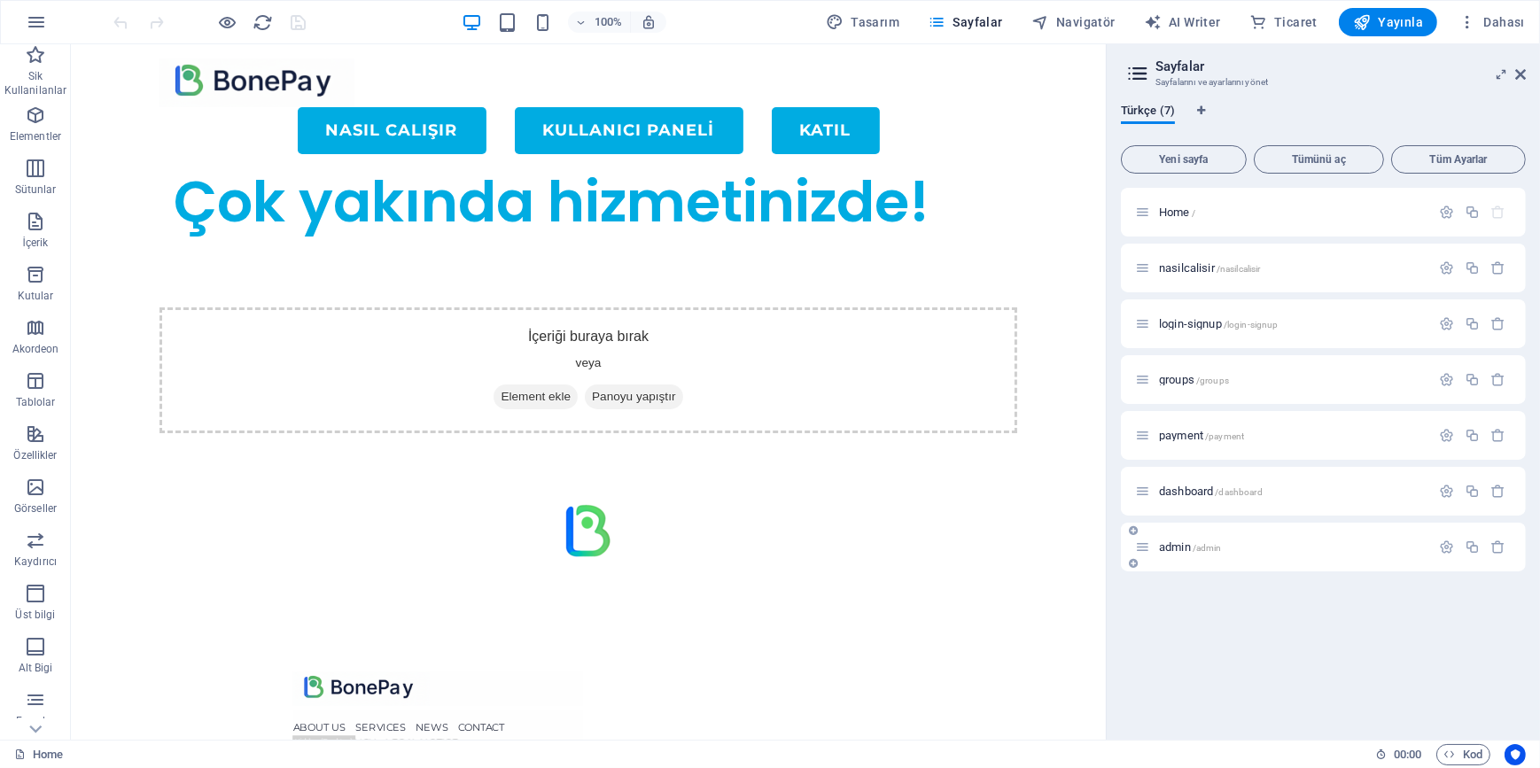
click at [1180, 549] on span "admin /admin" at bounding box center [1190, 547] width 63 height 13
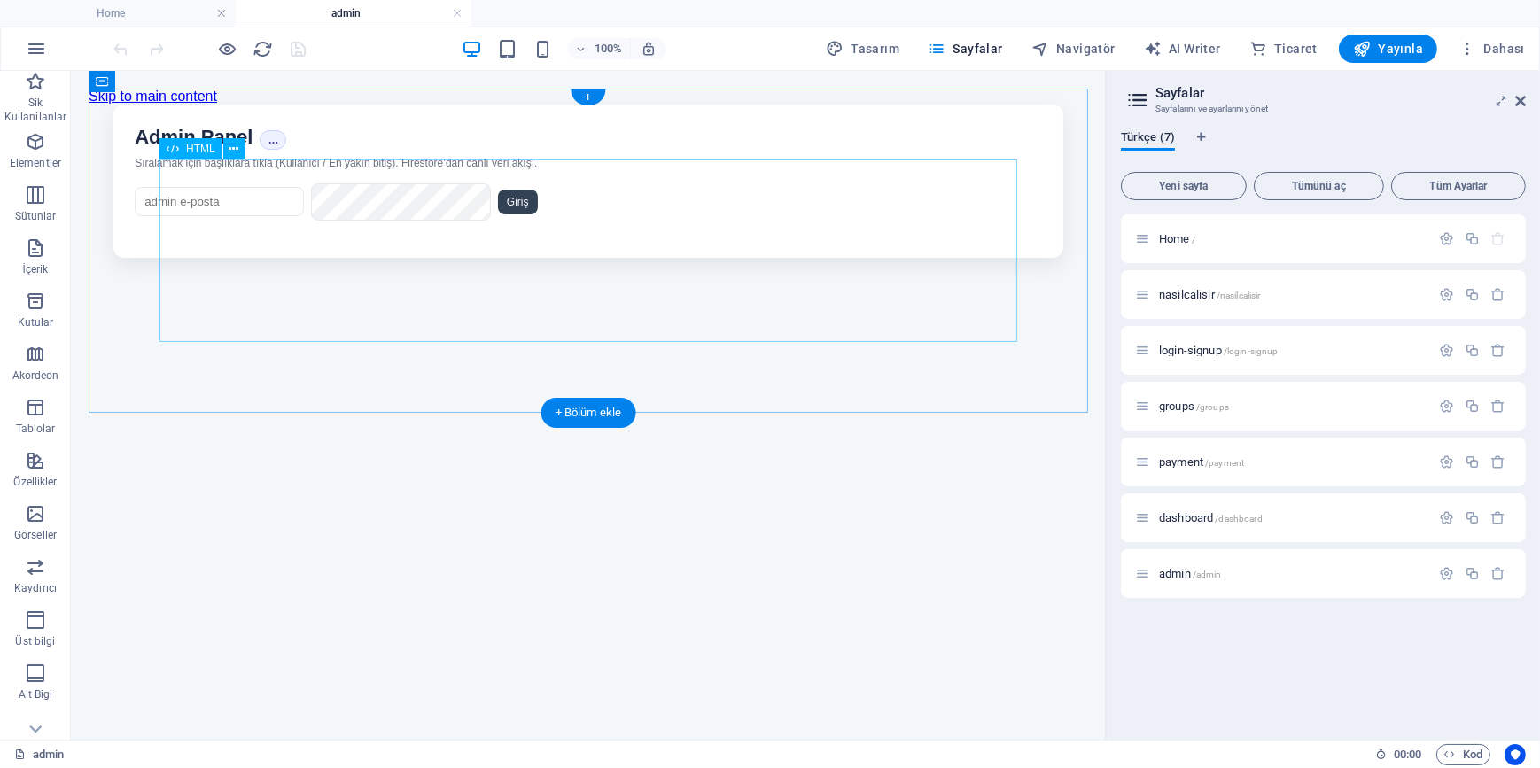
click at [726, 257] on div "Bonepay Admin • Gerçek Zamanlı Admin Panel … Sıralamak için başlıklara tıkla (K…" at bounding box center [588, 180] width 1000 height 153
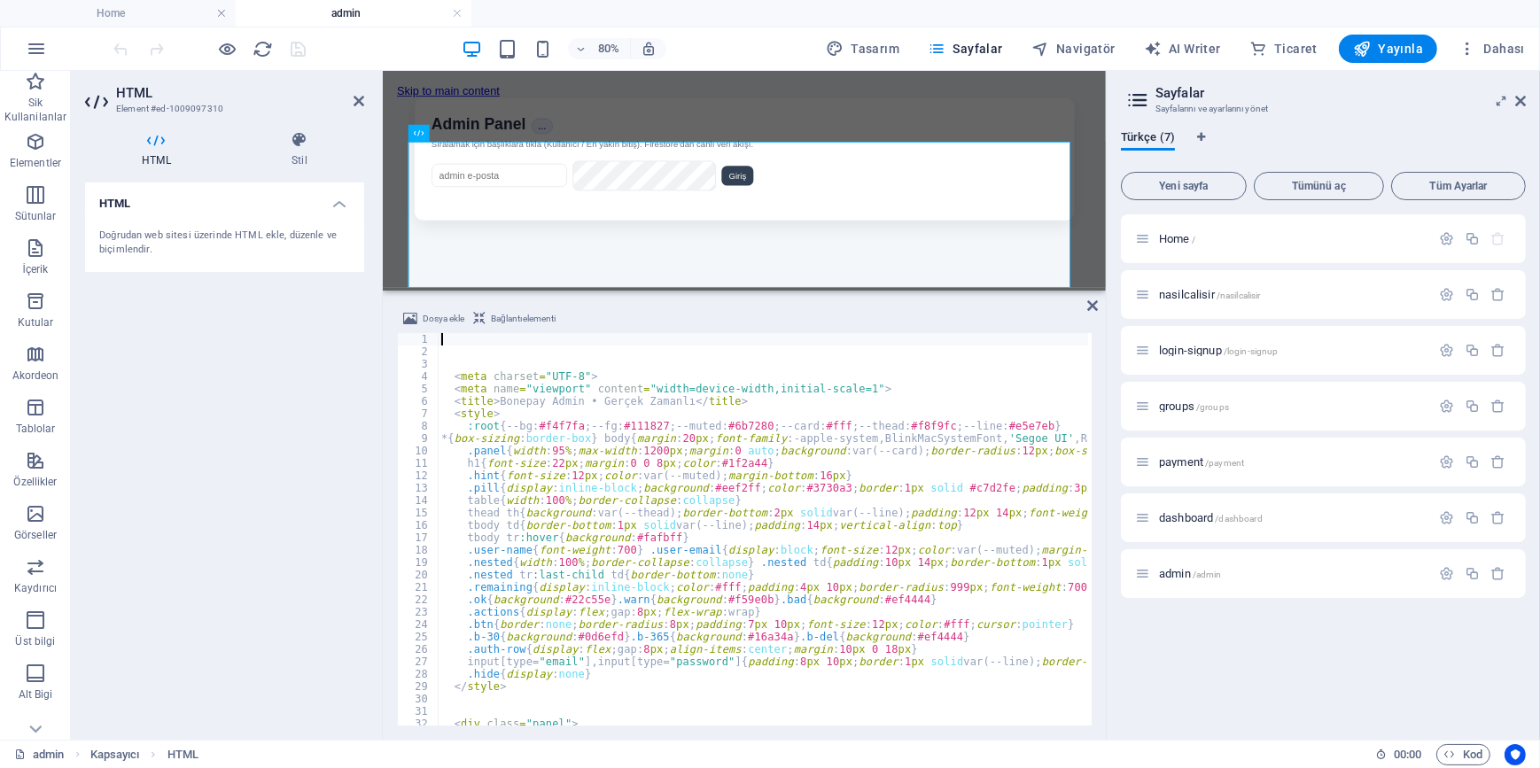
click at [612, 482] on div "< meta charset = "UTF-8" > < meta name = "viewport" content = "width=device-wid…" at bounding box center [958, 540] width 1040 height 414
type textarea ".hint{font-size:12px;color:var(--muted);margin-bottom:16px}"
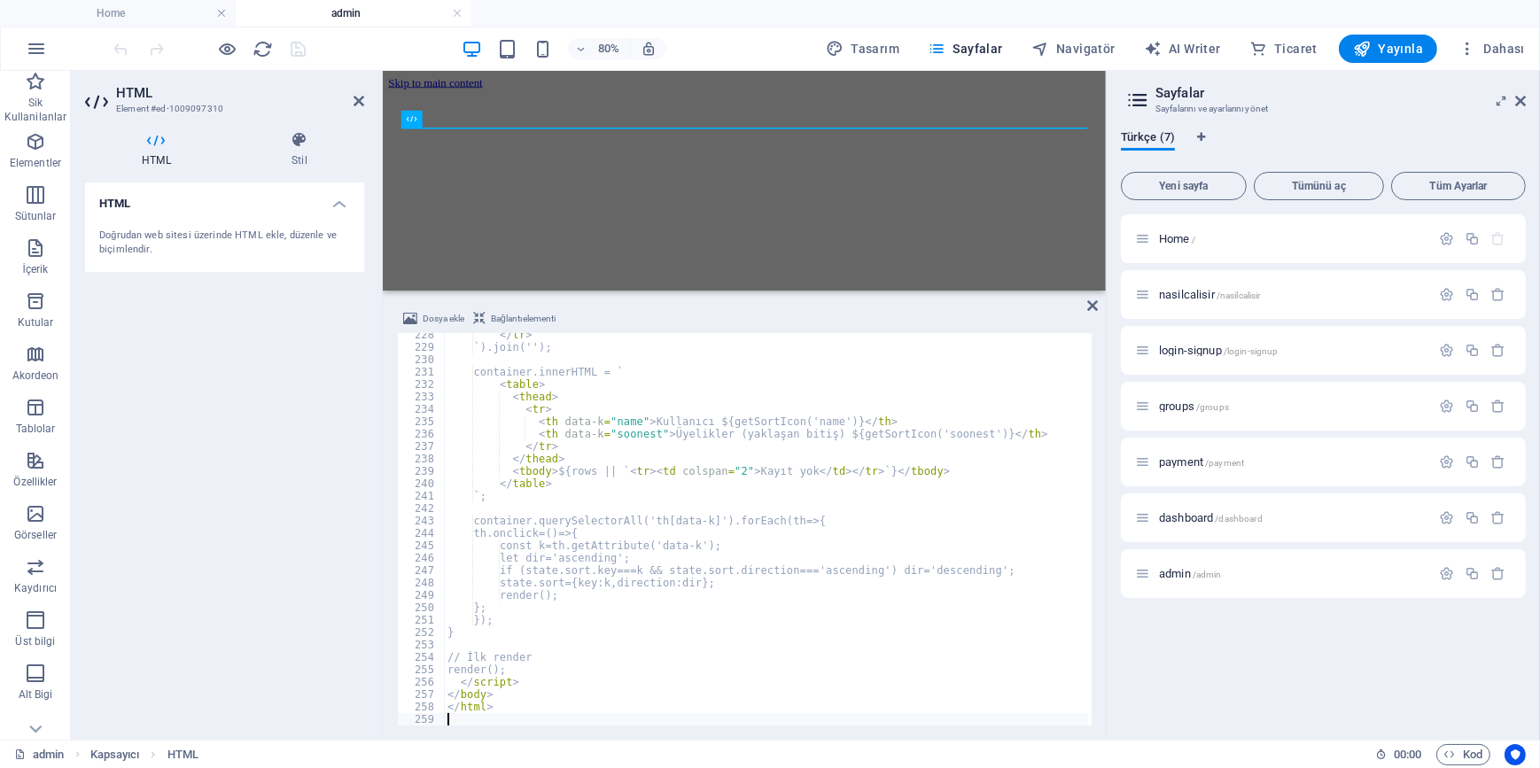
scroll to position [2820, 0]
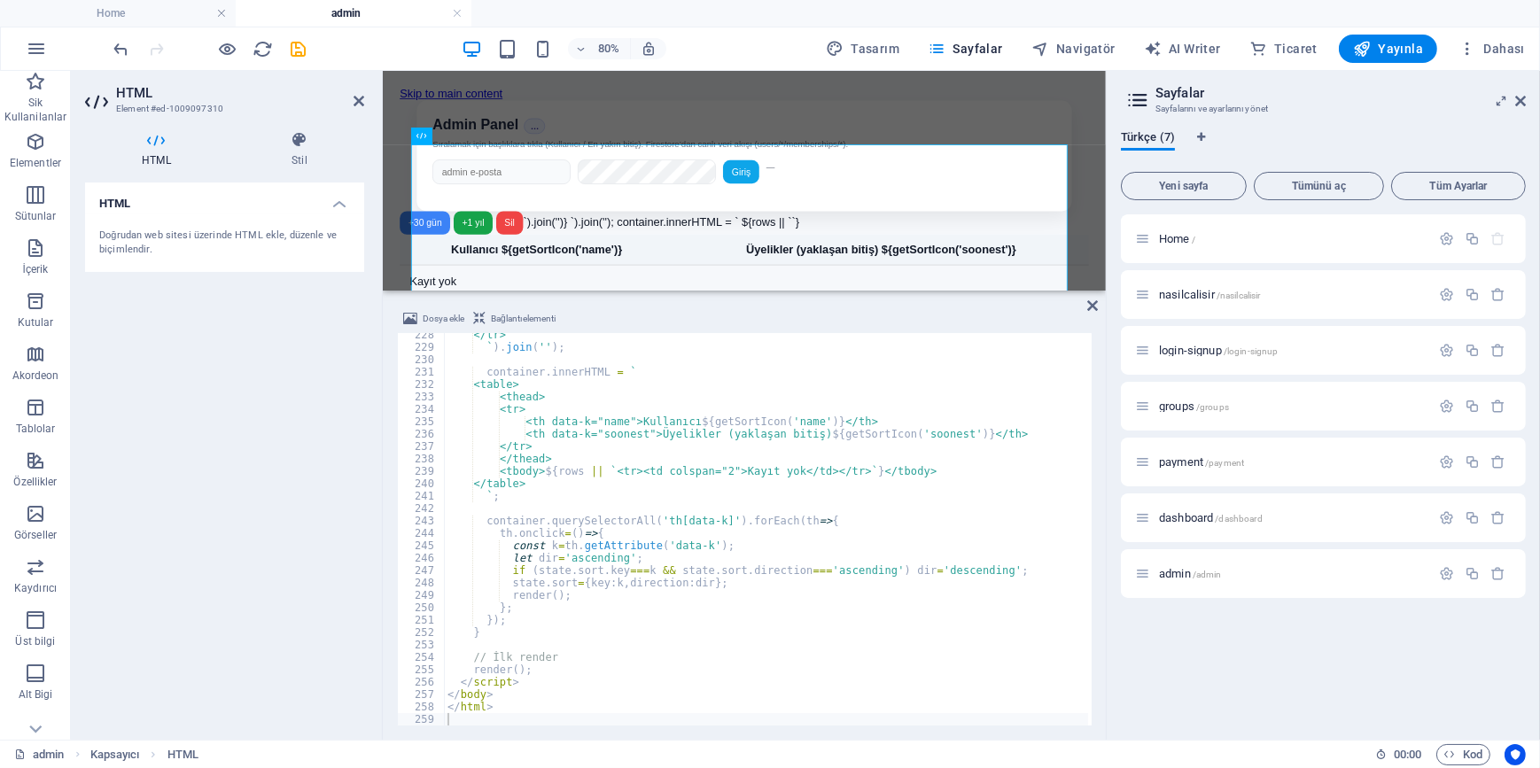
click at [268, 470] on div "HTML Doğrudan web sitesi üzerinde HTML ekle, düzenle ve biçimlendir." at bounding box center [224, 454] width 279 height 543
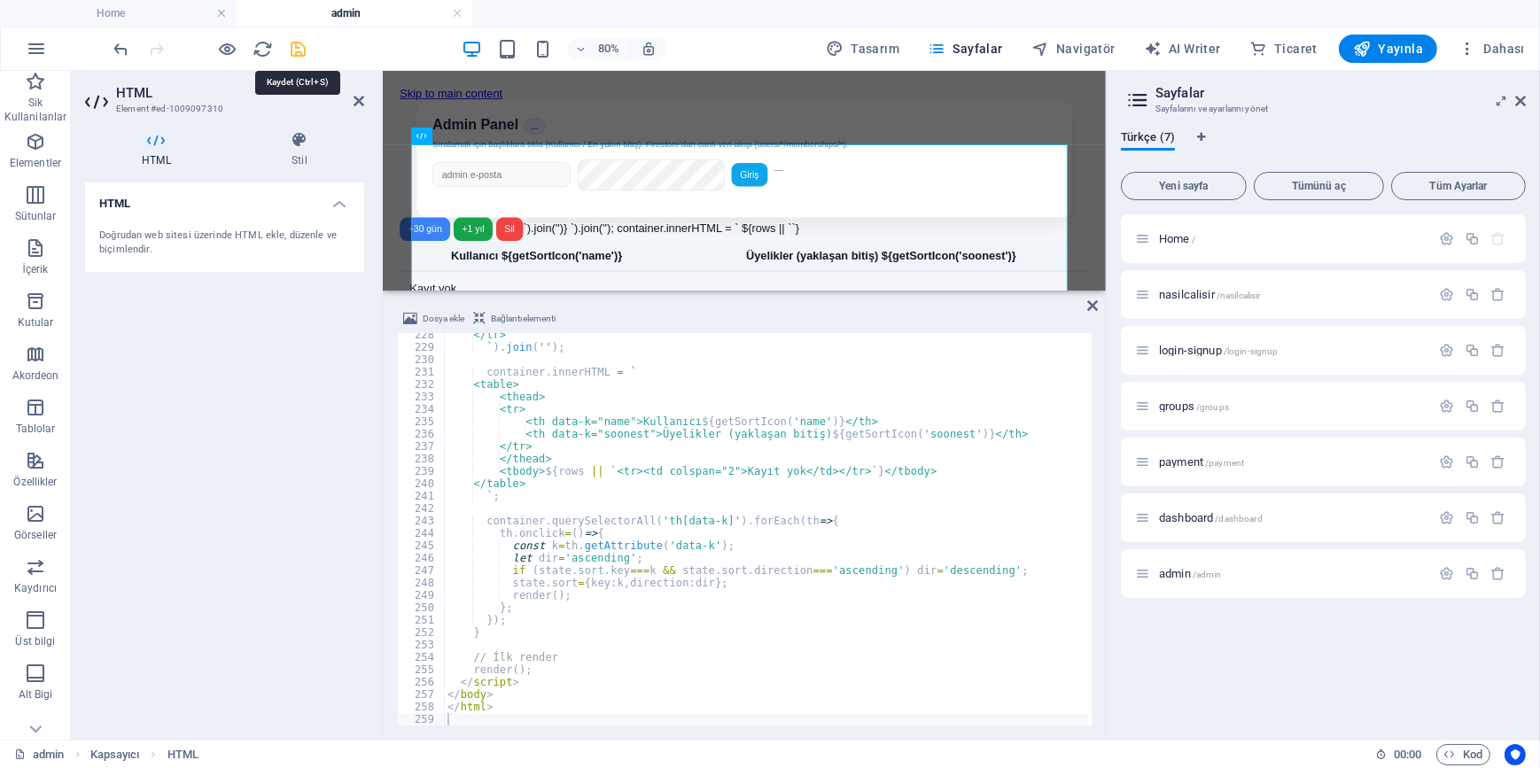
click at [305, 50] on icon "save" at bounding box center [299, 49] width 20 height 20
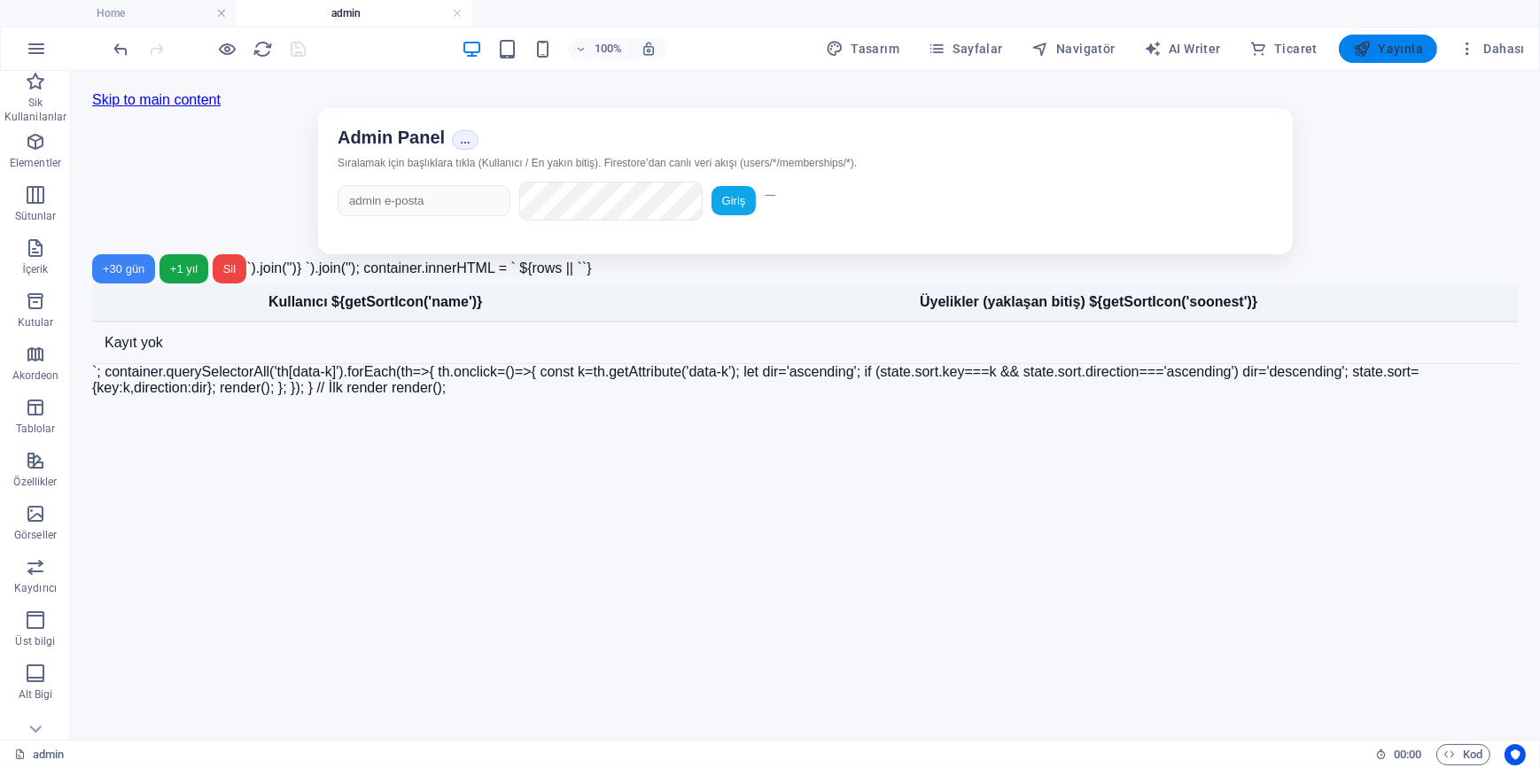
click at [1413, 57] on span "Yayınla" at bounding box center [1388, 49] width 70 height 18
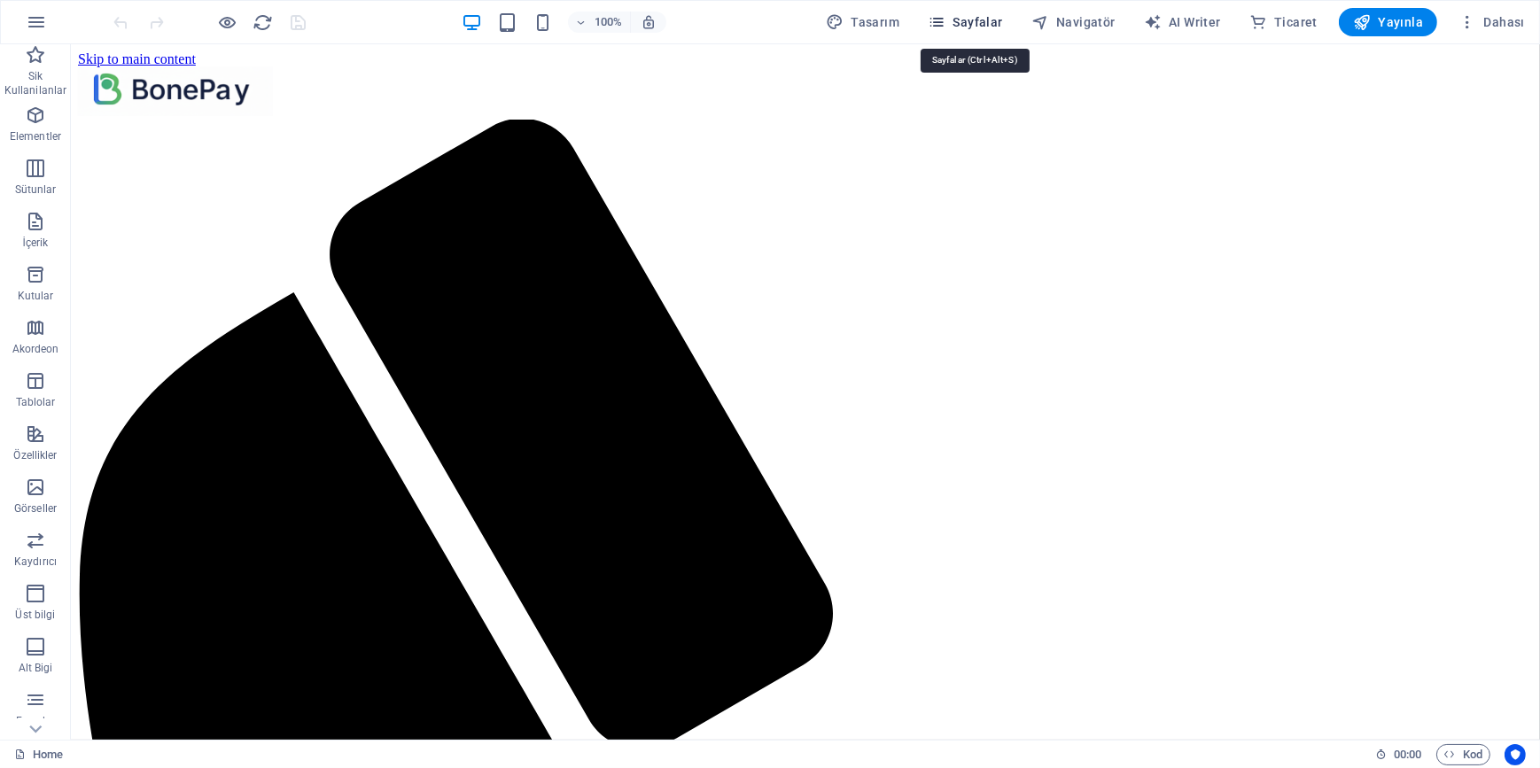
click at [962, 26] on span "Sayfalar" at bounding box center [965, 22] width 75 height 18
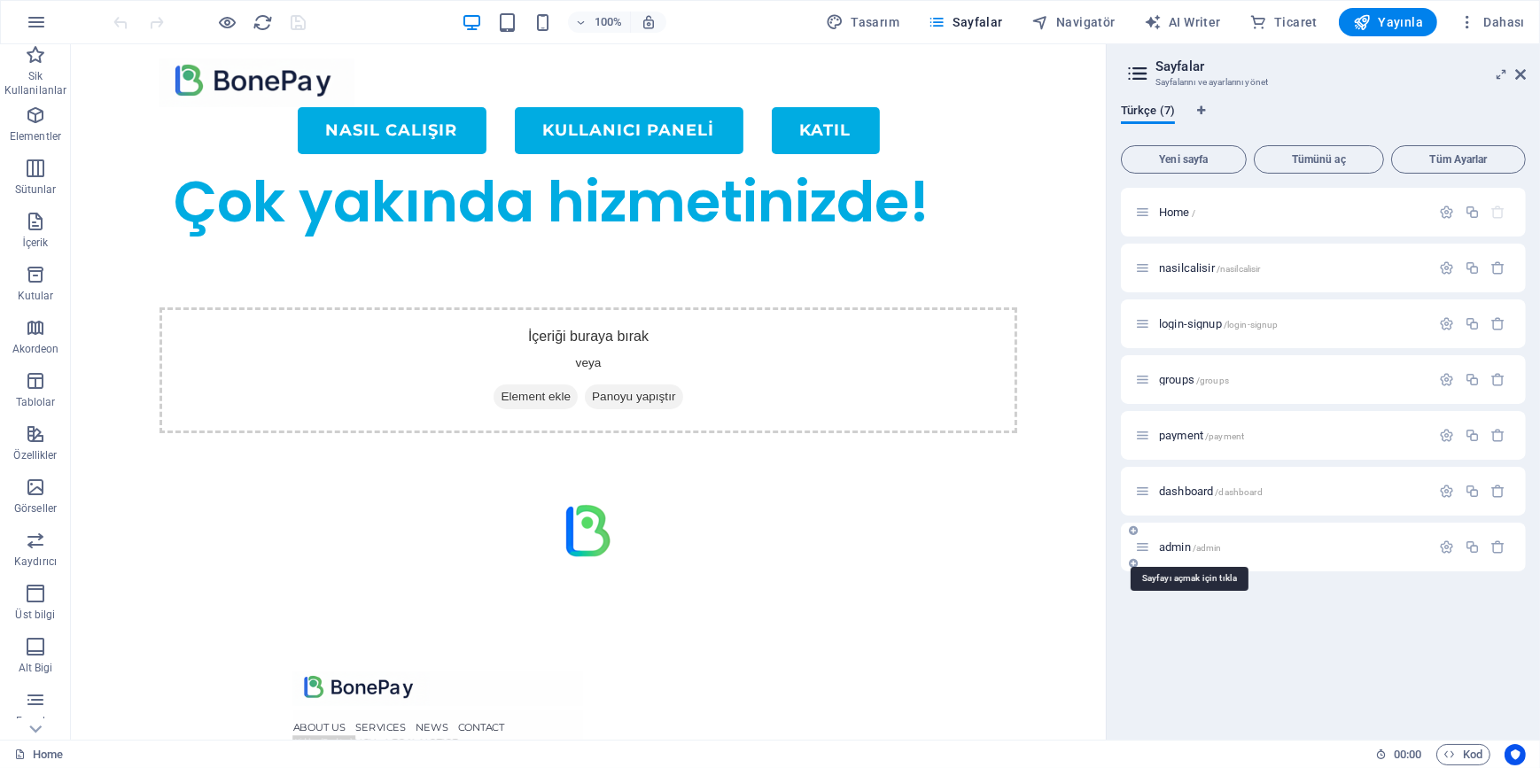
click at [1180, 552] on span "admin /admin" at bounding box center [1190, 547] width 63 height 13
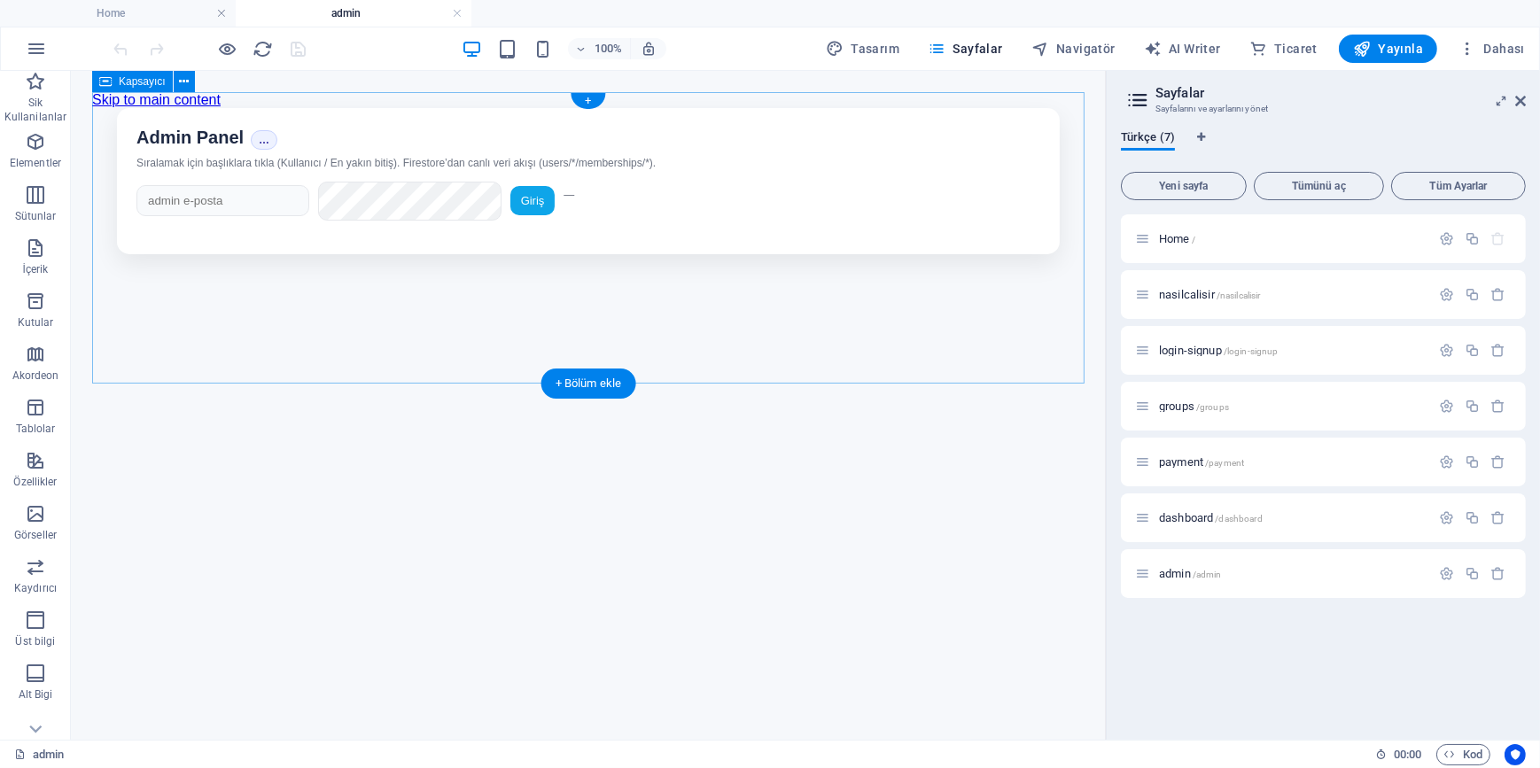
click at [503, 253] on div "Bonepay Admin • Üyelik Paneli Admin Panel … Sıralamak için başlıklara tıkla (Ku…" at bounding box center [587, 180] width 992 height 146
click at [480, 253] on div "Bonepay Admin • Üyelik Paneli Admin Panel … Sıralamak için başlıklara tıkla (Ku…" at bounding box center [587, 180] width 992 height 146
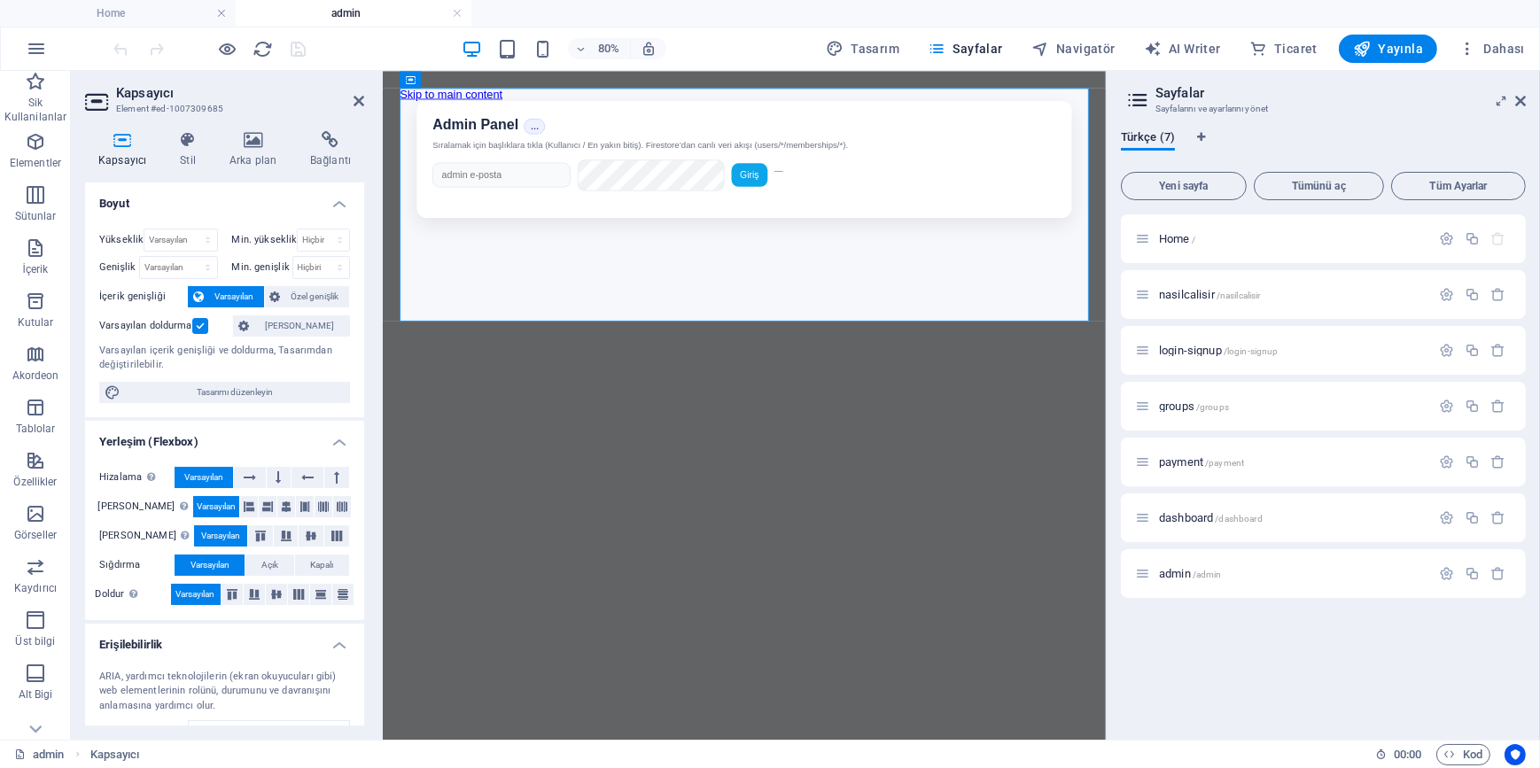
click at [647, 275] on html "Skip to main content Bonepay Admin • Üyelik Paneli Admin Panel … Sıralamak için…" at bounding box center [834, 172] width 904 height 205
click at [782, 253] on div "Bonepay Admin • Üyelik Paneli Admin Panel … Sıralamak için başlıklara tıkla (Ku…" at bounding box center [833, 180] width 861 height 146
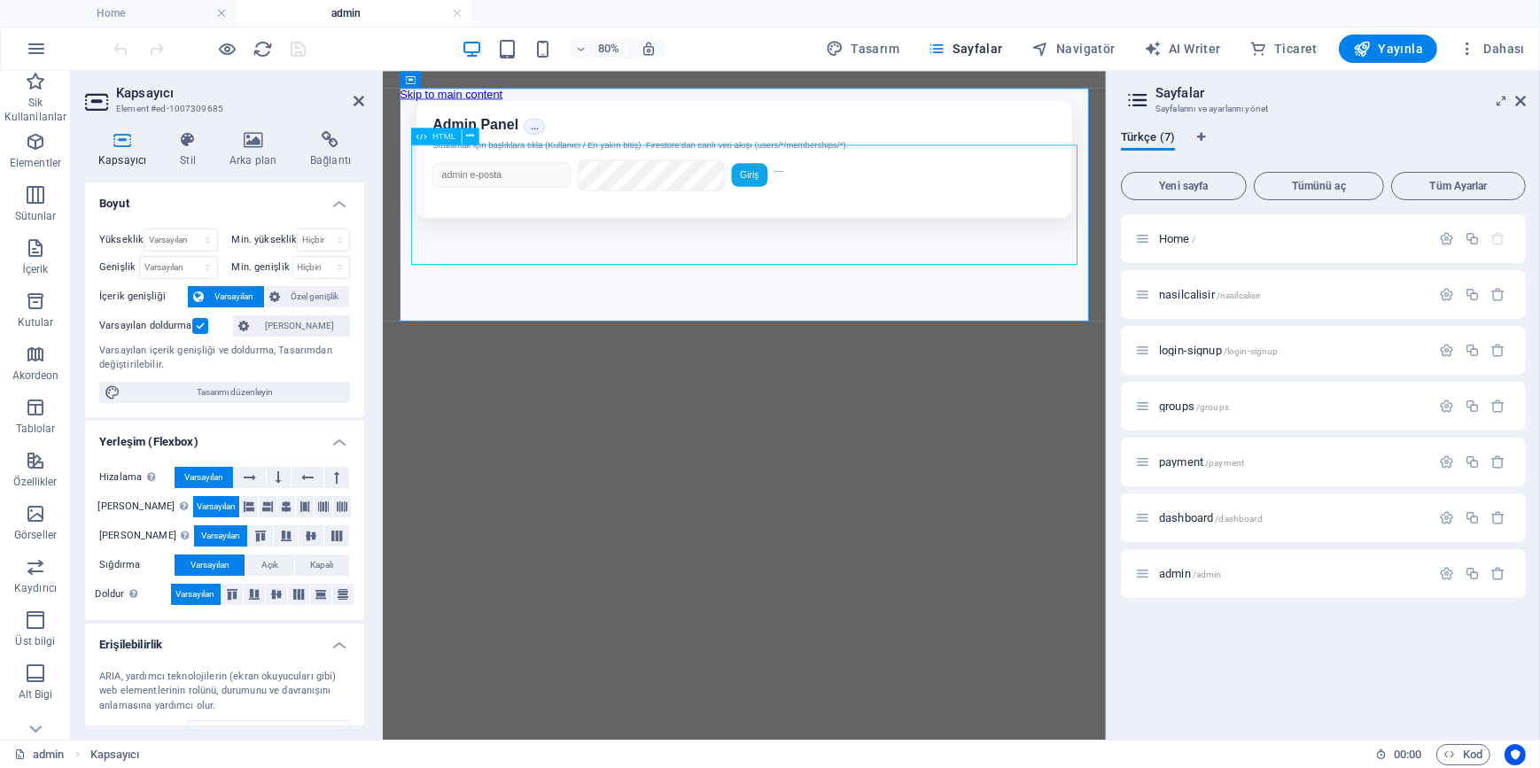
click at [782, 253] on div "Bonepay Admin • Üyelik Paneli Admin Panel … Sıralamak için başlıklara tıkla (Ku…" at bounding box center [833, 180] width 861 height 146
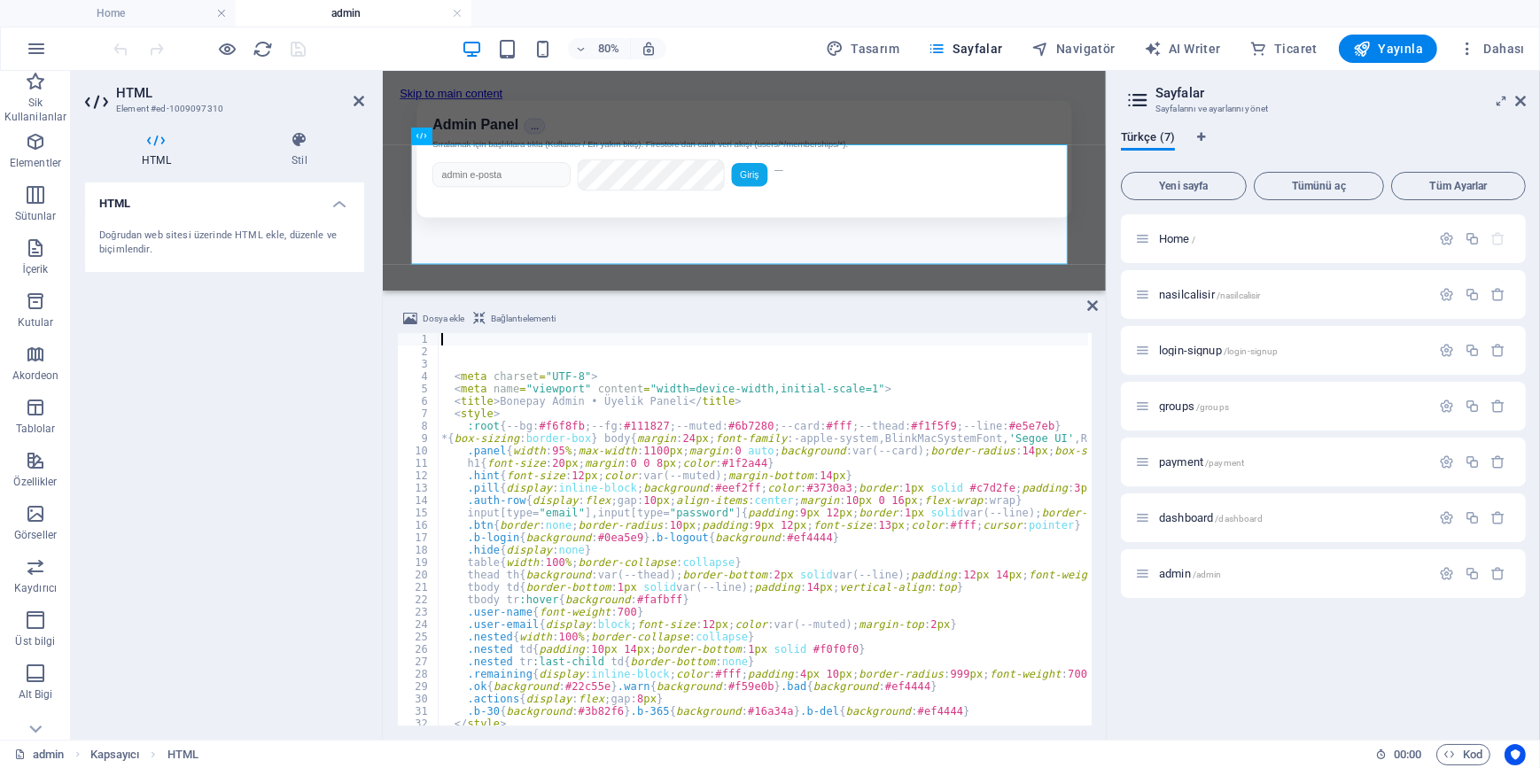
click at [663, 483] on div "< meta charset = "UTF-8" > < meta name = "viewport" content = "width=device-wid…" at bounding box center [958, 540] width 1040 height 414
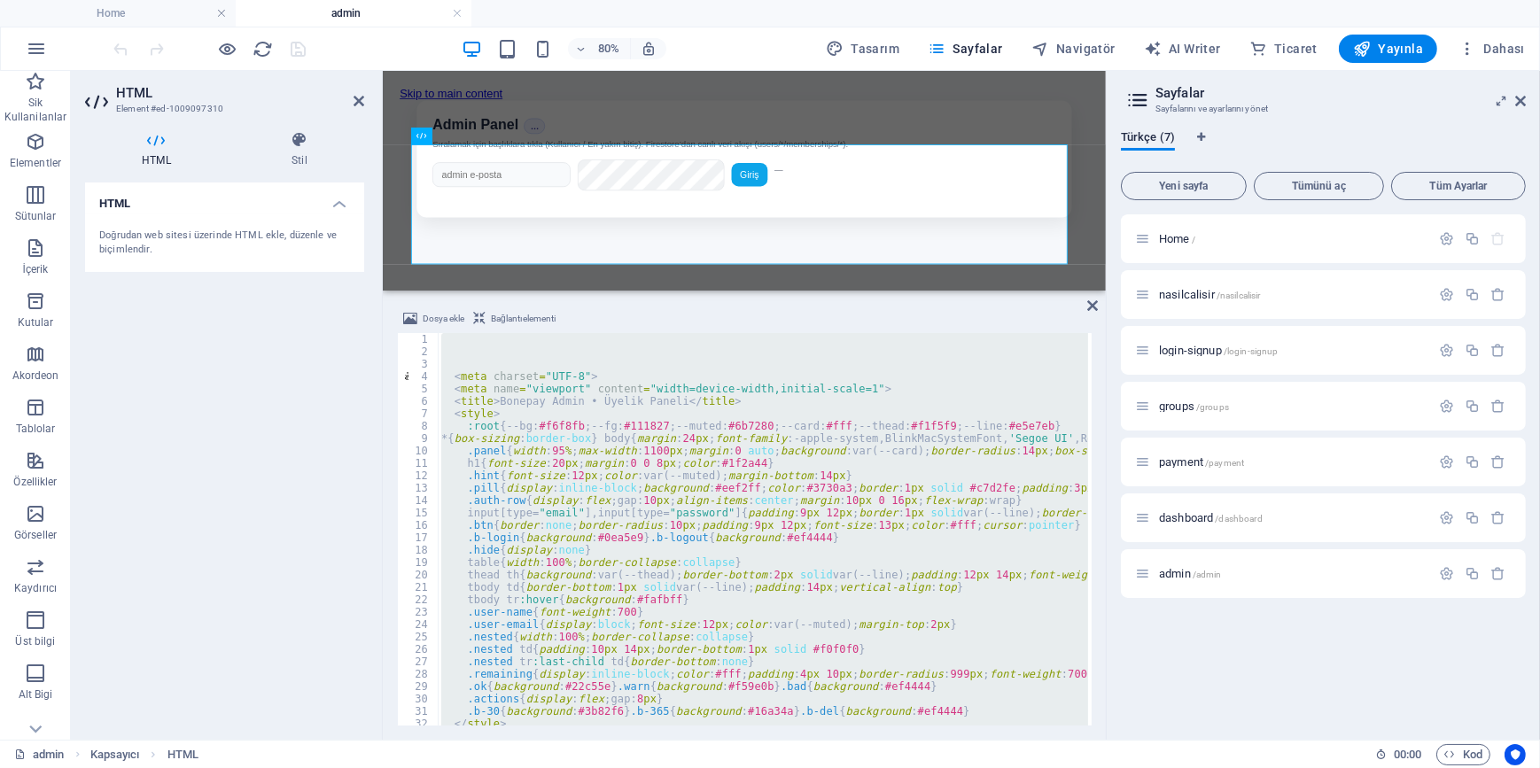
scroll to position [2848, 0]
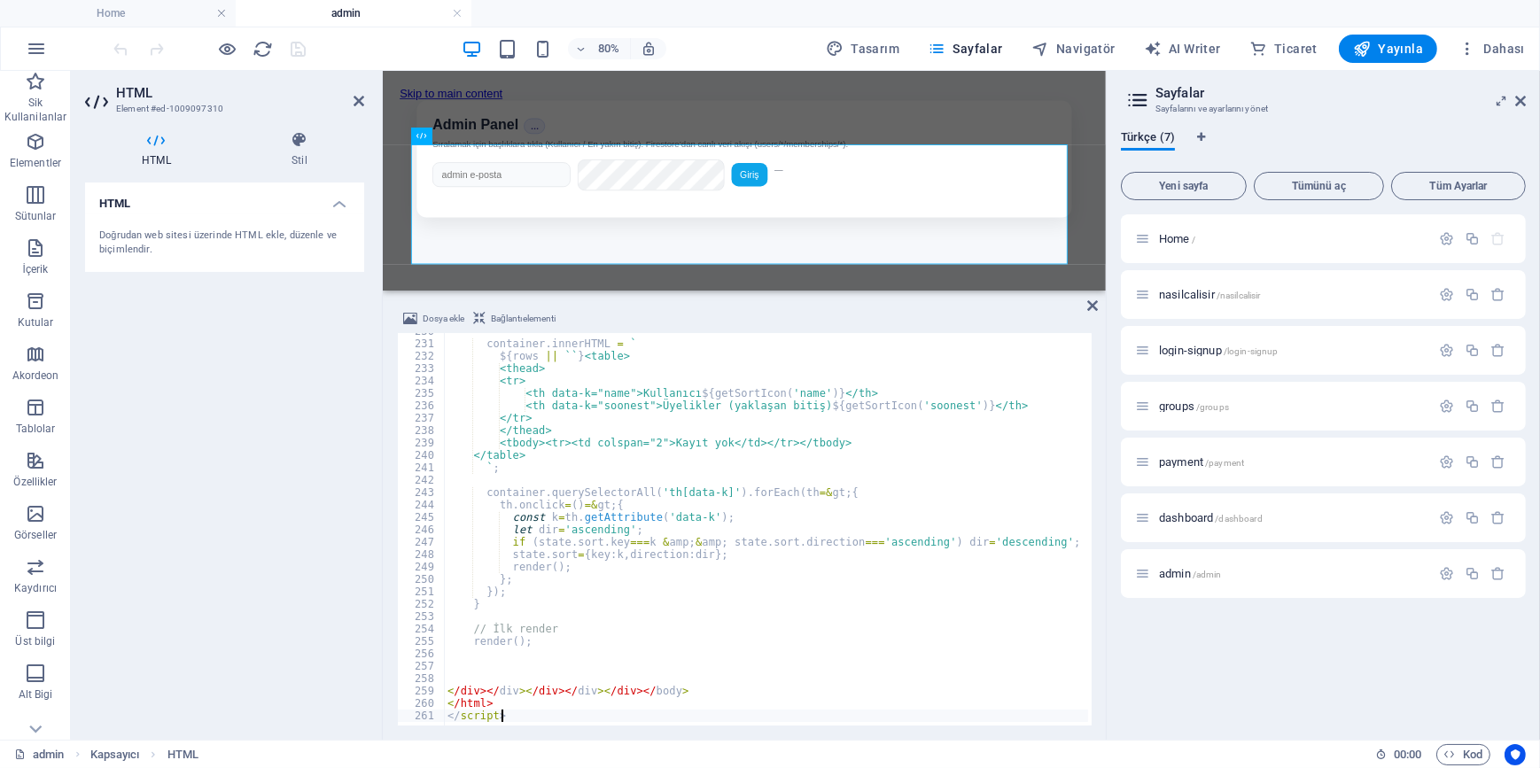
type textarea "</html> </script>"
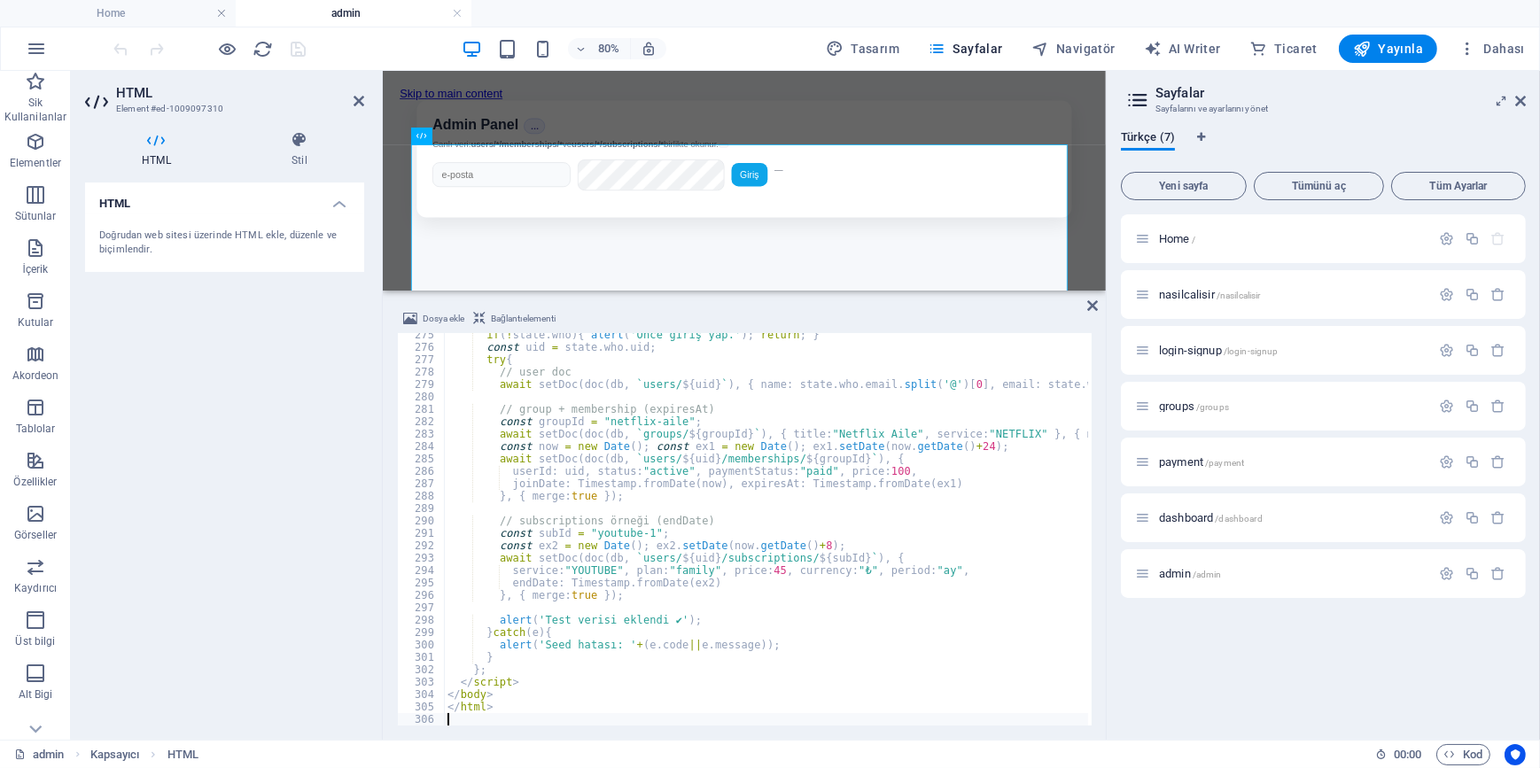
scroll to position [3406, 0]
click at [274, 402] on div "HTML Doğrudan web sitesi üzerinde HTML ekle, düzenle ve biçimlendir." at bounding box center [224, 454] width 279 height 543
drag, startPoint x: 265, startPoint y: 415, endPoint x: 269, endPoint y: 391, distance: 24.3
click at [266, 407] on div "HTML Doğrudan web sitesi üzerinde HTML ekle, düzenle ve biçimlendir." at bounding box center [224, 454] width 279 height 543
click at [301, 57] on icon "save" at bounding box center [299, 49] width 20 height 20
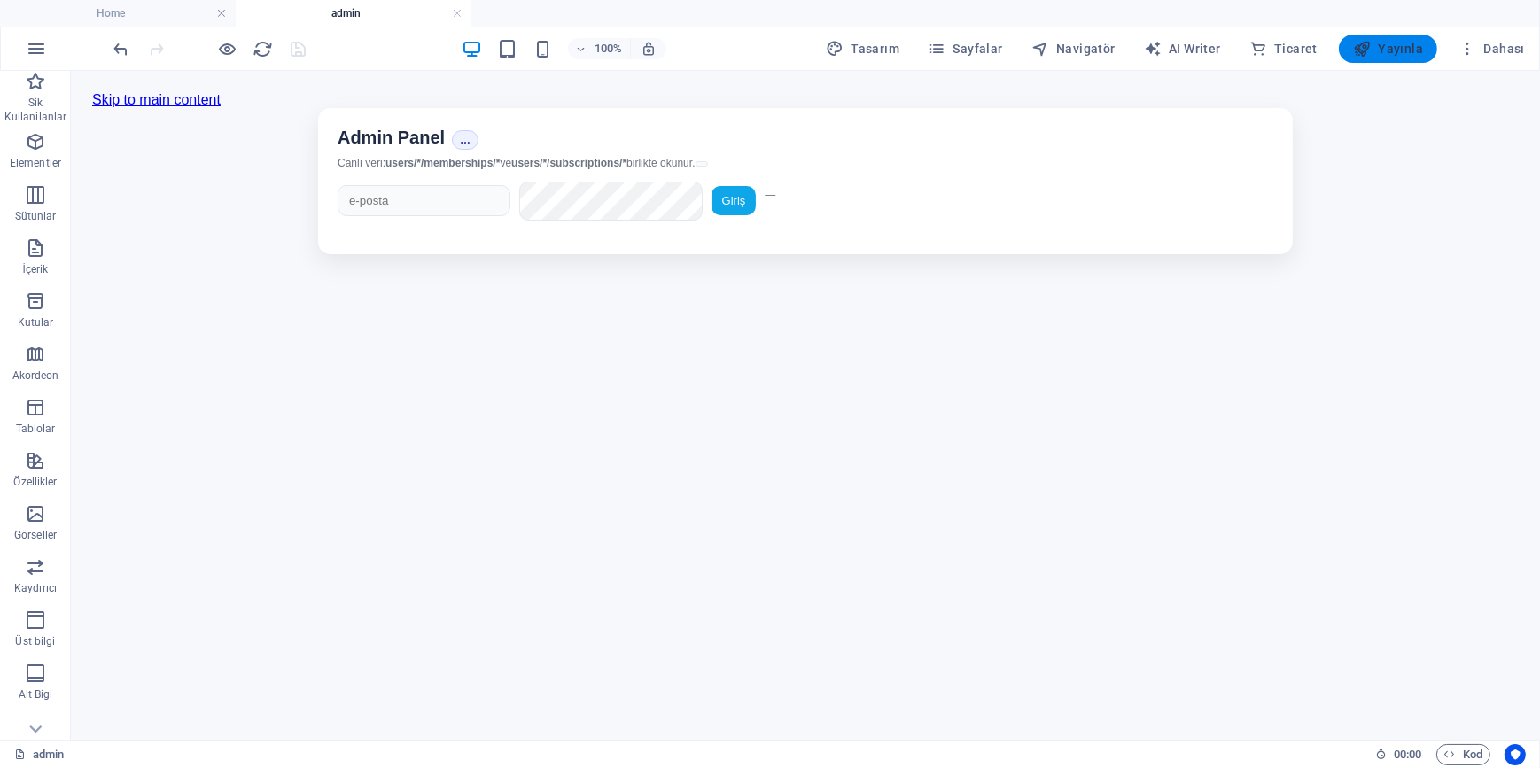
click at [1412, 49] on span "Yayınla" at bounding box center [1388, 49] width 70 height 18
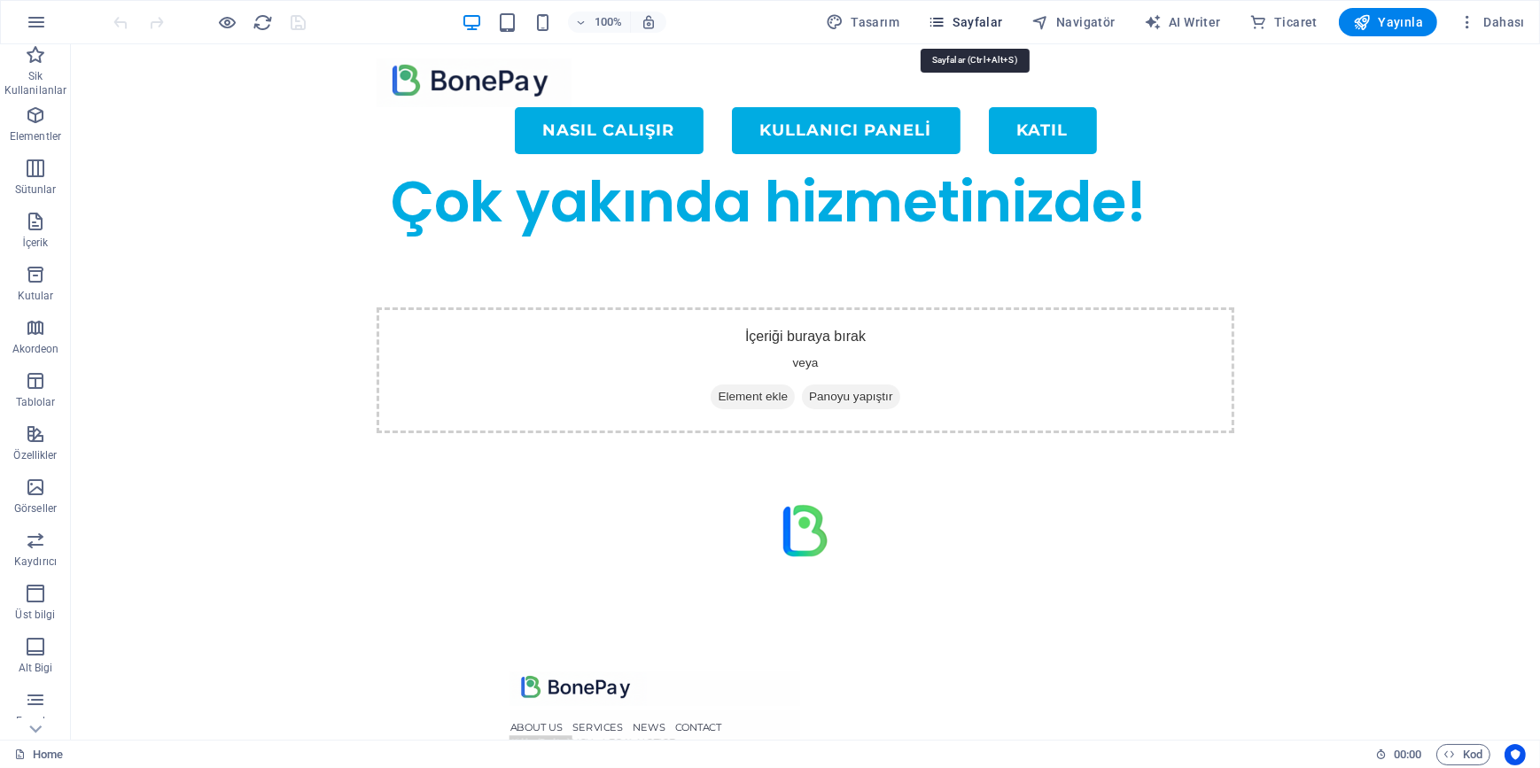
click at [956, 26] on span "Sayfalar" at bounding box center [965, 22] width 75 height 18
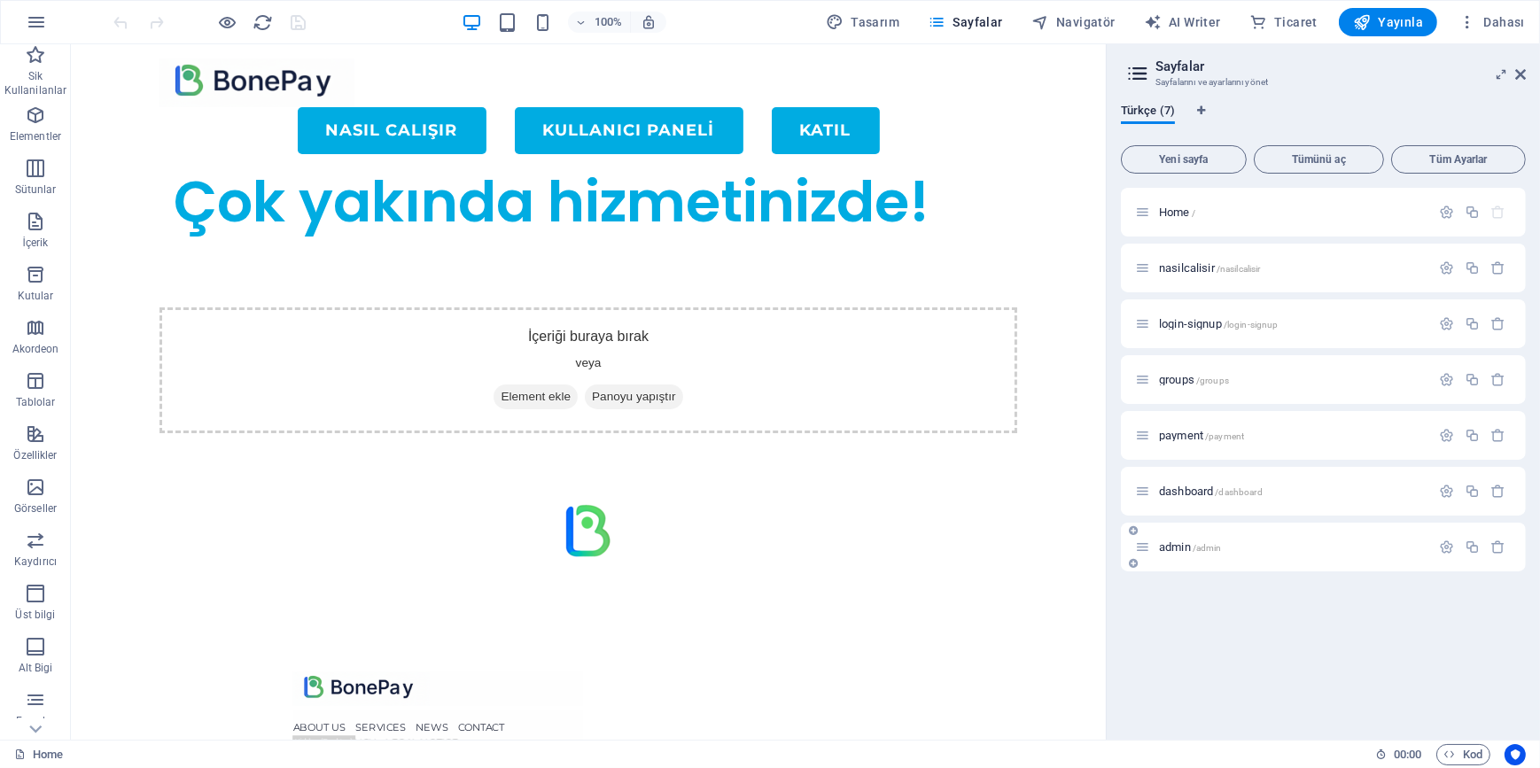
click at [1179, 547] on span "admin /admin" at bounding box center [1190, 547] width 63 height 13
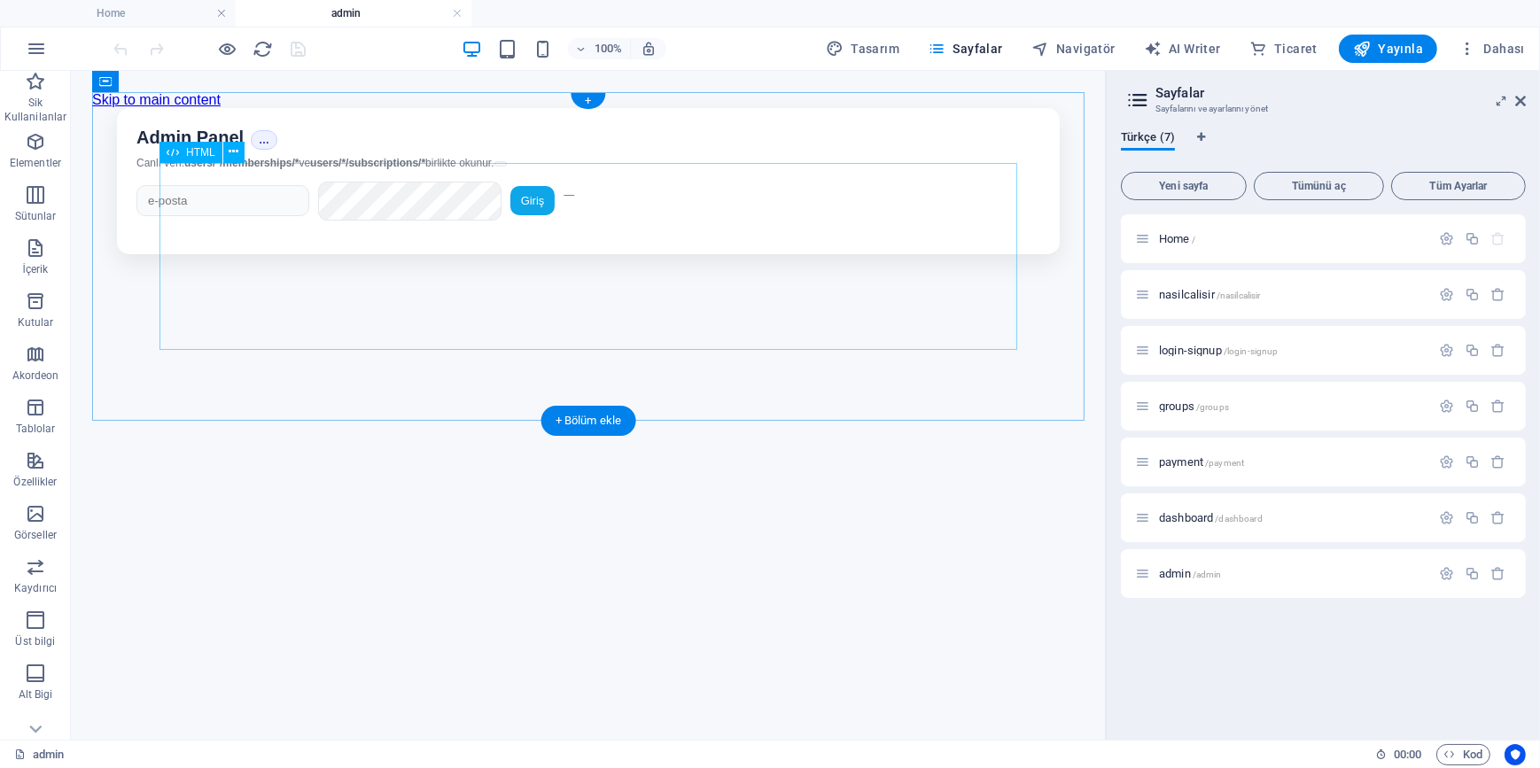
click at [704, 237] on div "Bonepay Admin • Karma (memberships + subscriptions) Admin Panel … Canlı veri: u…" at bounding box center [587, 180] width 992 height 146
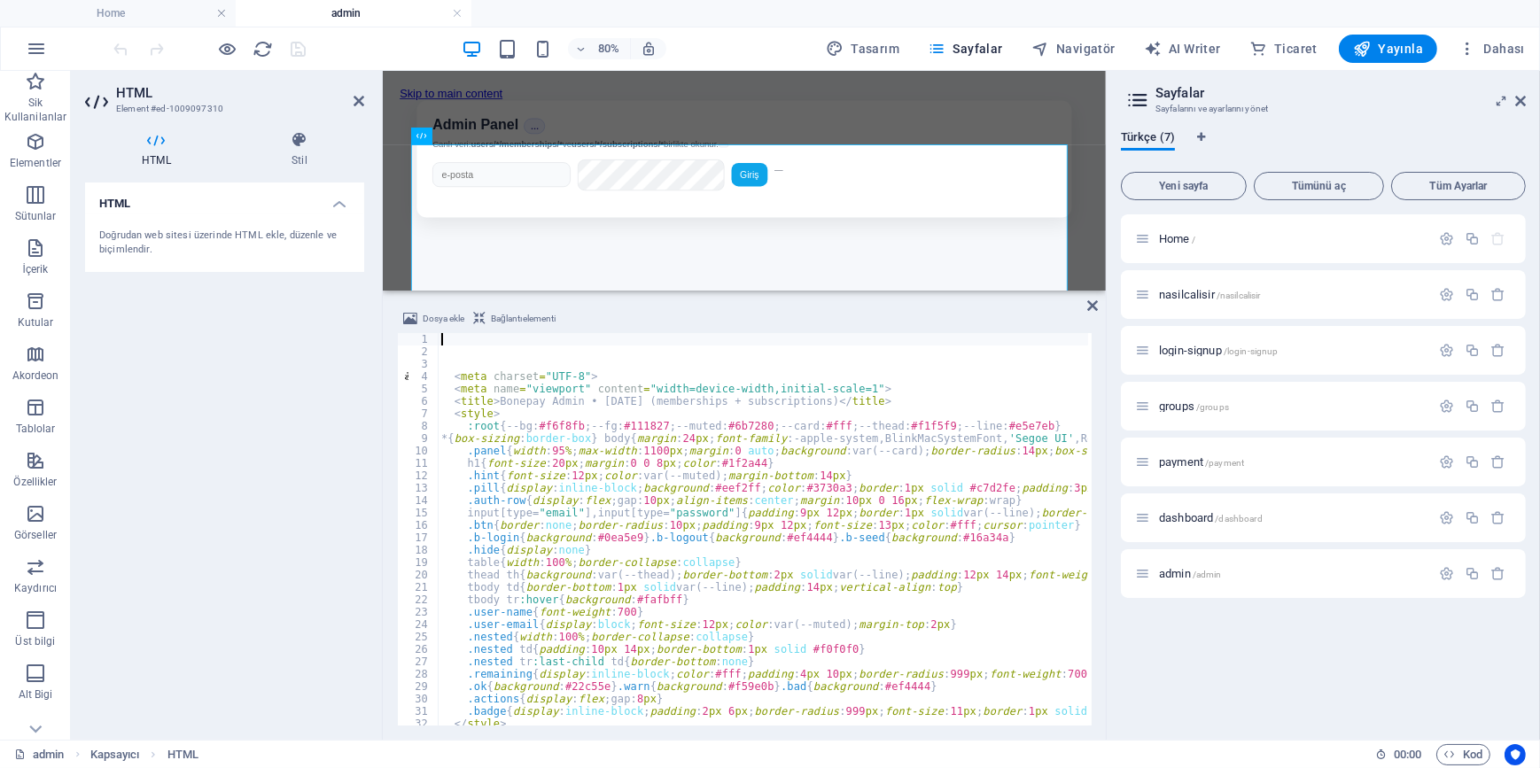
click at [670, 519] on div "< meta charset = "UTF-8" > < meta name = "viewport" content = "width=device-wid…" at bounding box center [958, 540] width 1040 height 414
type textarea "input[type="email"],input[type="password"]{padding:9px 12px;border:1px solid va…"
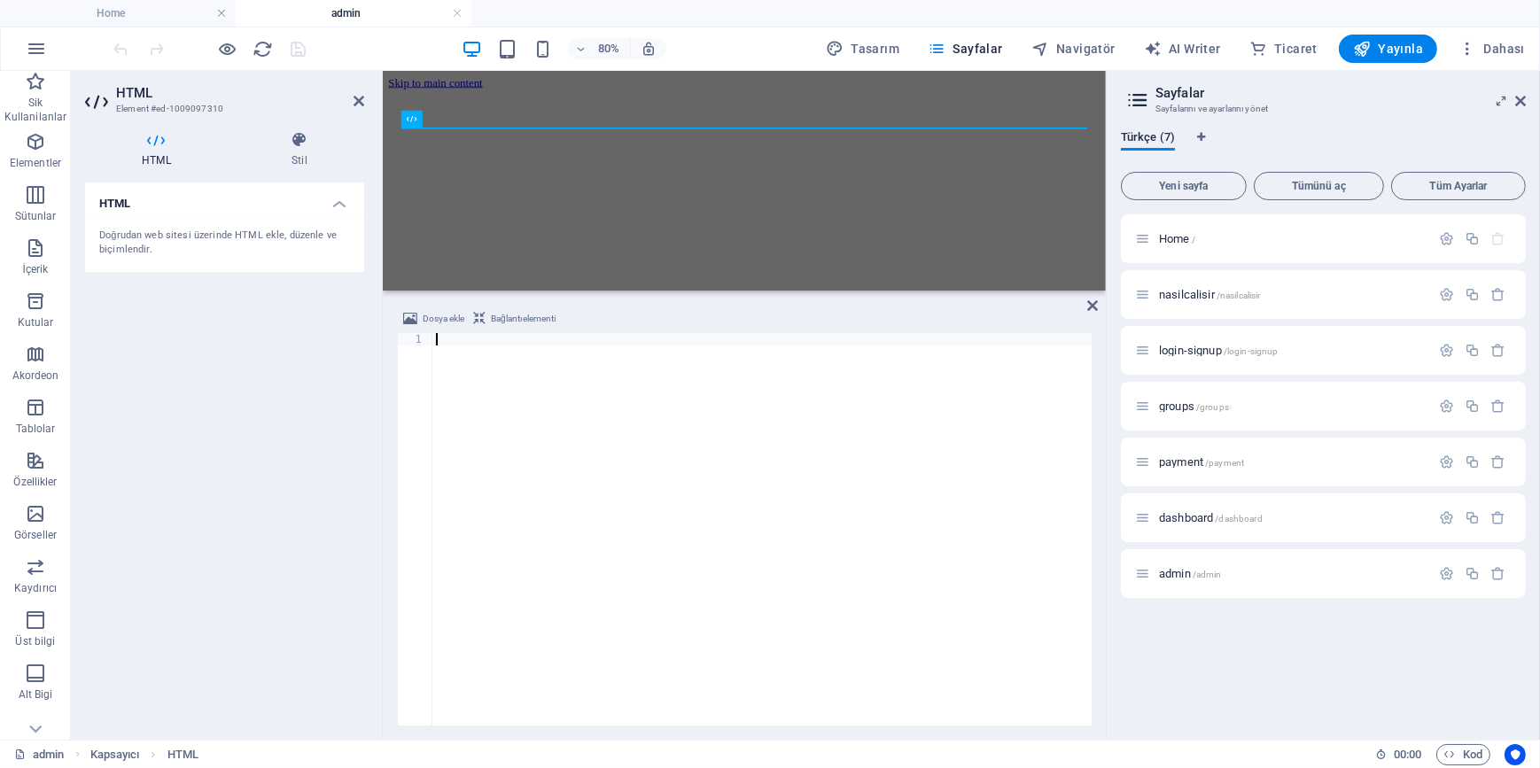
type textarea "</script>"
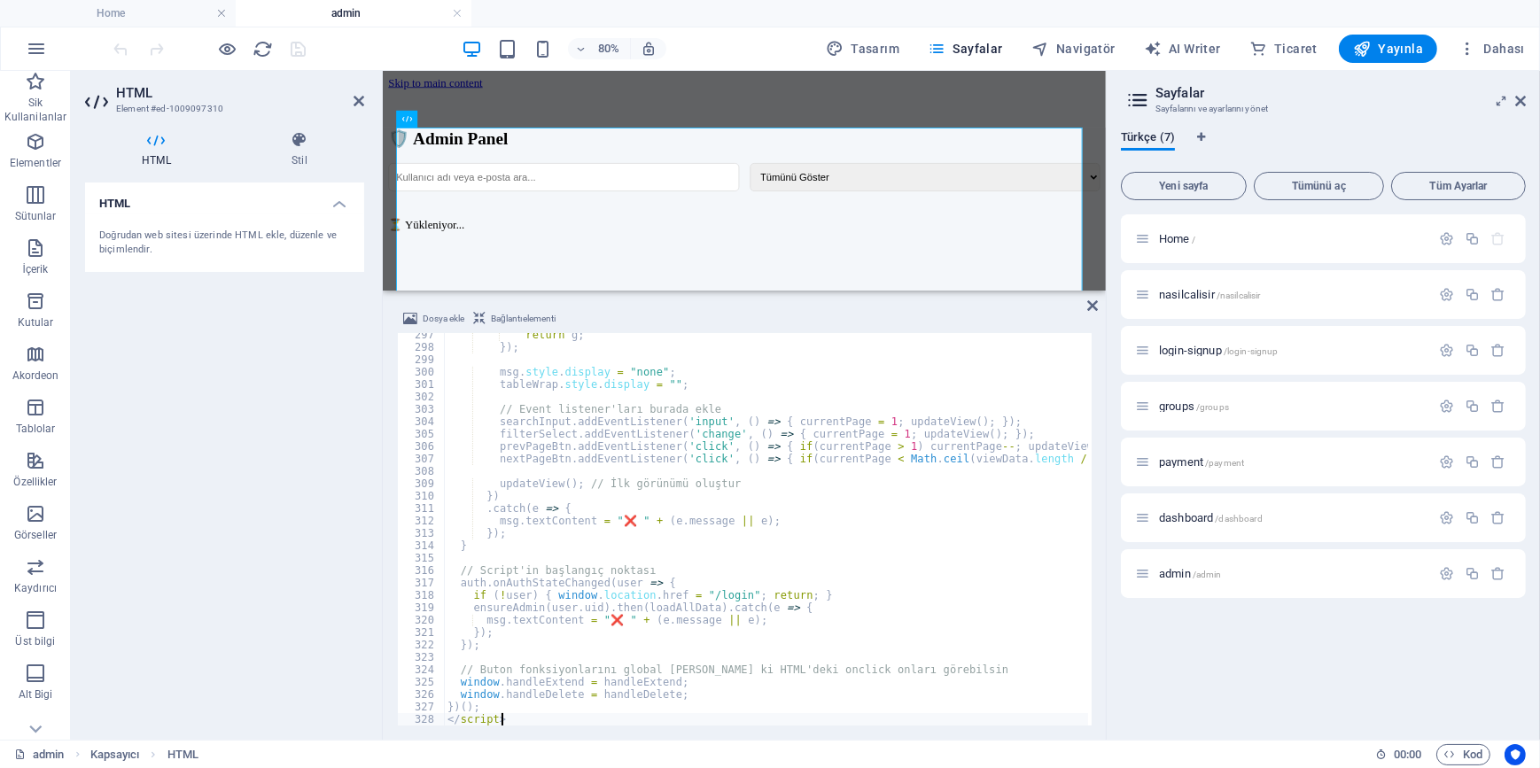
click at [168, 407] on div "HTML Doğrudan web sitesi üzerinde HTML ekle, düzenle ve biçimlendir." at bounding box center [224, 454] width 279 height 543
drag, startPoint x: 254, startPoint y: 393, endPoint x: 273, endPoint y: 323, distance: 72.4
click at [254, 389] on div "HTML Doğrudan web sitesi üzerinde HTML ekle, düzenle ve biçimlendir." at bounding box center [224, 454] width 279 height 543
click at [303, 51] on icon "save" at bounding box center [299, 49] width 20 height 20
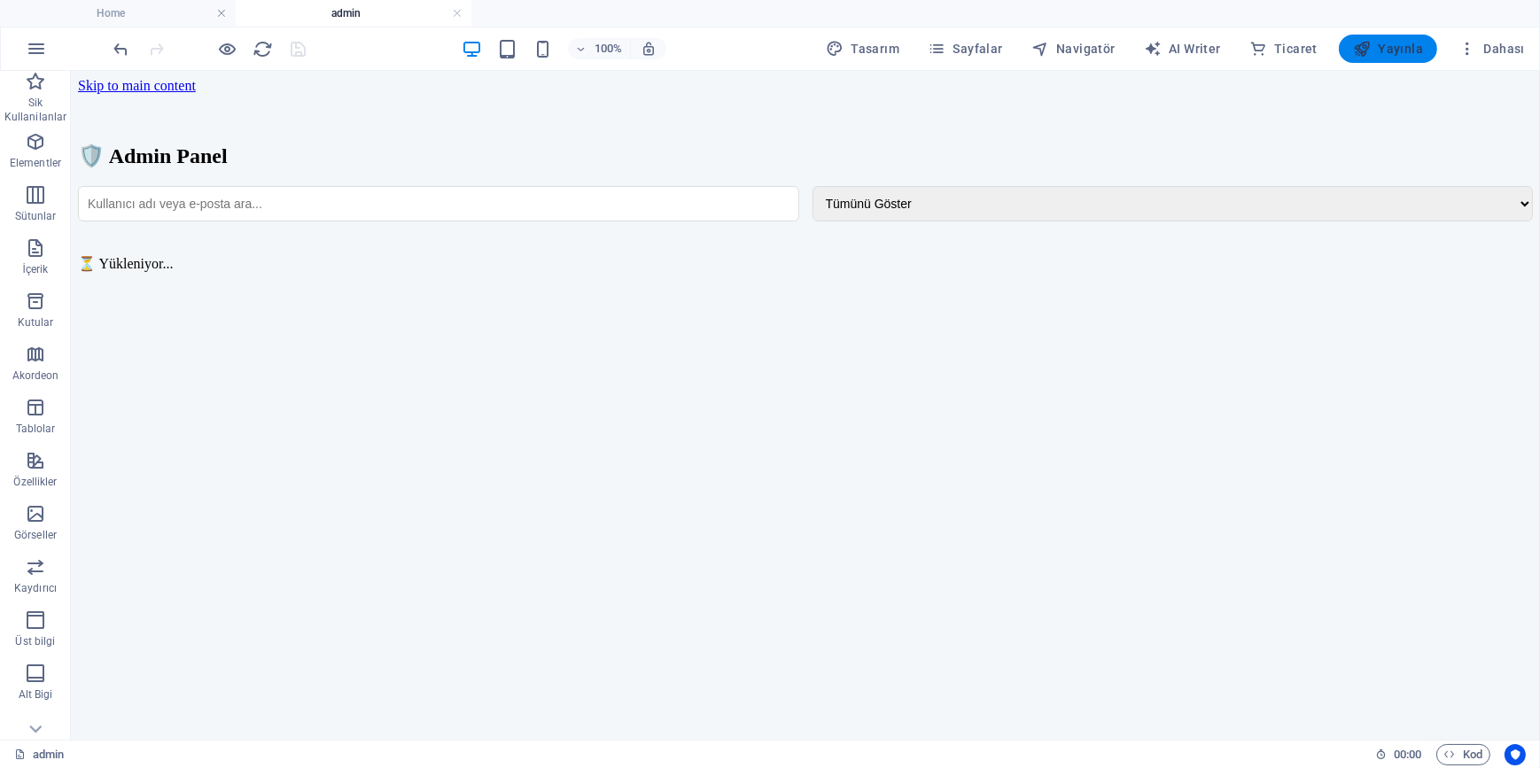
click at [1390, 49] on span "Yayınla" at bounding box center [1388, 49] width 70 height 18
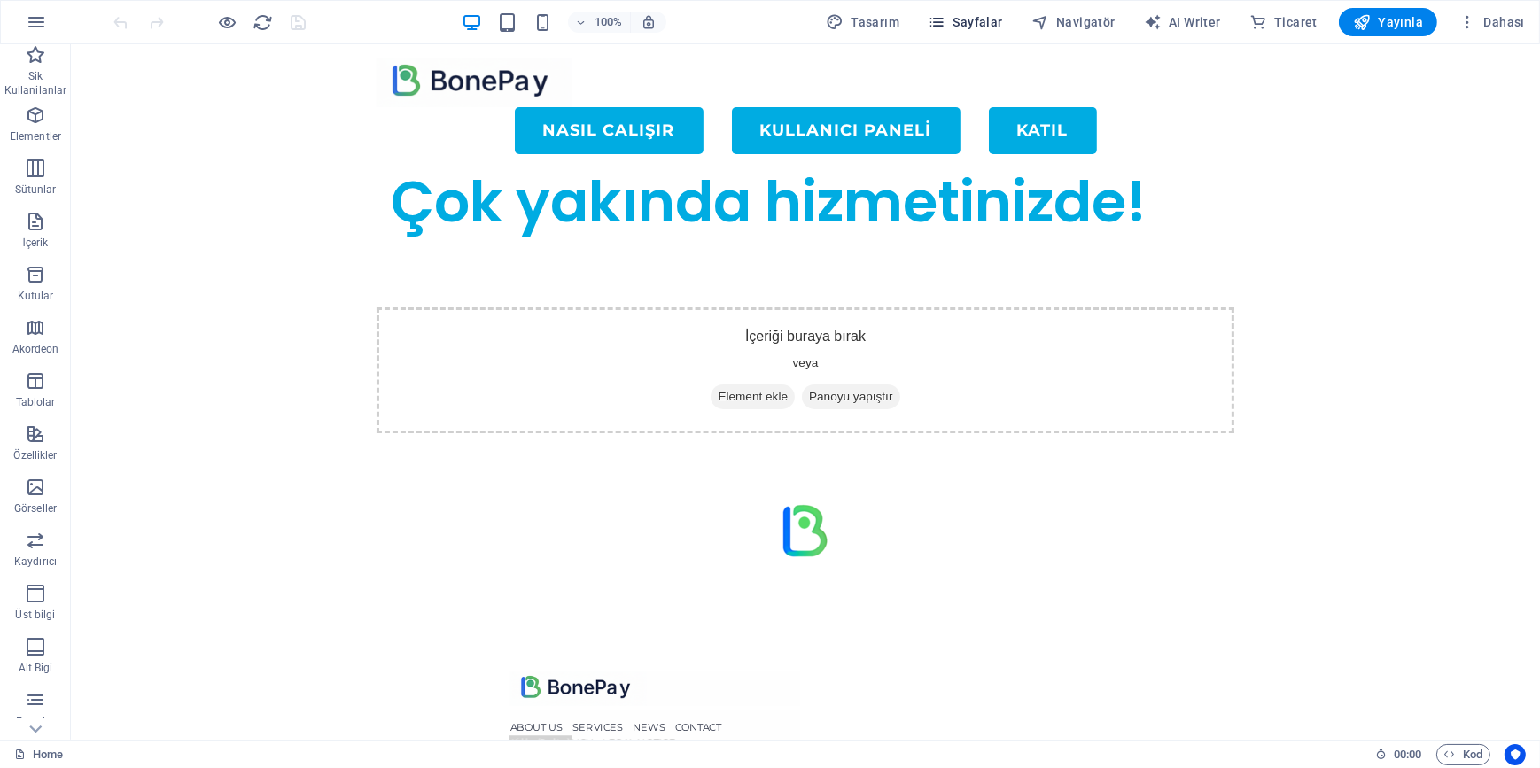
click at [966, 26] on span "Sayfalar" at bounding box center [965, 22] width 75 height 18
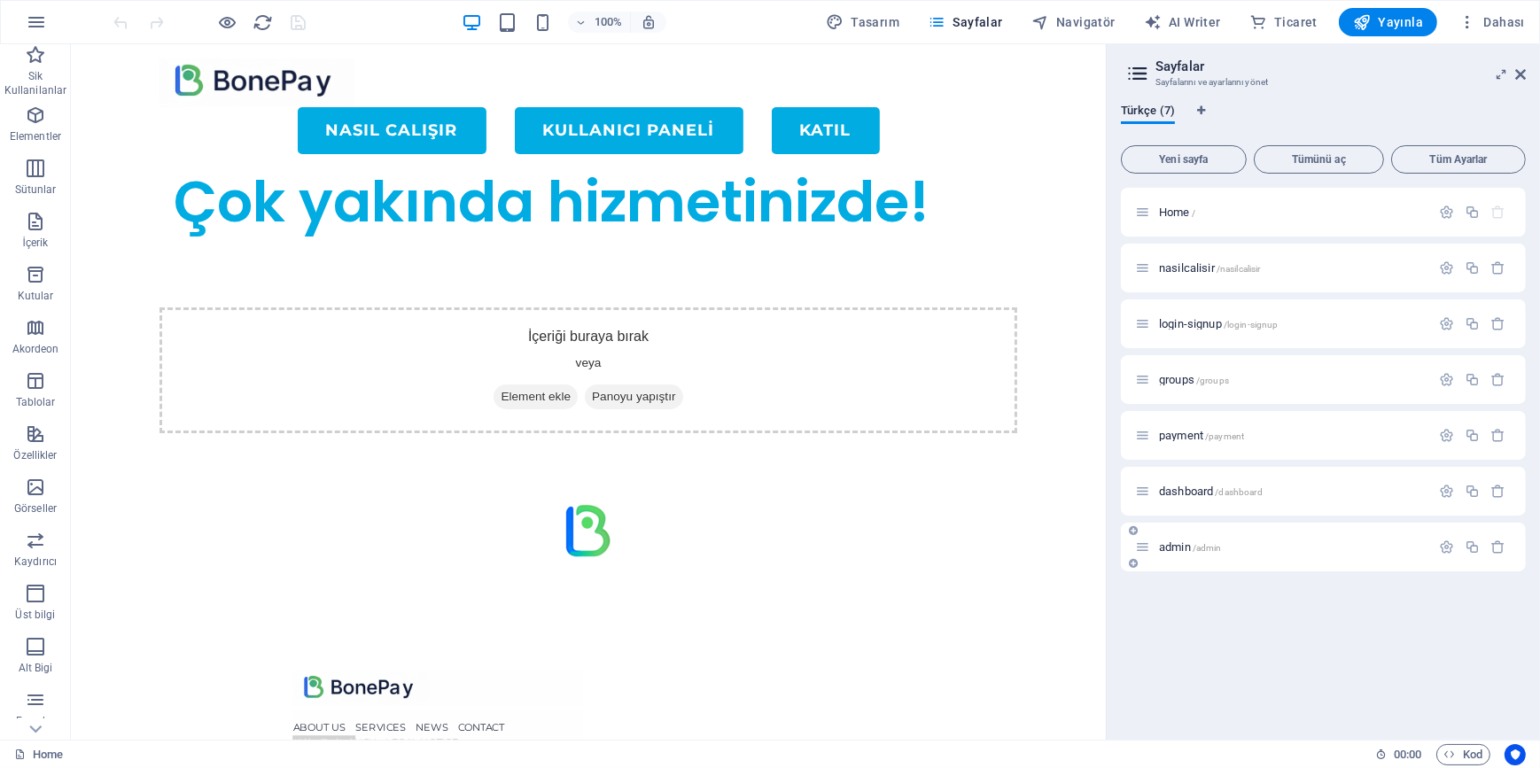
click at [1179, 539] on div "admin /admin" at bounding box center [1282, 547] width 295 height 20
click at [1179, 542] on span "admin /admin" at bounding box center [1190, 547] width 63 height 13
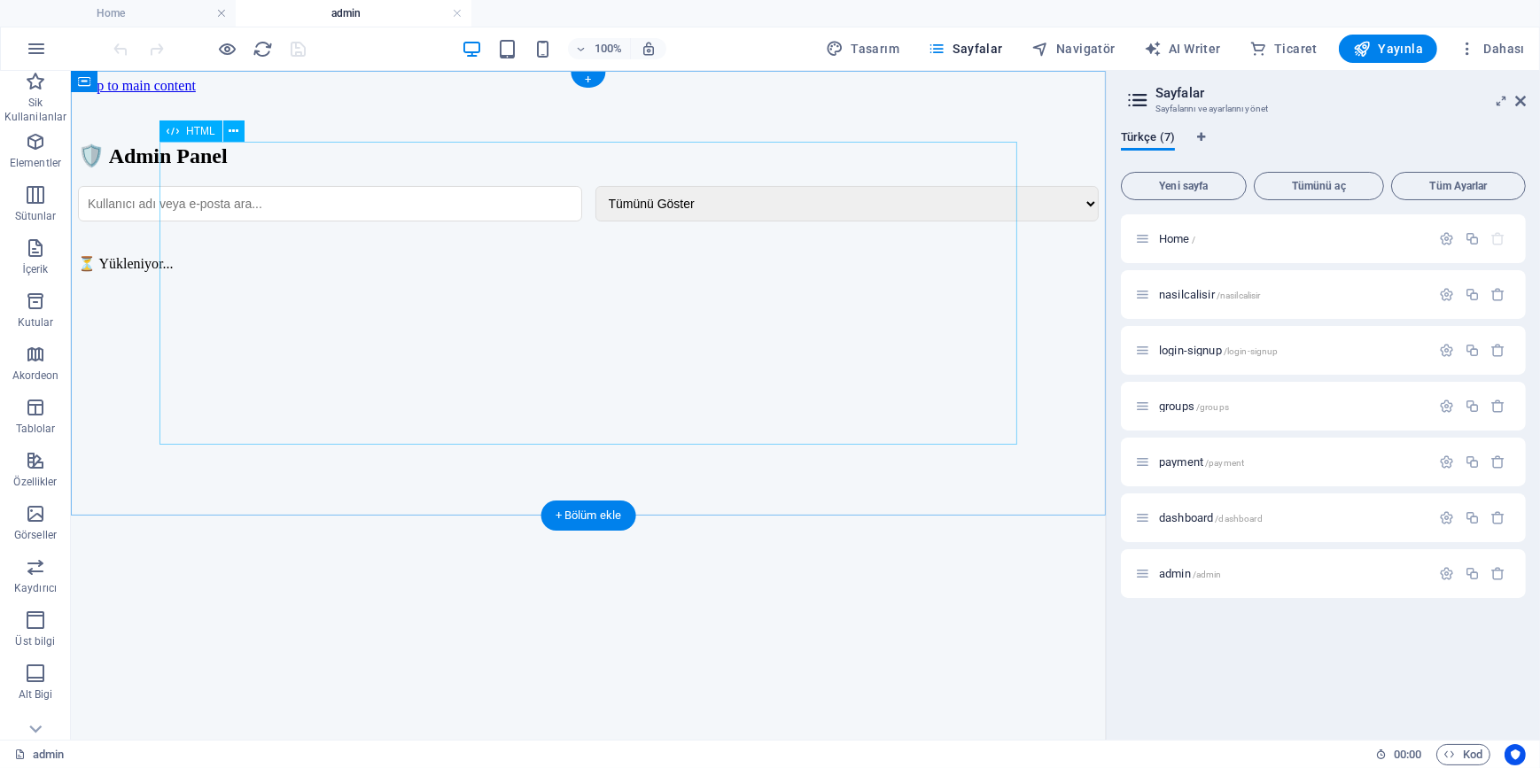
click at [568, 287] on div "🛡️ Admin Panel Tümünü Göster Aktif Olanlar 30 Günden Az Kalanlar Süresi Dolanla…" at bounding box center [587, 190] width 1021 height 194
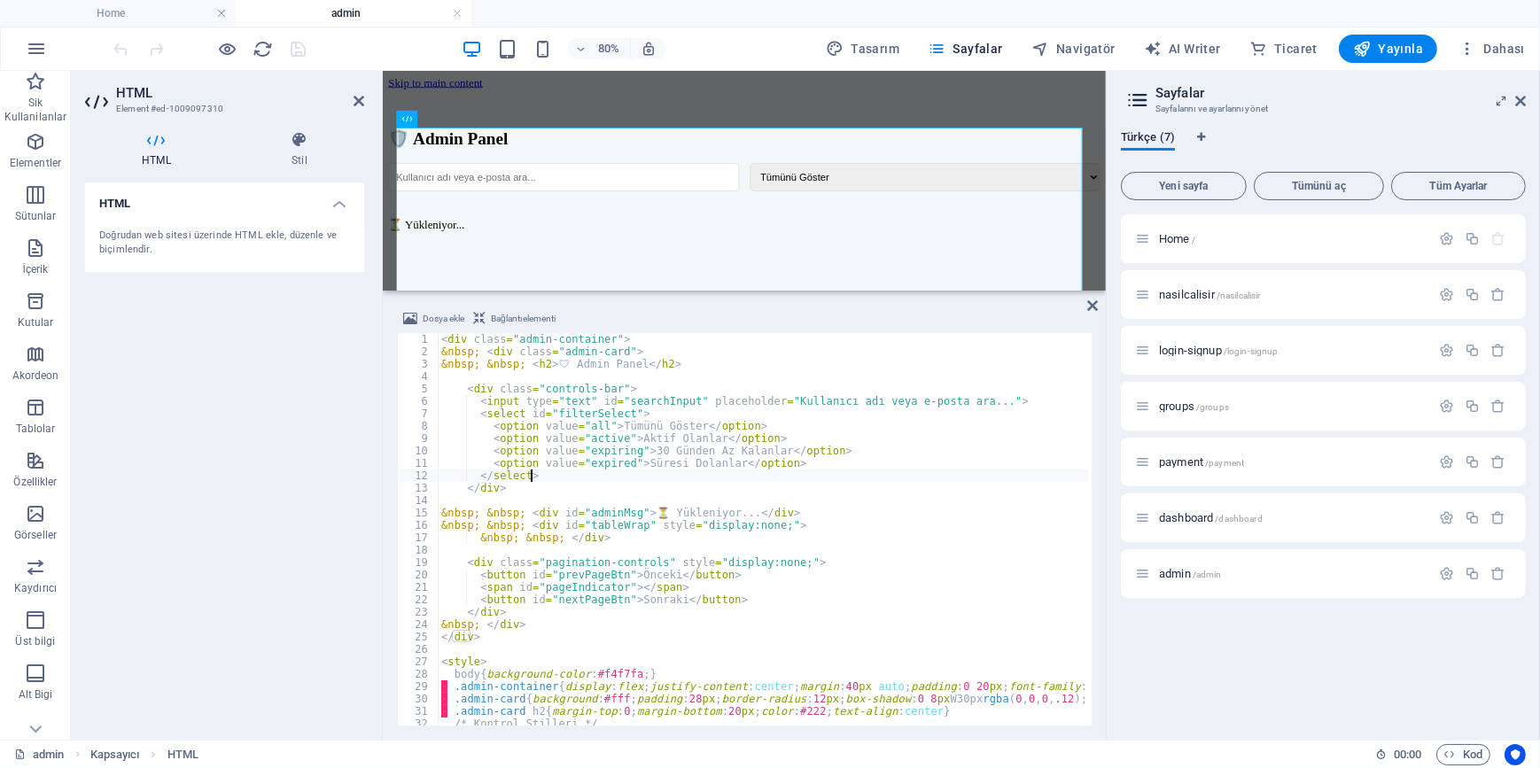
click at [598, 479] on div "< div class = "admin-container" > &nbsp; < div class = "admin-card" > &nbsp; &n…" at bounding box center [955, 540] width 1034 height 414
type textarea "})(); </script>"
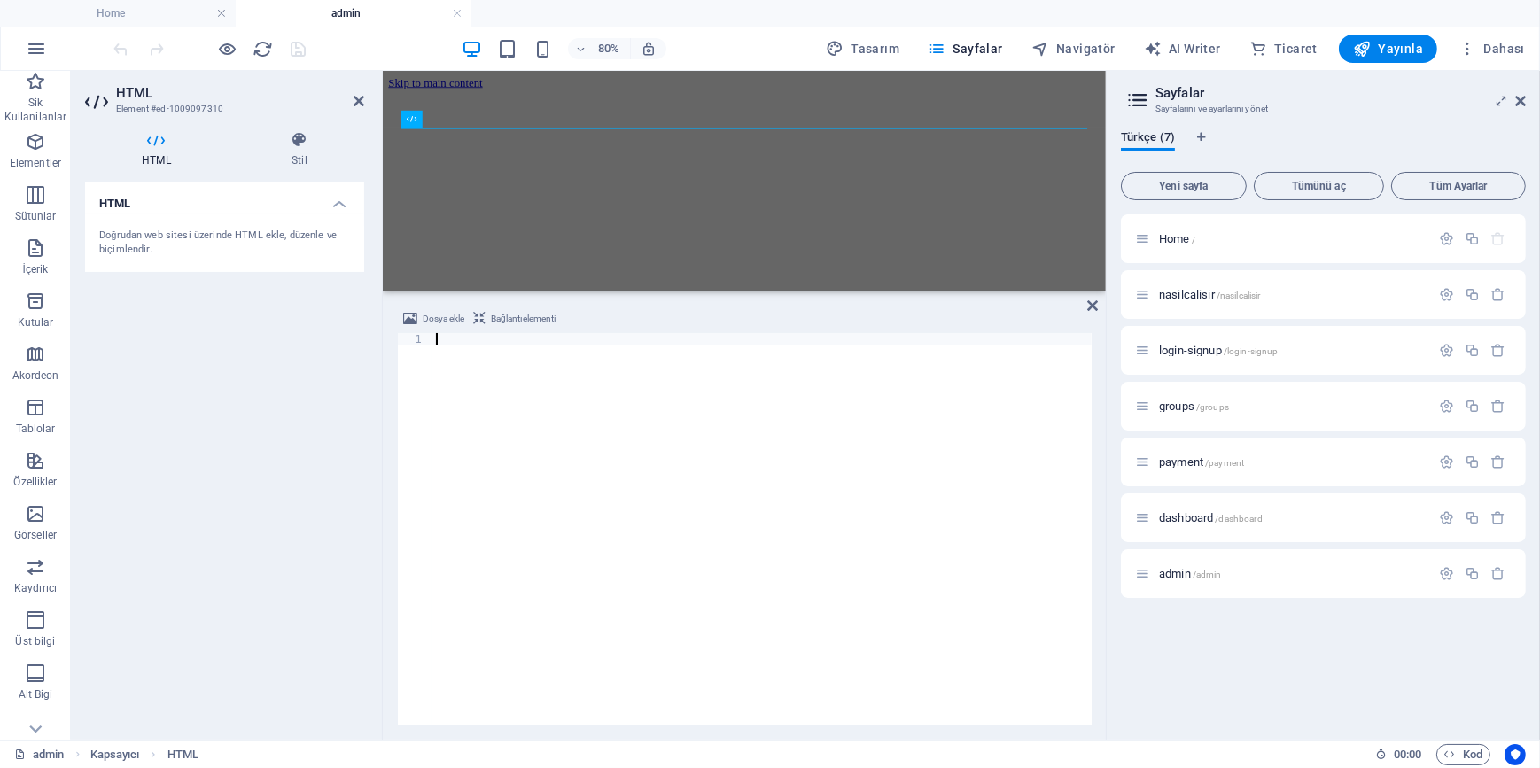
type textarea "</script>"
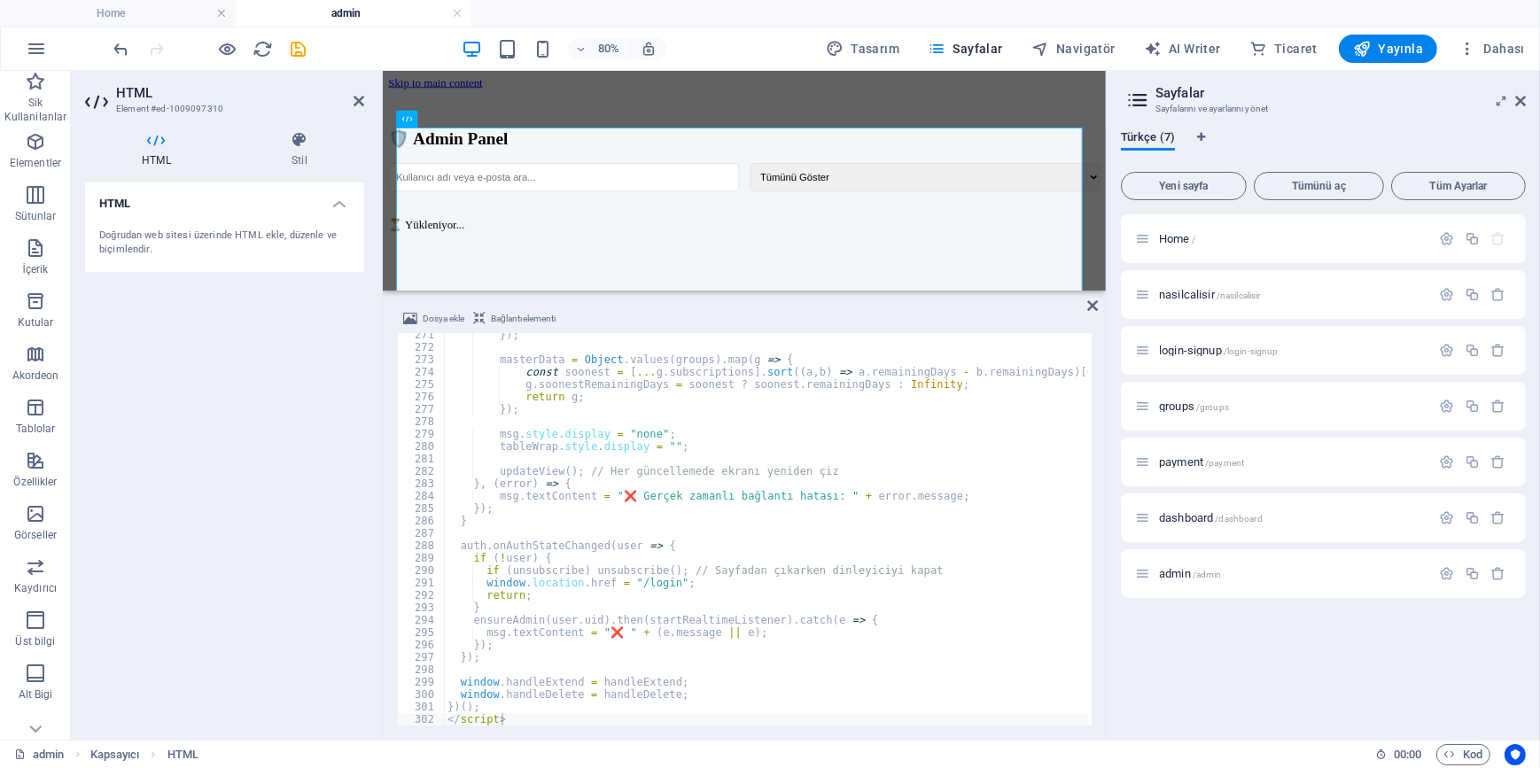
click at [111, 399] on div "HTML Doğrudan web sitesi üzerinde HTML ekle, düzenle ve biçimlendir." at bounding box center [224, 454] width 279 height 543
click at [290, 44] on icon "save" at bounding box center [299, 49] width 20 height 20
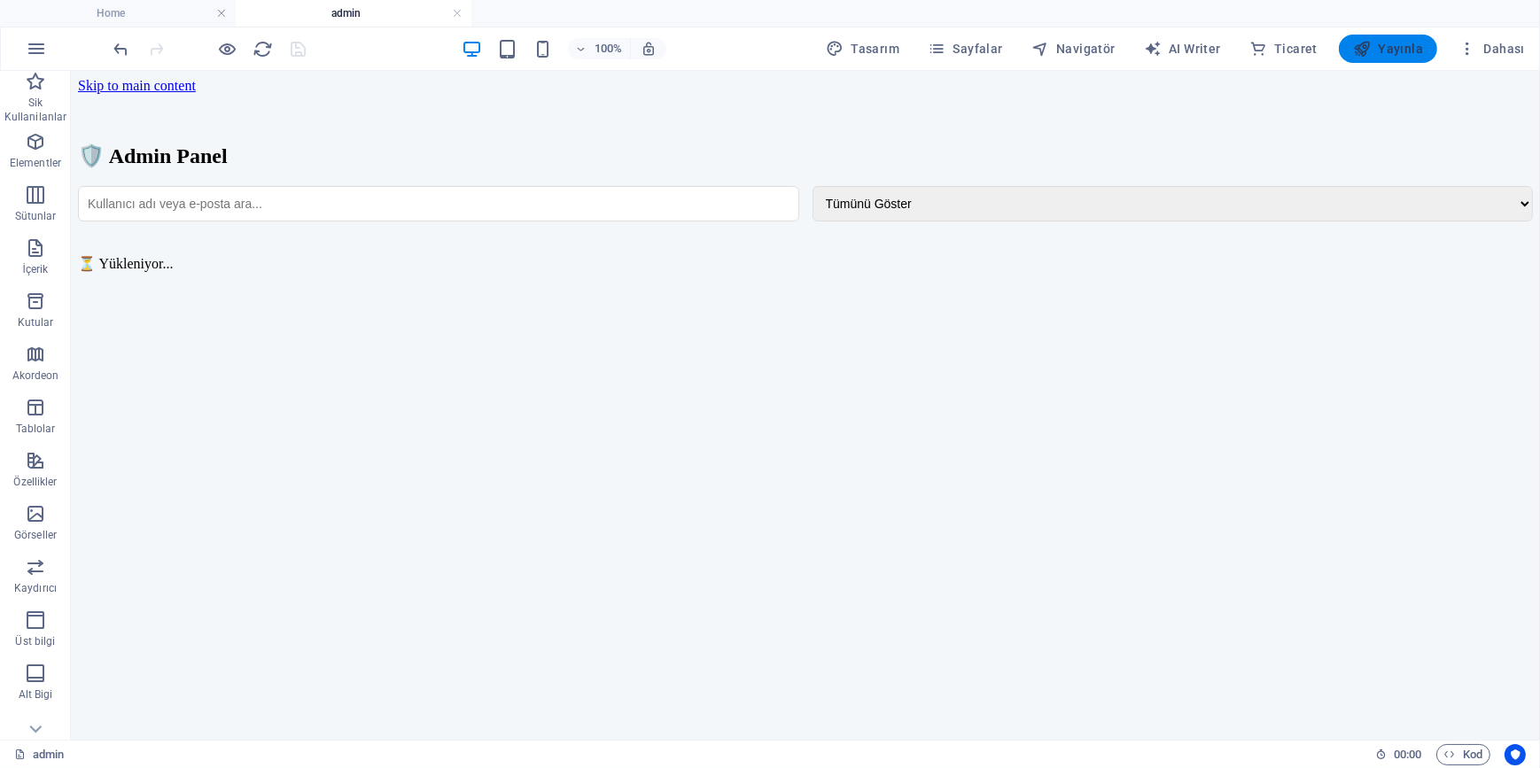
click at [1396, 45] on span "Yayınla" at bounding box center [1388, 49] width 70 height 18
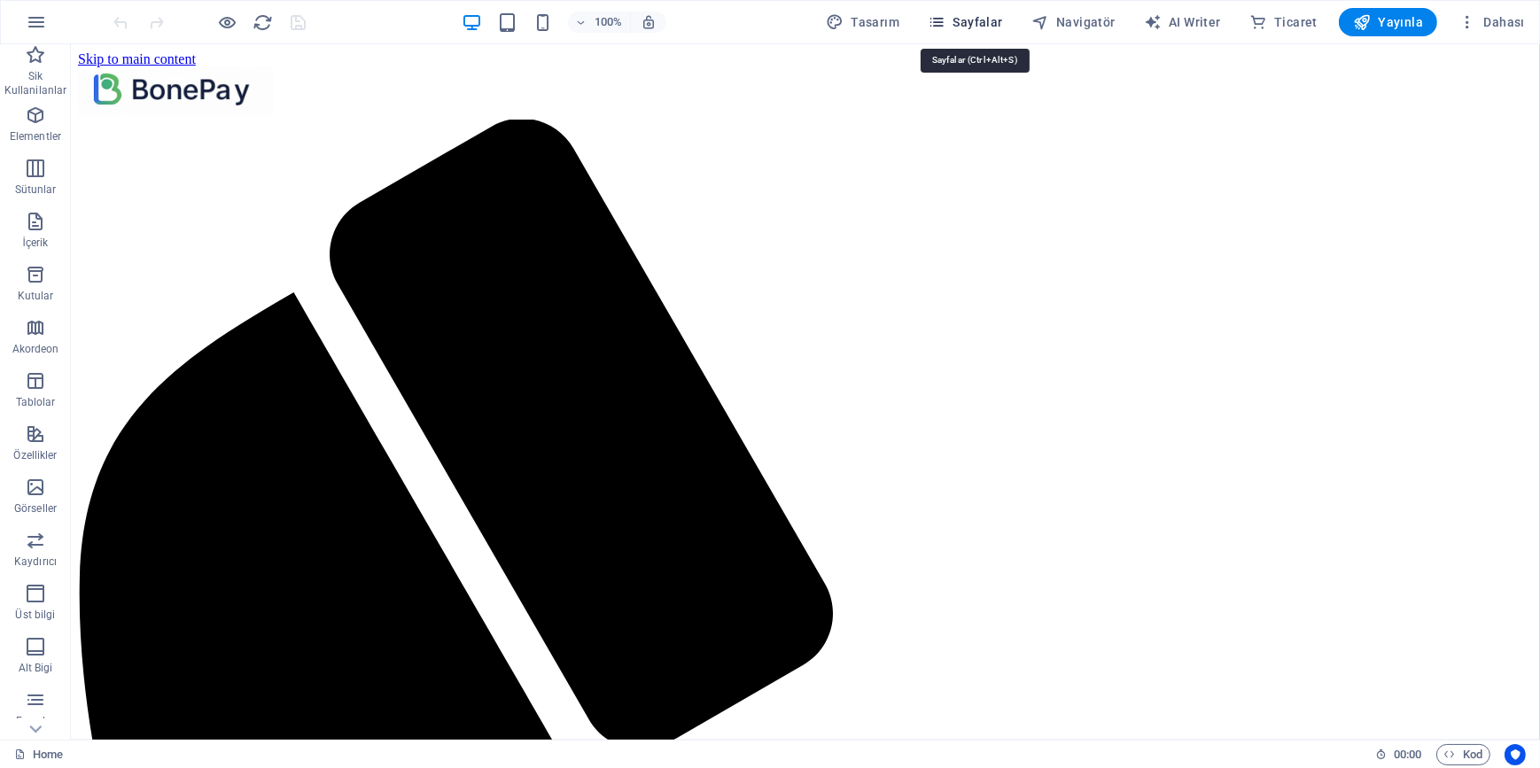
click at [945, 25] on icon "button" at bounding box center [937, 22] width 18 height 18
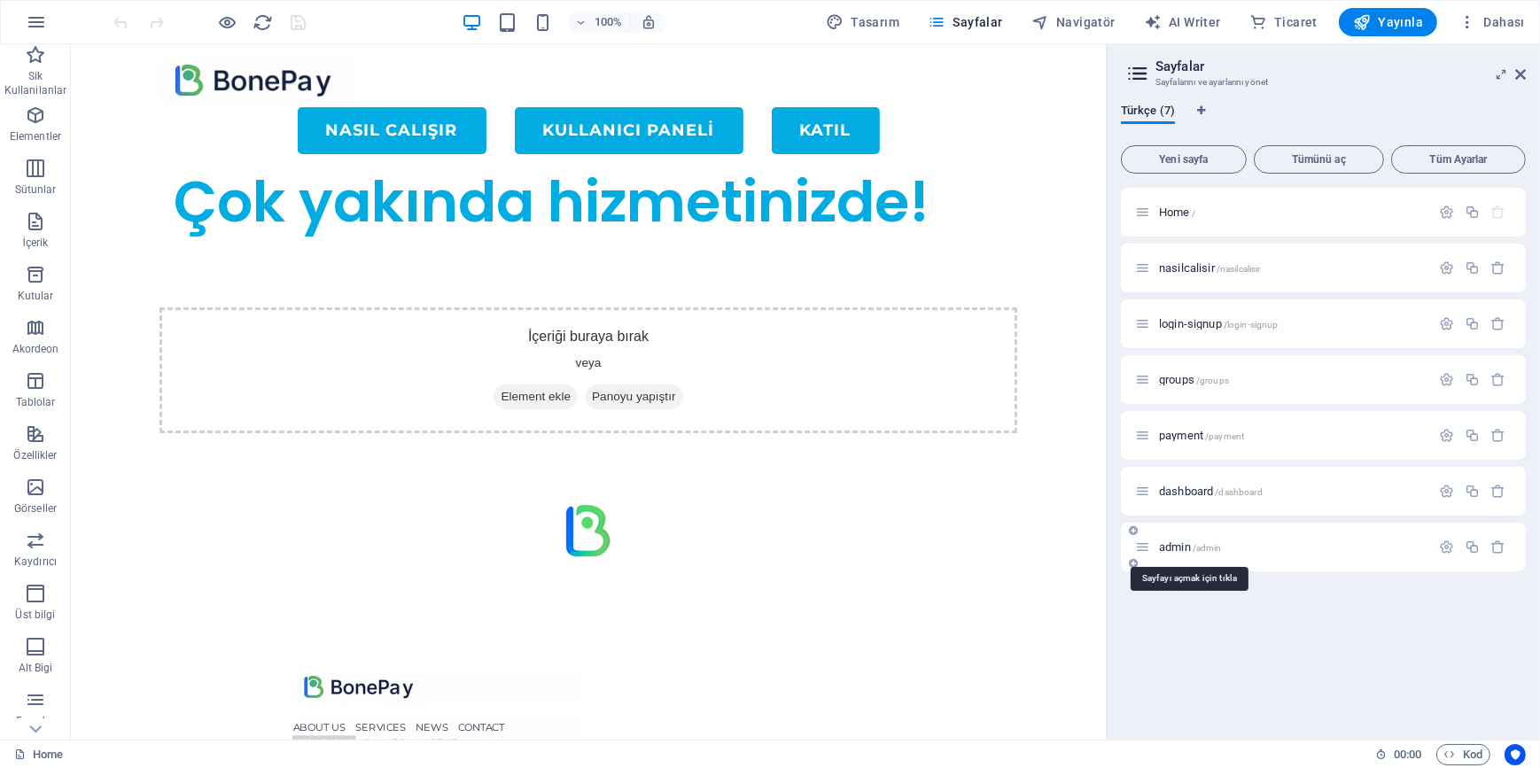
click at [1184, 549] on span "admin /admin" at bounding box center [1190, 547] width 63 height 13
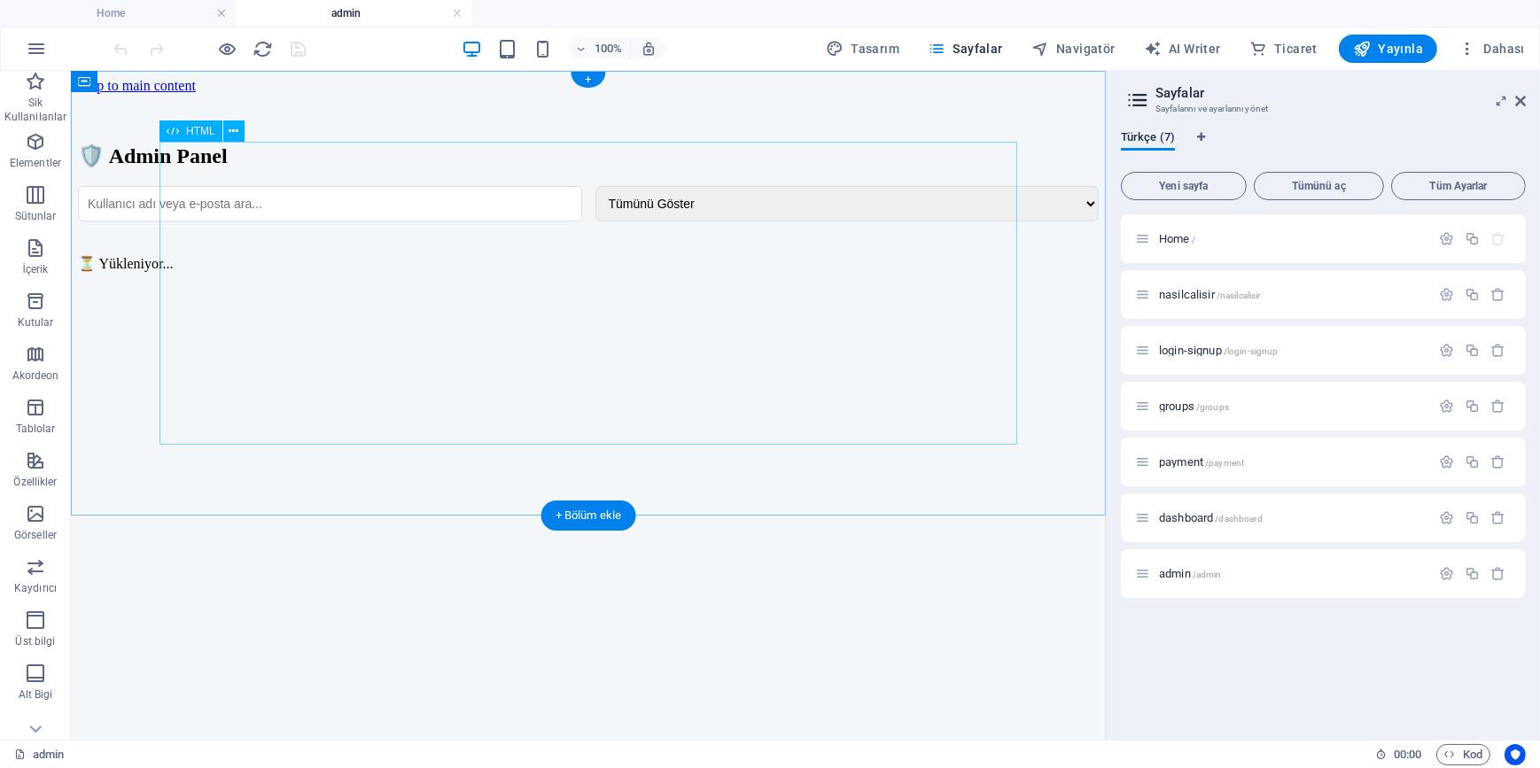
click at [540, 287] on div "🛡️ Admin Panel Tümünü Göster Aktif Olanlar 30 Günden Az Kalanlar Süresi Dolanla…" at bounding box center [587, 190] width 1021 height 194
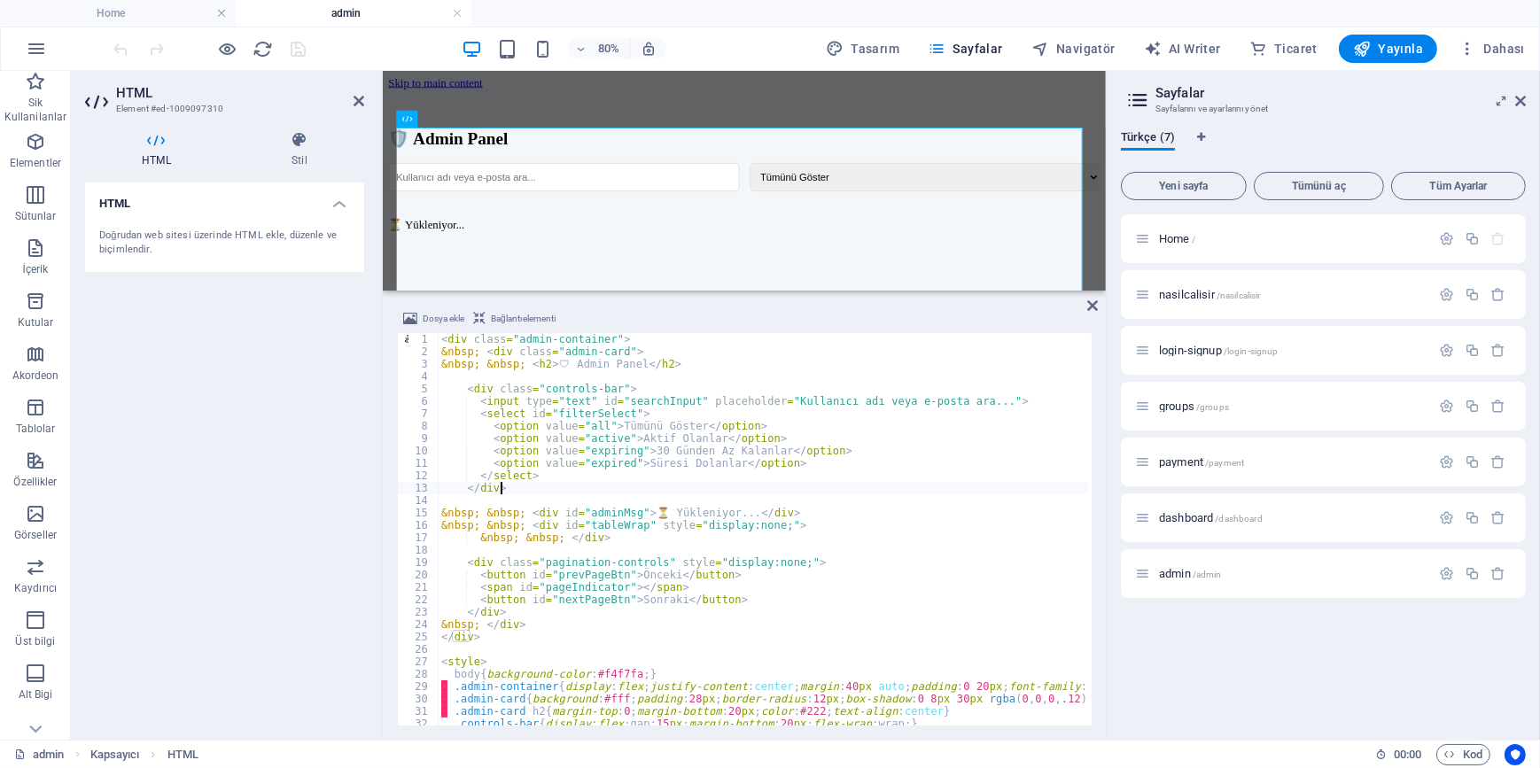
click at [647, 494] on div "< div class = "admin-container" > &nbsp; < div class = "admin-card" > &nbsp; &n…" at bounding box center [955, 540] width 1034 height 414
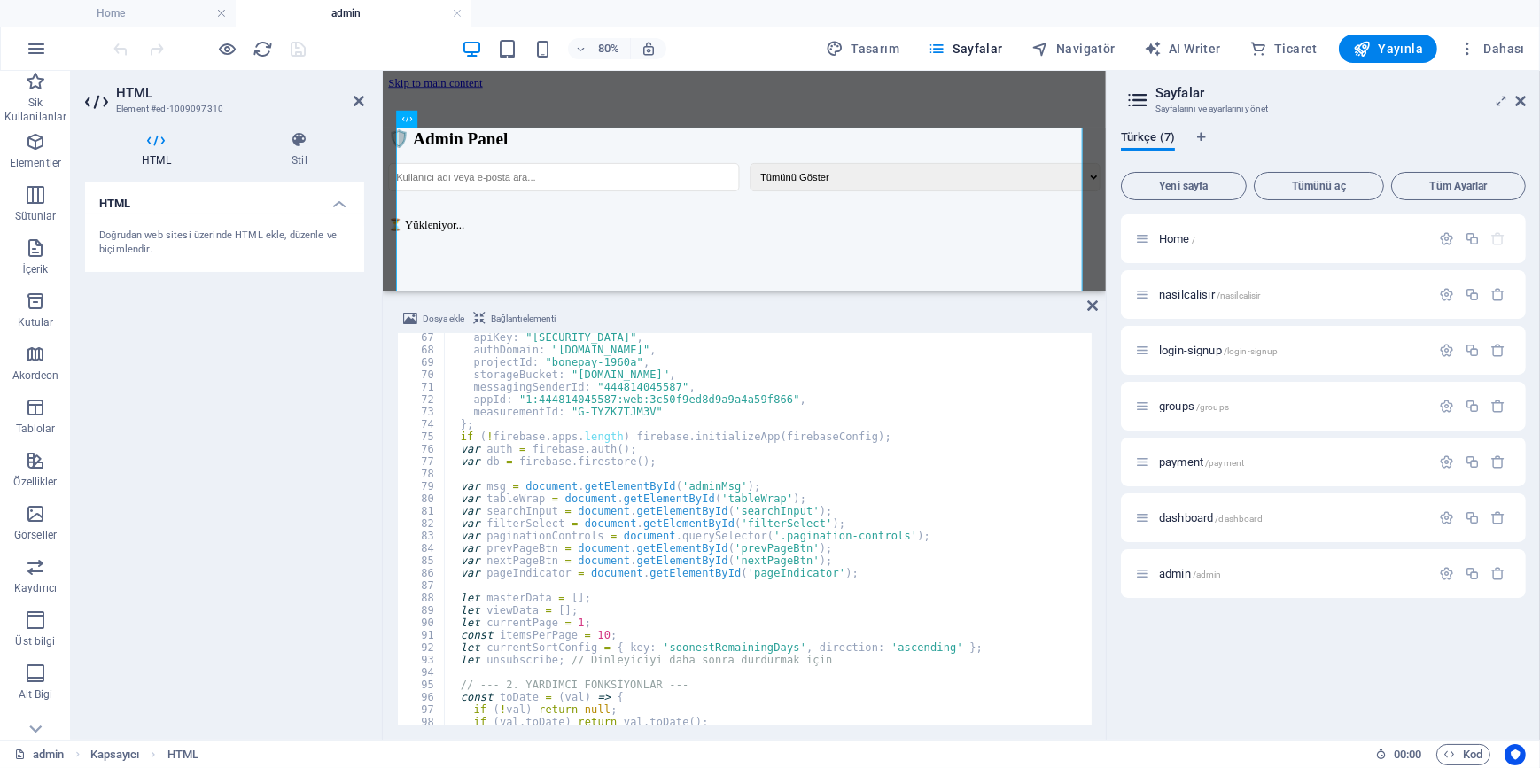
scroll to position [821, 0]
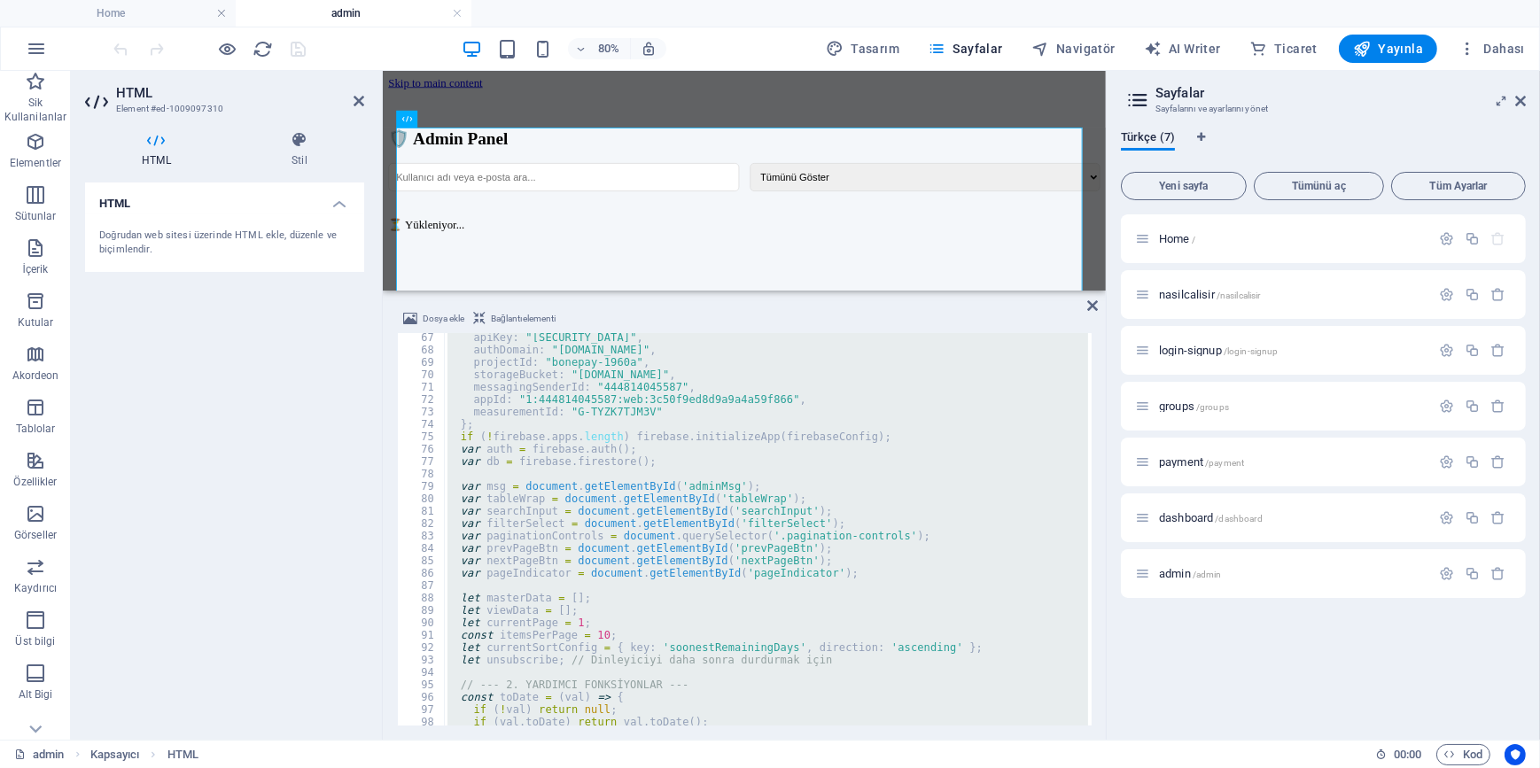
click at [567, 510] on div "apiKey : "AIzaSyBHpciy_8fbcmQ4z1BviCIiBlFjUYZBDGU" , authDomain : "bonepay-1960…" at bounding box center [766, 529] width 644 height 393
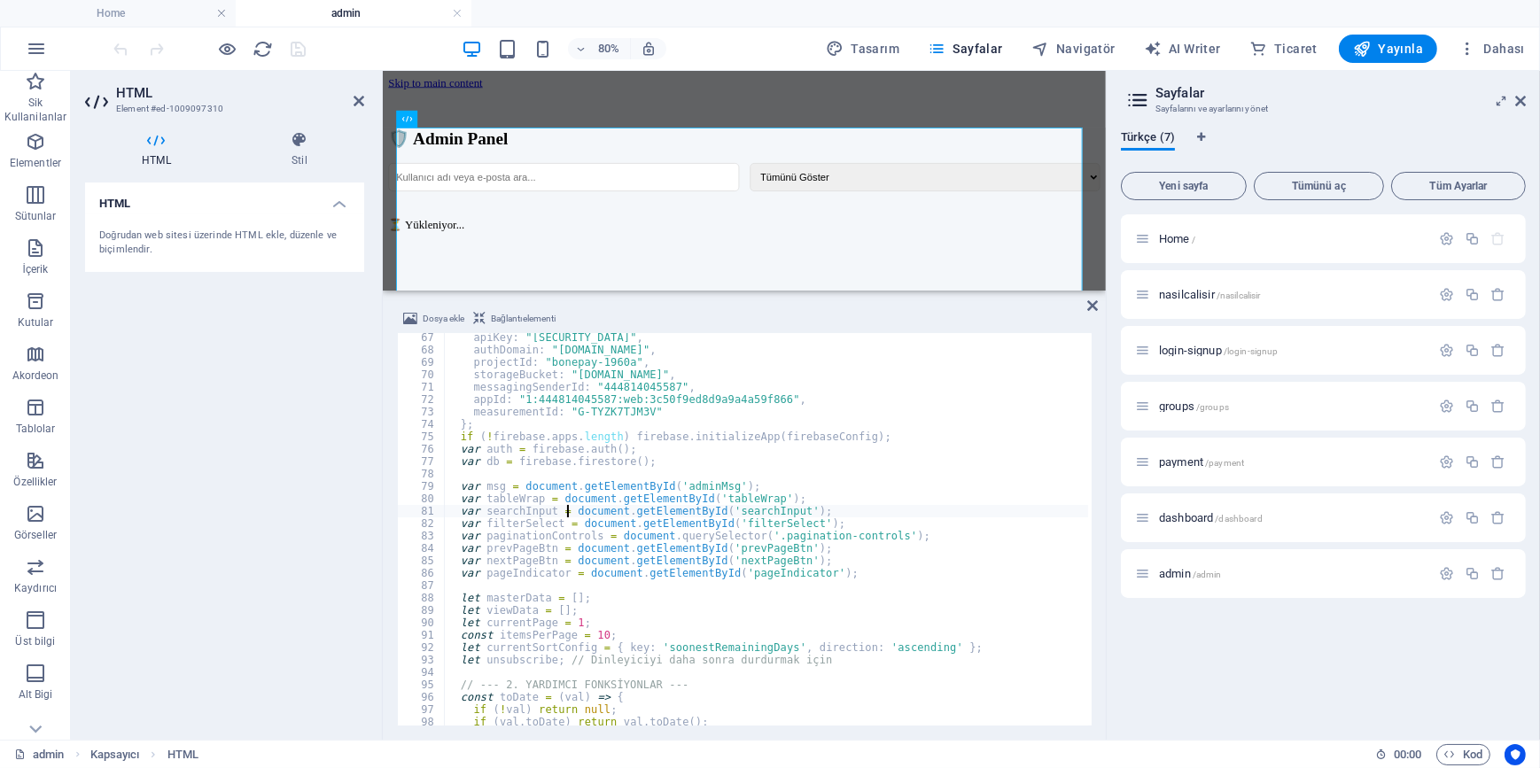
type textarea "})(); </script>"
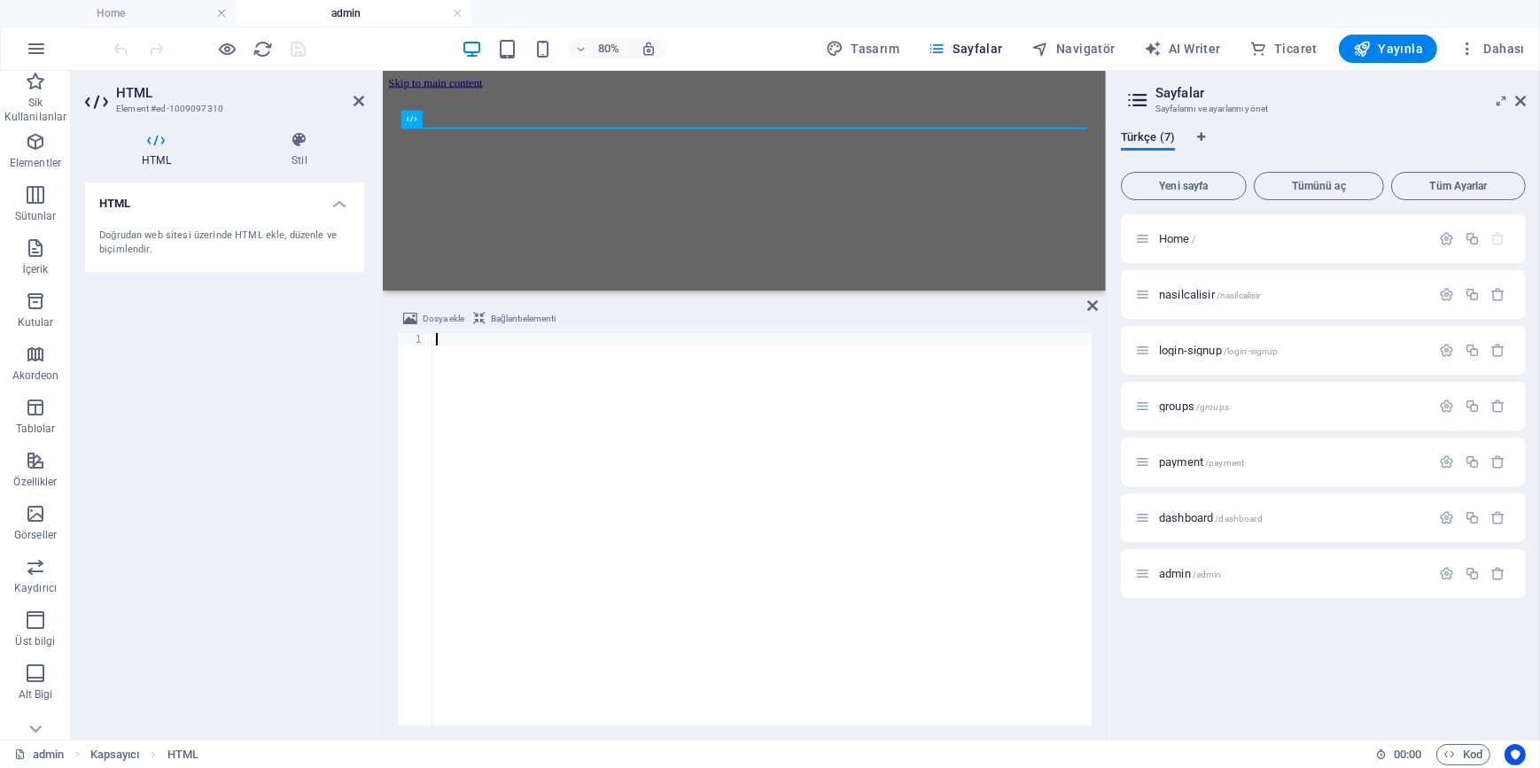
paste textarea "</html>"
type textarea "</html>"
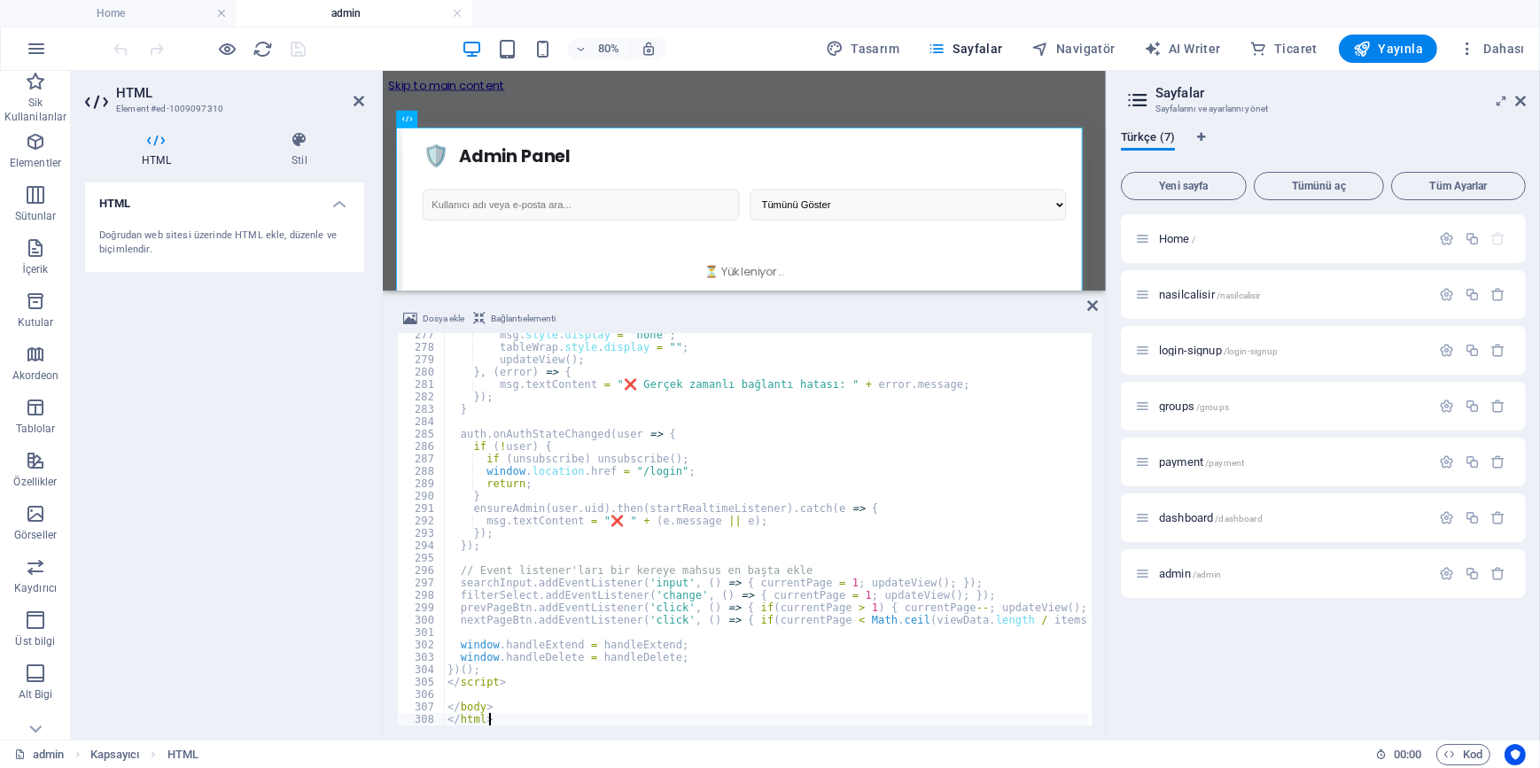
click at [253, 389] on div "HTML Doğrudan web sitesi üzerinde HTML ekle, düzenle ve biçimlendir." at bounding box center [224, 454] width 279 height 543
click at [301, 52] on icon "save" at bounding box center [299, 49] width 20 height 20
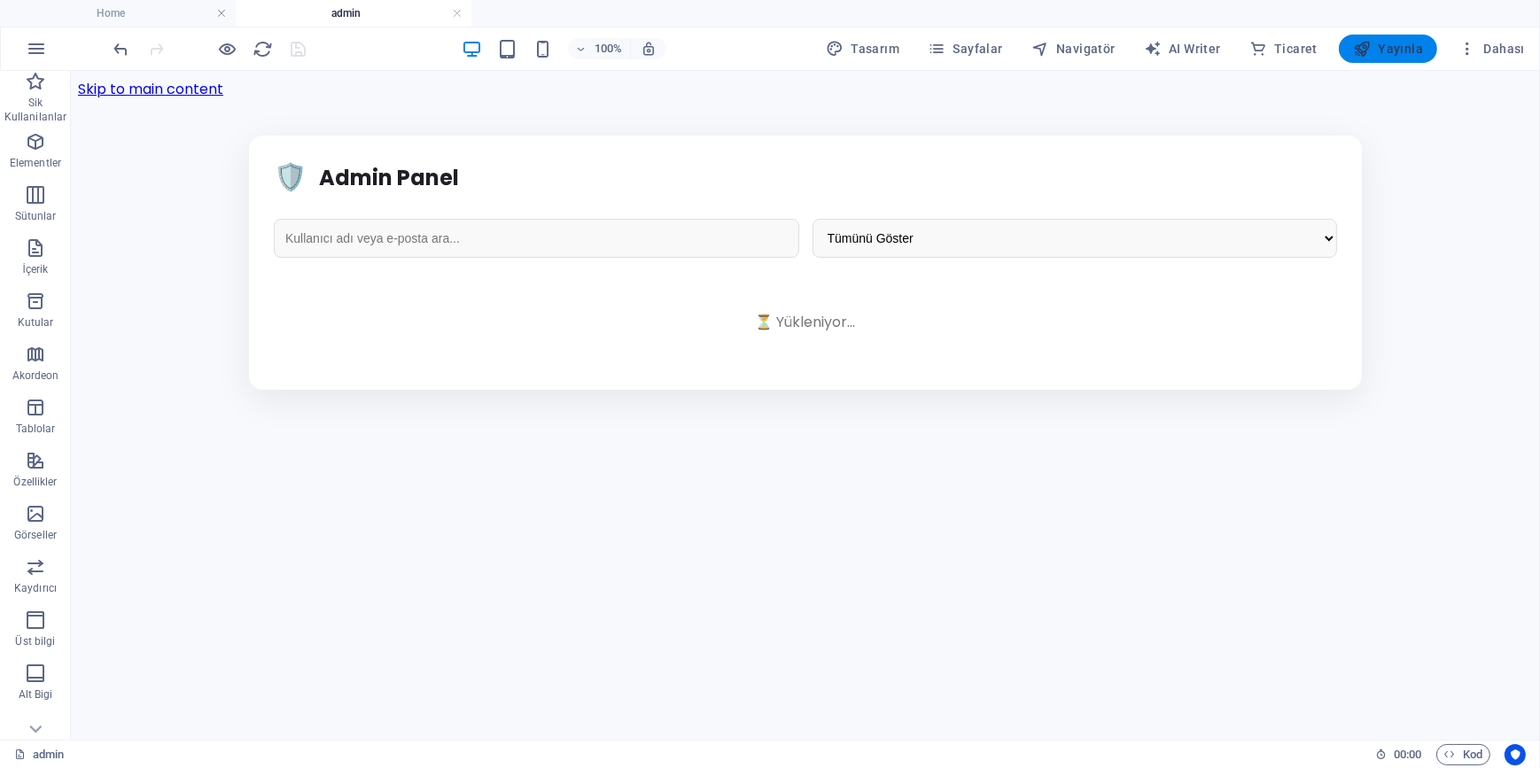
click at [1393, 49] on span "Yayınla" at bounding box center [1388, 49] width 70 height 18
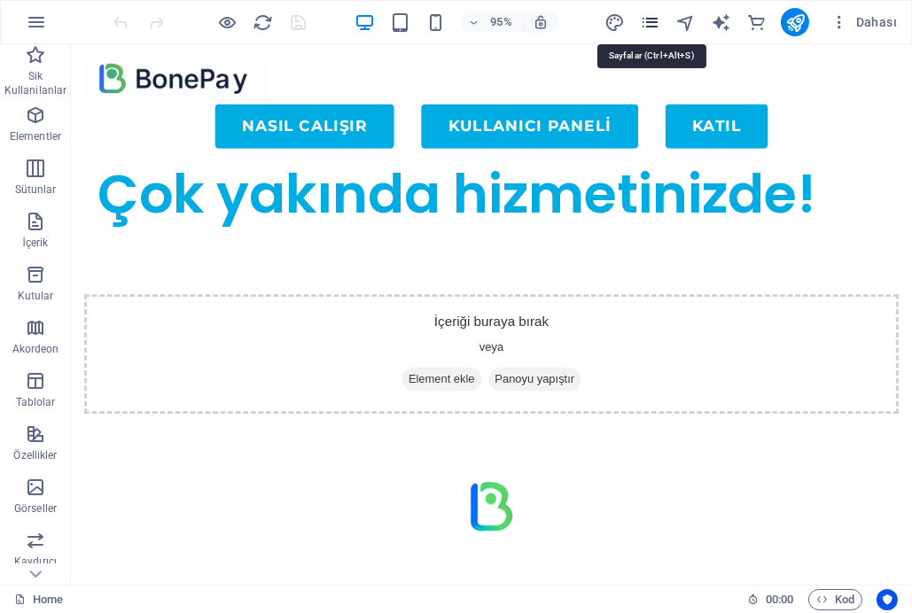
click at [649, 15] on icon "pages" at bounding box center [650, 22] width 20 height 20
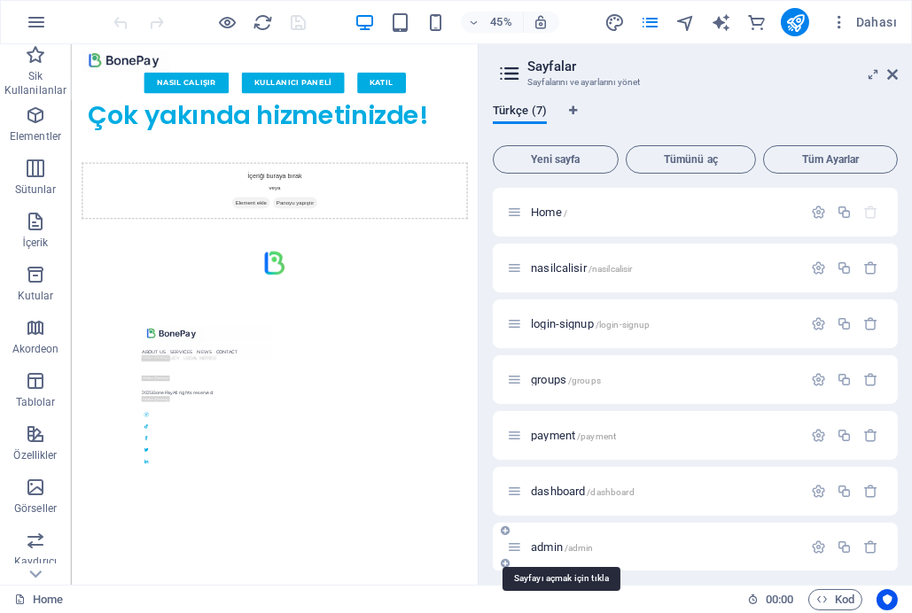
click at [557, 560] on div "admin /admin" at bounding box center [695, 547] width 405 height 49
click at [557, 549] on span "admin /admin" at bounding box center [562, 547] width 63 height 13
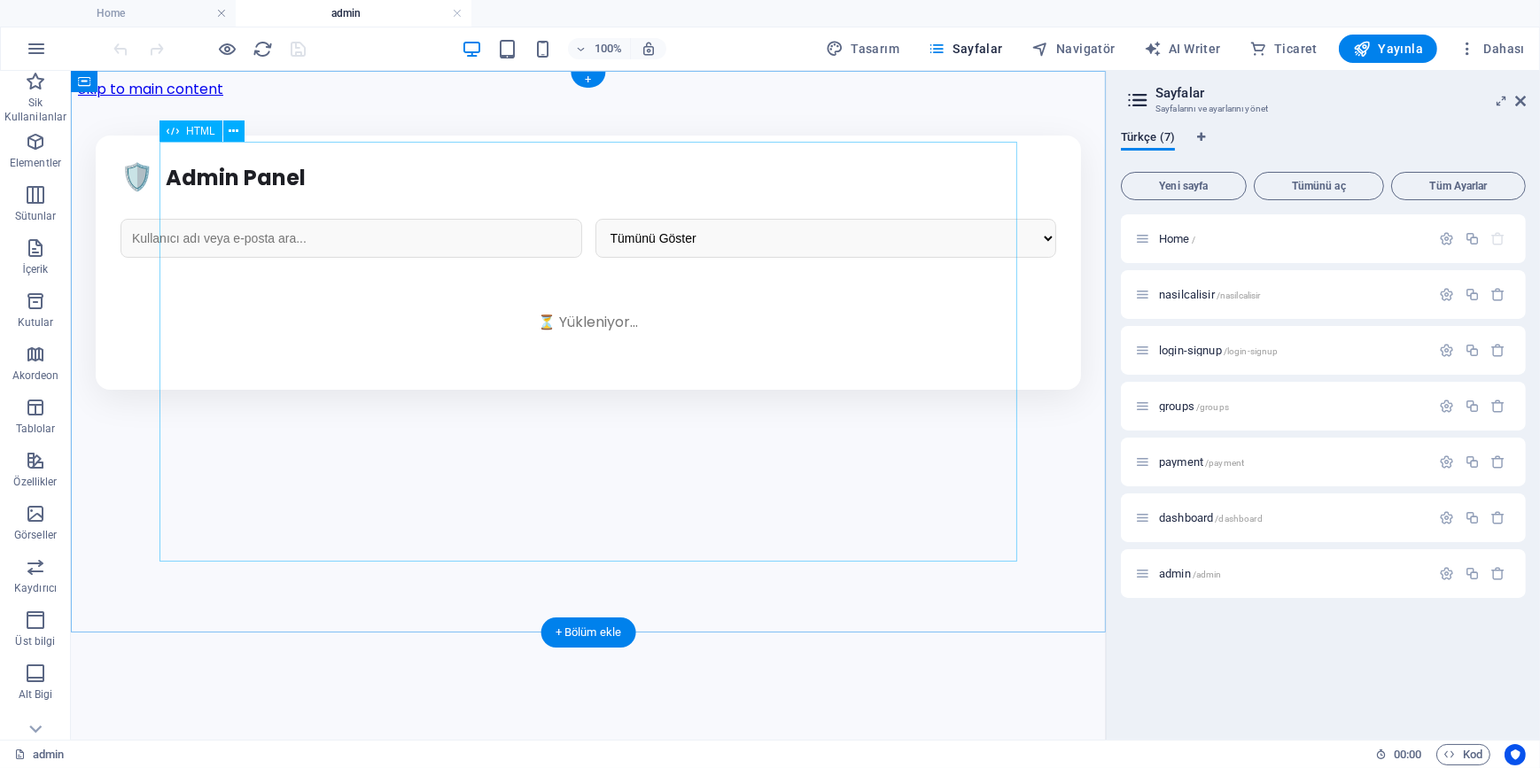
click at [500, 309] on div "Admin Panel - Yeni Tasarım 🛡️ Admin Panel Tümünü Göster Aktif Olanlar 30 Günden…" at bounding box center [587, 262] width 1021 height 254
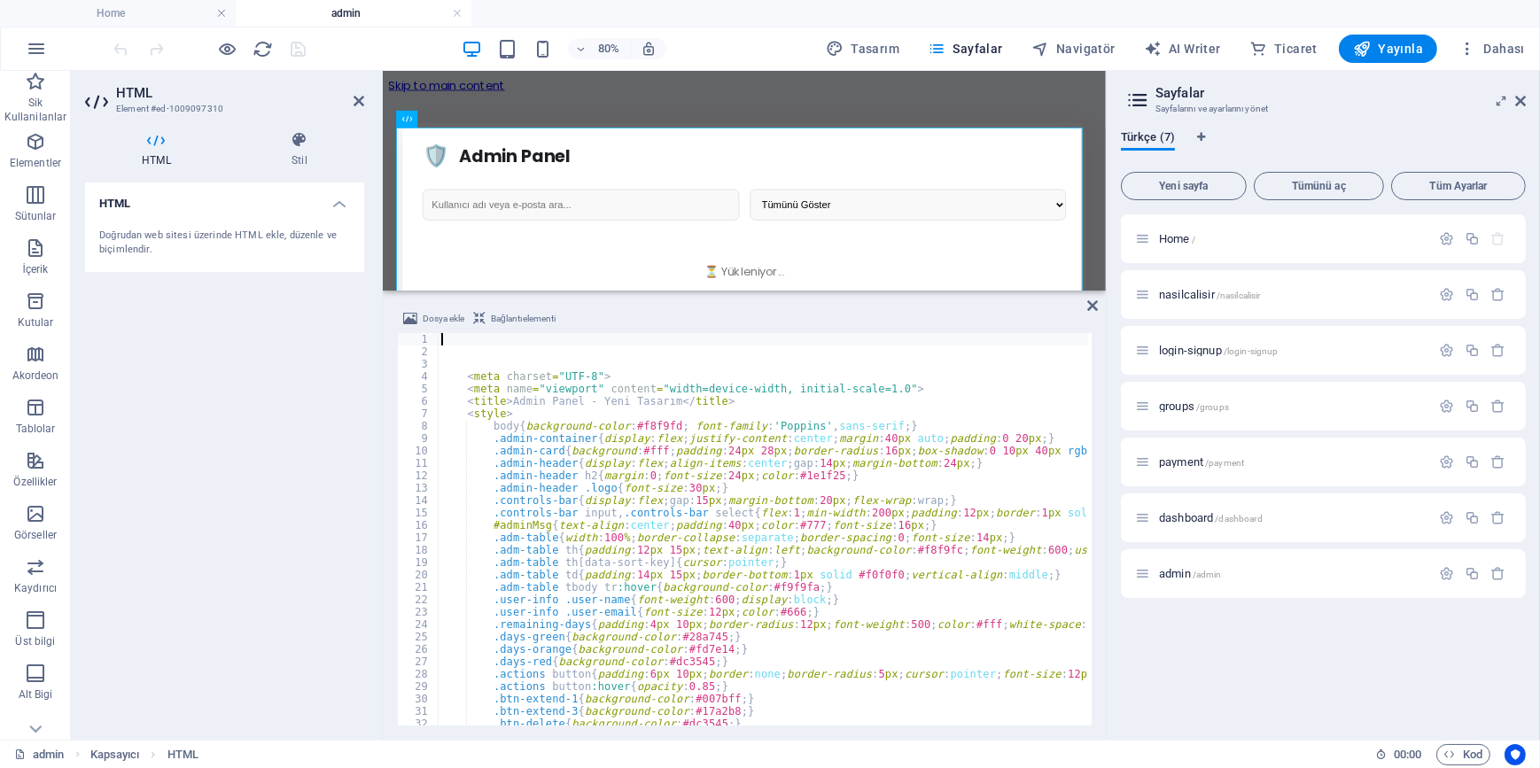
click at [626, 465] on div "< meta charset = "UTF-8" > < meta name = "viewport" content = "width=device-wid…" at bounding box center [922, 540] width 969 height 414
type textarea ".admin-header{display:flex;align-items:center;gap:14px;margin-bottom:24px;}"
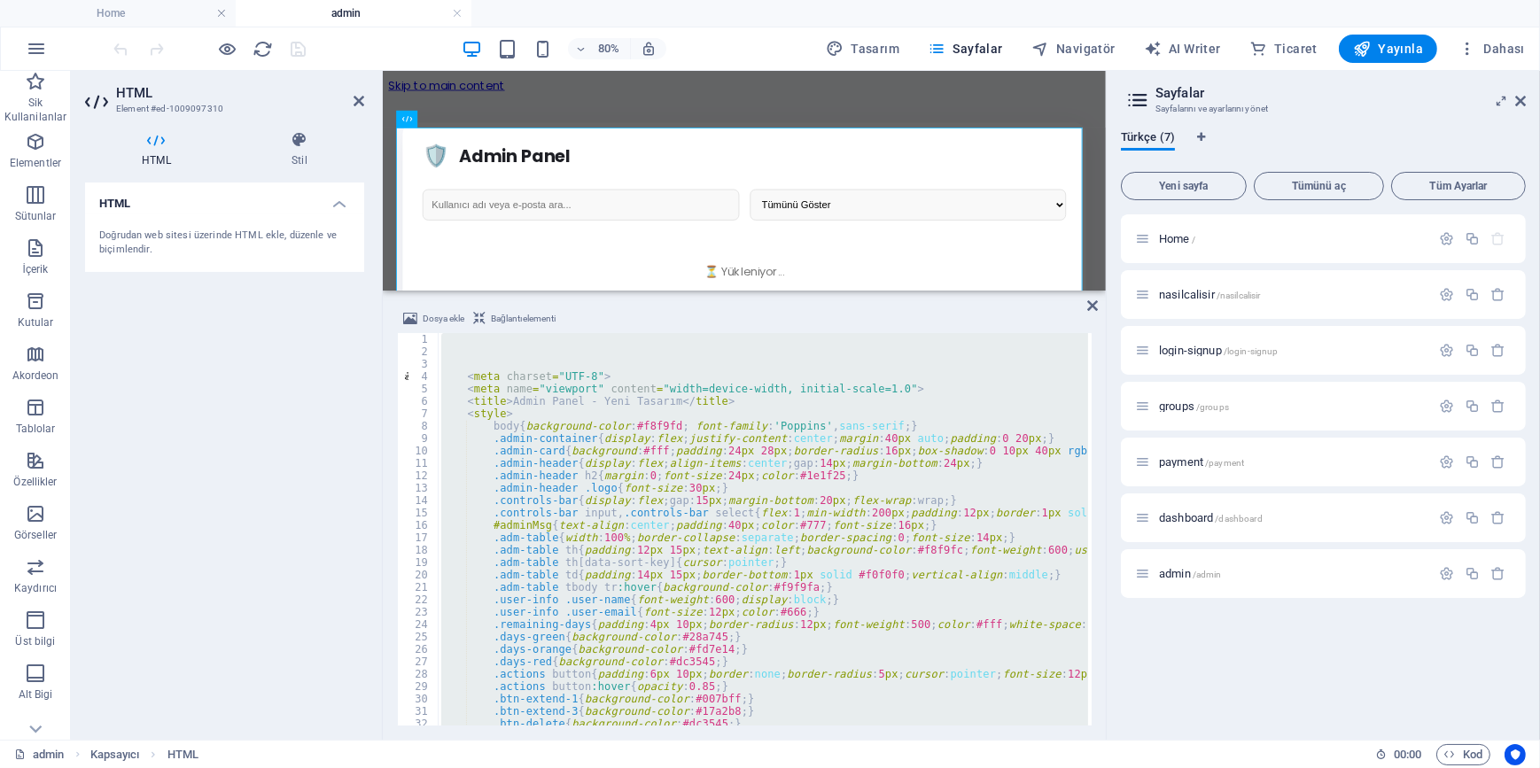
click at [667, 496] on div "< meta charset = "UTF-8" > < meta name = "viewport" content = "width=device-wid…" at bounding box center [763, 529] width 650 height 393
type textarea ".controls-bar{display:flex;gap:15px;margin-bottom:20px;flex-wrap:wrap;}"
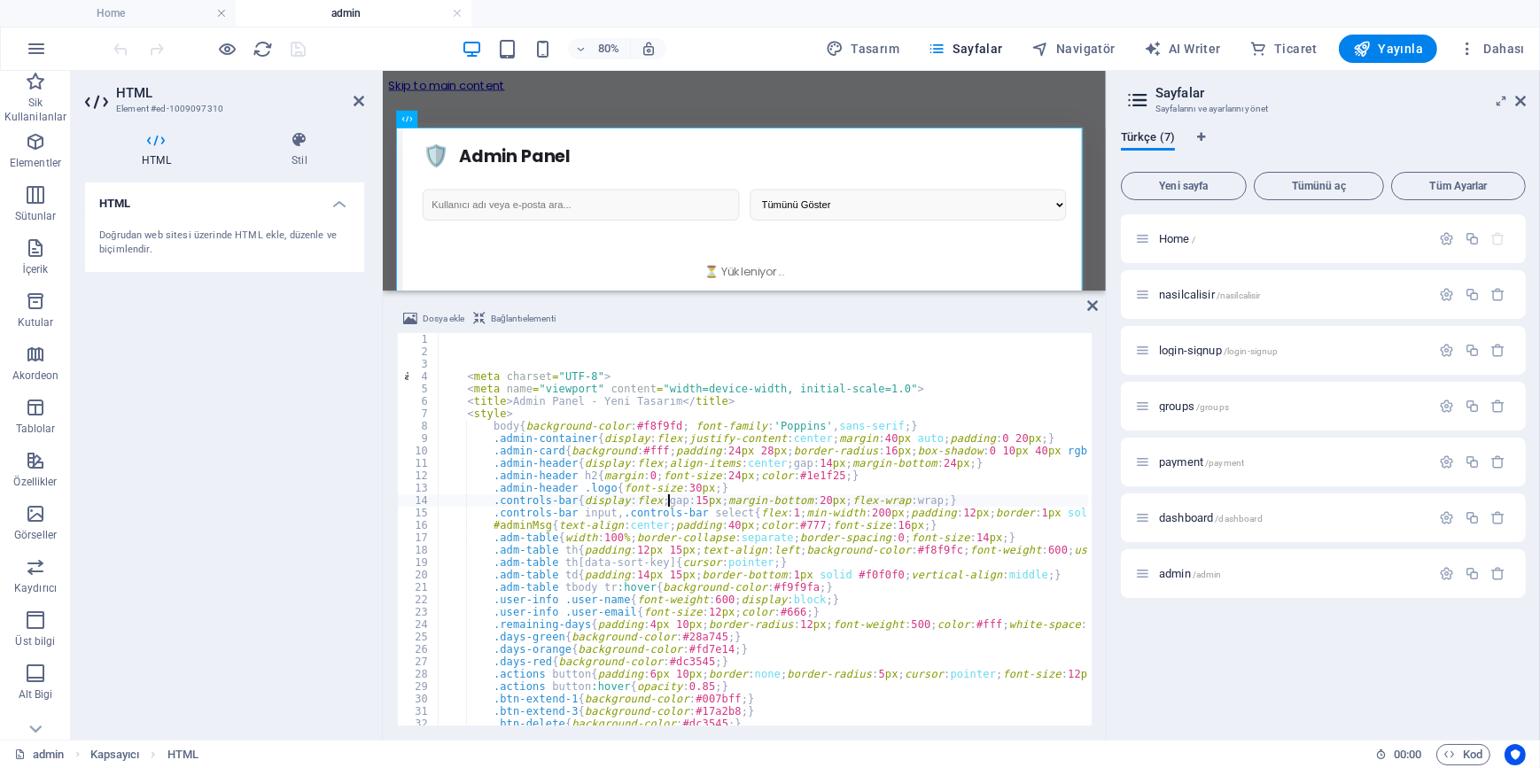
click at [667, 496] on div "< meta charset = "UTF-8" > < meta name = "viewport" content = "width=device-wid…" at bounding box center [922, 540] width 969 height 414
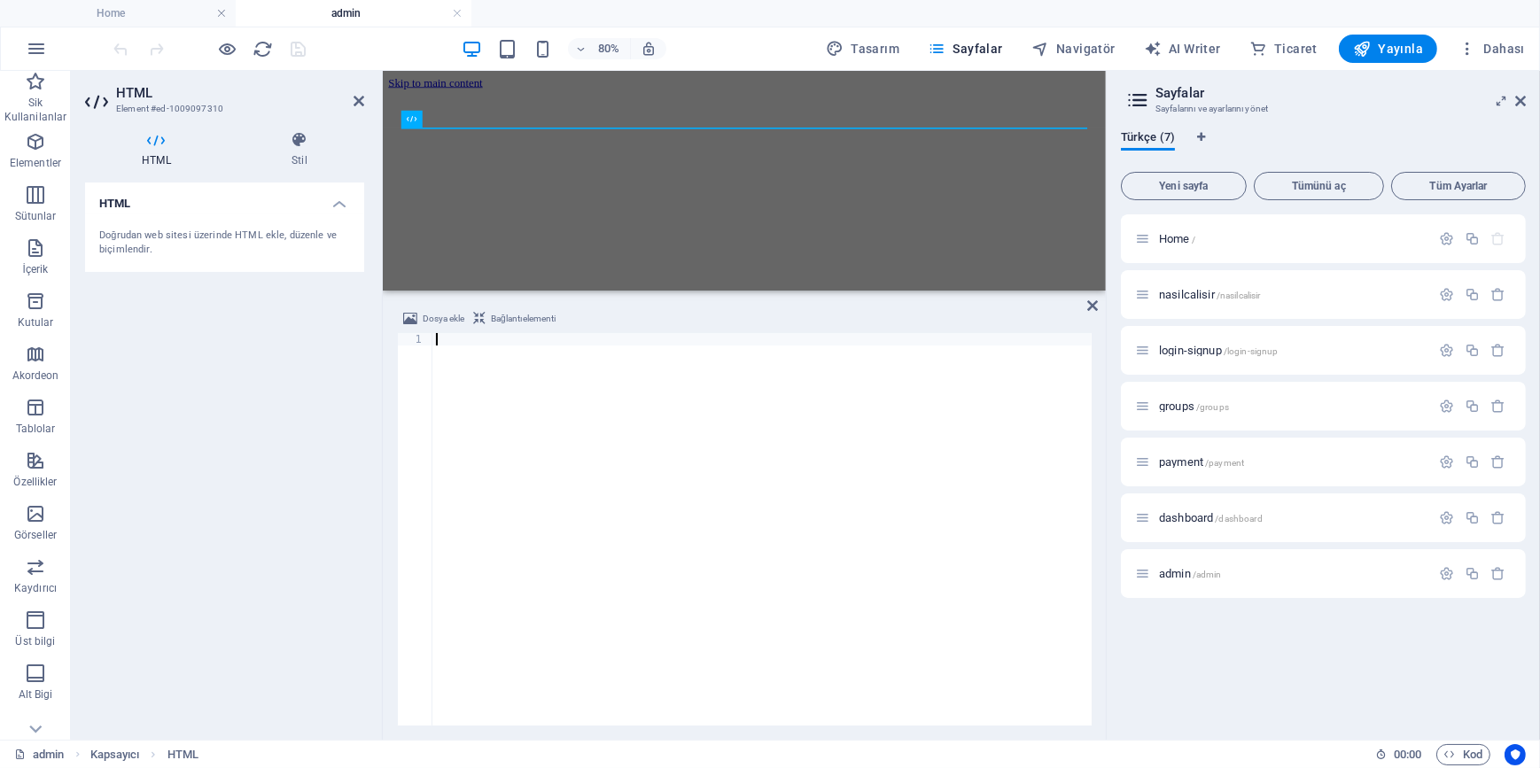
paste textarea "</html>"
type textarea "</html>"
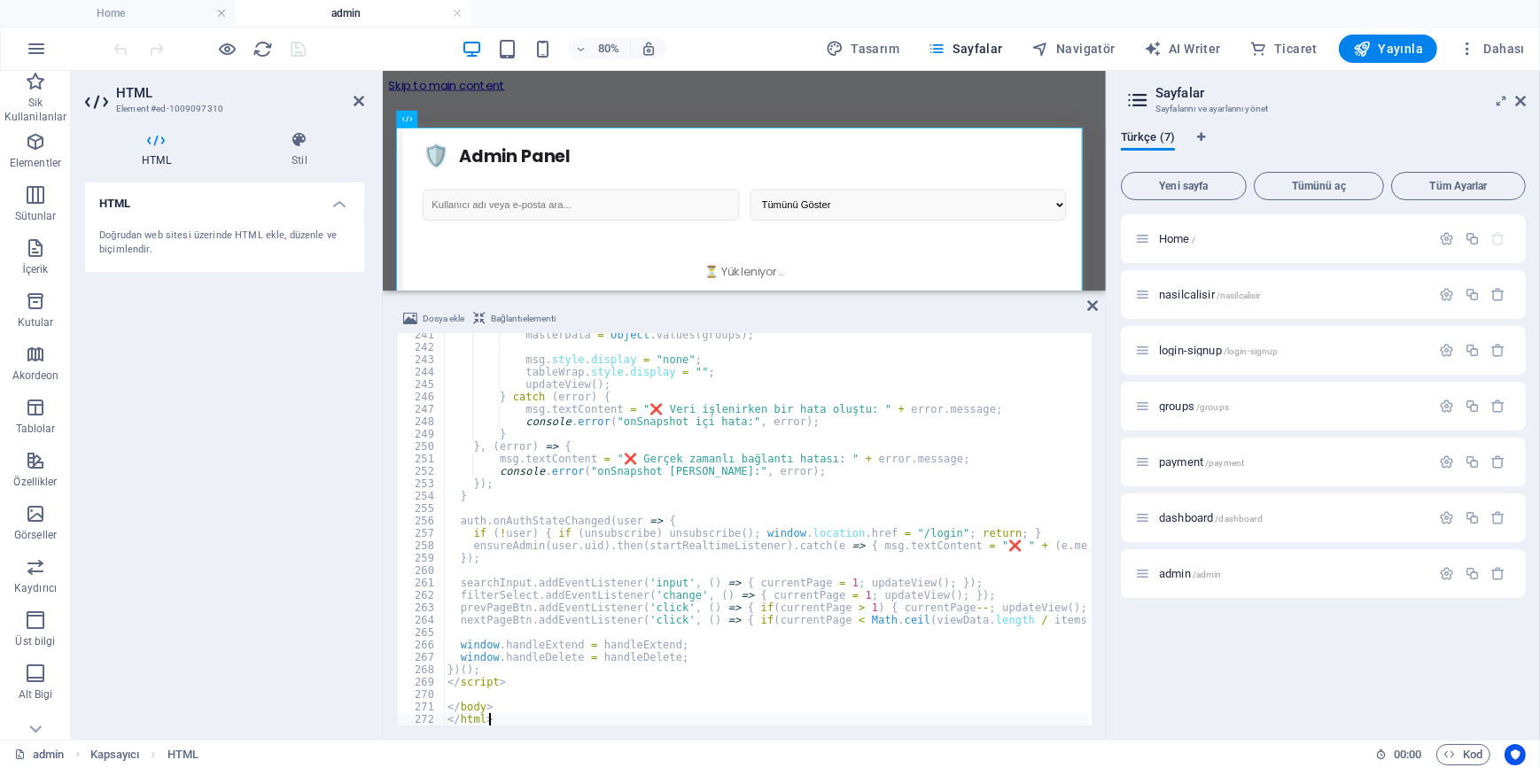
click at [230, 401] on div "HTML Doğrudan web sitesi üzerinde HTML ekle, düzenle ve biçimlendir." at bounding box center [224, 454] width 279 height 543
click at [291, 46] on icon "save" at bounding box center [299, 49] width 20 height 20
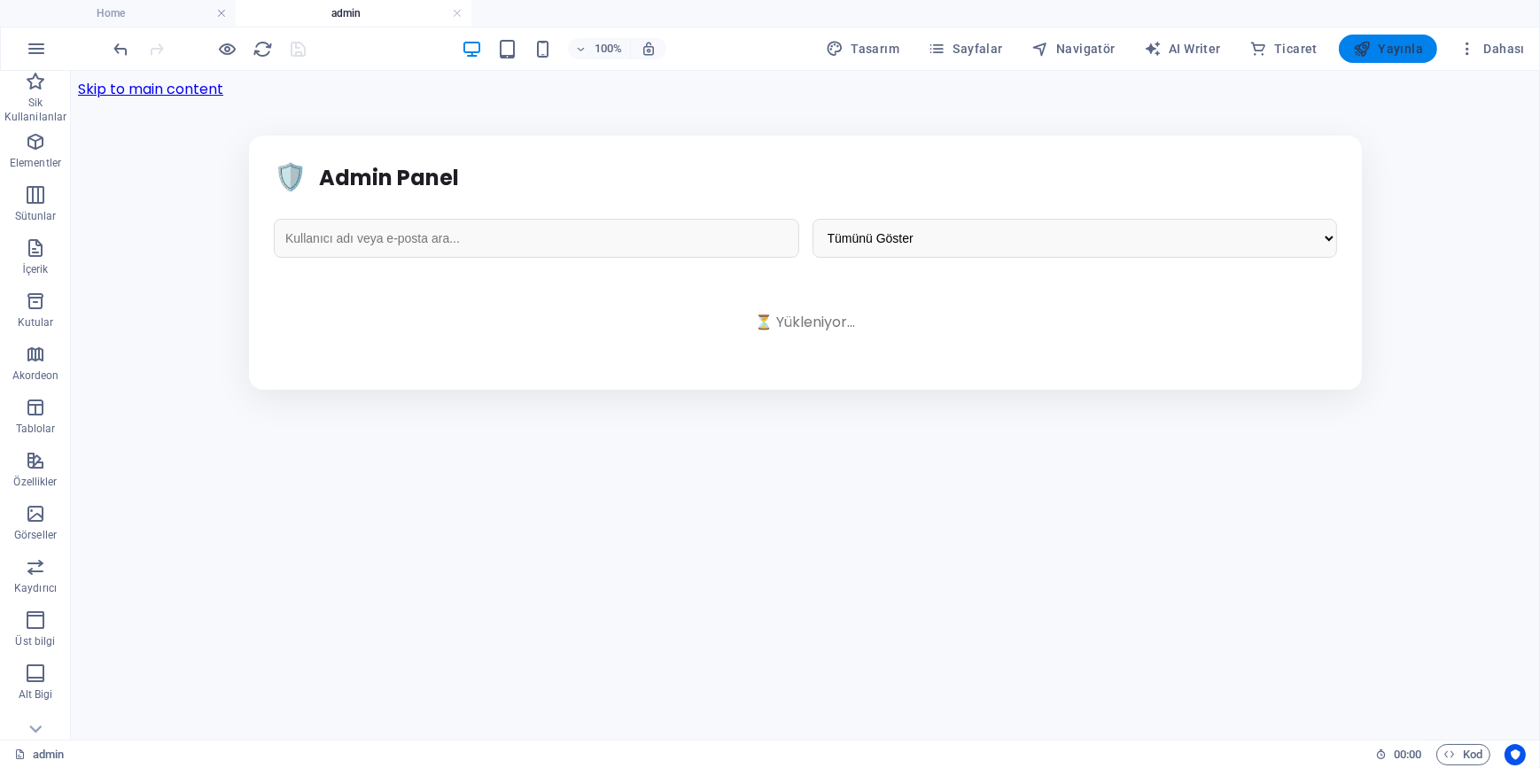
click at [1407, 49] on span "Yayınla" at bounding box center [1388, 49] width 70 height 18
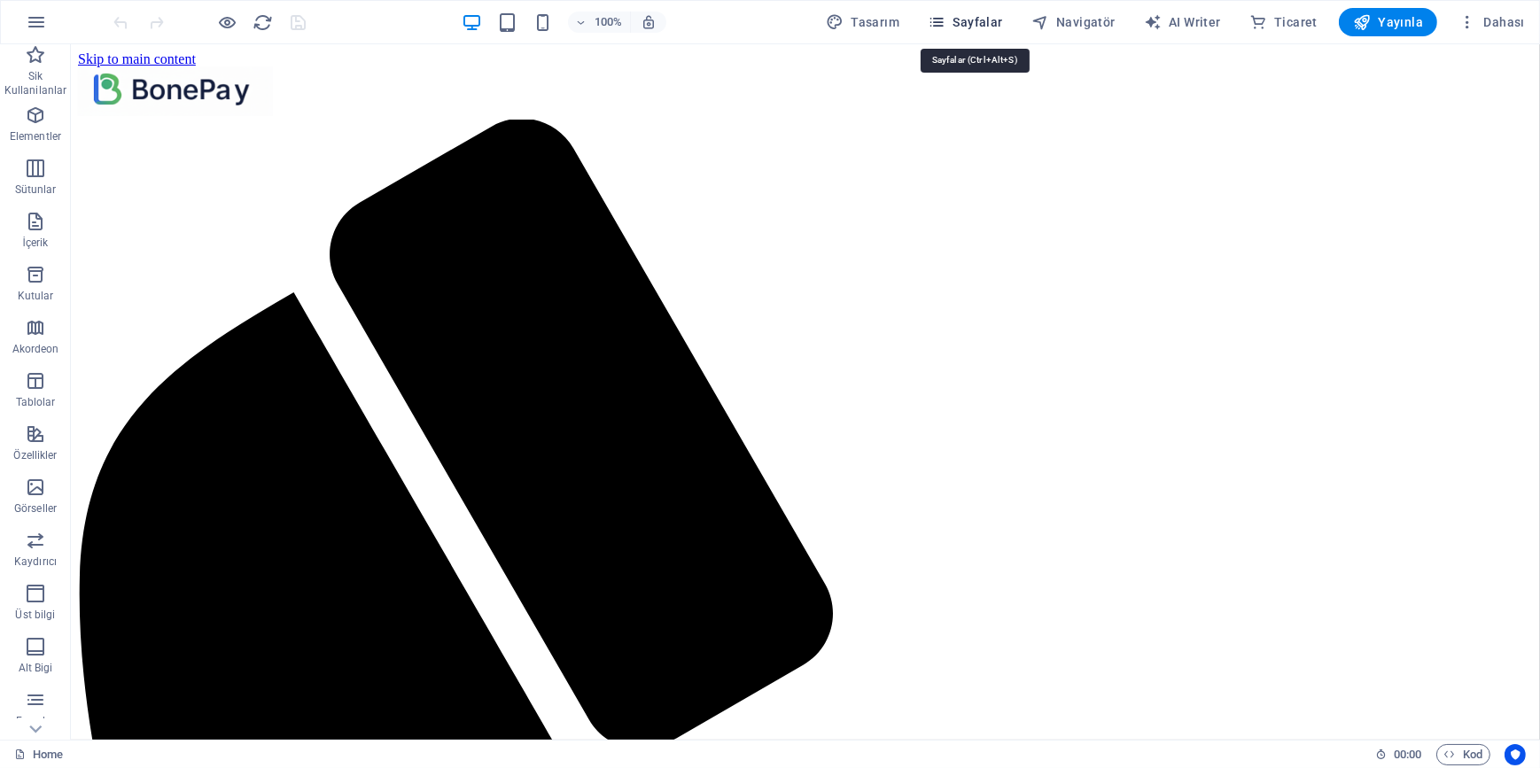
click at [957, 18] on span "Sayfalar" at bounding box center [965, 22] width 75 height 18
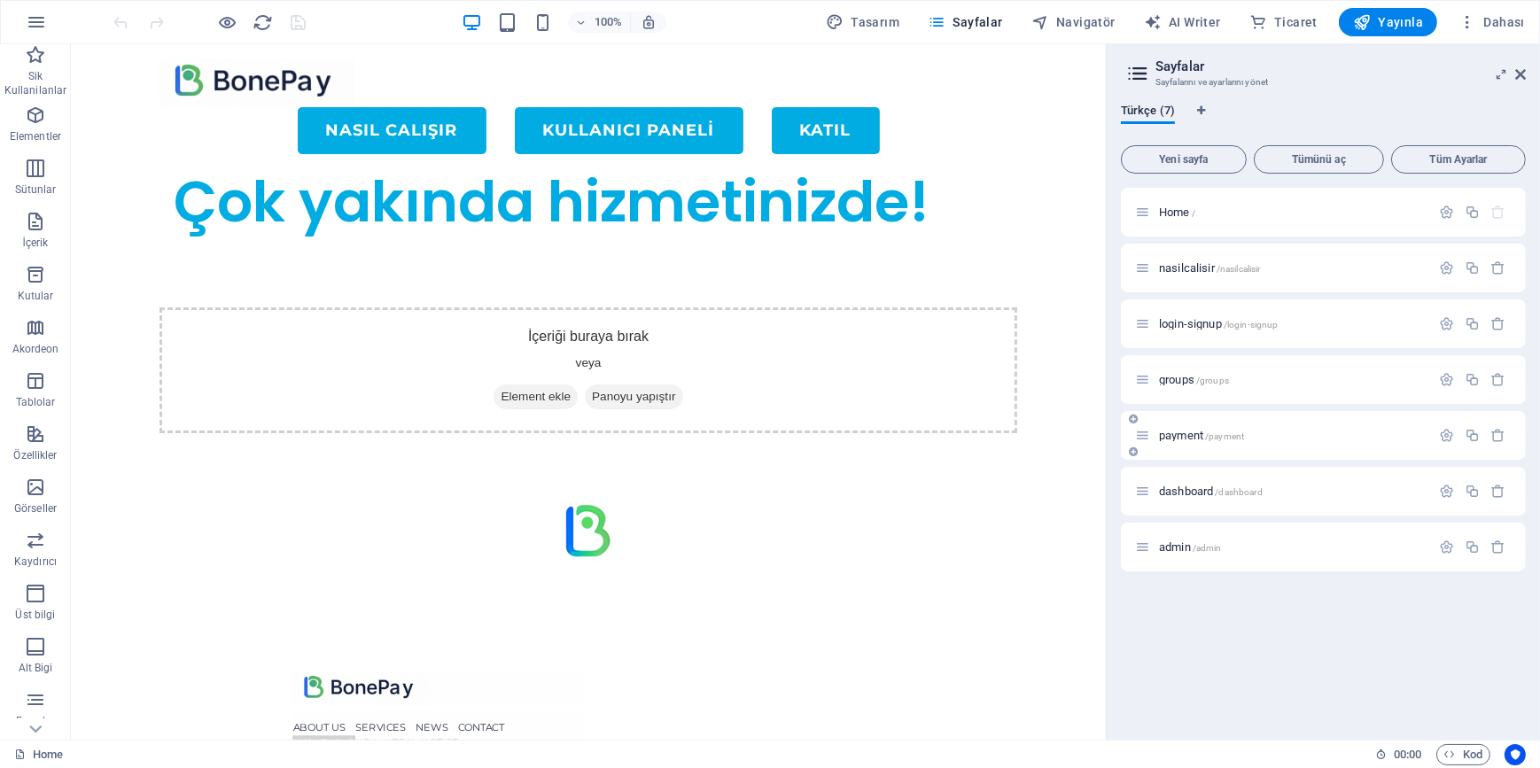
click at [1179, 435] on span "payment /payment" at bounding box center [1201, 435] width 85 height 13
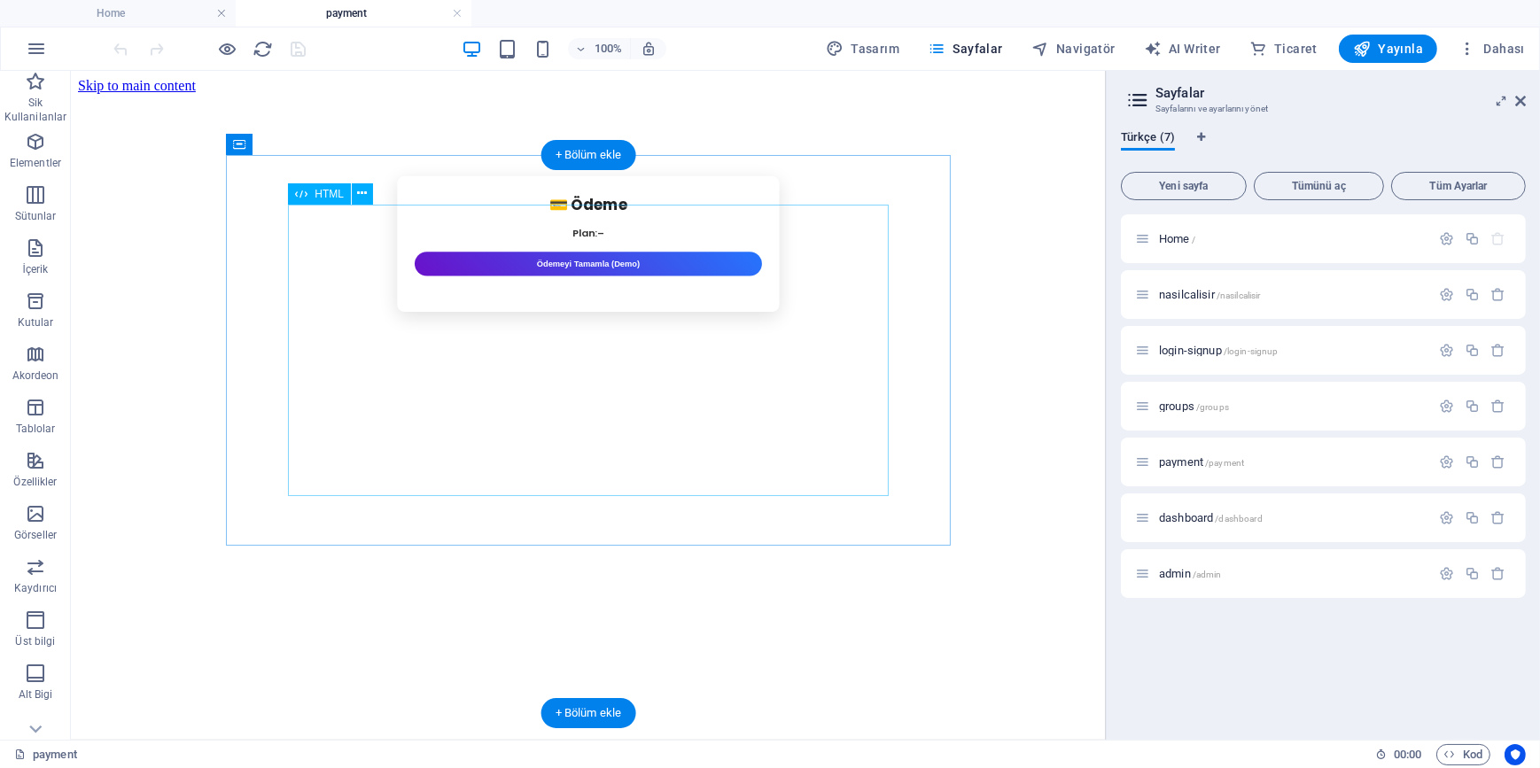
click at [483, 311] on div "💳 Ödeme Plan: – Ödemeyi Tamamla (Demo)" at bounding box center [587, 243] width 714 height 136
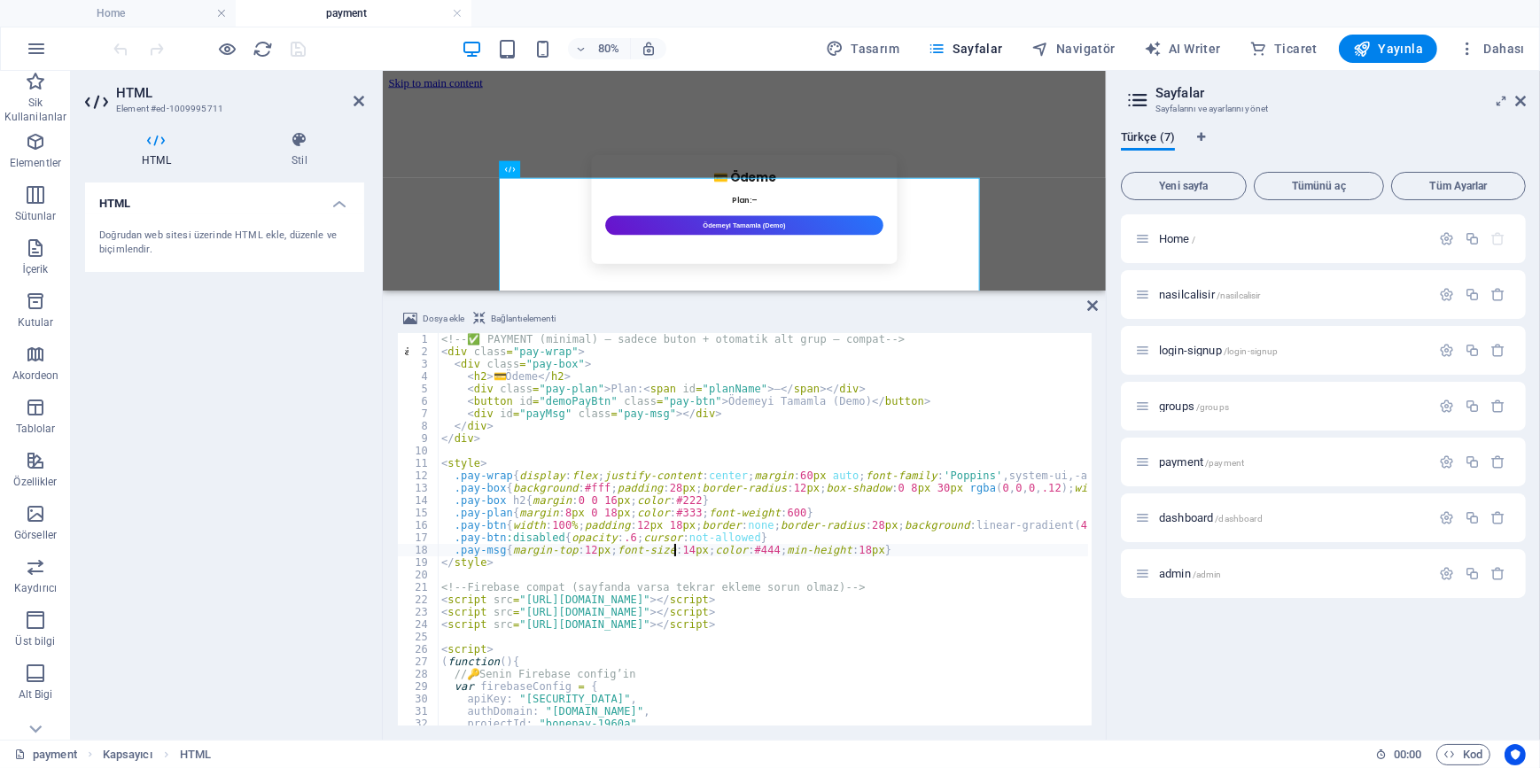
click at [676, 555] on div "<!-- ✅ PAYMENT (minimal) – sadece buton + otomatik alt grup – compat --> < div …" at bounding box center [928, 540] width 980 height 414
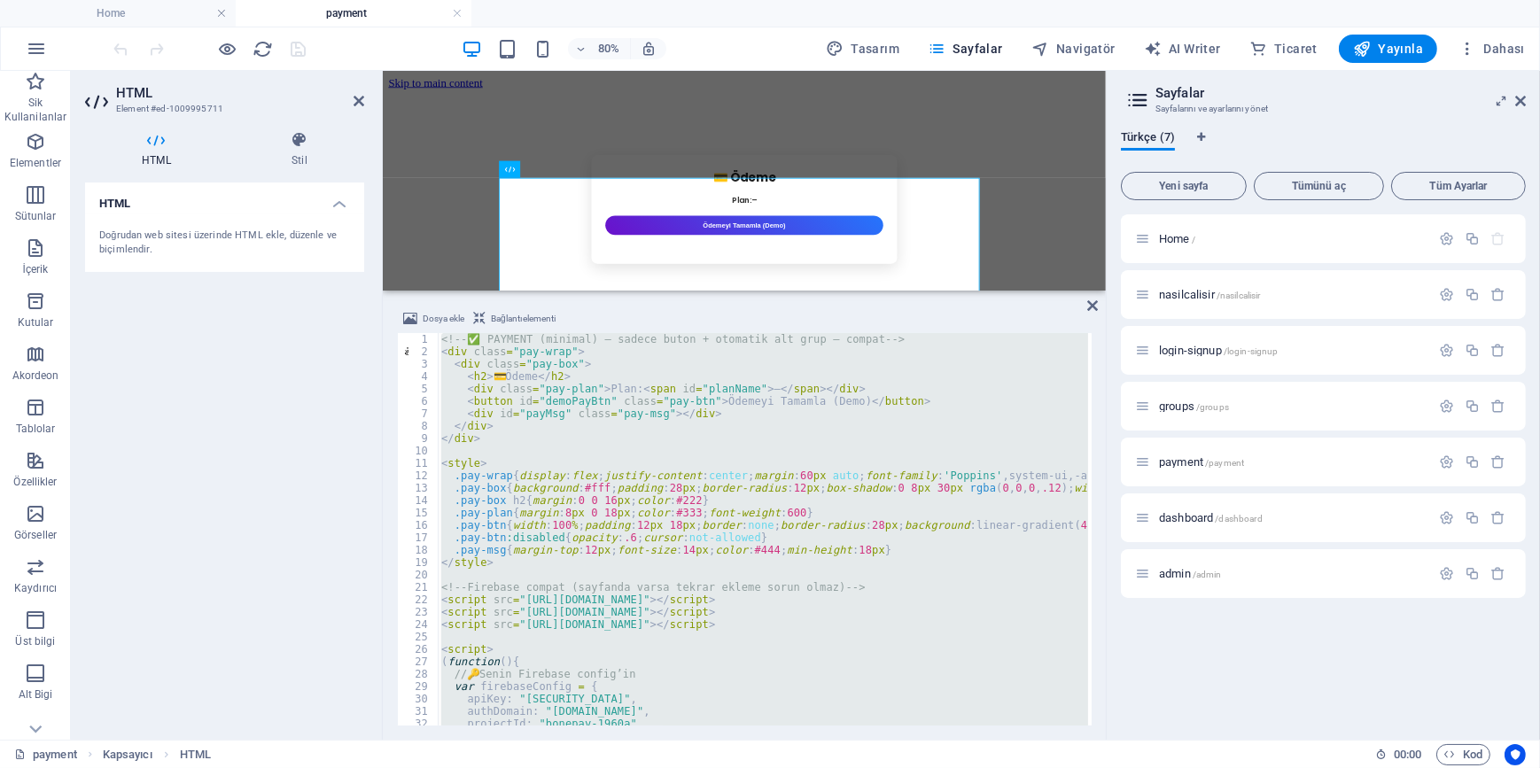
click at [634, 611] on div "<!-- ✅ PAYMENT (minimal) – sadece buton + otomatik alt grup – compat --> < div …" at bounding box center [763, 529] width 650 height 393
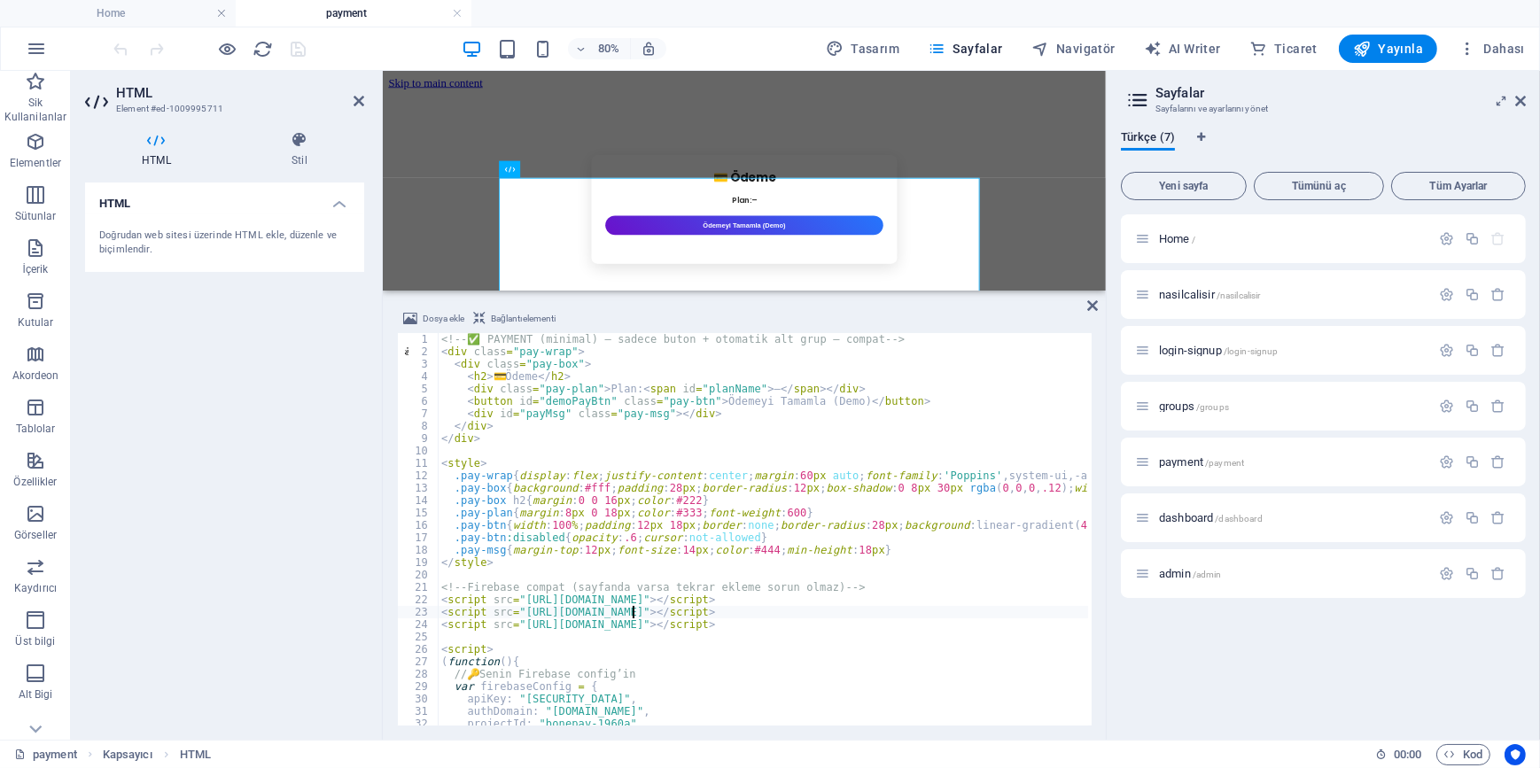
type textarea "</script>"
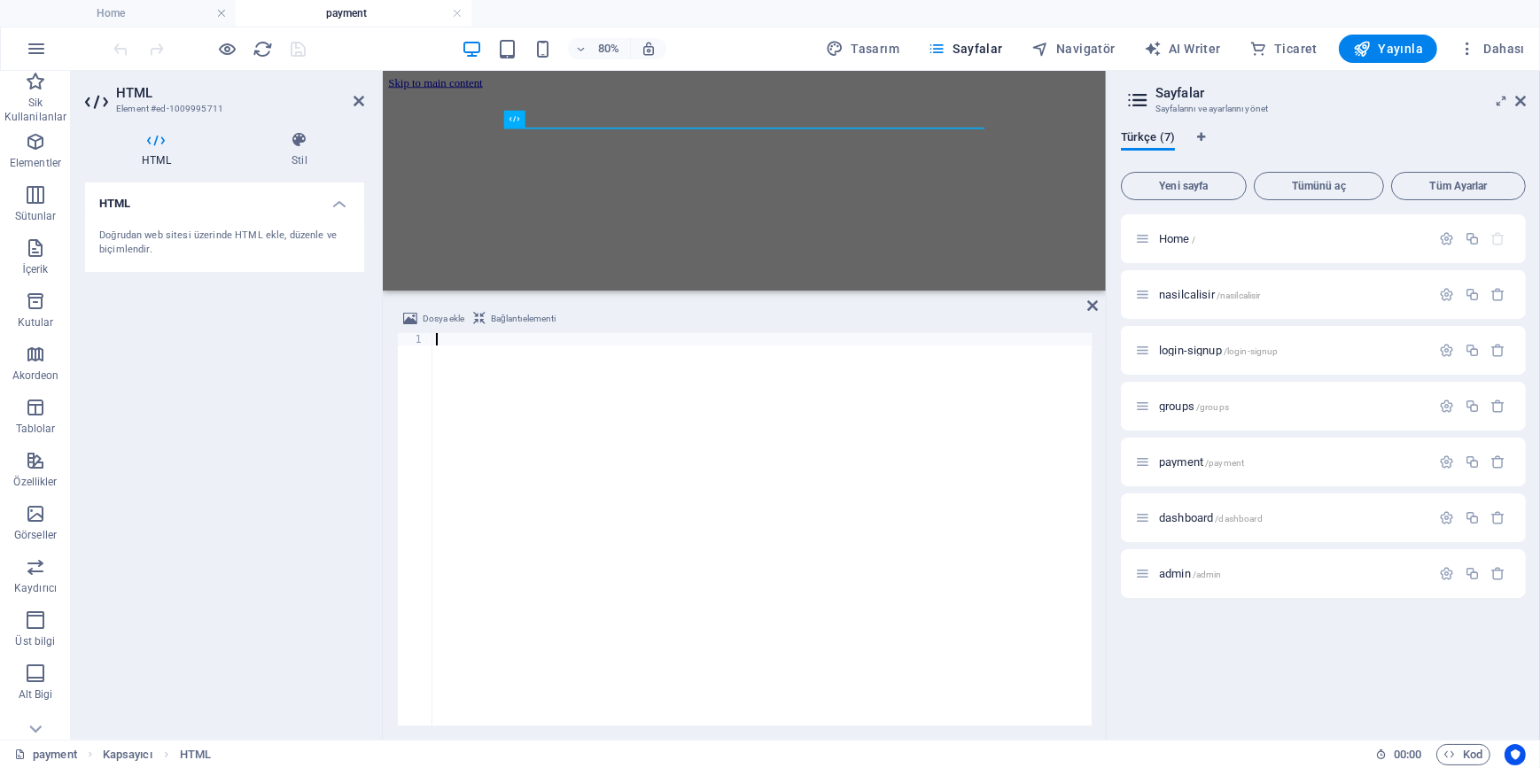
paste textarea "</script>"
type textarea "</script>"
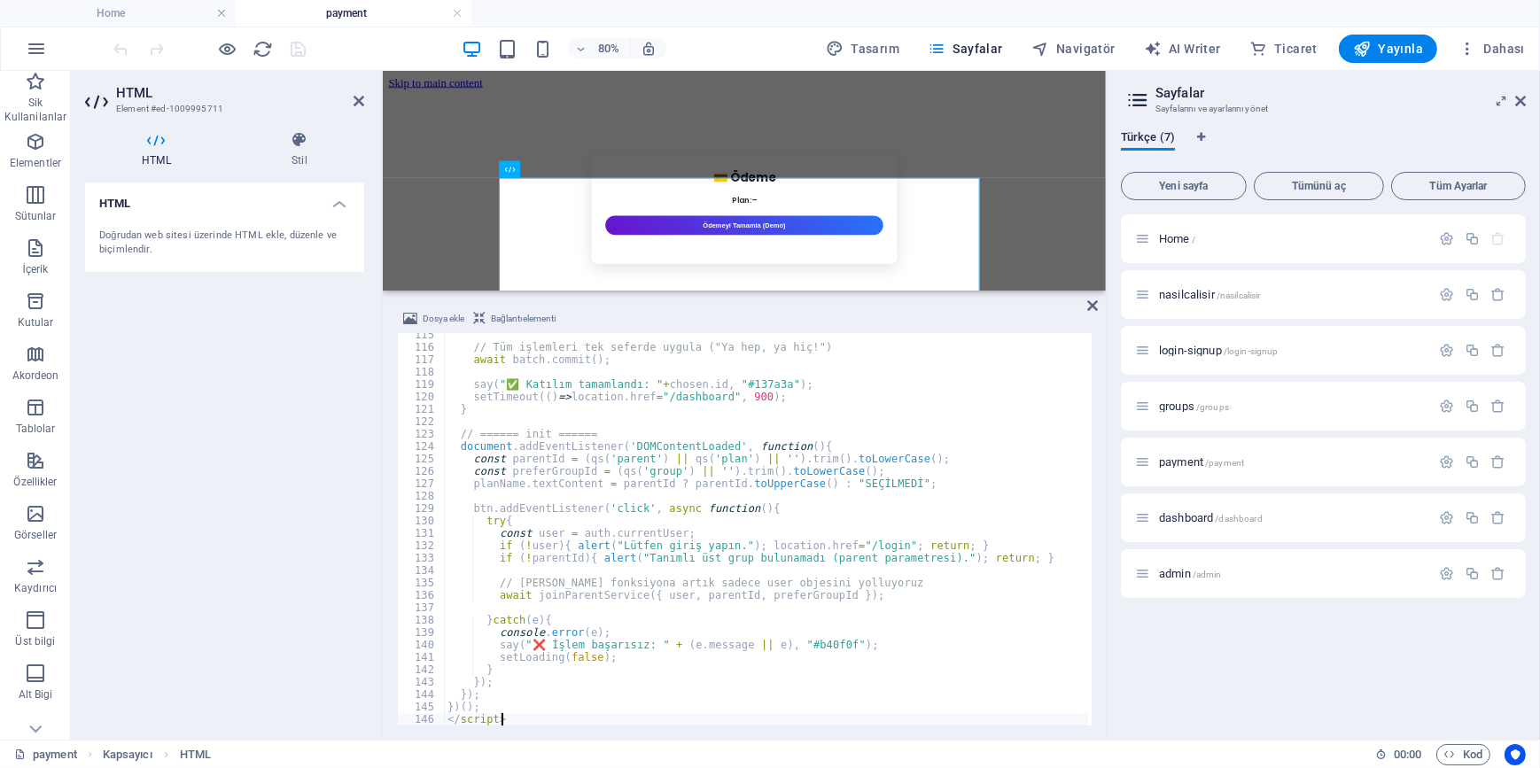
click at [275, 402] on div "HTML Doğrudan web sitesi üzerinde HTML ekle, düzenle ve biçimlendir." at bounding box center [224, 454] width 279 height 543
click at [300, 44] on icon "save" at bounding box center [299, 49] width 20 height 20
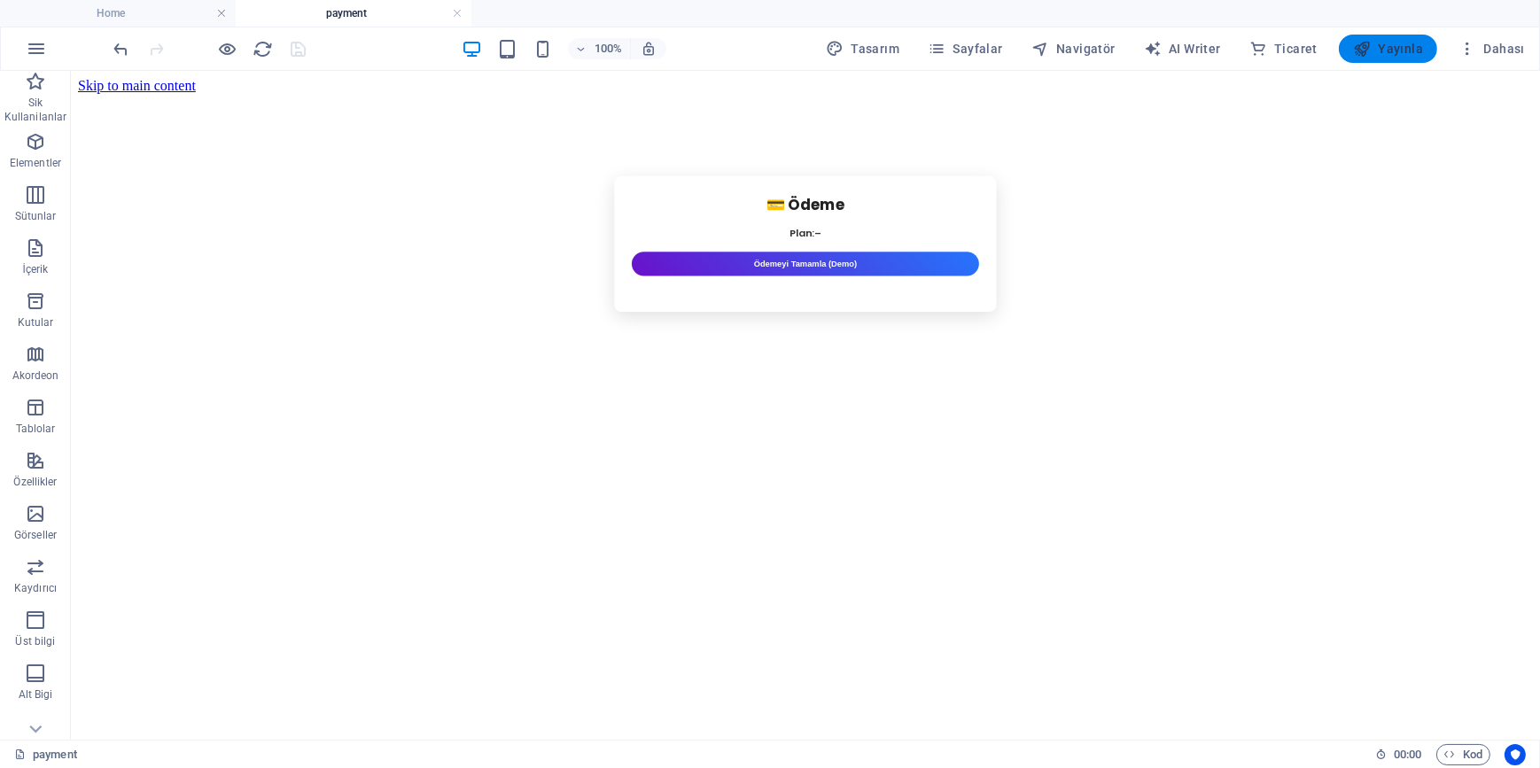
click at [1396, 48] on span "Yayınla" at bounding box center [1388, 49] width 70 height 18
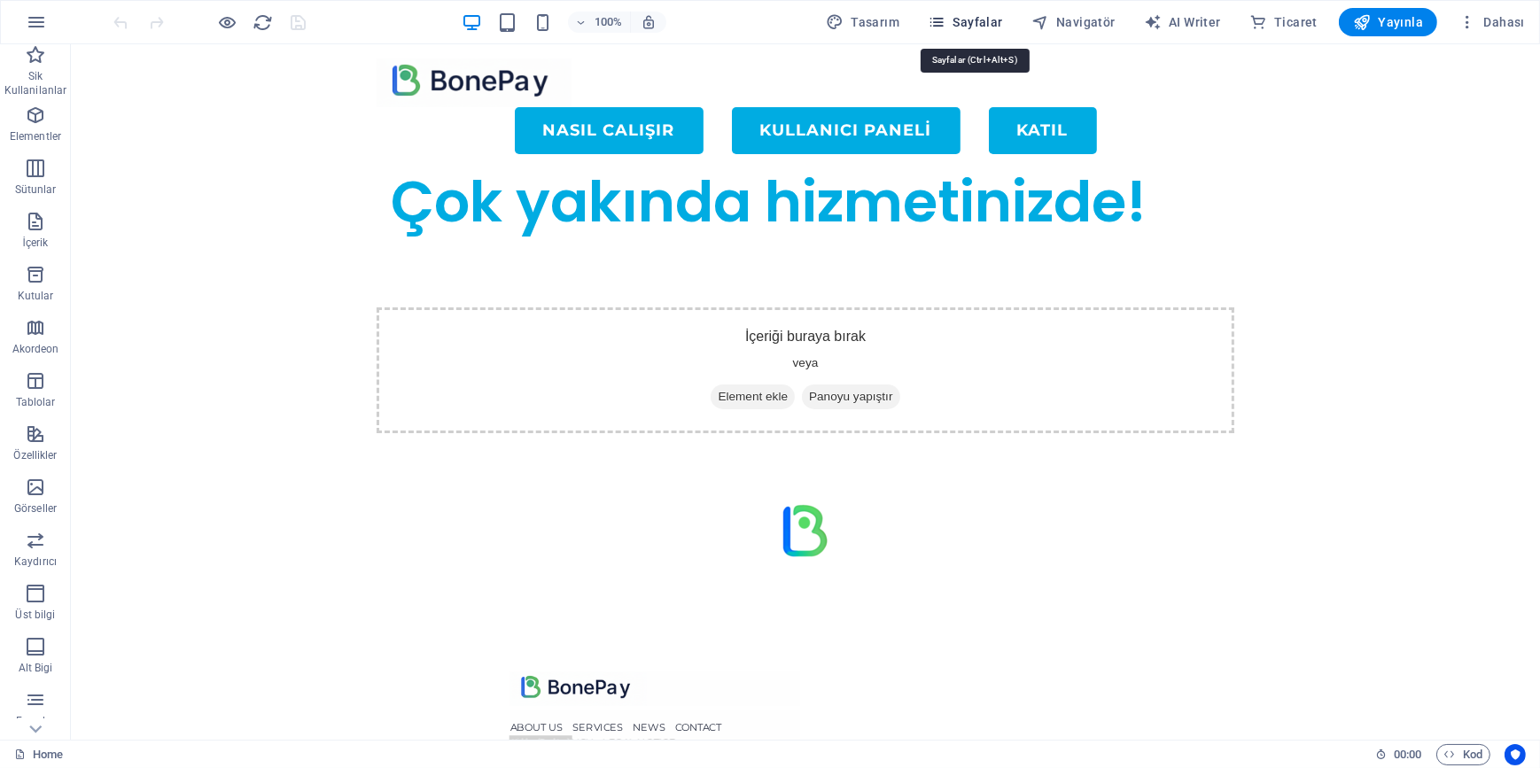
click at [945, 14] on icon "button" at bounding box center [937, 22] width 18 height 18
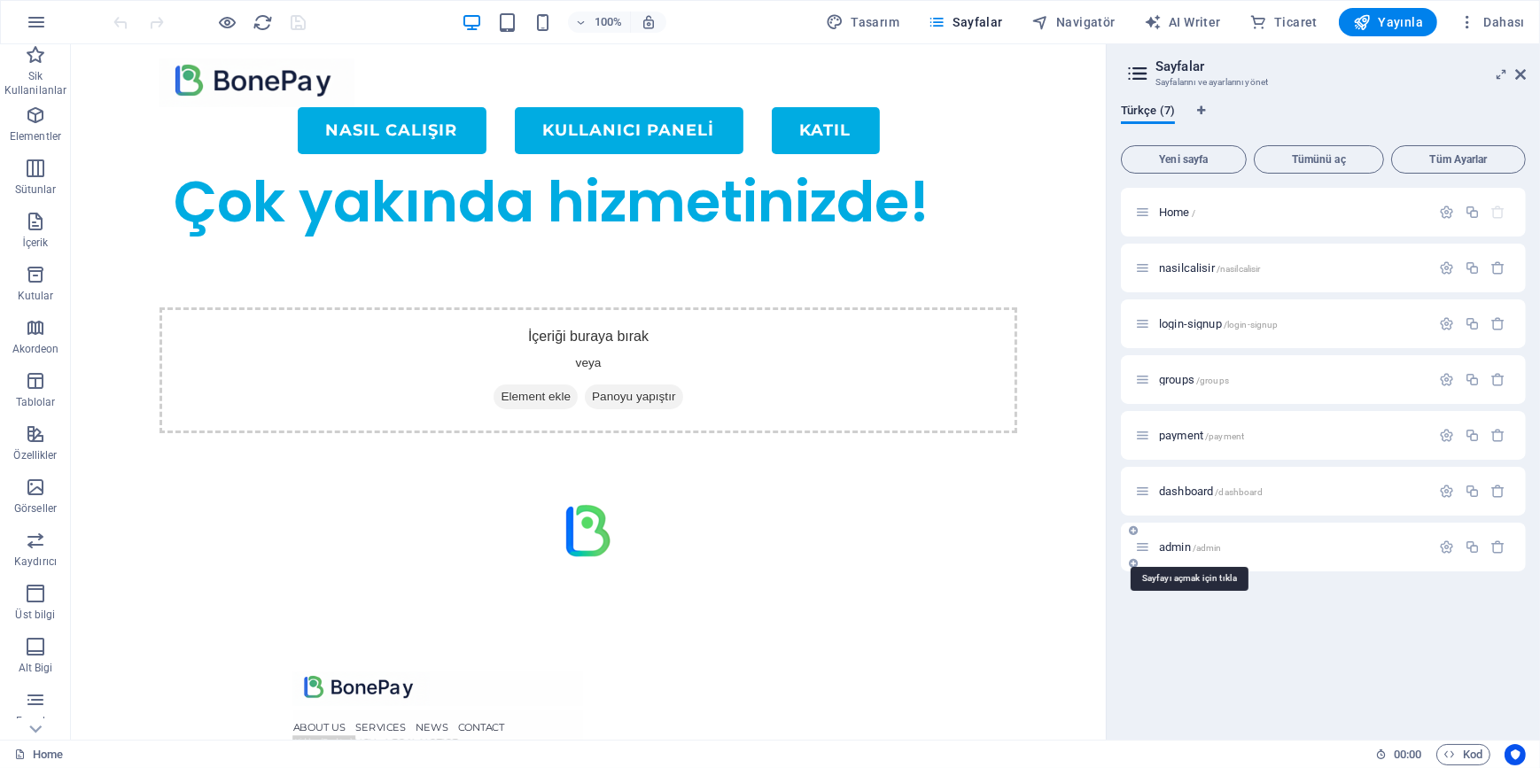
click at [1190, 550] on span "admin /admin" at bounding box center [1190, 547] width 63 height 13
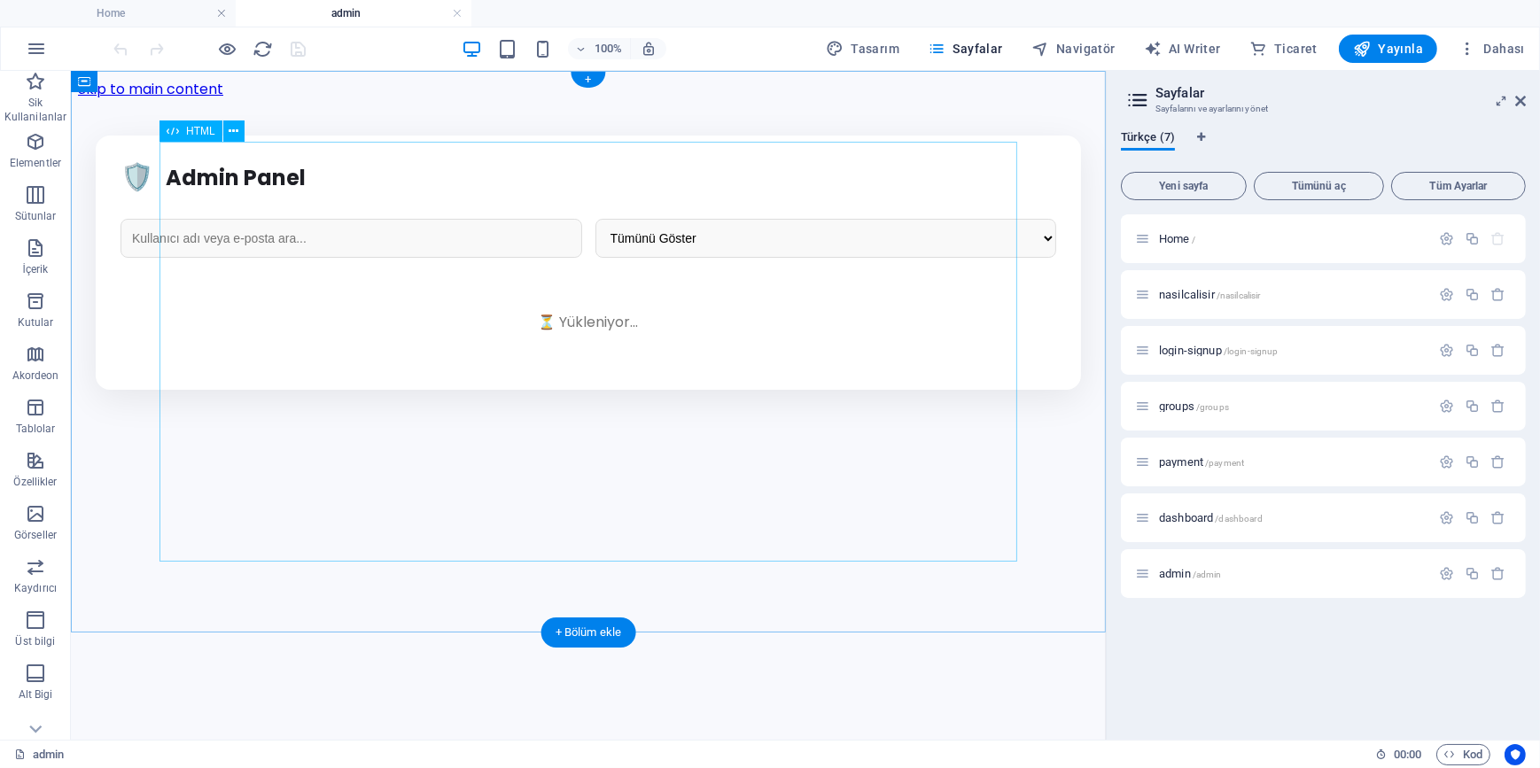
click at [476, 372] on div "Admin Panel - Yeni Tasarım 🛡️ Admin Panel Tümünü Göster Aktif Olanlar 30 Günden…" at bounding box center [587, 262] width 1021 height 254
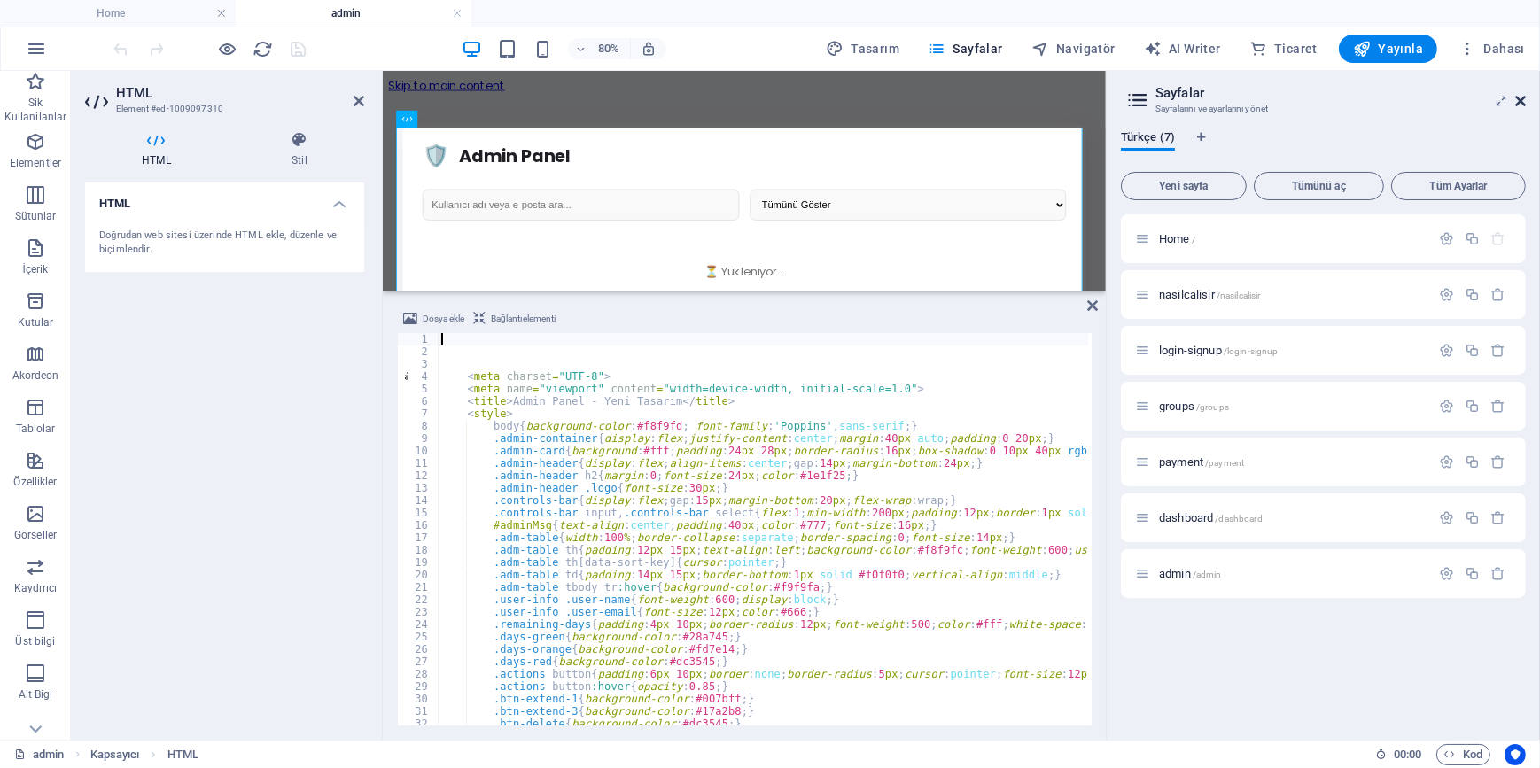
click at [1521, 100] on icon at bounding box center [1520, 101] width 11 height 14
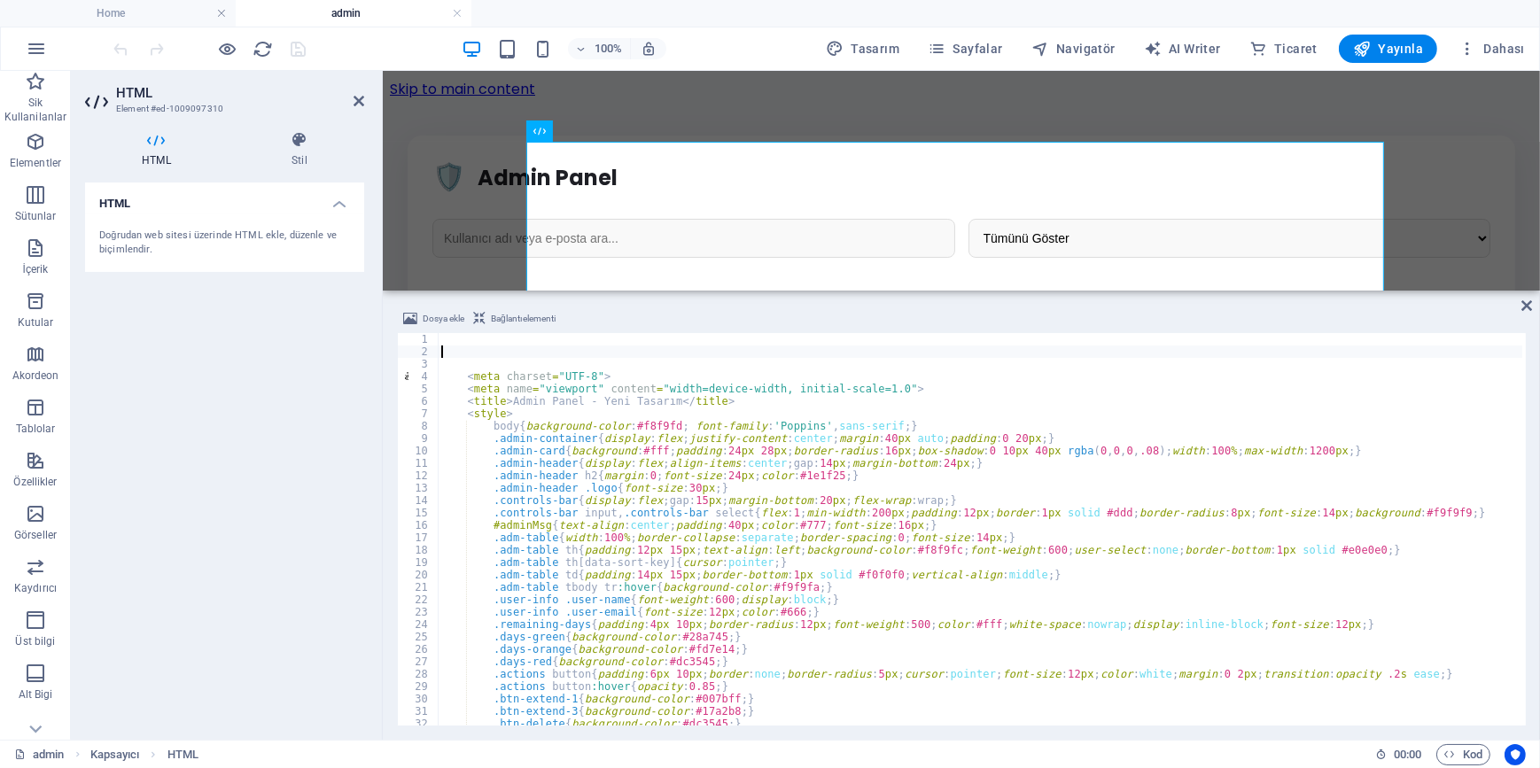
click at [1085, 350] on div "< meta charset = "UTF-8" > < meta name = "viewport" content = "width=device-wid…" at bounding box center [1164, 540] width 1452 height 414
click at [1041, 319] on div "Dosya ekle Bağlantı elementi" at bounding box center [961, 321] width 1129 height 26
type textarea ".user-info .user-email{font-size:12px;color:#666;}"
click at [1358, 615] on div "< meta charset = "UTF-8" > < meta name = "viewport" content = "width=device-wid…" at bounding box center [1164, 540] width 1452 height 414
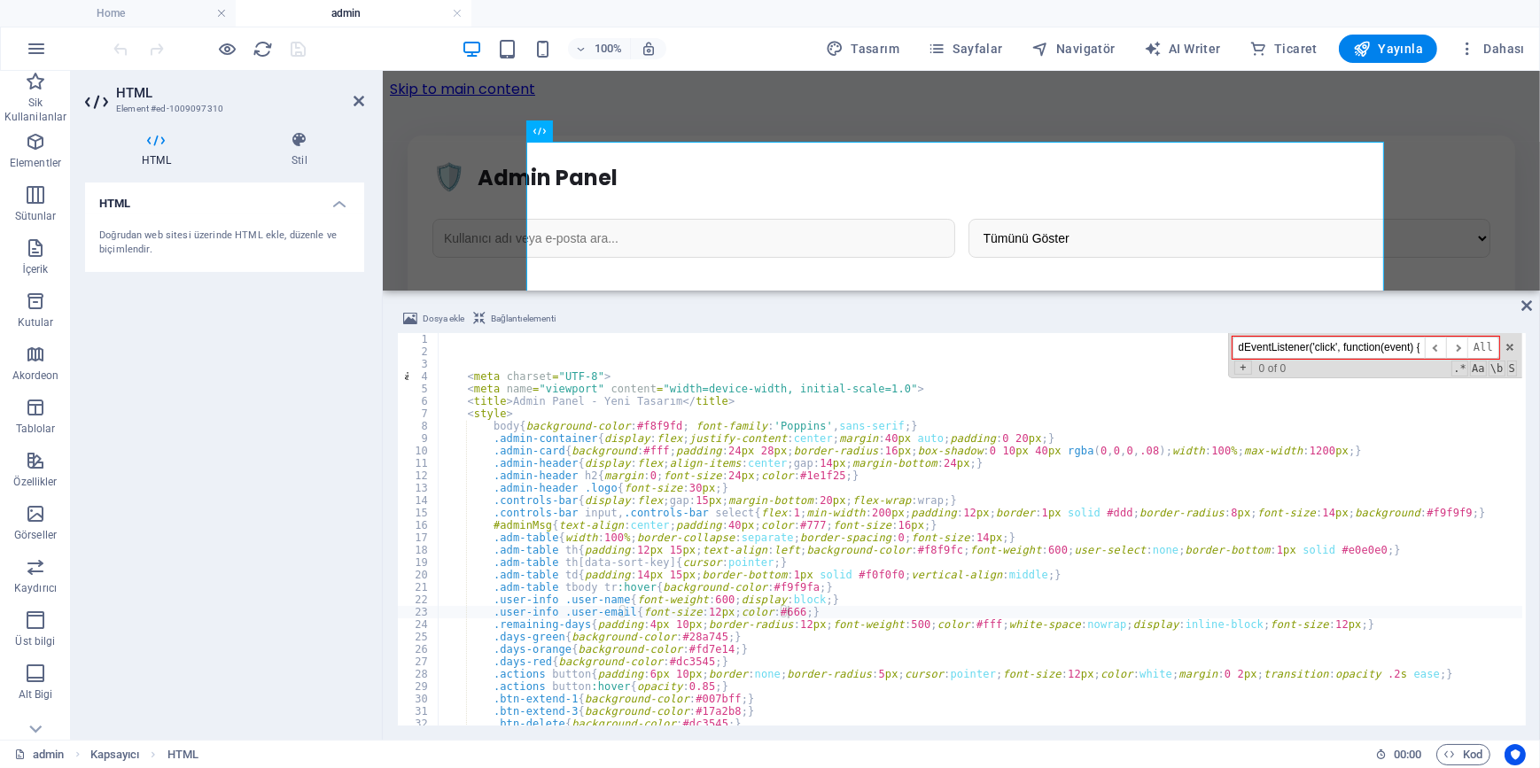
click at [1362, 344] on input "tableWrap.addEventListener('click', function(event) {" at bounding box center [1329, 348] width 192 height 22
type input "tableWrap.addEventListener('click', function(event) {"
click at [1527, 307] on icon at bounding box center [1526, 306] width 11 height 14
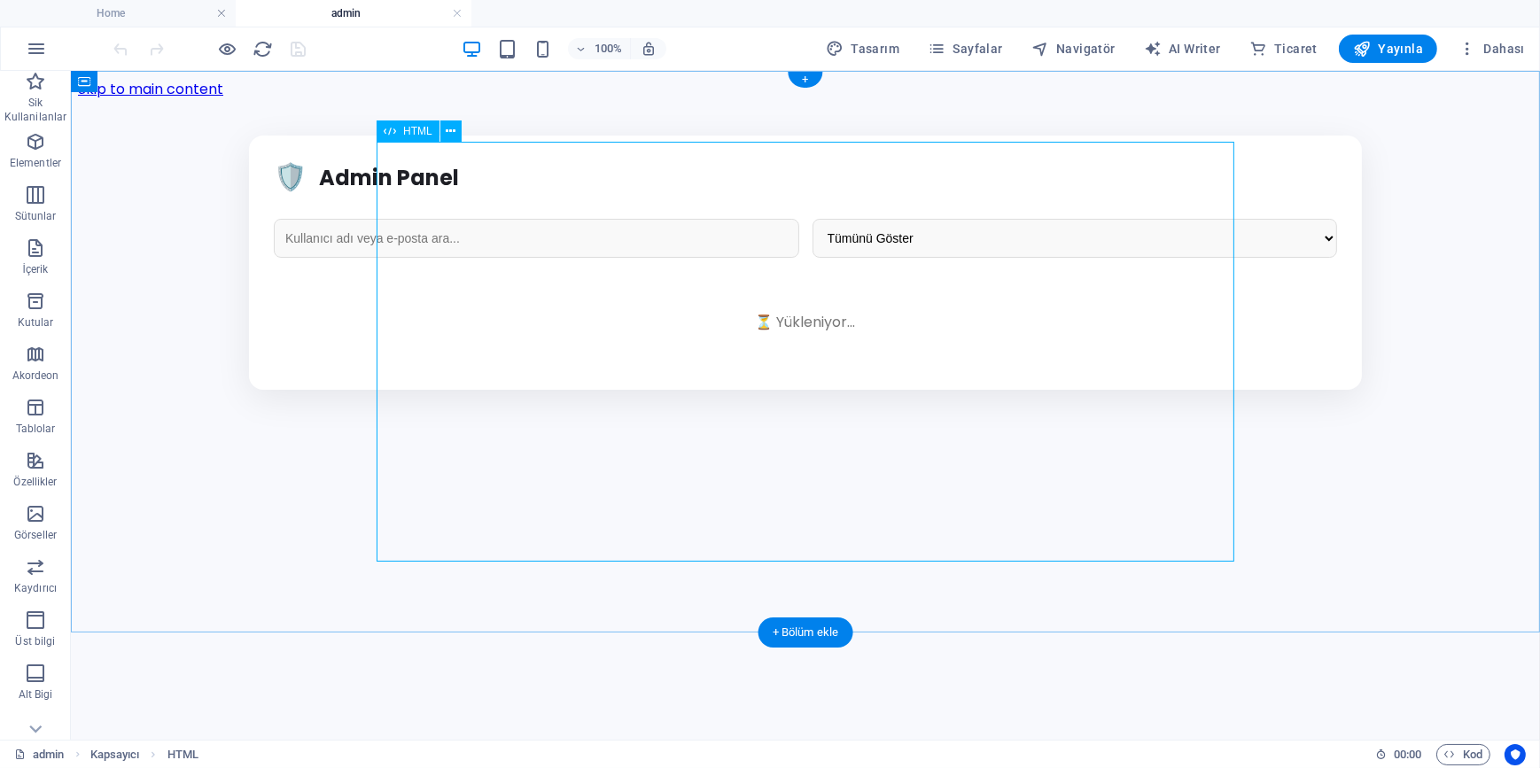
click at [964, 328] on div "Admin Panel - Yeni Tasarım 🛡️ Admin Panel Tümünü Göster Aktif Olanlar 30 Günden…" at bounding box center [804, 262] width 1455 height 254
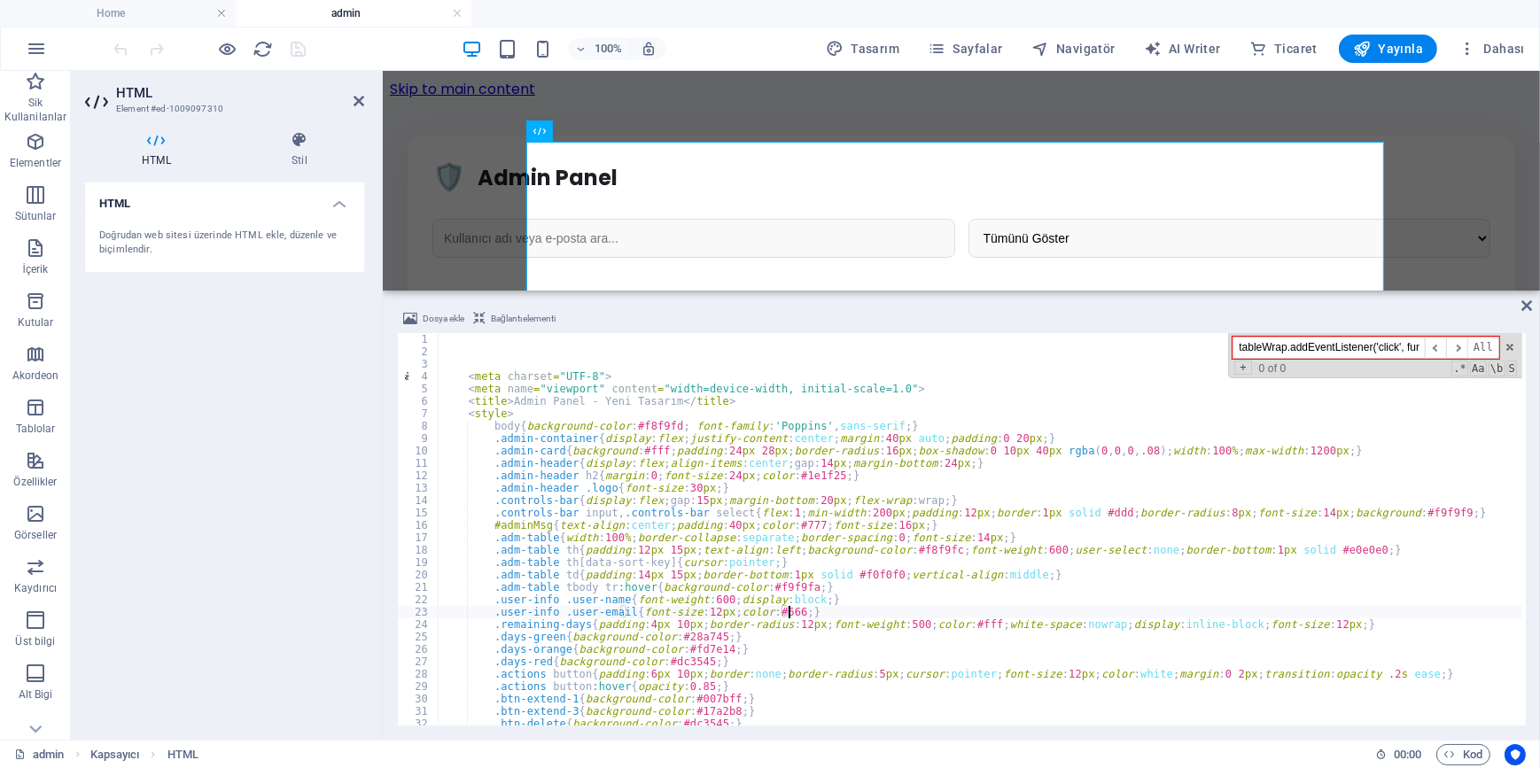
click at [1368, 346] on input "tableWrap.addEventListener('click', function(event) {" at bounding box center [1329, 348] width 192 height 22
click at [1272, 344] on input at bounding box center [1329, 348] width 192 height 22
paste input "tableWrap.addEventListener"
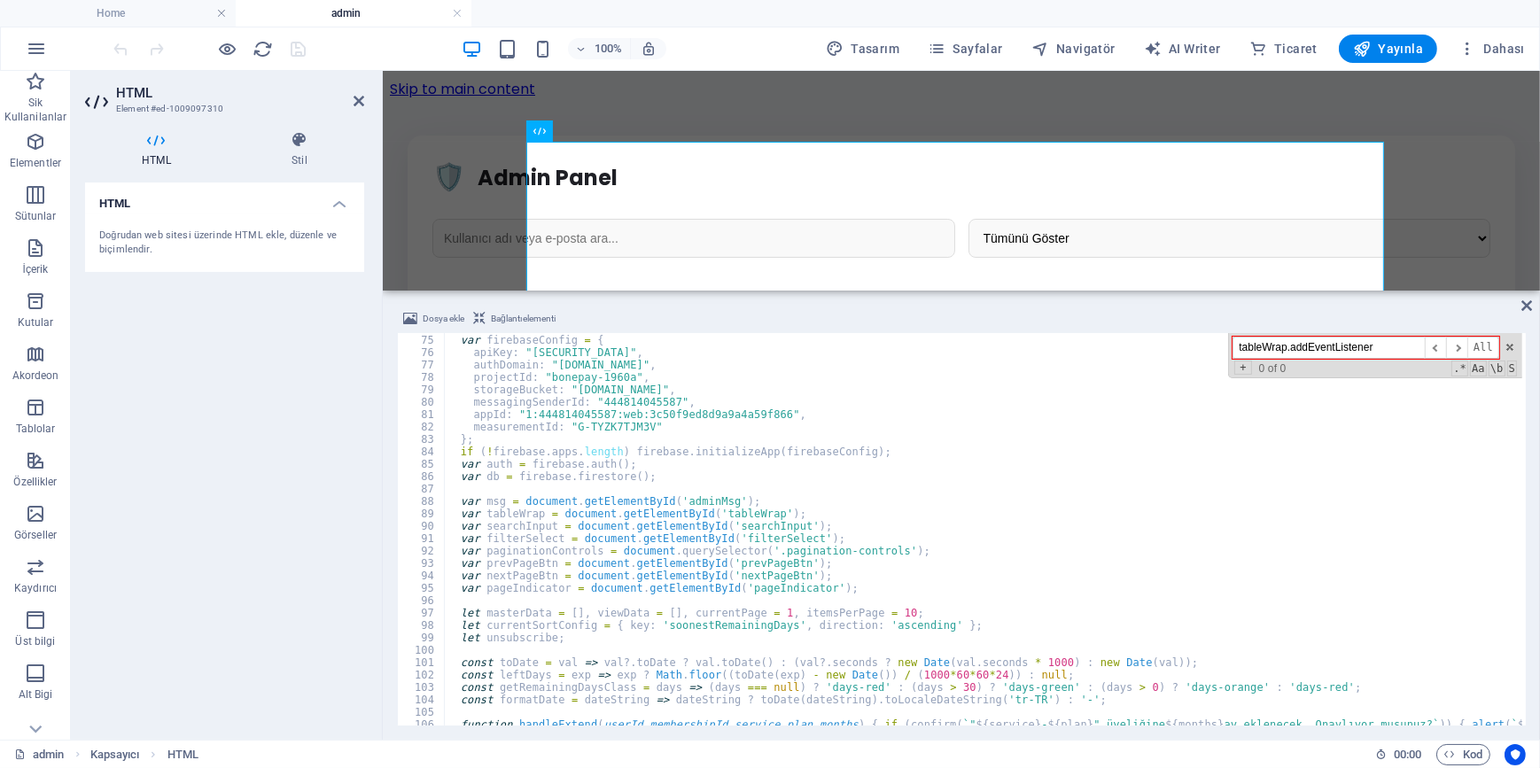
scroll to position [1062, 0]
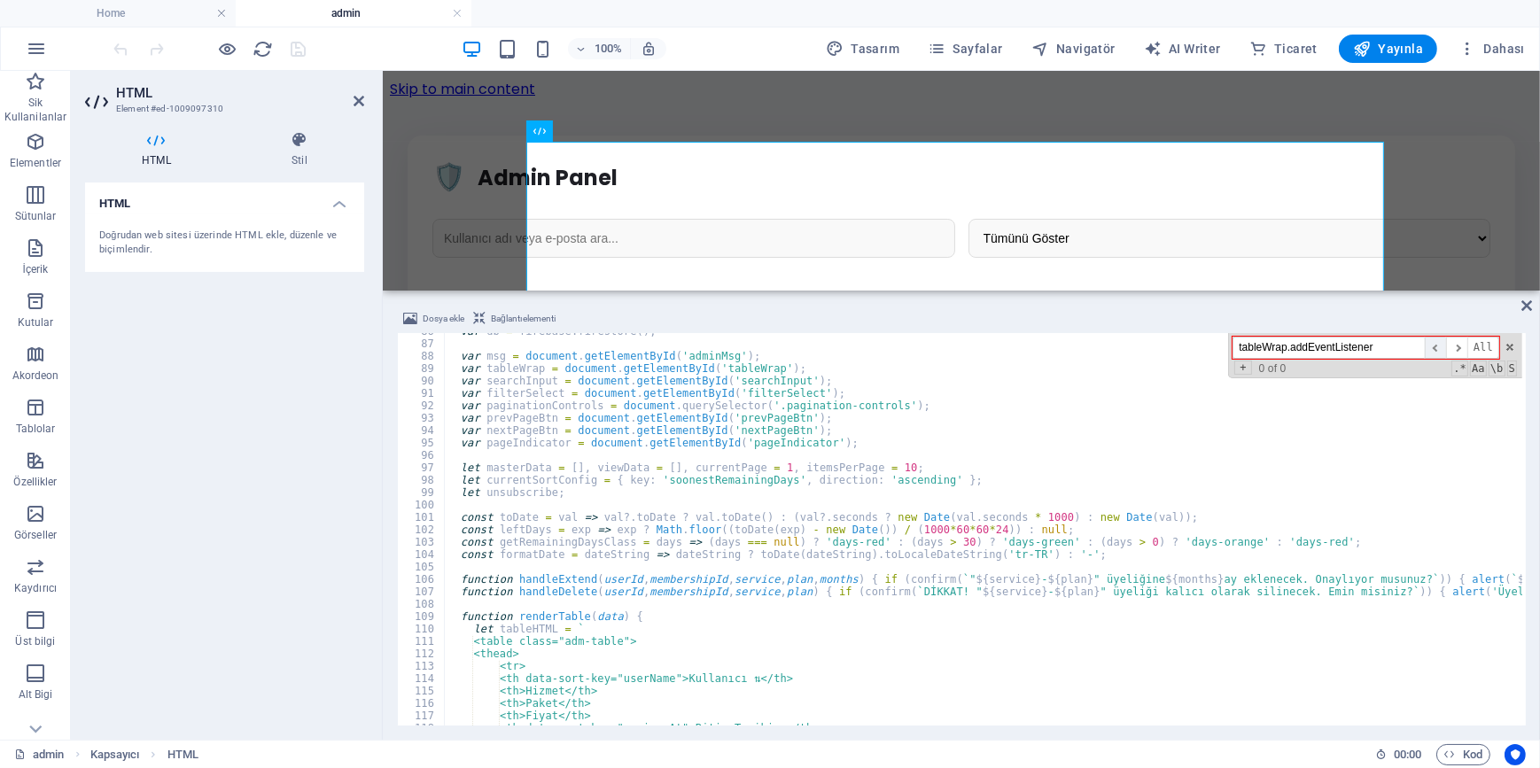
drag, startPoint x: 1294, startPoint y: 347, endPoint x: 1430, endPoint y: 355, distance: 136.7
click at [1430, 355] on div "tableWrap.addEventListener ​ ​ All" at bounding box center [1366, 348] width 267 height 22
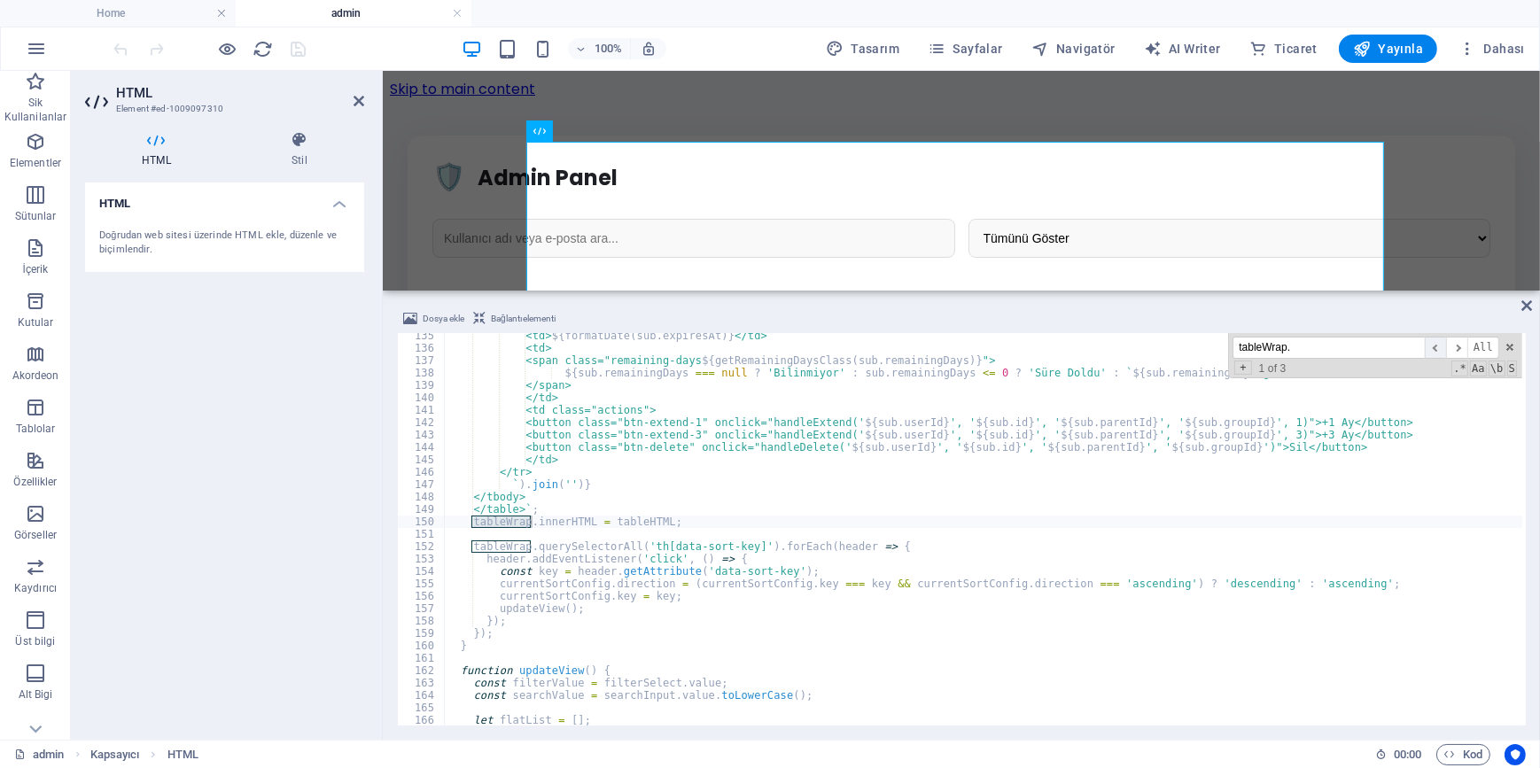
scroll to position [1666, 0]
type input "tableWrap"
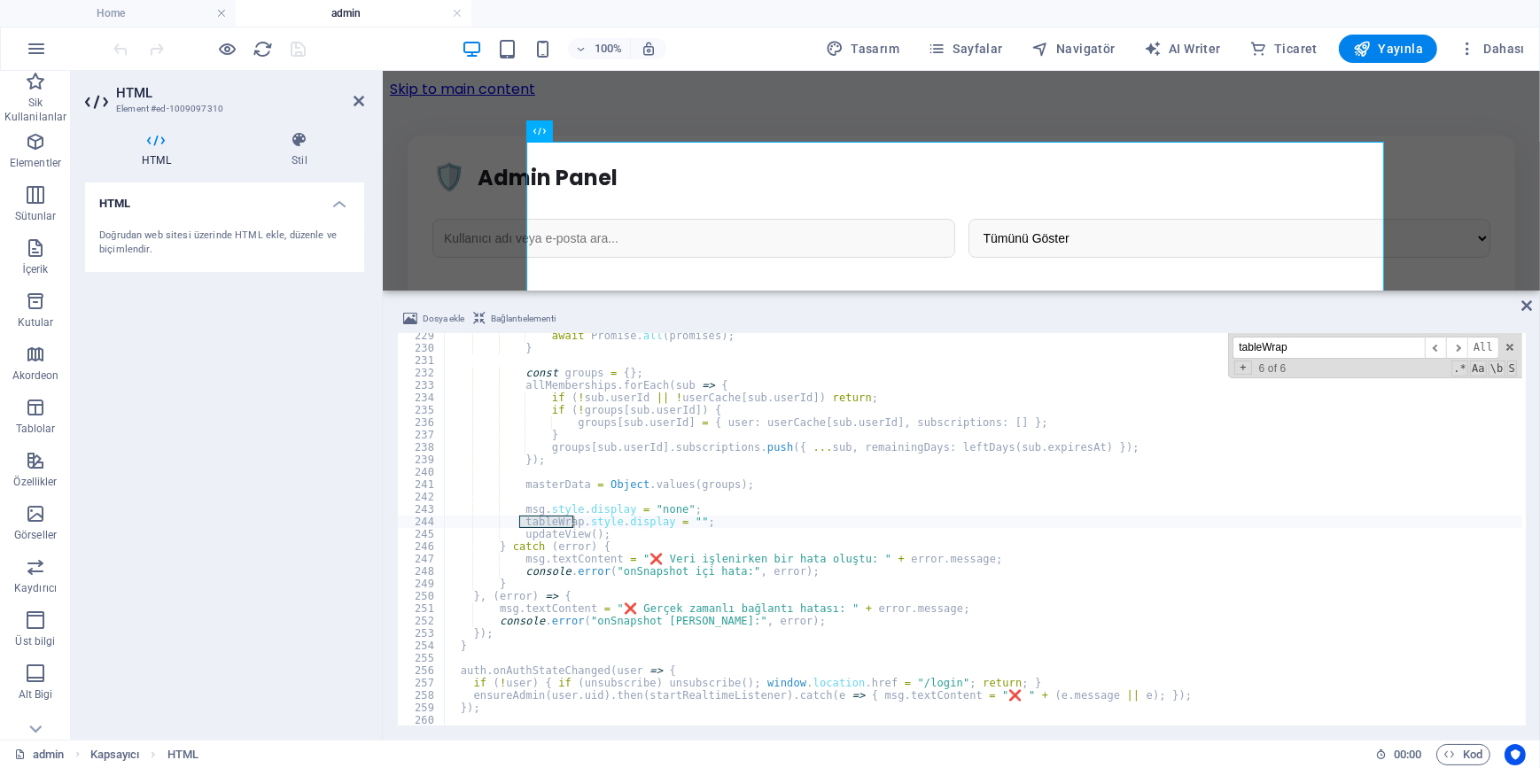
type textarea "msg.textContent = "❌ Gerçek zamanlı bağlantı hatası: " + error.message;"
click at [735, 605] on div "await Promise . all ( promises ) ; } const groups = { } ; allMemberships . forE…" at bounding box center [1170, 537] width 1452 height 414
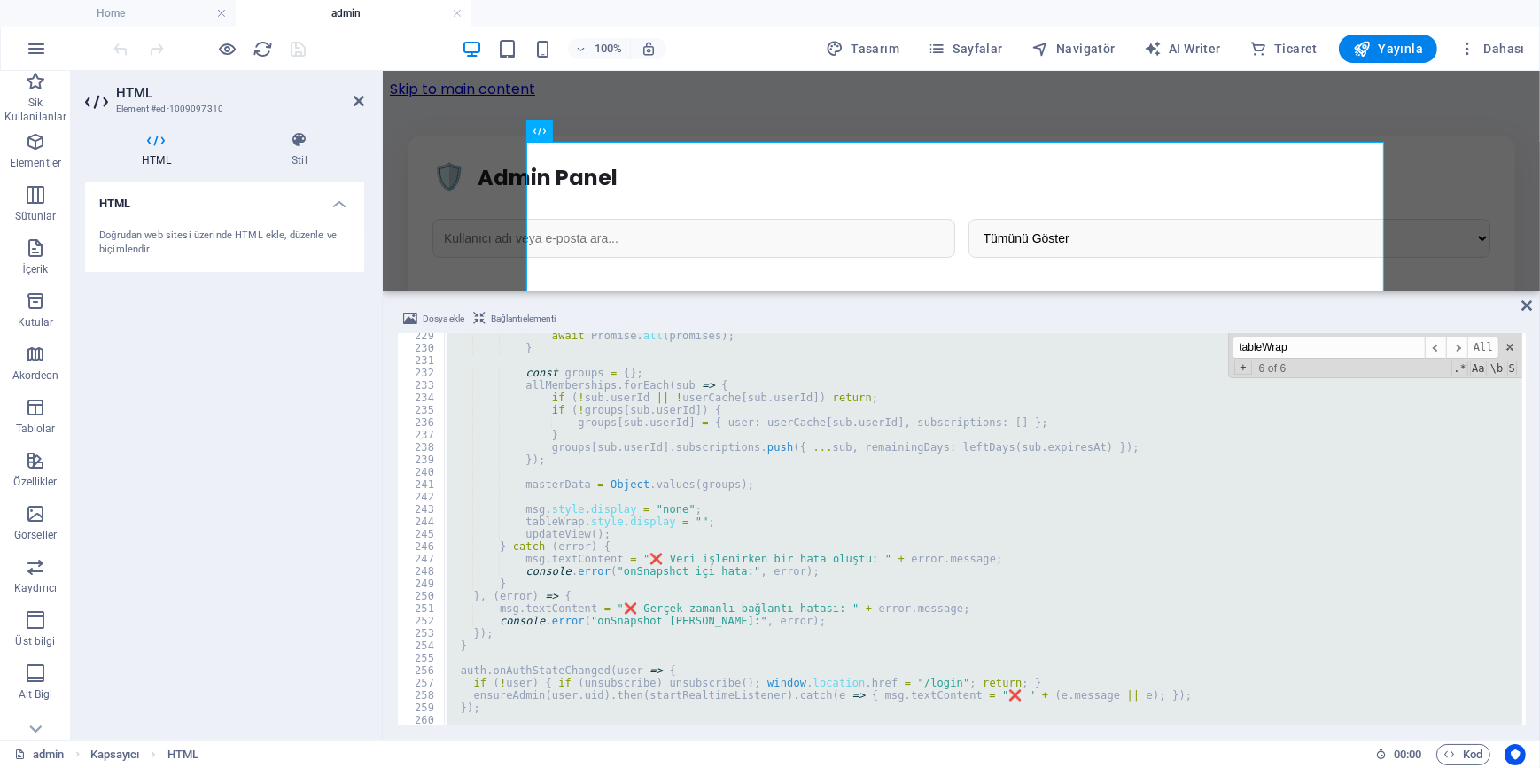
click at [660, 595] on div "await Promise . all ( promises ) ; } const groups = { } ; allMemberships . forE…" at bounding box center [983, 529] width 1078 height 393
type textarea "}, (error) => {"
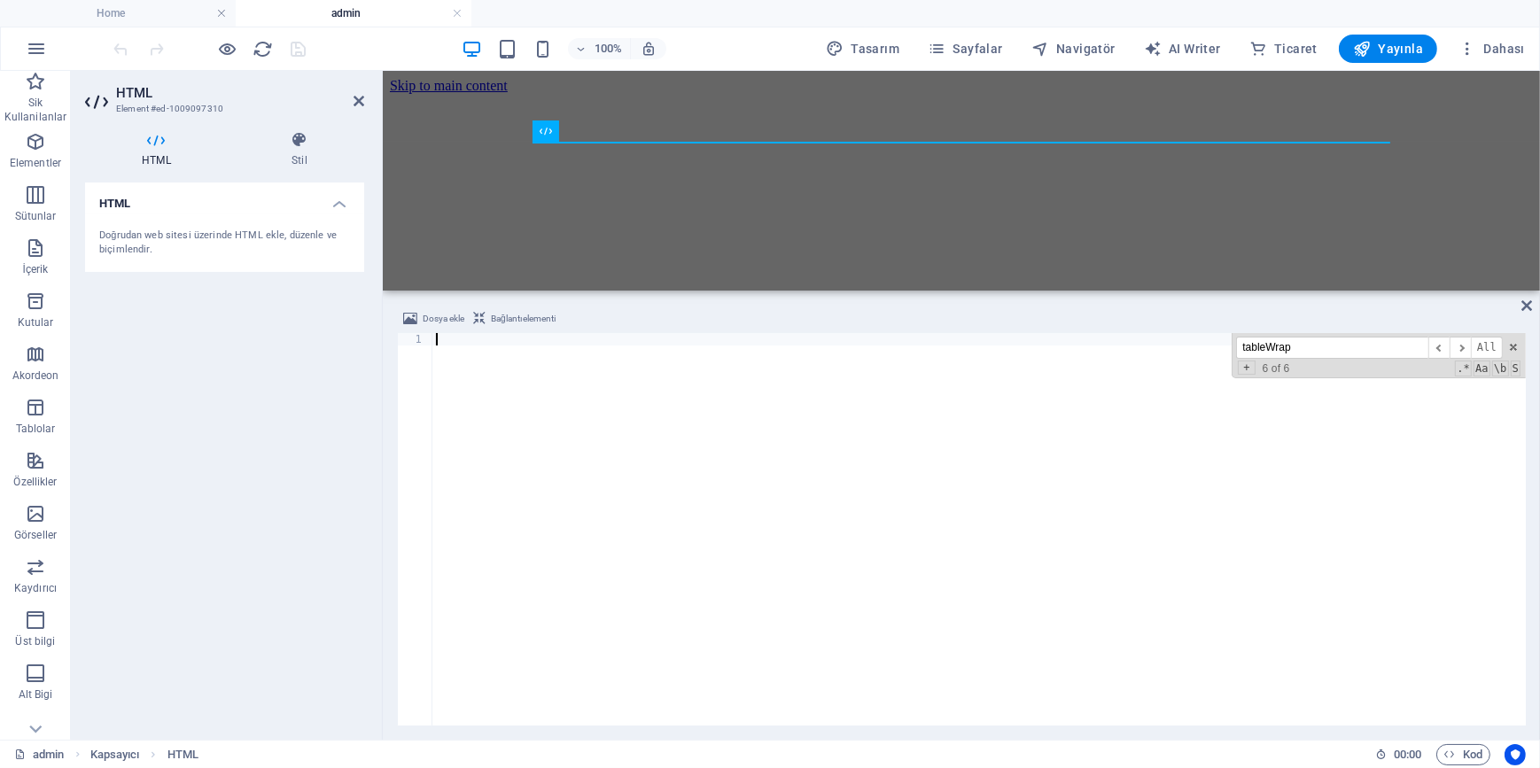
paste textarea "</html>"
type textarea "</html>"
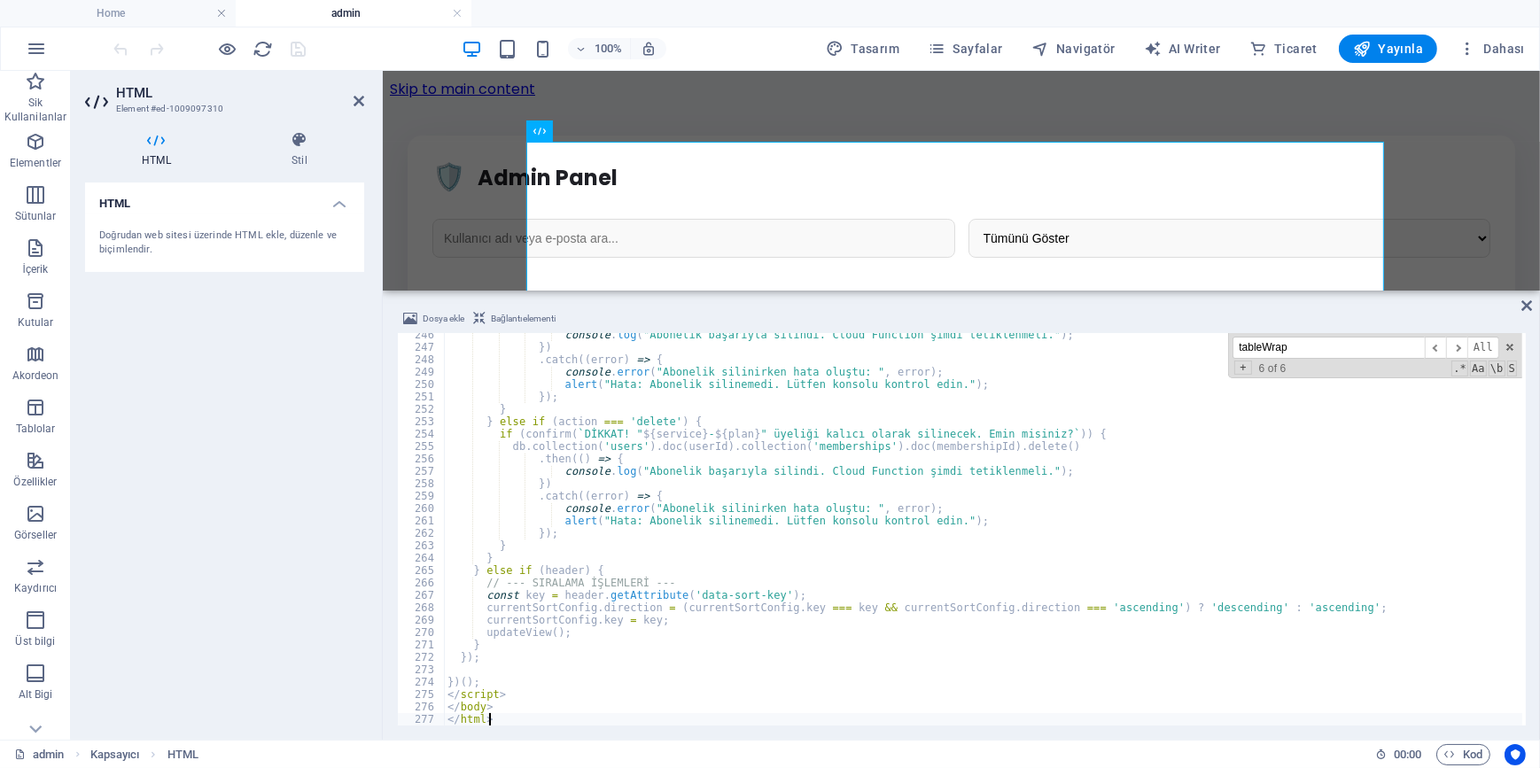
click at [309, 440] on div "HTML Doğrudan web sitesi üzerinde HTML ekle, düzenle ve biçimlendir." at bounding box center [224, 454] width 279 height 543
click at [302, 55] on icon "save" at bounding box center [299, 49] width 20 height 20
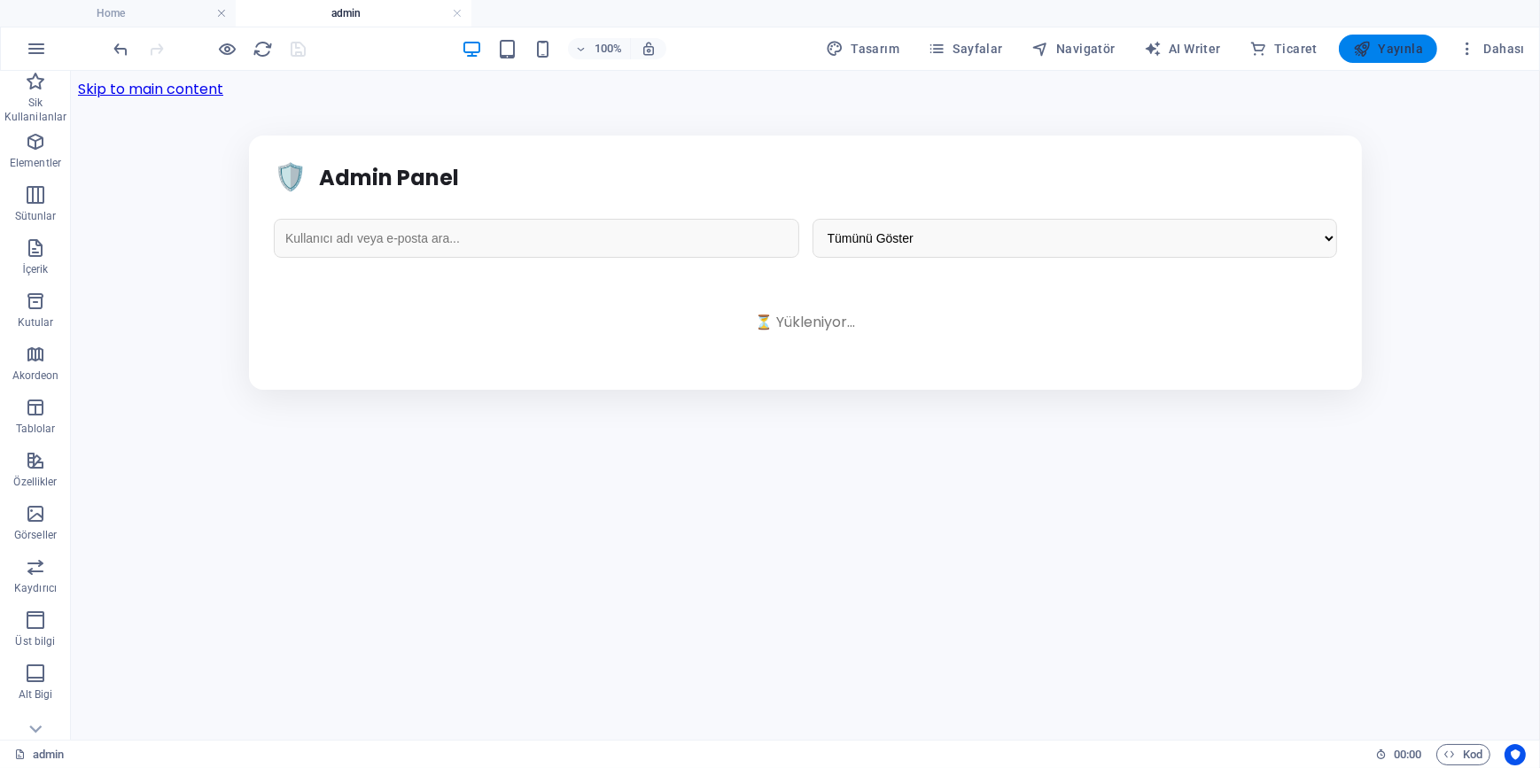
click at [1402, 53] on span "Yayınla" at bounding box center [1388, 49] width 70 height 18
